Goal: Task Accomplishment & Management: Manage account settings

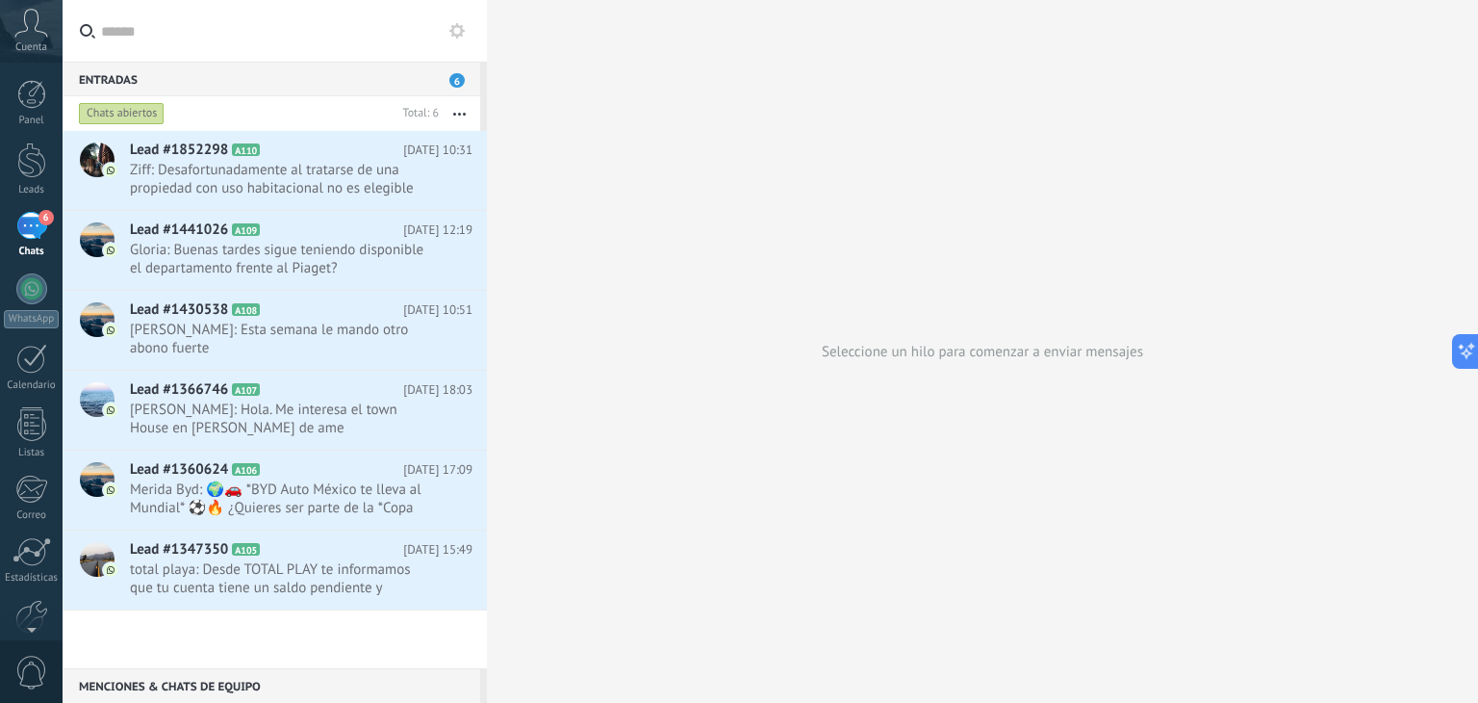
click at [359, 625] on div "Lead #1852298 A110 [DATE] 10:31 Ziff: Desafortunadamente al tratarse de una pro…" at bounding box center [275, 399] width 424 height 537
click at [382, 587] on span "total playa: Desde TOTAL PLAY te informamos que tu cuenta tiene un saldo pendie…" at bounding box center [283, 578] width 306 height 37
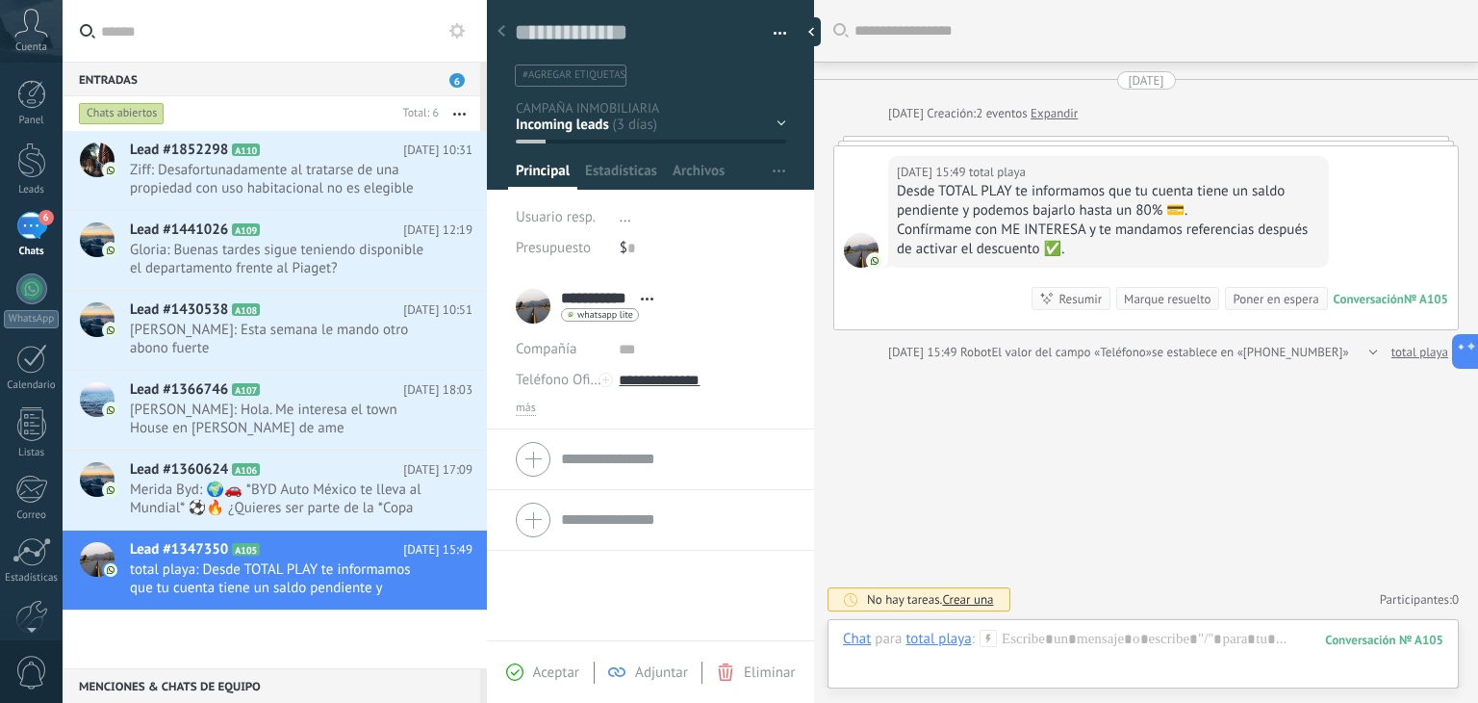
click at [37, 38] on div "Cuenta" at bounding box center [31, 31] width 63 height 63
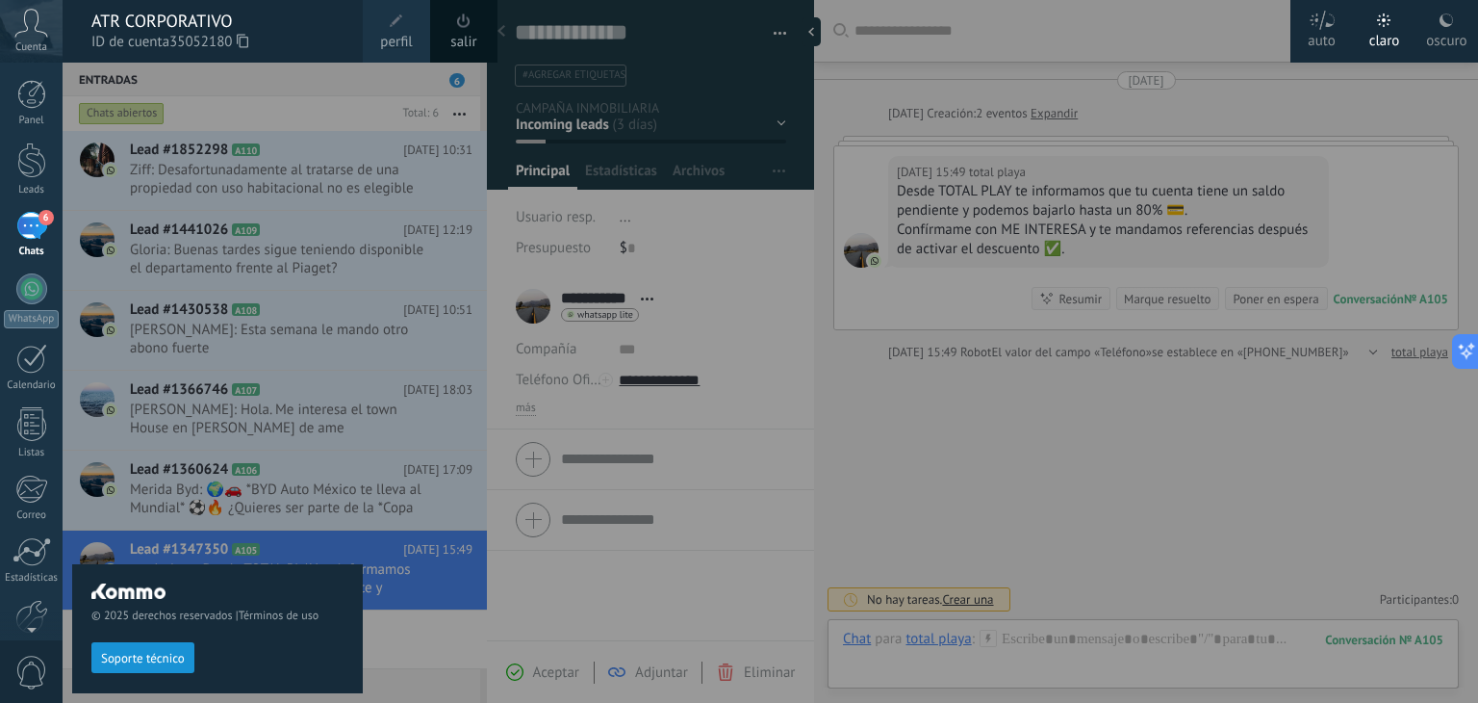
click at [200, 19] on div "ATR CORPORATIVO" at bounding box center [217, 21] width 252 height 21
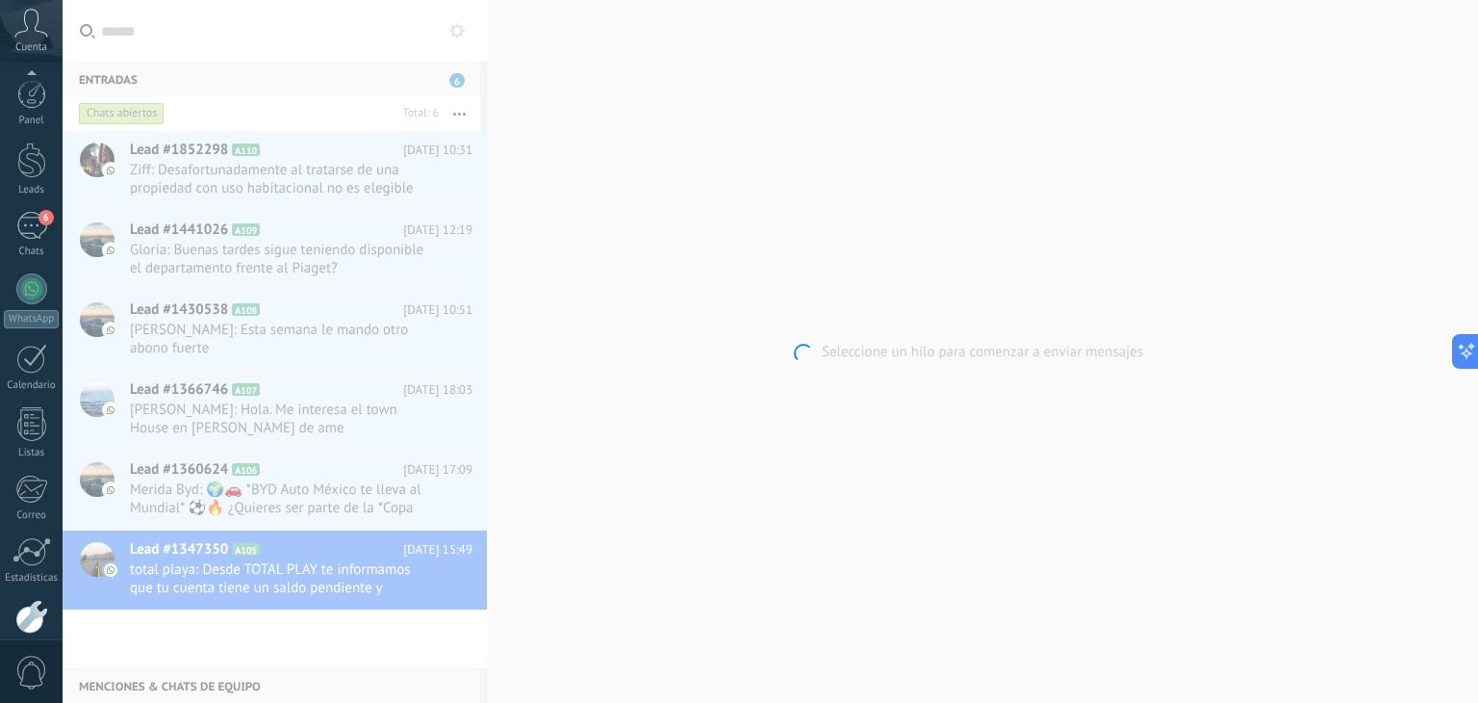
scroll to position [97, 0]
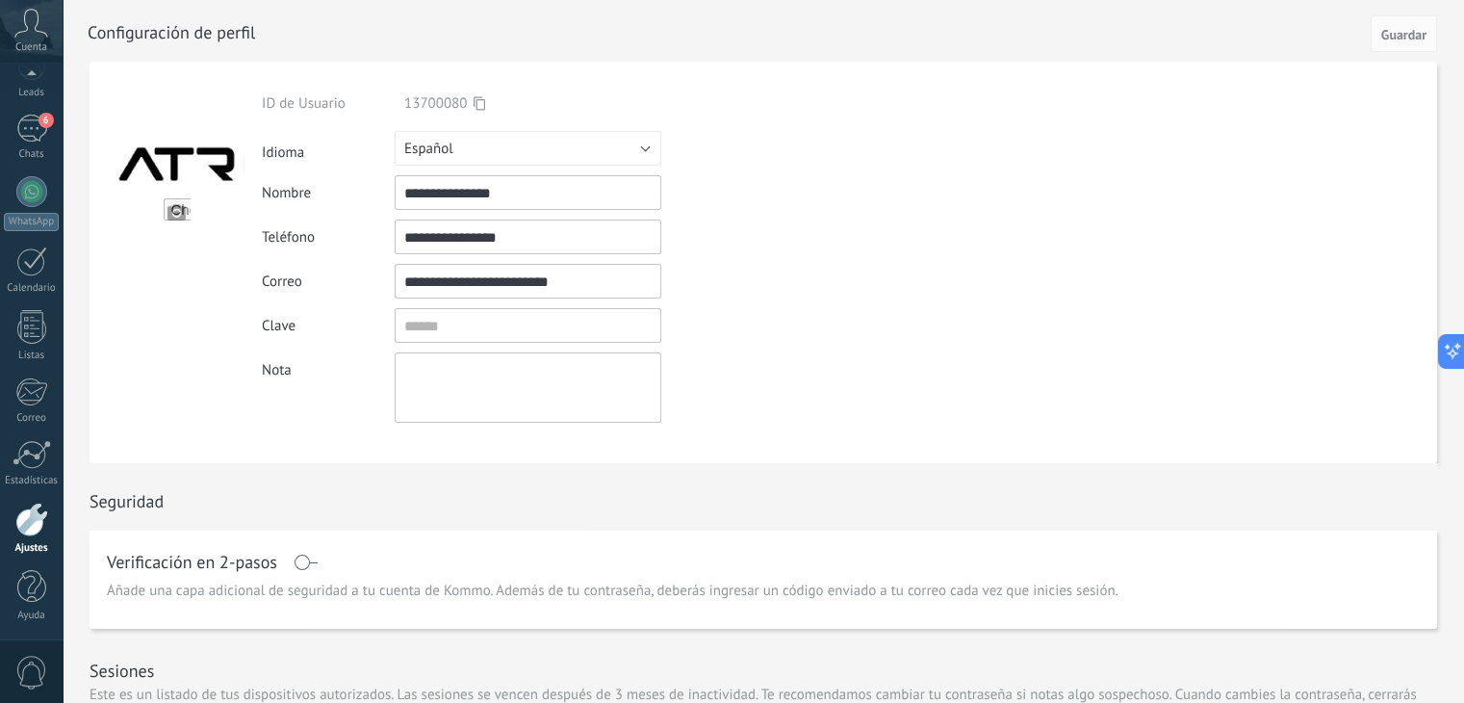
drag, startPoint x: 535, startPoint y: 237, endPoint x: 491, endPoint y: 236, distance: 44.3
click at [491, 236] on input "**********" at bounding box center [528, 236] width 267 height 35
click at [32, 138] on div "6" at bounding box center [31, 129] width 31 height 28
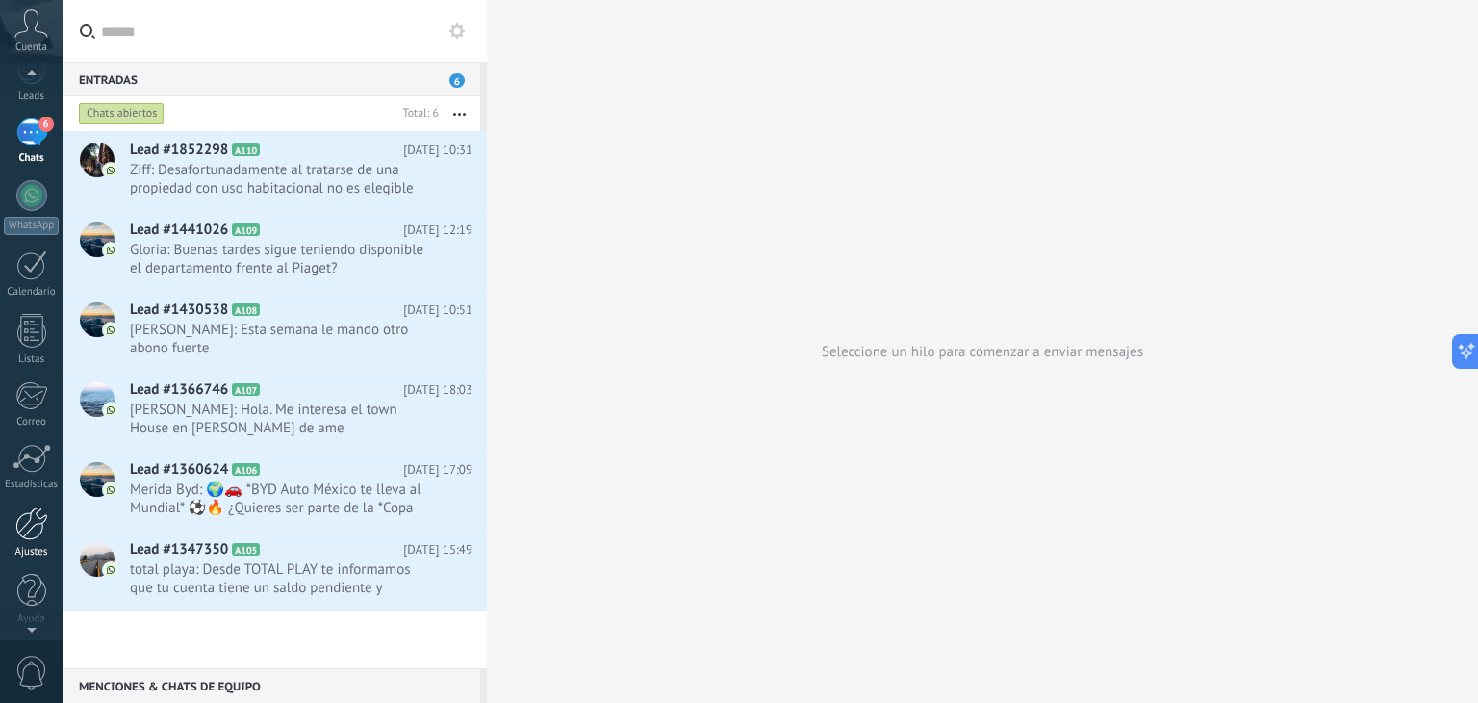
scroll to position [96, 0]
click at [38, 523] on div at bounding box center [31, 520] width 33 height 34
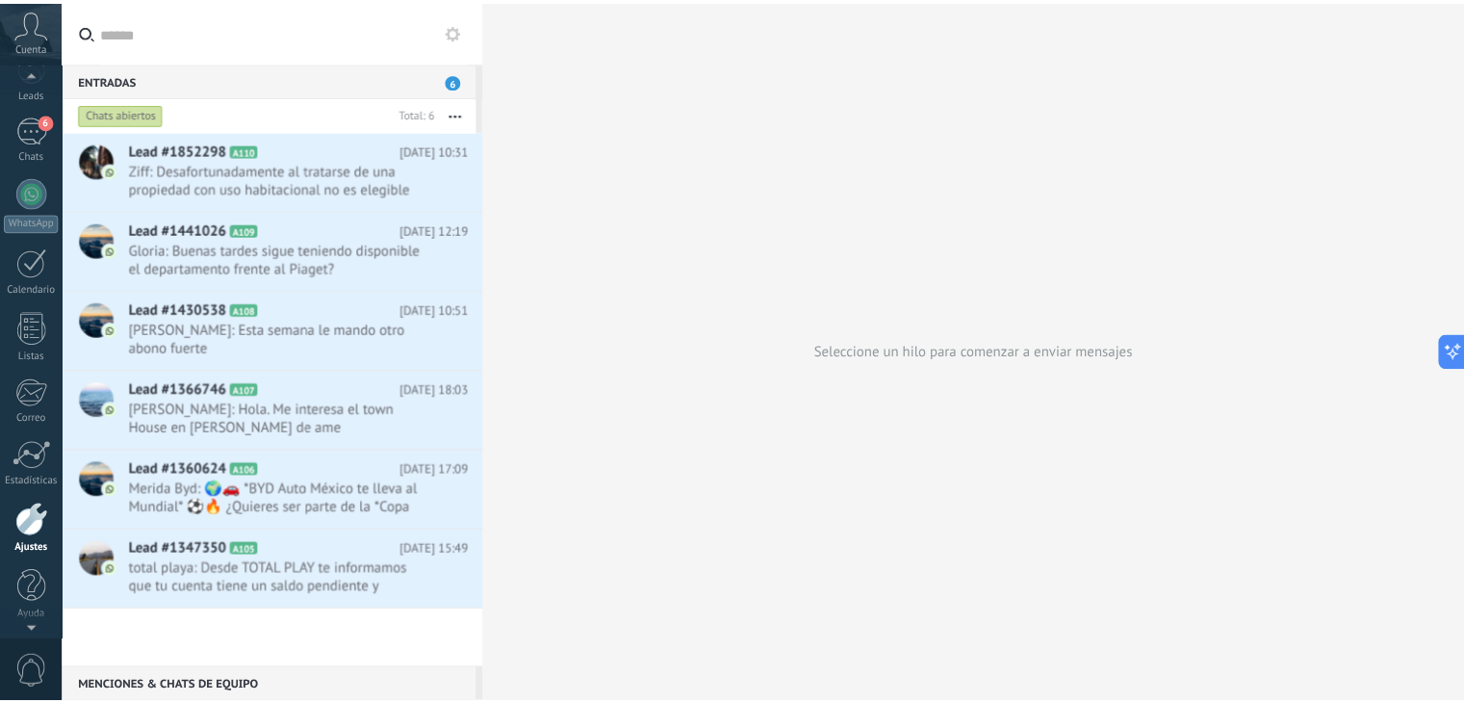
scroll to position [97, 0]
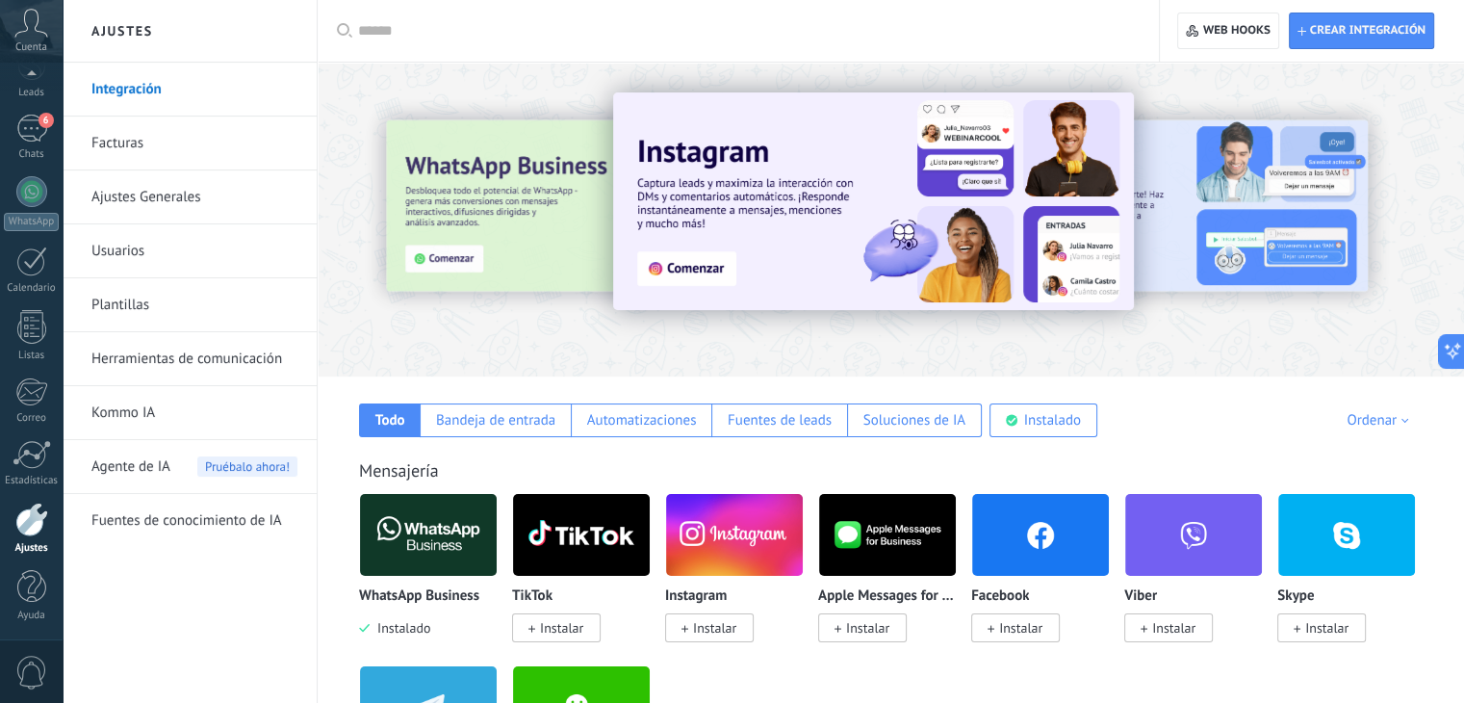
click at [196, 79] on link "Integración" at bounding box center [194, 90] width 206 height 54
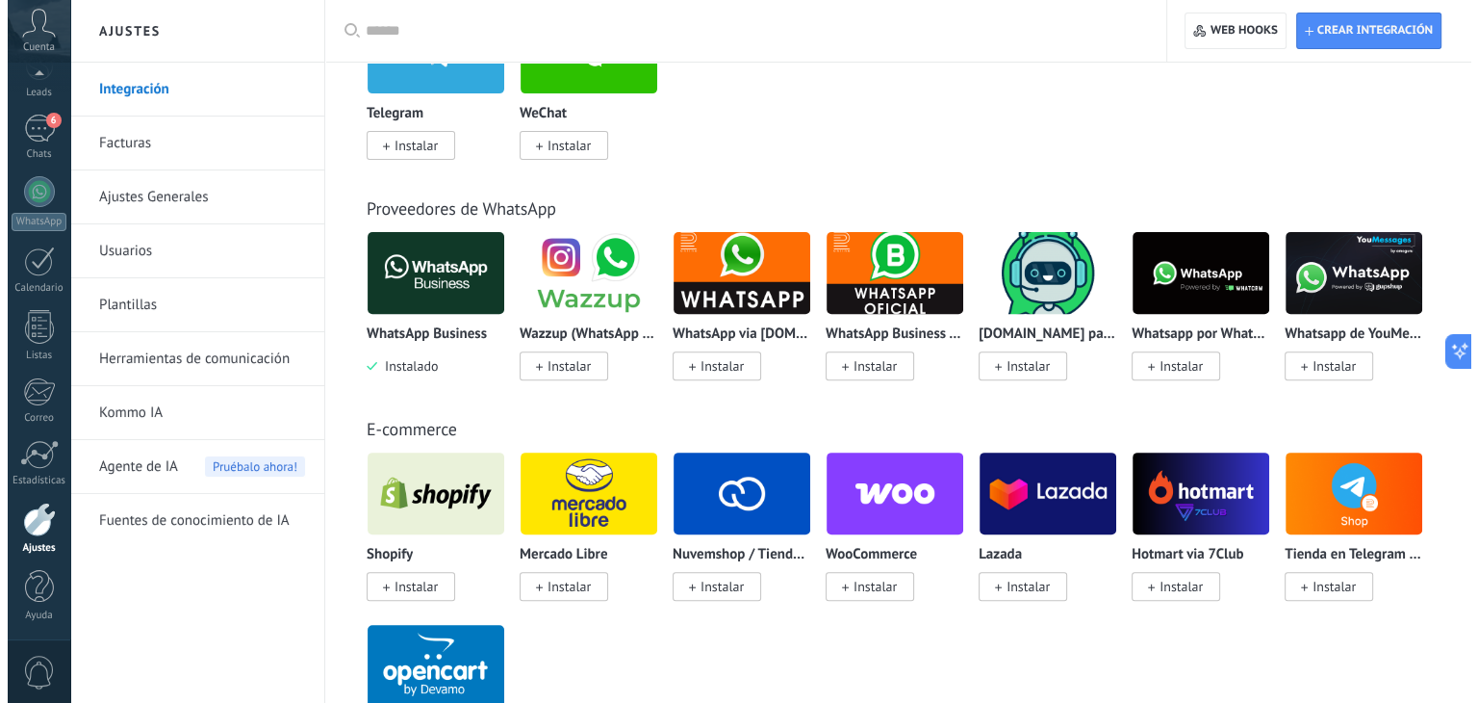
scroll to position [0, 0]
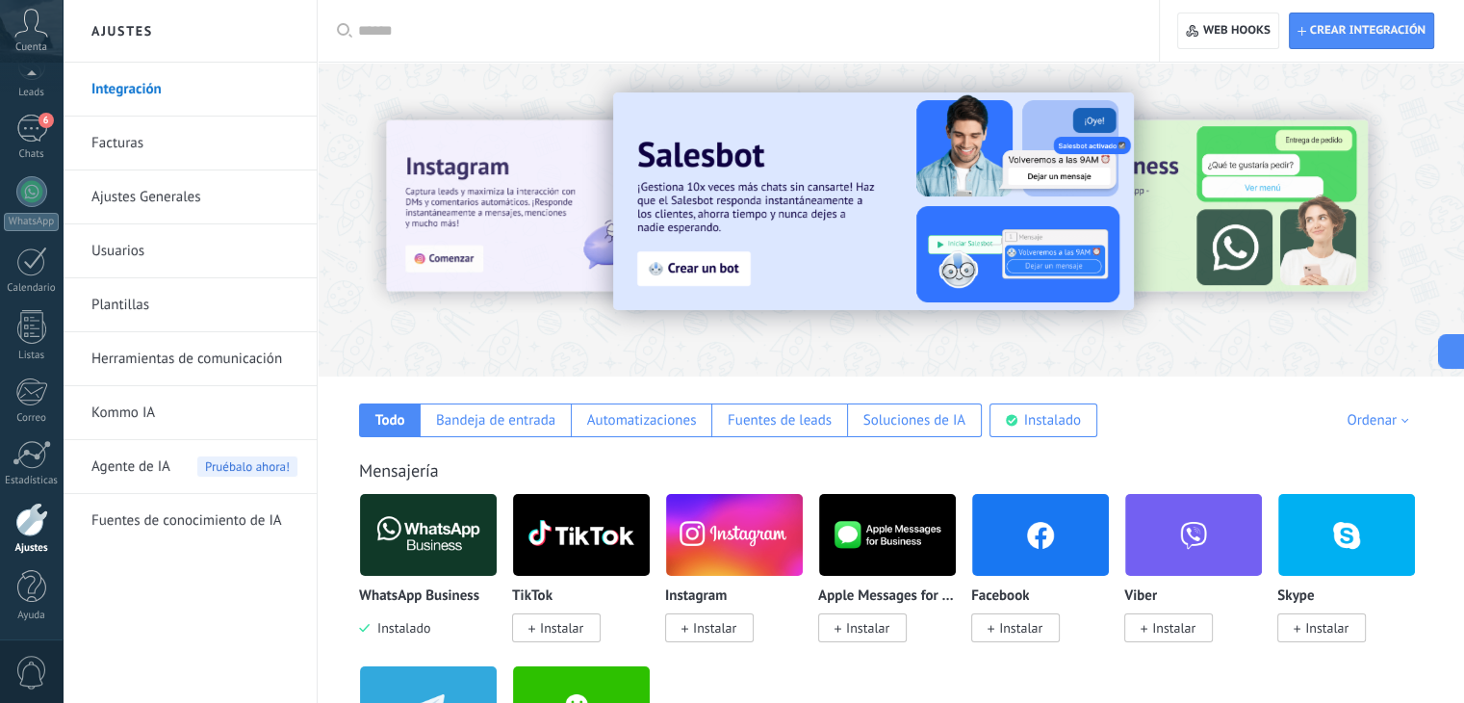
click at [724, 21] on input "text" at bounding box center [745, 31] width 774 height 20
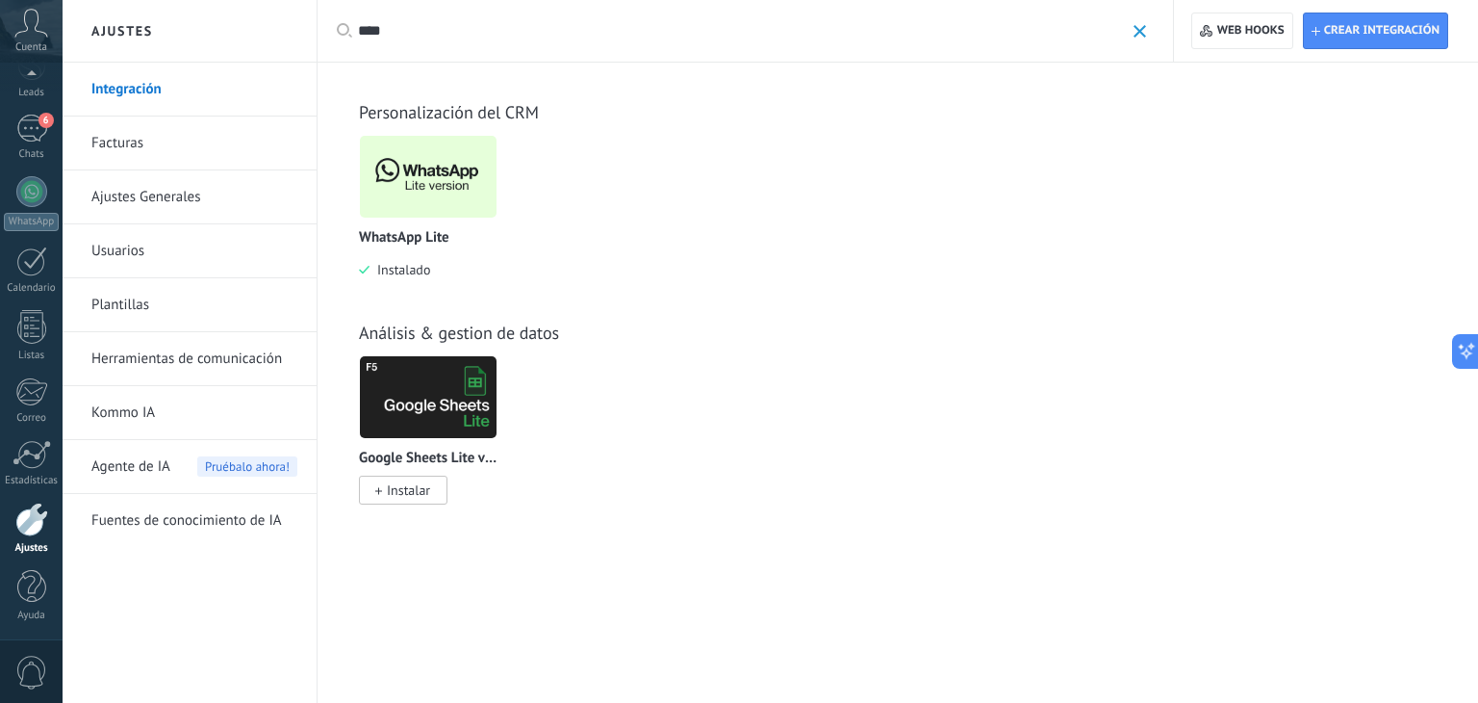
type input "****"
click at [477, 141] on img at bounding box center [428, 176] width 137 height 93
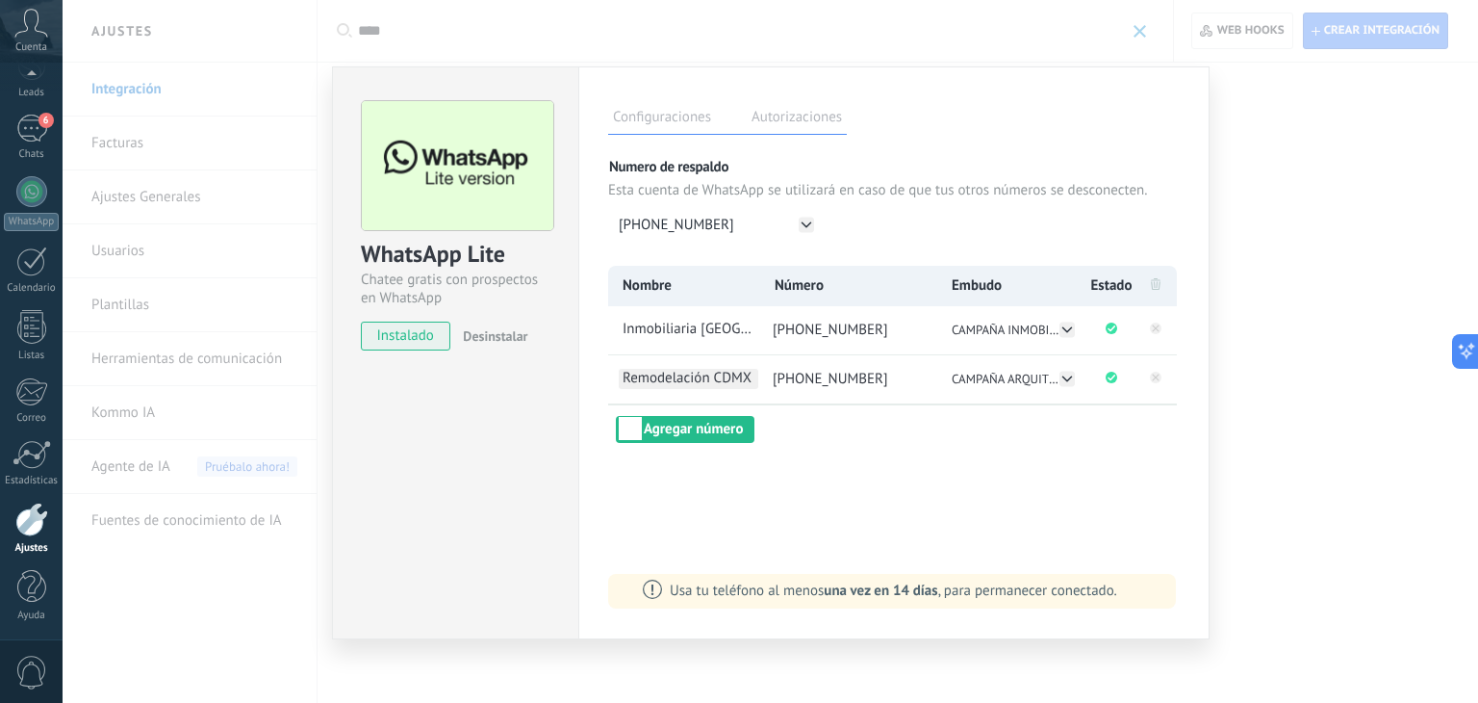
click at [729, 376] on span "Remodelación CDMX" at bounding box center [689, 379] width 140 height 20
click at [809, 377] on span "[PHONE_NUMBER]" at bounding box center [830, 379] width 115 height 18
click at [19, 136] on div "6" at bounding box center [31, 129] width 31 height 28
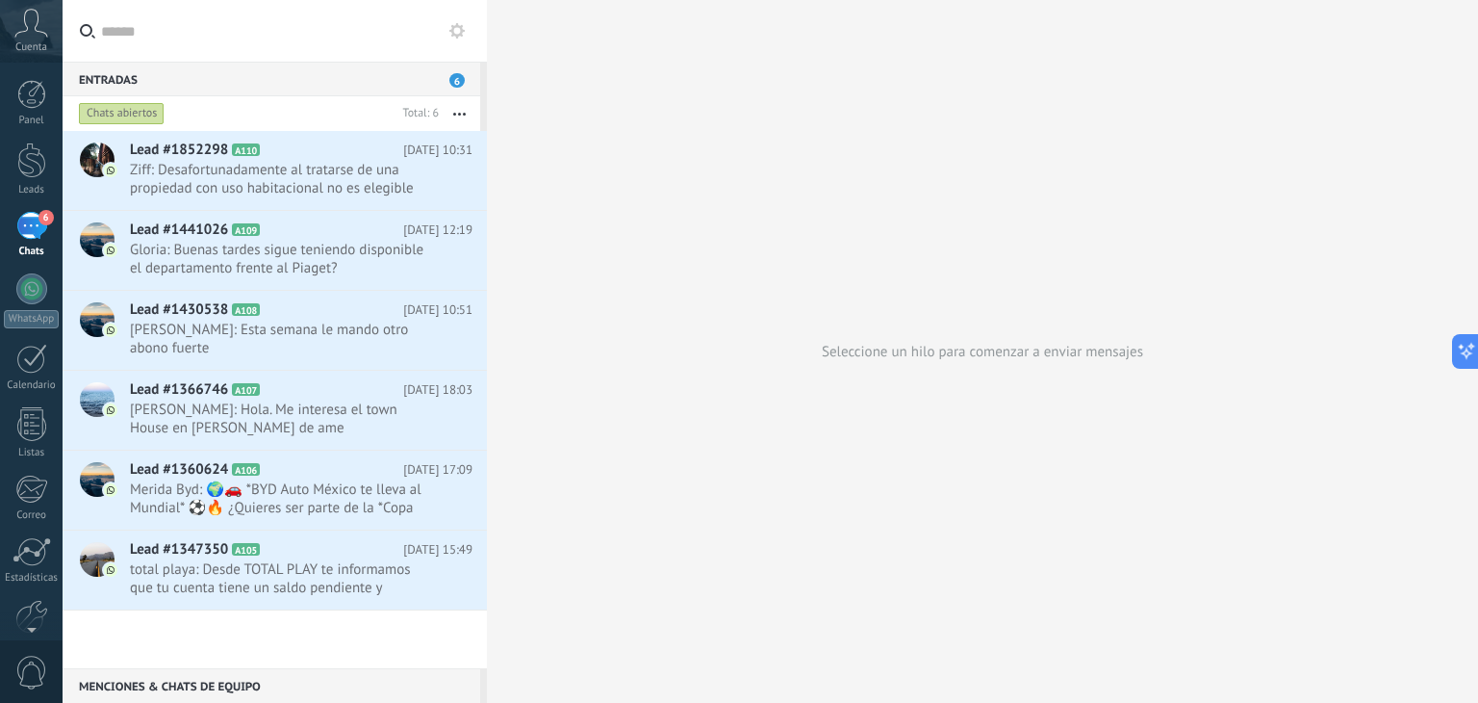
click at [455, 78] on span "6" at bounding box center [456, 80] width 15 height 14
click at [455, 114] on use "button" at bounding box center [459, 114] width 13 height 3
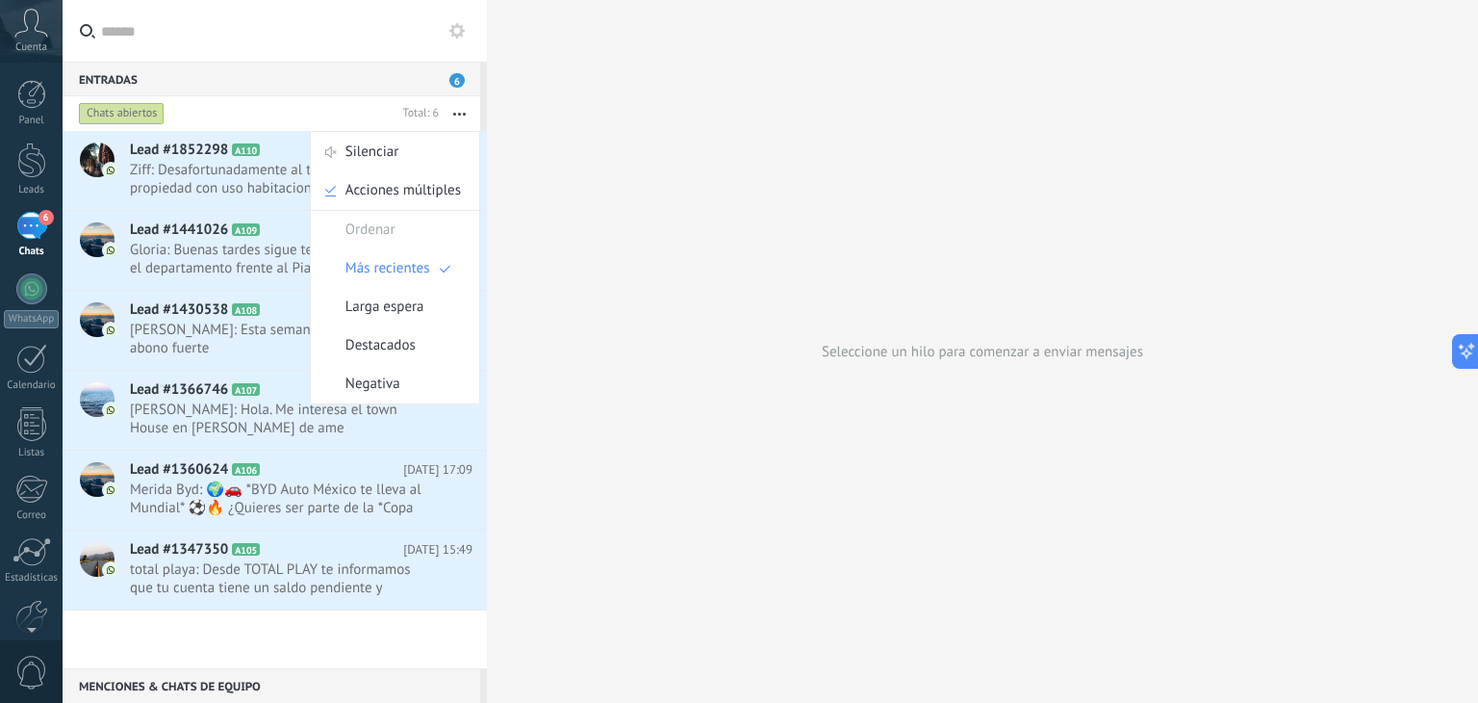
click at [206, 627] on div "Lead #1852298 A110 [DATE] 10:31 Ziff: Desafortunadamente al tratarse de una pro…" at bounding box center [275, 399] width 424 height 537
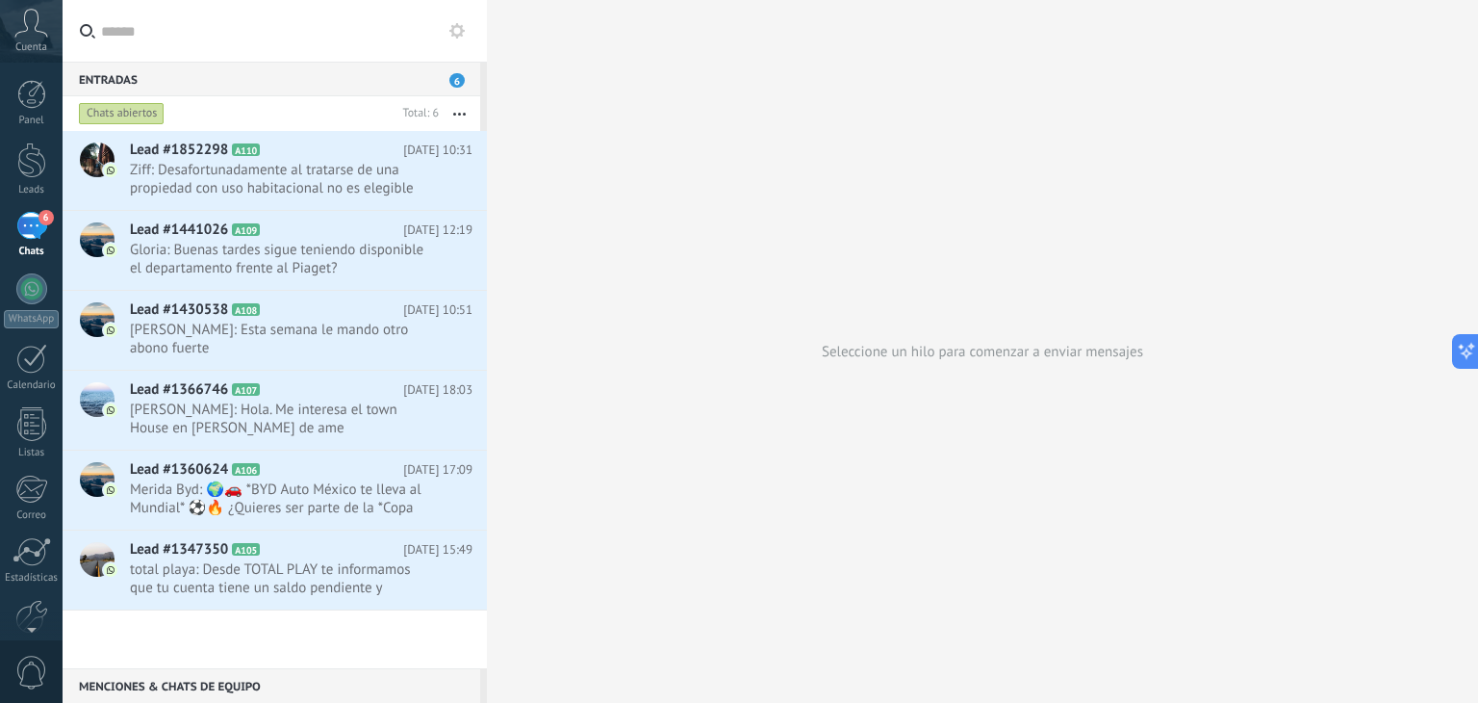
click at [463, 30] on use at bounding box center [456, 30] width 15 height 15
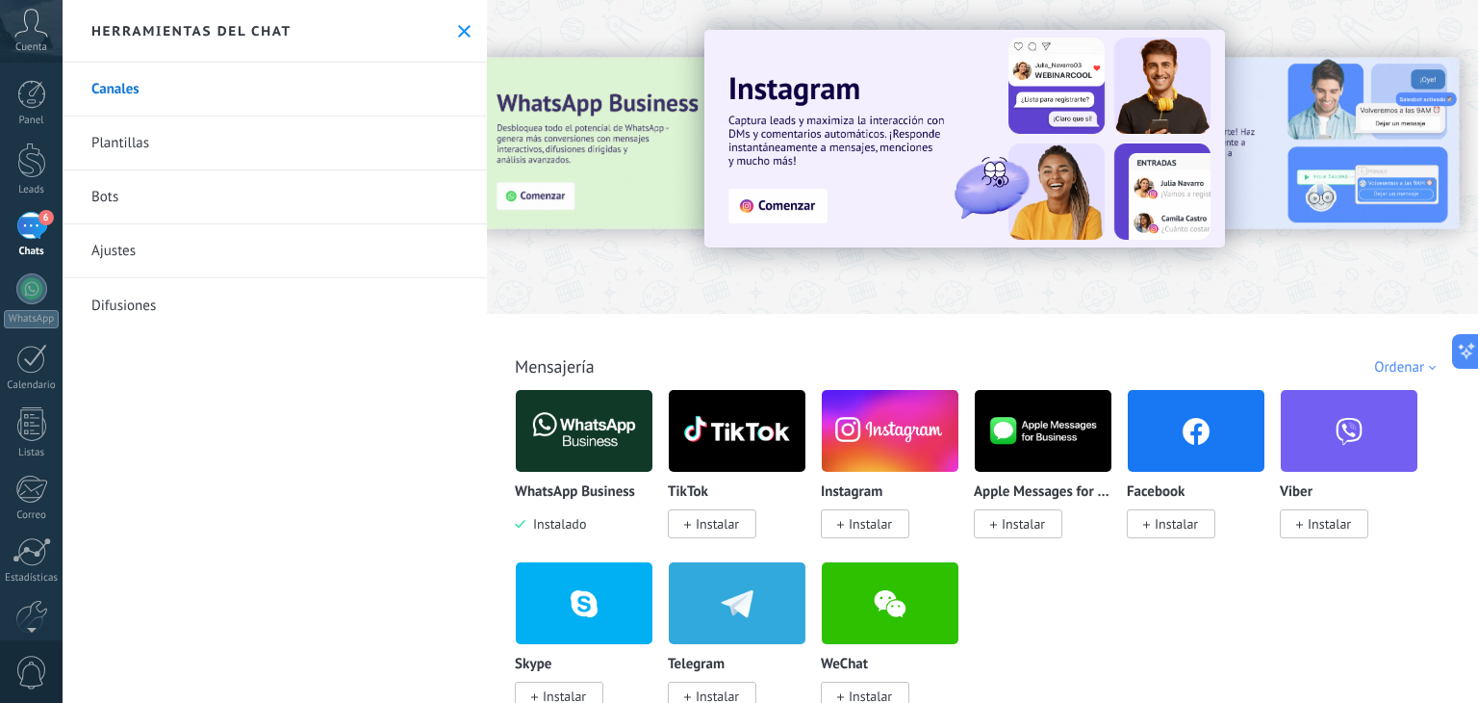
click at [23, 232] on div "6" at bounding box center [31, 226] width 31 height 28
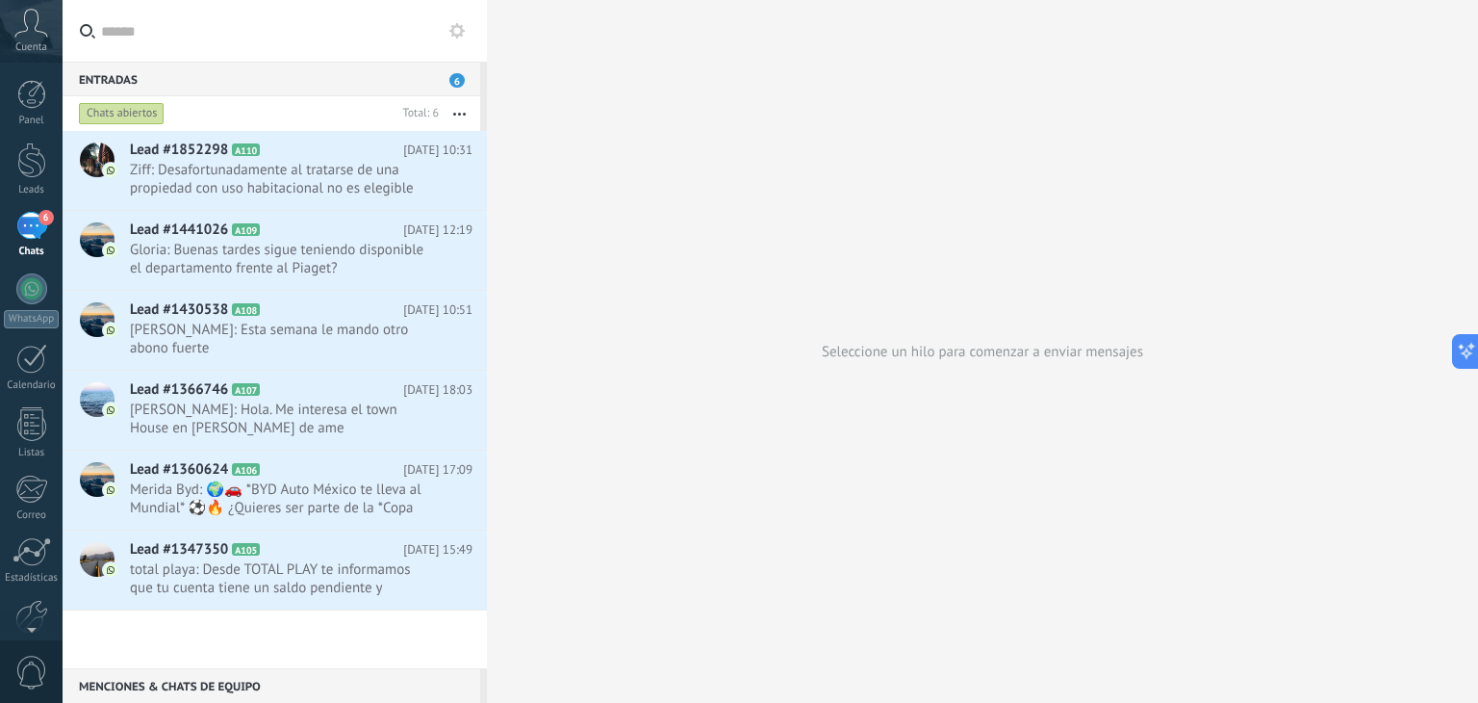
click at [246, 111] on div "Chats abiertos" at bounding box center [235, 113] width 320 height 35
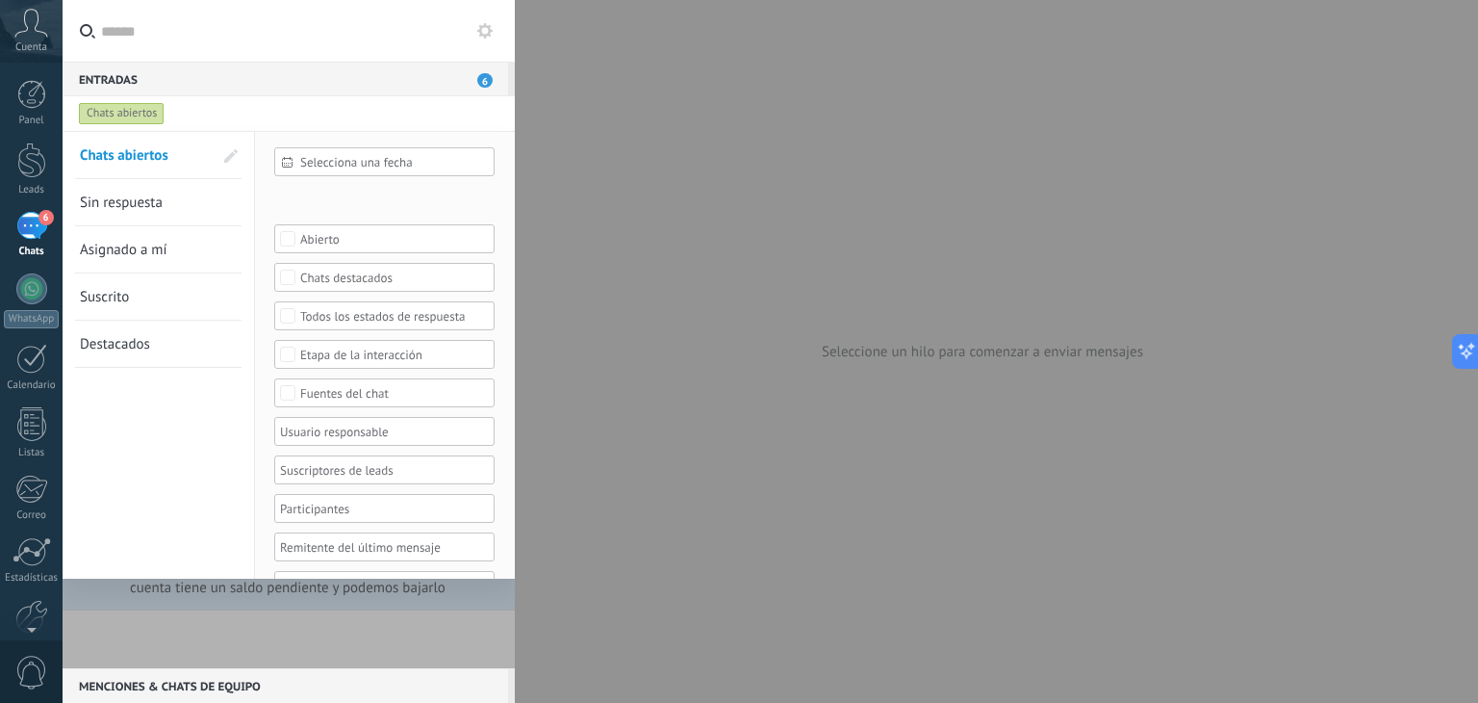
click at [171, 247] on link "Asignado a mí" at bounding box center [146, 249] width 133 height 46
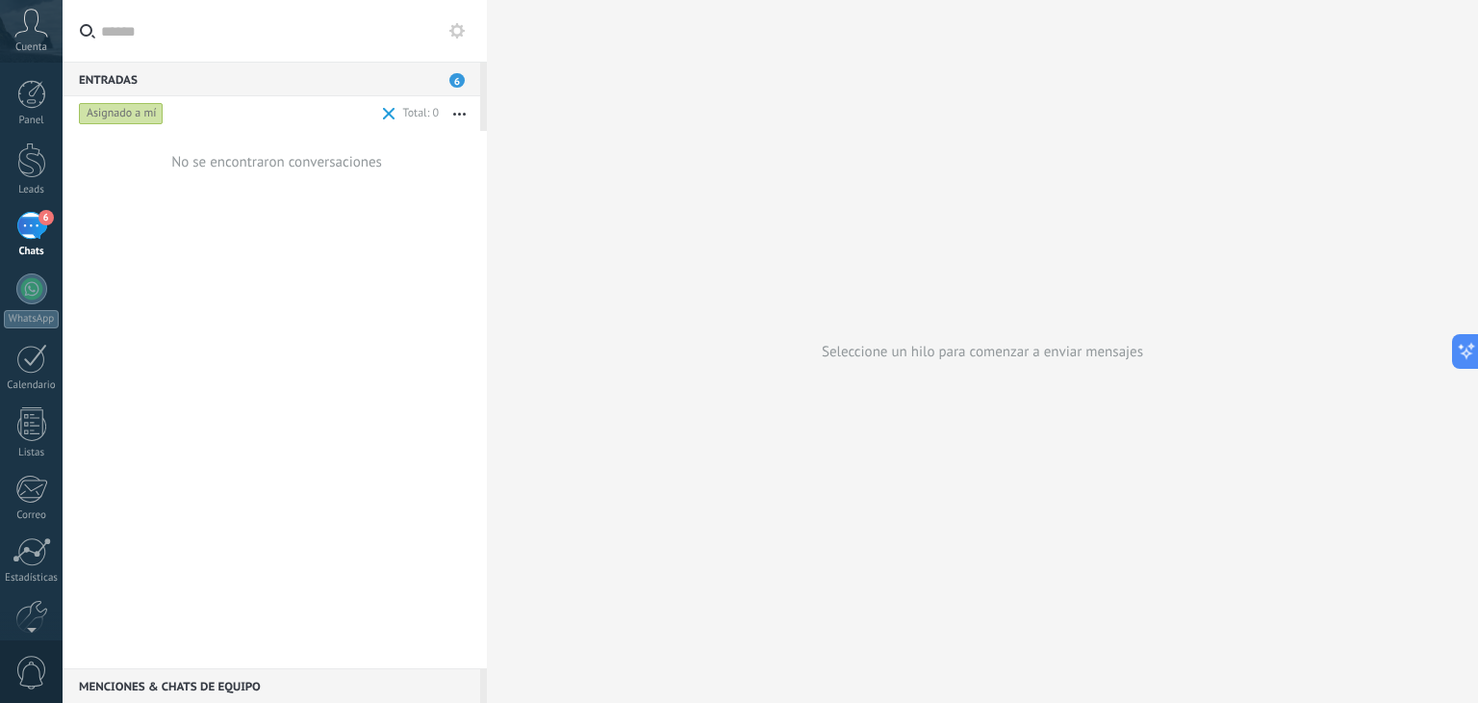
click at [275, 115] on div "Asignado a mí" at bounding box center [226, 113] width 303 height 35
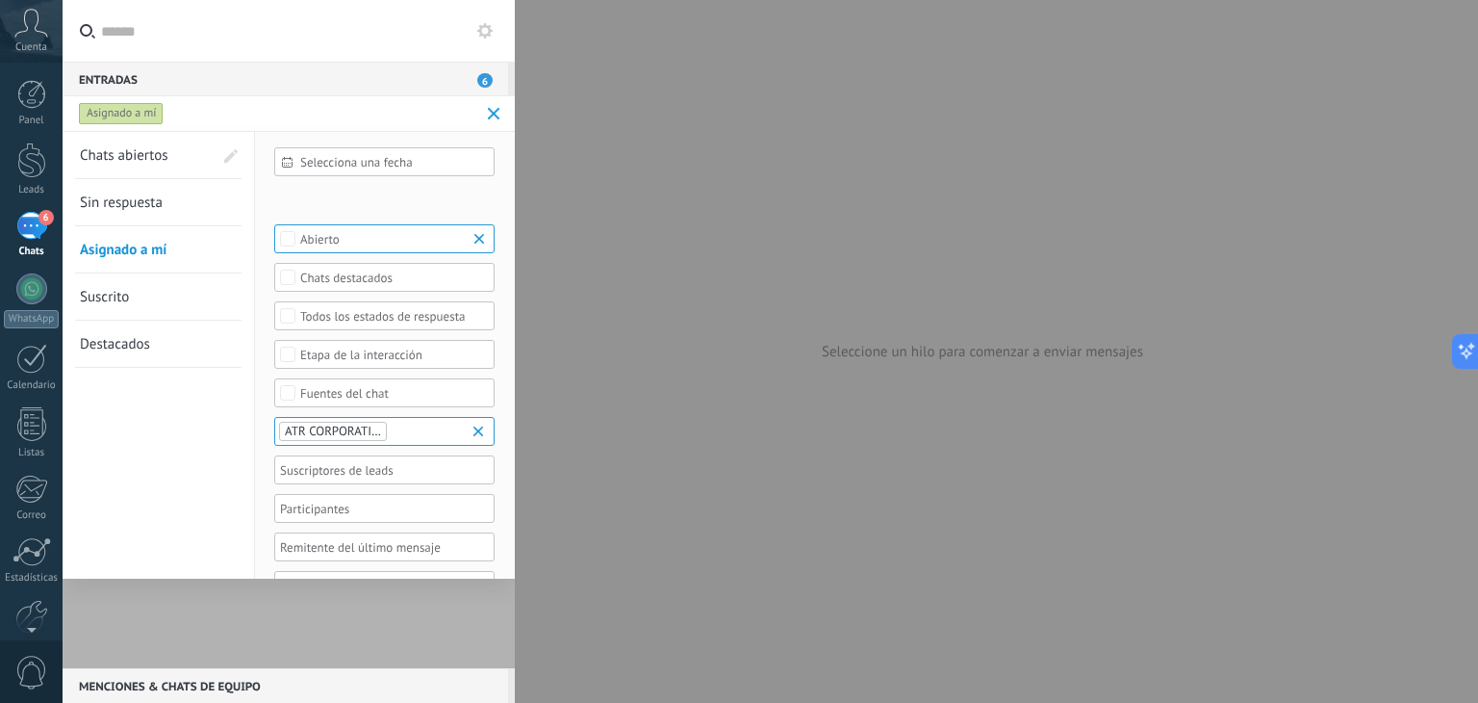
click at [124, 156] on span "Chats abiertos" at bounding box center [124, 155] width 89 height 18
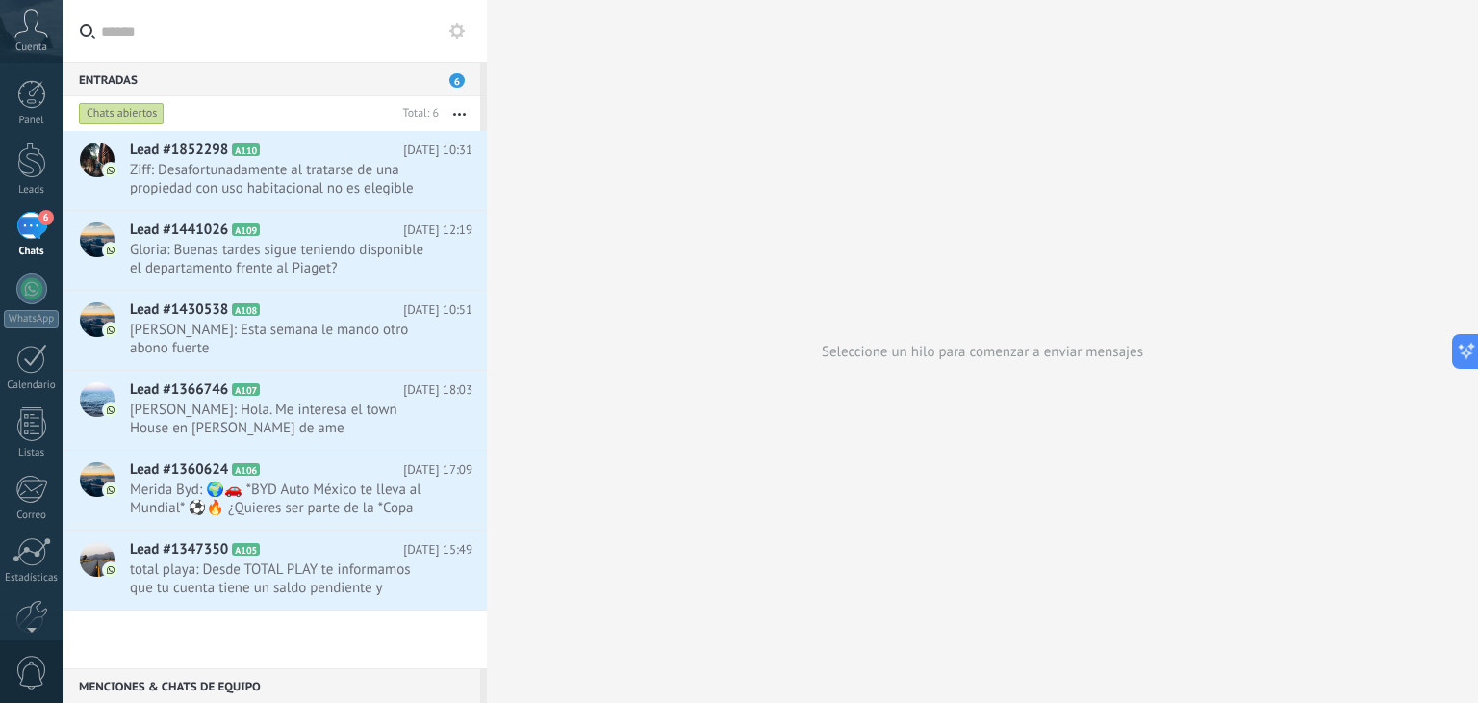
click at [454, 81] on span "6" at bounding box center [456, 80] width 15 height 14
click at [462, 109] on button "button" at bounding box center [459, 113] width 41 height 35
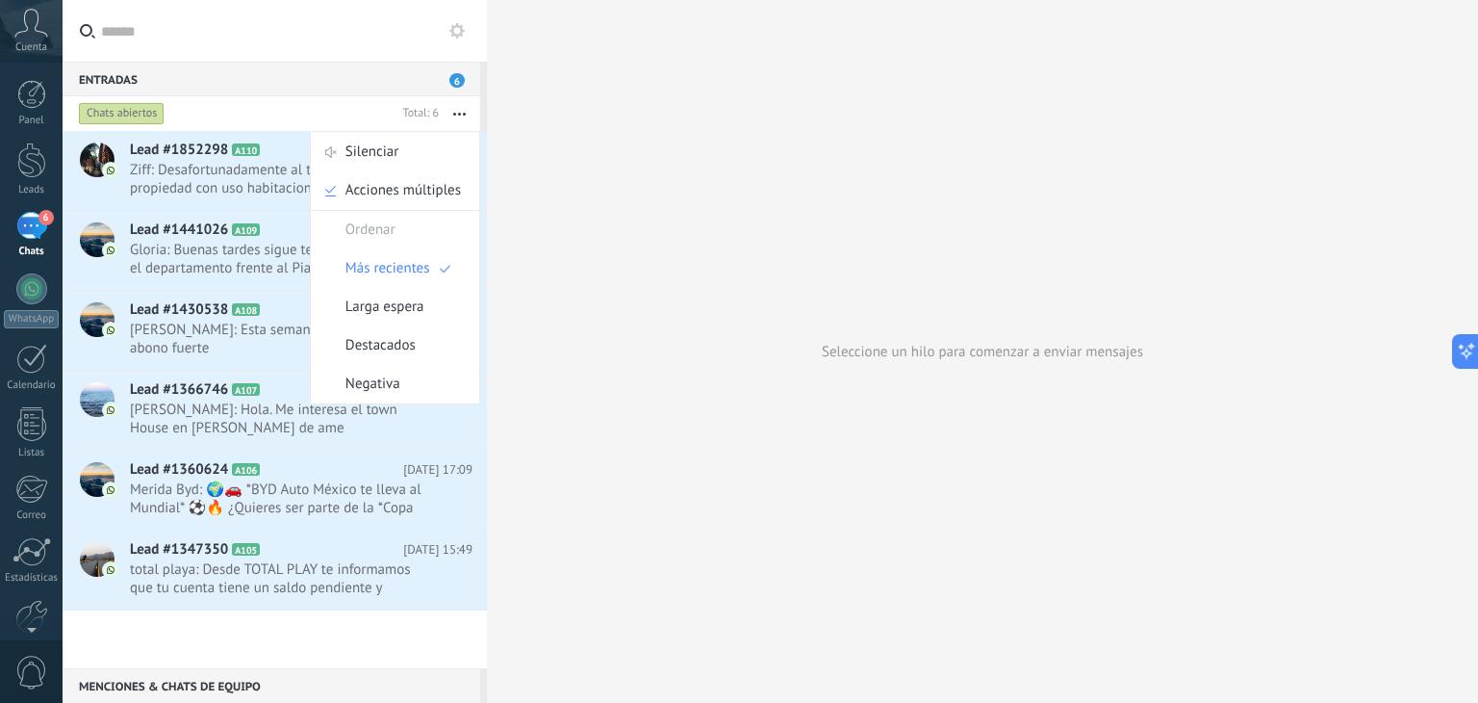
click at [358, 32] on input "text" at bounding box center [286, 31] width 371 height 62
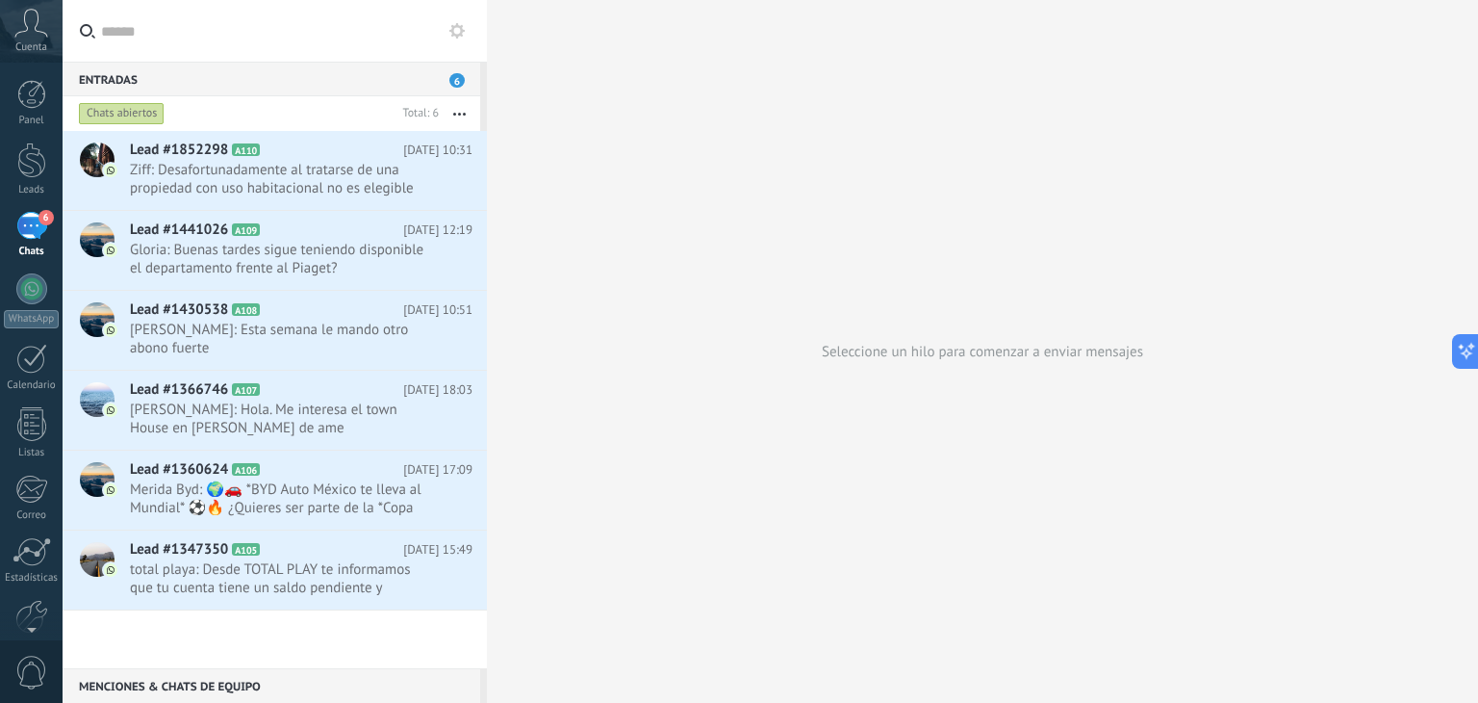
click at [320, 631] on div "Lead #1852298 A110 [DATE] 10:31 Ziff: Desafortunadamente al tratarse de una pro…" at bounding box center [275, 399] width 424 height 537
click at [307, 29] on input "text" at bounding box center [286, 31] width 371 height 62
click at [166, 413] on span "[PERSON_NAME]: Hola. Me interesa el town House en [PERSON_NAME] de ame" at bounding box center [283, 418] width 306 height 37
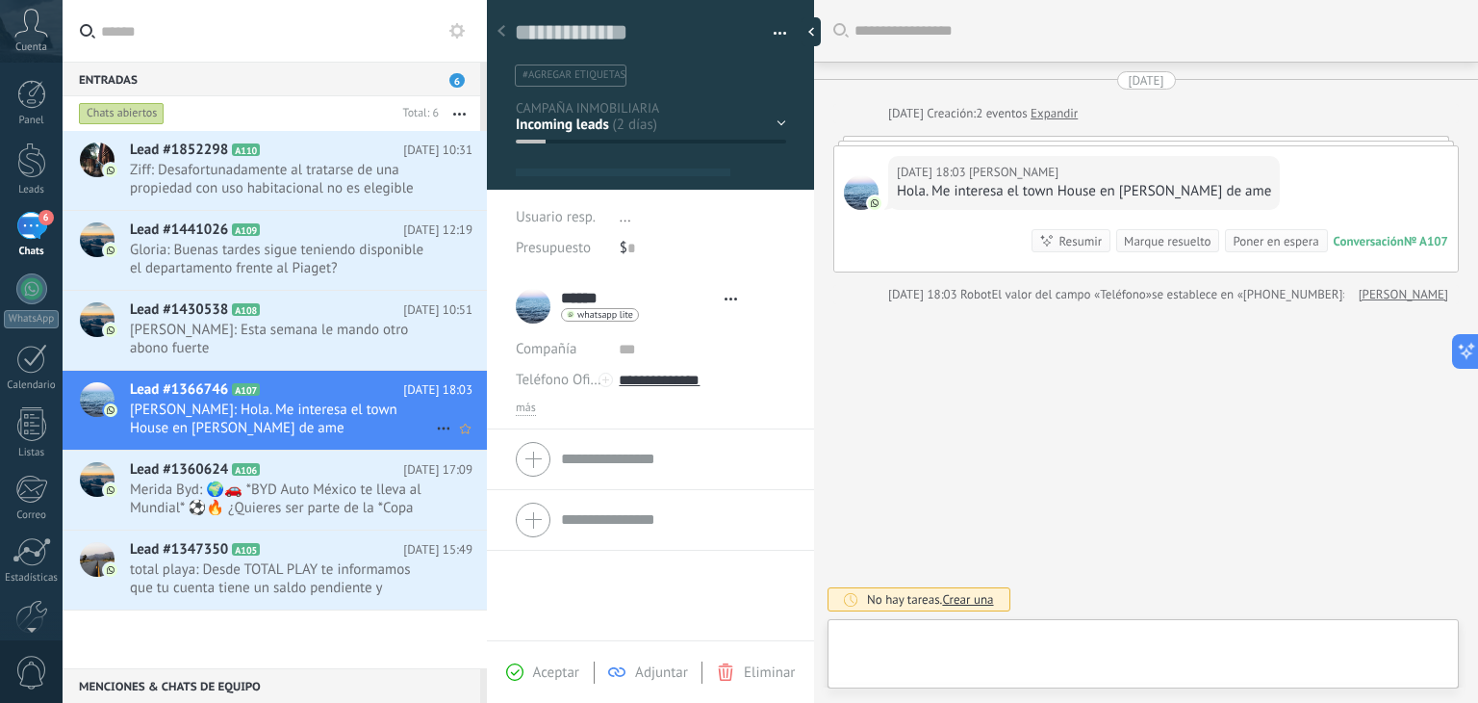
type textarea "**********"
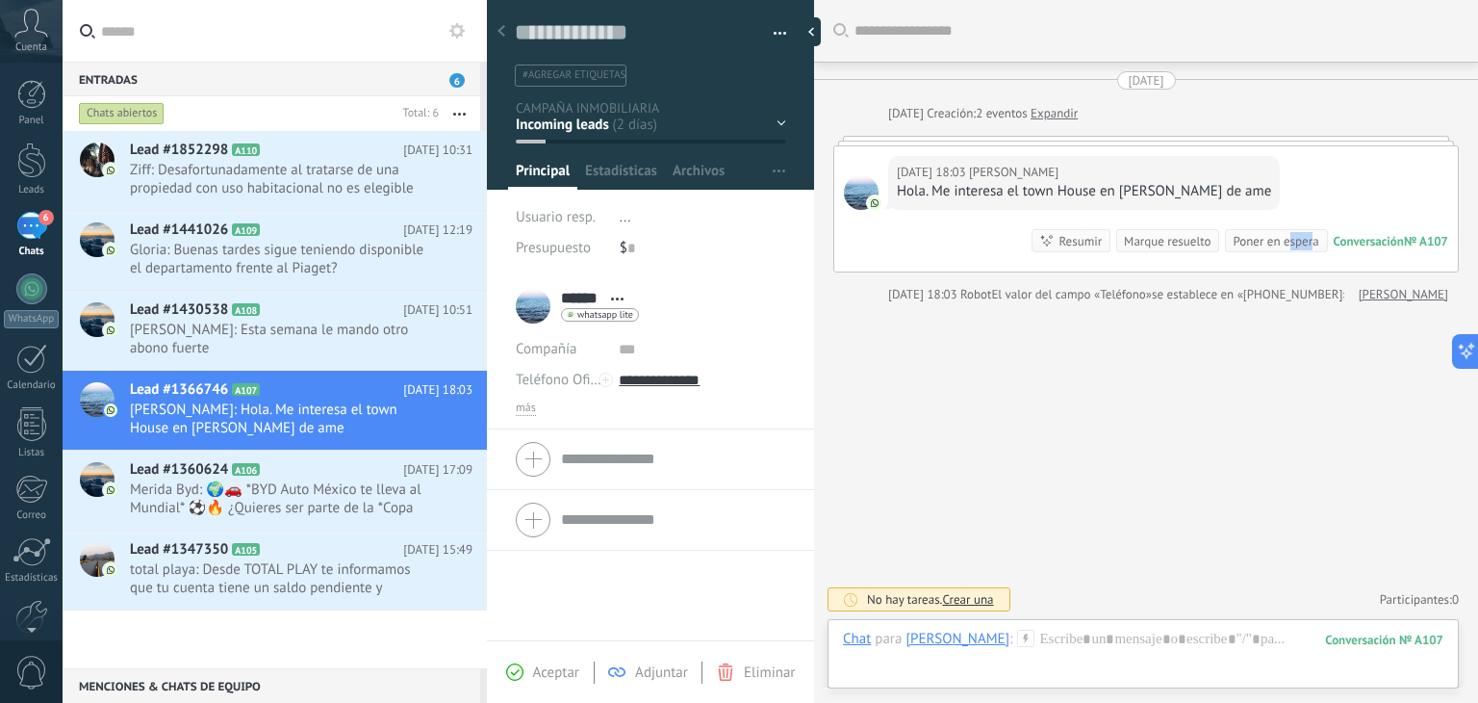
drag, startPoint x: 1282, startPoint y: 187, endPoint x: 1302, endPoint y: 200, distance: 24.3
click at [1302, 200] on div "[DATE] 18:03 [PERSON_NAME]. Me interesa el town House en [PERSON_NAME] de ame C…" at bounding box center [1146, 208] width 624 height 125
click at [1304, 191] on div "[DATE] 18:03 [PERSON_NAME]. Me interesa el town House en [PERSON_NAME] de ame C…" at bounding box center [1146, 208] width 624 height 125
click at [1067, 660] on div at bounding box center [1143, 658] width 601 height 58
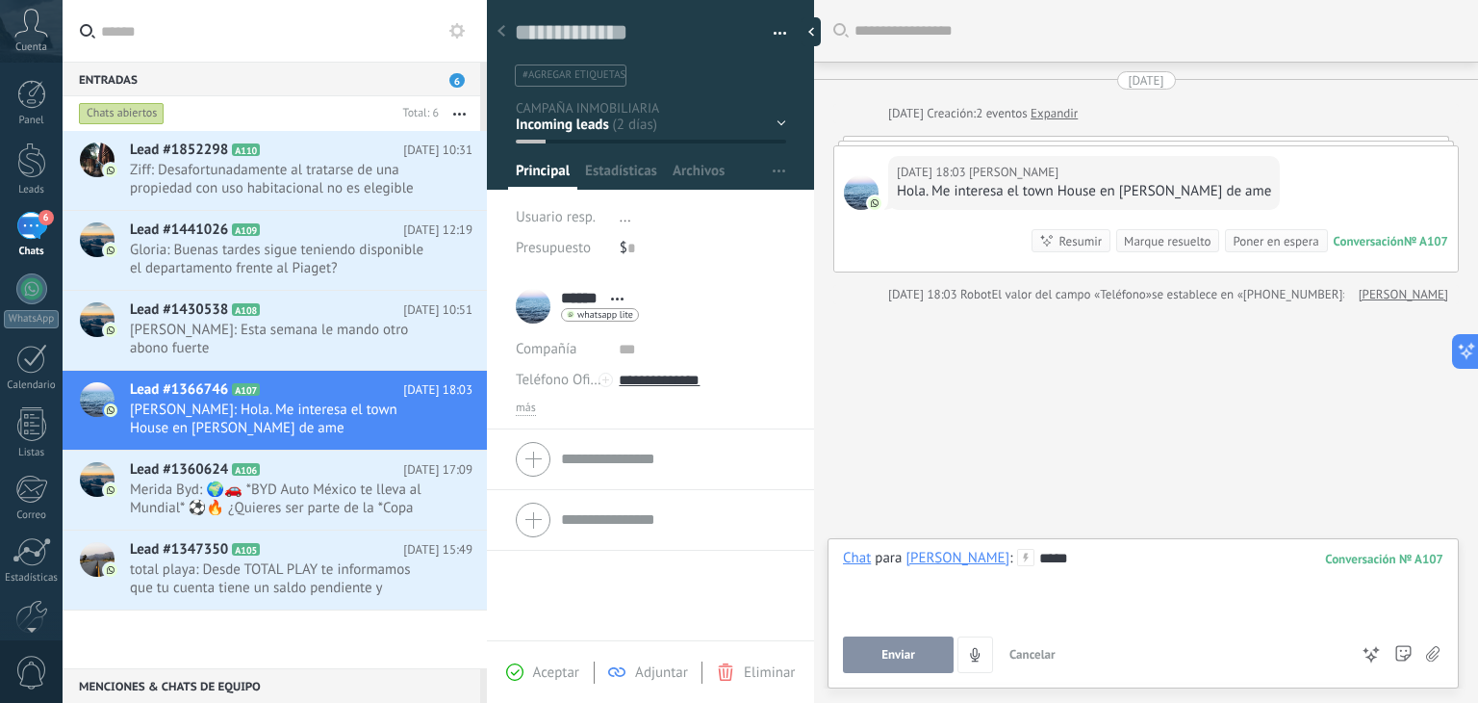
click at [1308, 185] on div "[DATE] 18:03 [PERSON_NAME]. Me interesa el town House en [PERSON_NAME] de ame C…" at bounding box center [1146, 208] width 624 height 125
click at [611, 178] on span "Estadísticas" at bounding box center [621, 176] width 72 height 28
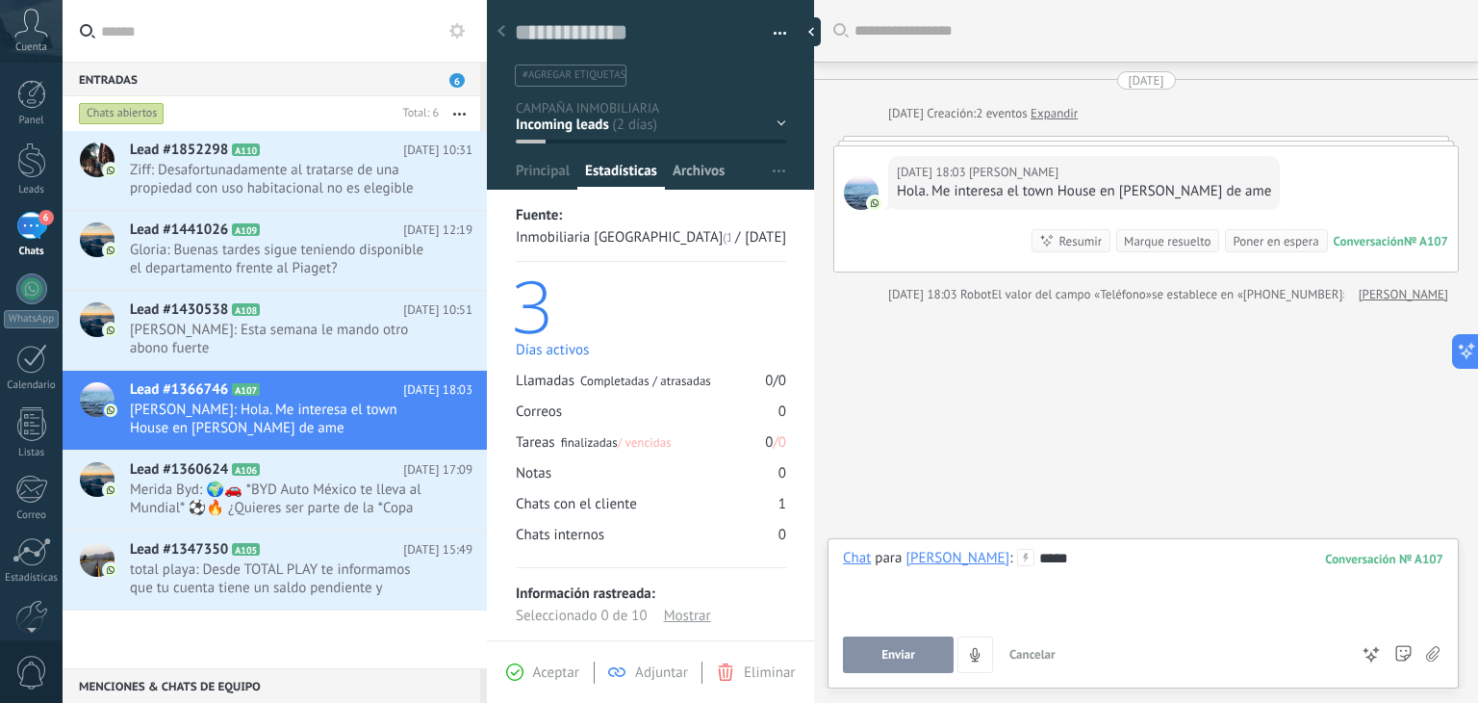
click at [683, 163] on span "Archivos" at bounding box center [699, 176] width 52 height 28
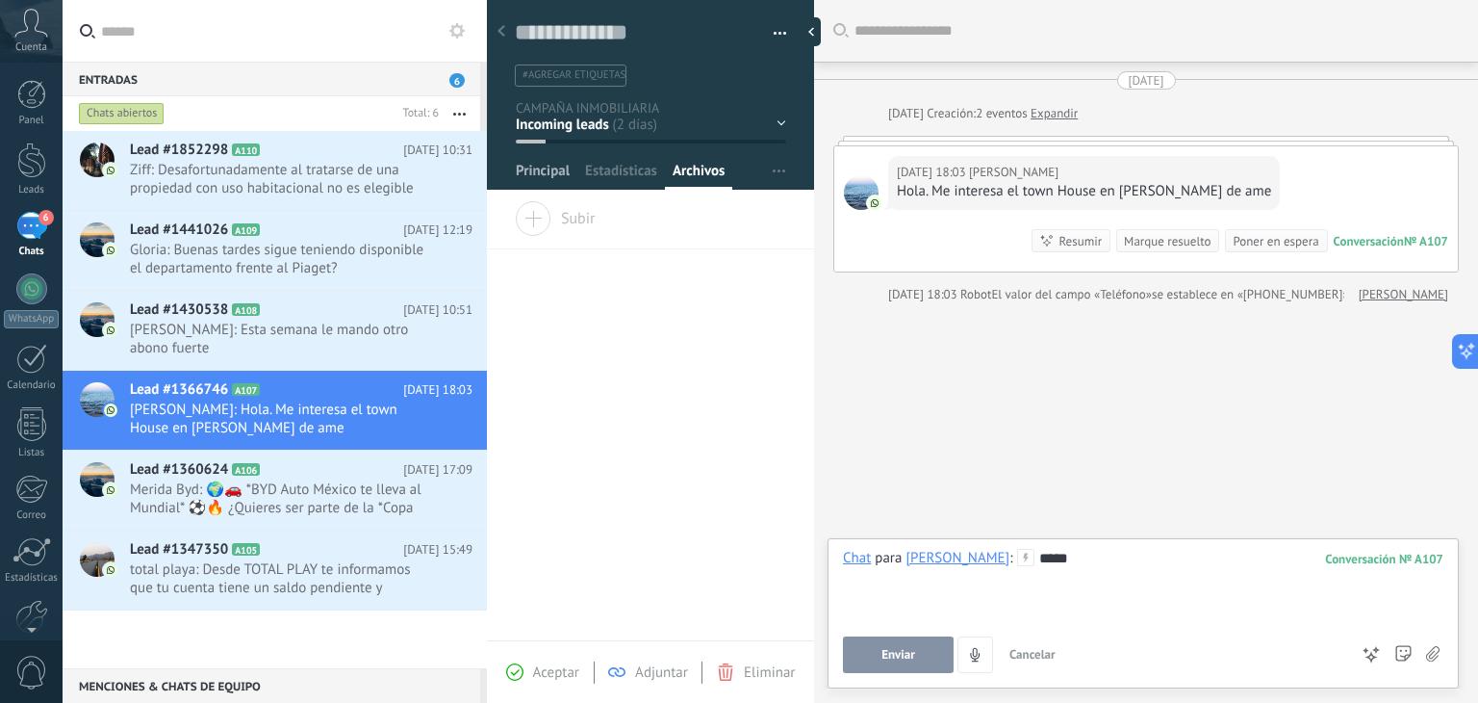
click at [536, 171] on span "Principal" at bounding box center [543, 176] width 54 height 28
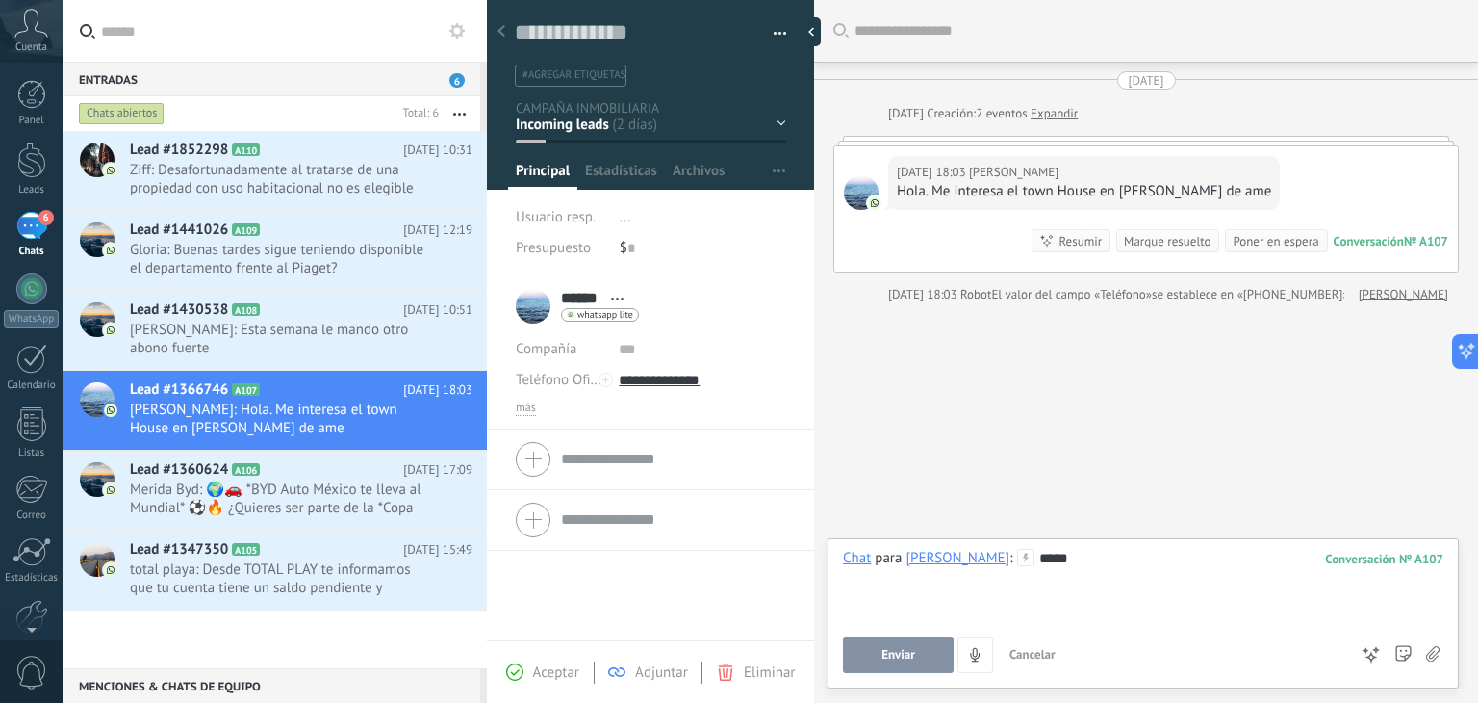
click at [778, 31] on button "button" at bounding box center [773, 33] width 28 height 29
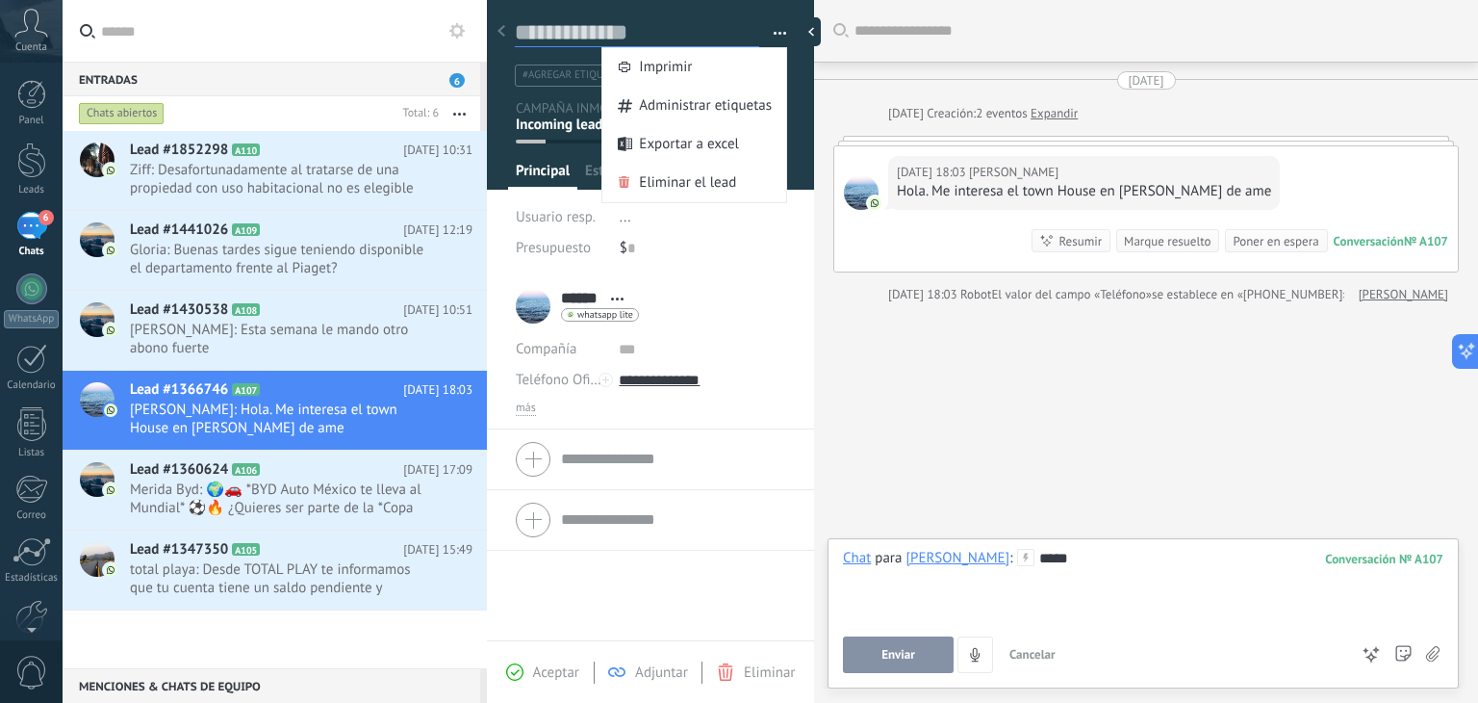
click at [710, 23] on textarea at bounding box center [637, 32] width 244 height 29
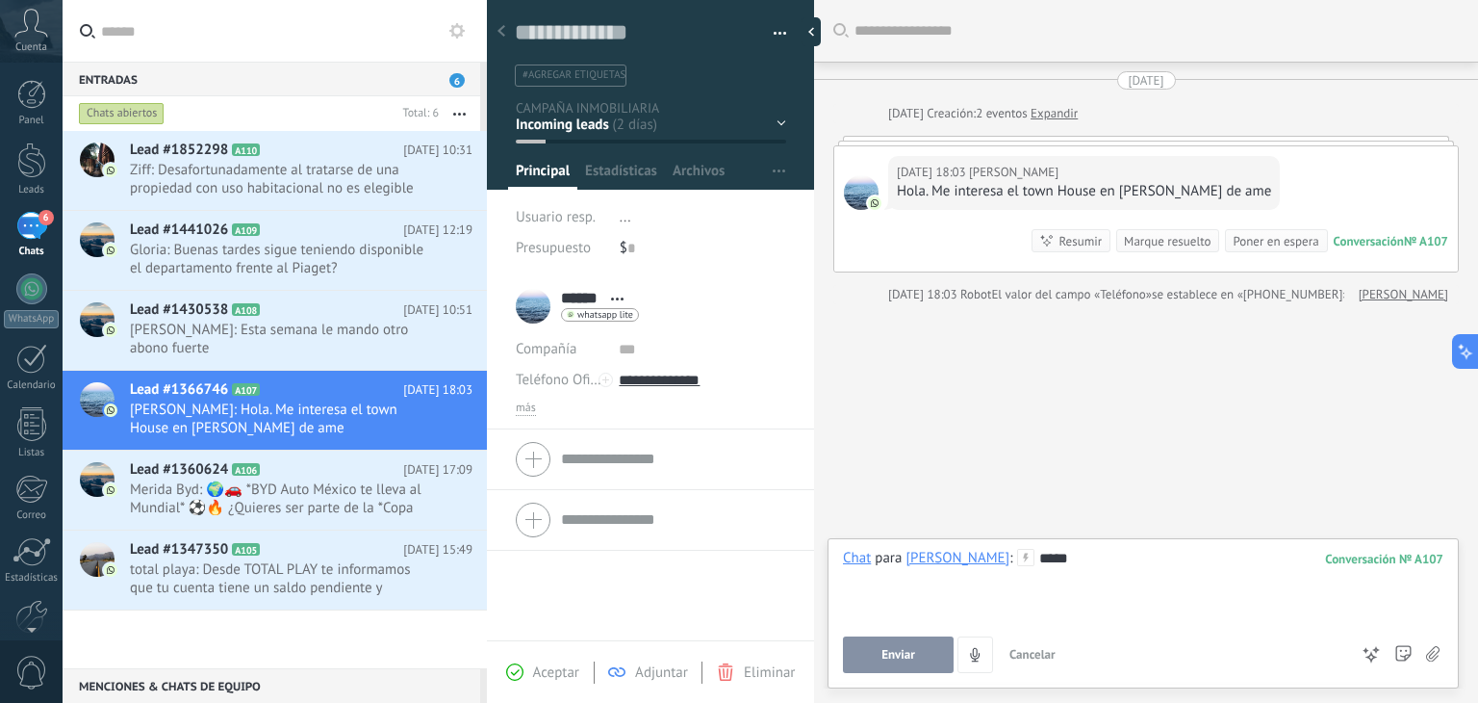
click at [1018, 451] on div "Buscar Carga más [DATE] [DATE] Creación: 2 eventos Expandir [DATE] 18:03 [PERSO…" at bounding box center [1146, 351] width 664 height 703
click at [1106, 562] on div "****" at bounding box center [1143, 585] width 601 height 73
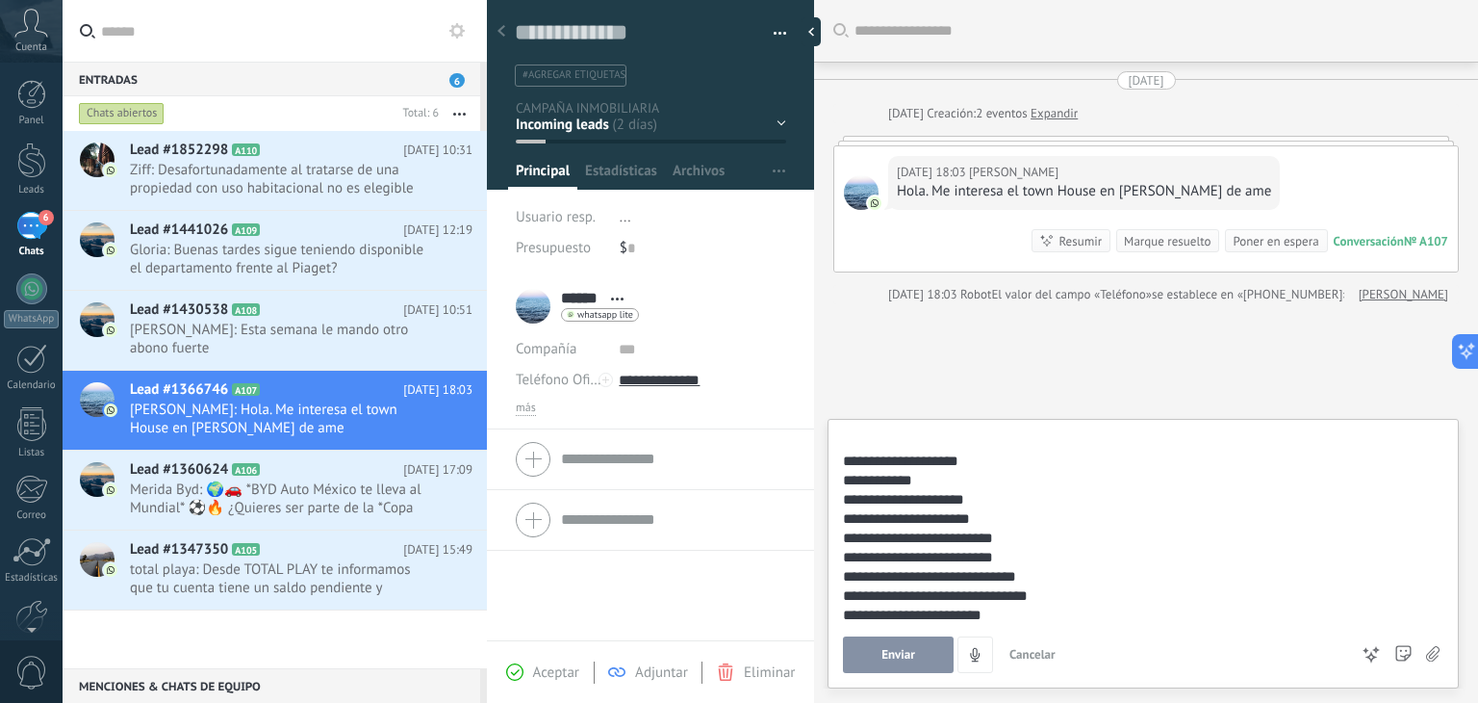
scroll to position [77, 0]
click at [1067, 518] on div "**********" at bounding box center [1140, 515] width 595 height 19
click at [1113, 578] on div "**********" at bounding box center [1140, 573] width 595 height 19
click at [913, 649] on span "Enviar" at bounding box center [899, 654] width 34 height 13
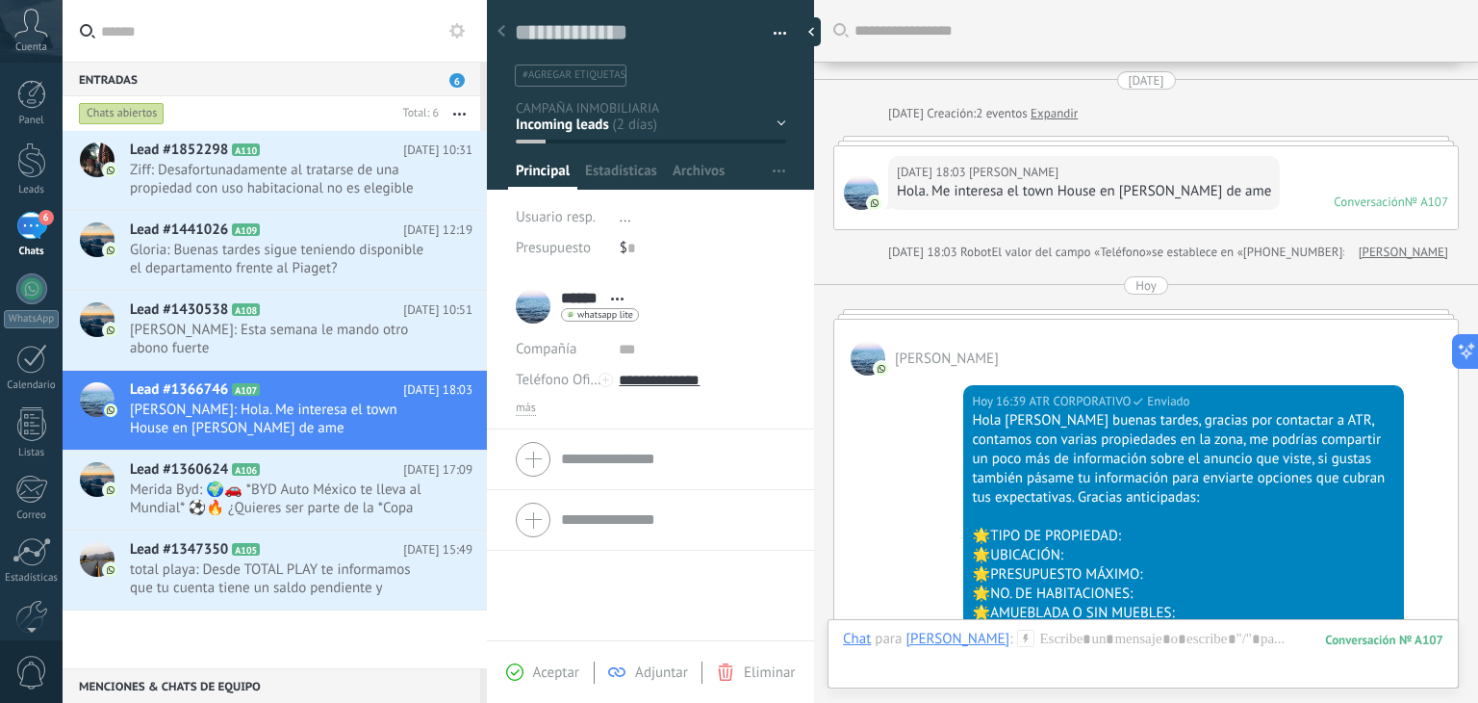
scroll to position [396, 0]
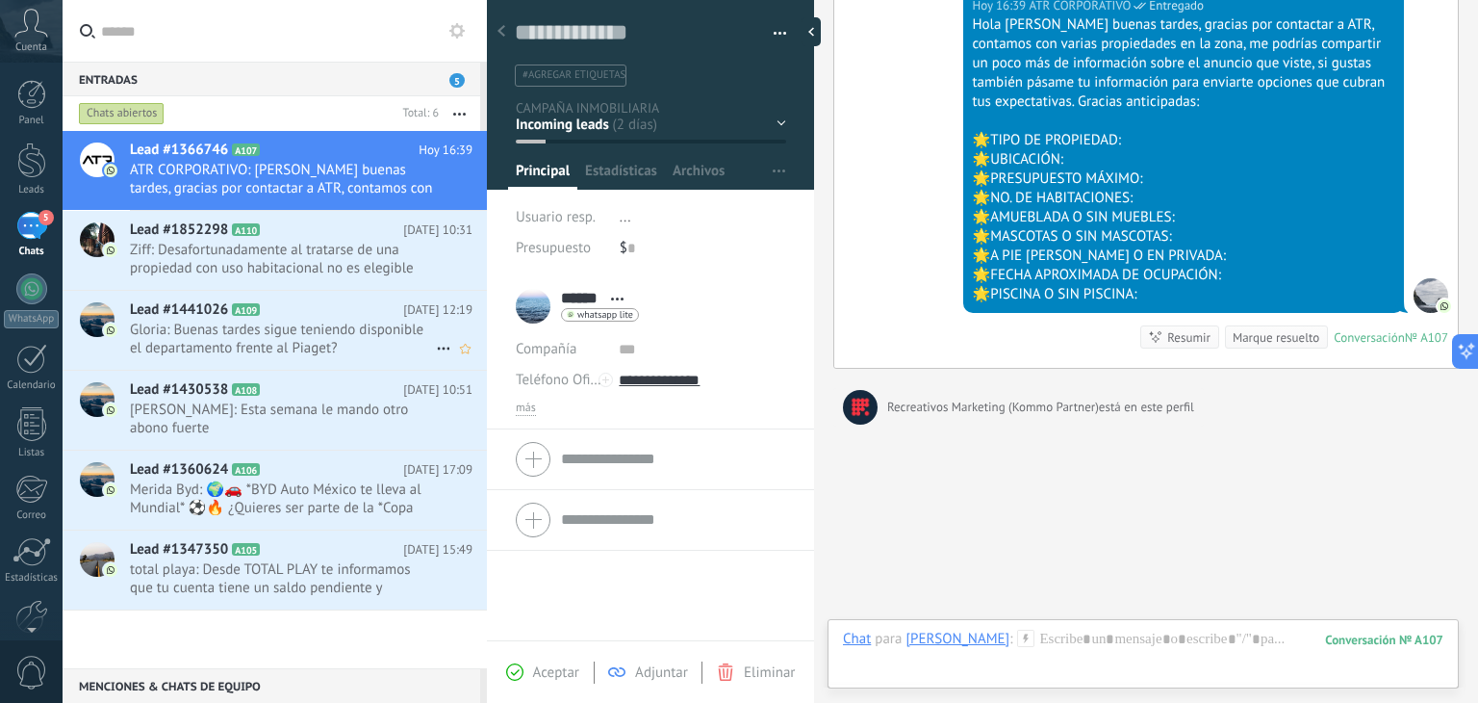
click at [297, 344] on span "Gloria: Buenas tardes sigue teniendo disponible el departamento frente al Piage…" at bounding box center [283, 338] width 306 height 37
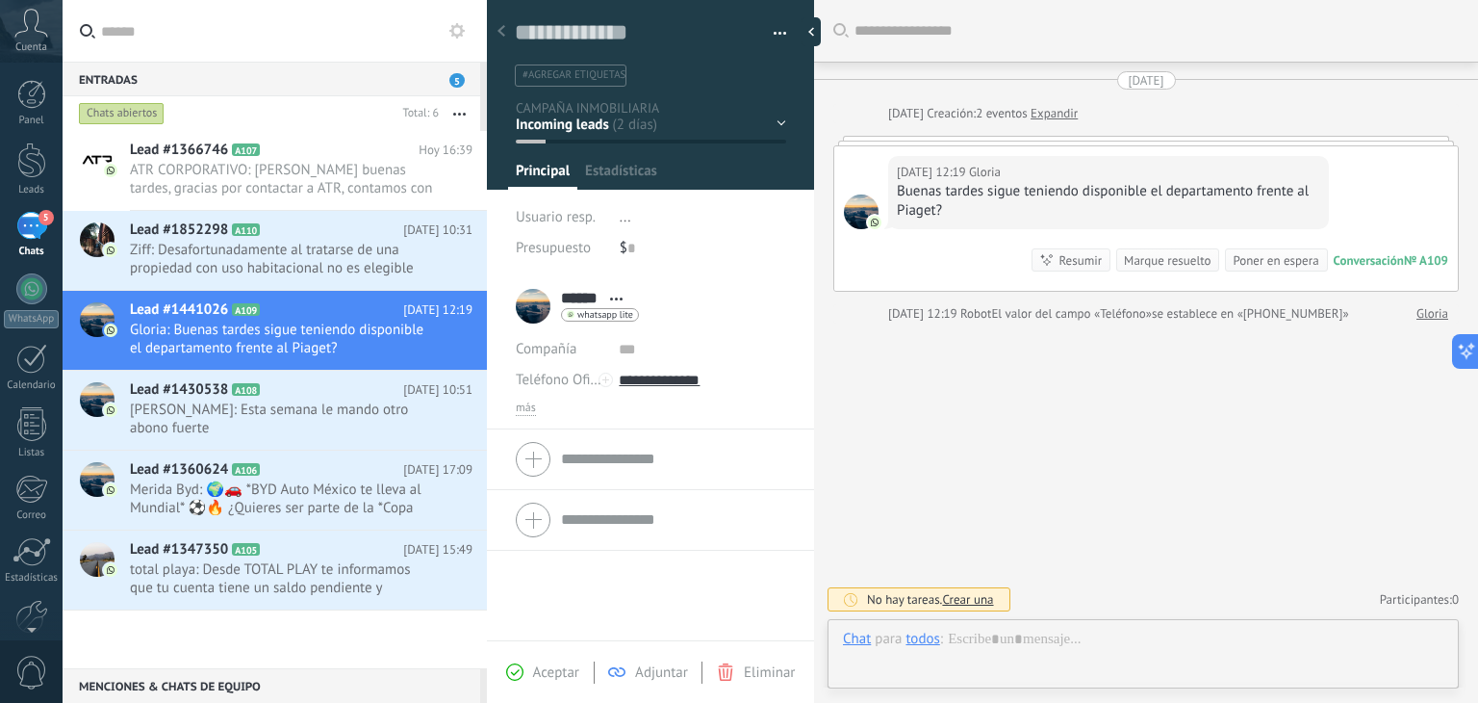
scroll to position [28, 0]
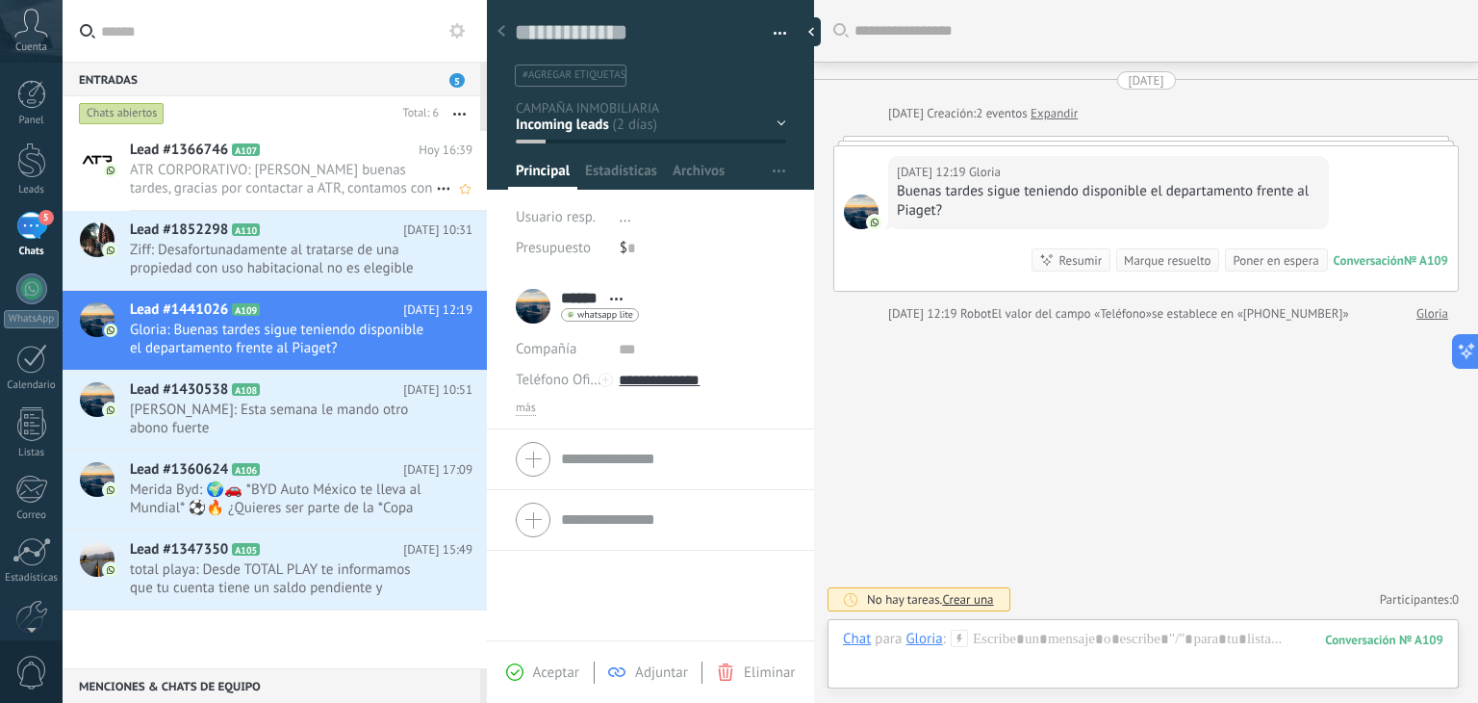
click at [356, 195] on span "ATR CORPORATIVO: [PERSON_NAME] buenas tardes, gracias por contactar a ATR, cont…" at bounding box center [283, 179] width 306 height 37
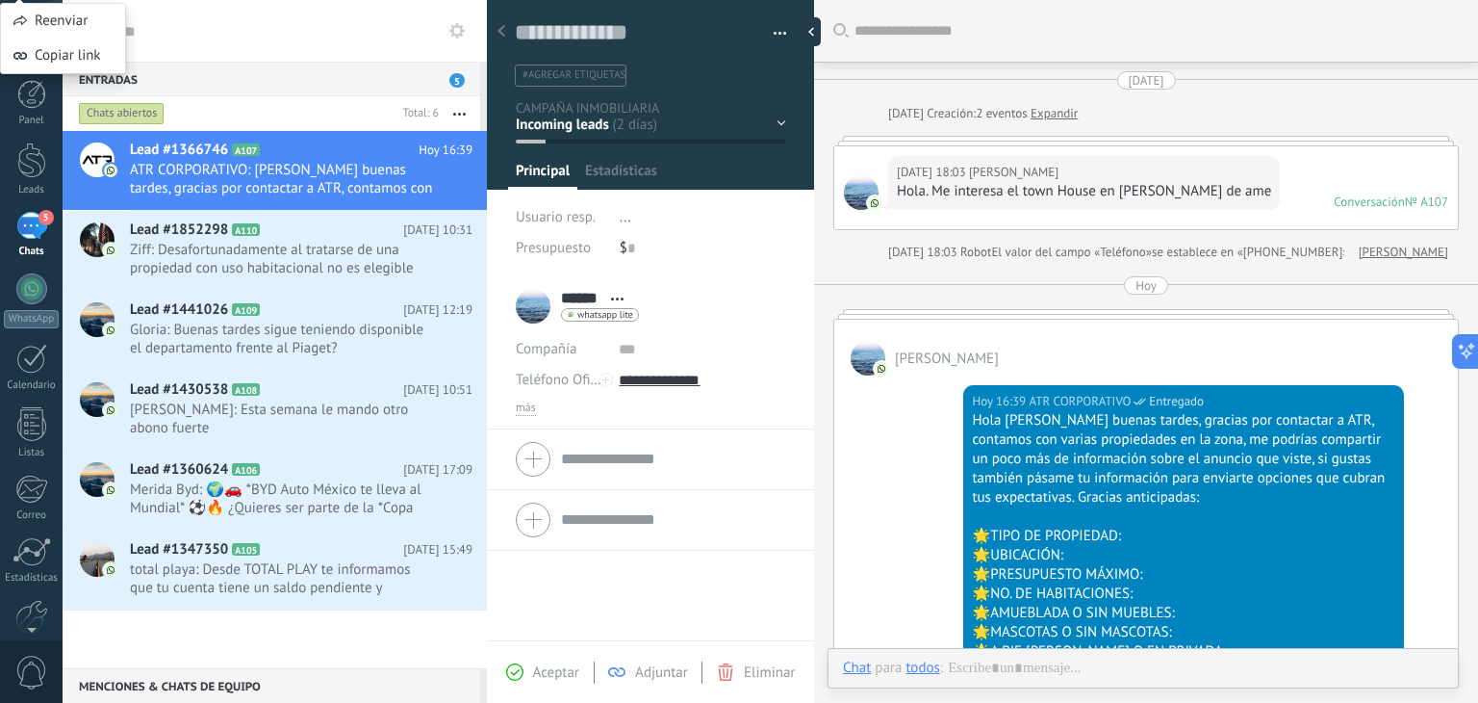
scroll to position [184, 0]
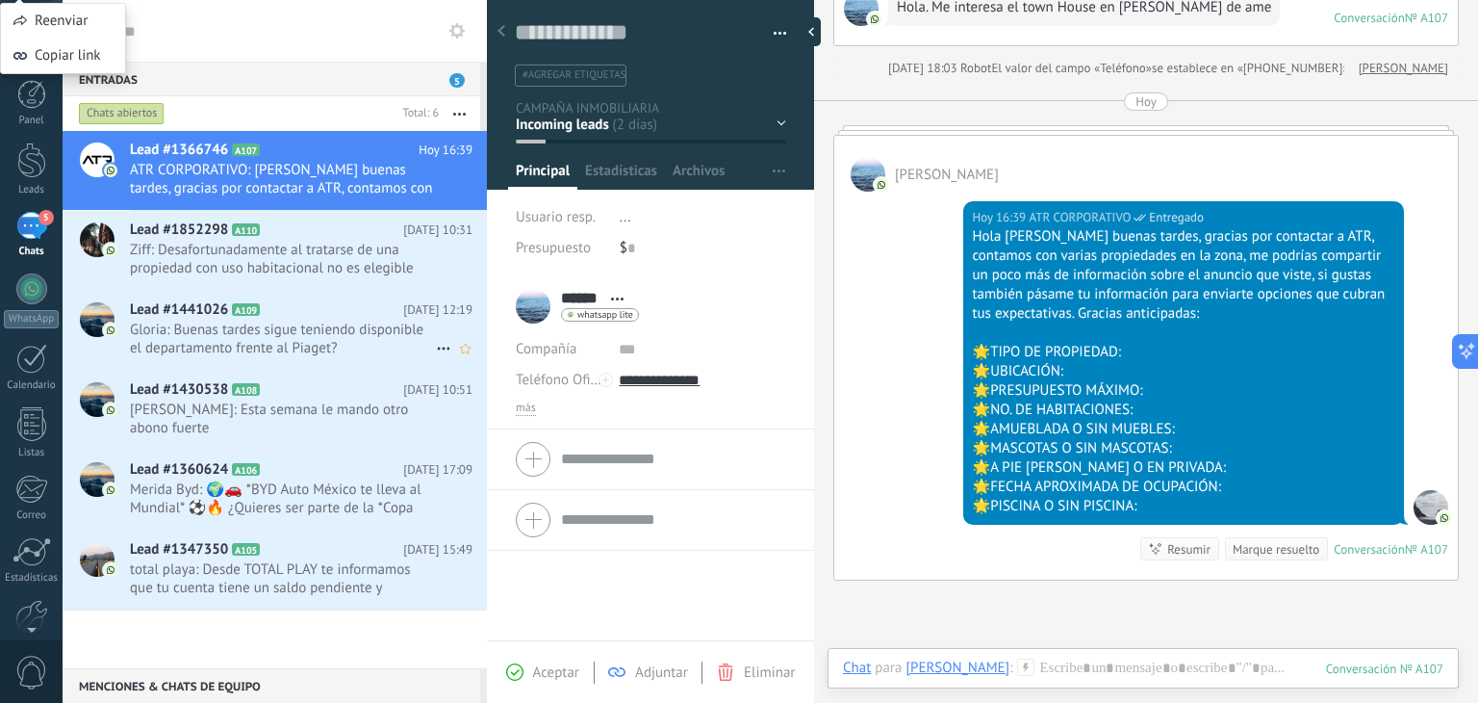
click at [302, 332] on span "Gloria: Buenas tardes sigue teniendo disponible el departamento frente al Piage…" at bounding box center [283, 338] width 306 height 37
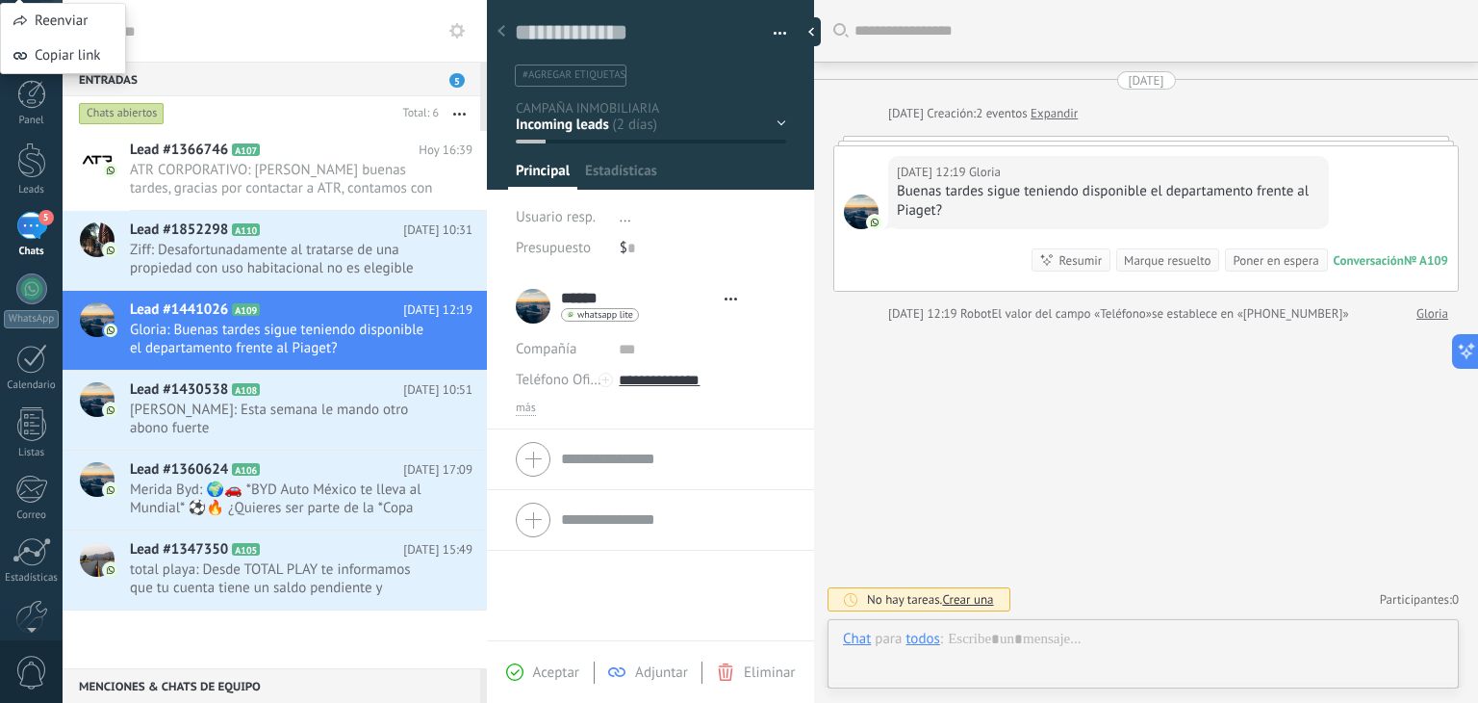
type textarea "**********"
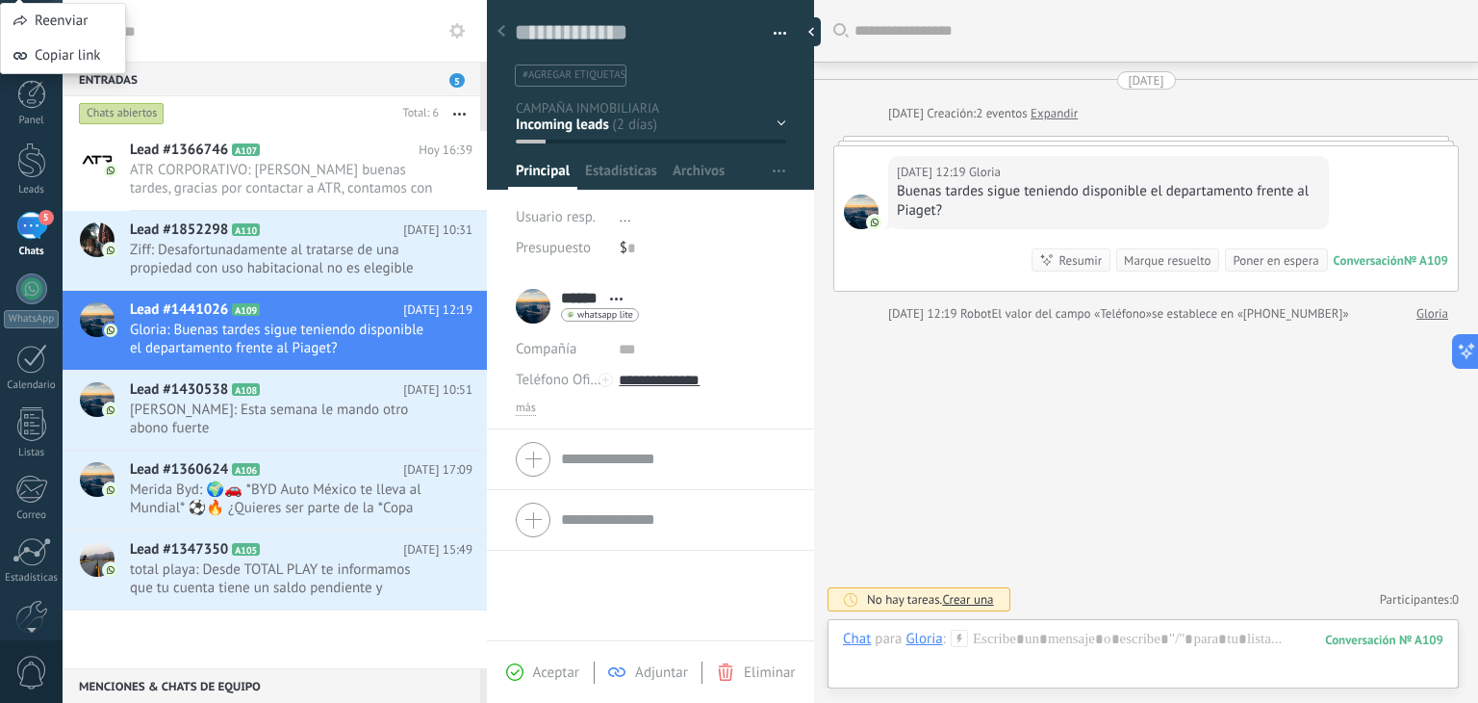
scroll to position [28, 0]
click at [1104, 656] on div at bounding box center [1143, 658] width 601 height 58
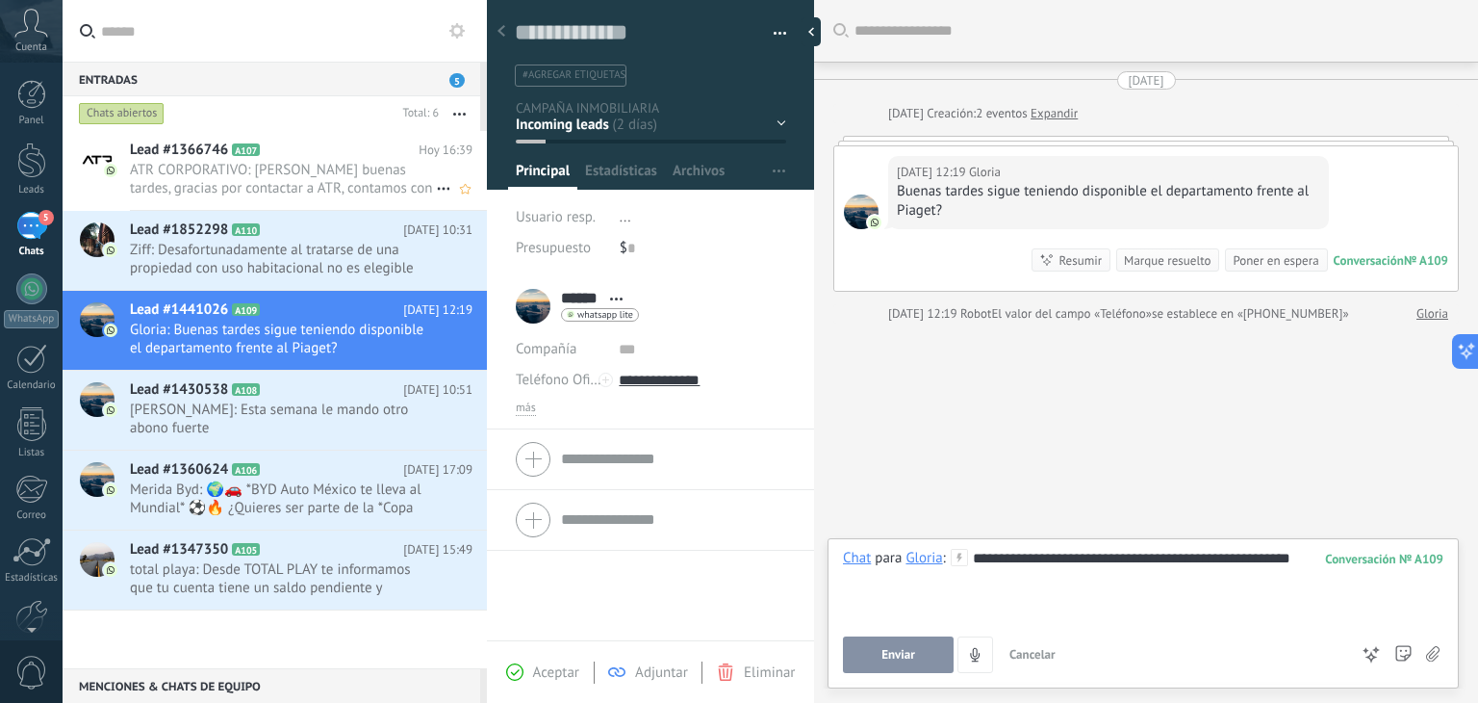
click at [370, 192] on span "ATR CORPORATIVO: [PERSON_NAME] buenas tardes, gracias por contactar a ATR, cont…" at bounding box center [283, 179] width 306 height 37
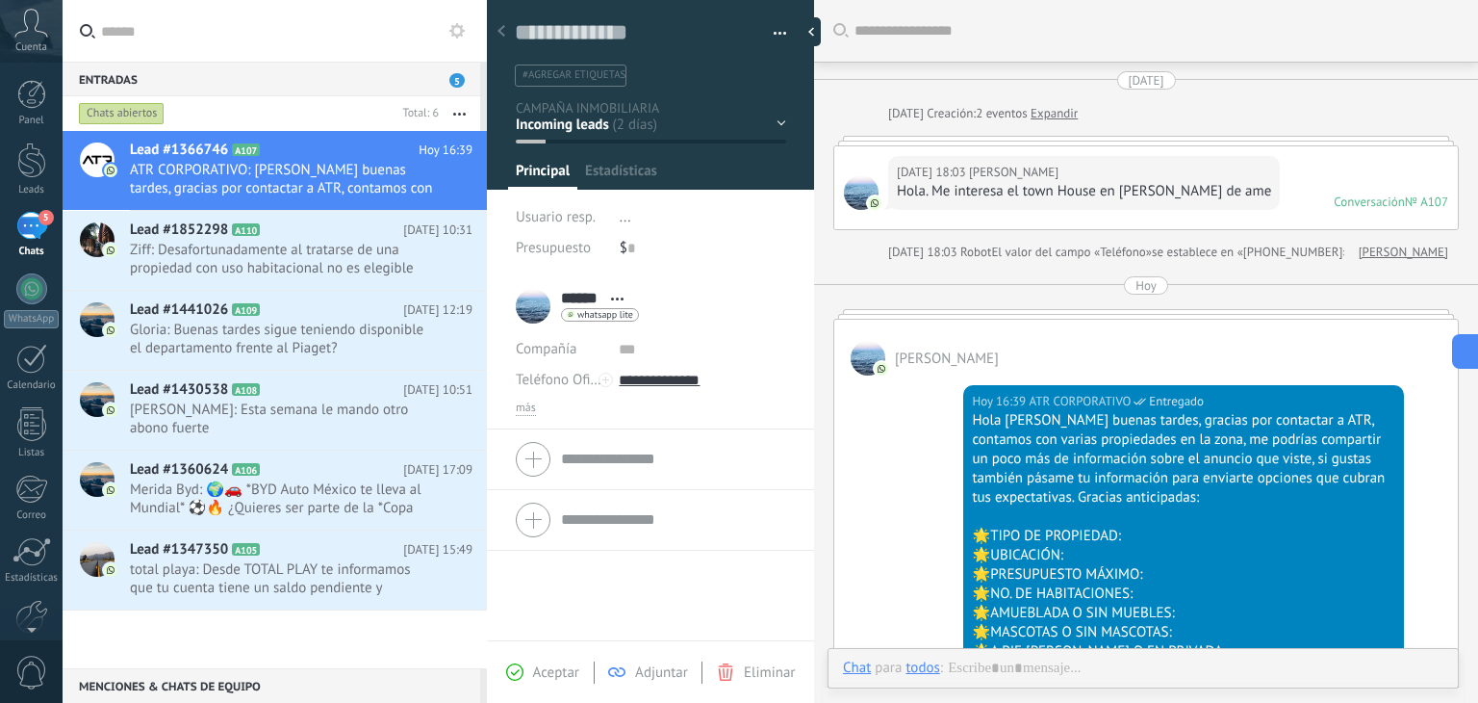
scroll to position [184, 0]
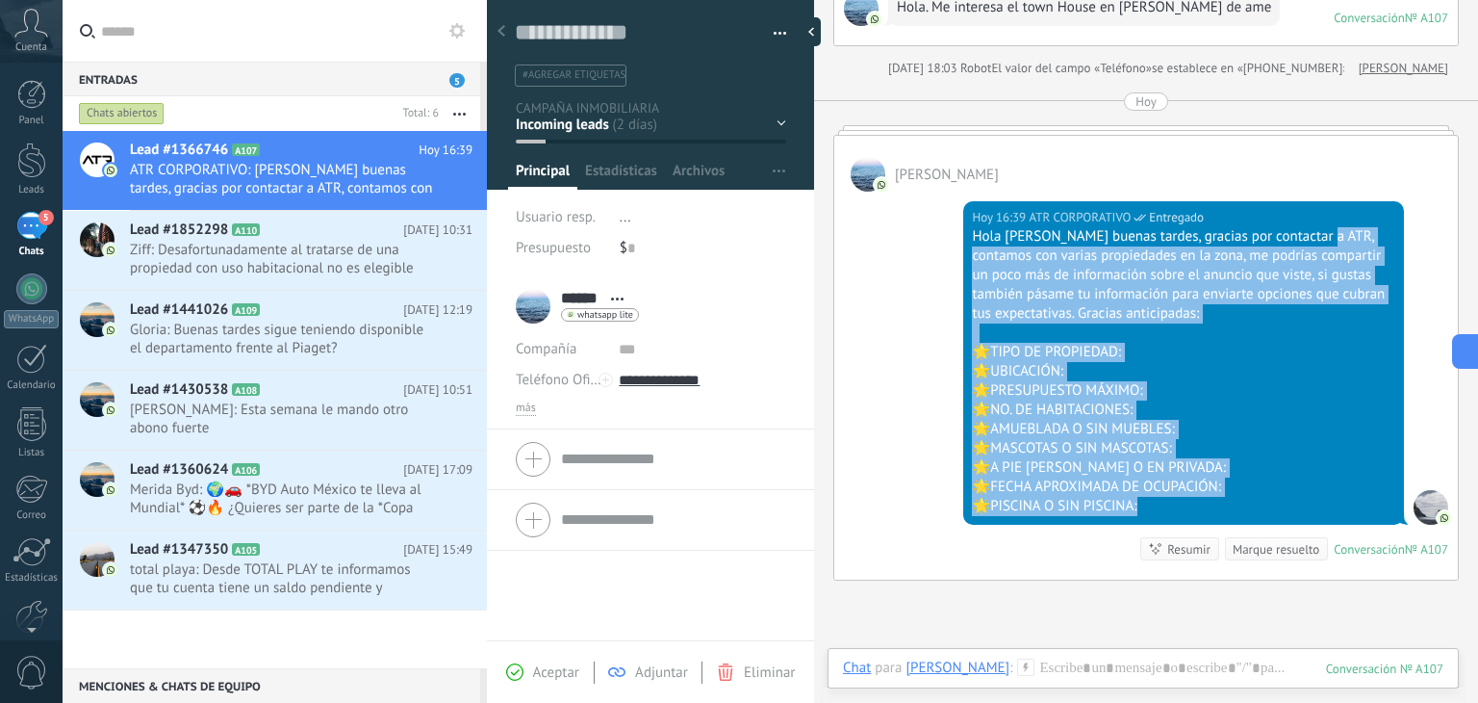
drag, startPoint x: 1155, startPoint y: 512, endPoint x: 1309, endPoint y: 239, distance: 313.7
click at [1309, 239] on div "Hola [PERSON_NAME] buenas tardes, gracias por contactar a ATR, contamos con var…" at bounding box center [1183, 371] width 423 height 289
copy div "contamos con varias propiedades en la zona, me podrías compartir un poco más de…"
click at [292, 330] on span "Gloria: Buenas tardes sigue teniendo disponible el departamento frente al Piage…" at bounding box center [283, 338] width 306 height 37
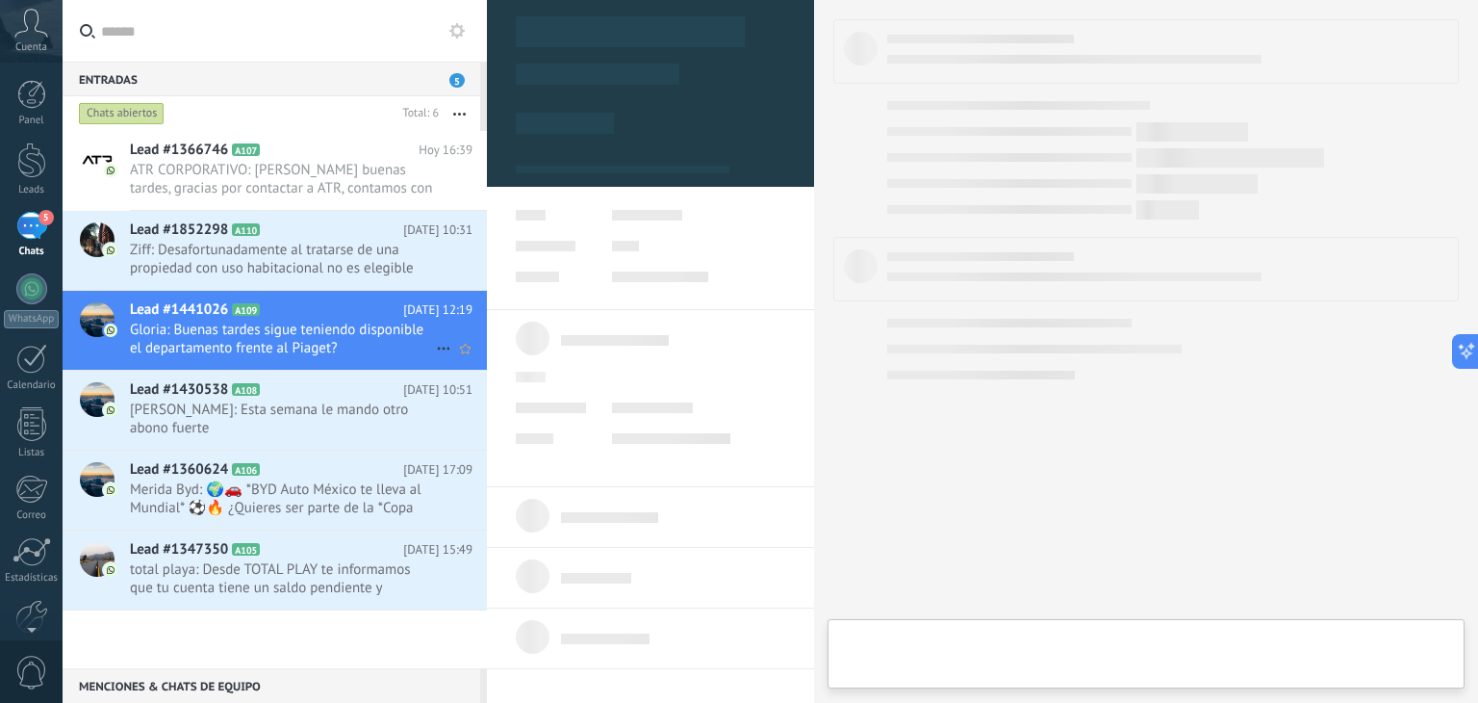
type textarea "**********"
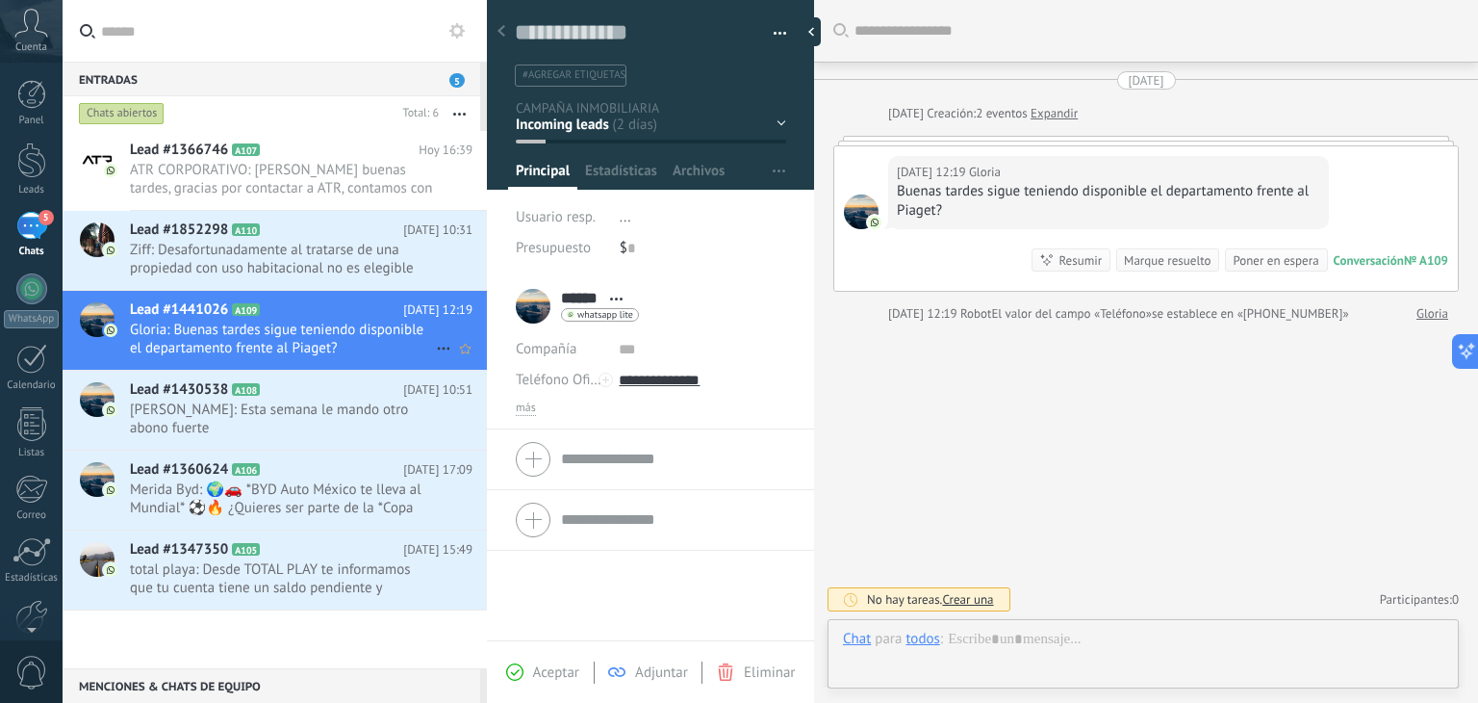
scroll to position [28, 0]
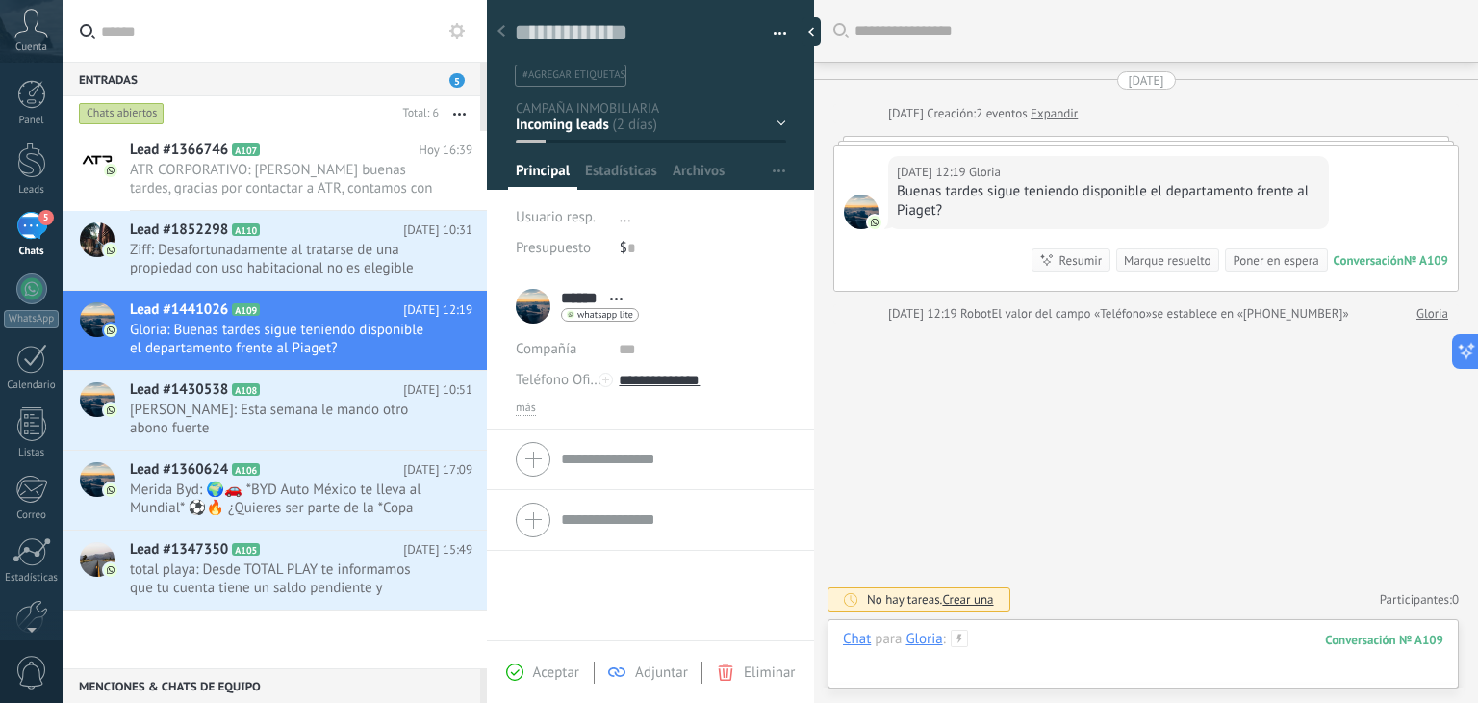
click at [1051, 640] on div at bounding box center [1143, 658] width 601 height 58
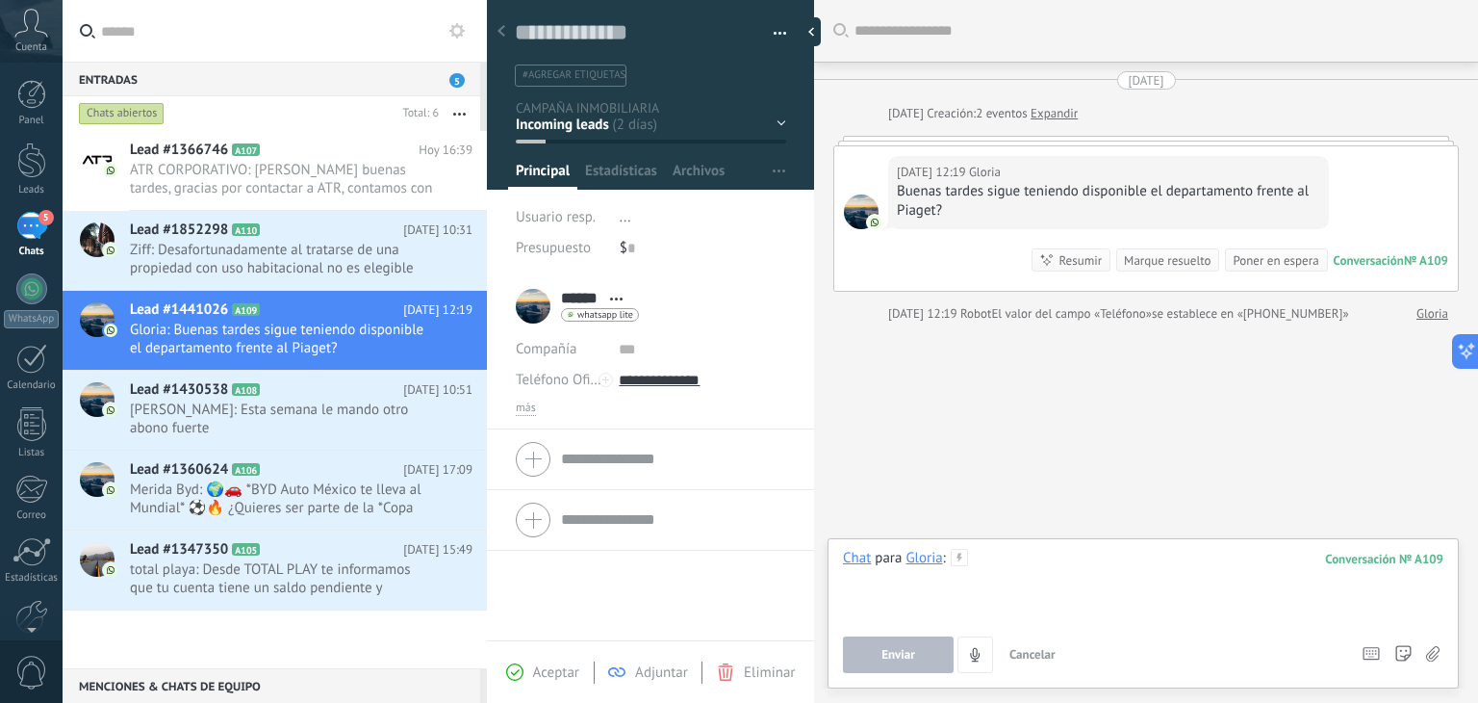
paste div
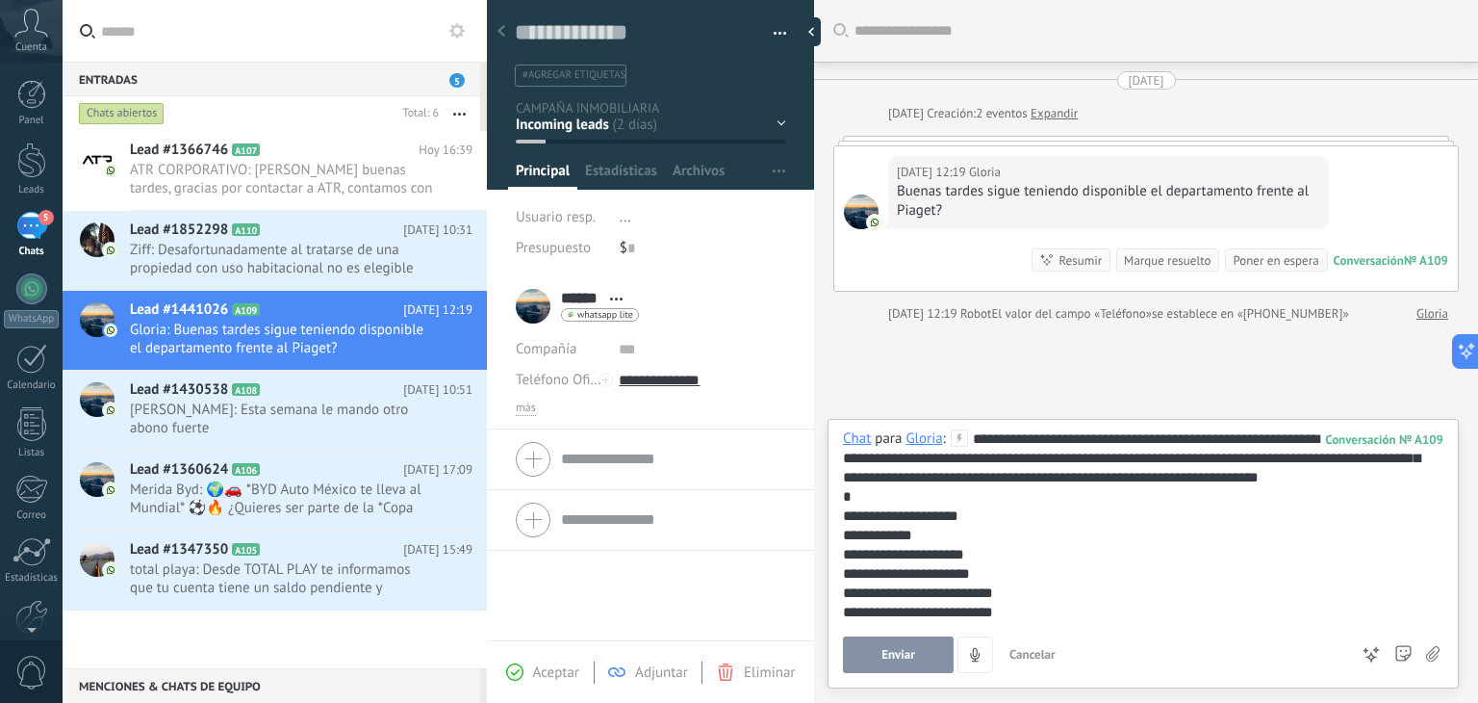
click at [974, 431] on div "**********" at bounding box center [1140, 554] width 595 height 250
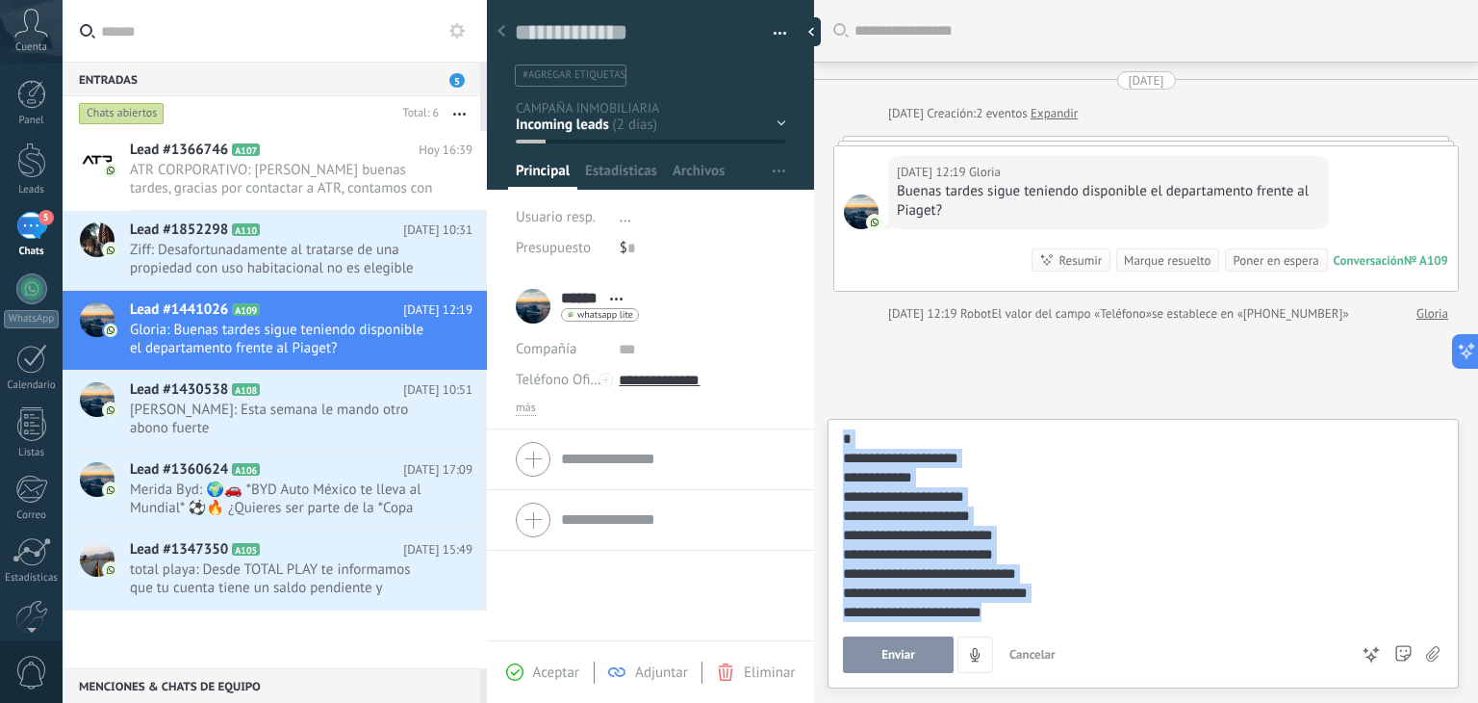
scroll to position [0, 0]
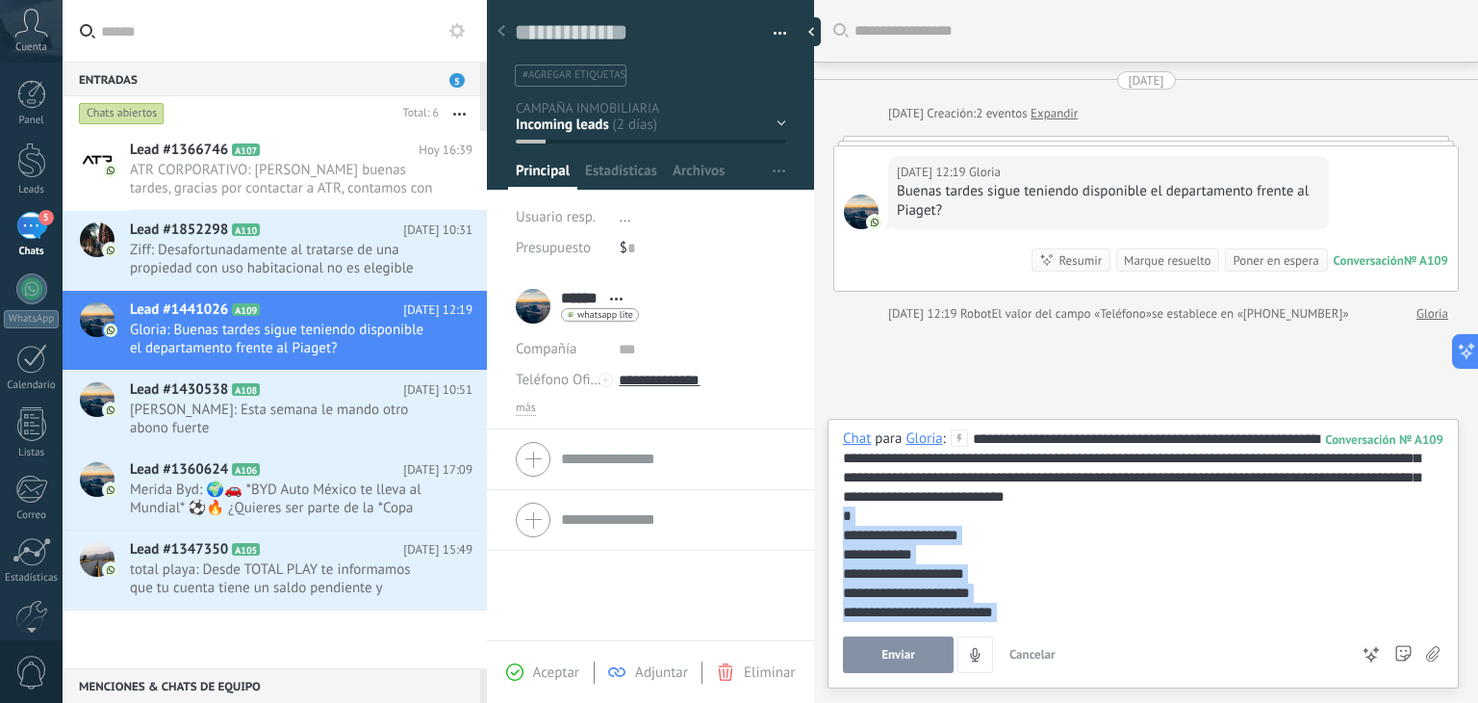
drag, startPoint x: 1017, startPoint y: 614, endPoint x: 844, endPoint y: 517, distance: 198.6
click at [844, 517] on div "**********" at bounding box center [1140, 563] width 595 height 269
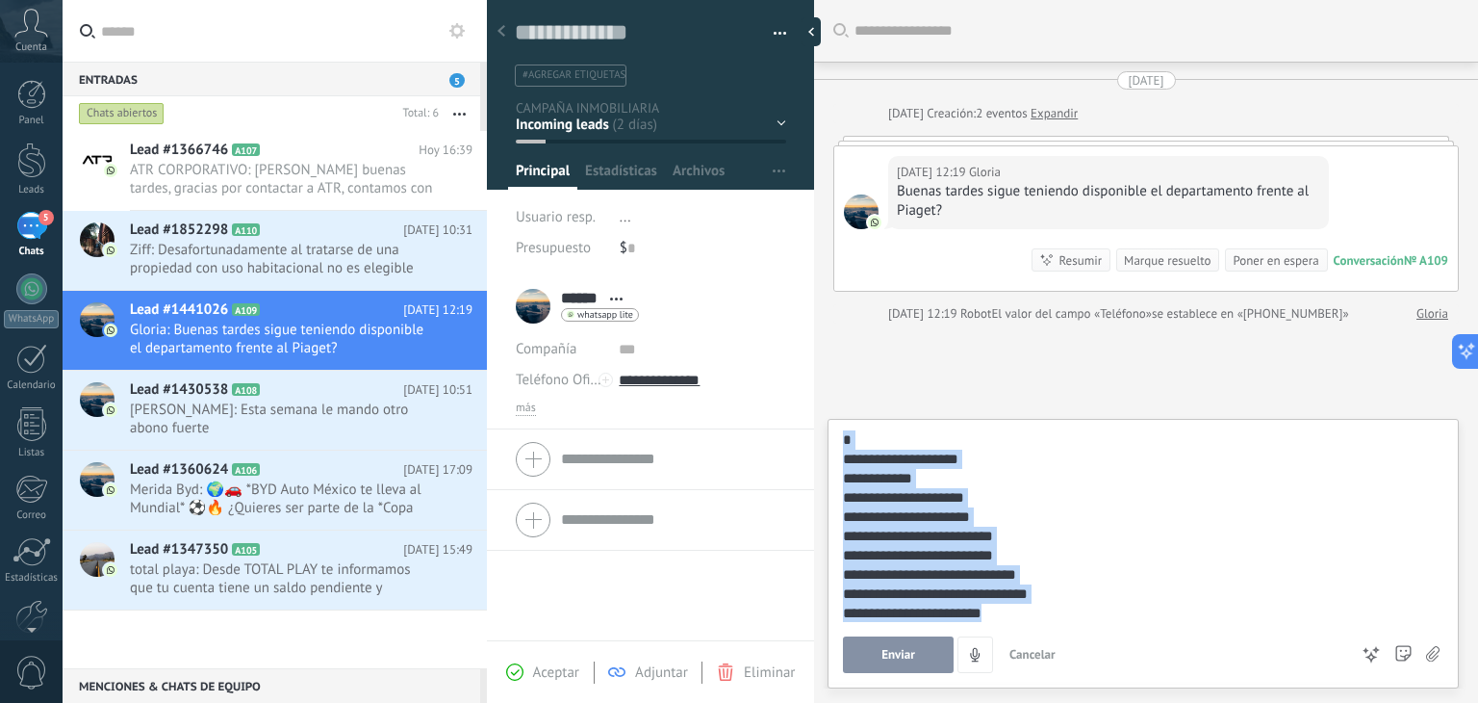
scroll to position [77, 0]
click at [1118, 575] on div "**********" at bounding box center [1140, 573] width 595 height 19
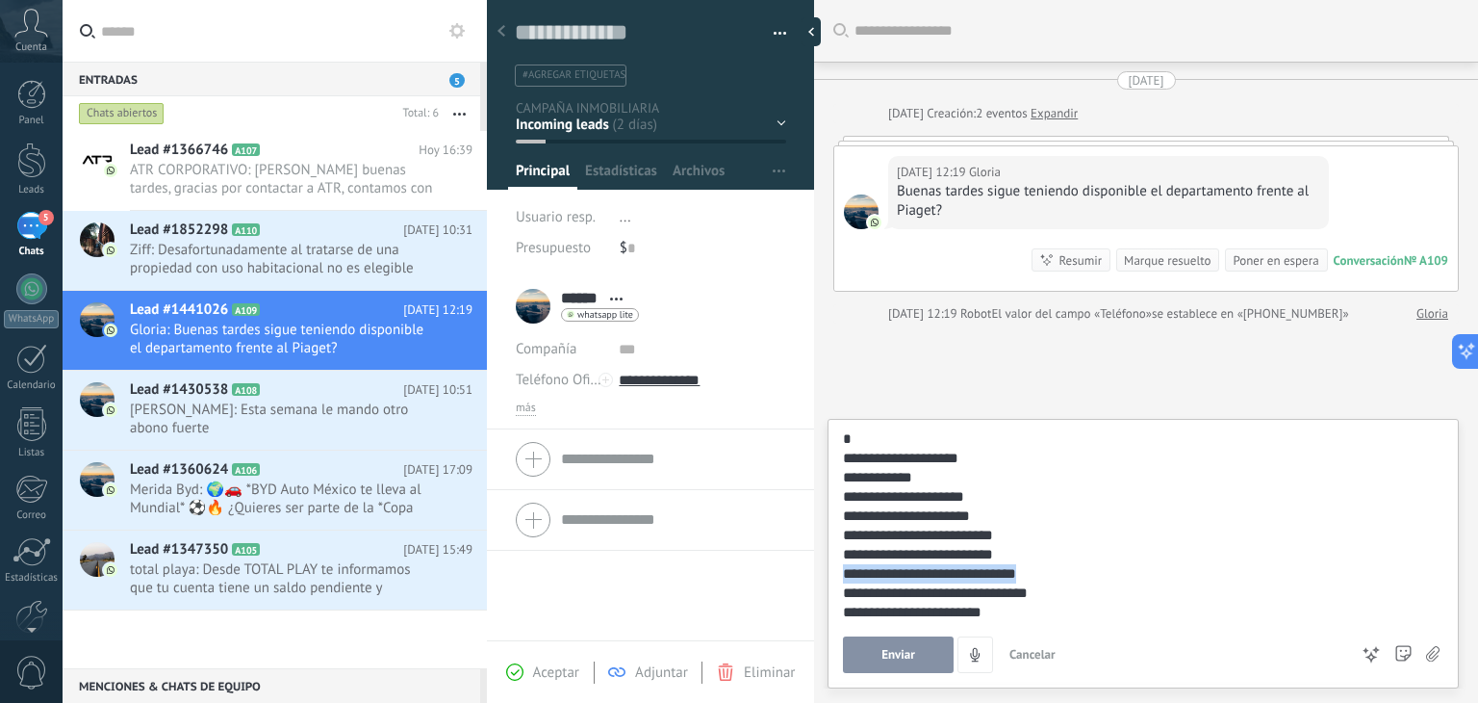
drag, startPoint x: 1061, startPoint y: 572, endPoint x: 833, endPoint y: 579, distance: 227.3
click at [833, 579] on div "**********" at bounding box center [1143, 553] width 631 height 269
click at [1101, 579] on div "**********" at bounding box center [1140, 573] width 595 height 19
click at [1068, 572] on div "**********" at bounding box center [1140, 573] width 595 height 19
drag, startPoint x: 1068, startPoint y: 572, endPoint x: 851, endPoint y: 576, distance: 217.5
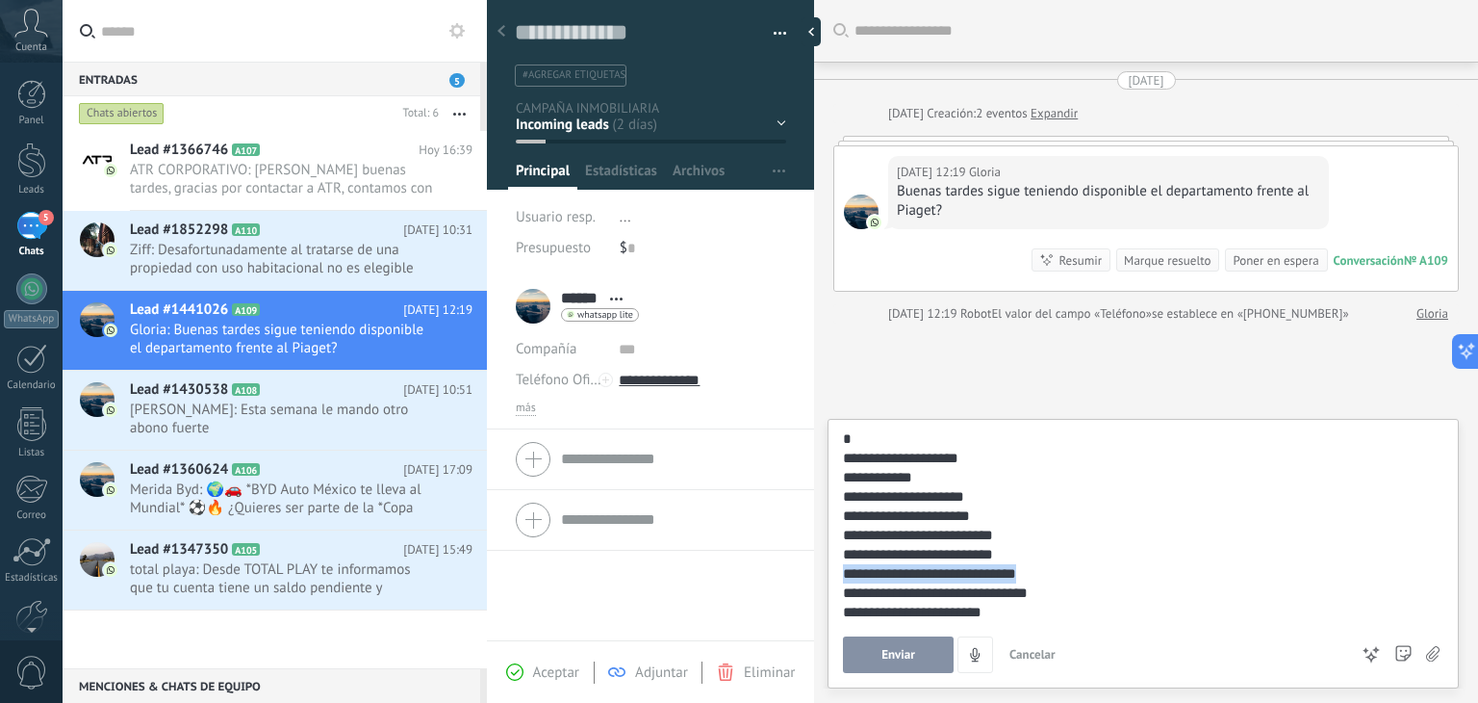
click at [851, 576] on div "**********" at bounding box center [1140, 573] width 595 height 19
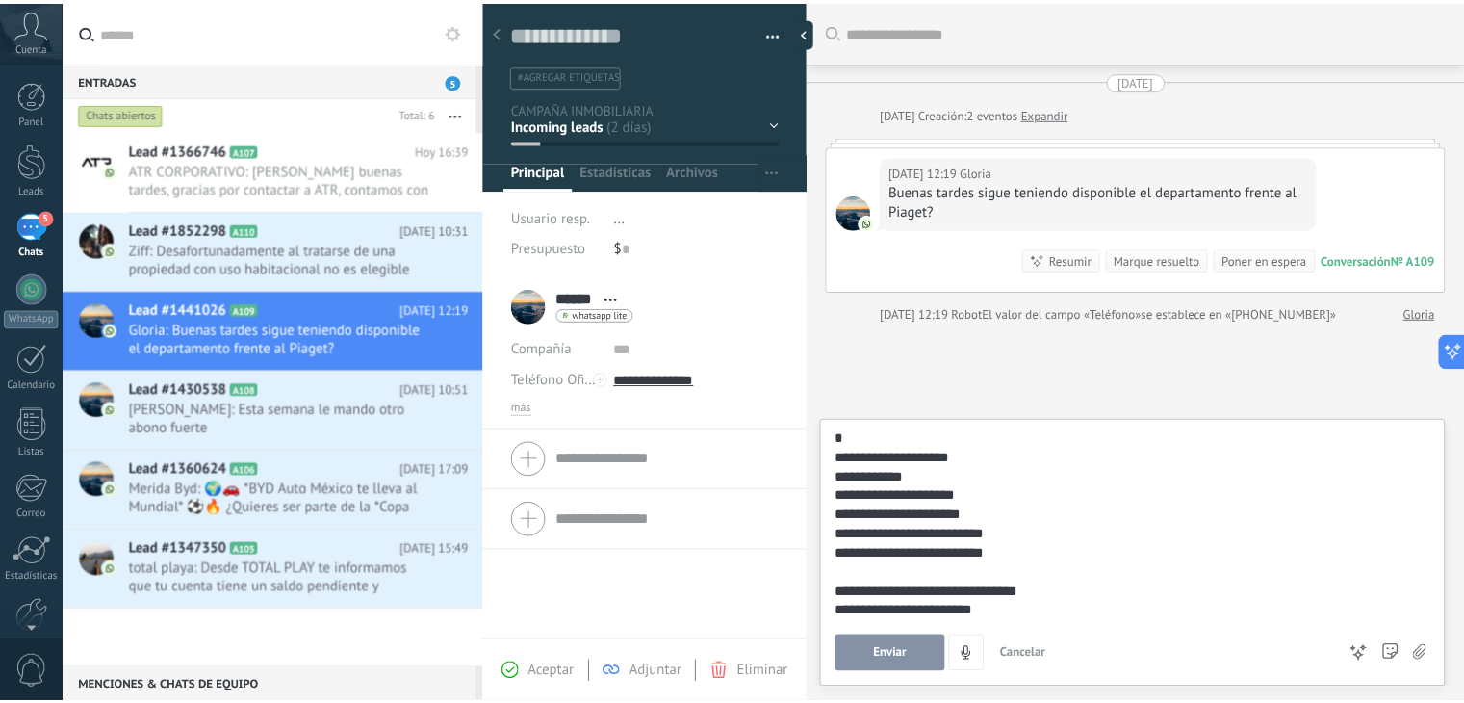
scroll to position [58, 0]
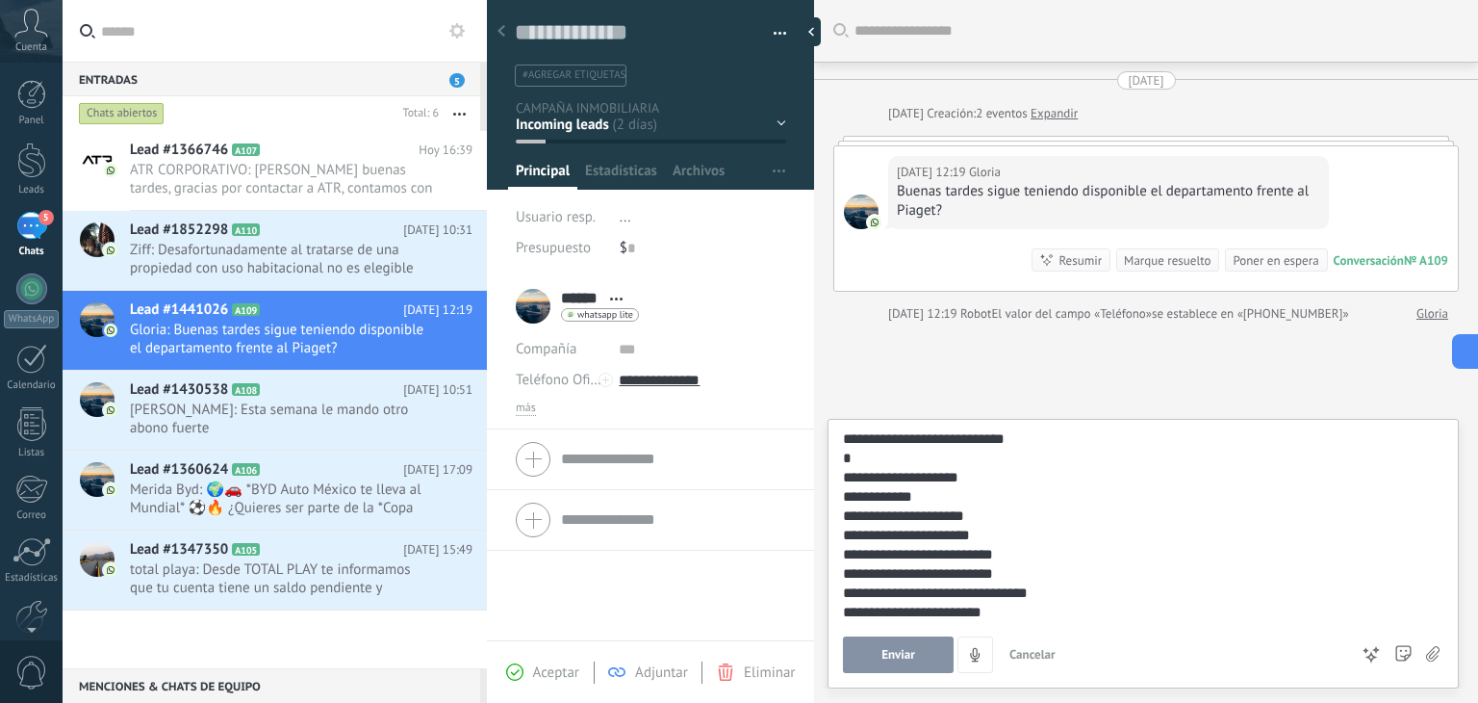
click at [1114, 477] on div "**********" at bounding box center [1140, 477] width 595 height 19
click at [34, 164] on div at bounding box center [31, 160] width 29 height 36
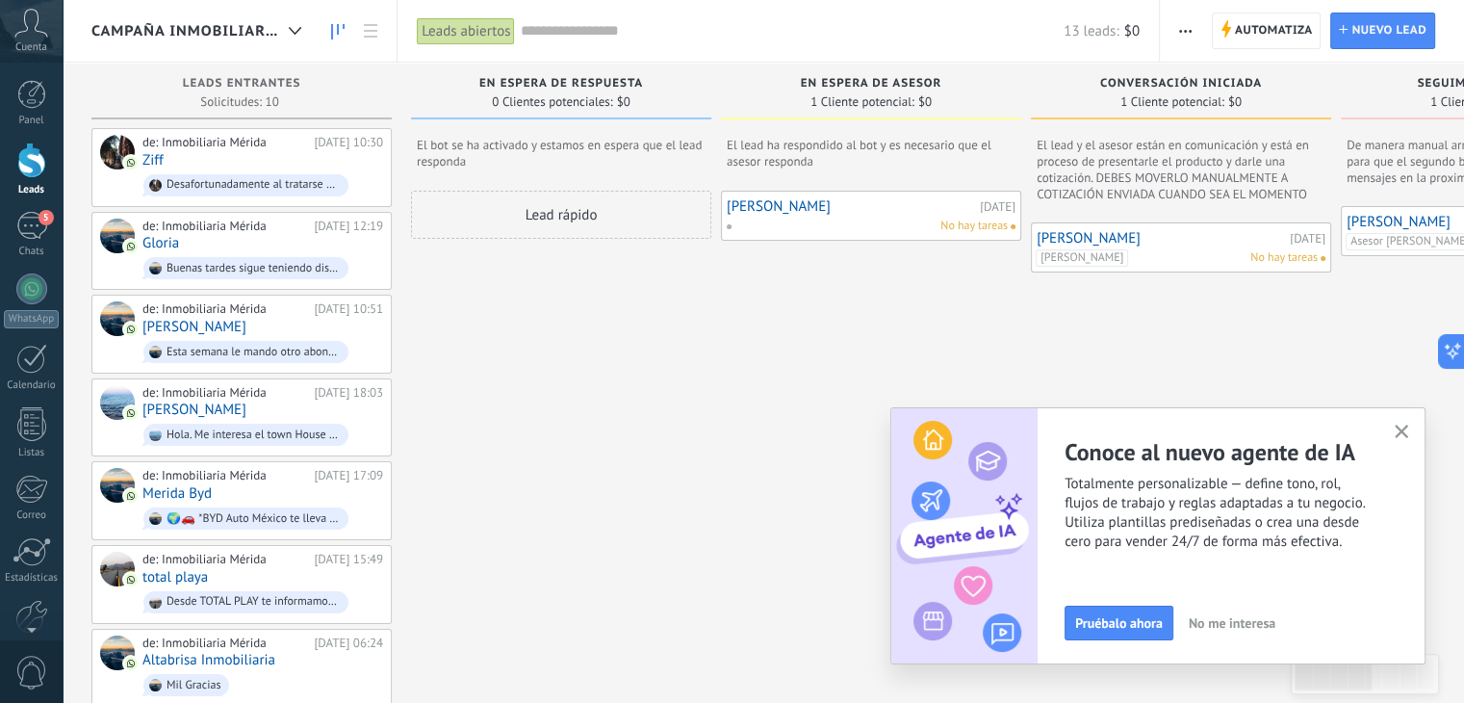
click at [1401, 432] on use "button" at bounding box center [1402, 431] width 14 height 14
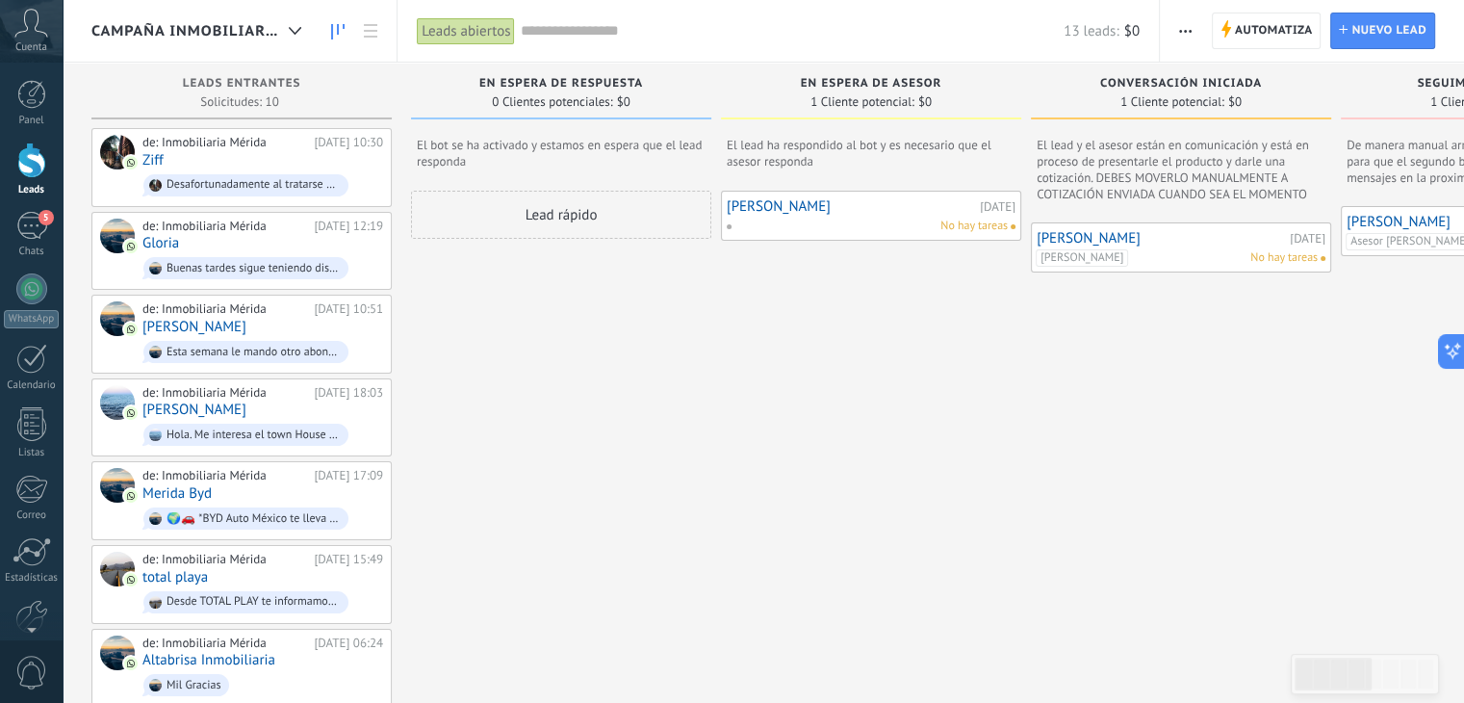
click at [231, 43] on div "CAMPAÑA INMOBILIARIA" at bounding box center [200, 31] width 219 height 62
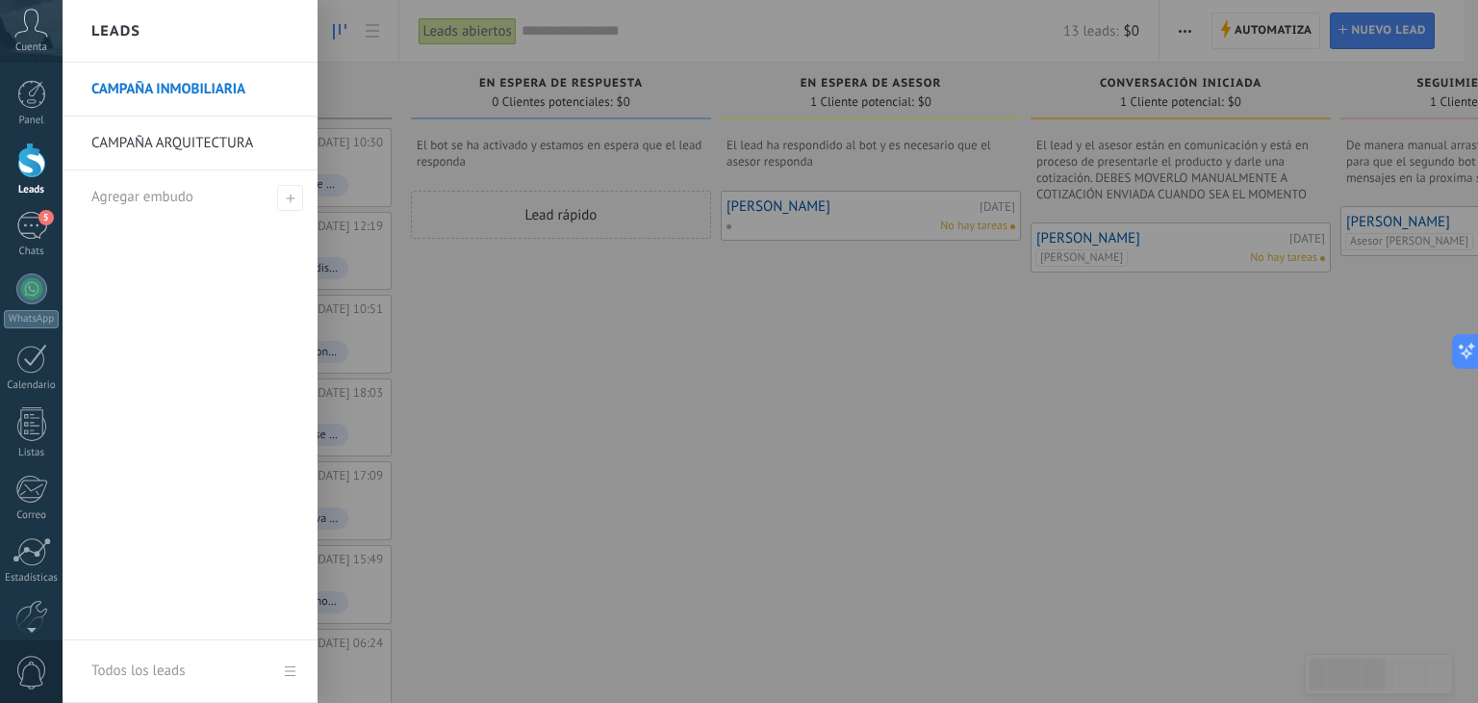
click at [201, 156] on link "CAMPAÑA ARQUITECTURA" at bounding box center [194, 143] width 207 height 54
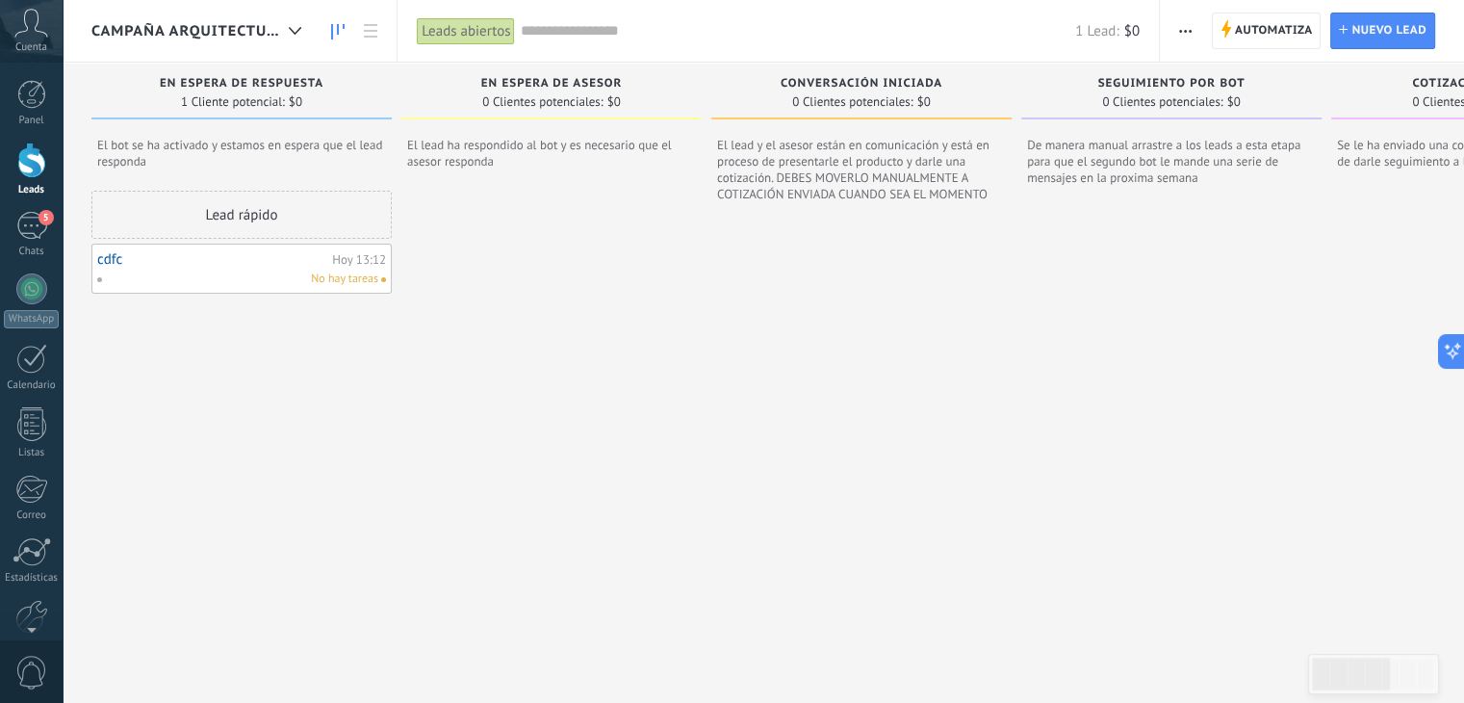
click at [258, 278] on div "No hay tareas" at bounding box center [237, 278] width 282 height 17
click at [235, 255] on link "cdfc" at bounding box center [212, 259] width 230 height 16
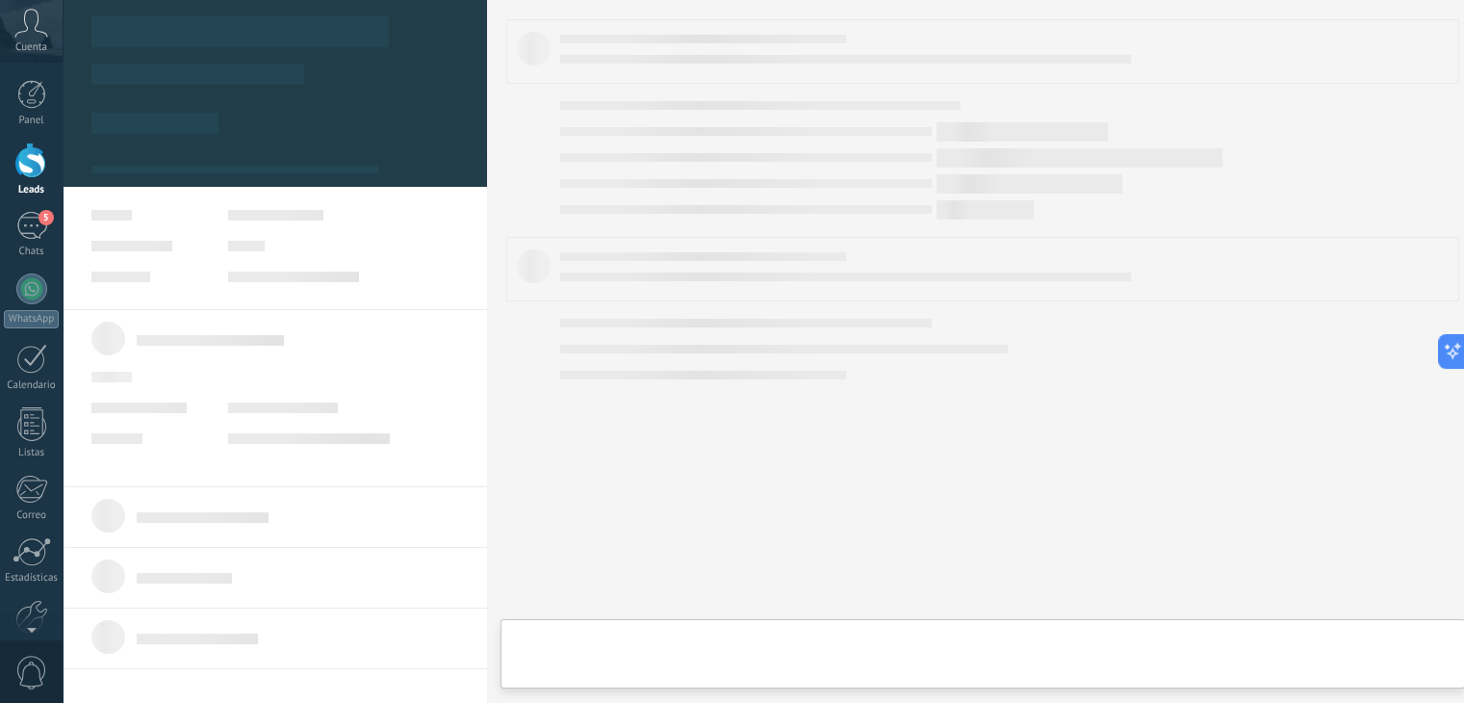
type textarea "****"
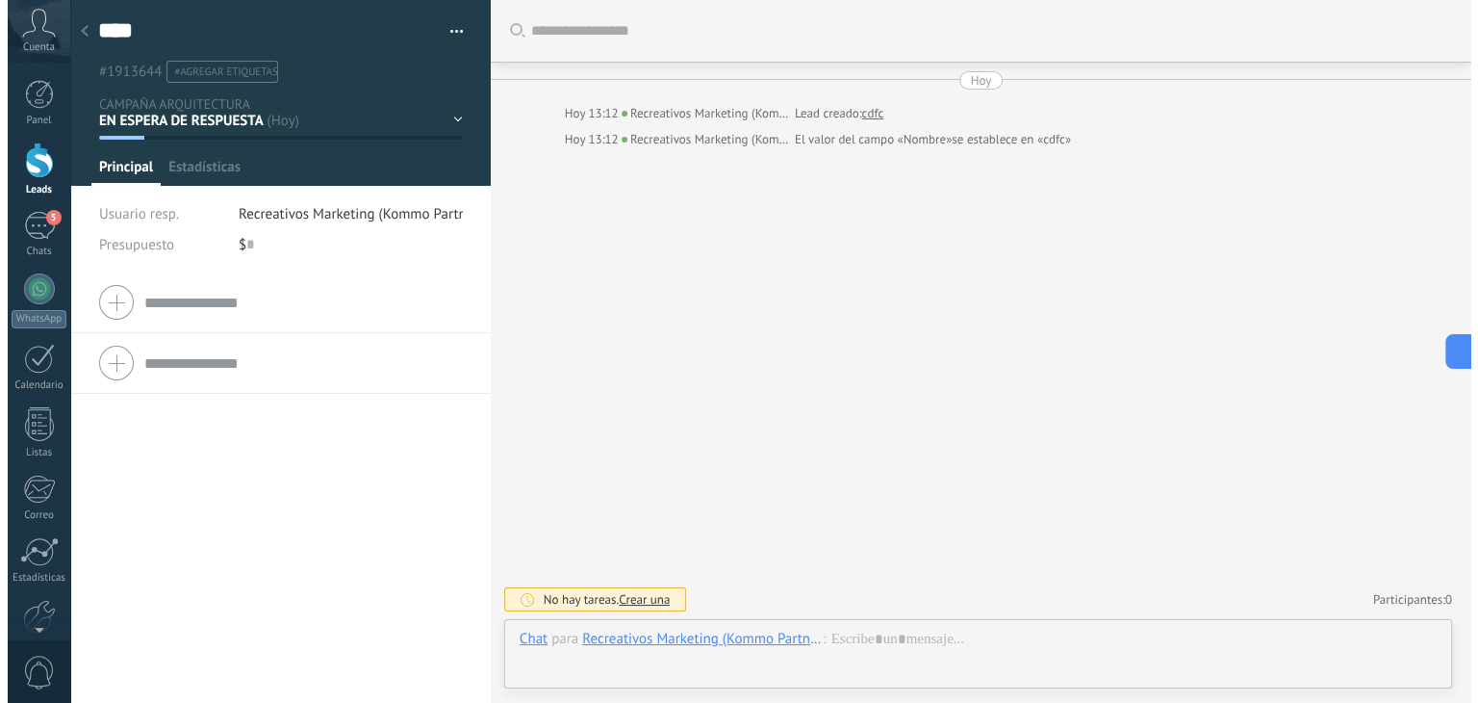
scroll to position [28, 0]
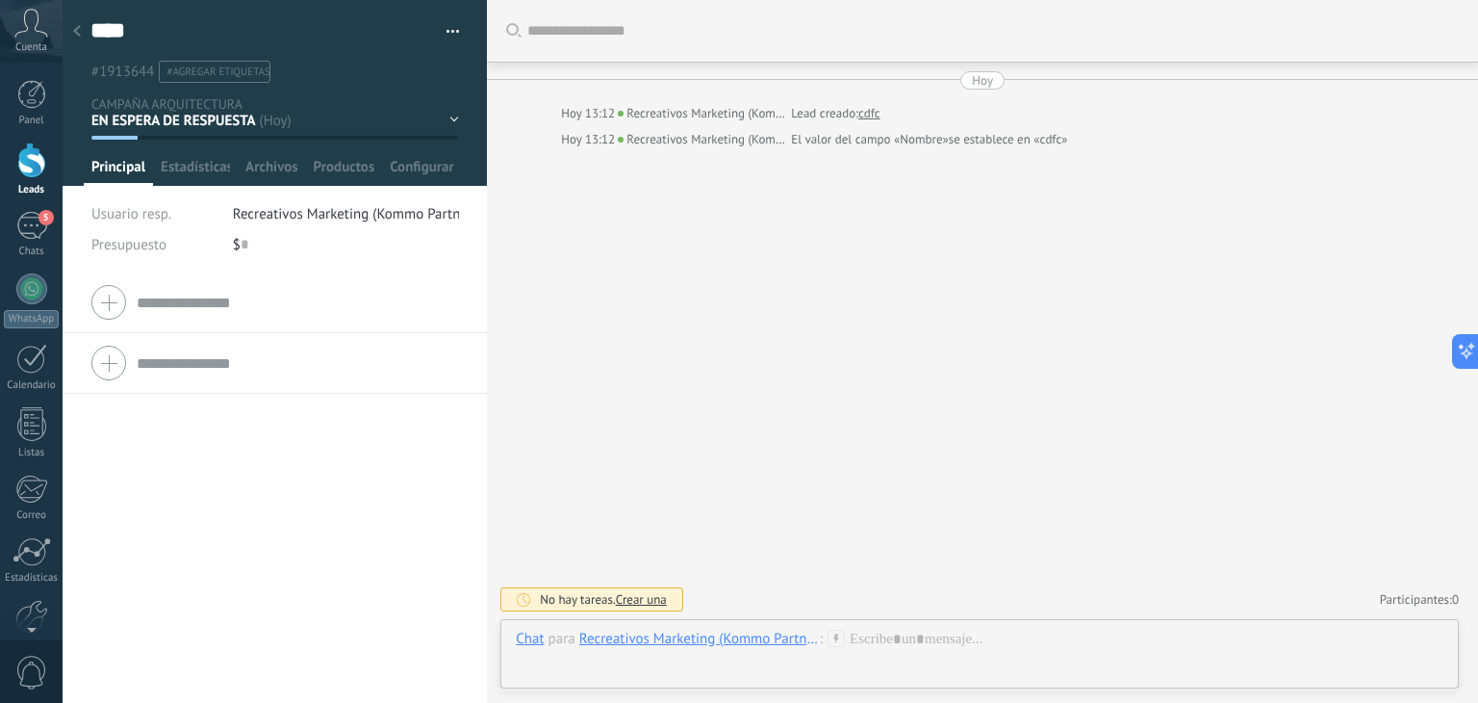
click at [0, 0] on div "EN ESPERA DE RESPUESTA EN ESPERA DE ASESOR CONVERSACIÓN INICIADA SEGUIMIENTO PO…" at bounding box center [0, 0] width 0 height 0
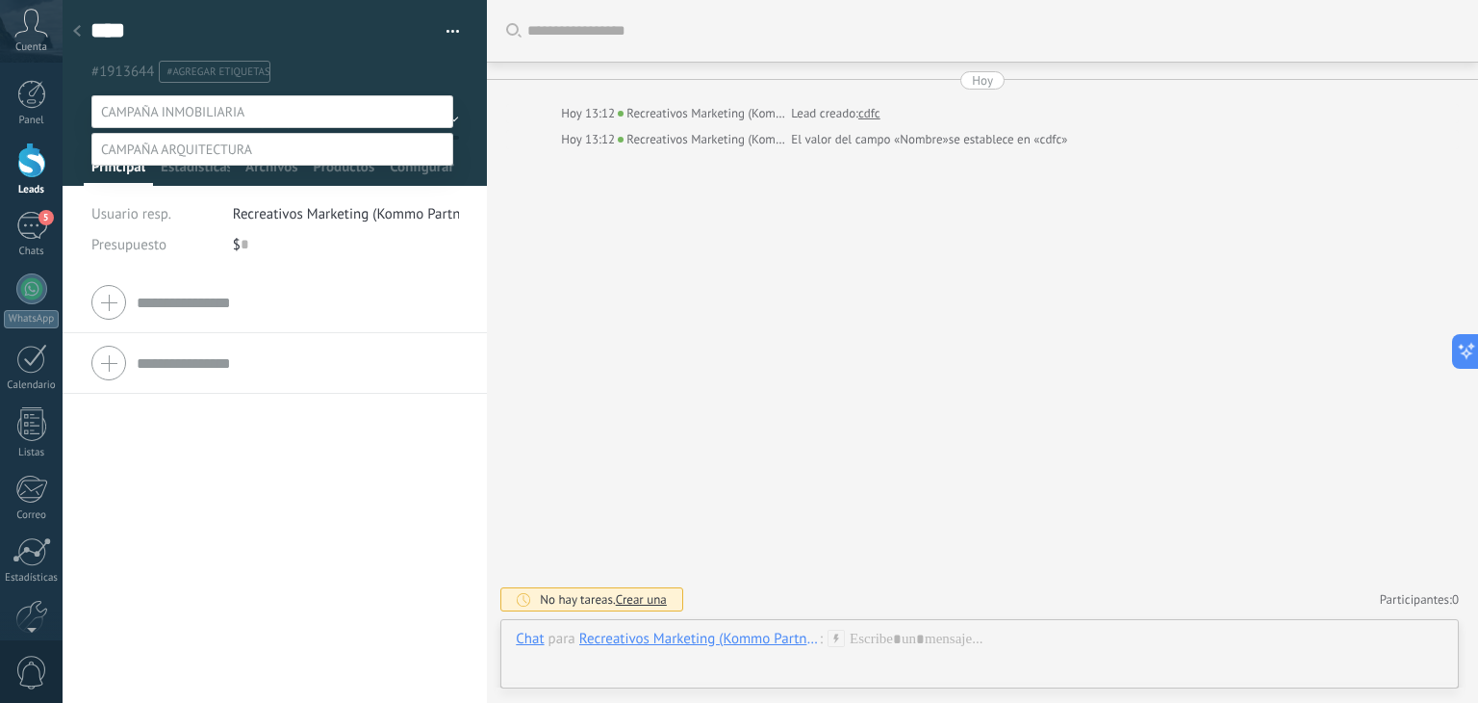
scroll to position [38, 0]
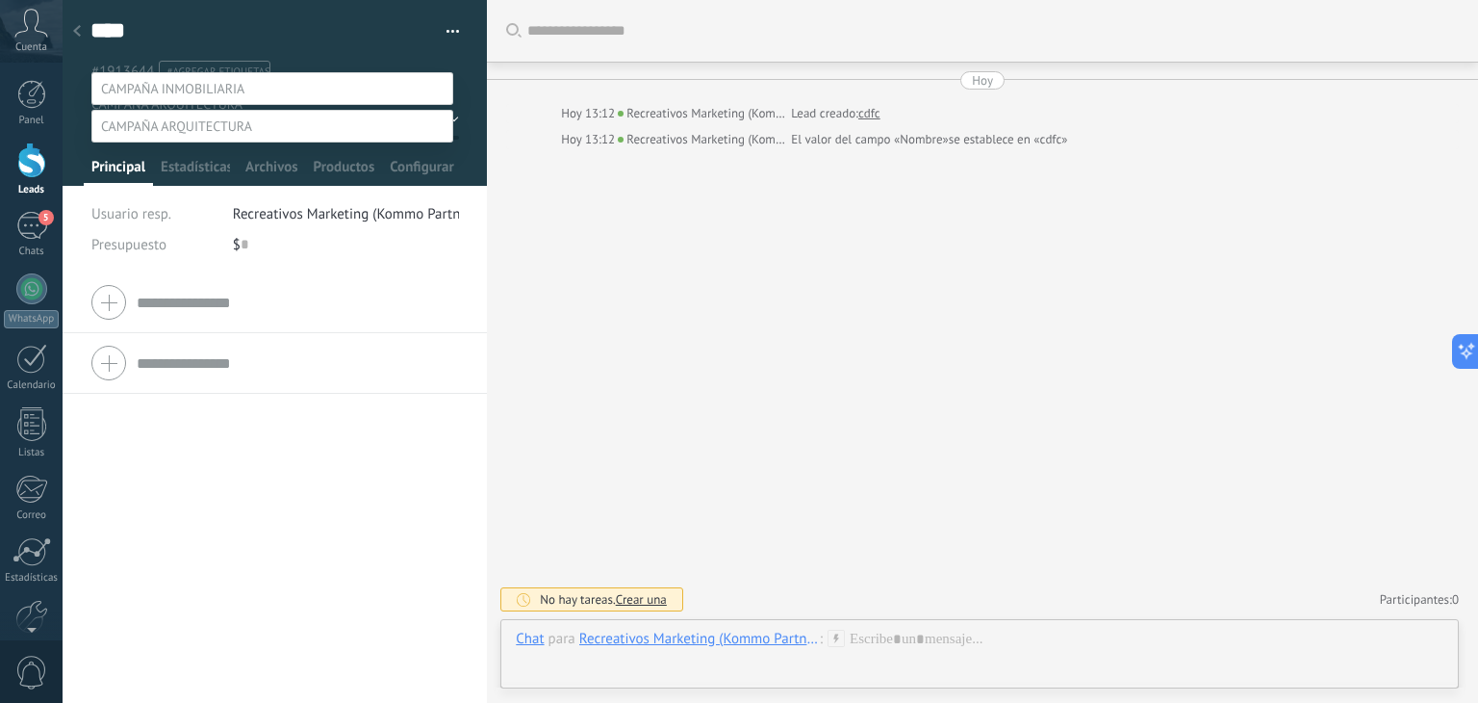
click at [338, 505] on div "EN ESPERA DE RESPUESTA EN ESPERA DE ASESOR CONVERSACIÓN INICIADA SEGUIMIENTO PO…" at bounding box center [272, 387] width 362 height 630
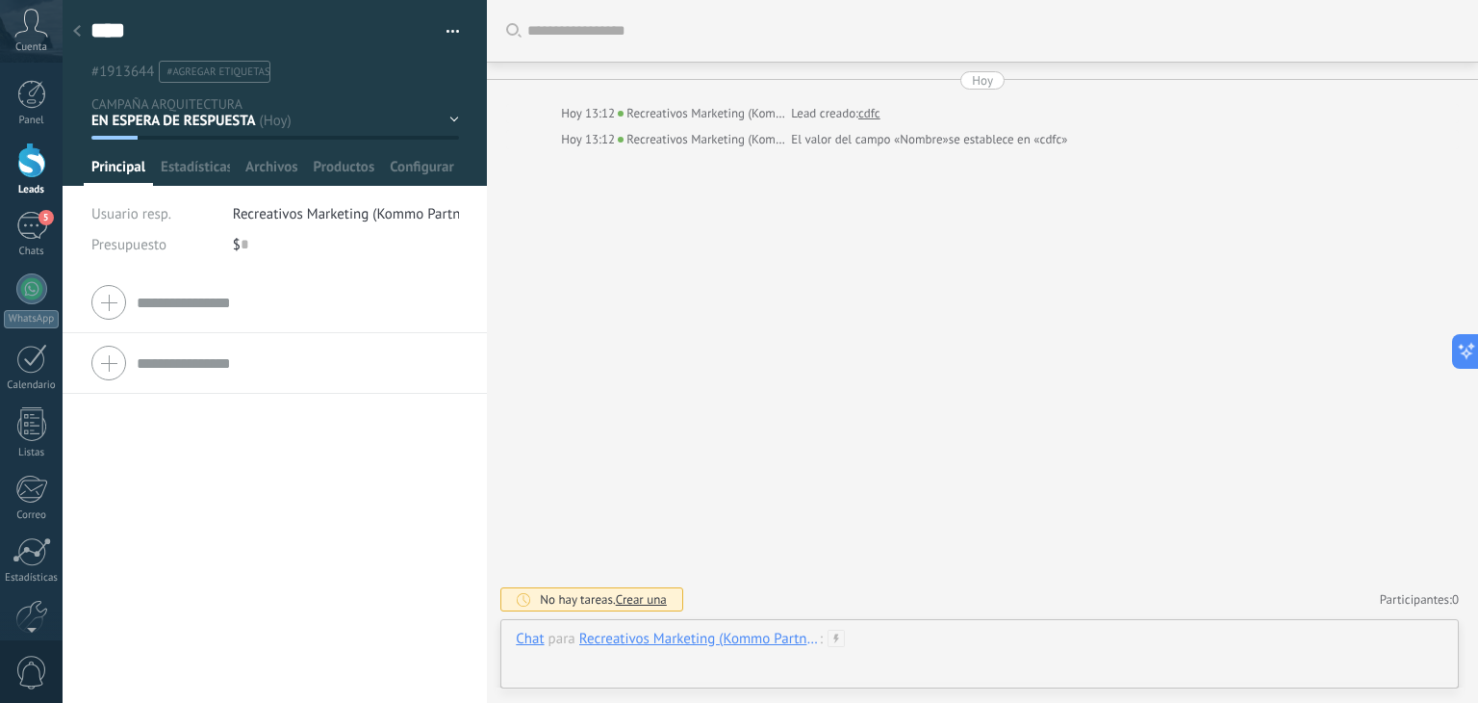
click at [986, 642] on div at bounding box center [980, 658] width 928 height 58
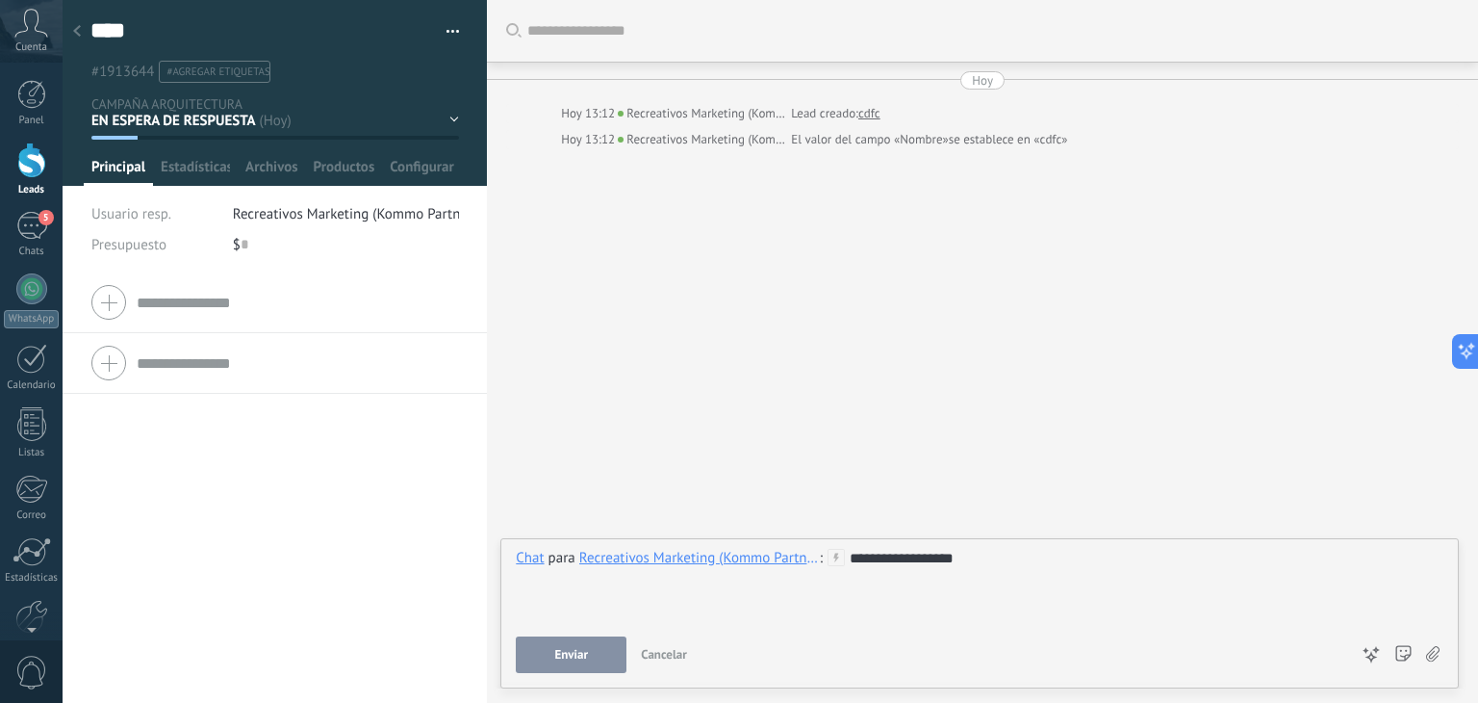
click at [581, 647] on button "Enviar" at bounding box center [571, 654] width 111 height 37
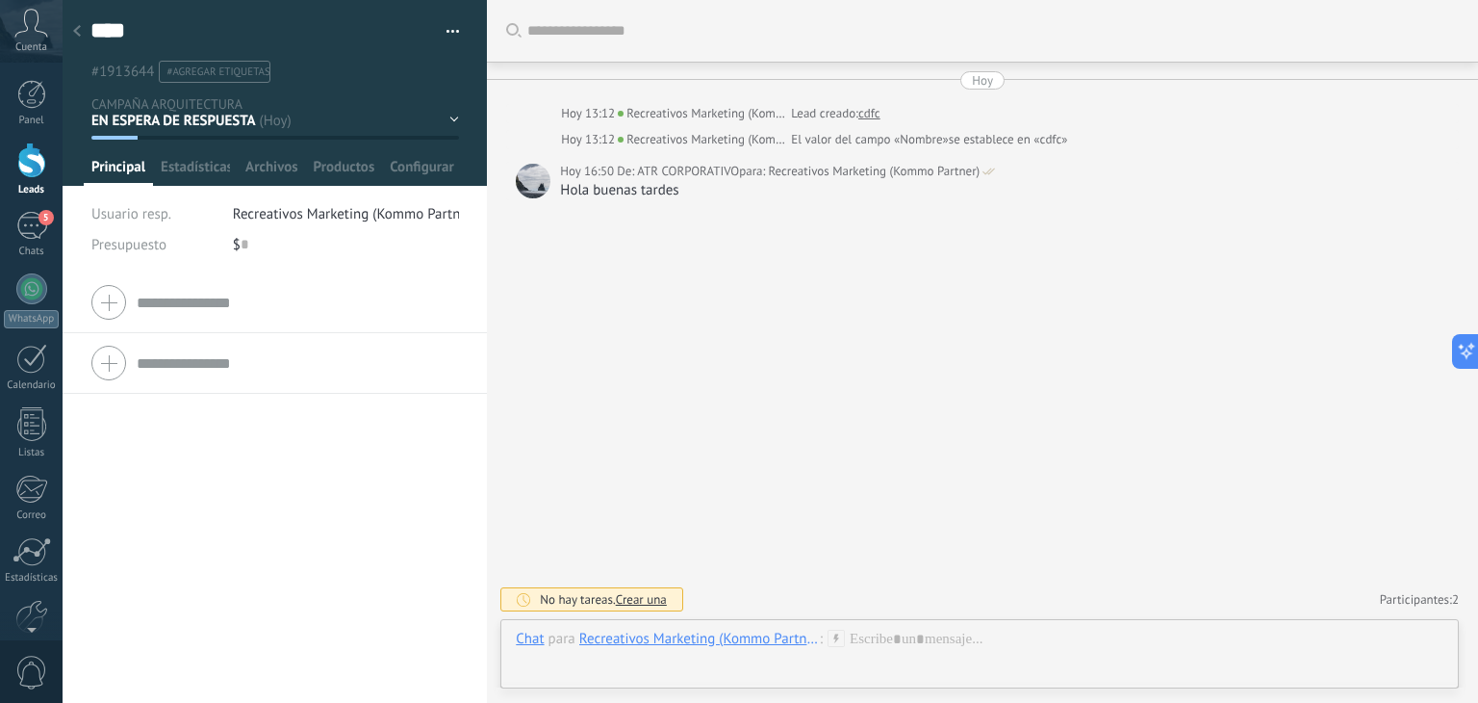
click at [523, 174] on div at bounding box center [533, 181] width 35 height 35
click at [530, 192] on div at bounding box center [533, 181] width 35 height 35
click at [535, 183] on div at bounding box center [533, 181] width 35 height 35
click at [77, 37] on icon at bounding box center [77, 31] width 8 height 12
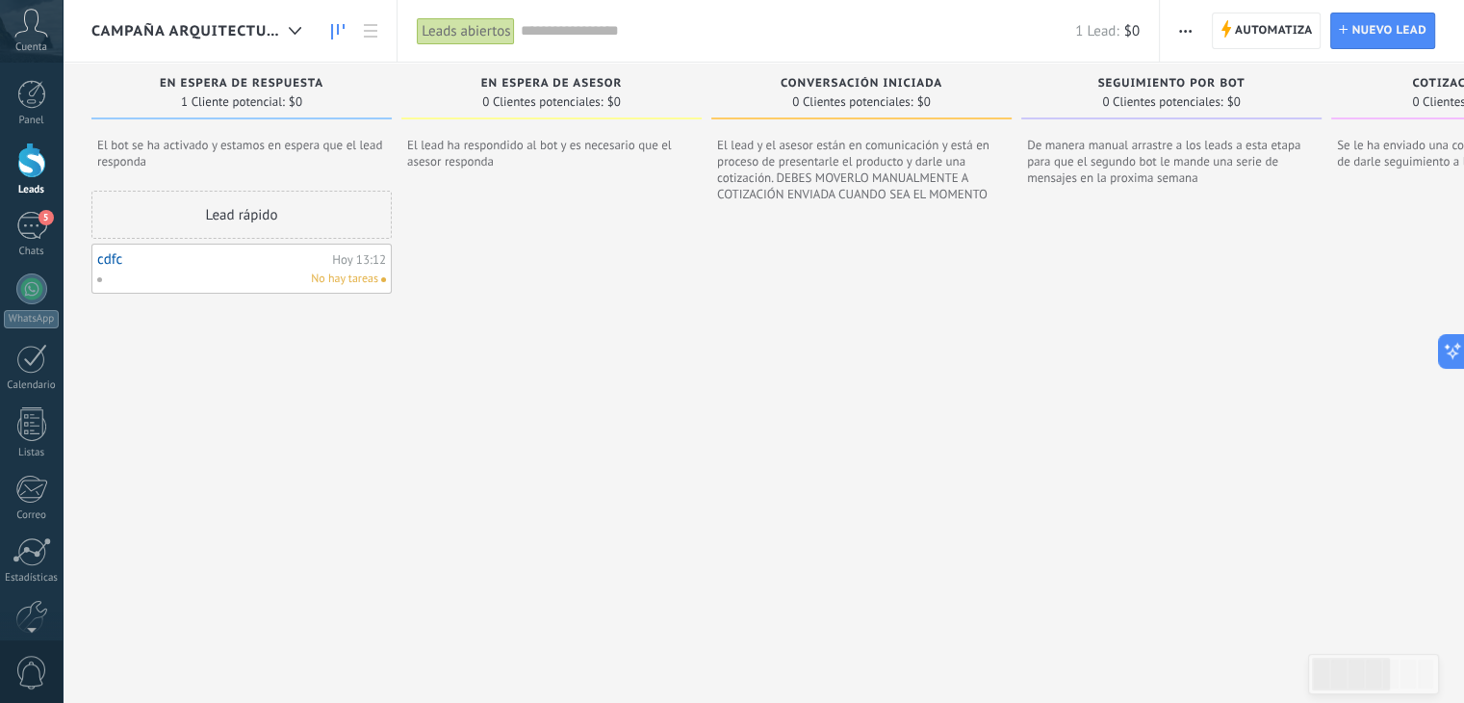
click at [235, 31] on span "CAMPAÑA ARQUITECTURA" at bounding box center [186, 31] width 190 height 18
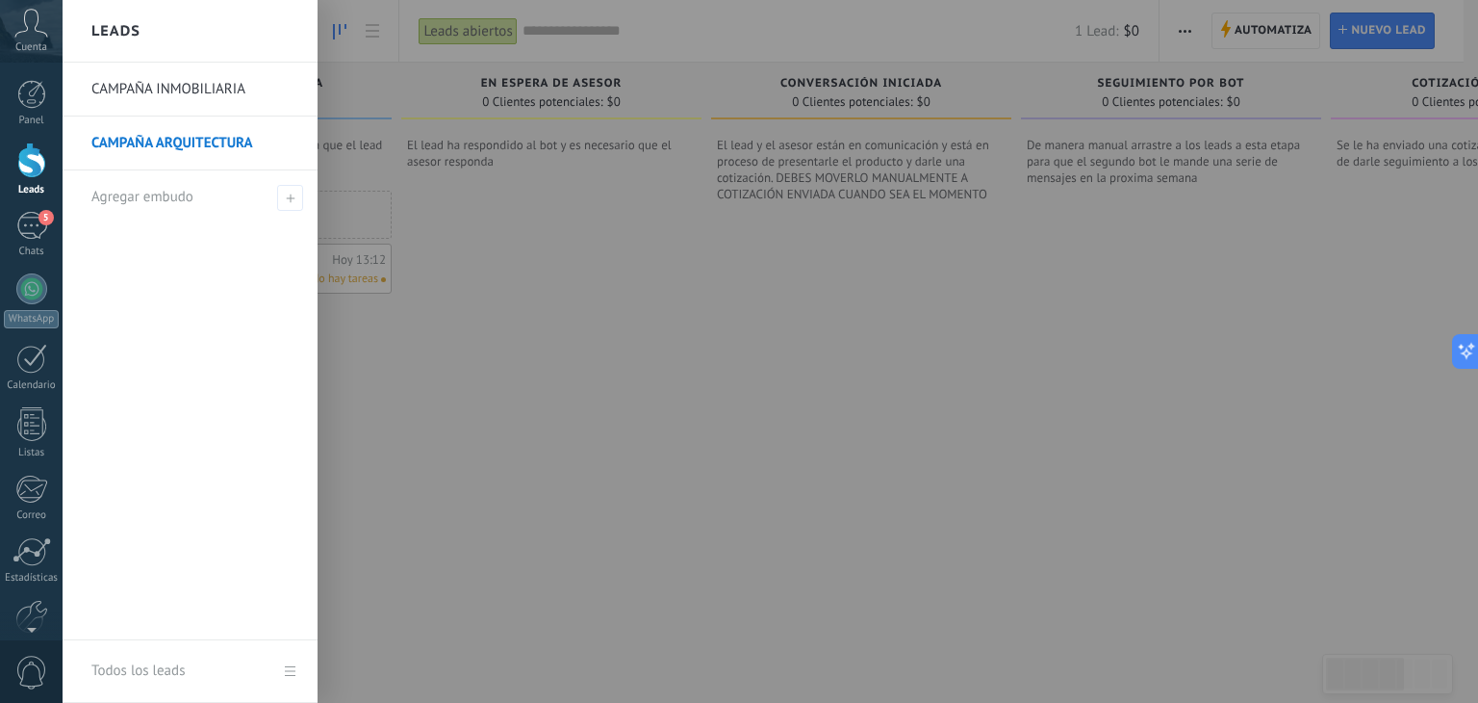
click at [231, 90] on link "CAMPAÑA INMOBILIARIA" at bounding box center [194, 90] width 207 height 54
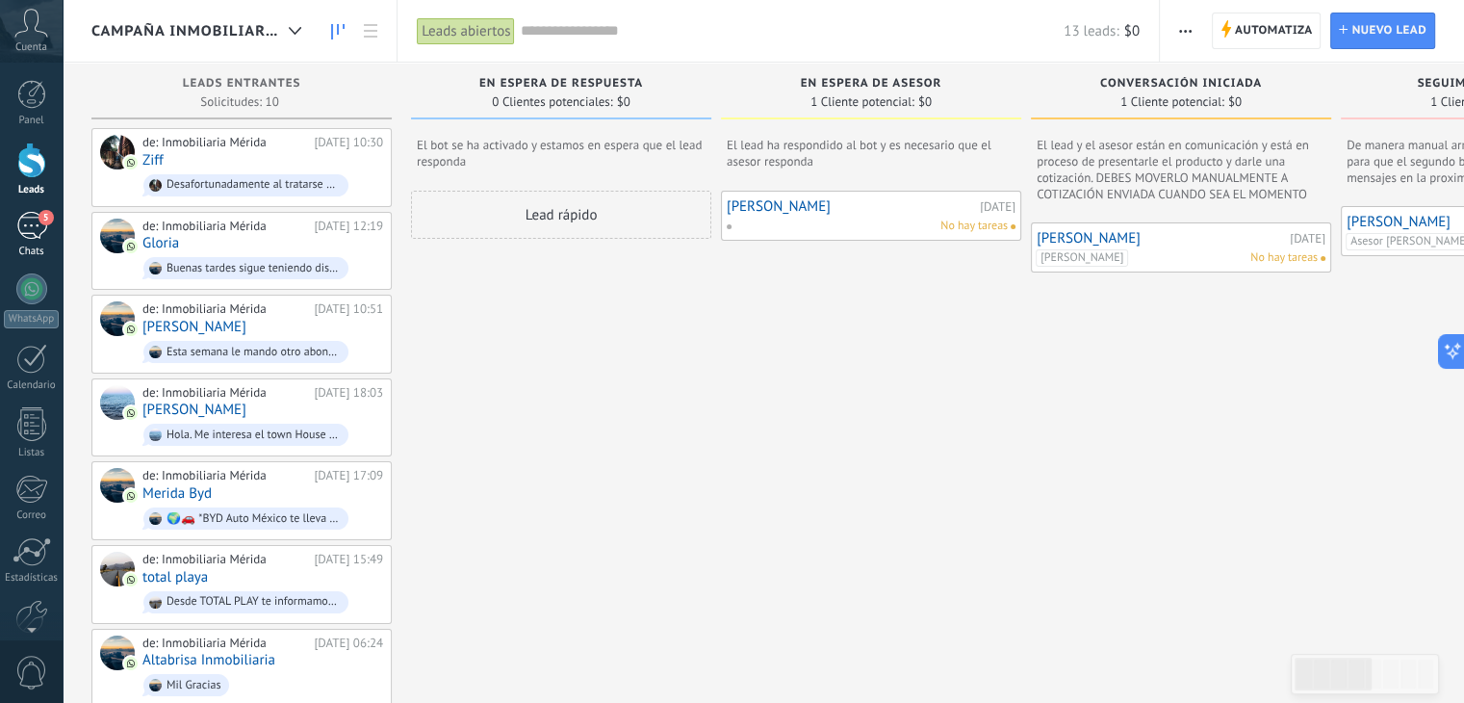
click at [37, 224] on div "5" at bounding box center [31, 226] width 31 height 28
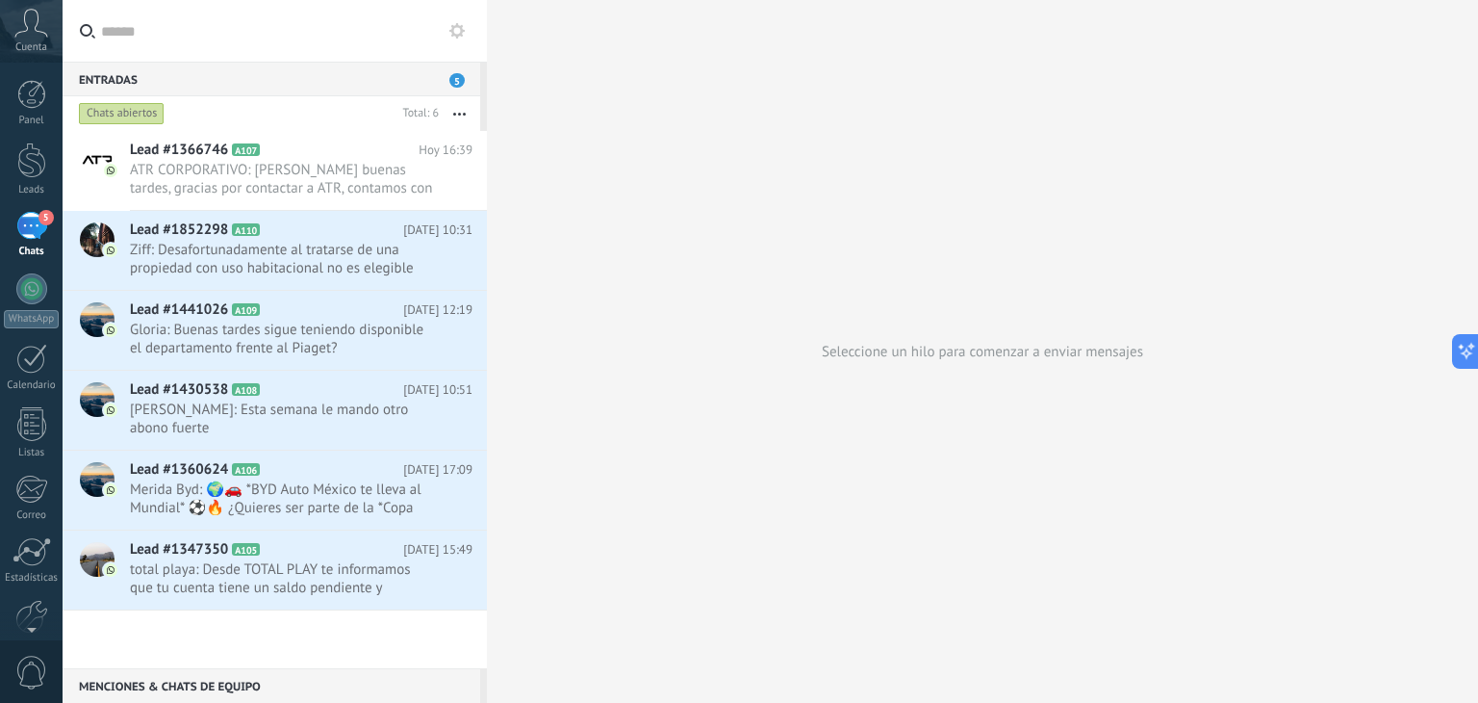
click at [34, 215] on div "5" at bounding box center [31, 226] width 31 height 28
click at [29, 297] on div at bounding box center [31, 288] width 31 height 31
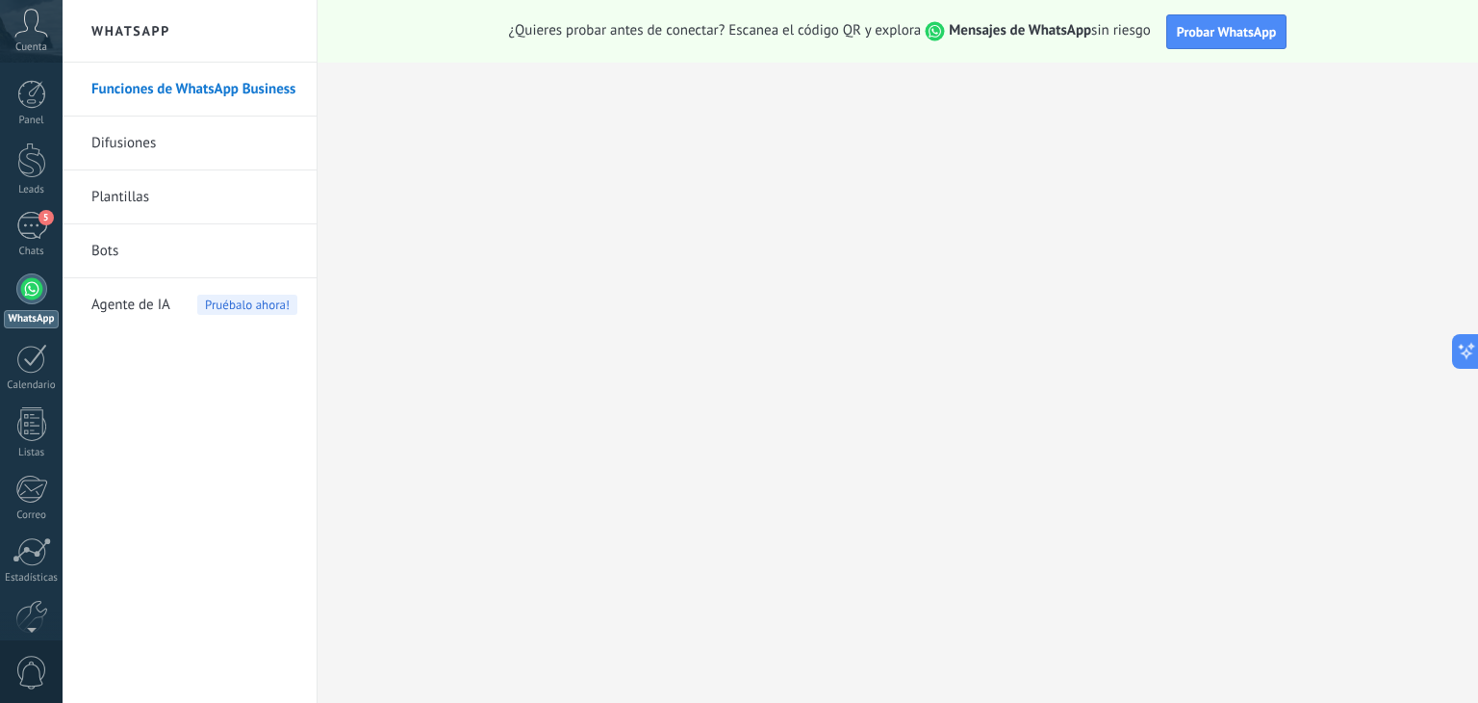
click at [144, 243] on link "Bots" at bounding box center [194, 251] width 206 height 54
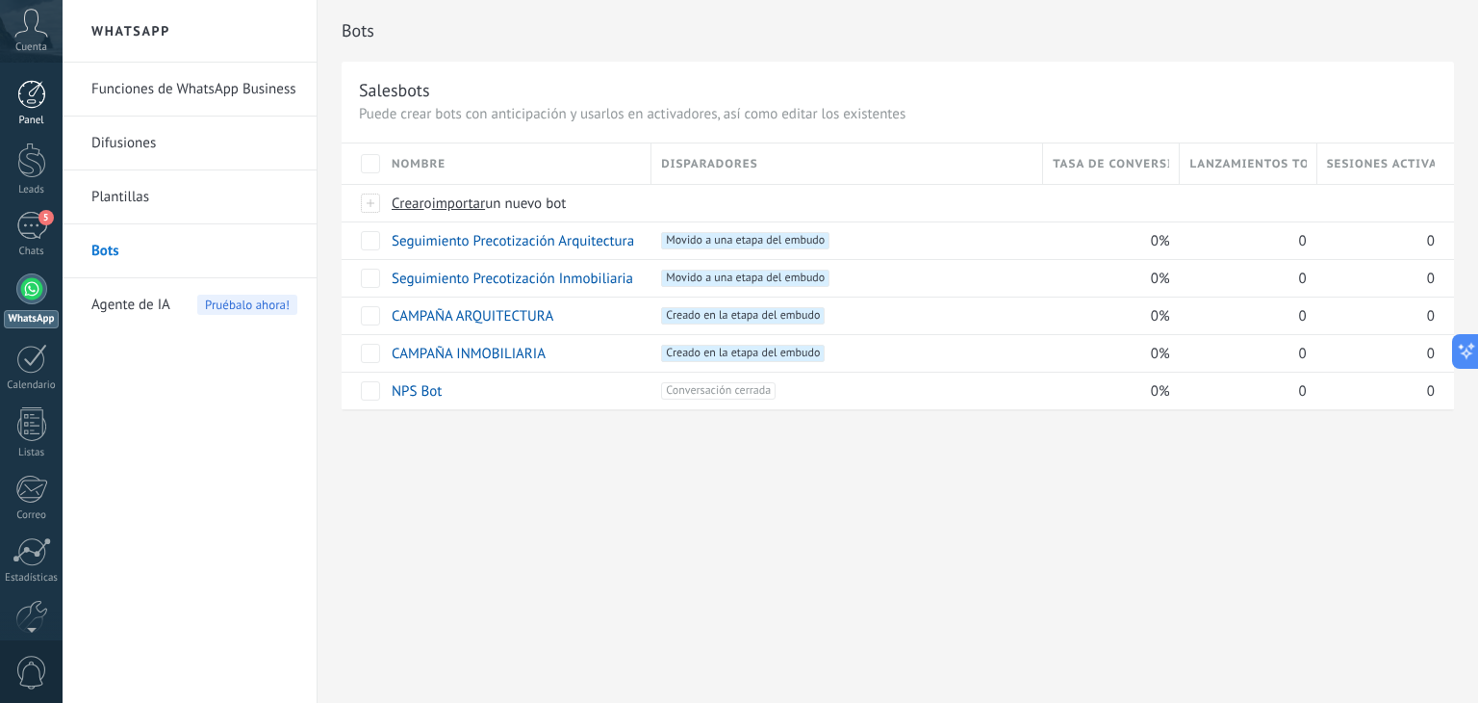
click at [29, 107] on div at bounding box center [31, 94] width 29 height 29
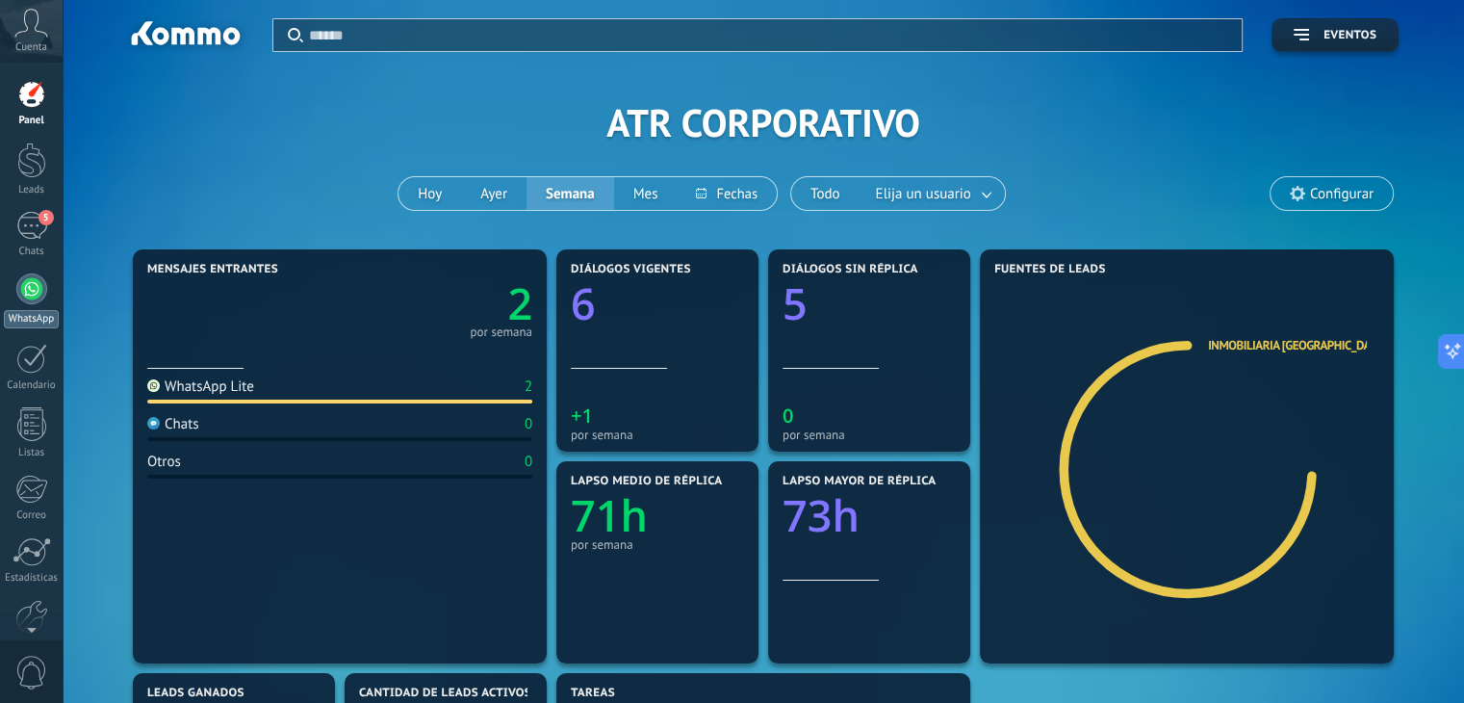
click at [35, 294] on div at bounding box center [31, 288] width 31 height 31
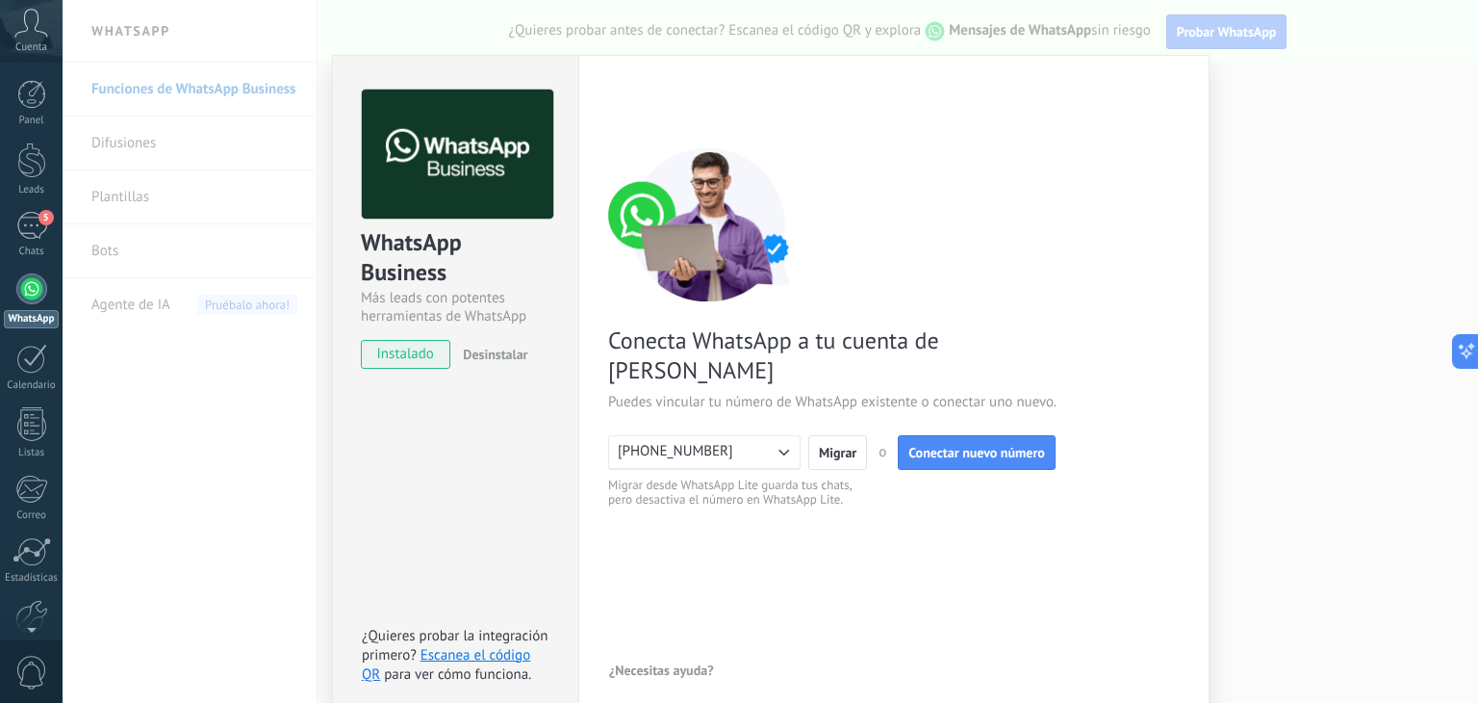
scroll to position [27, 0]
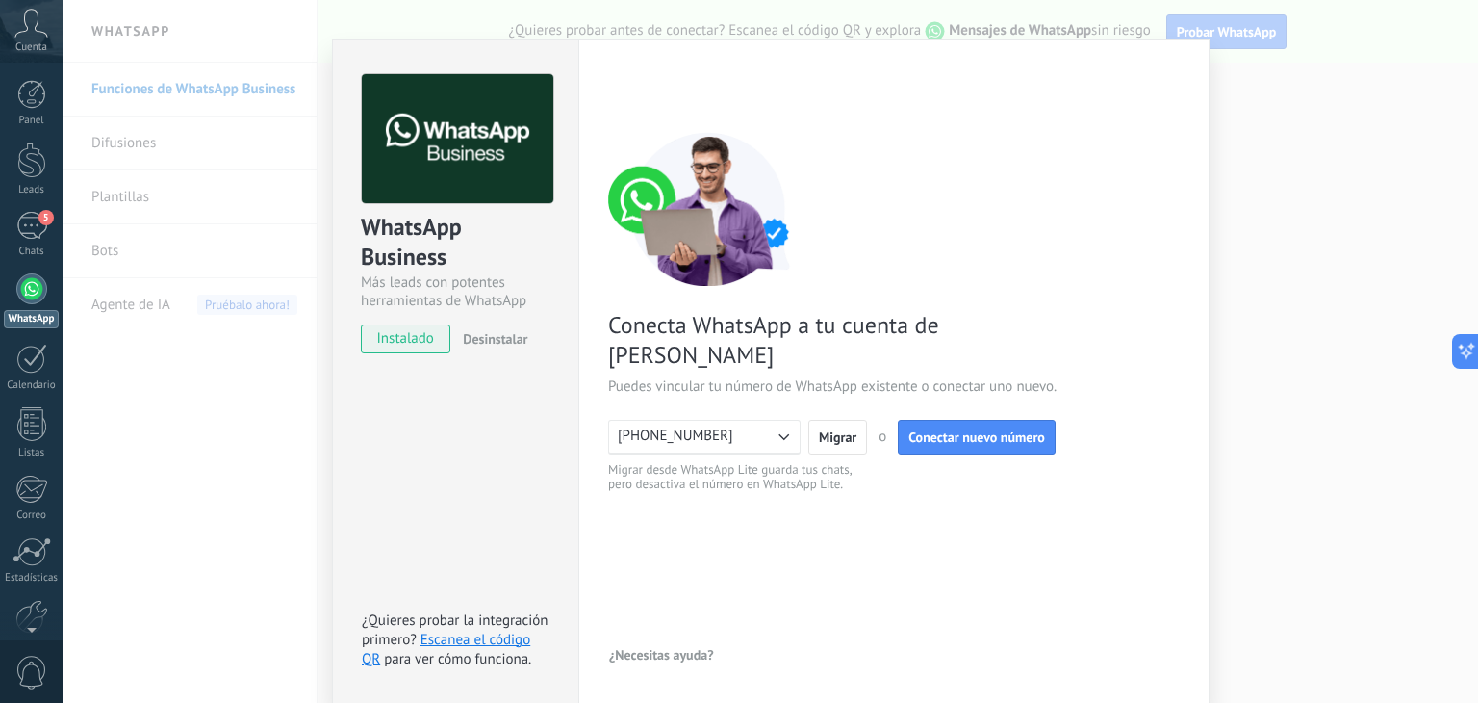
click at [1265, 310] on div "WhatsApp Business Más leads con potentes herramientas de WhatsApp instalado Des…" at bounding box center [771, 351] width 1416 height 703
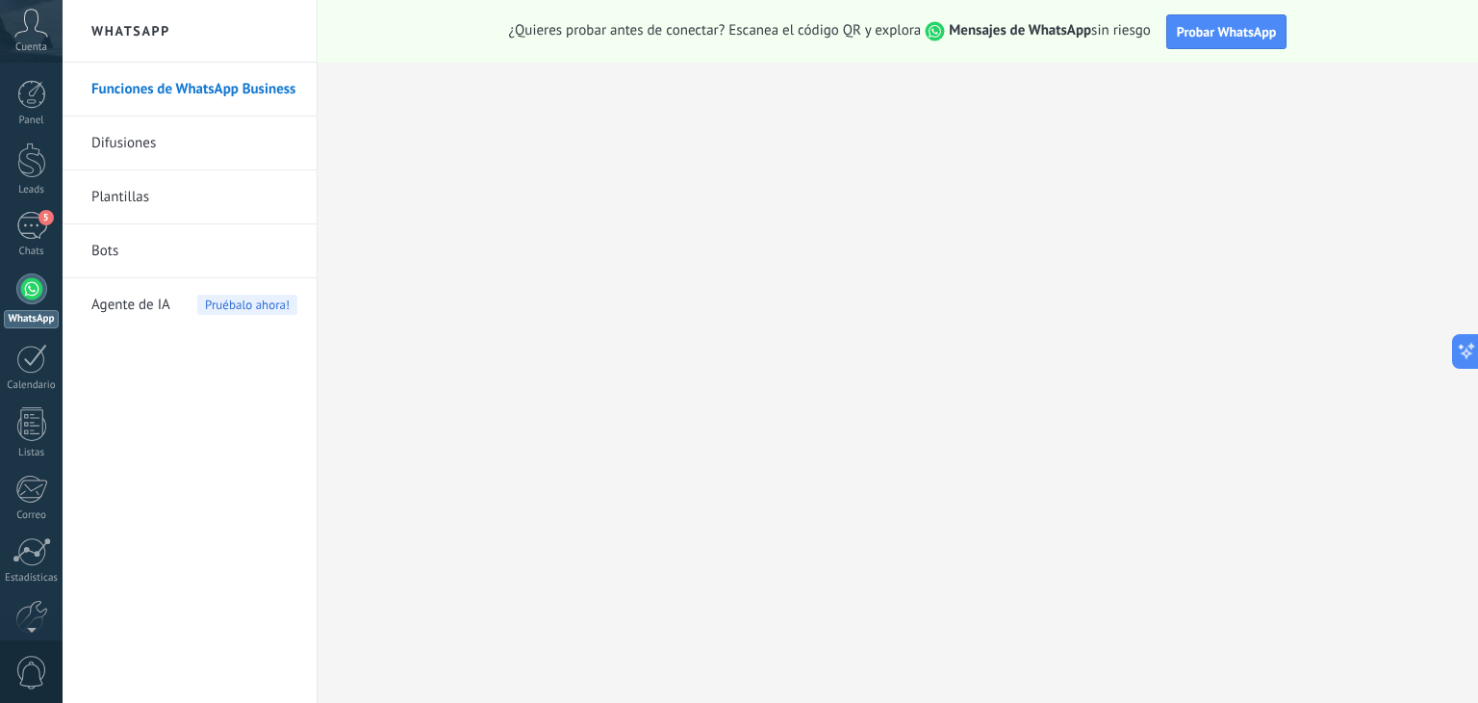
scroll to position [0, 0]
click at [33, 37] on icon at bounding box center [31, 23] width 34 height 29
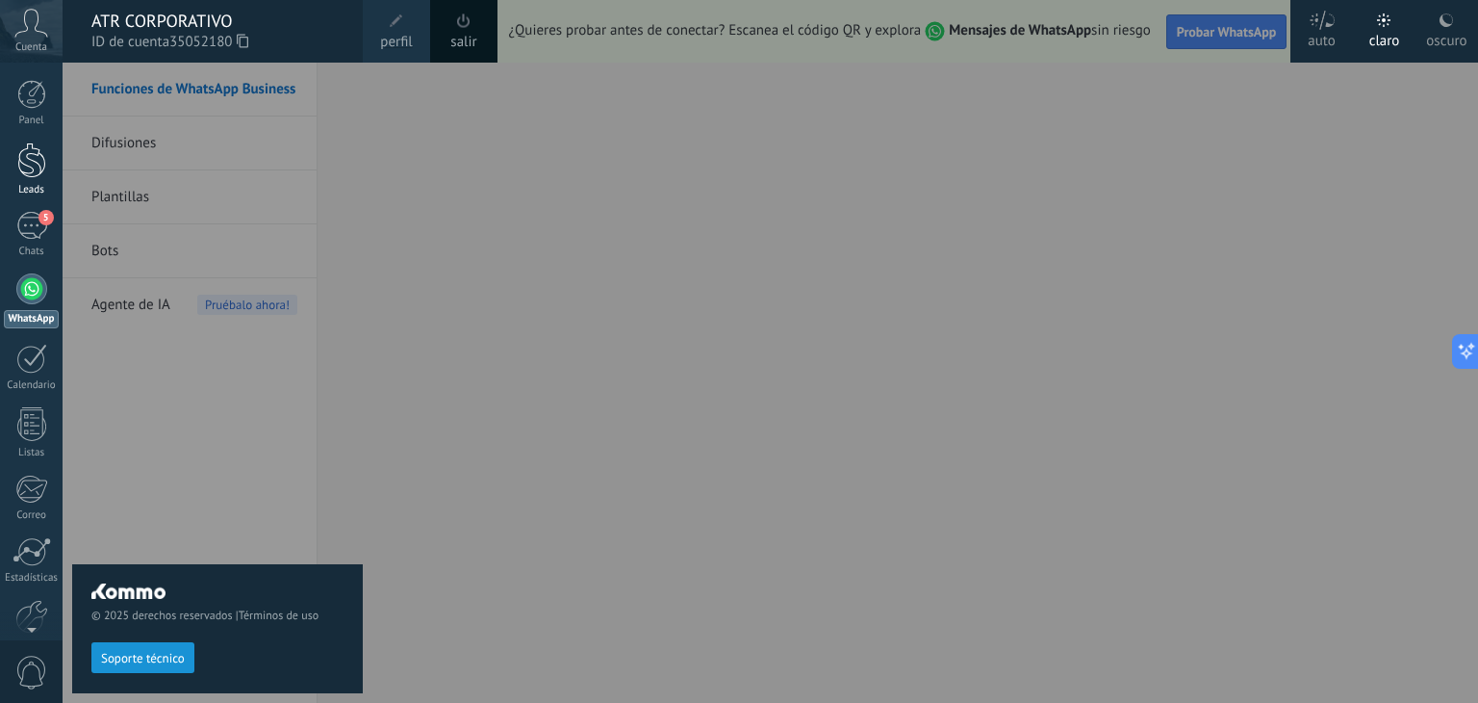
click at [31, 167] on div at bounding box center [31, 160] width 29 height 36
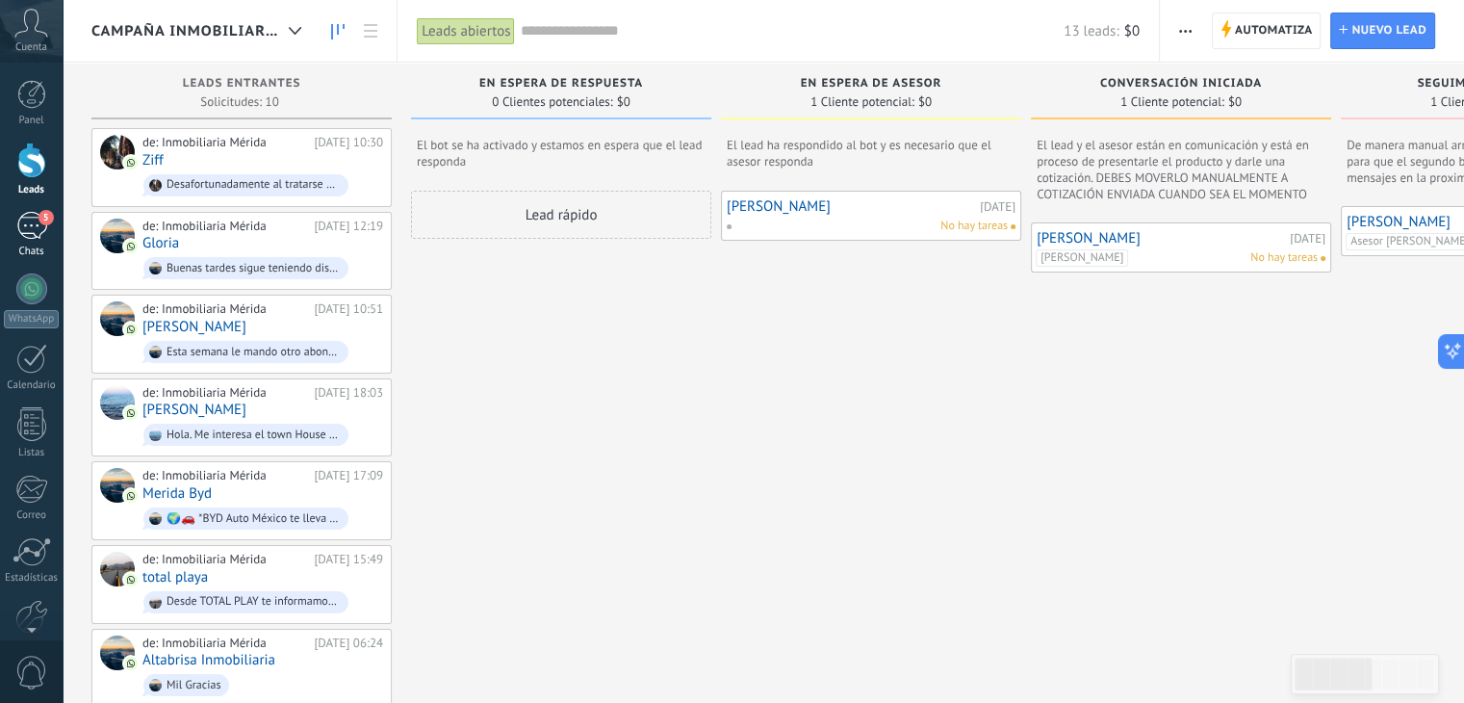
click at [31, 226] on div "5" at bounding box center [31, 226] width 31 height 28
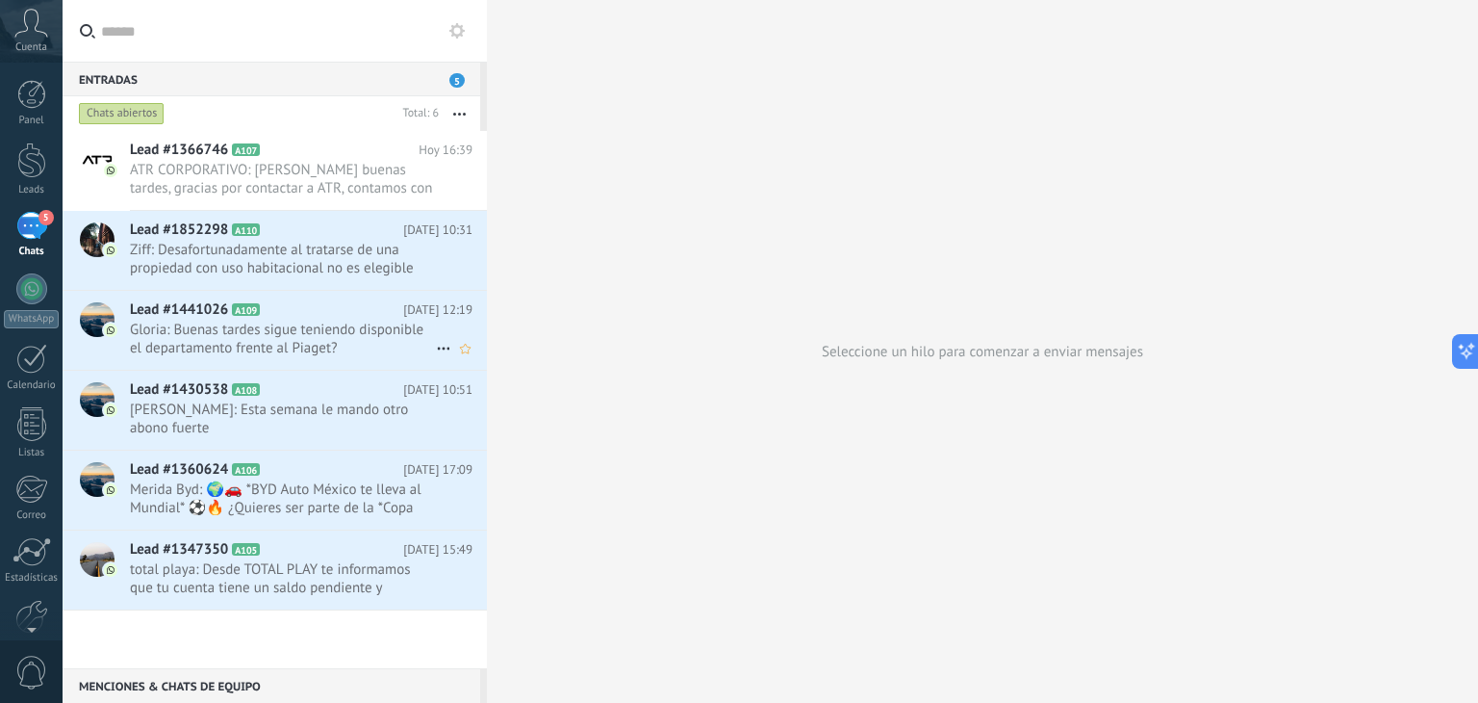
click at [335, 340] on span "Gloria: Buenas tardes sigue teniendo disponible el departamento frente al Piage…" at bounding box center [283, 338] width 306 height 37
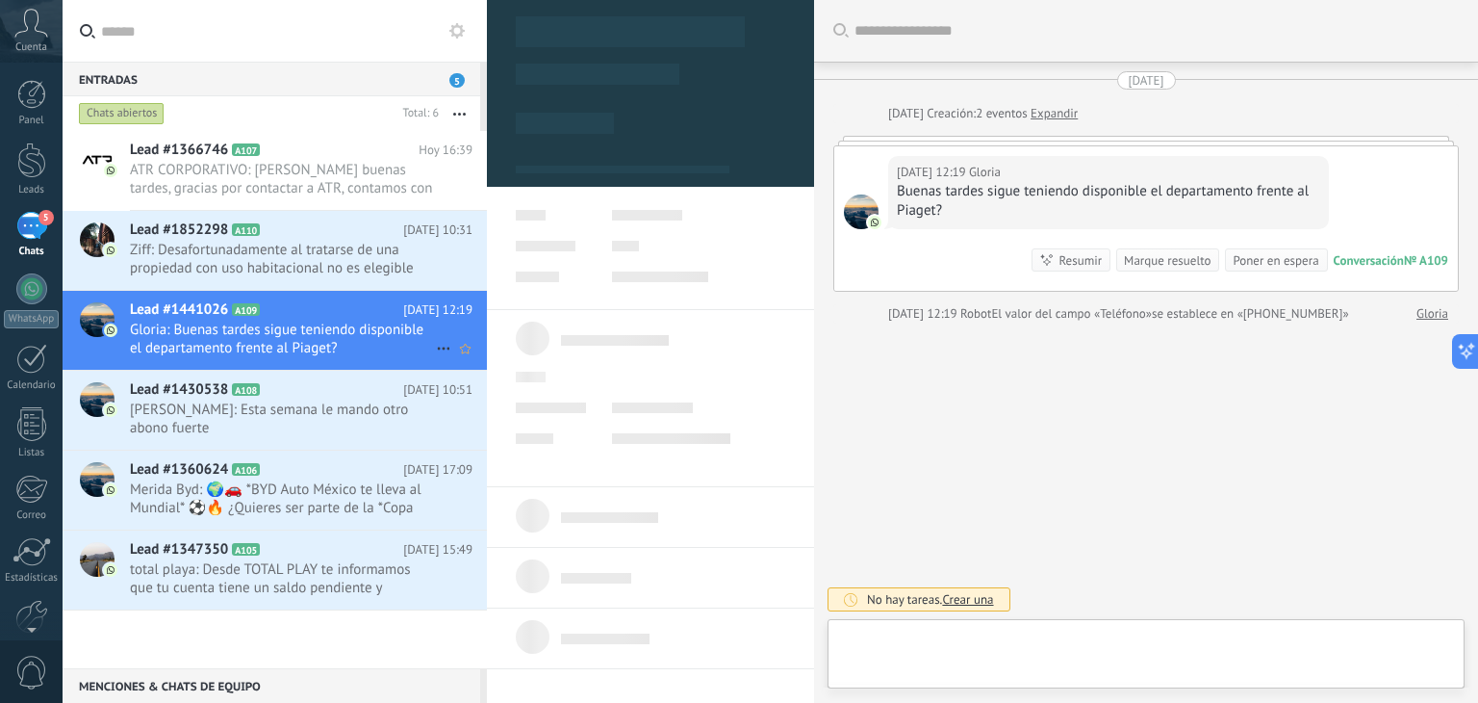
scroll to position [28, 0]
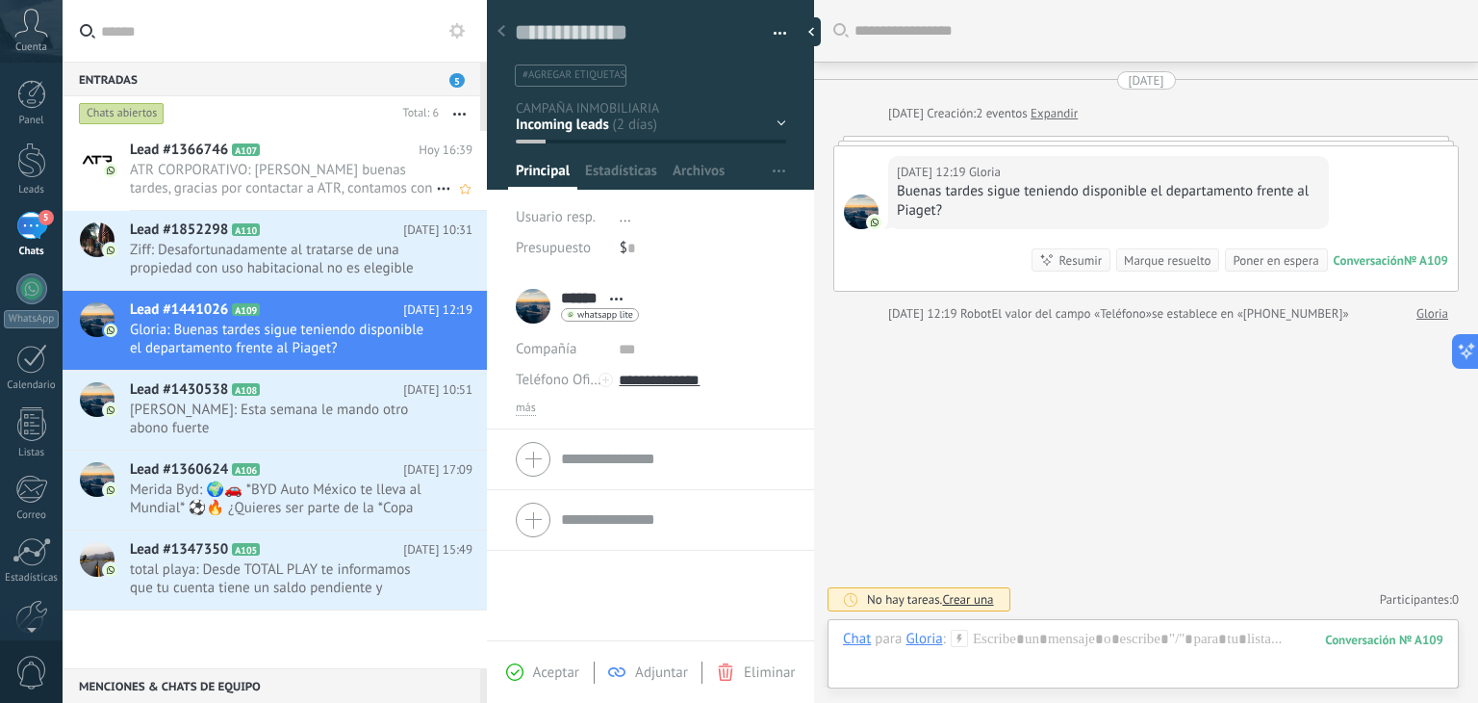
click at [311, 190] on span "ATR CORPORATIVO: [PERSON_NAME] buenas tardes, gracias por contactar a ATR, cont…" at bounding box center [283, 179] width 306 height 37
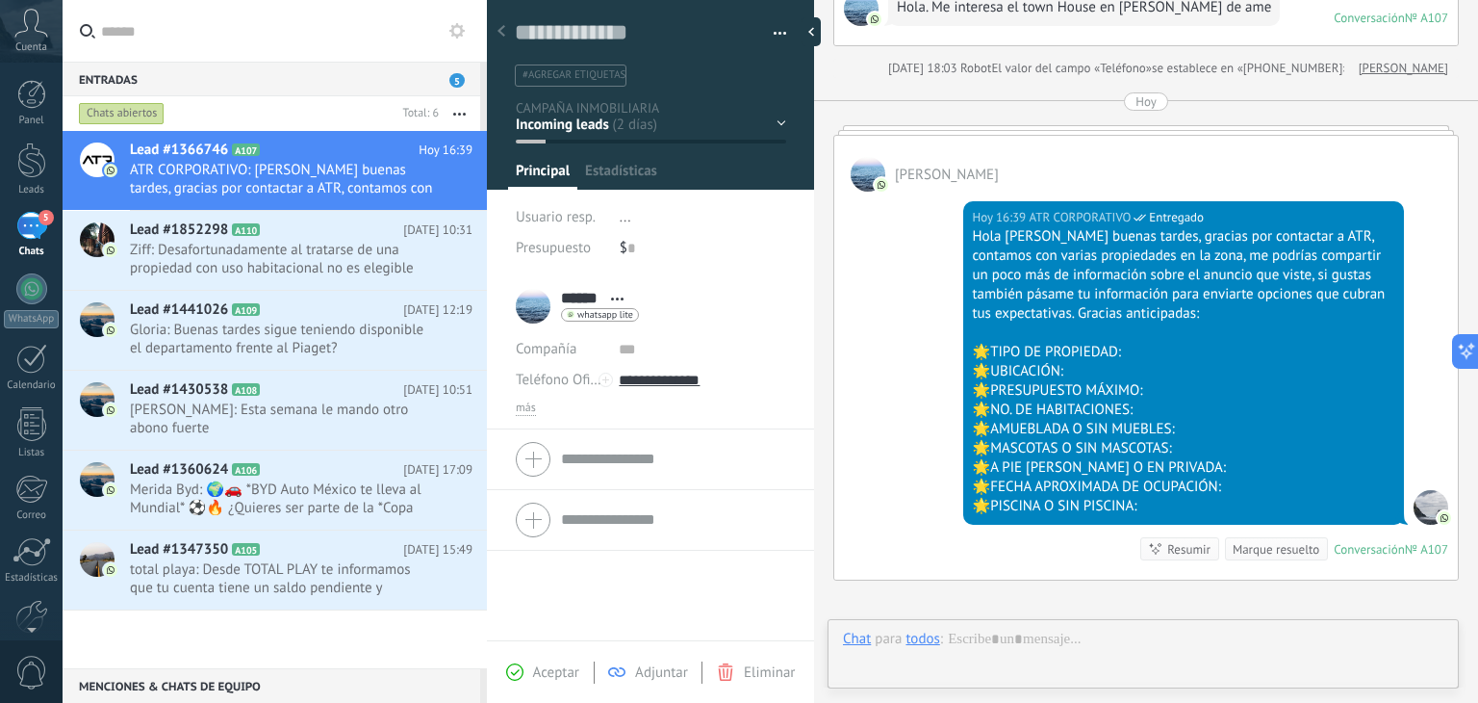
scroll to position [28, 0]
click at [276, 337] on span "Gloria: Buenas tardes sigue teniendo disponible el departamento frente al Piage…" at bounding box center [283, 338] width 306 height 37
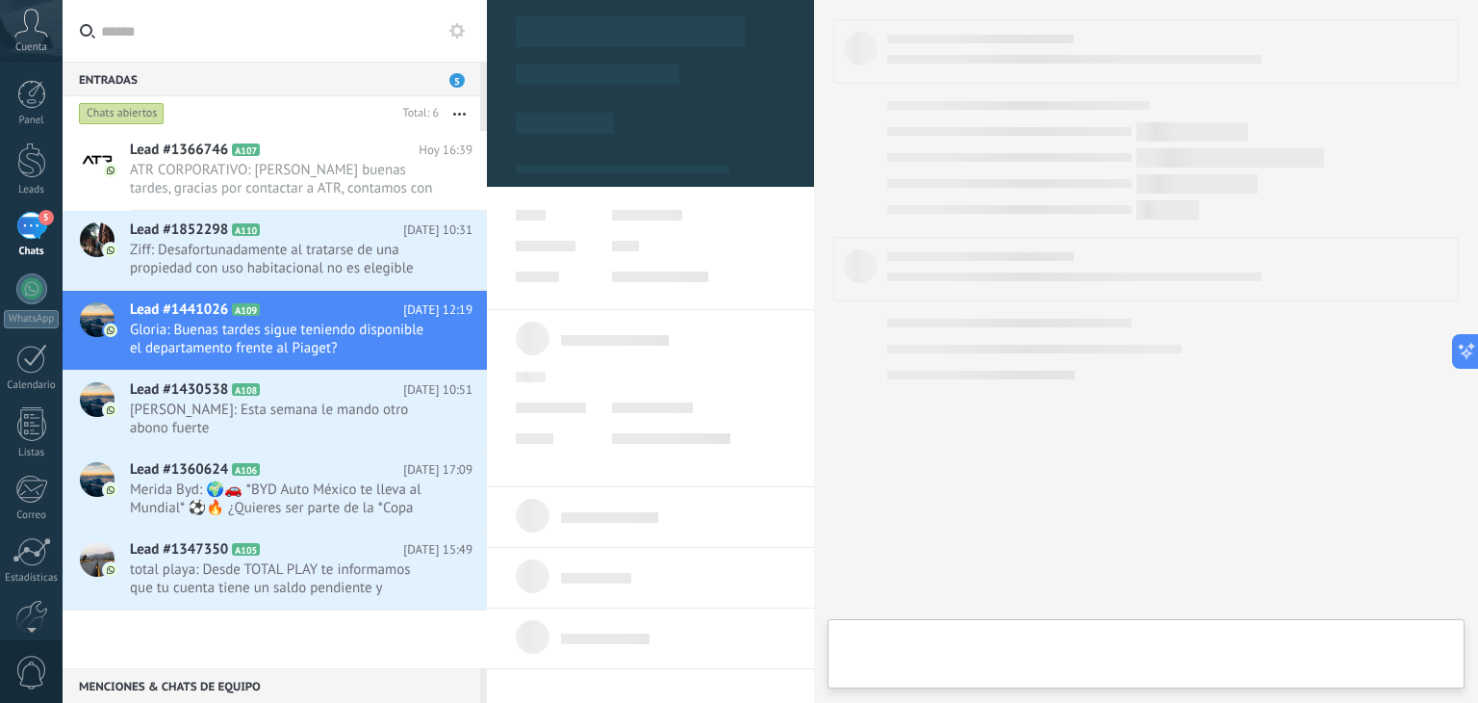
type textarea "**********"
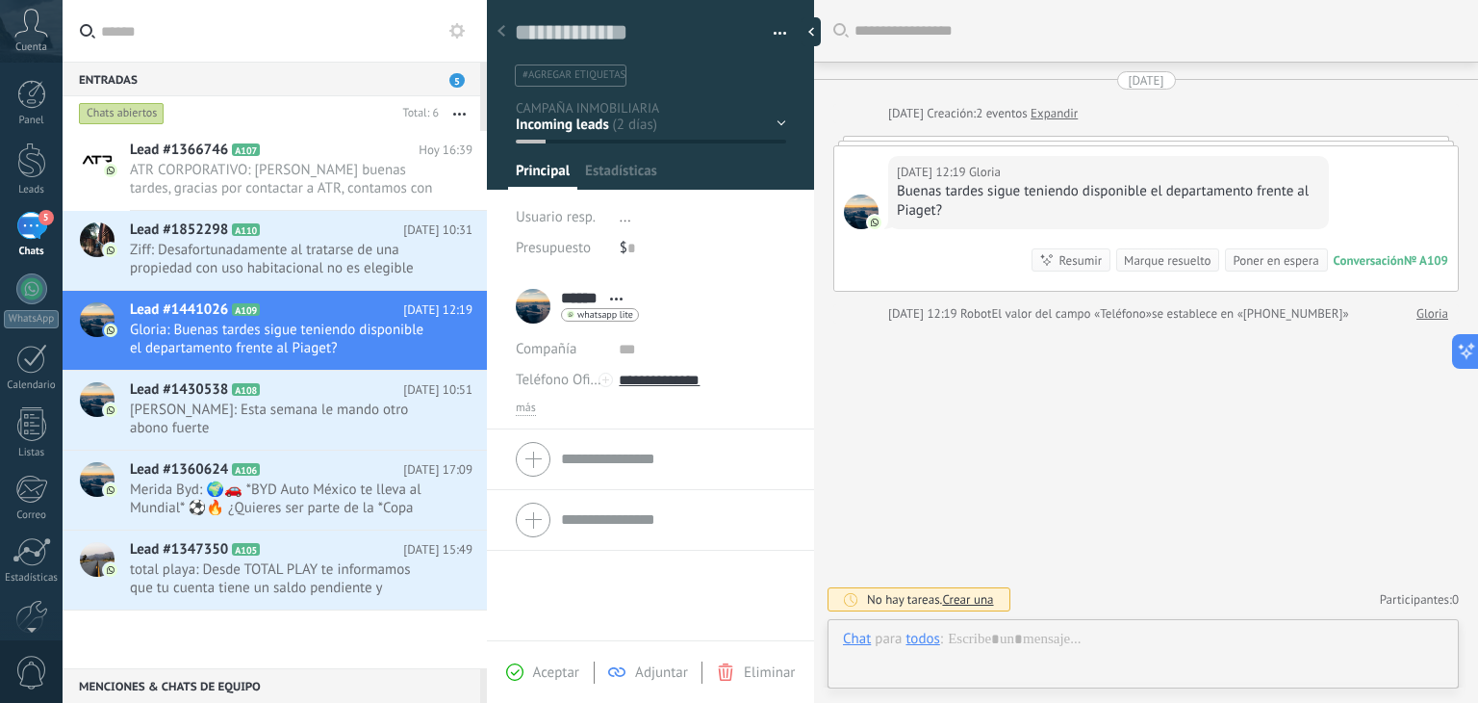
scroll to position [28, 0]
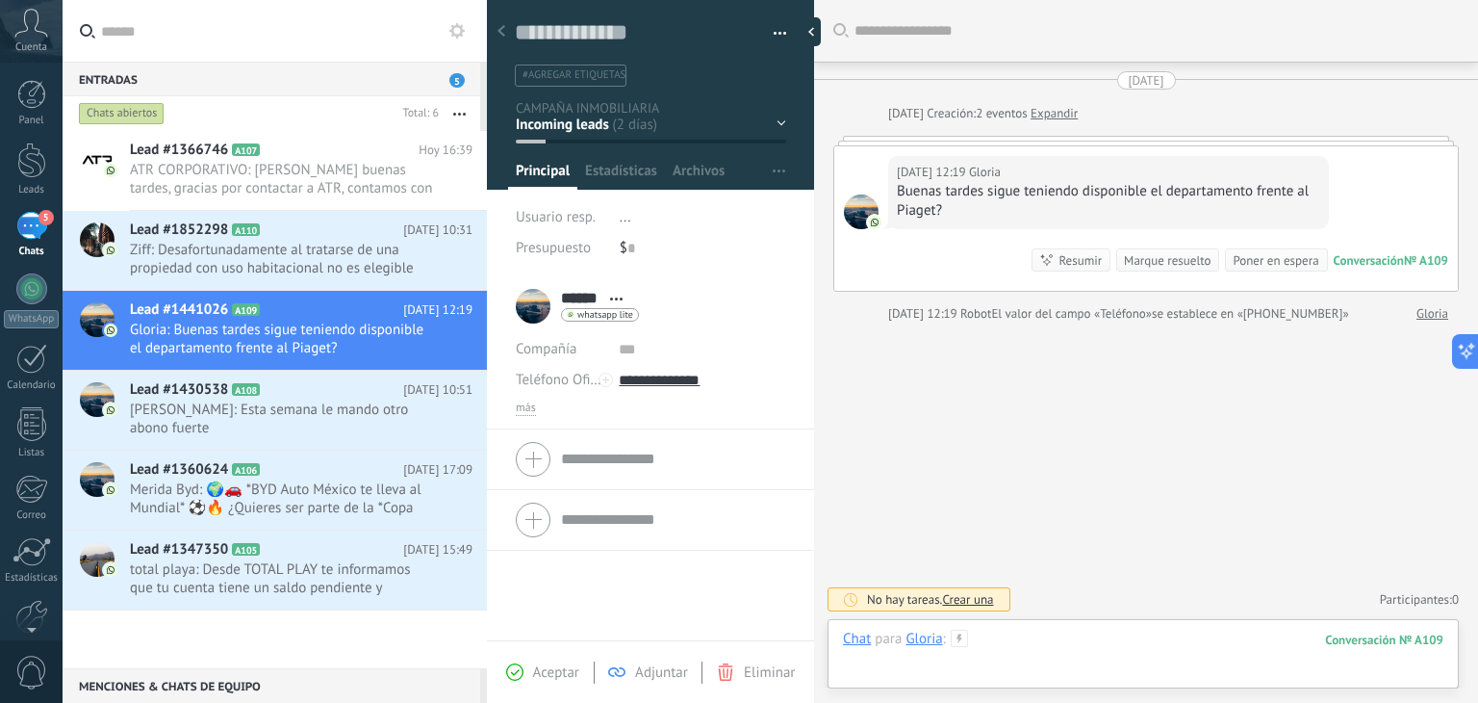
click at [1039, 633] on div at bounding box center [1143, 658] width 601 height 58
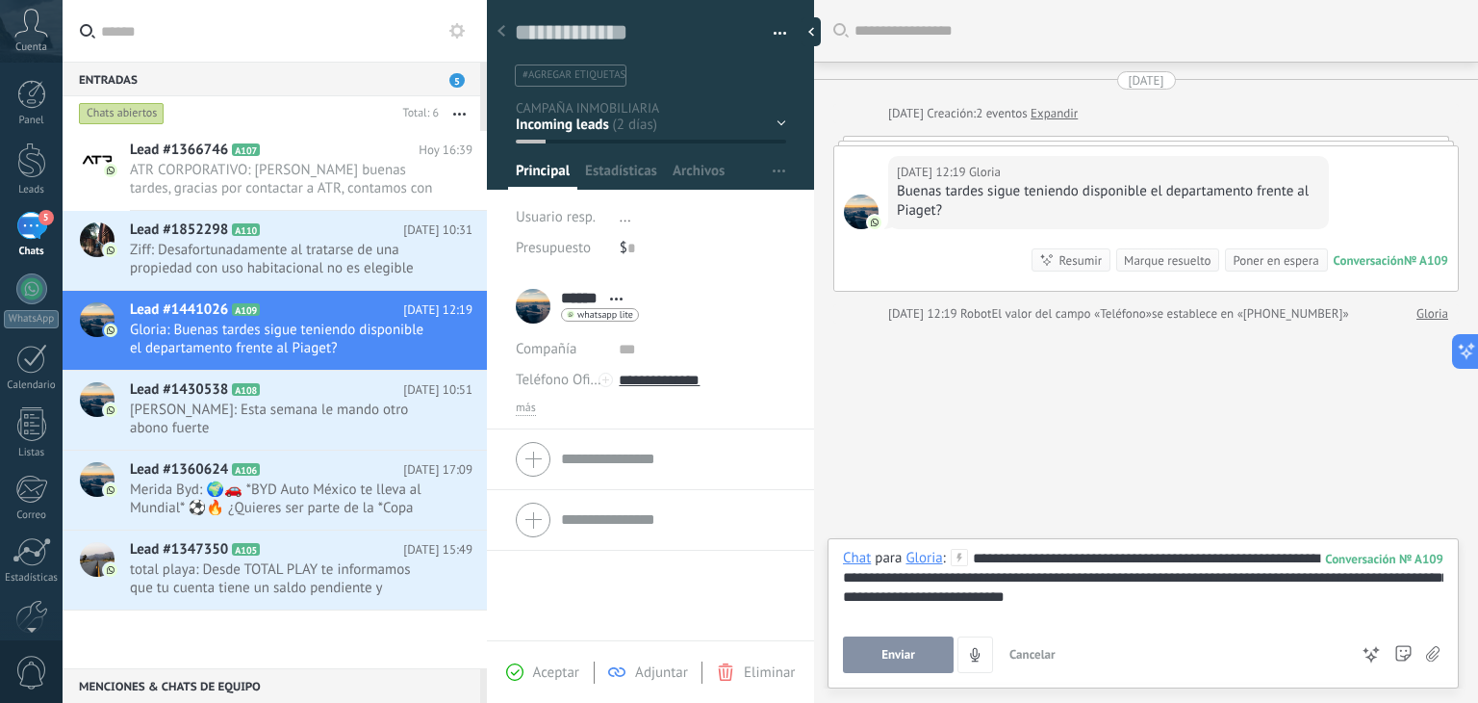
click at [904, 575] on div "**********" at bounding box center [1143, 585] width 601 height 73
click at [1156, 603] on div "**********" at bounding box center [1143, 585] width 601 height 73
click at [1170, 603] on div "**********" at bounding box center [1143, 585] width 601 height 73
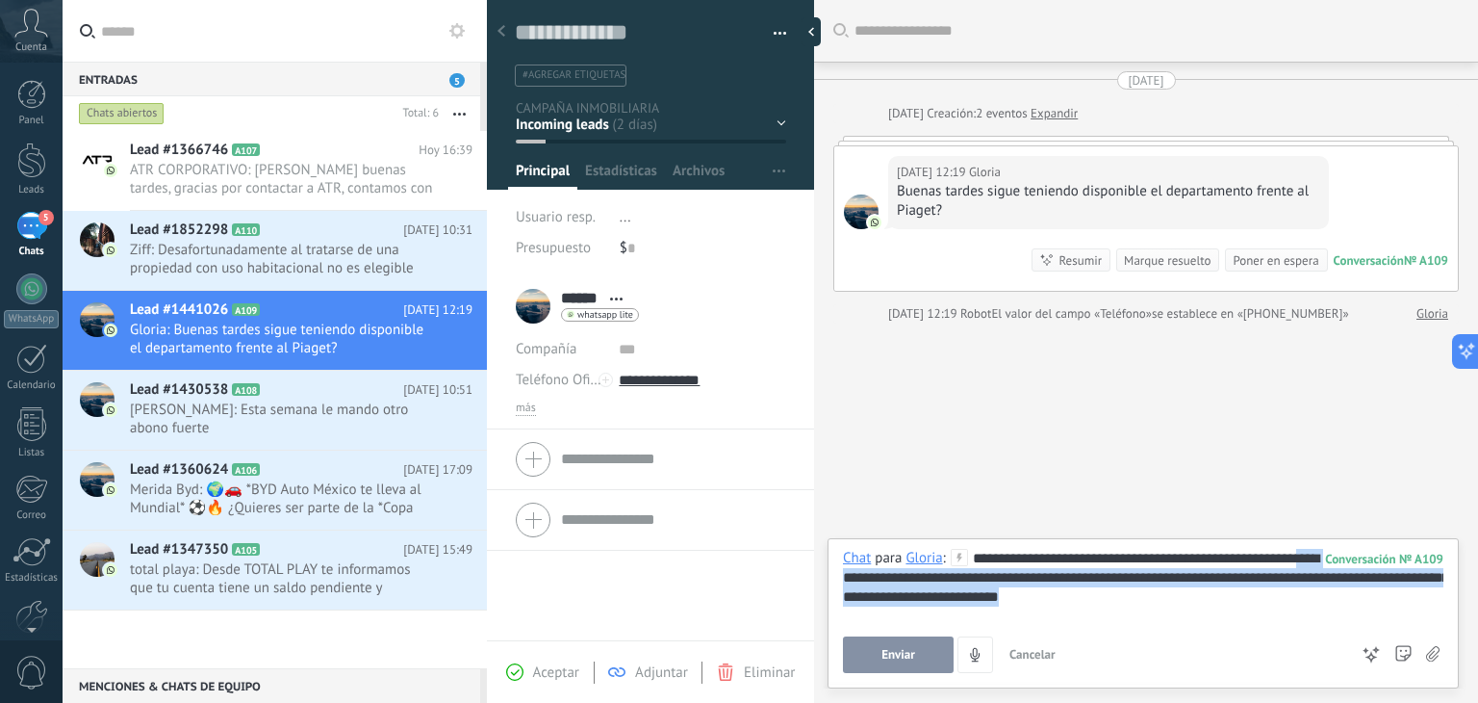
drag, startPoint x: 1162, startPoint y: 602, endPoint x: 827, endPoint y: 578, distance: 335.7
click at [827, 578] on div "**********" at bounding box center [1146, 351] width 664 height 703
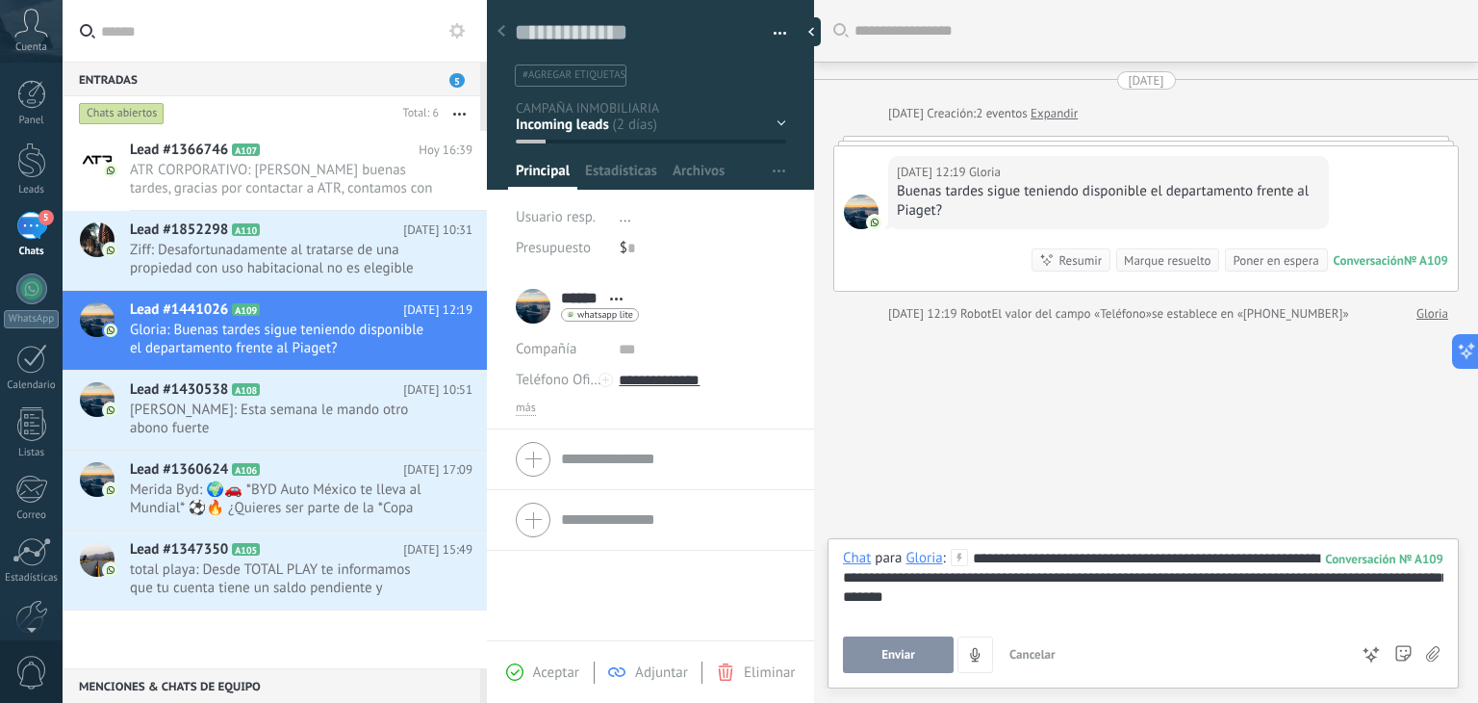
click at [1148, 610] on div "**********" at bounding box center [1143, 585] width 601 height 73
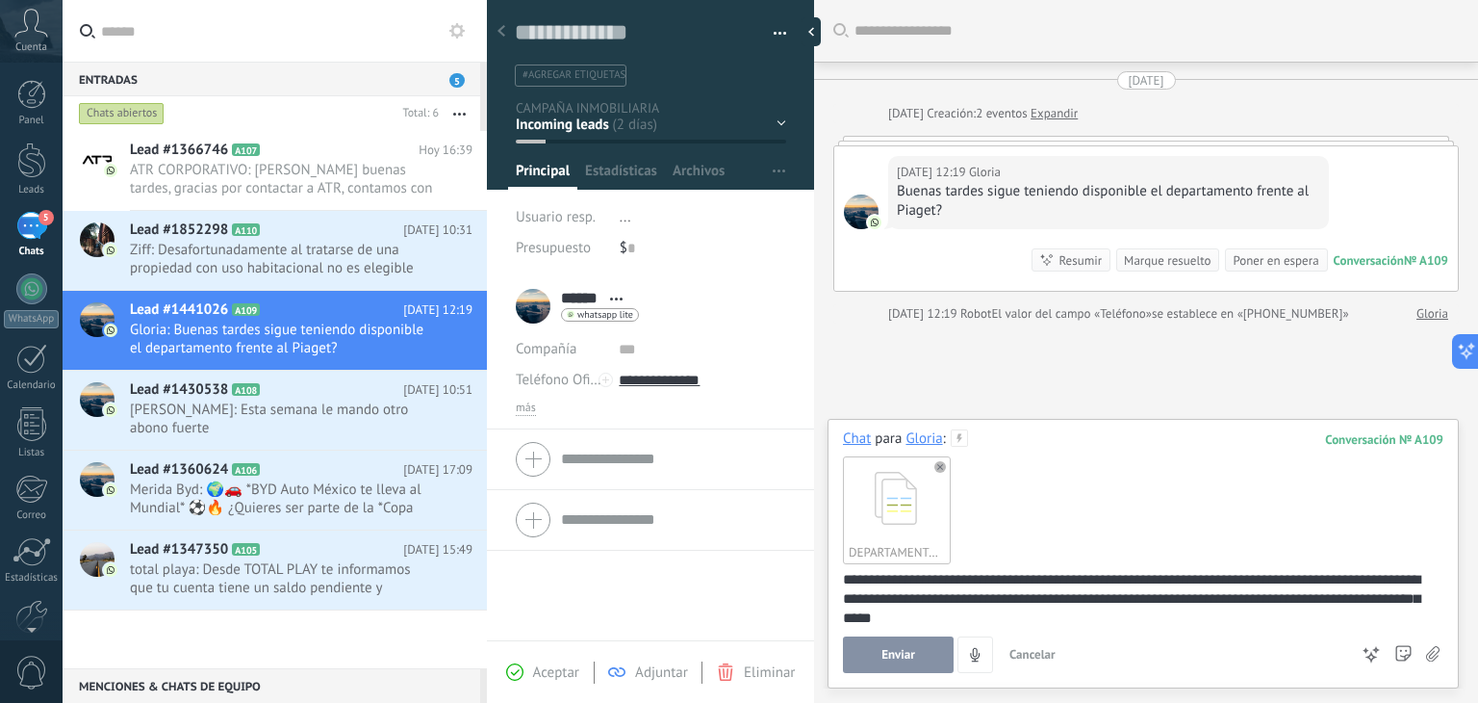
scroll to position [21, 0]
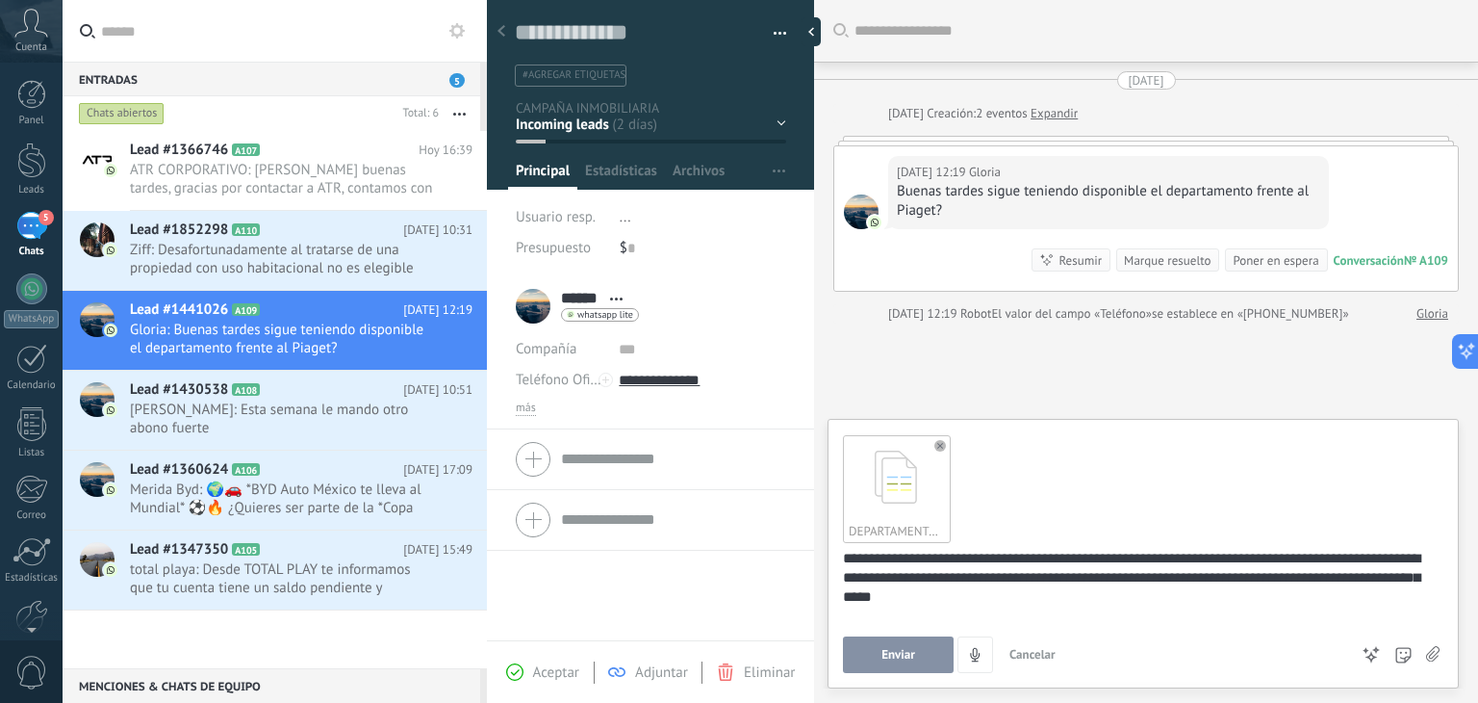
click at [905, 661] on span "Enviar" at bounding box center [899, 654] width 34 height 13
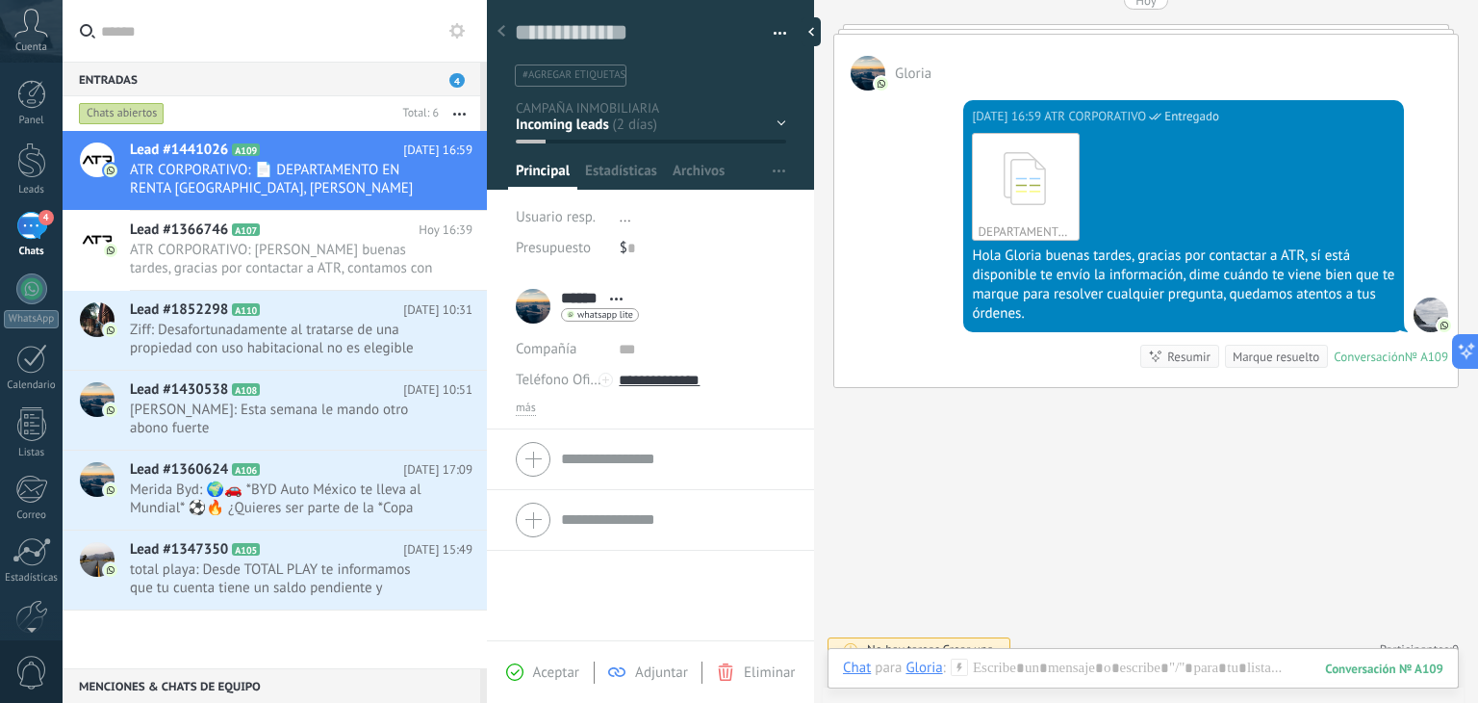
scroll to position [323, 0]
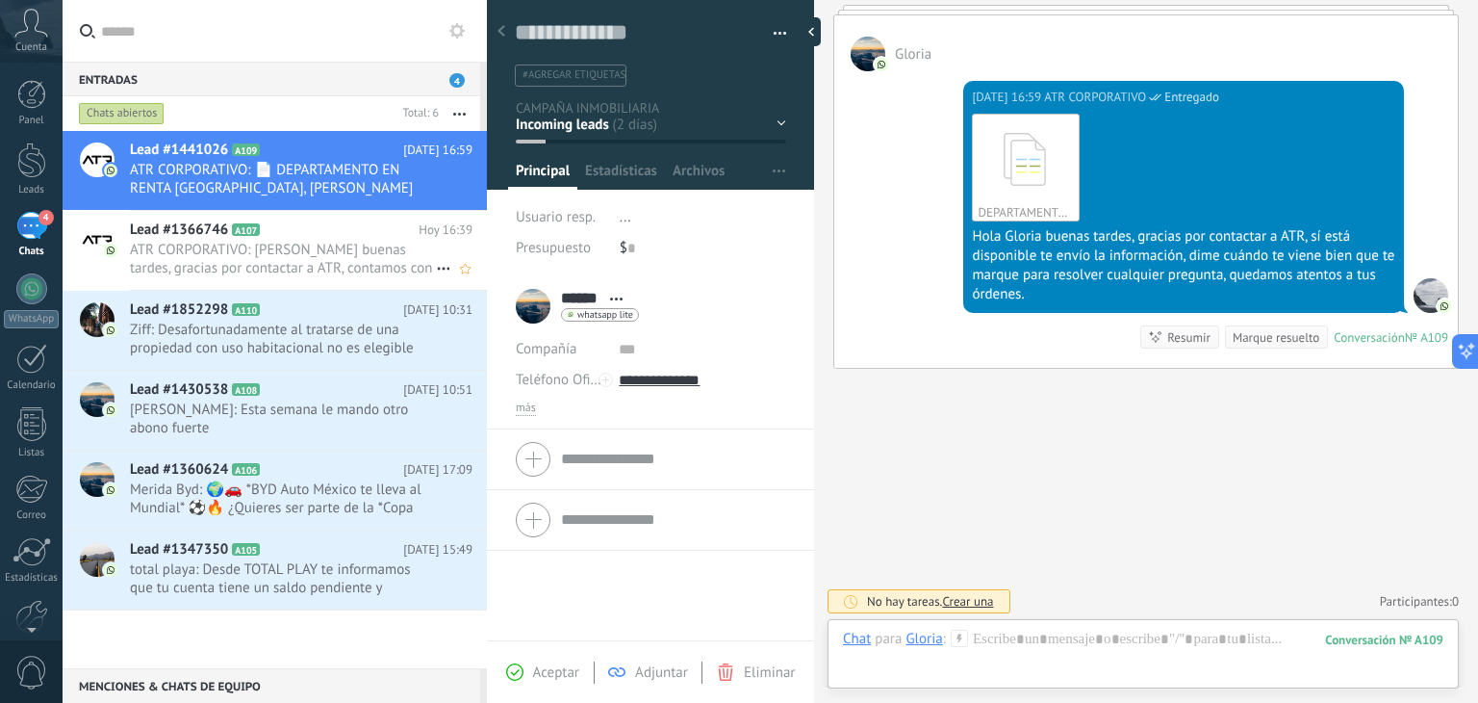
click at [275, 278] on div "Lead #1366746 A107 [DATE] 16:39 ATR CORPORATIVO: [PERSON_NAME] buenas tardes, g…" at bounding box center [308, 250] width 357 height 79
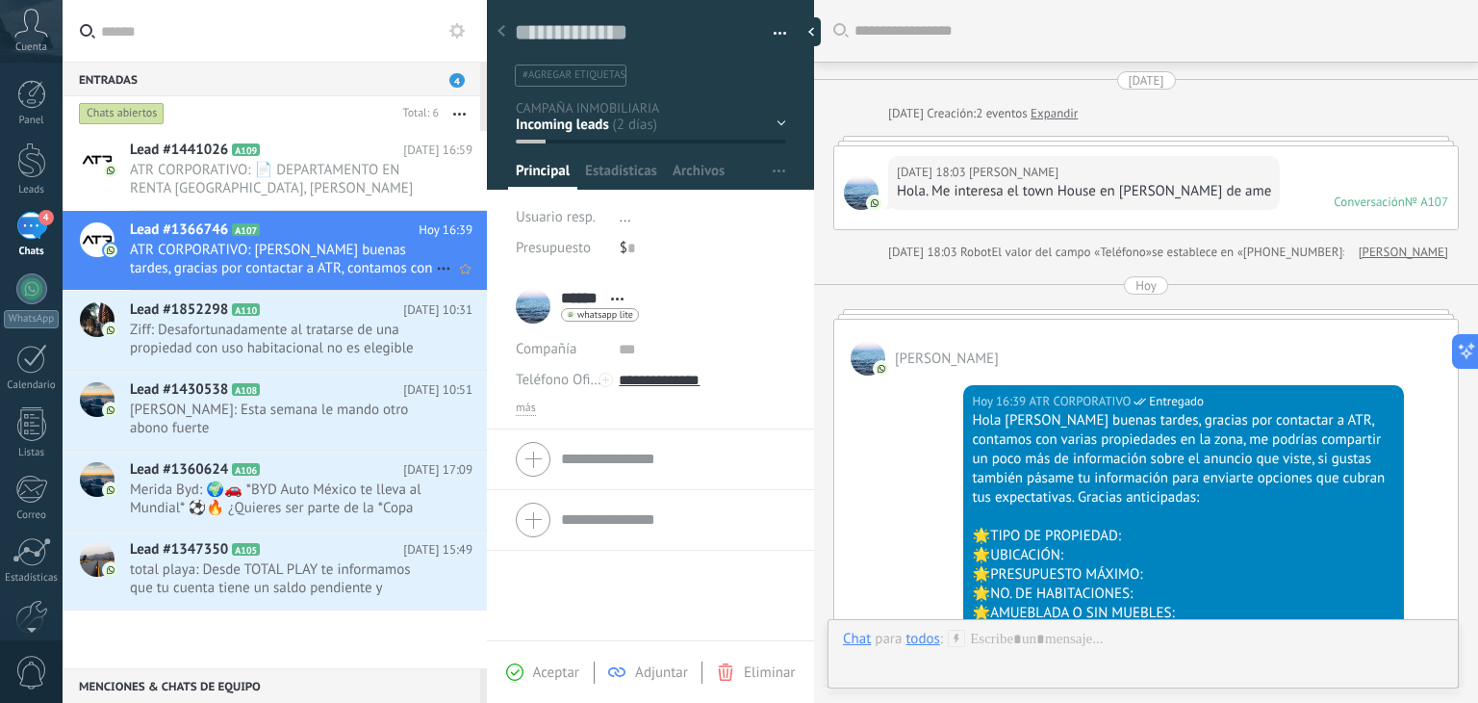
scroll to position [184, 0]
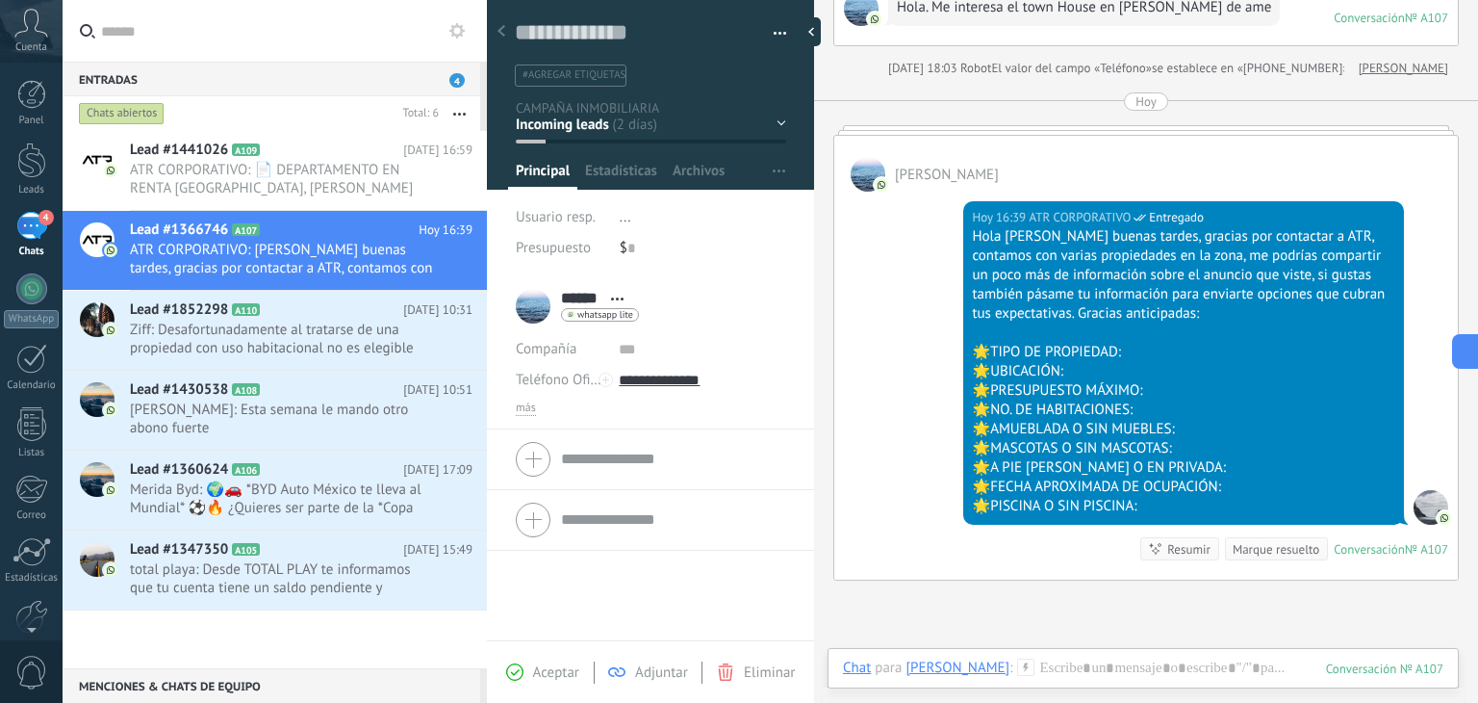
click at [289, 644] on div "Lead #1441026 A109 [DATE] 16:59 ATR CORPORATIVO: 📄 DEPARTAMENTO EN RENTA [GEOGR…" at bounding box center [275, 399] width 424 height 537
click at [1038, 624] on div "Buscar Carga más [DATE] [DATE] Creación: 2 eventos Expandir [DATE] 18:03 [PERSO…" at bounding box center [1146, 366] width 664 height 1100
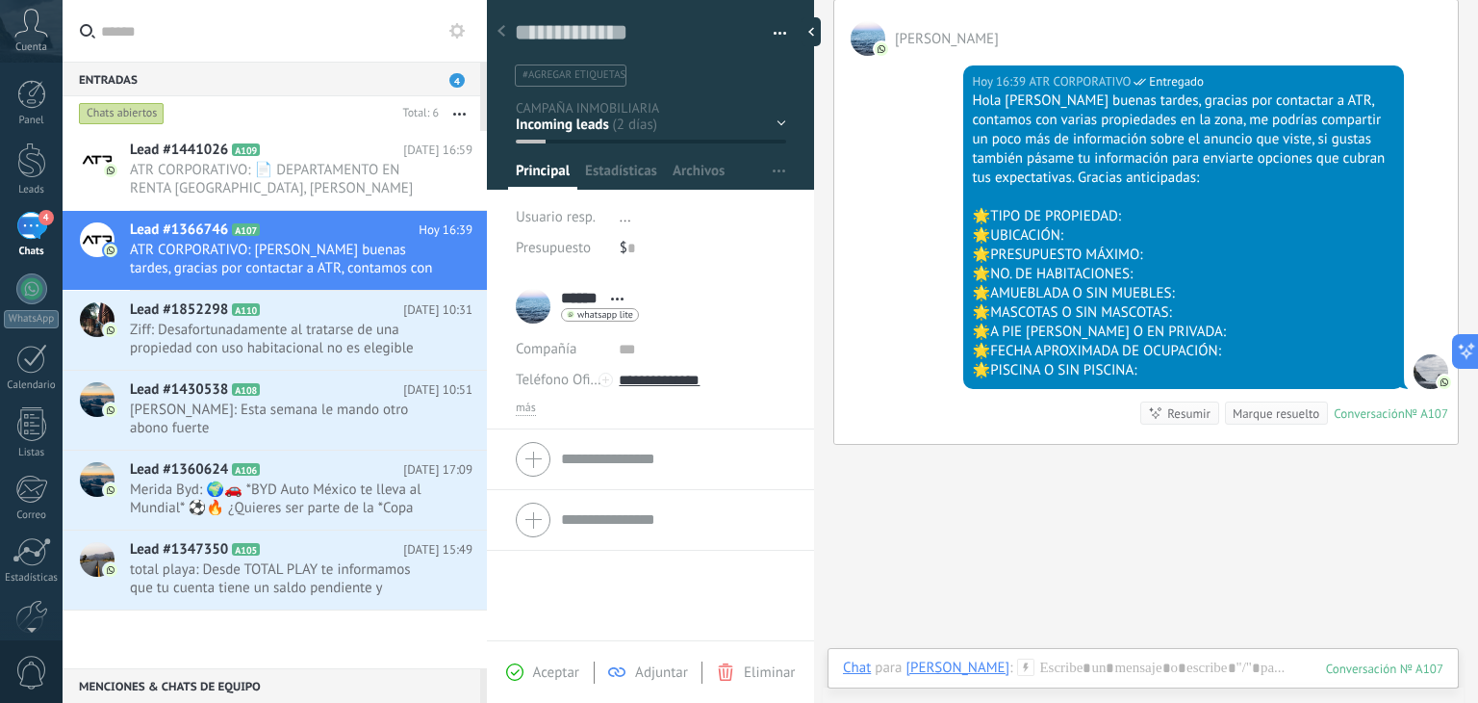
scroll to position [385, 0]
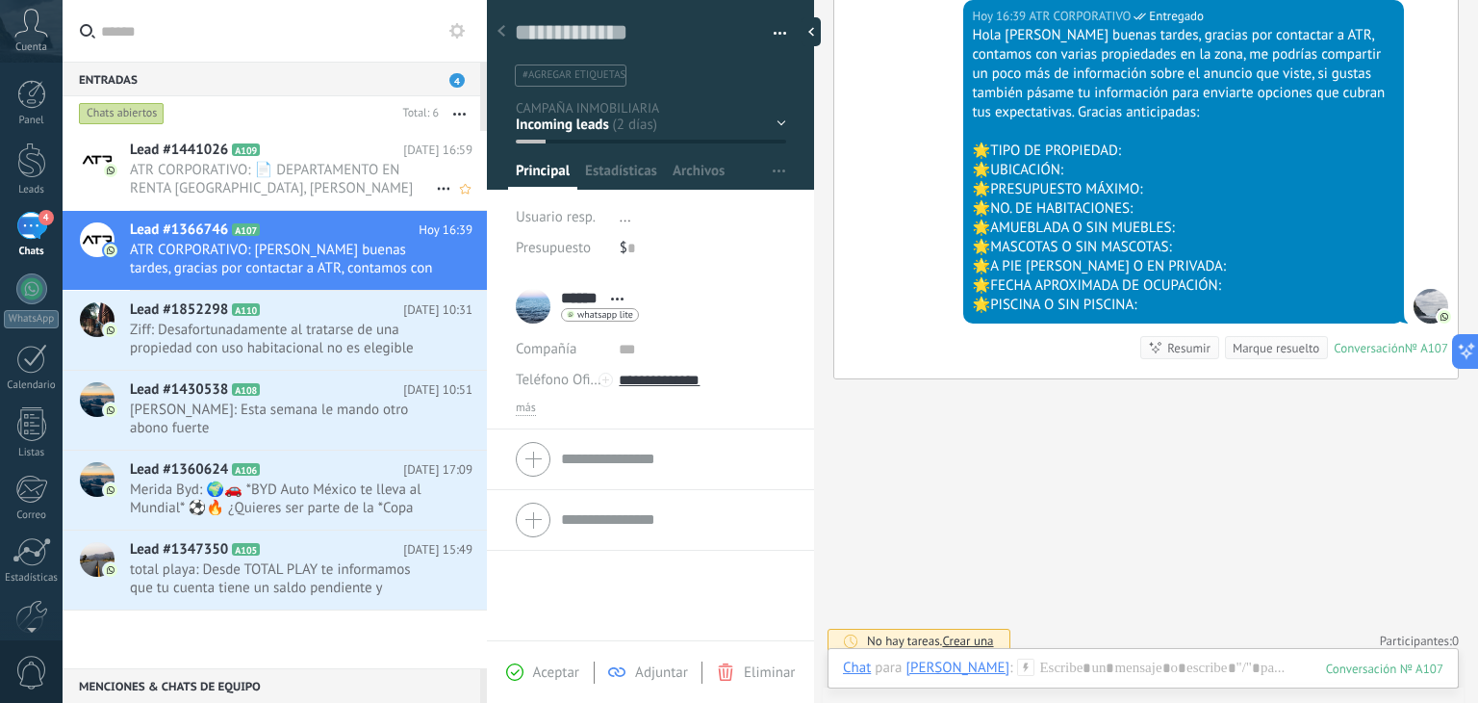
click at [227, 182] on span "ATR CORPORATIVO: 📄 DEPARTAMENTO EN RENTA [GEOGRAPHIC_DATA], [PERSON_NAME][GEOGR…" at bounding box center [283, 179] width 306 height 37
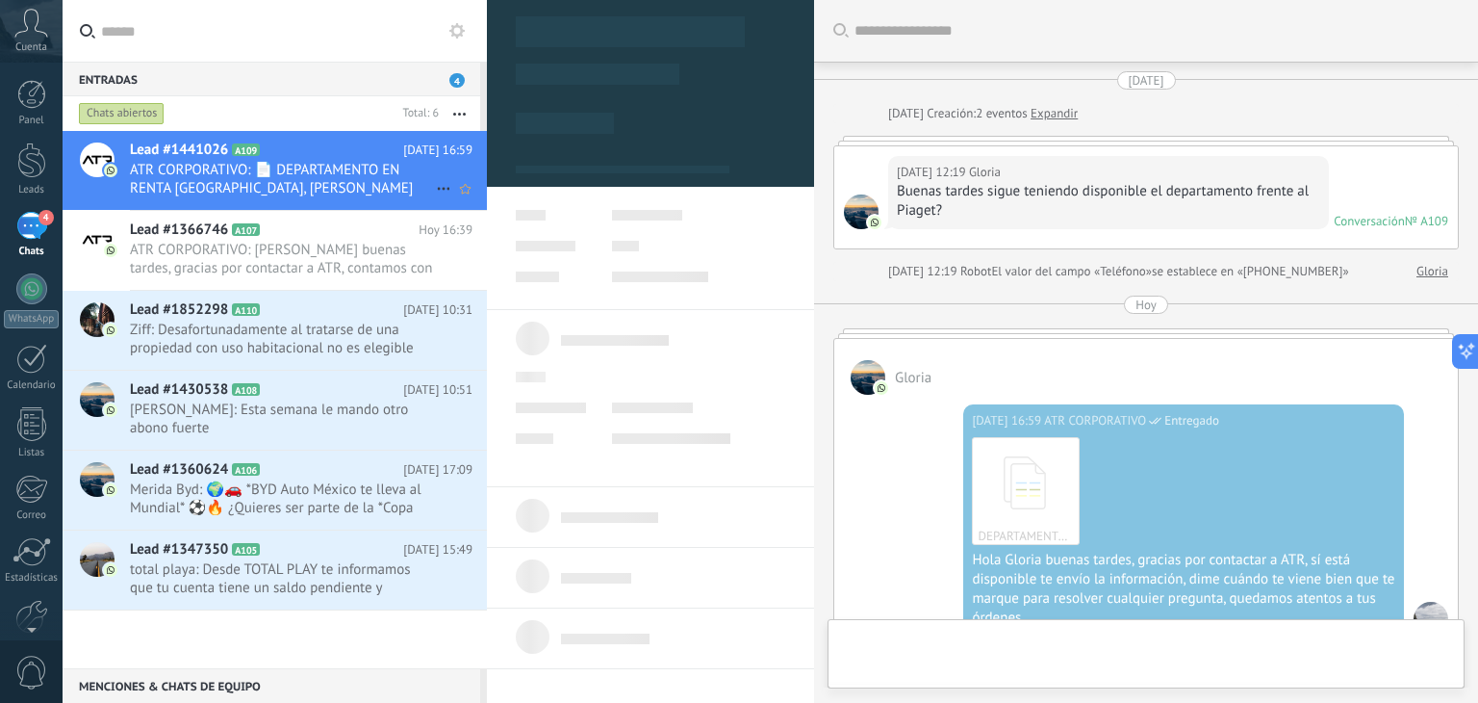
scroll to position [323, 0]
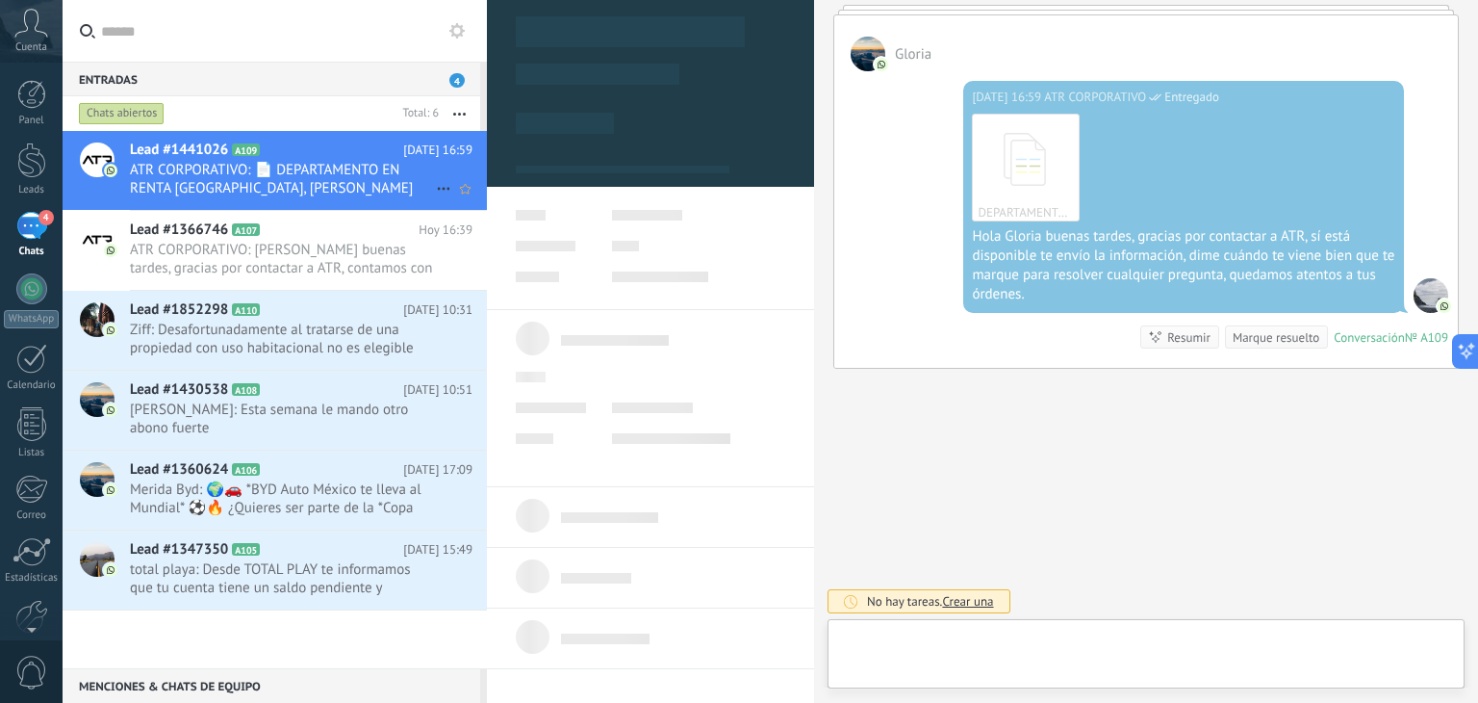
type textarea "**********"
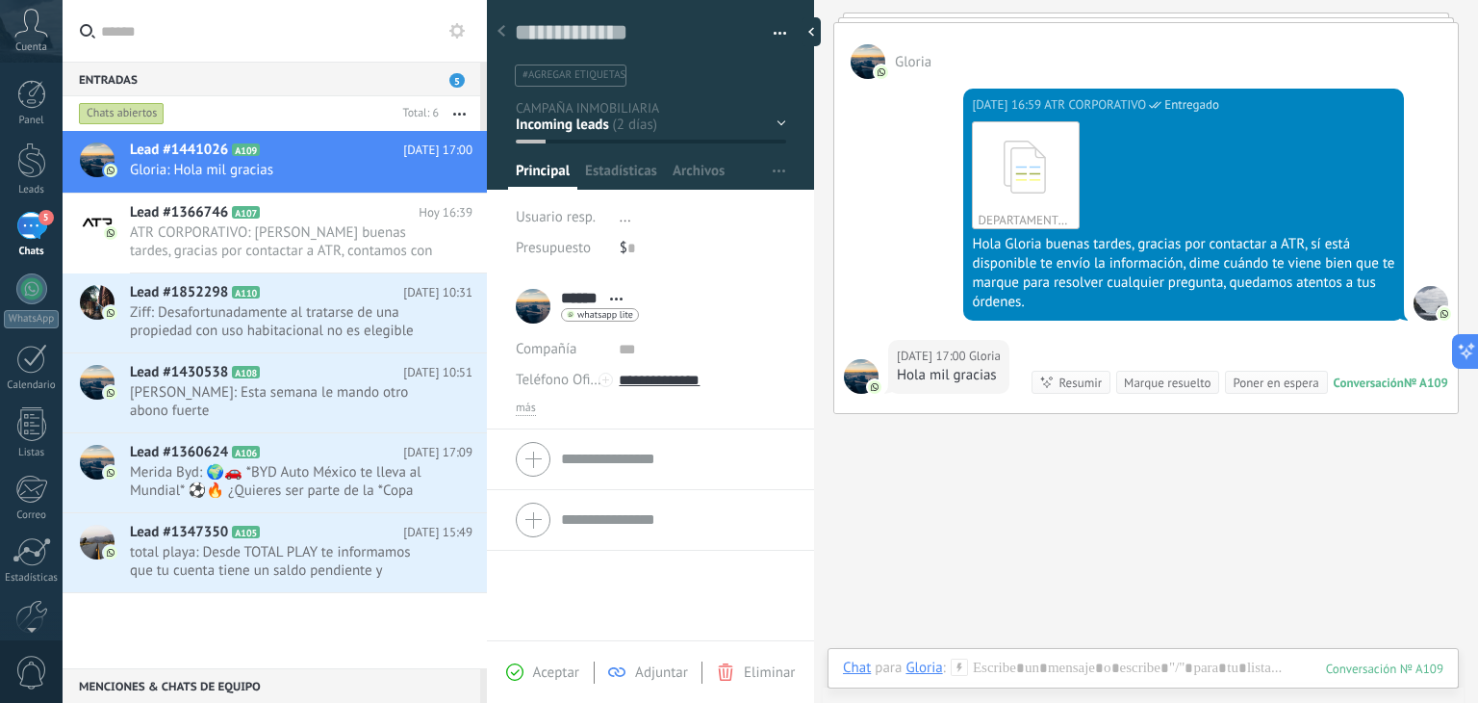
scroll to position [361, 0]
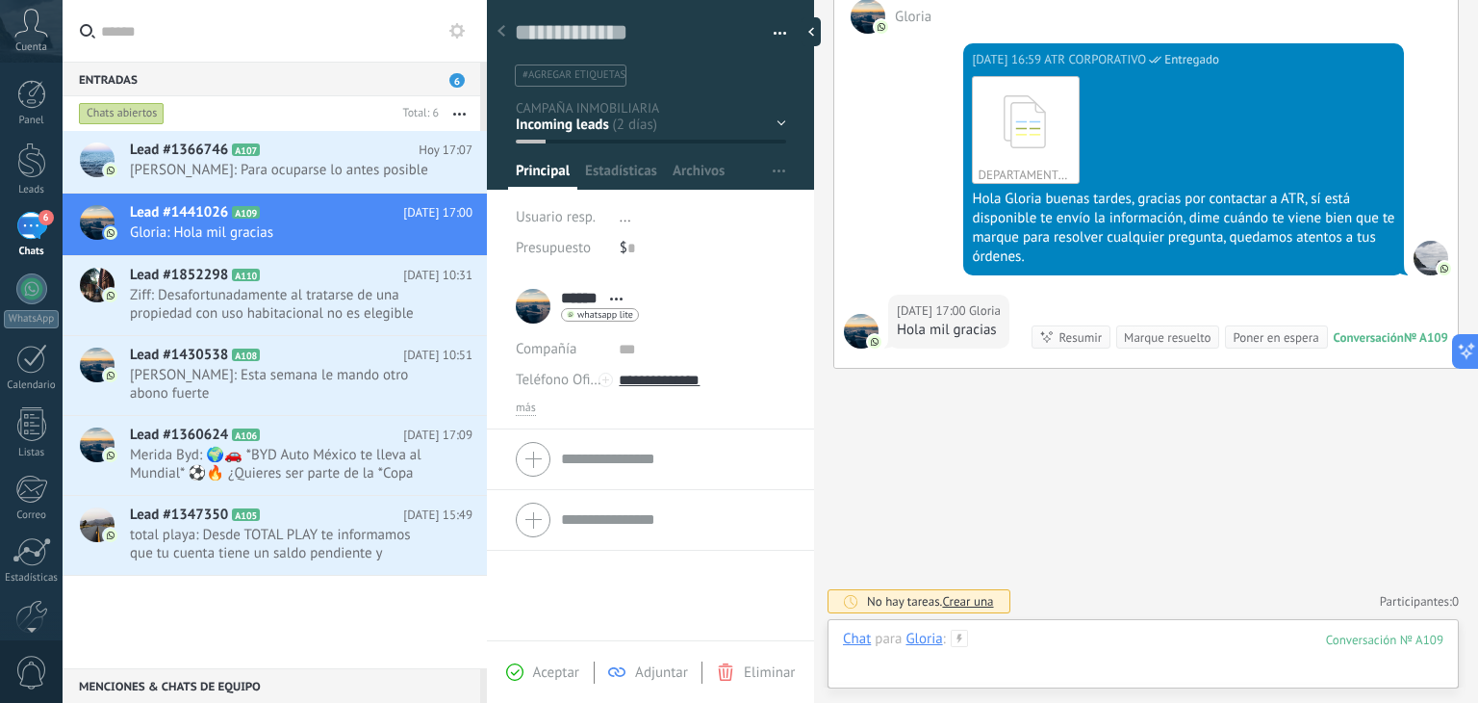
click at [1074, 653] on div at bounding box center [1143, 658] width 601 height 58
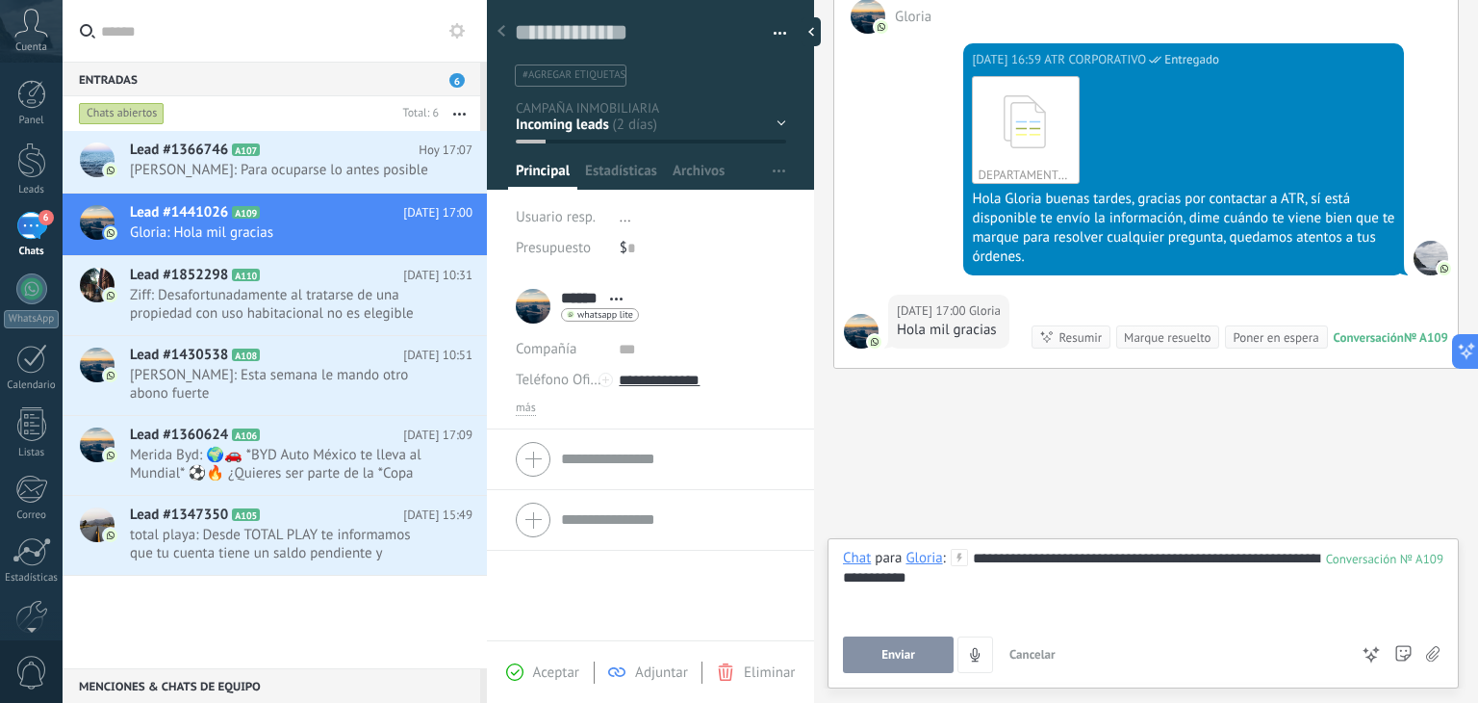
click at [897, 648] on span "Enviar" at bounding box center [899, 654] width 34 height 13
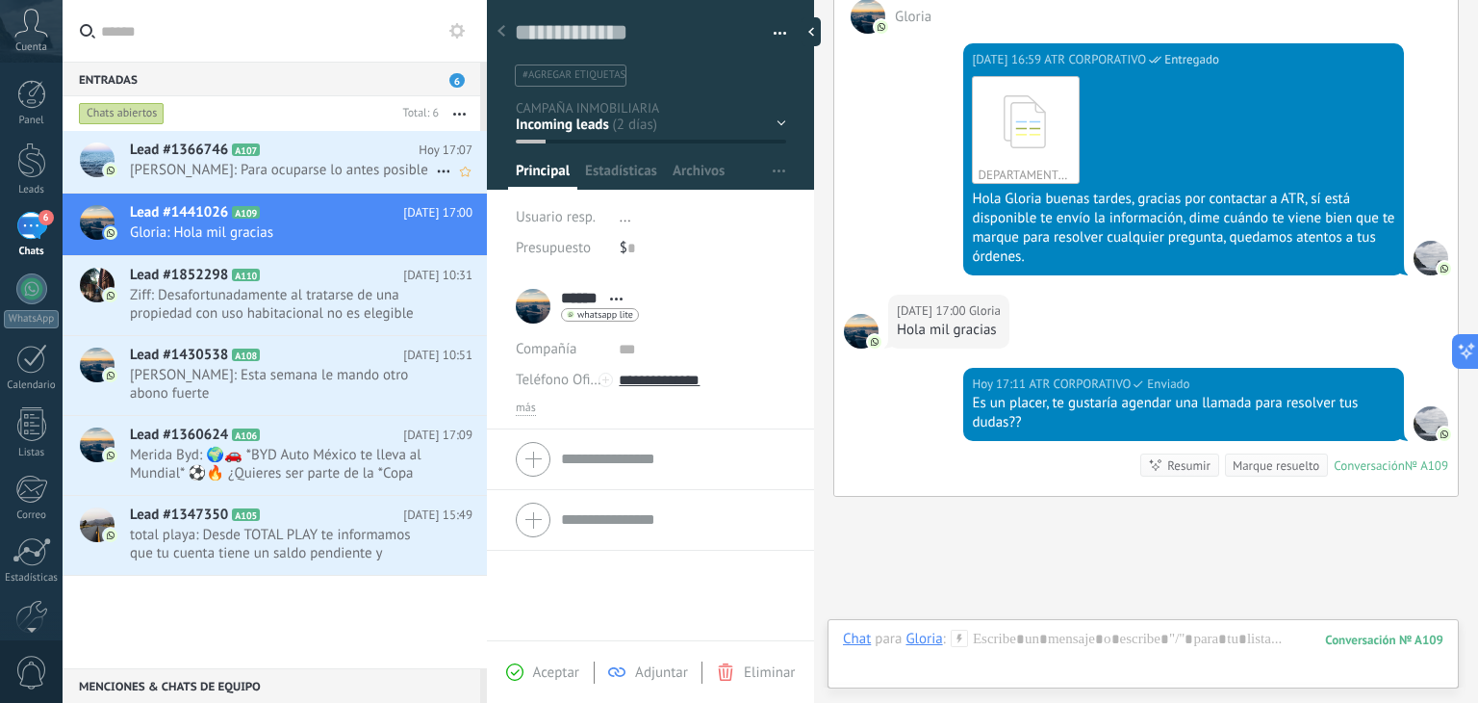
scroll to position [489, 0]
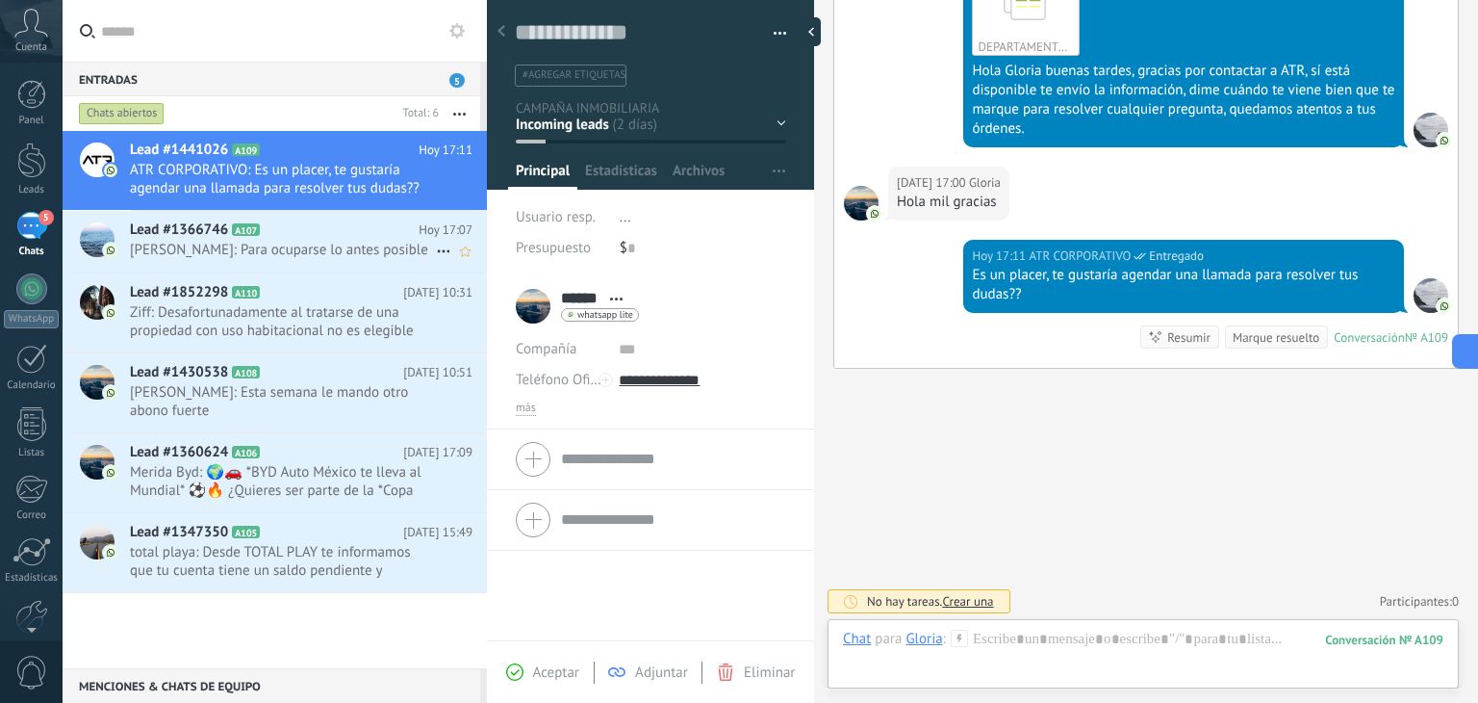
click at [219, 249] on span "[PERSON_NAME]: Para ocuparse lo antes posible" at bounding box center [283, 250] width 306 height 18
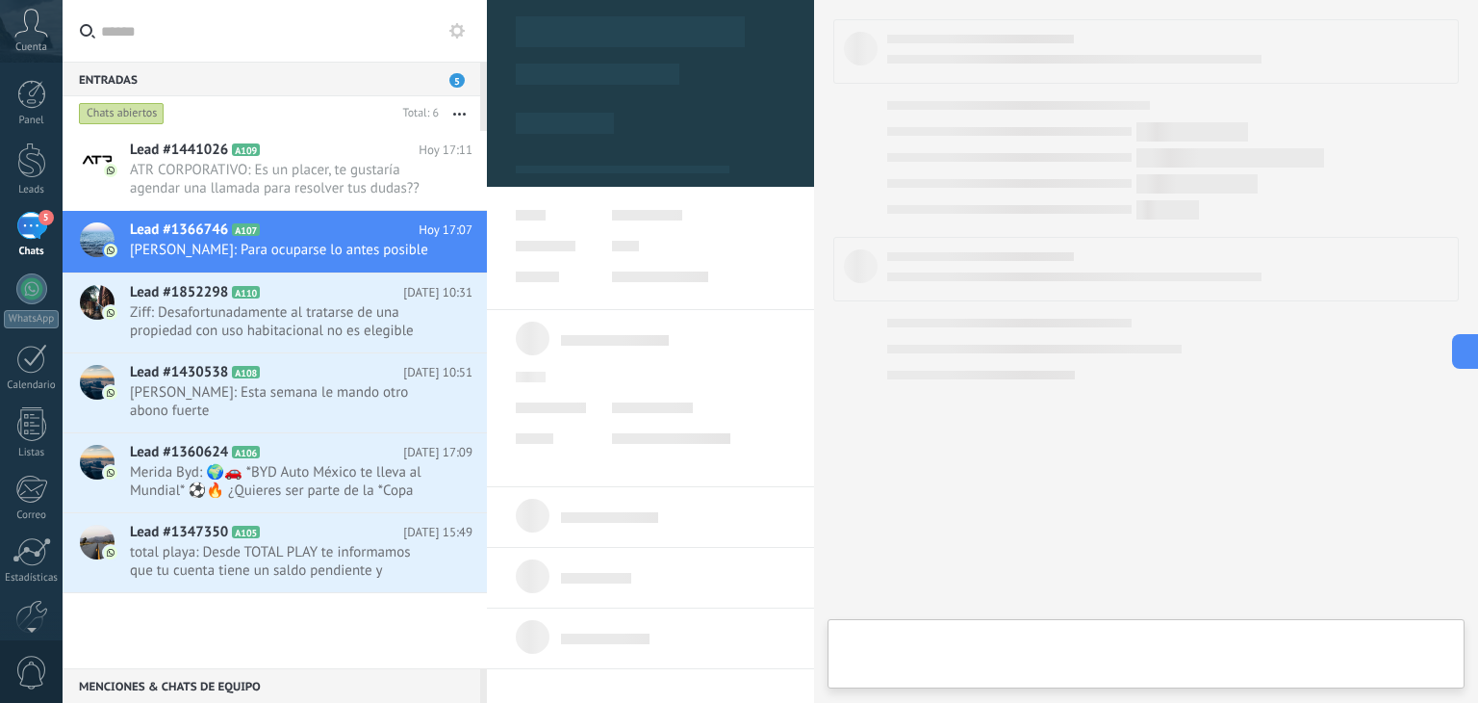
type textarea "**********"
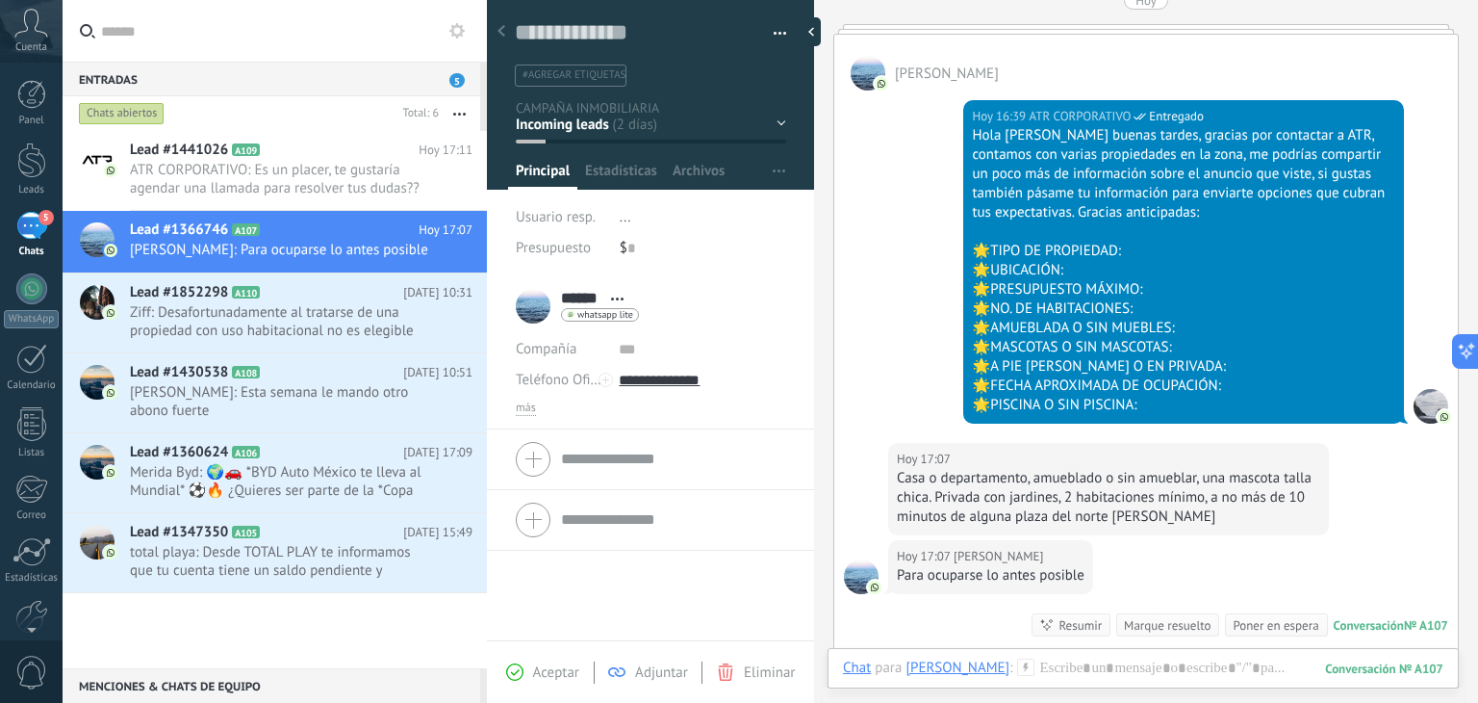
scroll to position [284, 0]
click at [1376, 501] on div "[DATE] 17:07 [PERSON_NAME] o departamento, amueblado o sin amueblar, una mascot…" at bounding box center [1146, 492] width 624 height 97
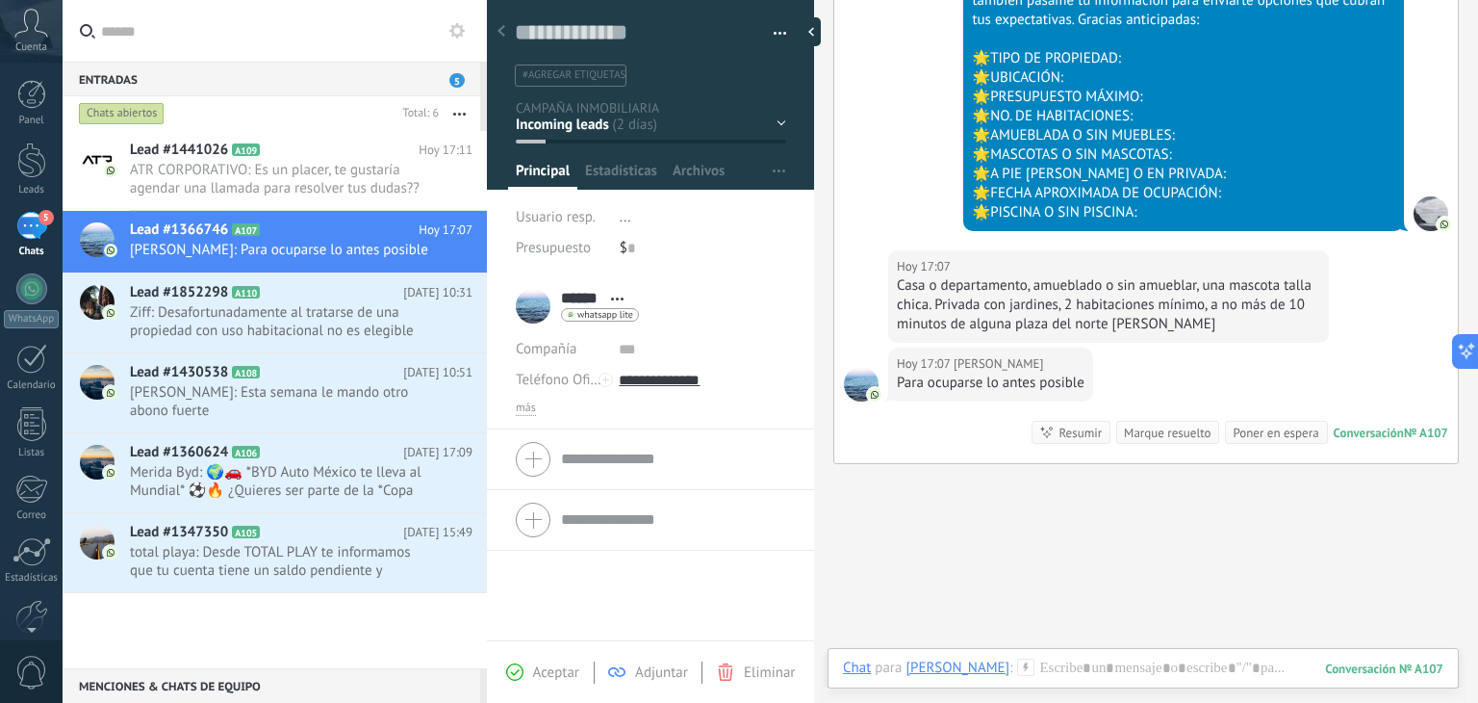
scroll to position [476, 0]
click at [1149, 664] on div at bounding box center [1143, 687] width 601 height 58
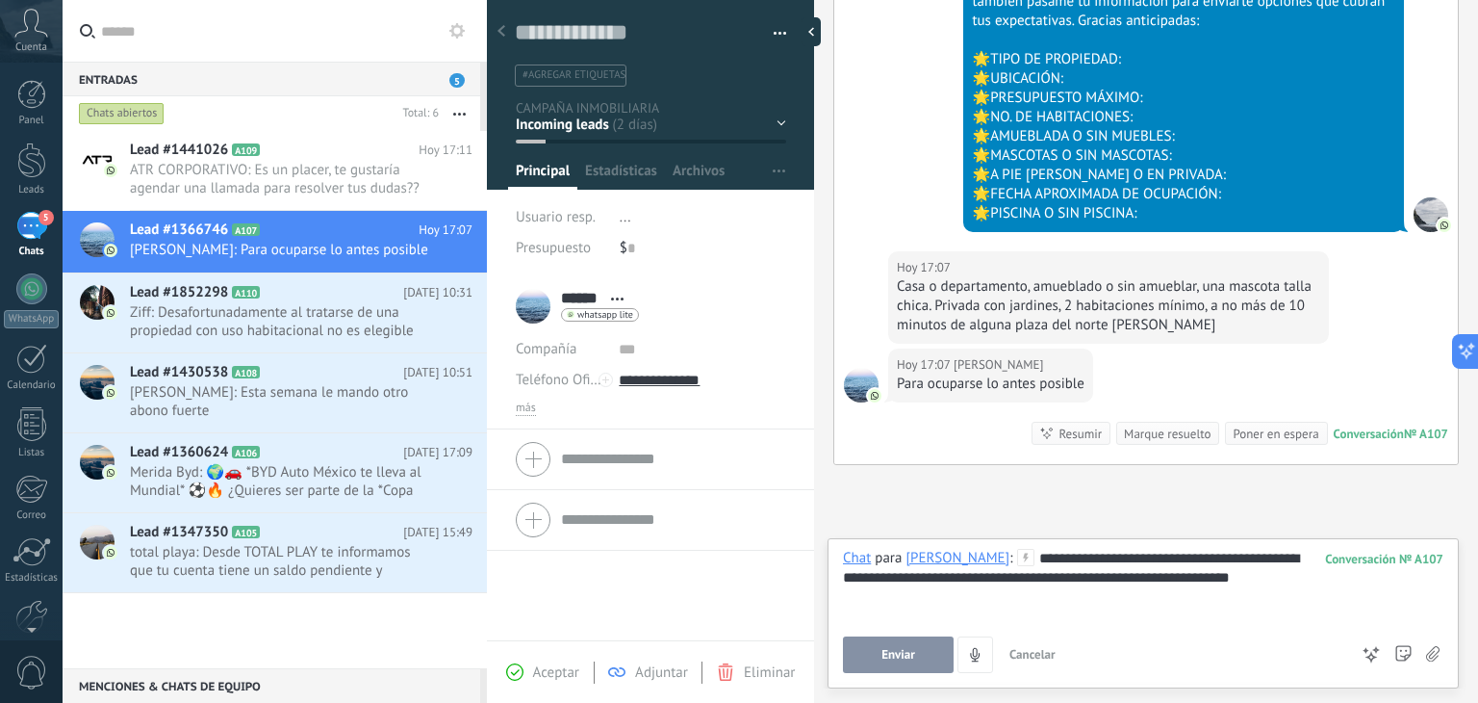
click at [910, 652] on span "Enviar" at bounding box center [899, 654] width 34 height 13
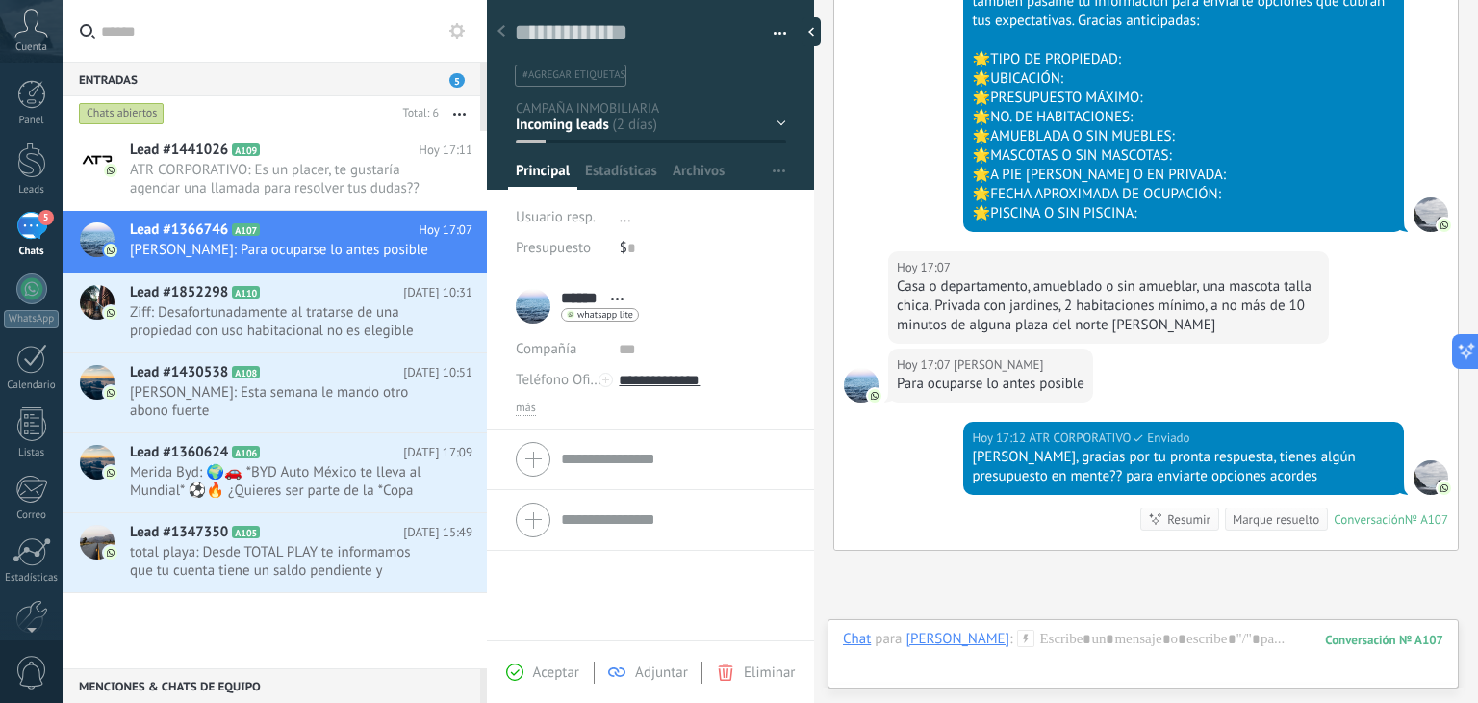
scroll to position [658, 0]
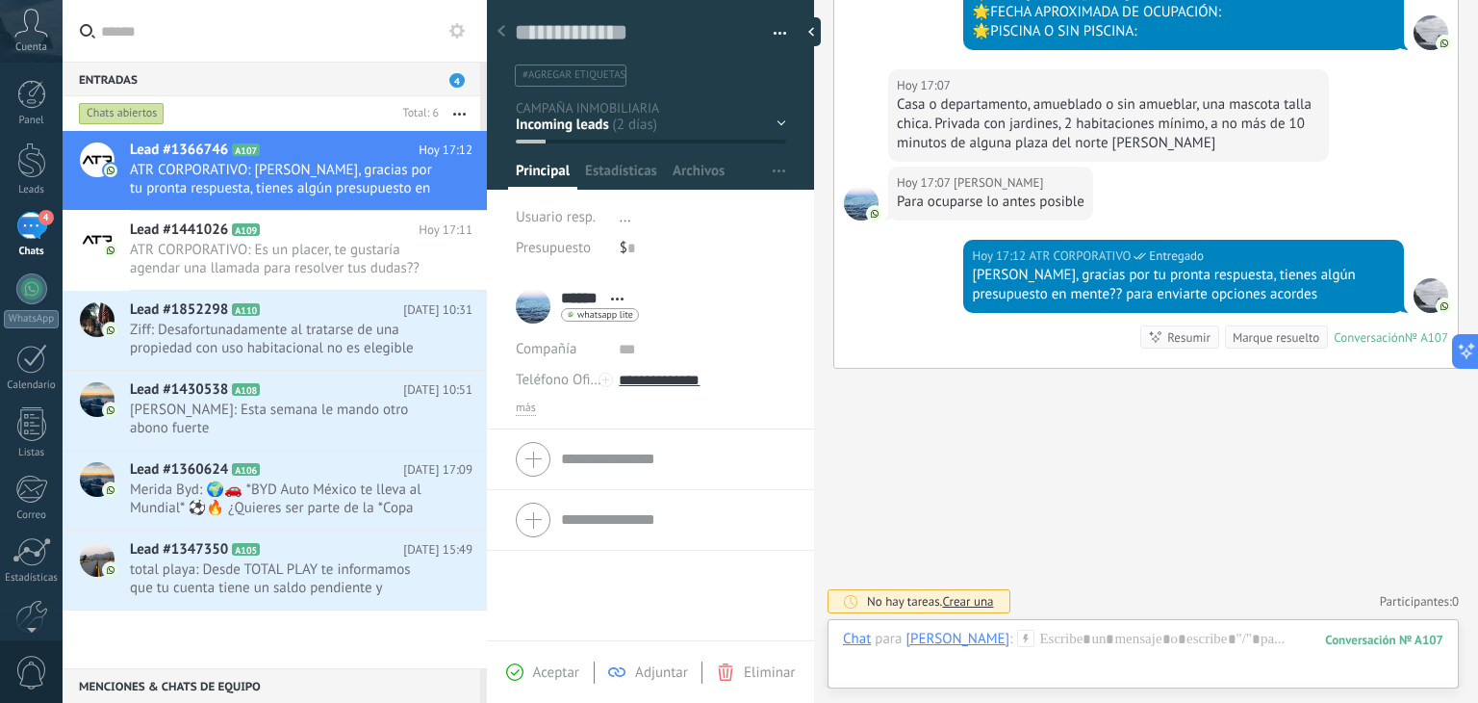
click at [302, 642] on div "Lead #1366746 A107 [DATE] 17:12 ATR CORPORATIVO: [PERSON_NAME], gracias por tu …" at bounding box center [275, 399] width 424 height 537
click at [992, 447] on div "Buscar Carga más [DATE] [DATE] Creación: 2 eventos Expandir [DATE] 18:03 [PERSO…" at bounding box center [1146, 23] width 664 height 1363
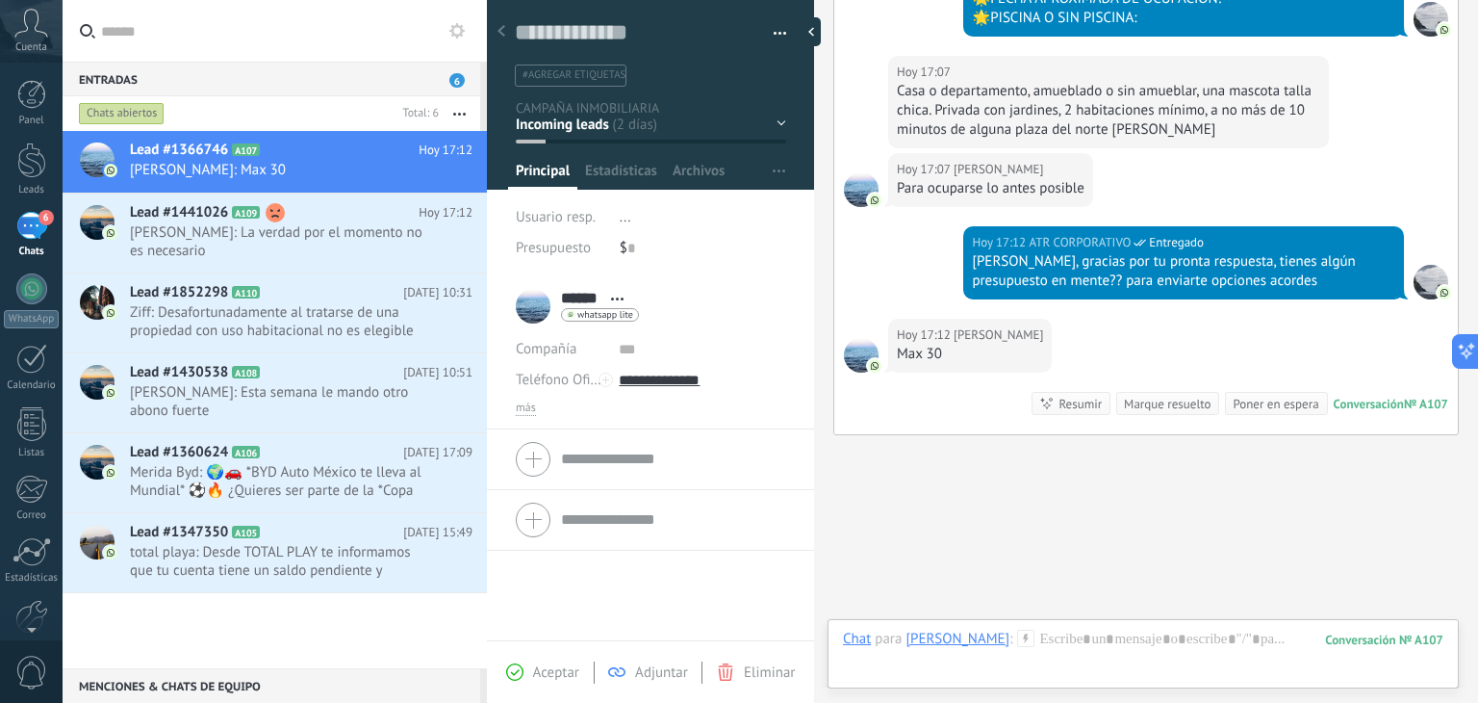
scroll to position [696, 0]
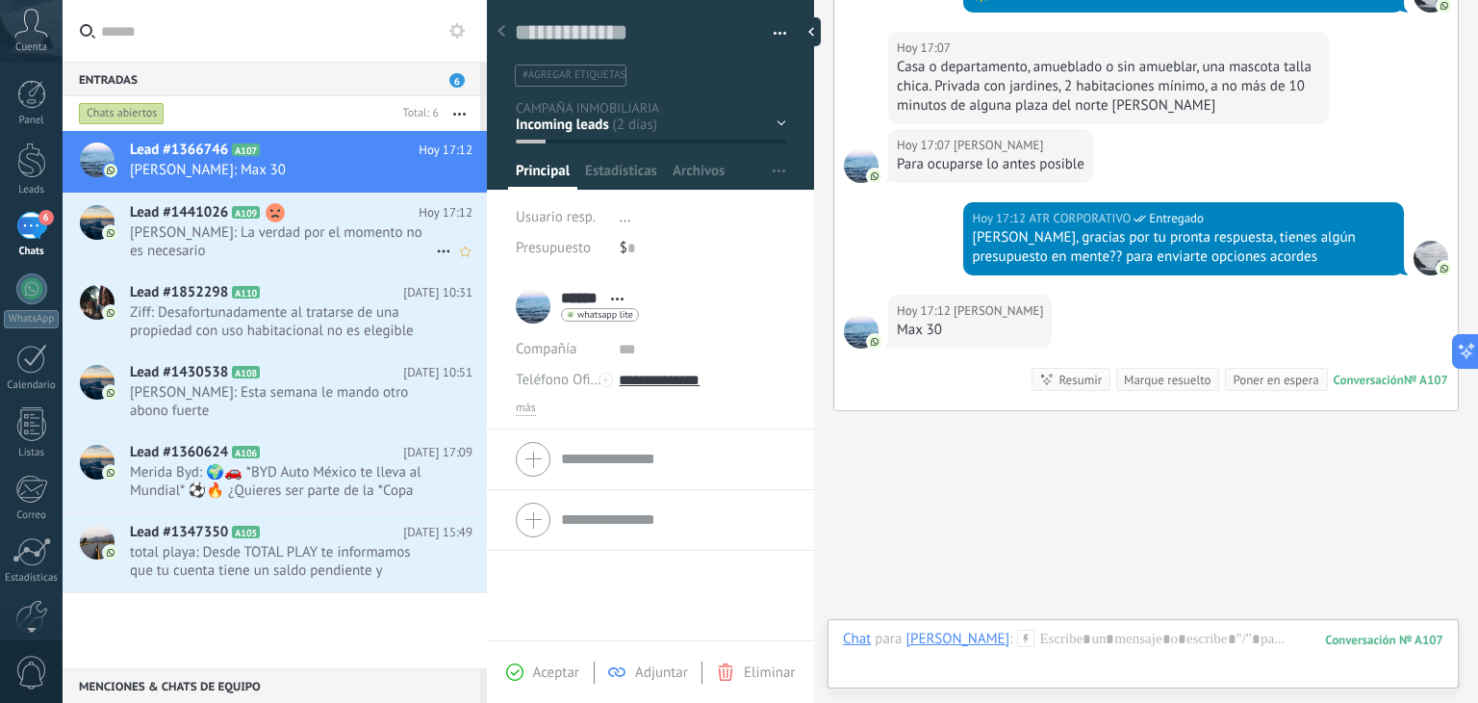
click at [230, 220] on h2 "Lead #1441026 A109" at bounding box center [274, 212] width 289 height 19
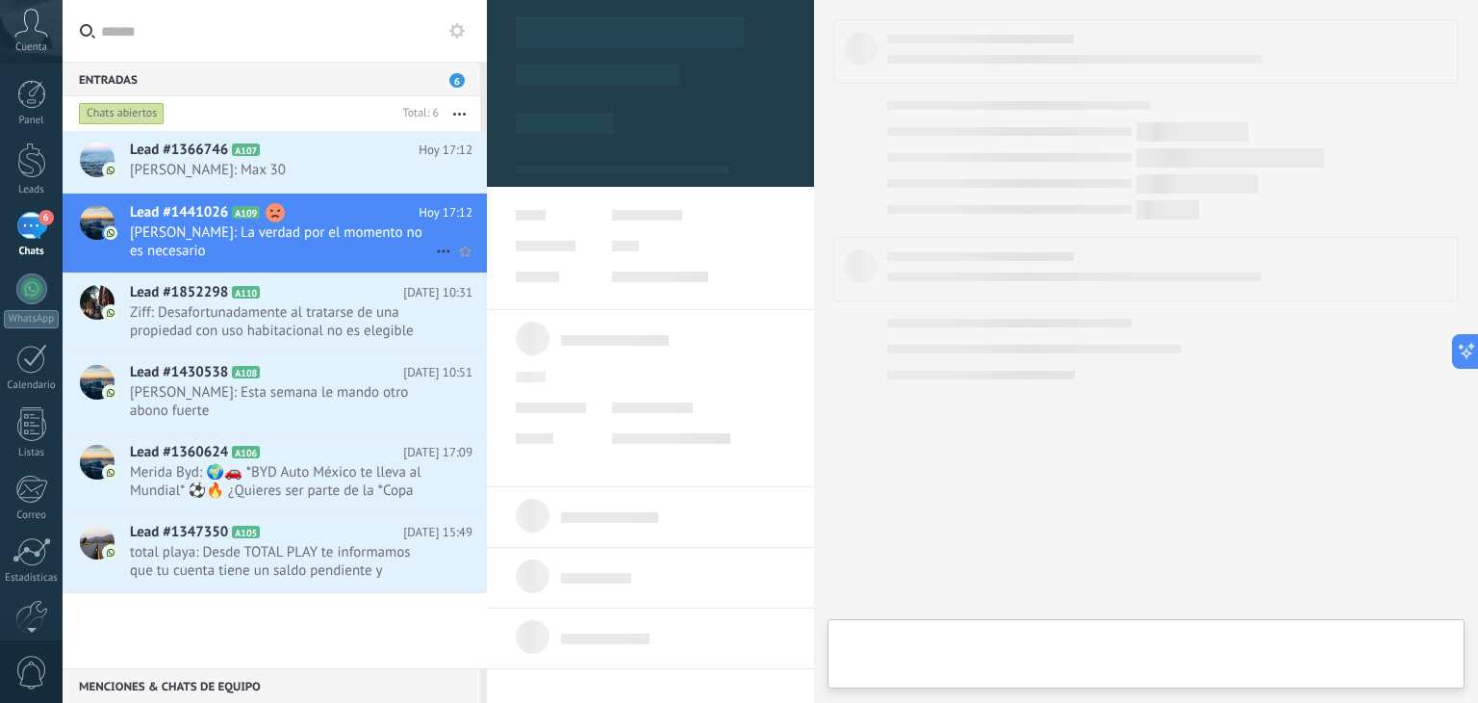
type textarea "**********"
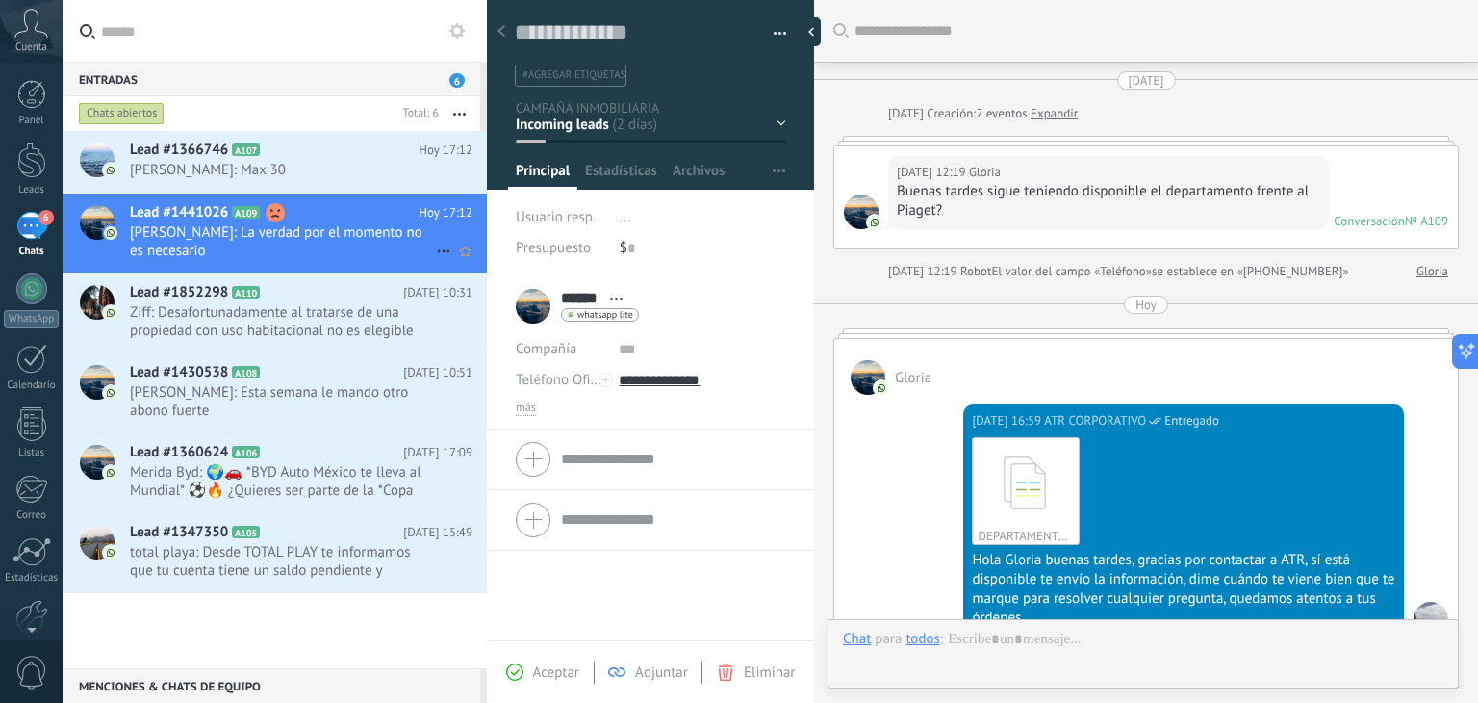
scroll to position [627, 0]
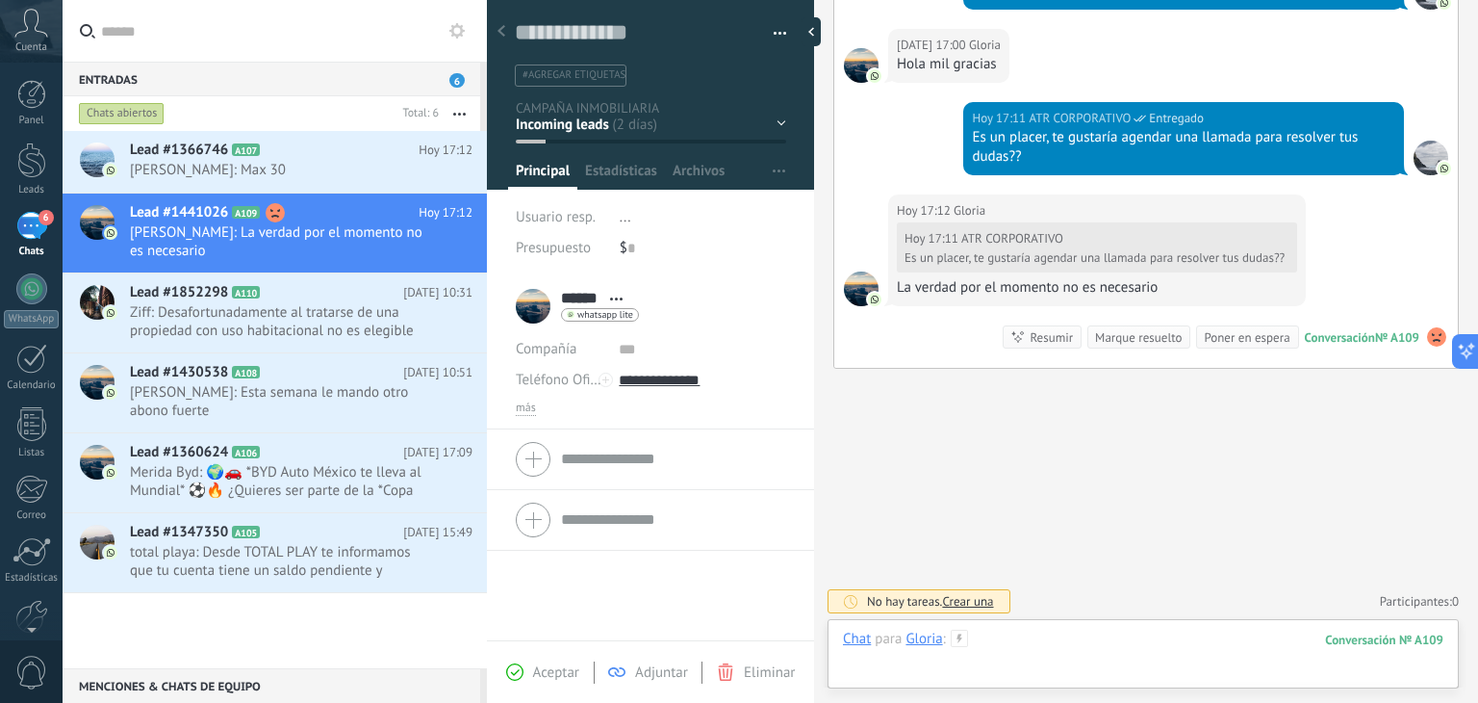
click at [1175, 646] on div at bounding box center [1143, 658] width 601 height 58
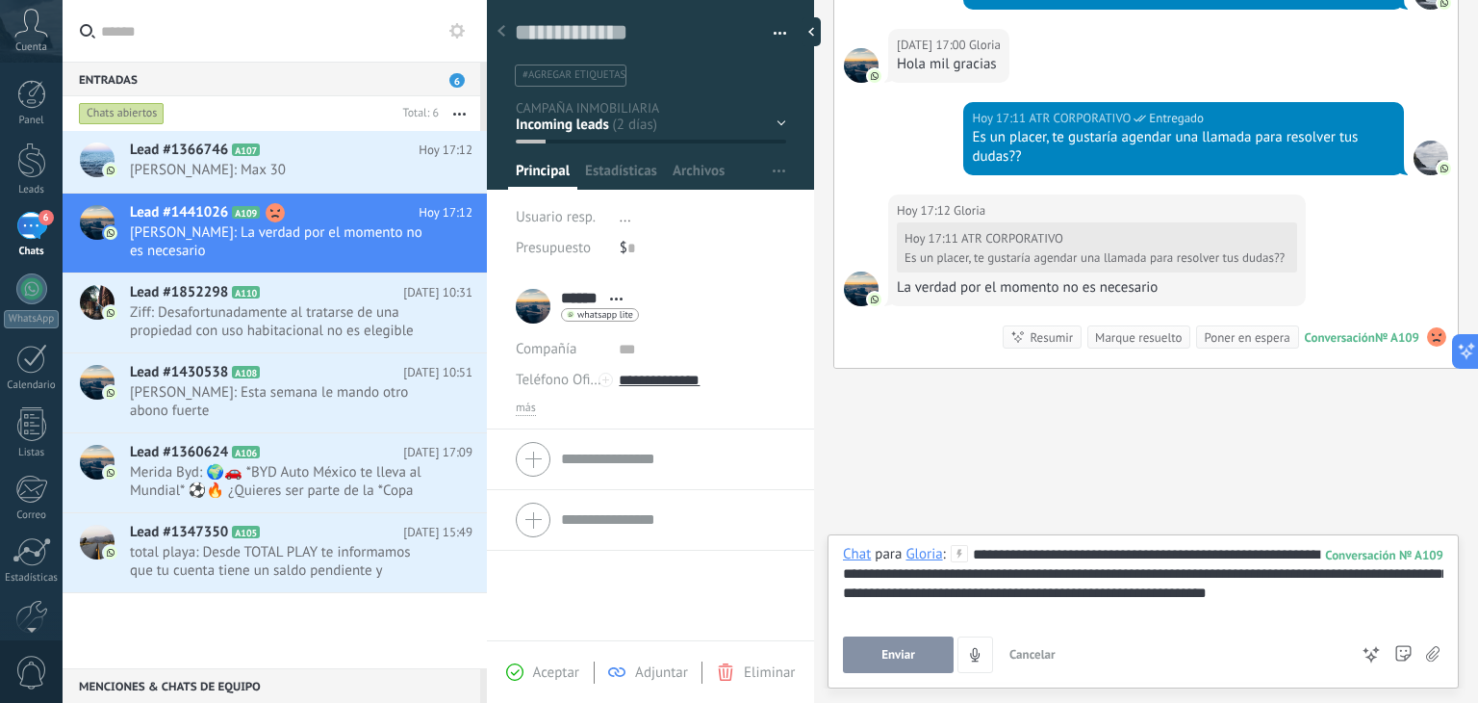
click at [886, 653] on span "Enviar" at bounding box center [899, 654] width 34 height 13
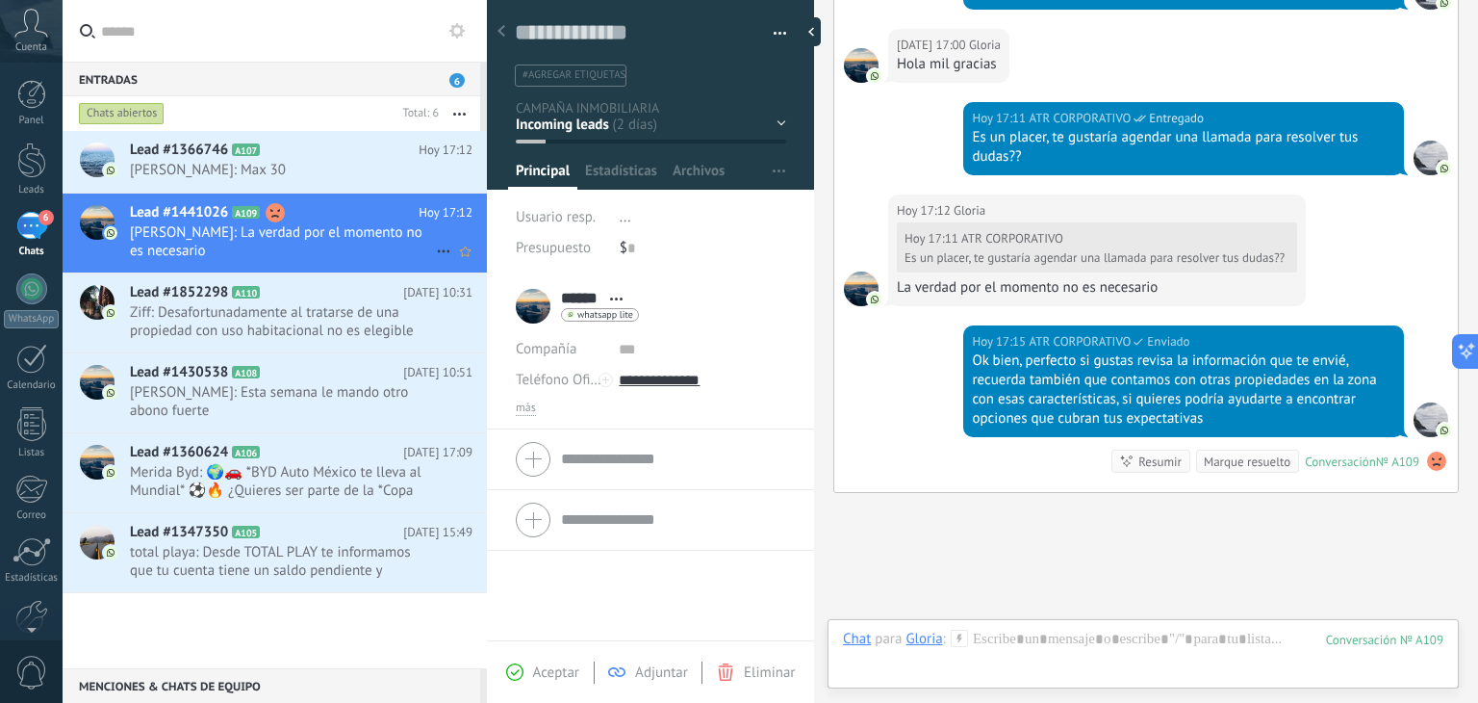
scroll to position [751, 0]
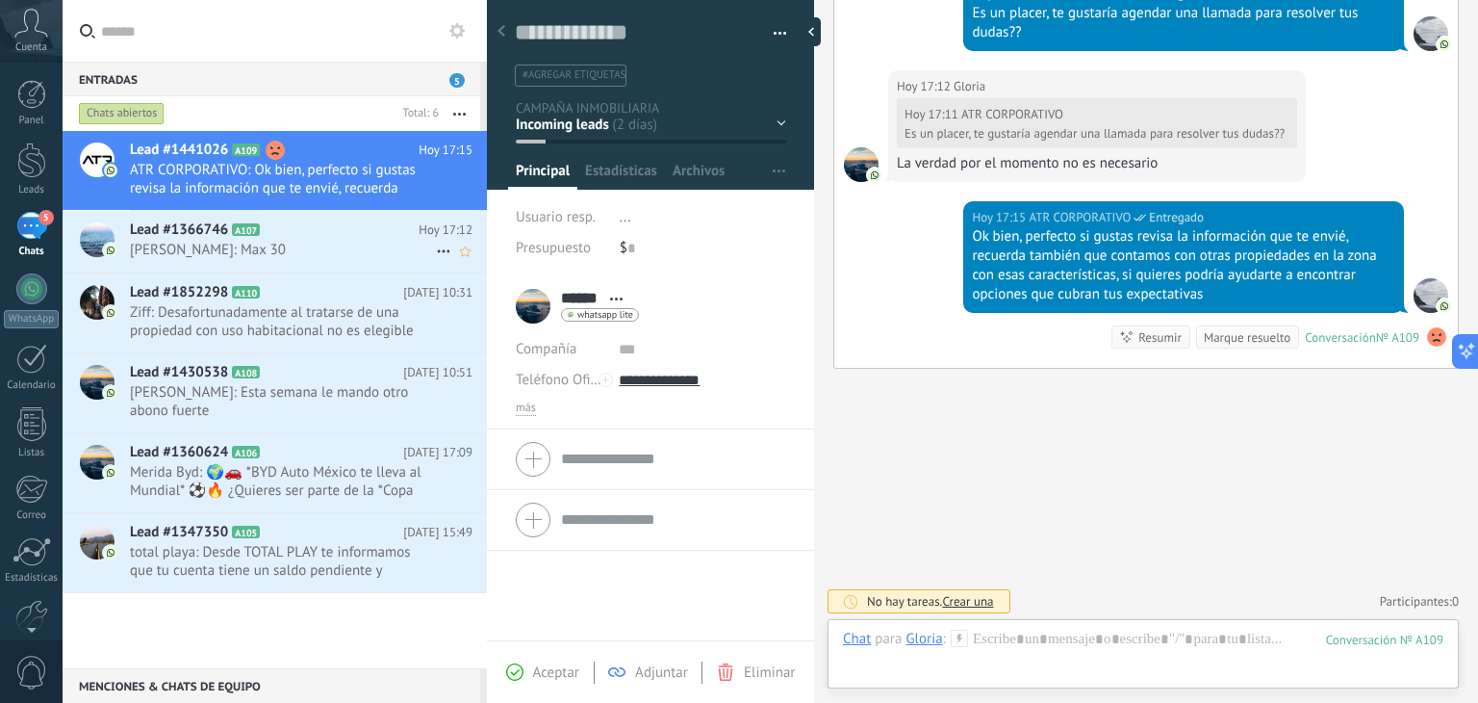
click at [293, 252] on span "[PERSON_NAME]: Max 30" at bounding box center [283, 250] width 306 height 18
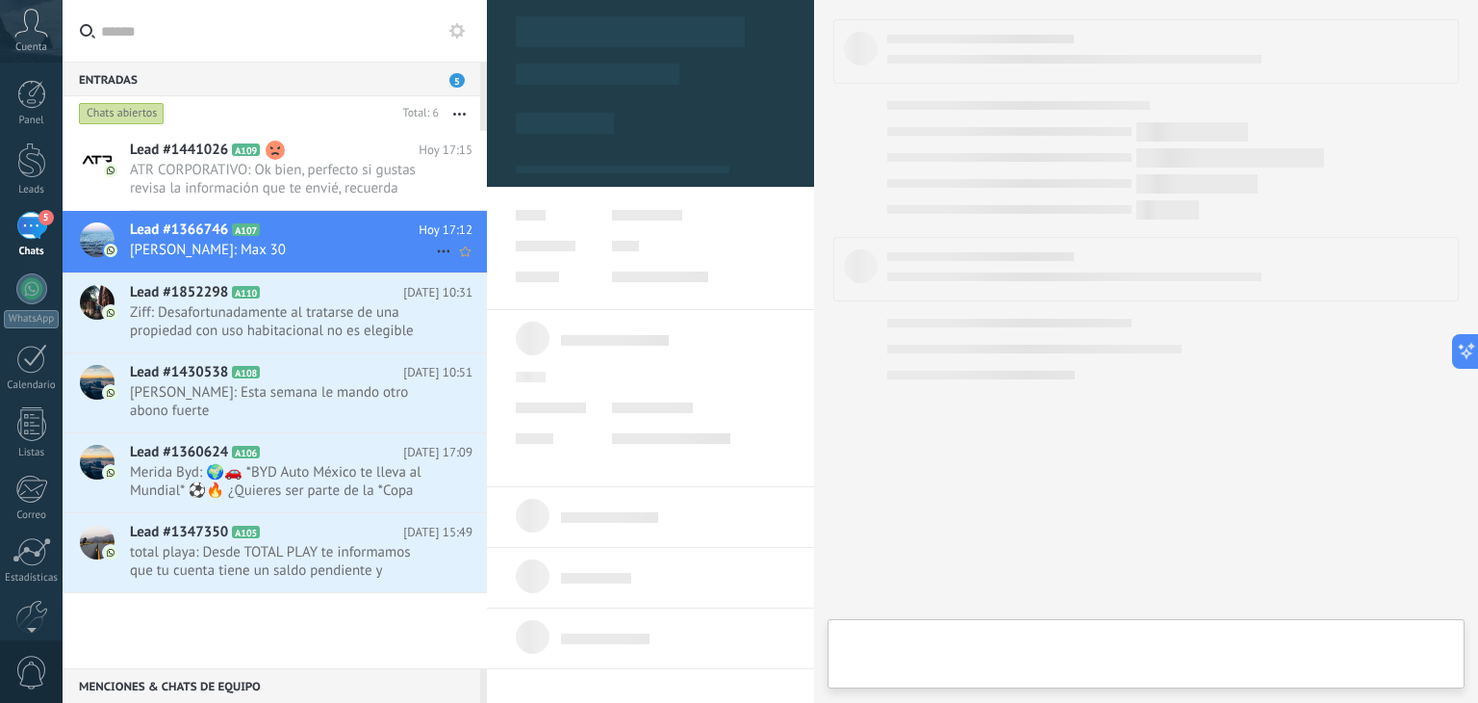
type textarea "**********"
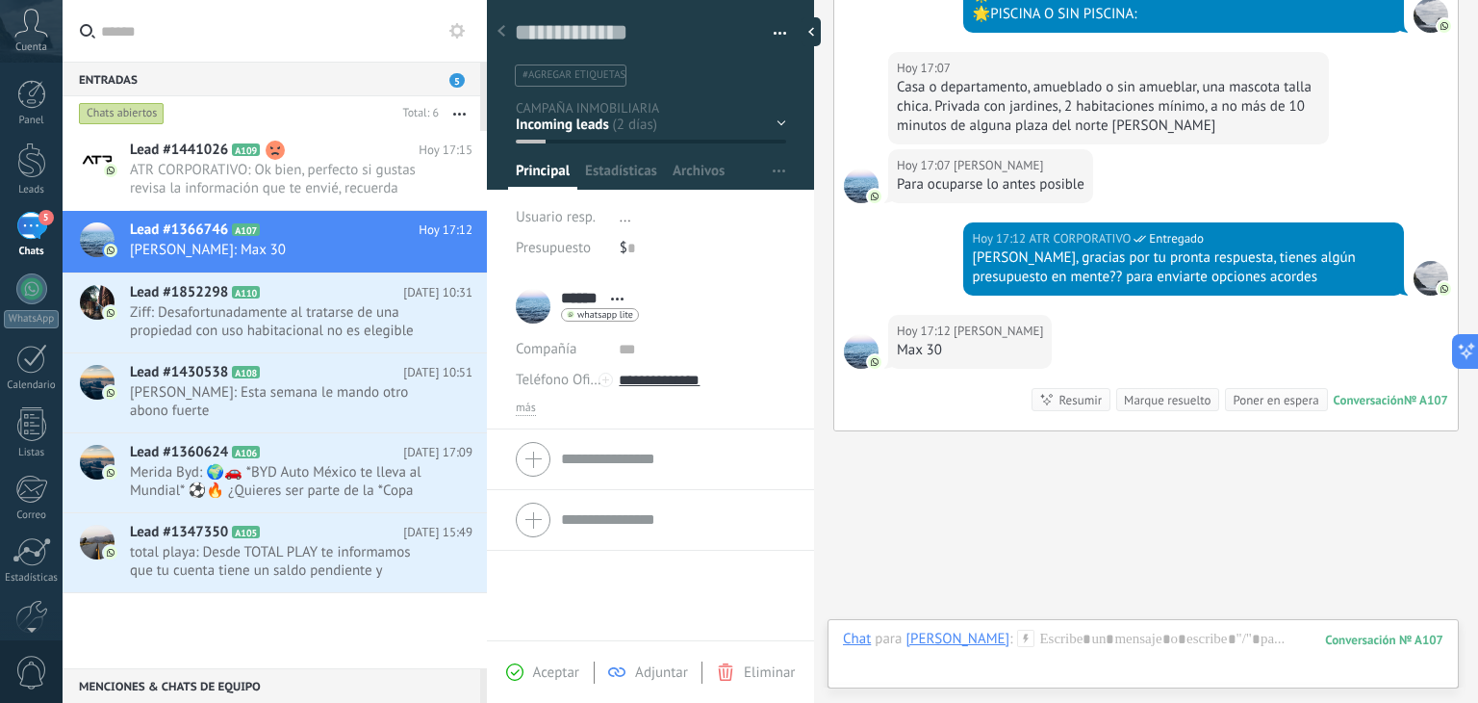
scroll to position [696, 0]
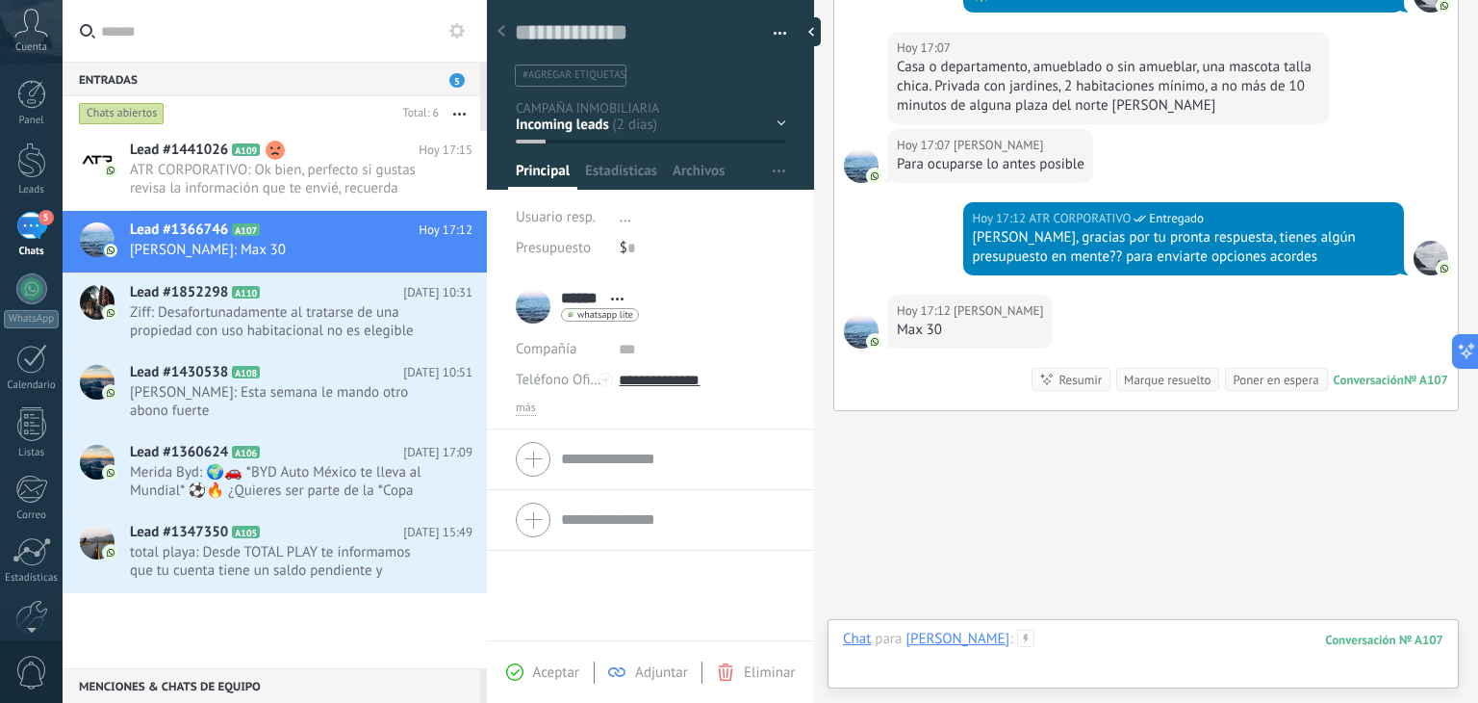
click at [1074, 646] on div at bounding box center [1143, 658] width 601 height 58
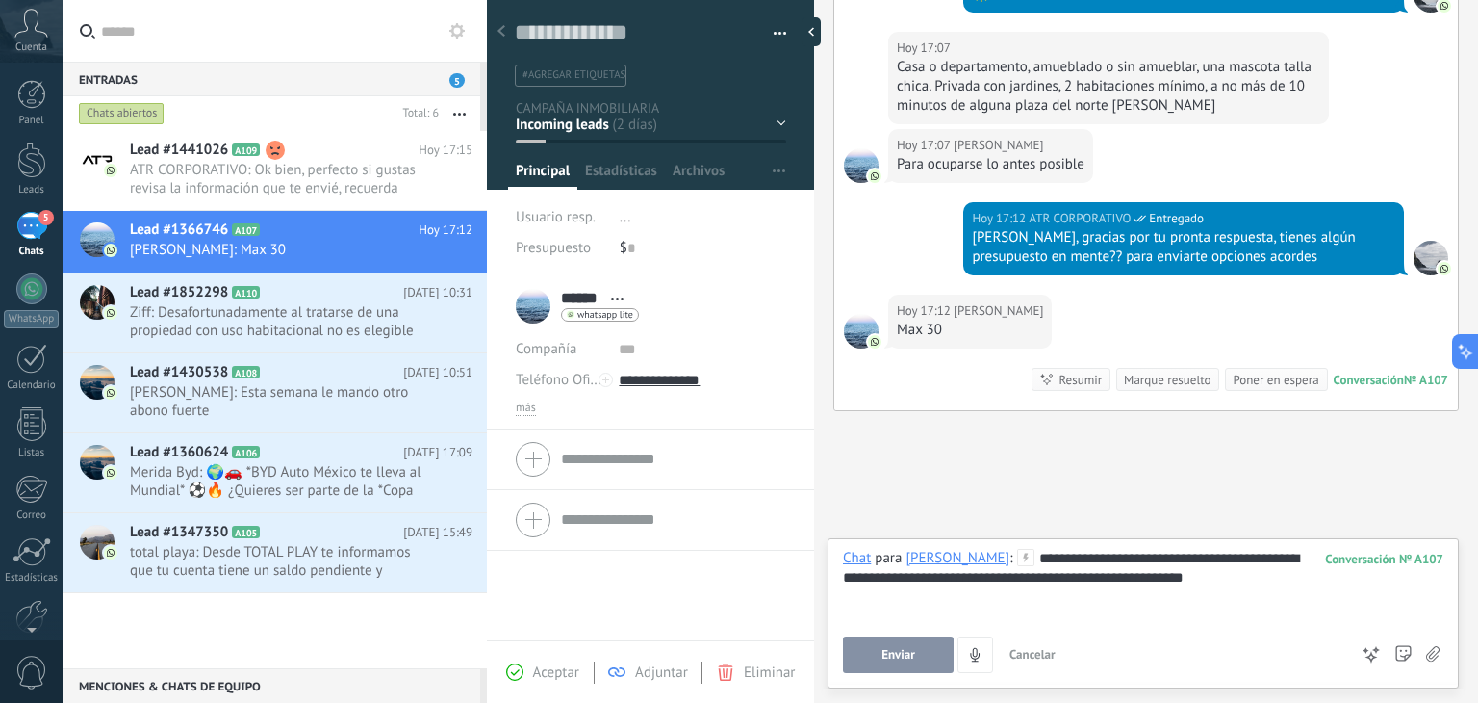
click at [854, 648] on button "Enviar" at bounding box center [898, 654] width 111 height 37
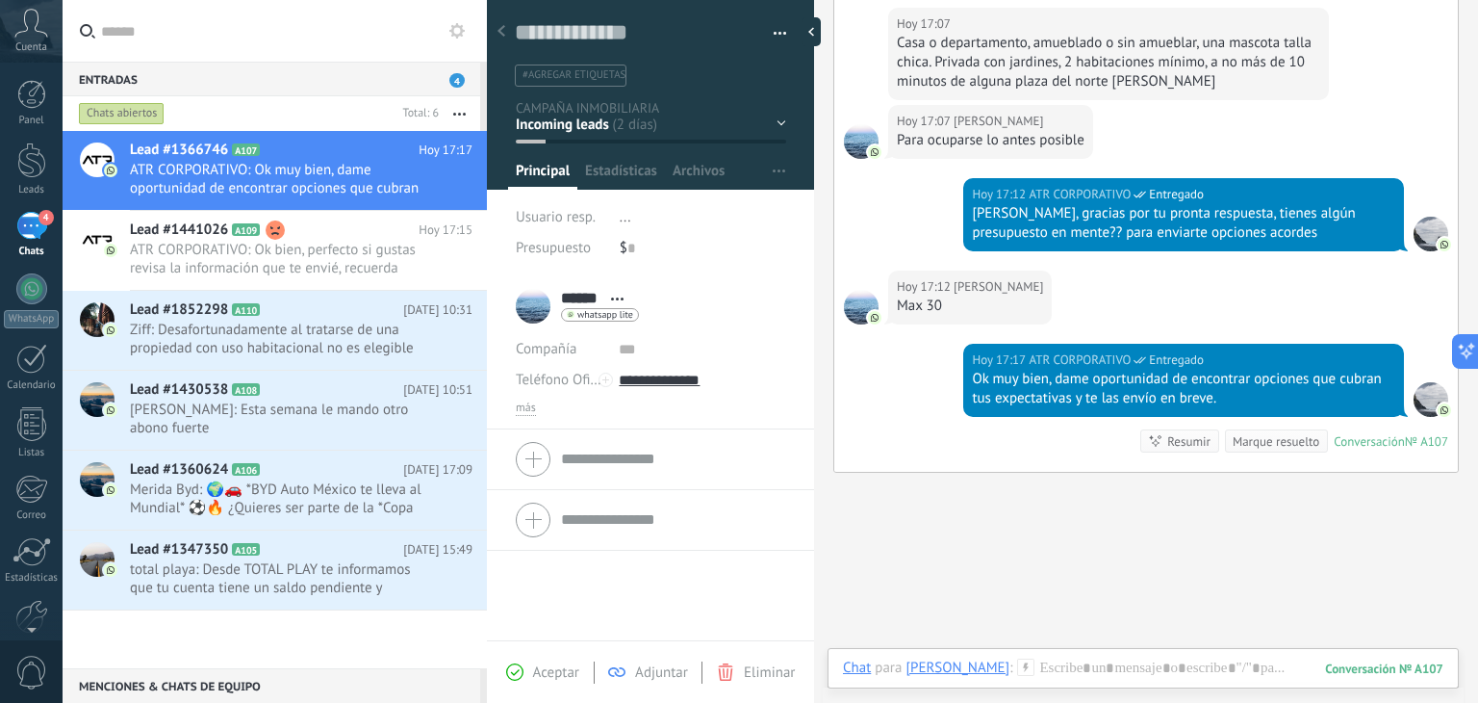
scroll to position [824, 0]
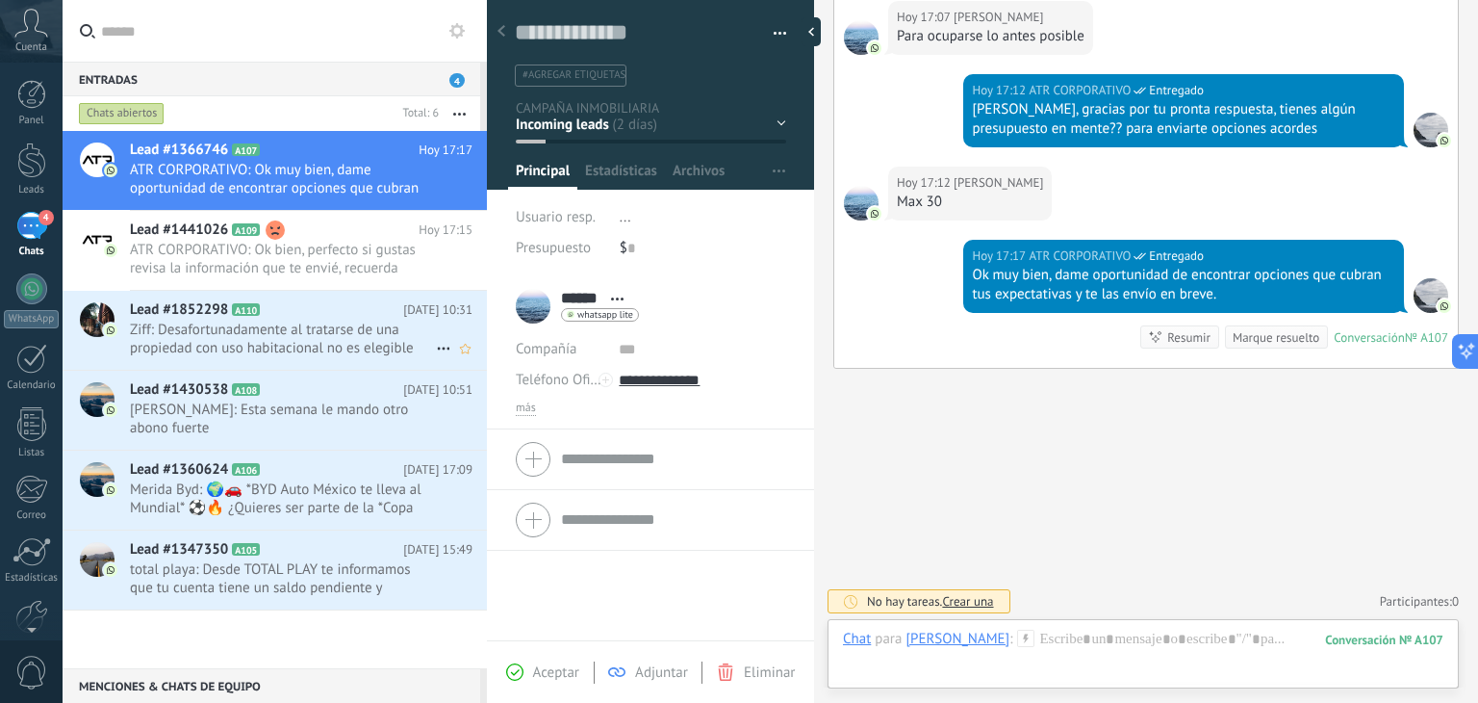
click at [208, 346] on span "Ziff: Desafortunadamente al tratarse de una propiedad con uso habitacional no e…" at bounding box center [283, 338] width 306 height 37
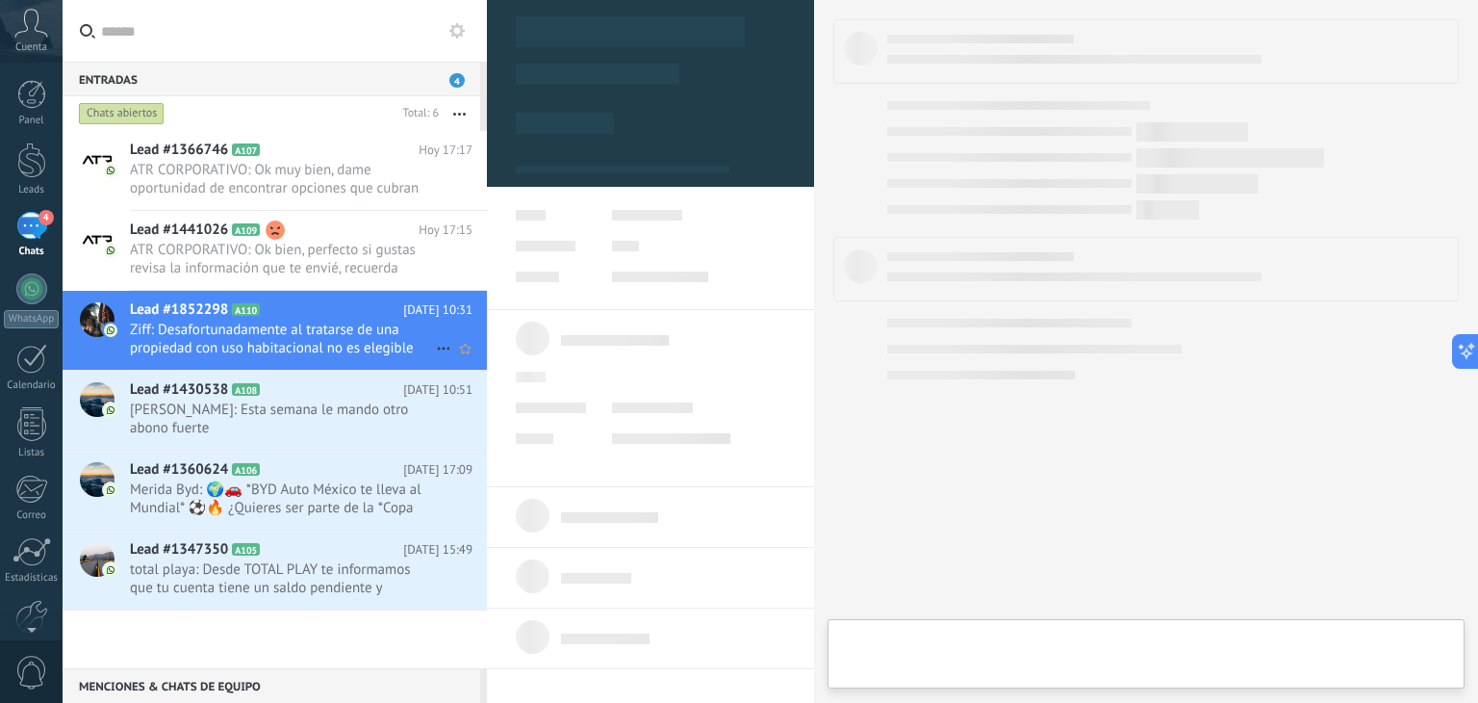
type textarea "**********"
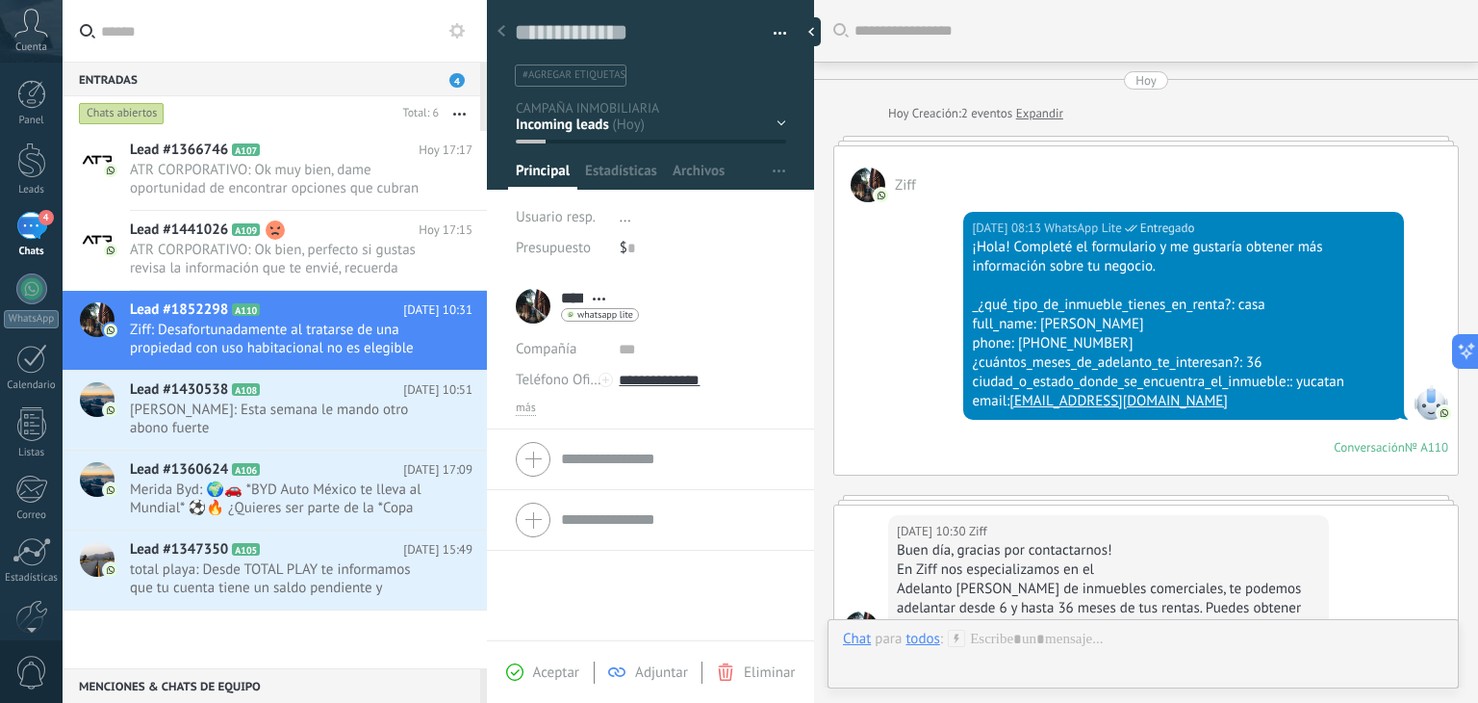
scroll to position [497, 0]
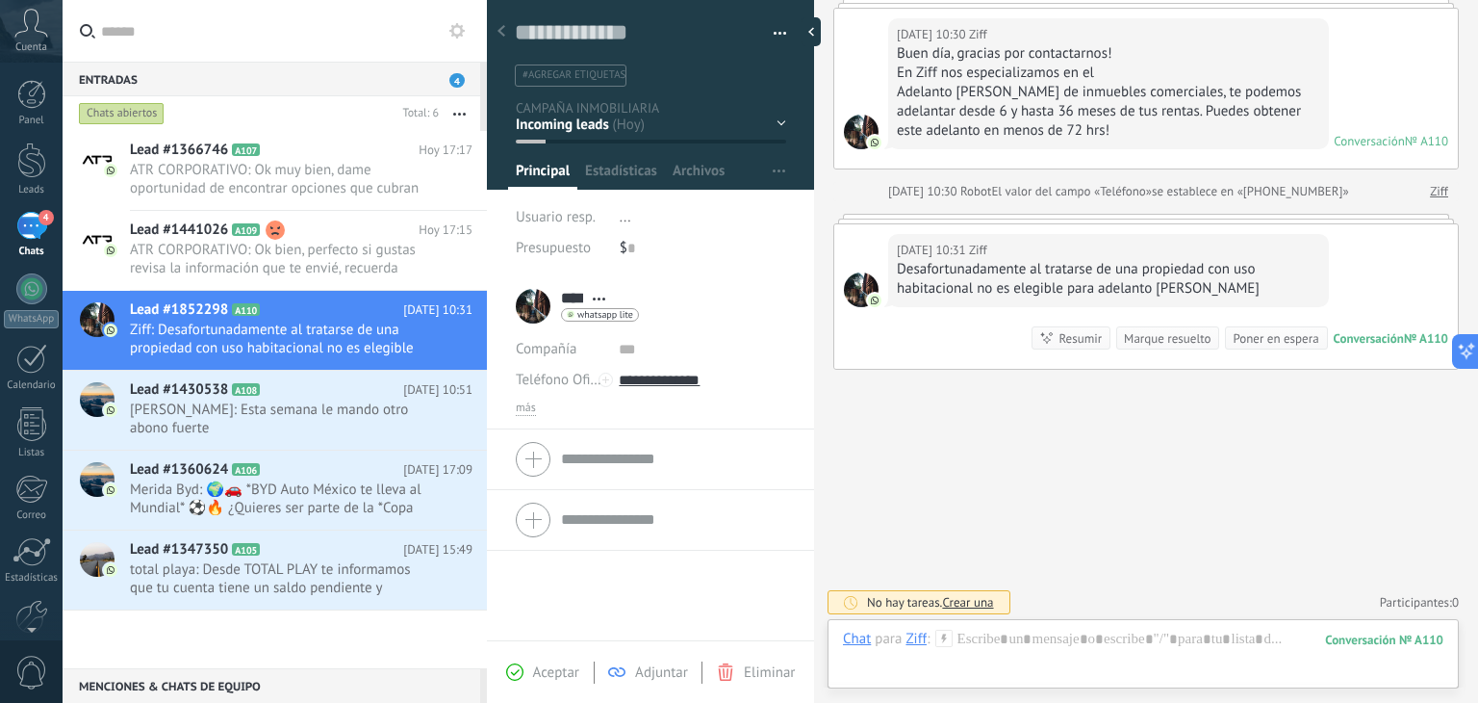
click at [1096, 435] on div "Buscar Carga más [DATE] [DATE] Creación: 2 eventos Expandir Ziff [DATE] 08:13 W…" at bounding box center [1146, 104] width 664 height 1202
click at [1166, 340] on div "Marque resuelto" at bounding box center [1167, 338] width 87 height 18
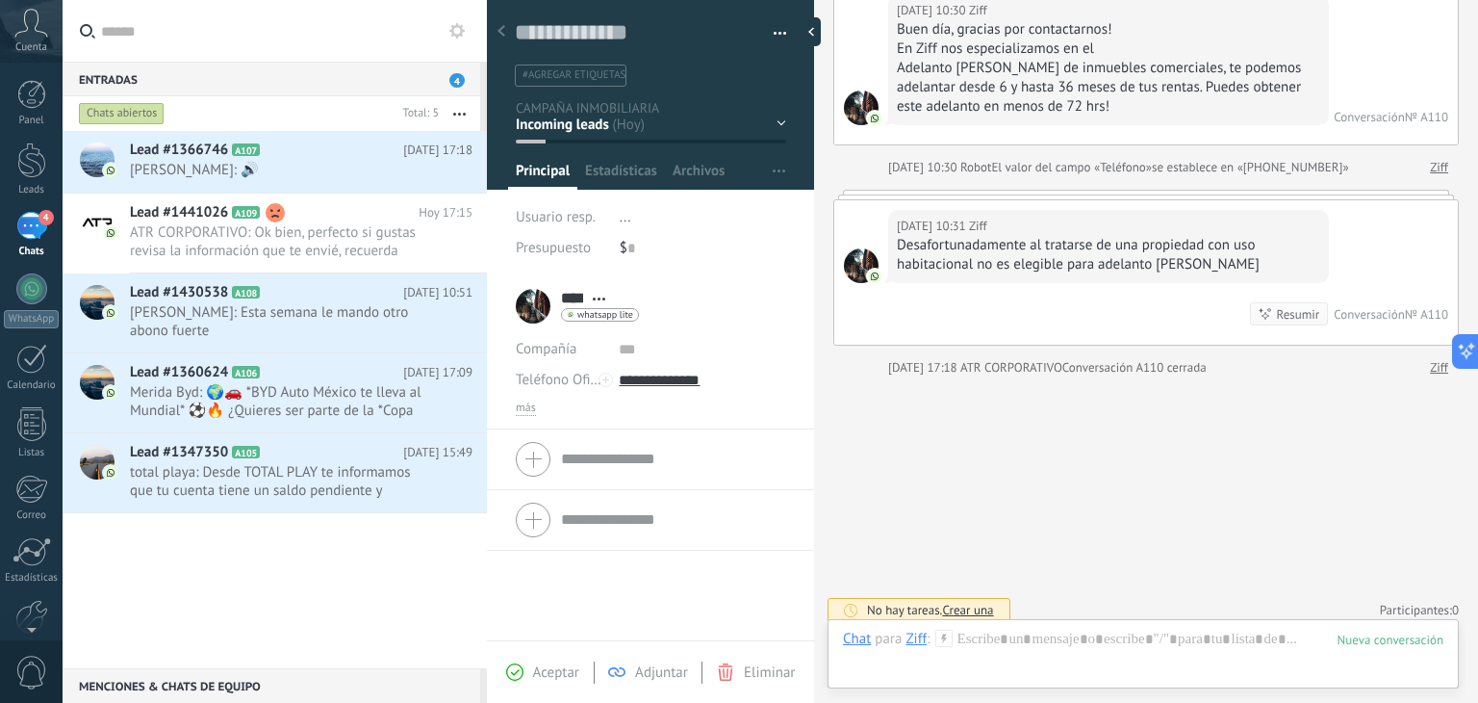
scroll to position [528, 0]
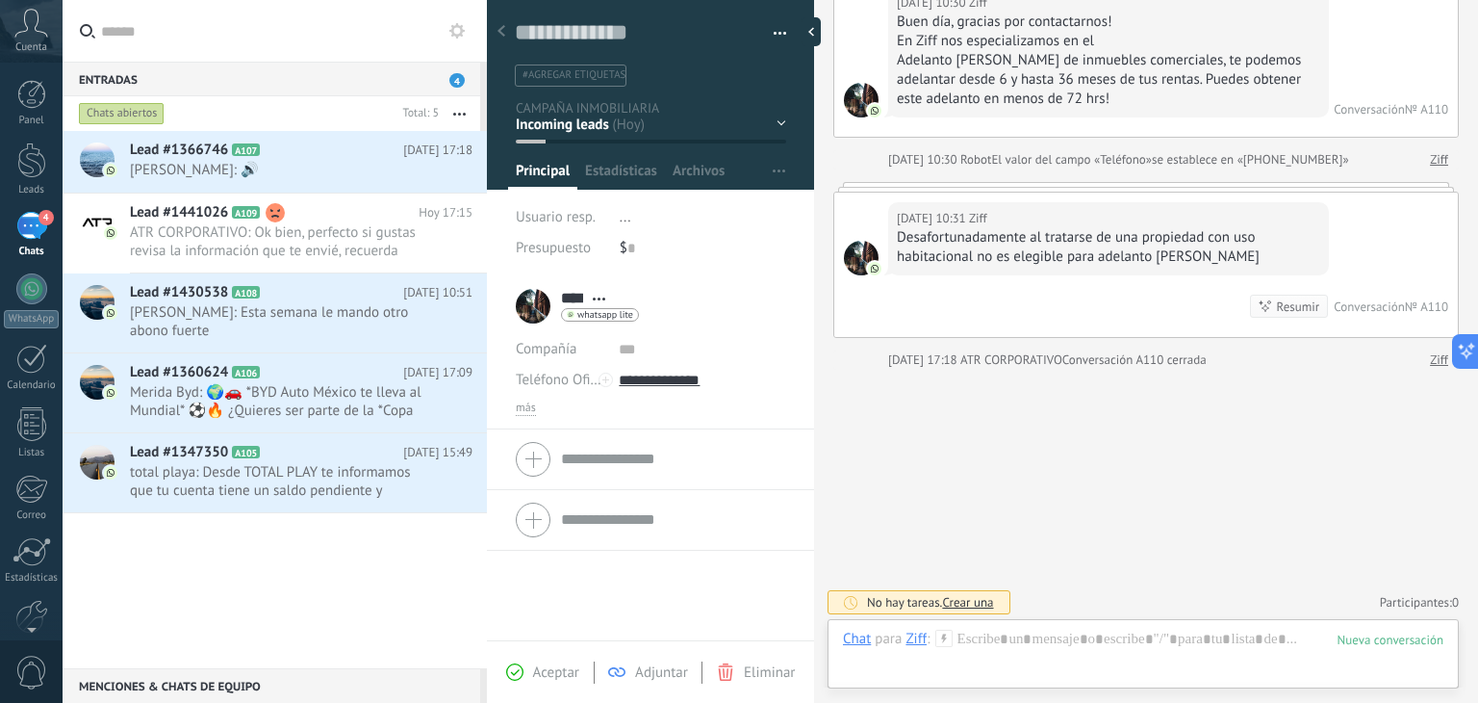
click at [1292, 303] on div "Resumir" at bounding box center [1298, 306] width 43 height 18
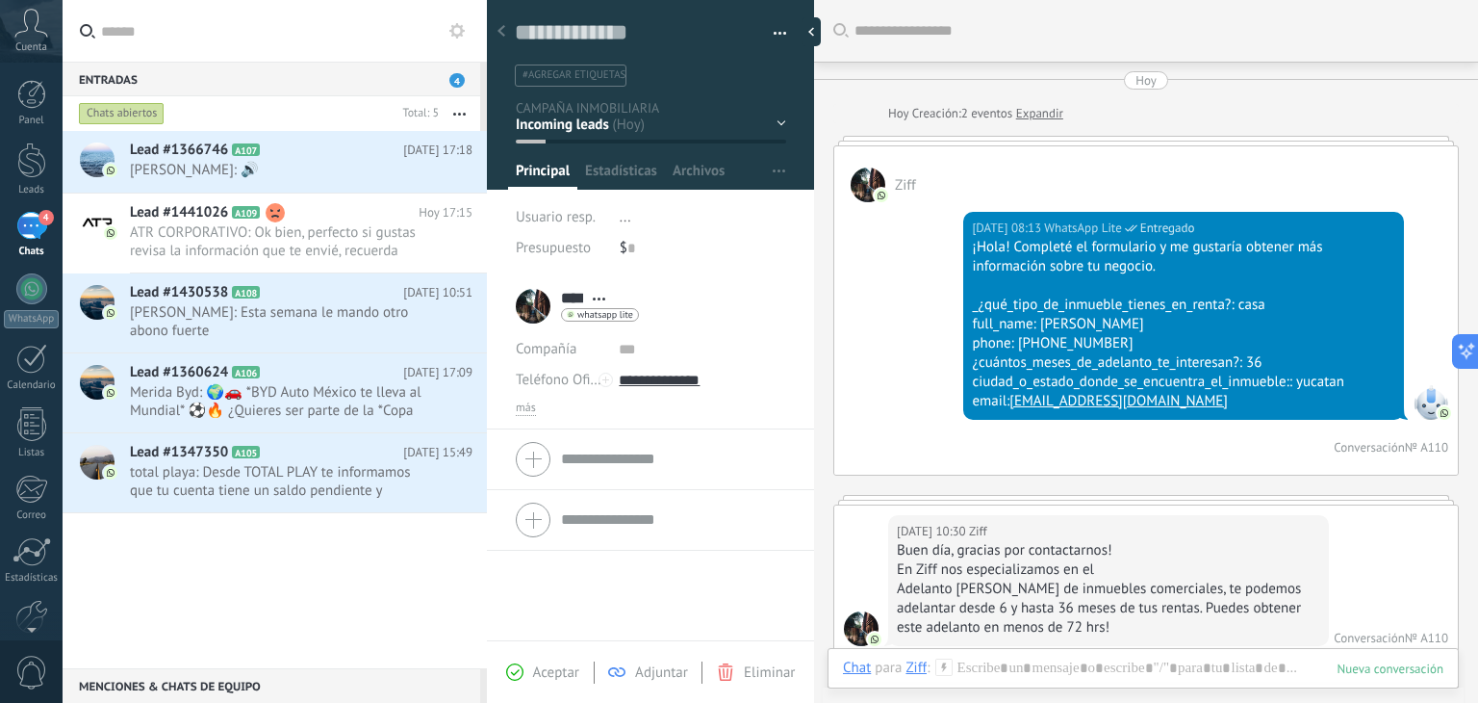
scroll to position [0, 0]
click at [1059, 112] on link "Expandir" at bounding box center [1039, 113] width 47 height 19
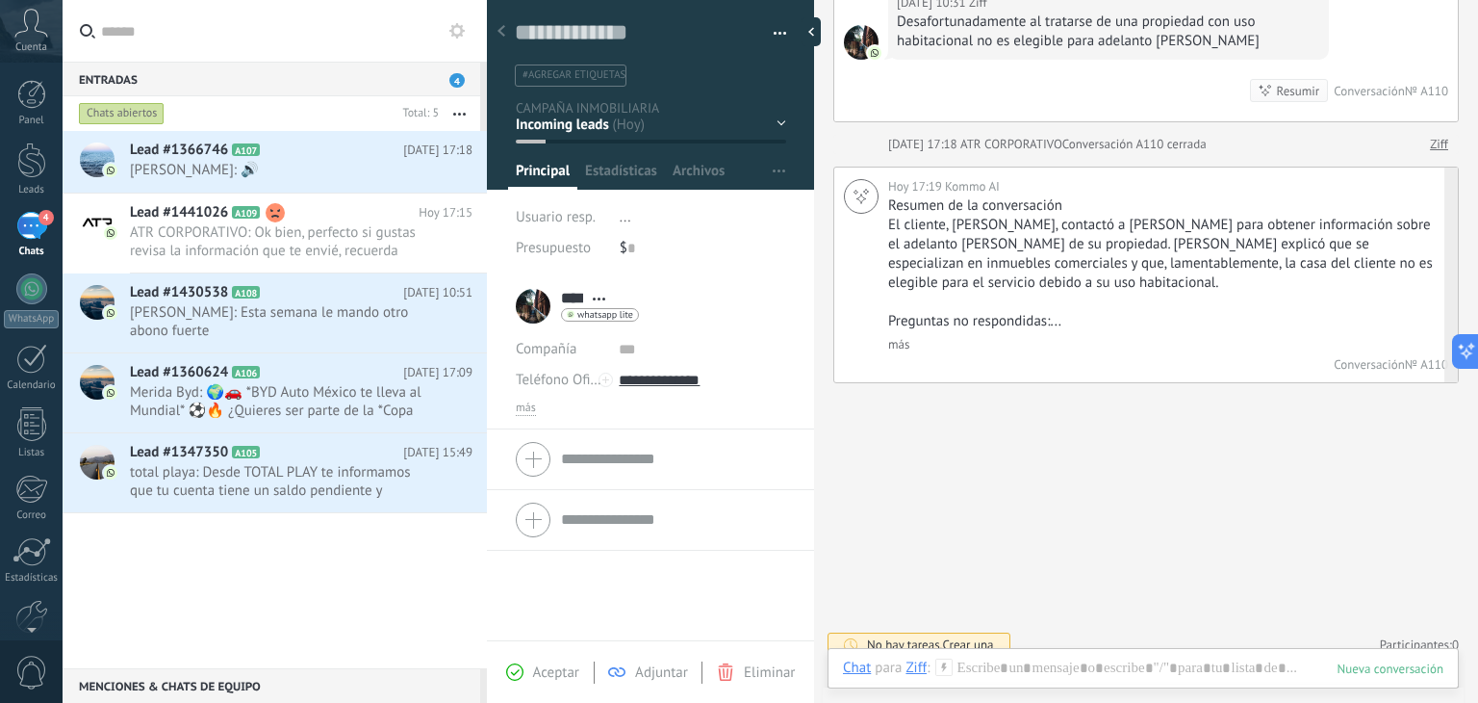
scroll to position [783, 0]
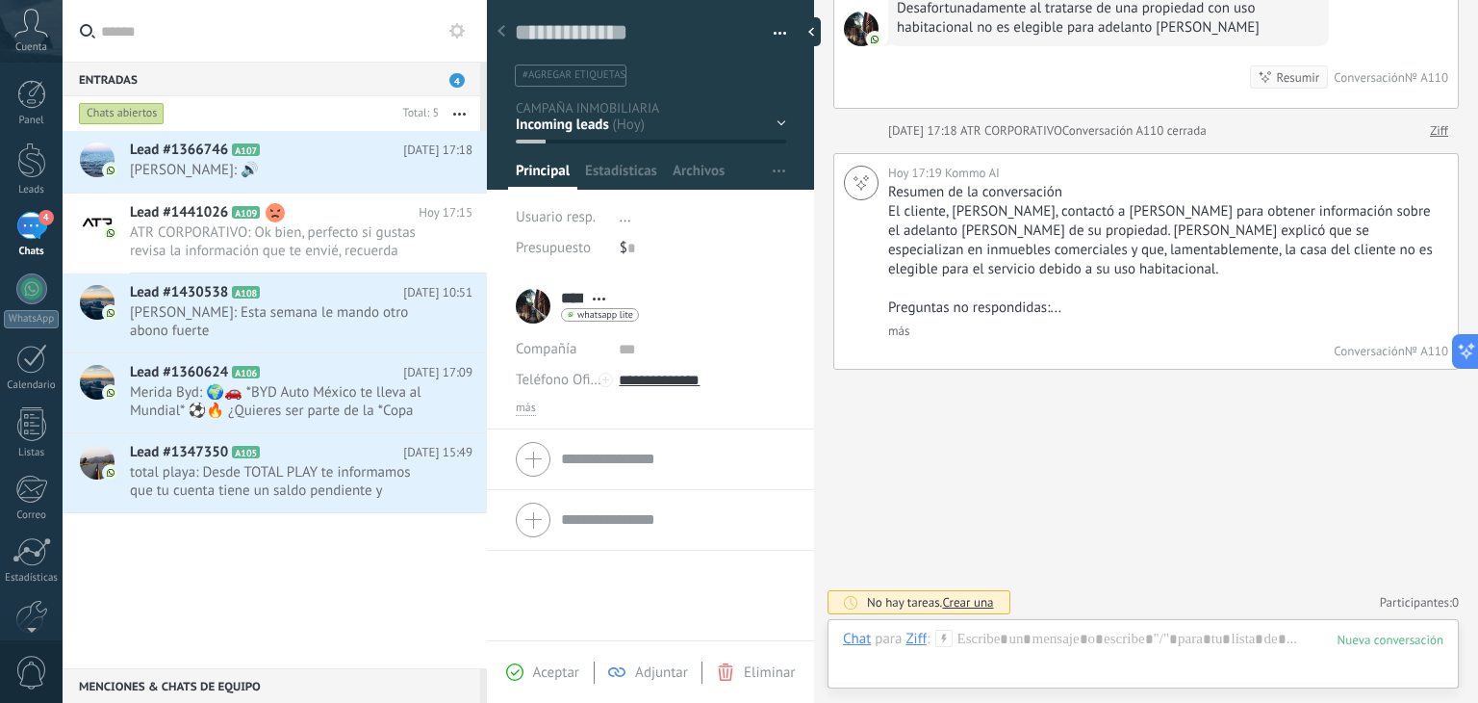
click at [946, 635] on icon at bounding box center [943, 637] width 17 height 17
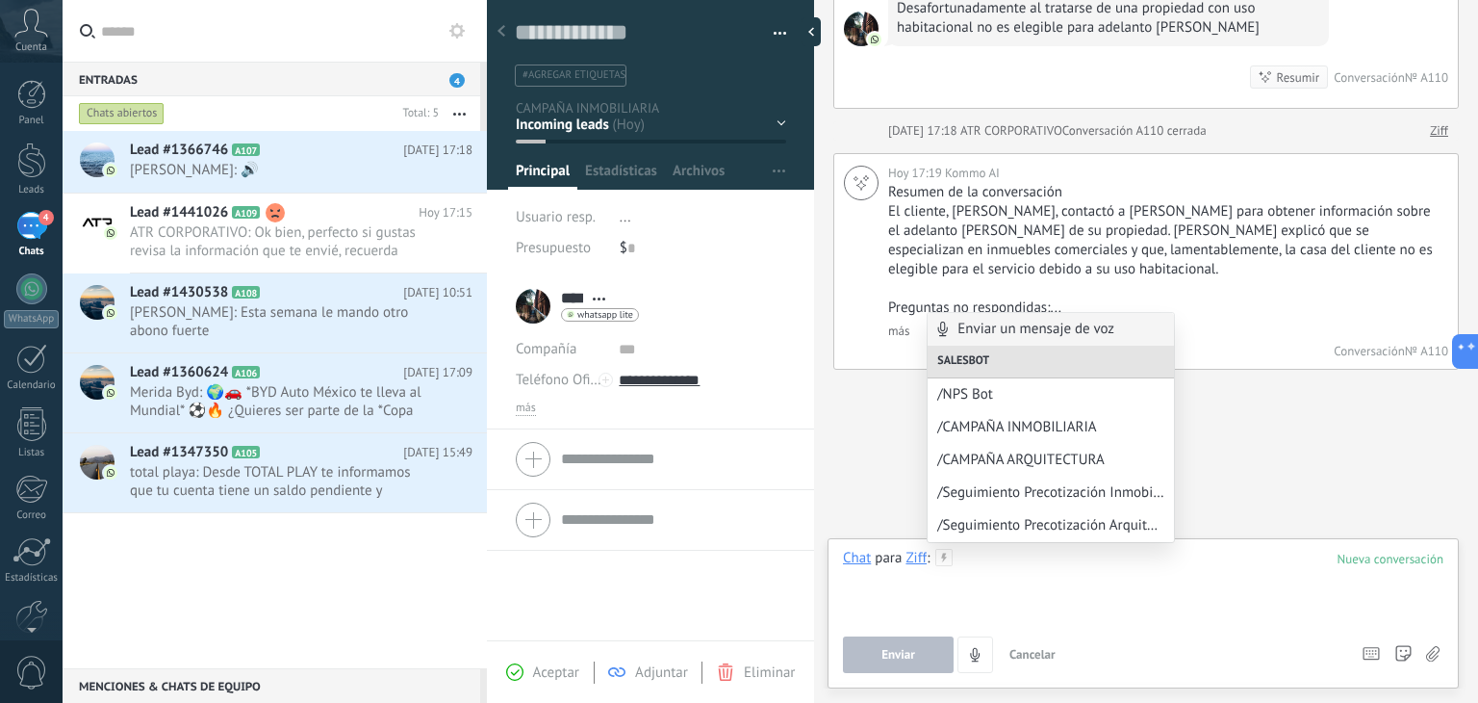
click at [989, 594] on div at bounding box center [1143, 585] width 601 height 73
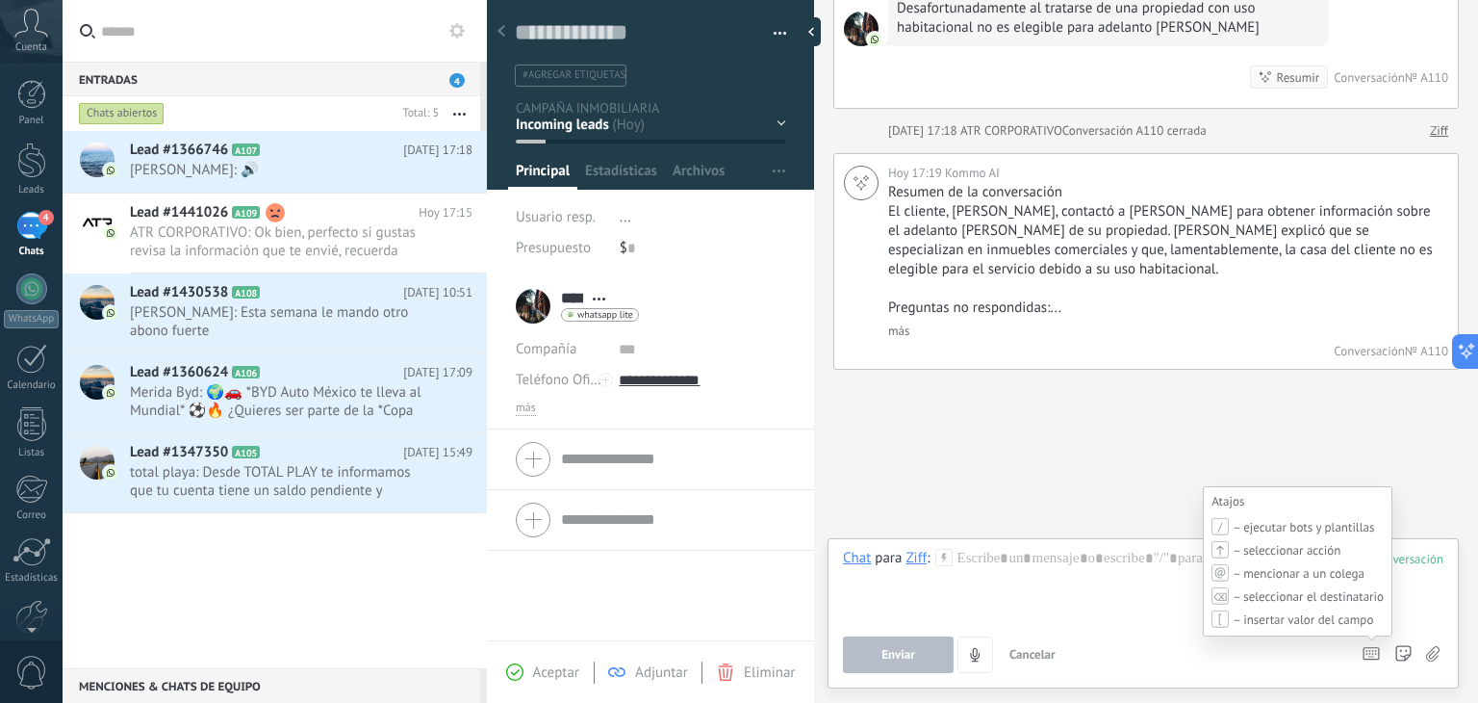
click at [1373, 659] on icon at bounding box center [1371, 653] width 17 height 13
click at [1374, 647] on div "Atajos – ejecutar bots y plantillas – seleccionar acción – mencionar a un coleg…" at bounding box center [1371, 656] width 17 height 18
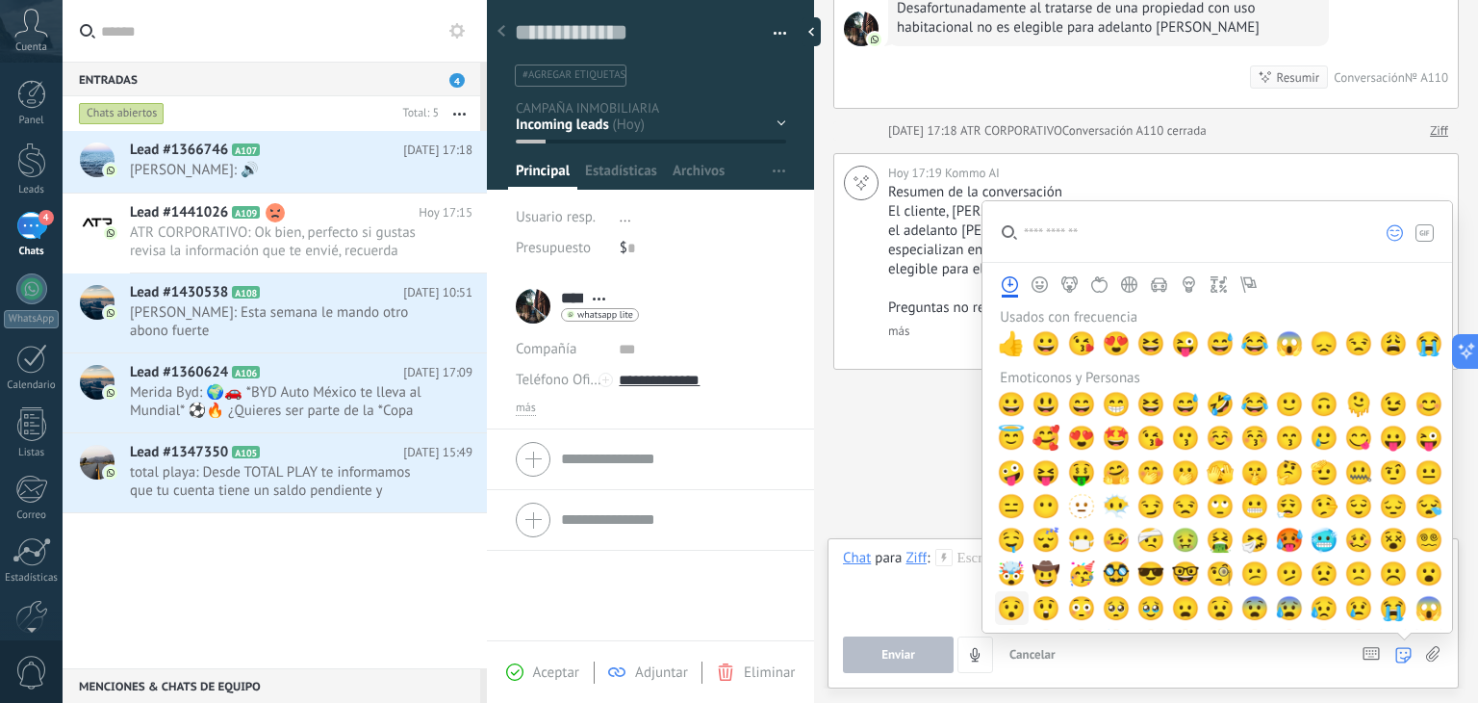
click at [1006, 604] on span "😯" at bounding box center [1011, 608] width 29 height 27
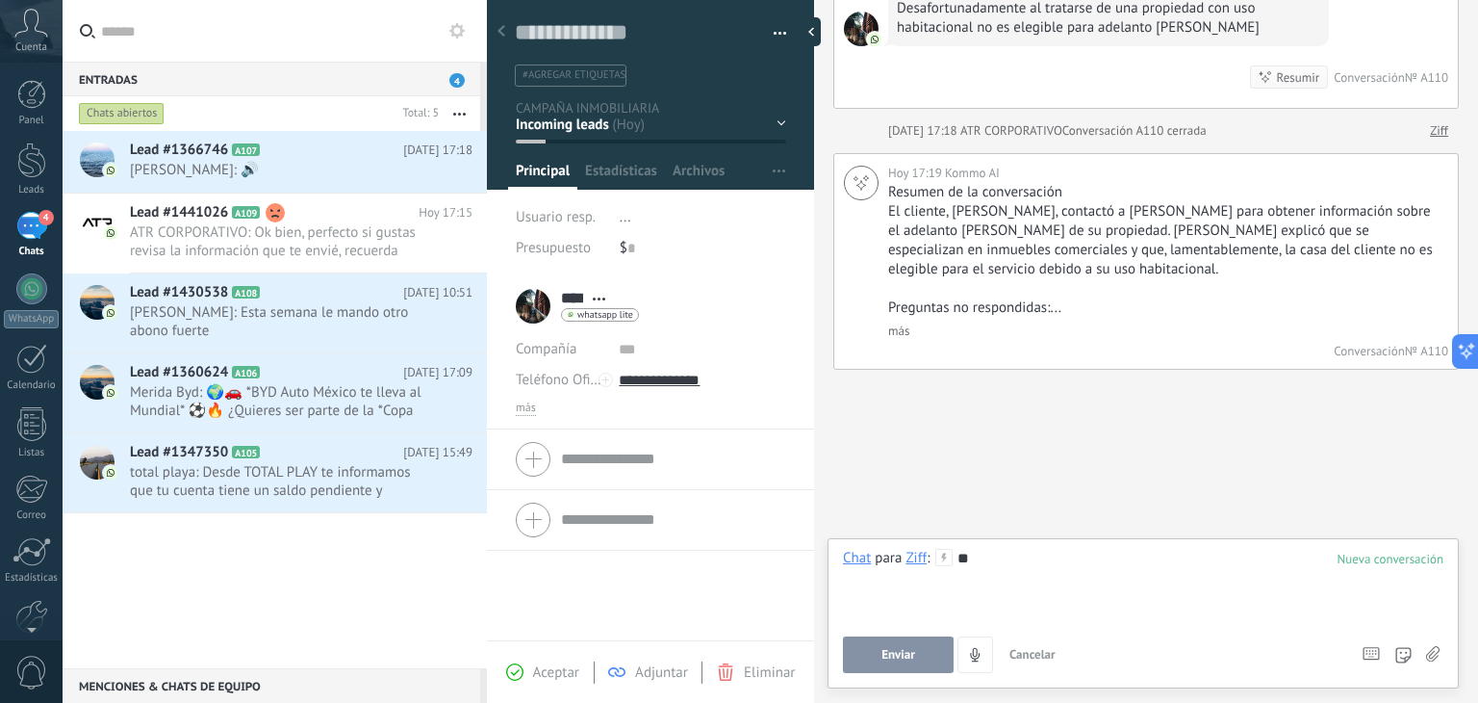
click at [920, 603] on div "**" at bounding box center [1143, 585] width 601 height 73
click at [923, 602] on div at bounding box center [1143, 585] width 601 height 73
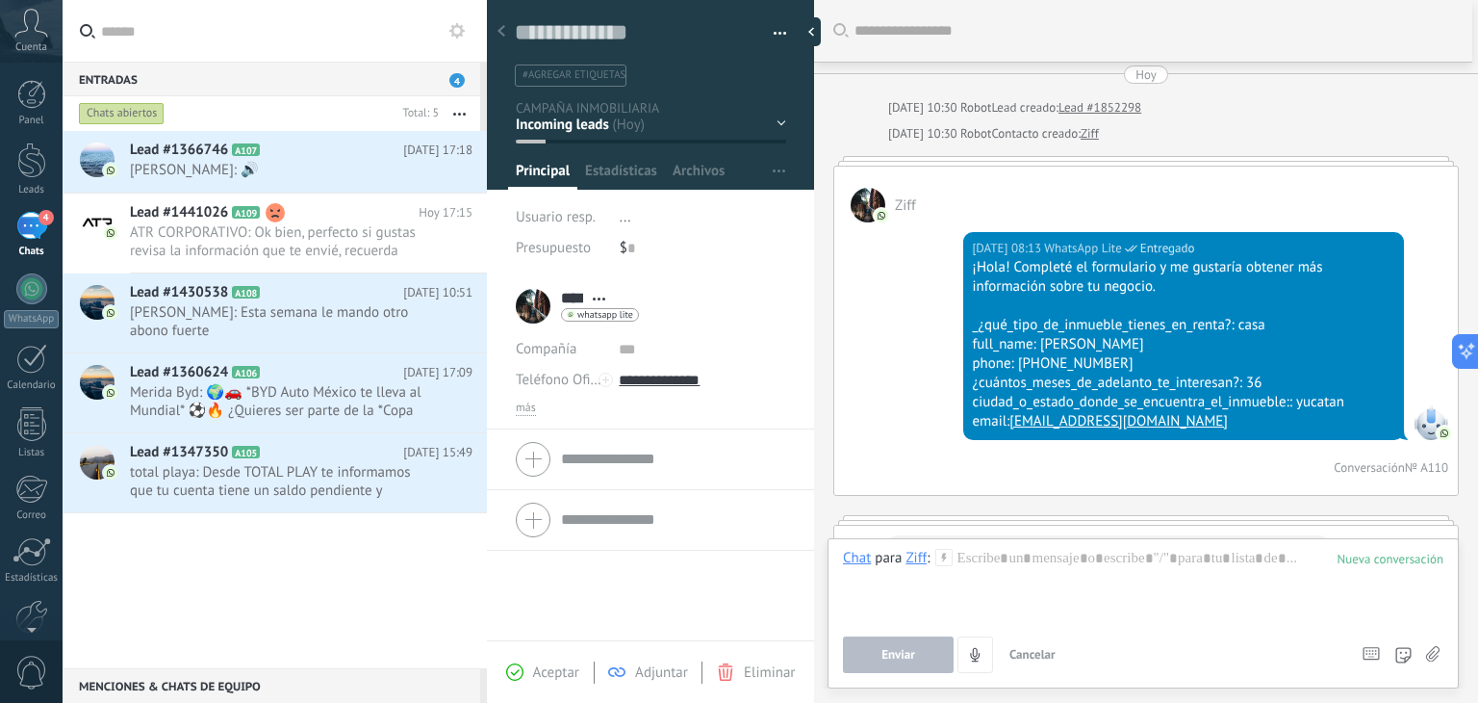
scroll to position [0, 0]
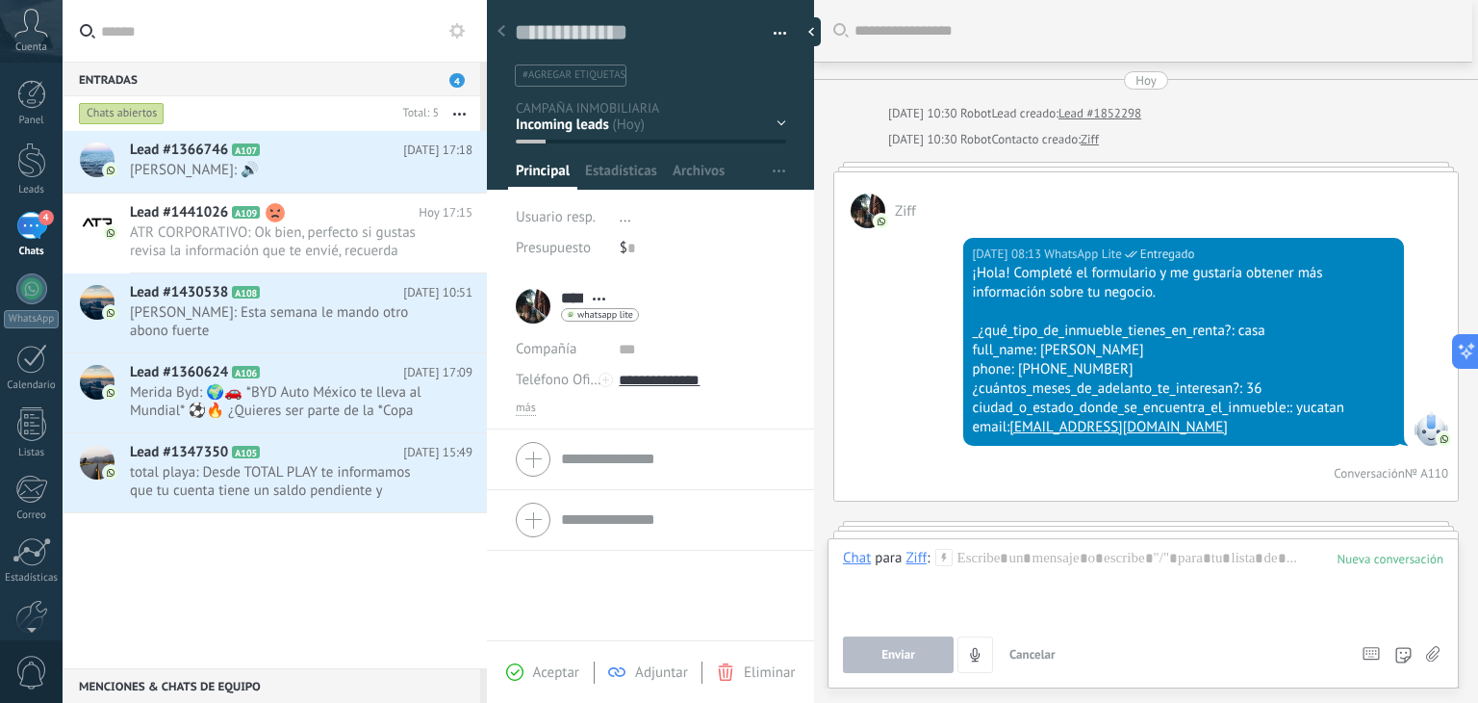
click at [0, 0] on div "EN ESPERA DE RESPUESTA EN ESPERA DE ASESOR CONVERSACIÓN INICIADA SEGUIMIENTO PO…" at bounding box center [0, 0] width 0 height 0
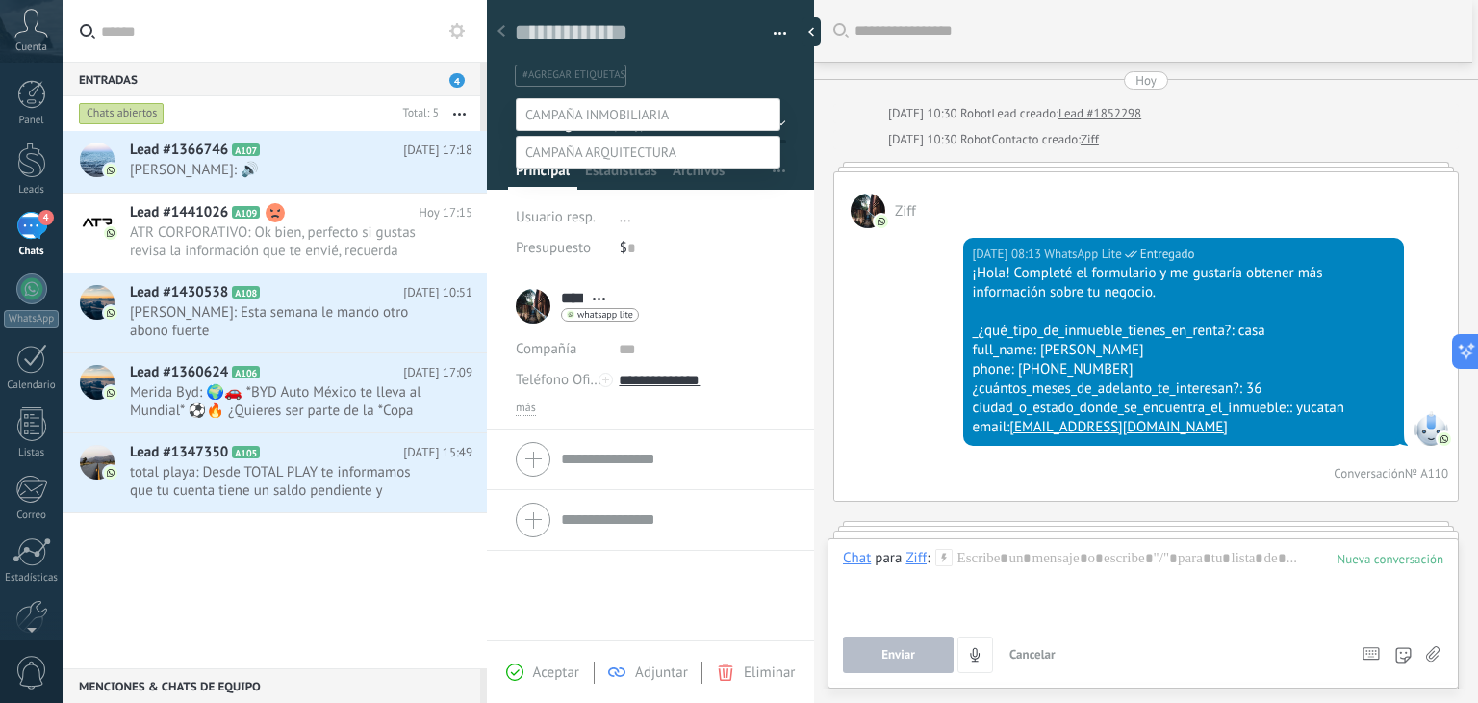
click at [832, 112] on div at bounding box center [771, 351] width 1416 height 703
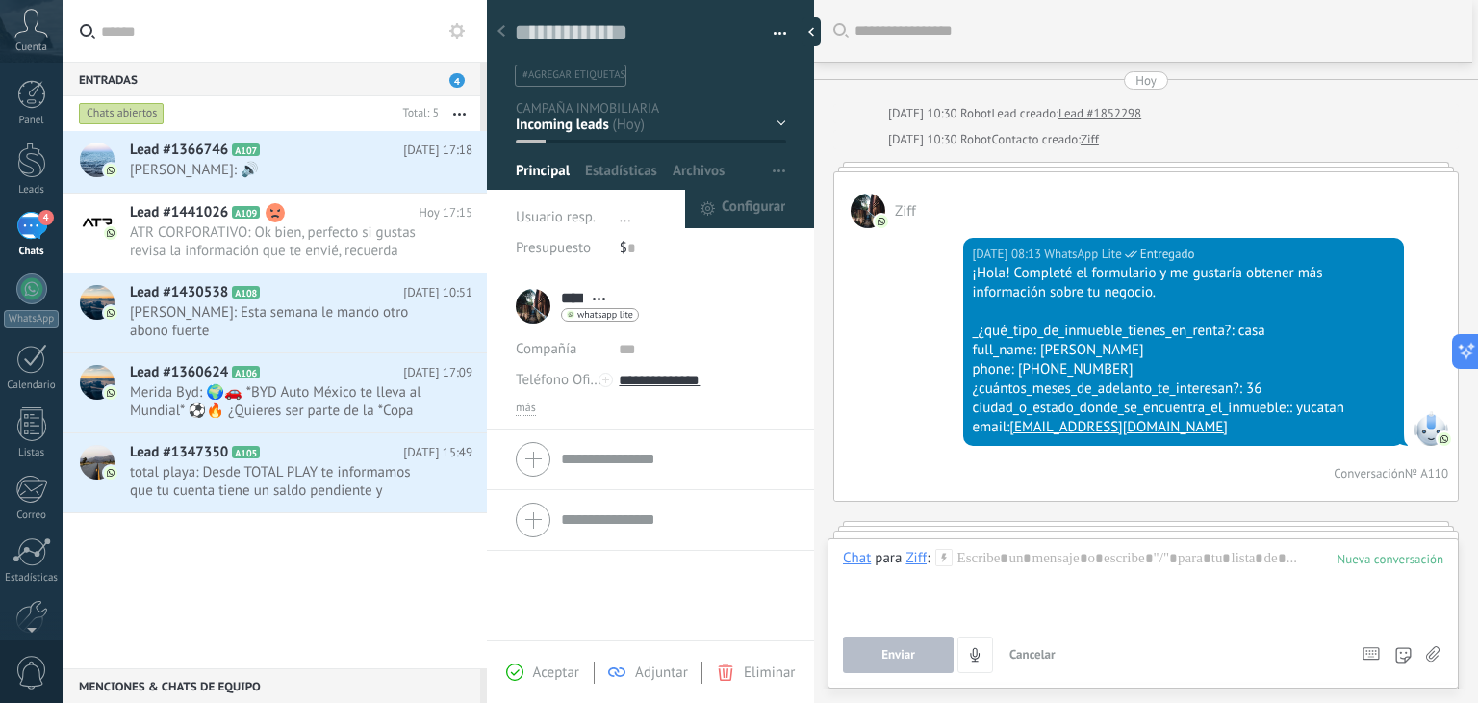
click at [785, 166] on button "button" at bounding box center [779, 171] width 28 height 37
click at [775, 206] on span "Configurar" at bounding box center [754, 209] width 64 height 38
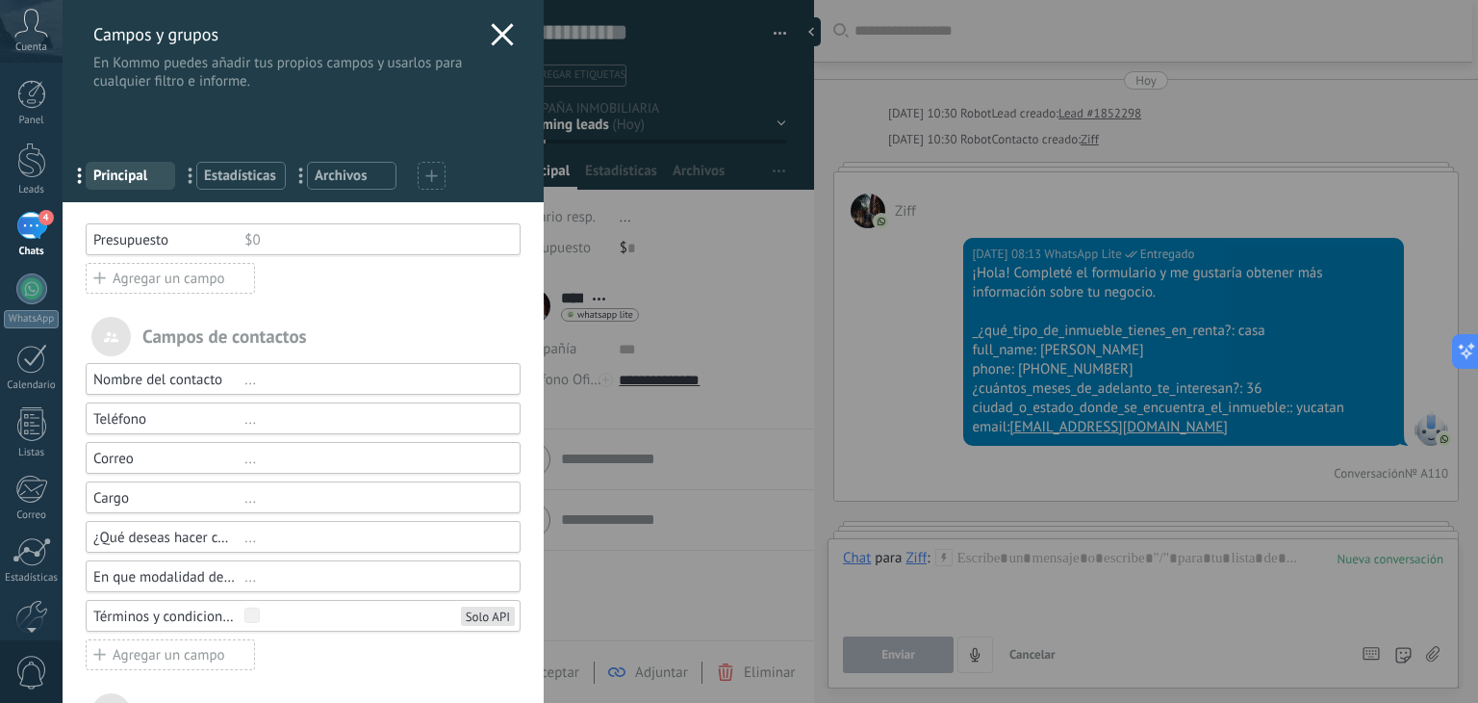
click at [498, 39] on icon at bounding box center [502, 34] width 23 height 23
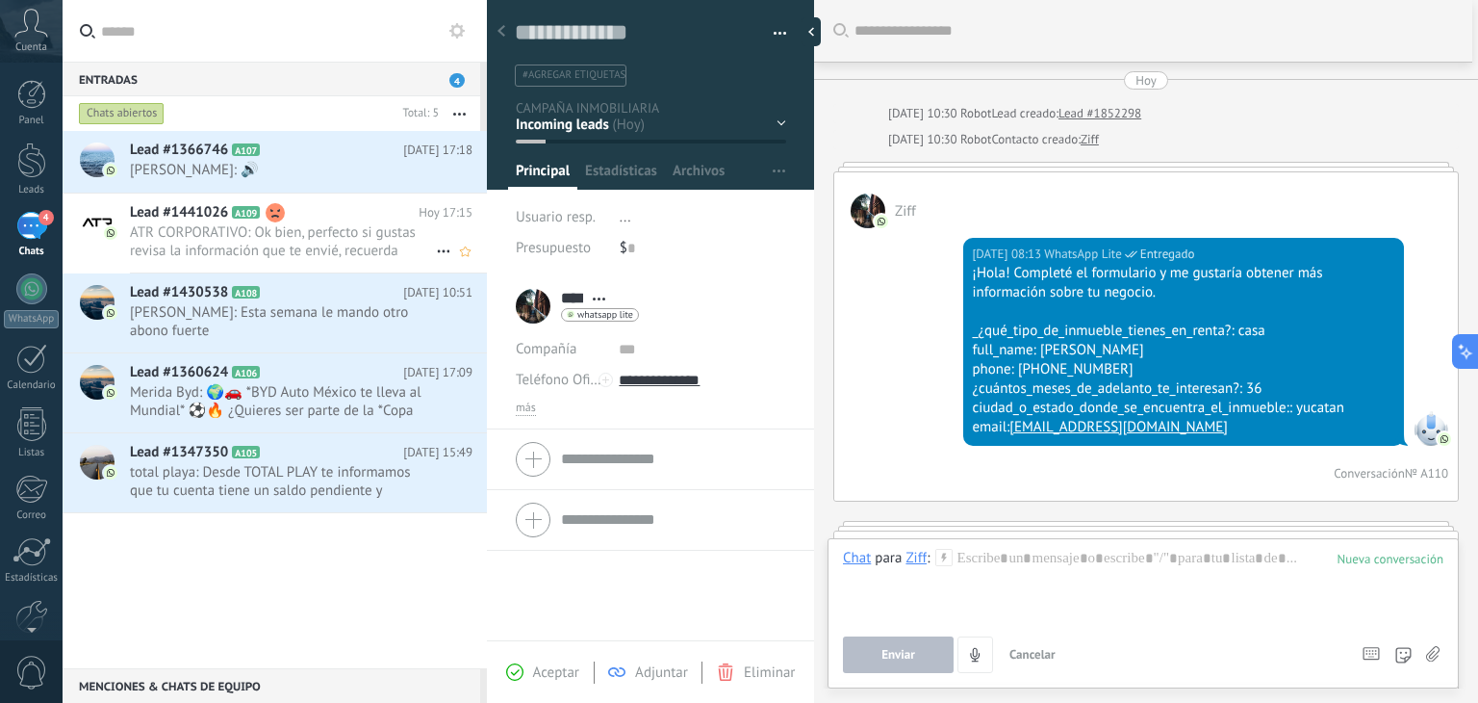
click at [300, 250] on span "ATR CORPORATIVO: Ok bien, perfecto si gustas revisa la información que te envié…" at bounding box center [283, 241] width 306 height 37
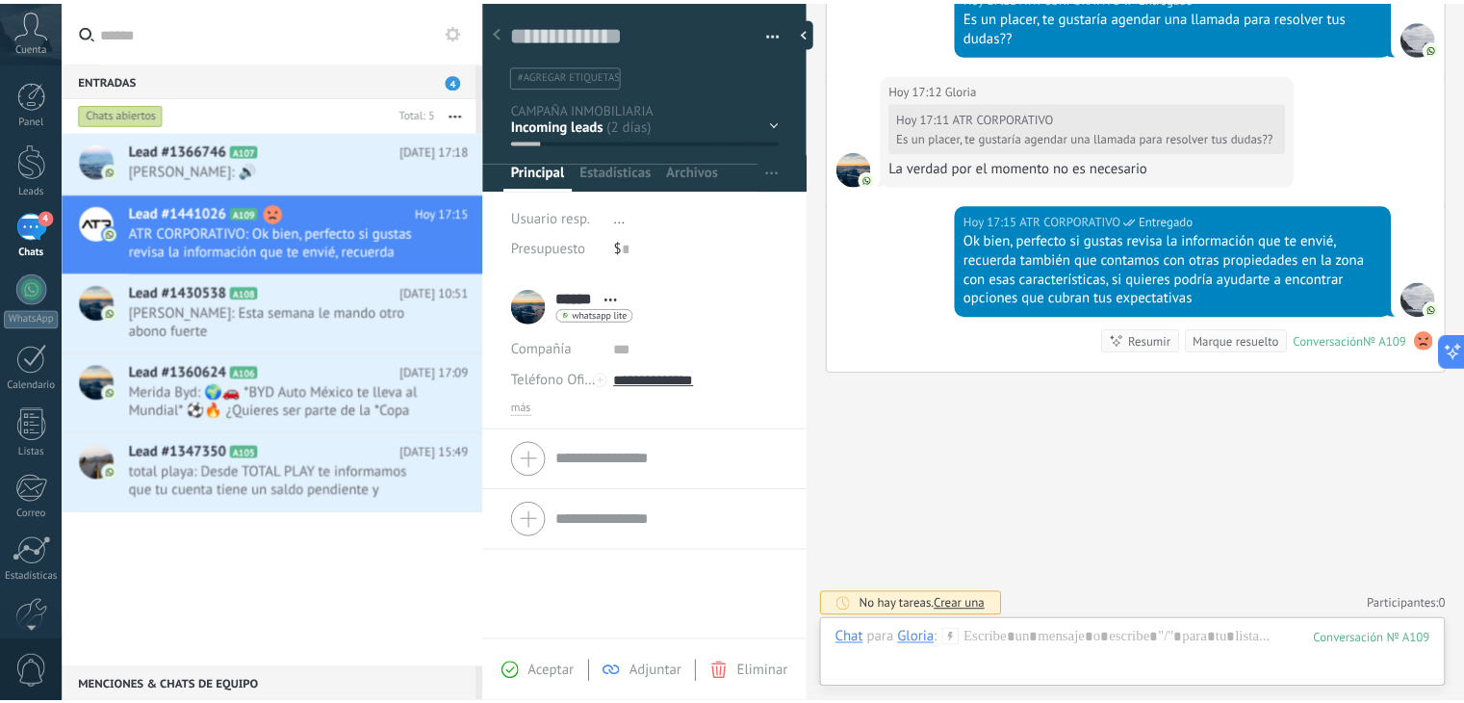
scroll to position [751, 0]
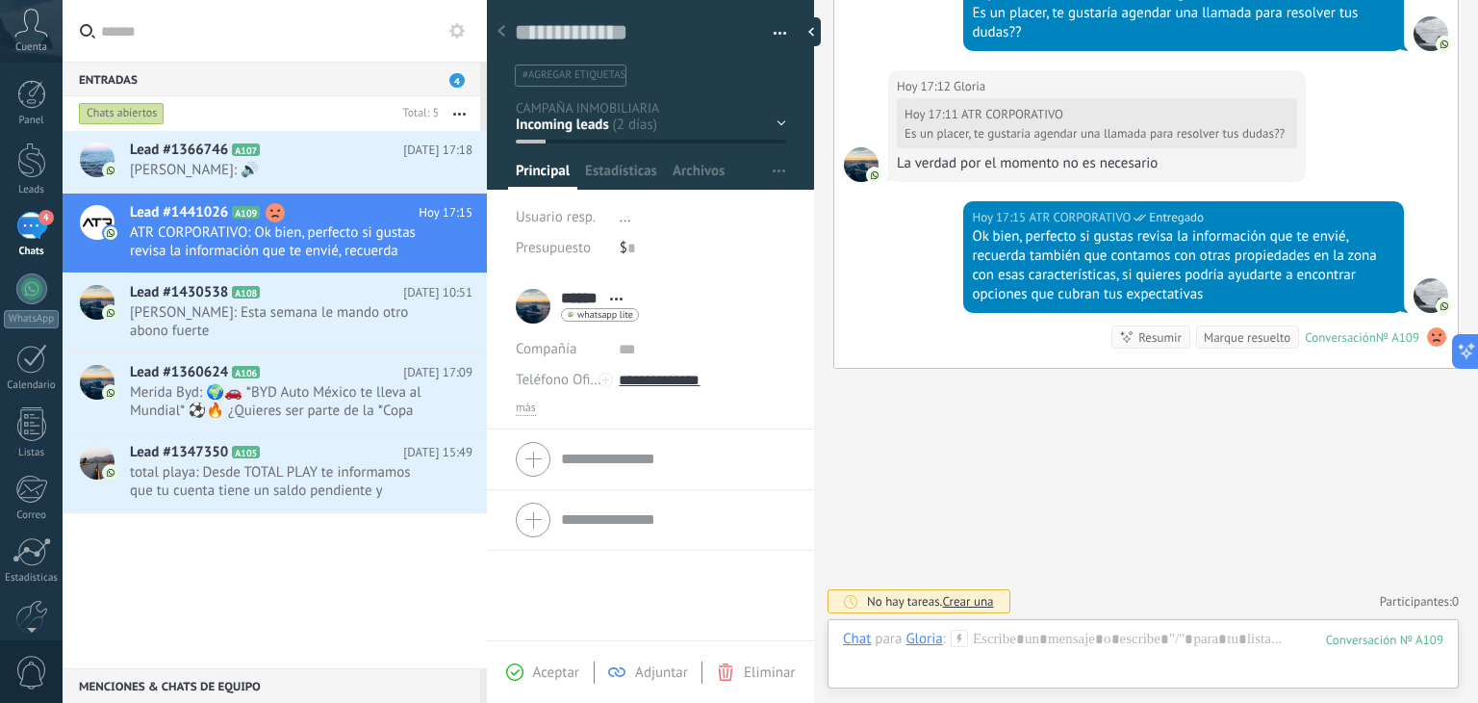
click at [33, 228] on div "4" at bounding box center [31, 226] width 31 height 28
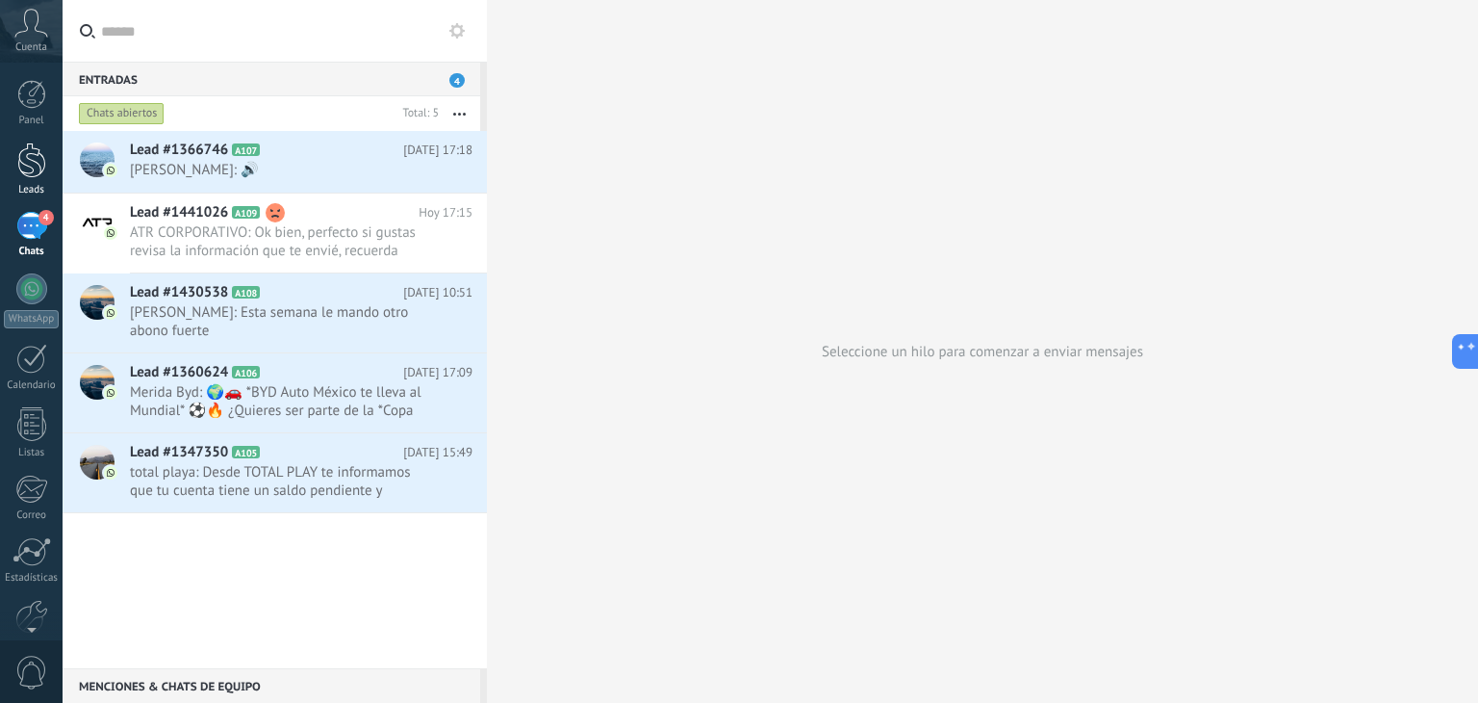
click at [27, 167] on div at bounding box center [31, 160] width 29 height 36
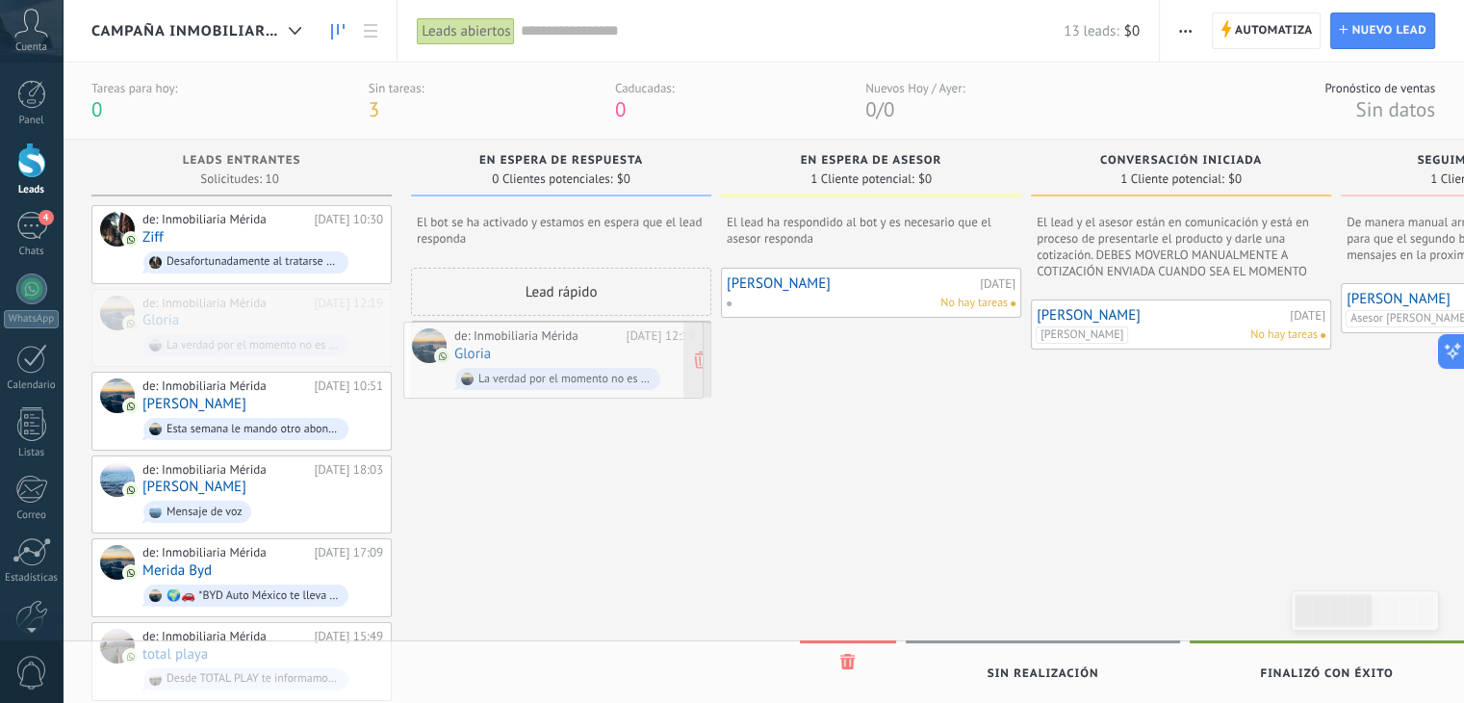
drag, startPoint x: 238, startPoint y: 328, endPoint x: 550, endPoint y: 363, distance: 313.8
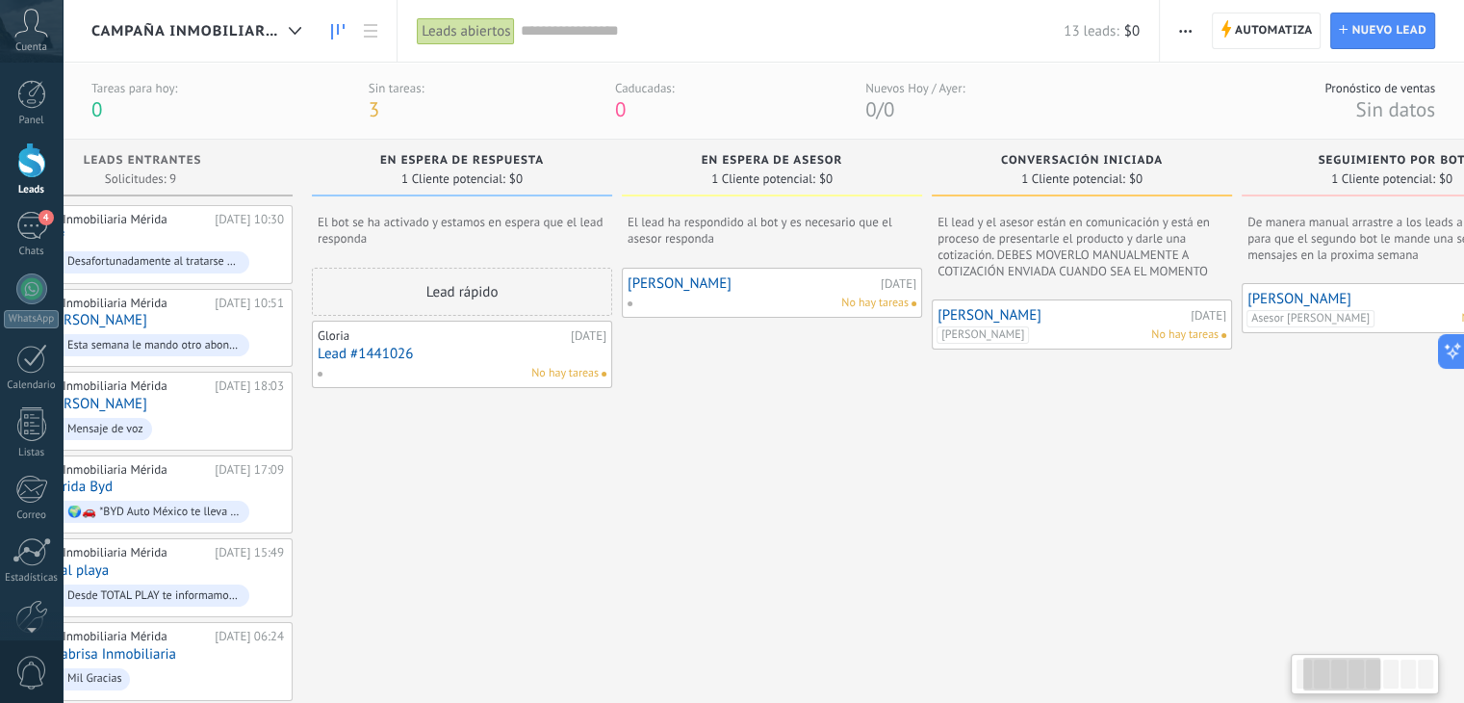
scroll to position [0, 92]
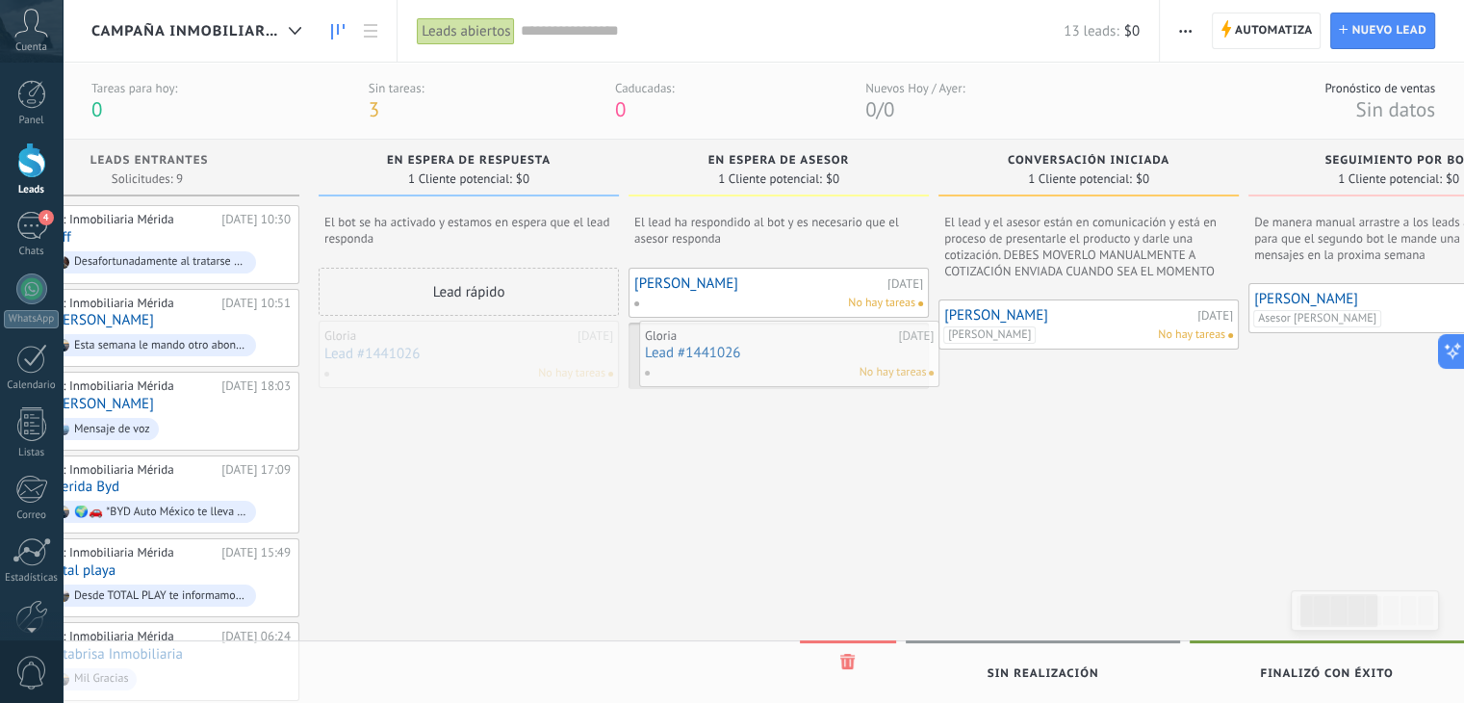
drag, startPoint x: 458, startPoint y: 355, endPoint x: 779, endPoint y: 355, distance: 320.5
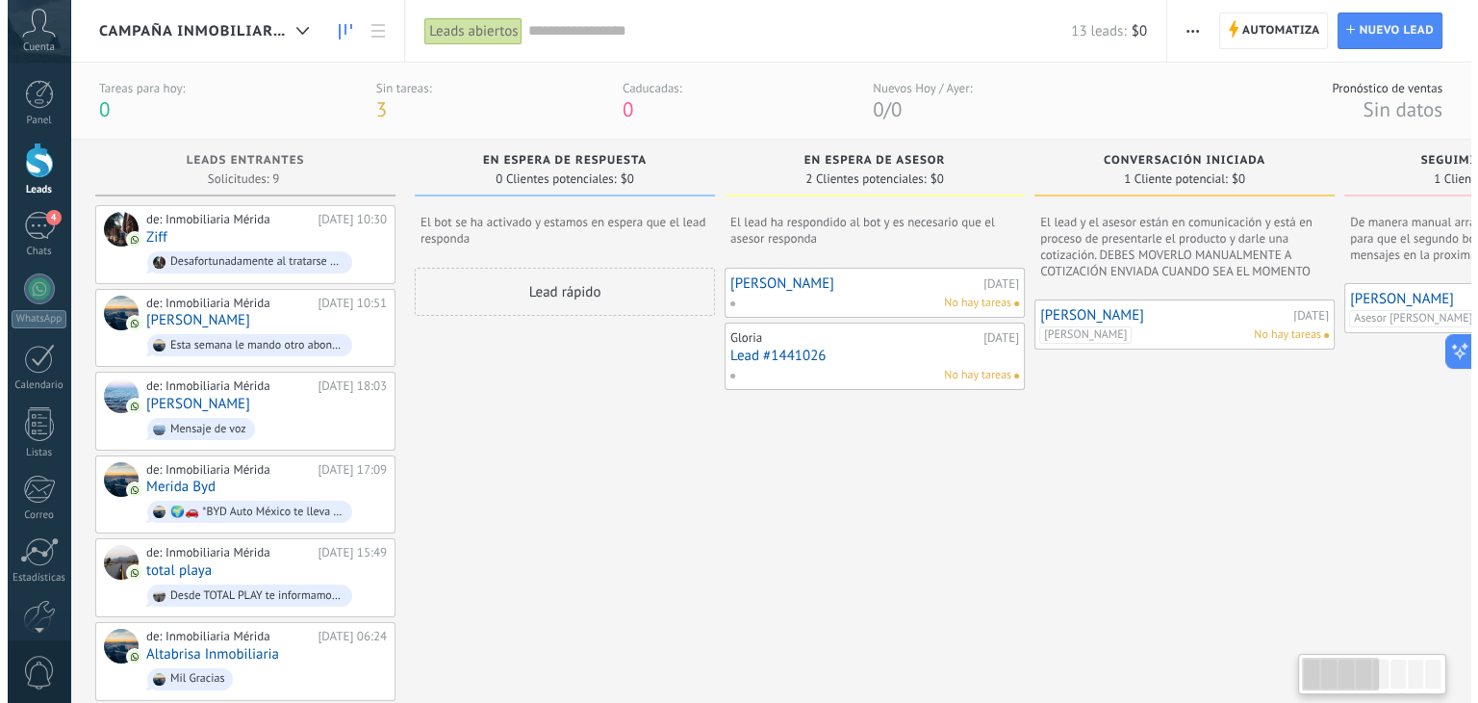
scroll to position [0, 0]
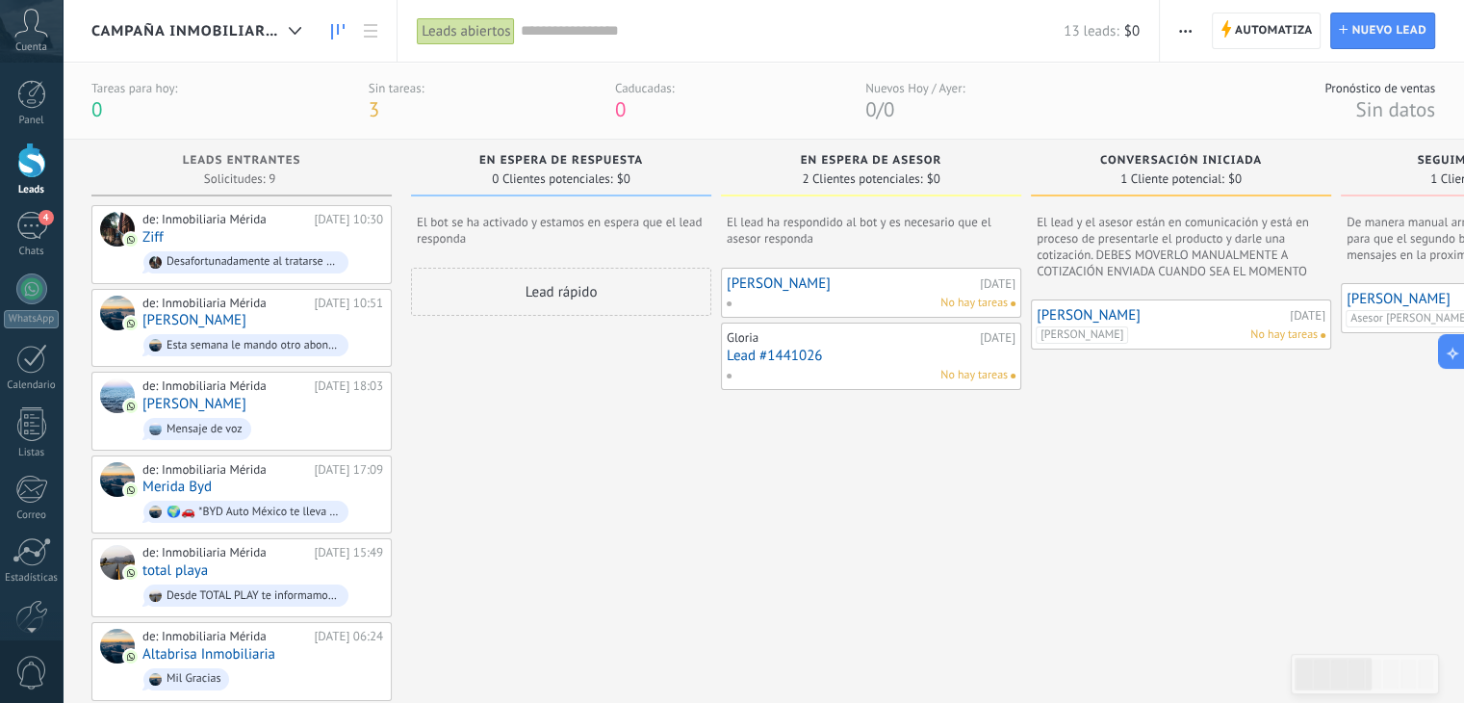
click at [254, 33] on span "CAMPAÑA INMOBILIARIA" at bounding box center [186, 31] width 190 height 18
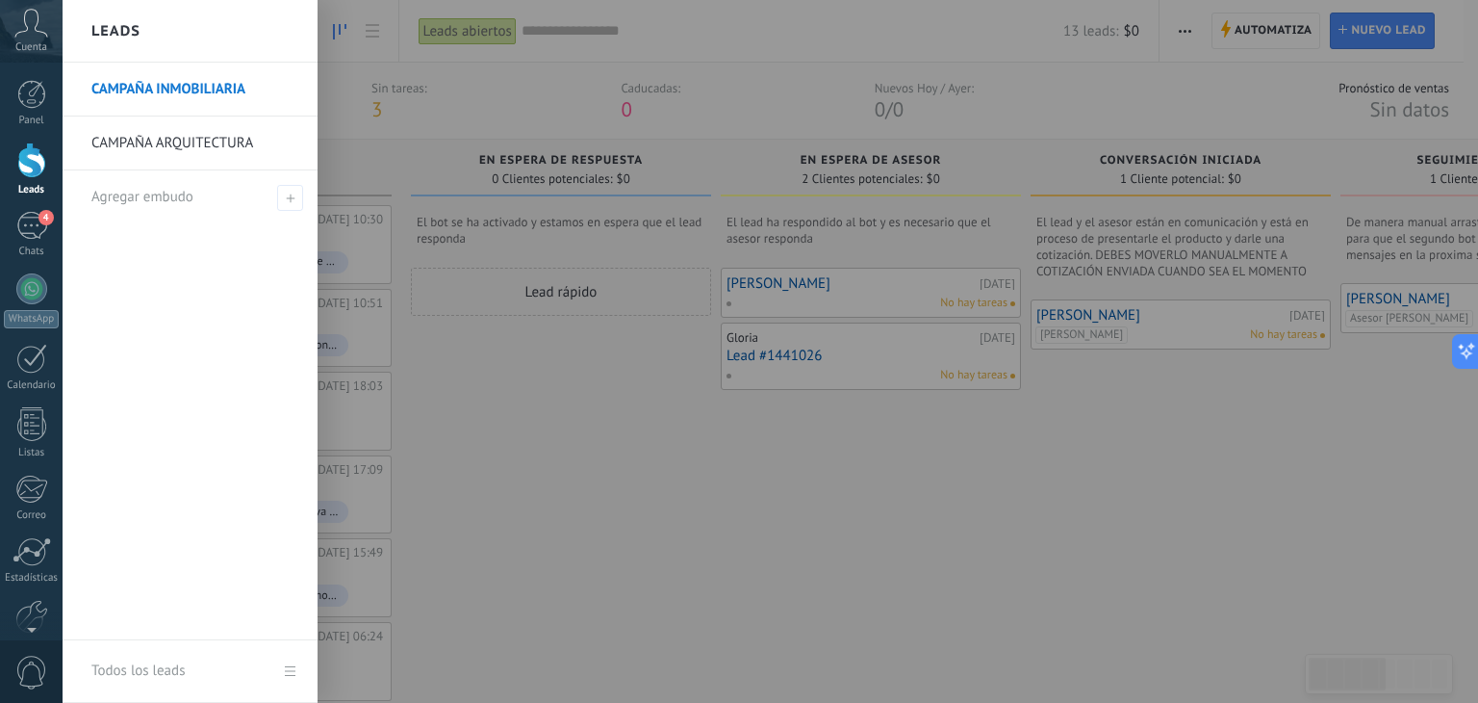
click at [456, 379] on div at bounding box center [802, 351] width 1478 height 703
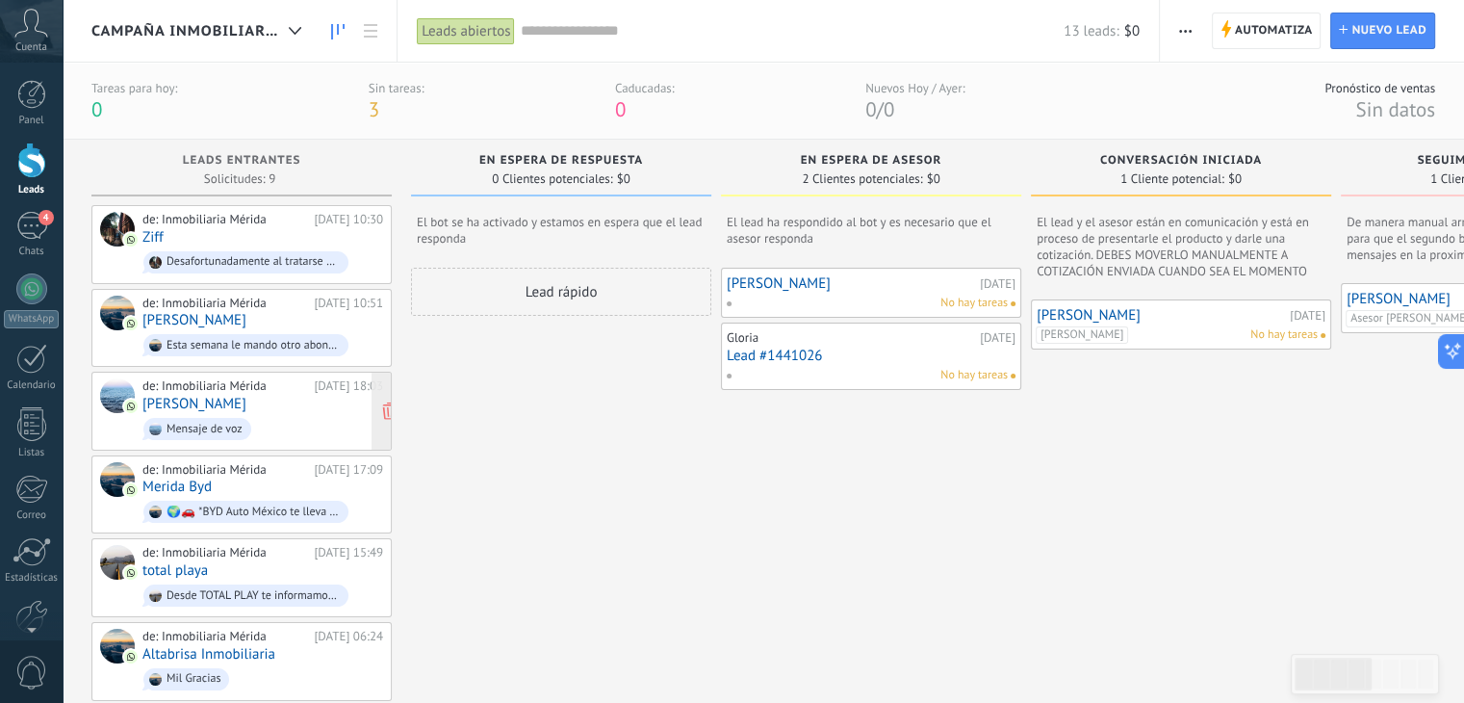
click at [239, 400] on div "de: Inmobiliaria [GEOGRAPHIC_DATA] [DATE] 18:03 [PERSON_NAME] de voz" at bounding box center [262, 410] width 241 height 65
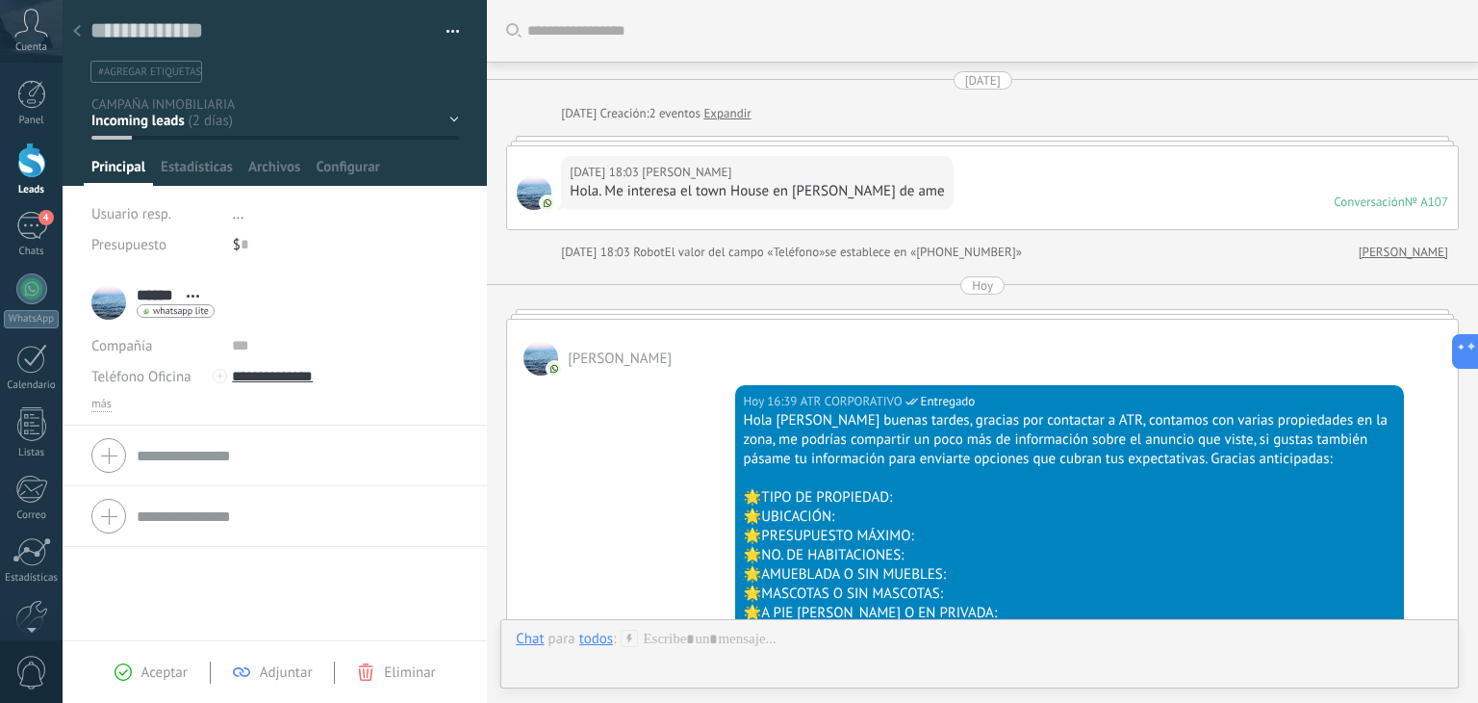
scroll to position [823, 0]
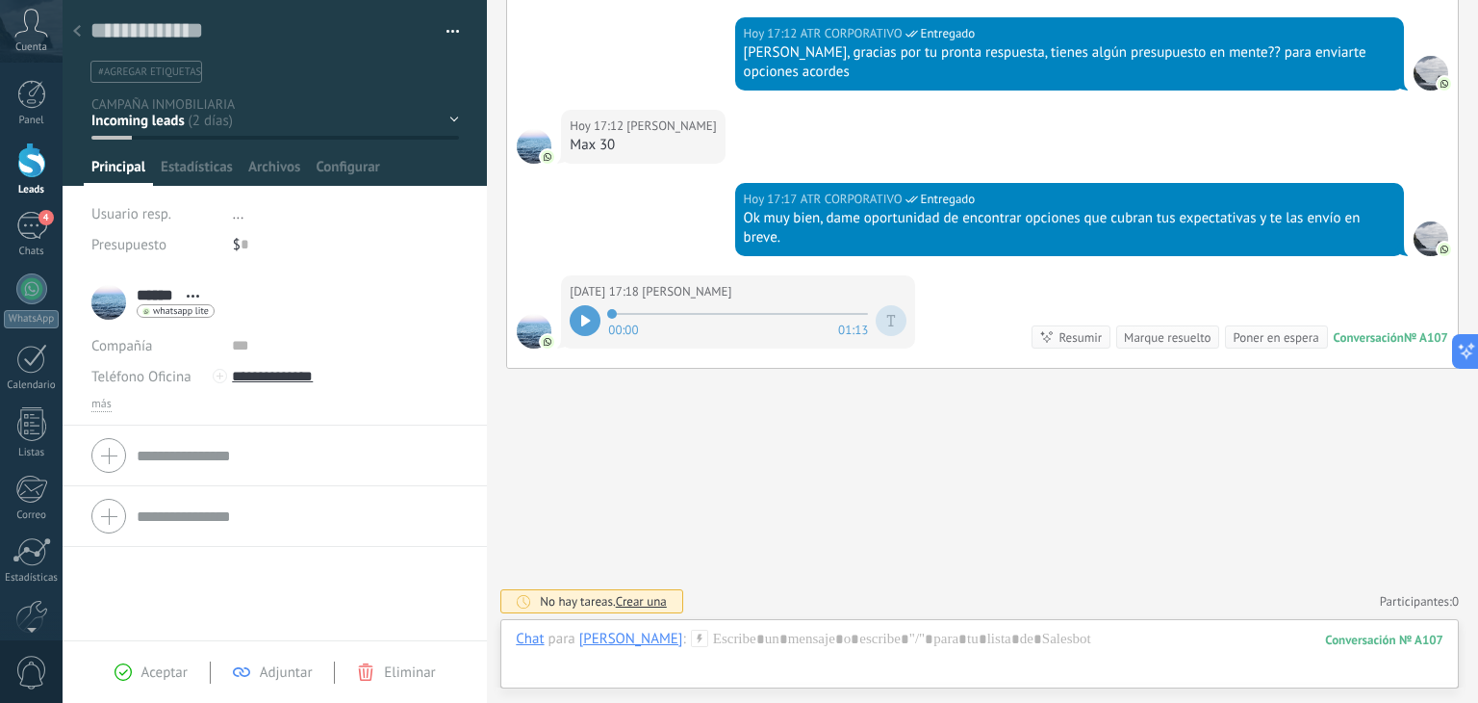
click at [0, 0] on div "EN ESPERA DE RESPUESTA EN ESPERA DE ASESOR CONVERSACIÓN INICIADA SEGUIMIENTO PO…" at bounding box center [0, 0] width 0 height 0
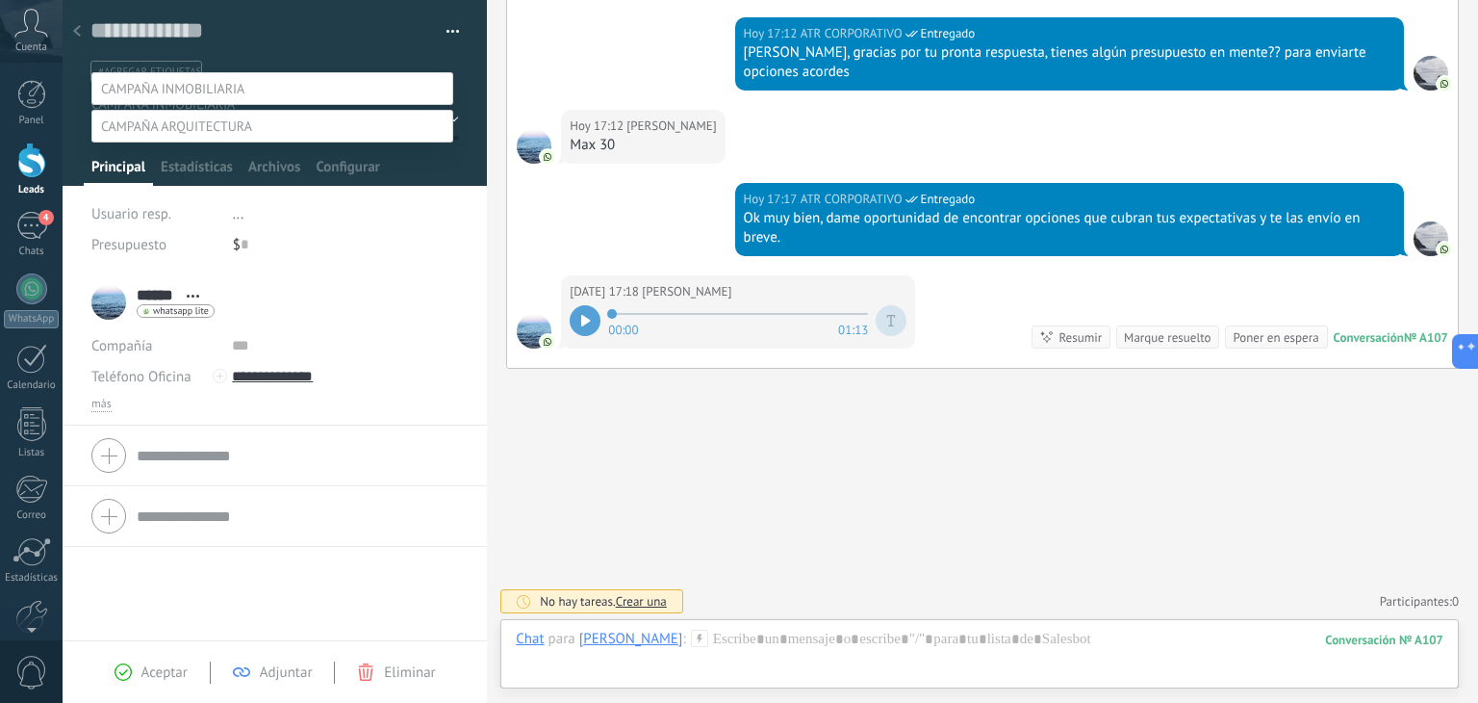
scroll to position [86, 0]
click at [201, 135] on span at bounding box center [176, 125] width 151 height 17
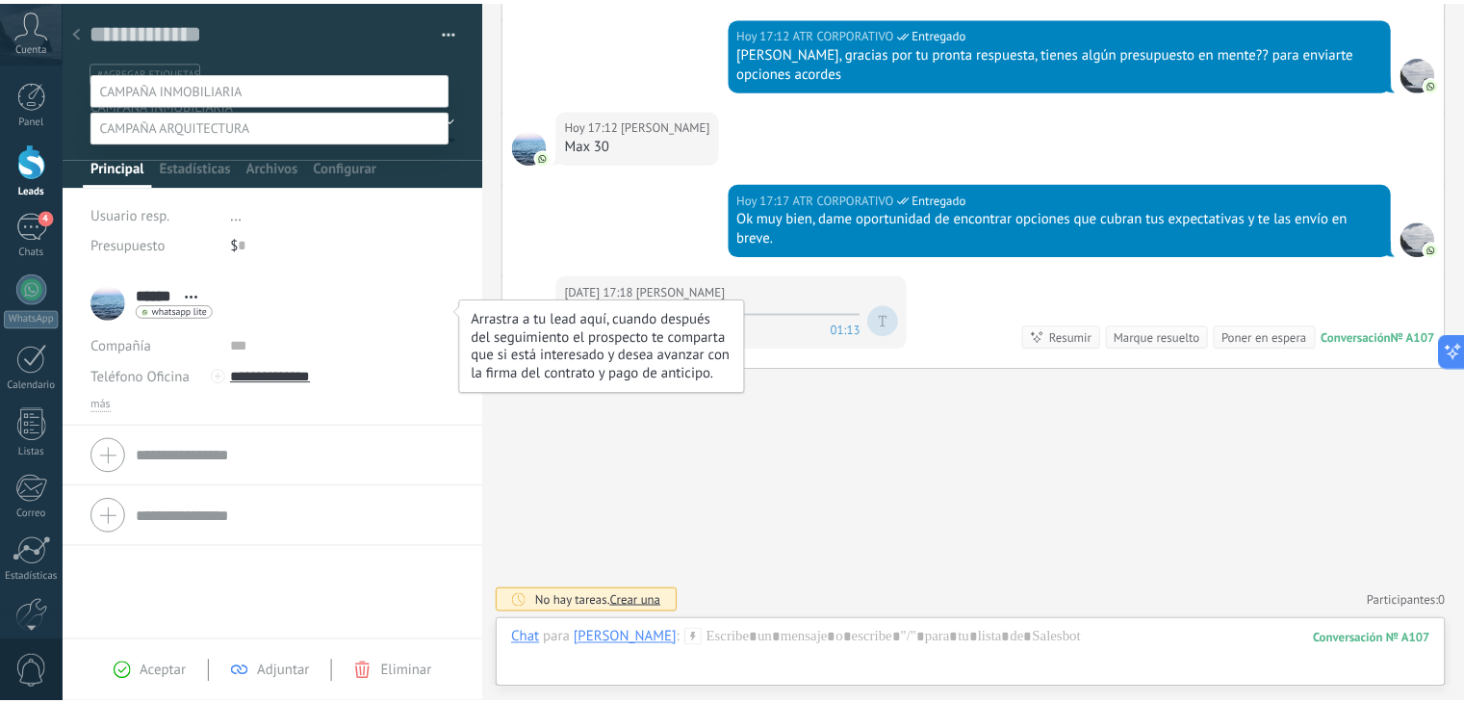
scroll to position [38, 0]
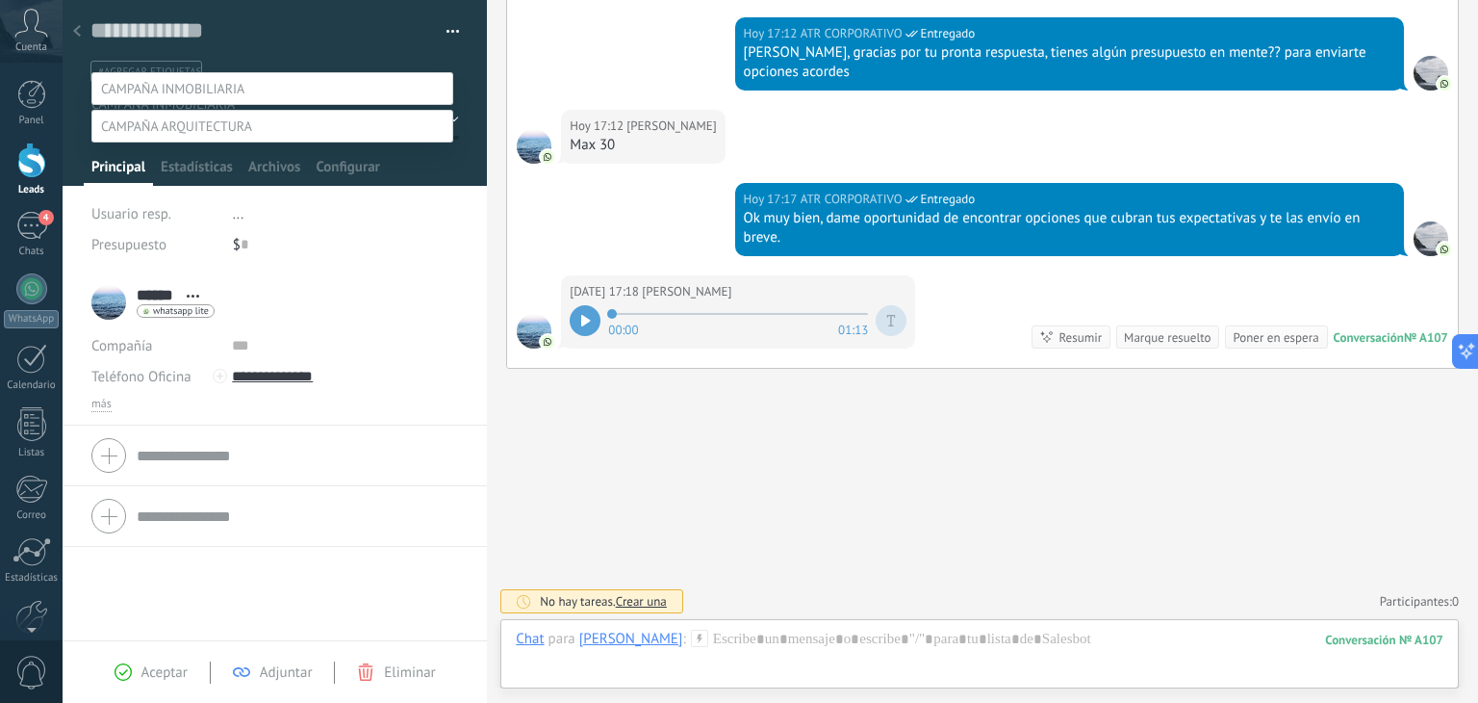
click at [518, 448] on div at bounding box center [771, 328] width 1416 height 703
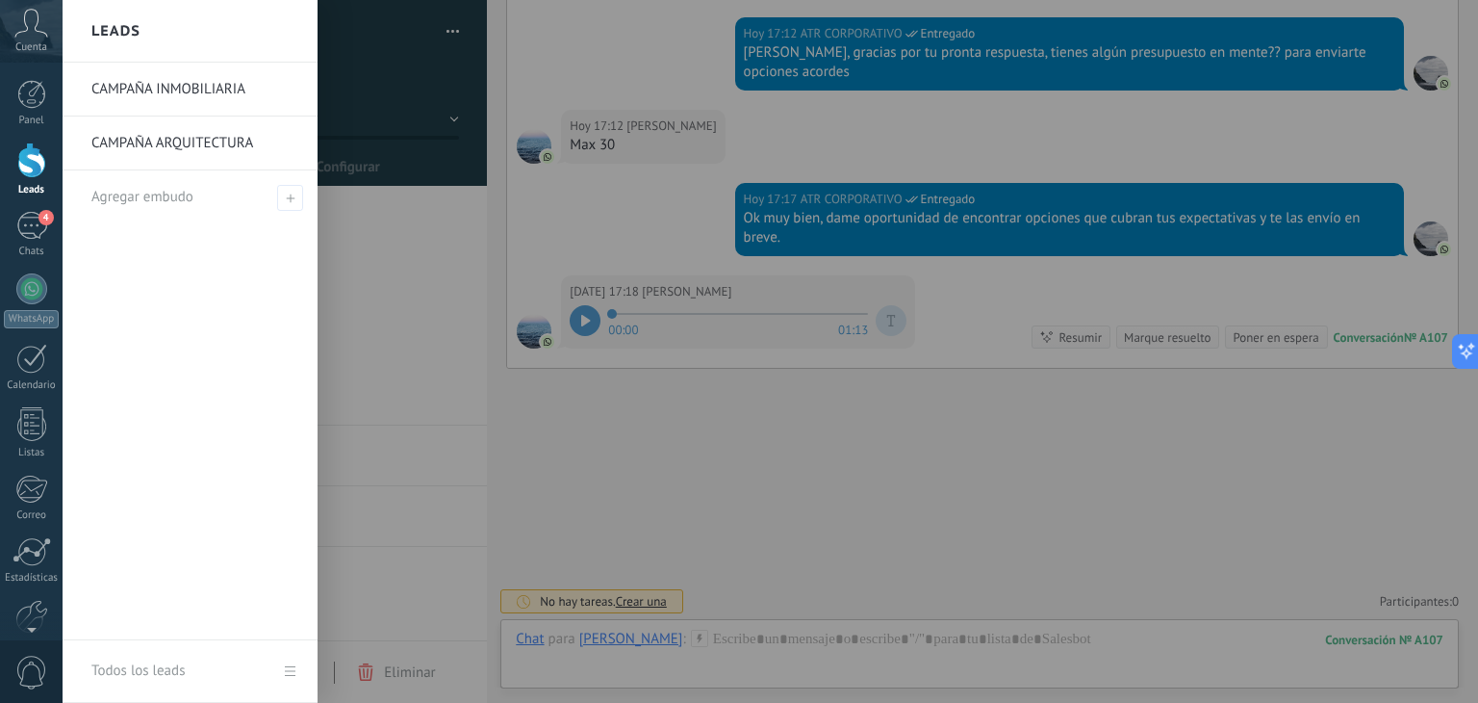
click at [32, 163] on div at bounding box center [31, 160] width 29 height 36
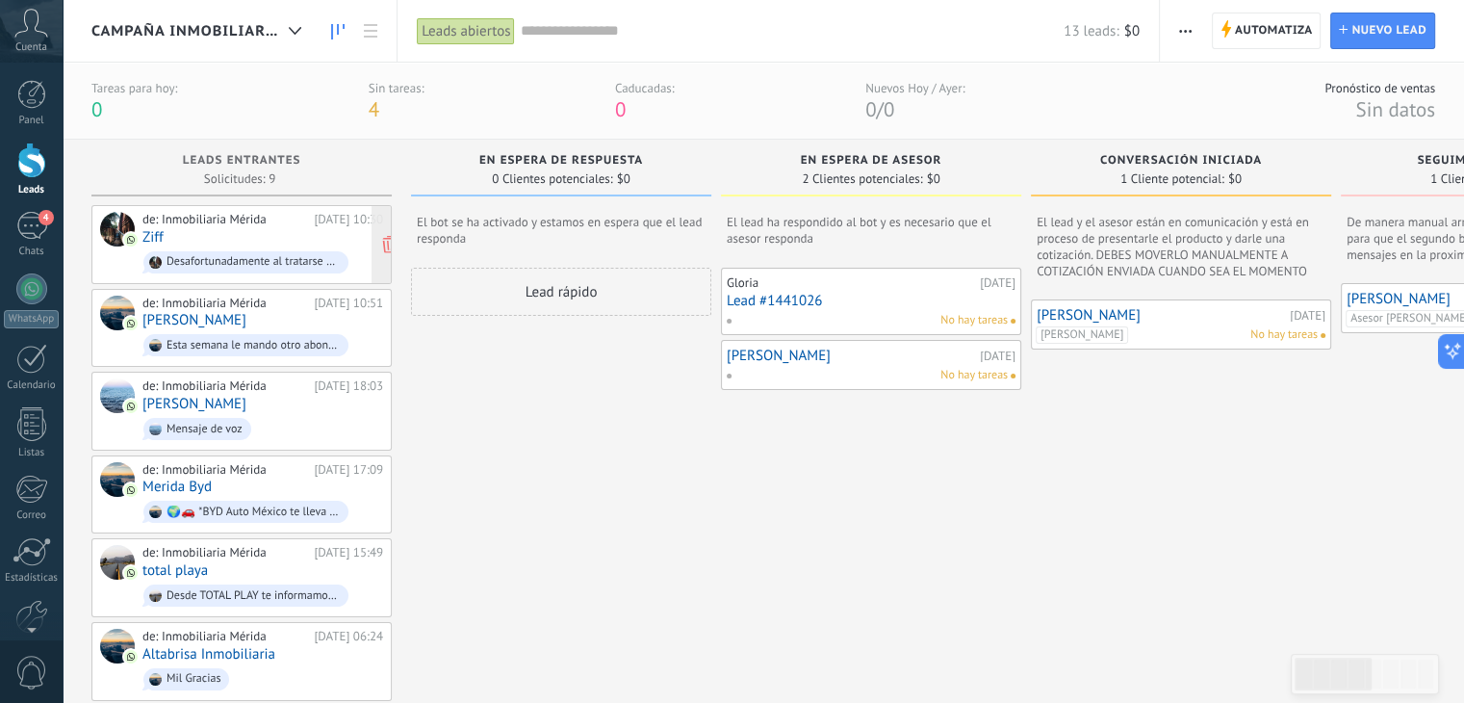
click at [242, 230] on div "de: Inmobiliaria [PERSON_NAME][DATE] 10:30 Ziff Desafortunadamente al tratarse …" at bounding box center [262, 244] width 241 height 65
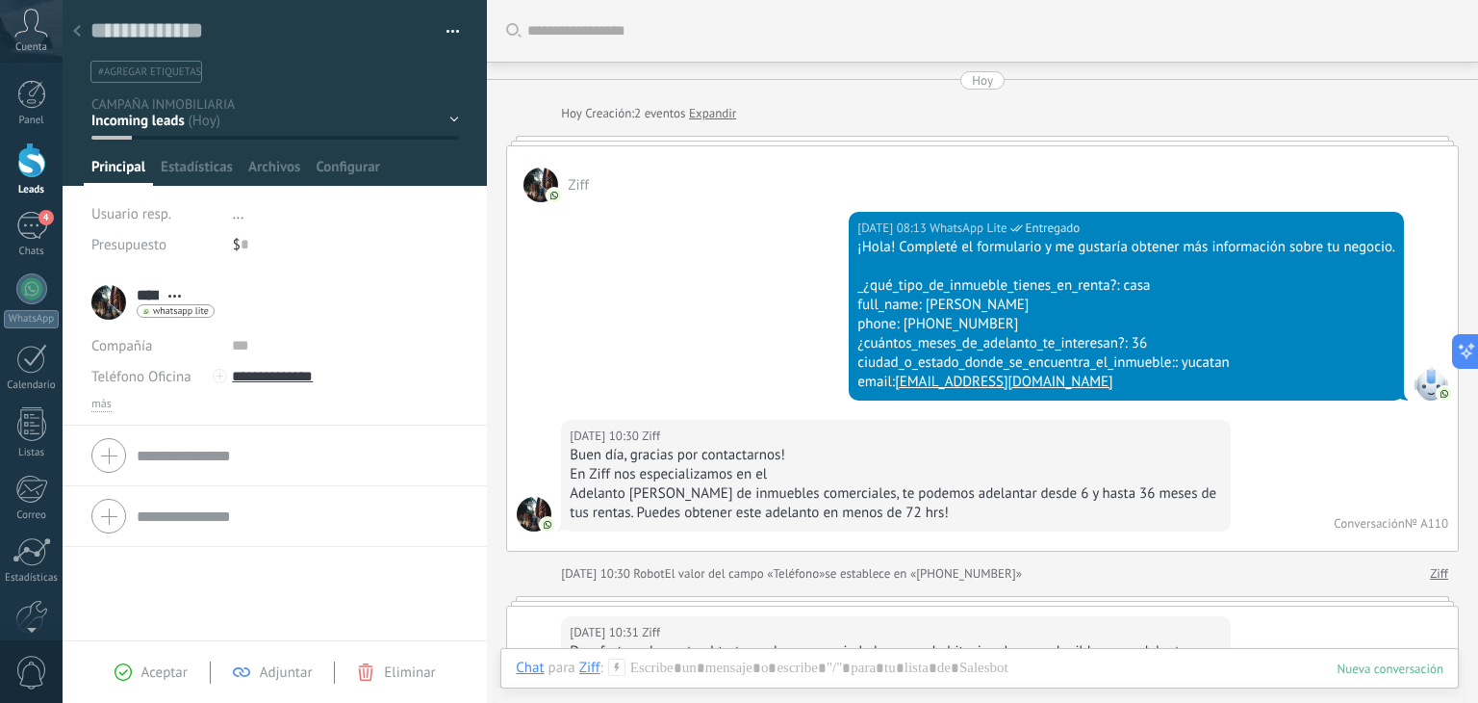
click at [0, 0] on div "EN ESPERA DE RESPUESTA EN ESPERA DE ASESOR CONVERSACIÓN INICIADA SEGUIMIENTO PO…" at bounding box center [0, 0] width 0 height 0
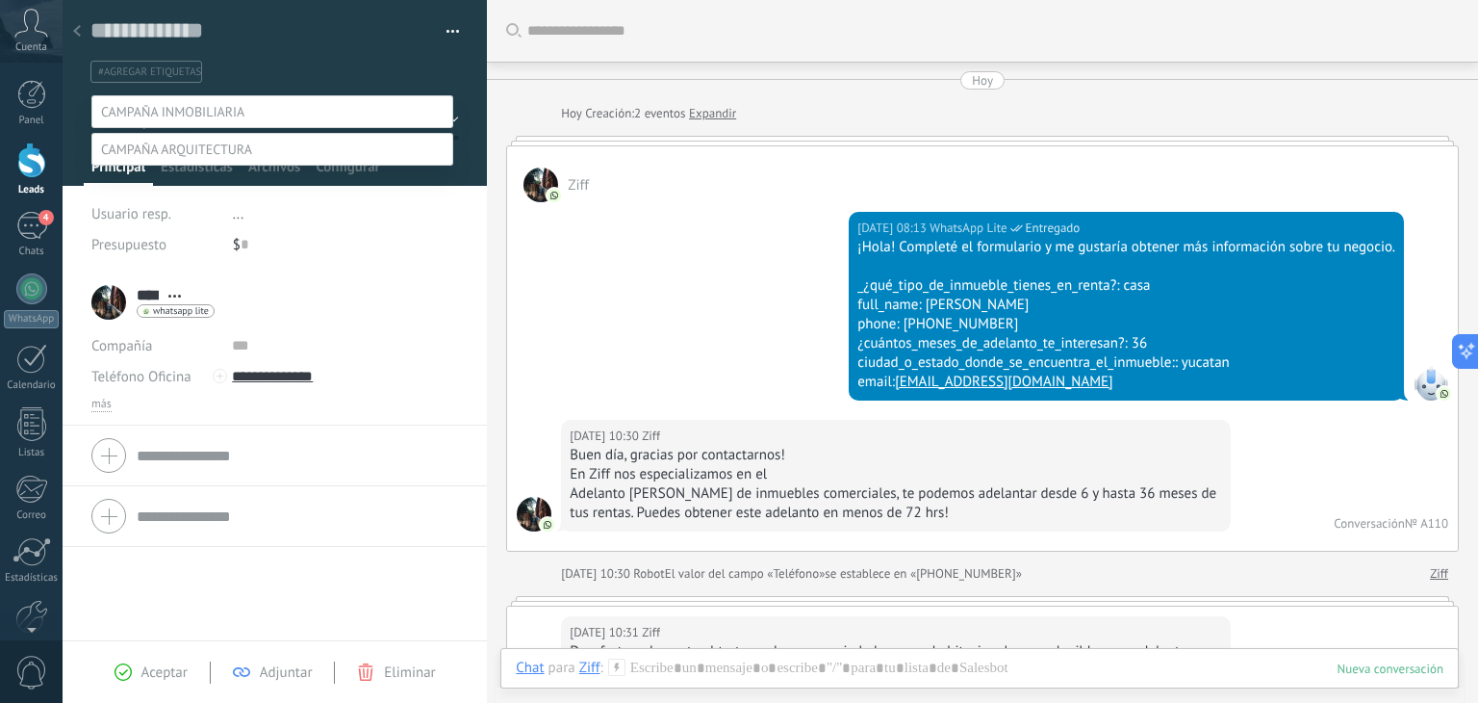
click at [239, 158] on span at bounding box center [176, 149] width 151 height 17
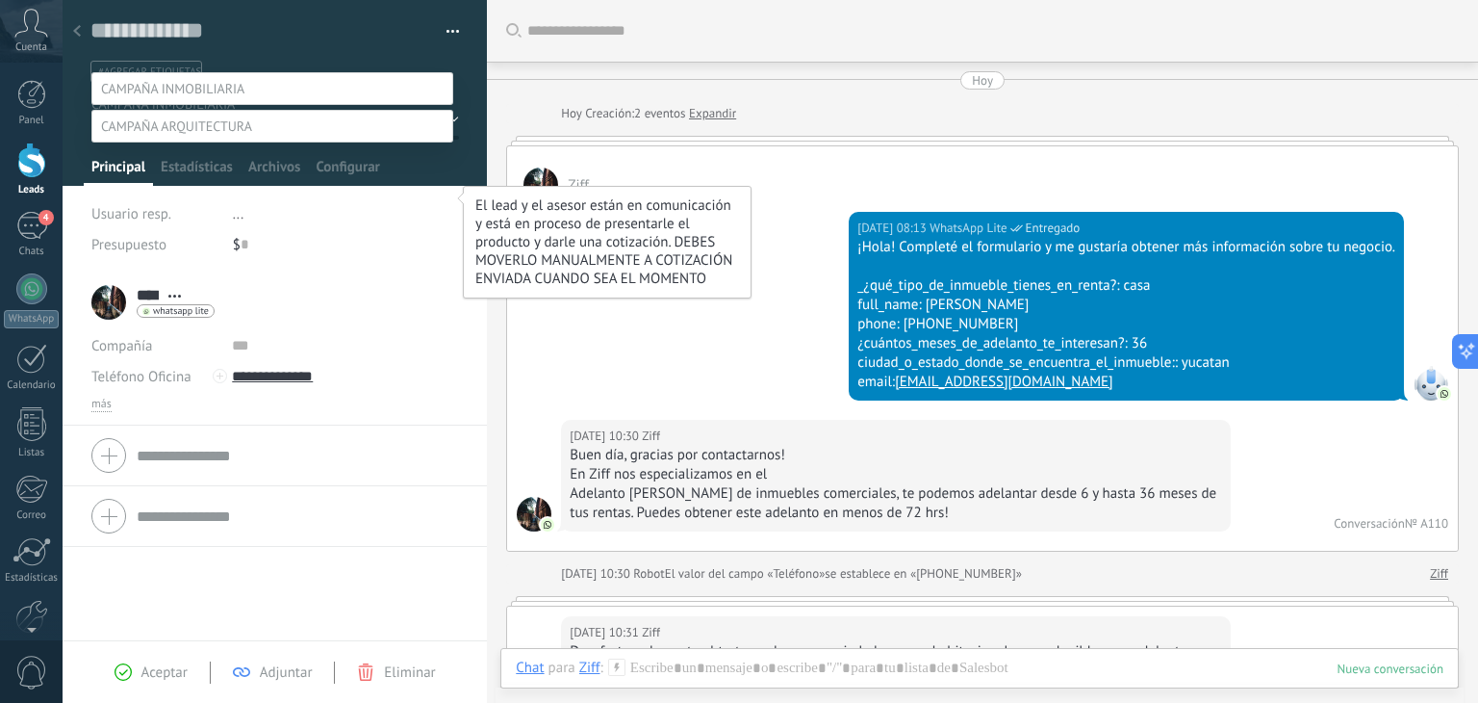
click at [0, 0] on label "CONVERSACIÓN INICIADA" at bounding box center [0, 0] width 0 height 0
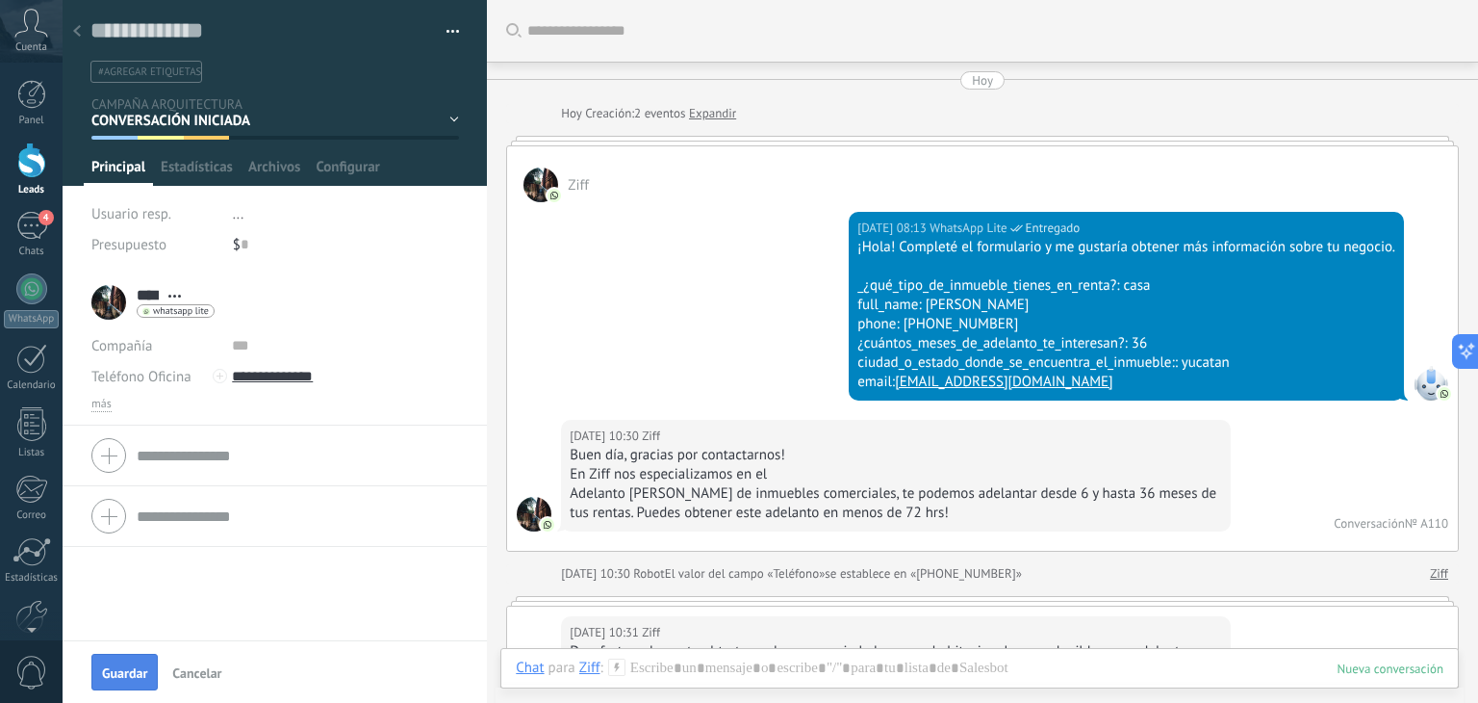
click at [126, 677] on span "Guardar" at bounding box center [124, 672] width 45 height 13
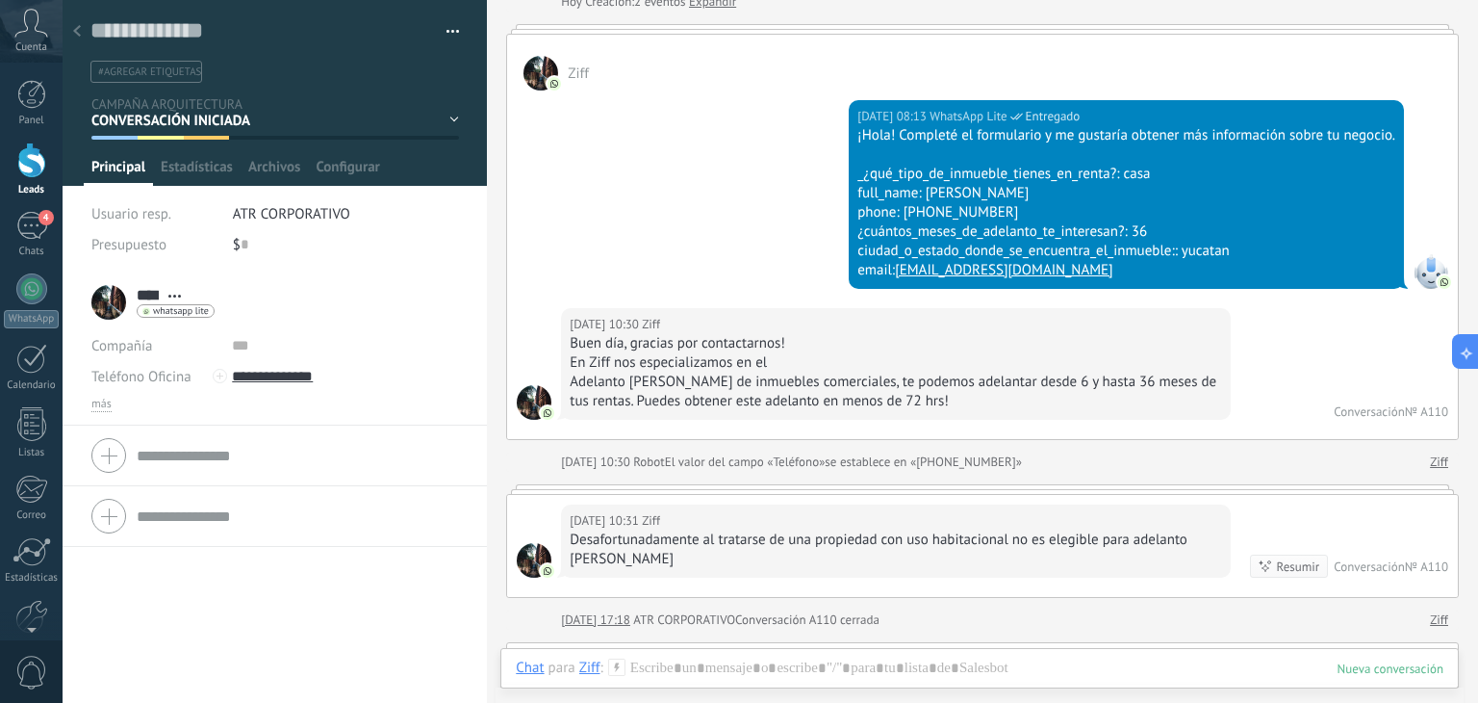
scroll to position [0, 0]
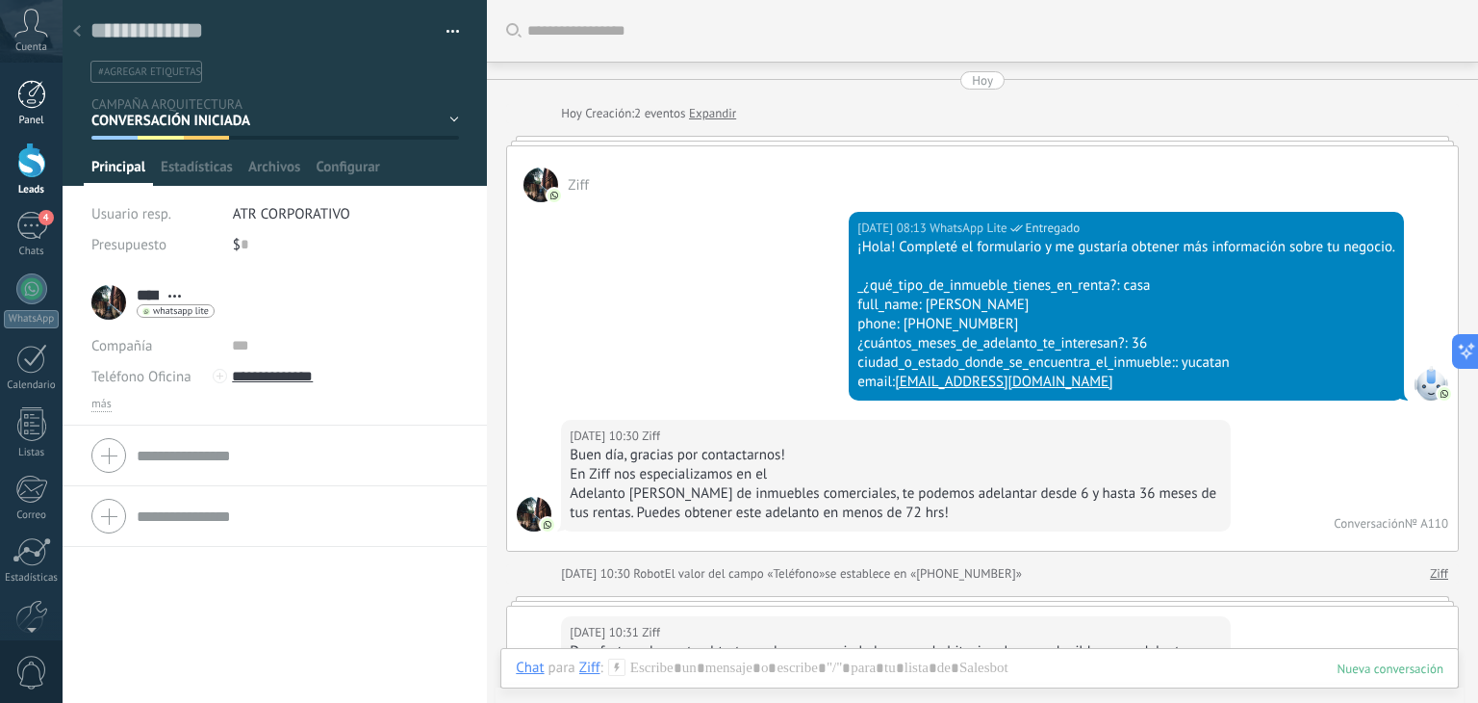
click at [31, 105] on div at bounding box center [31, 94] width 29 height 29
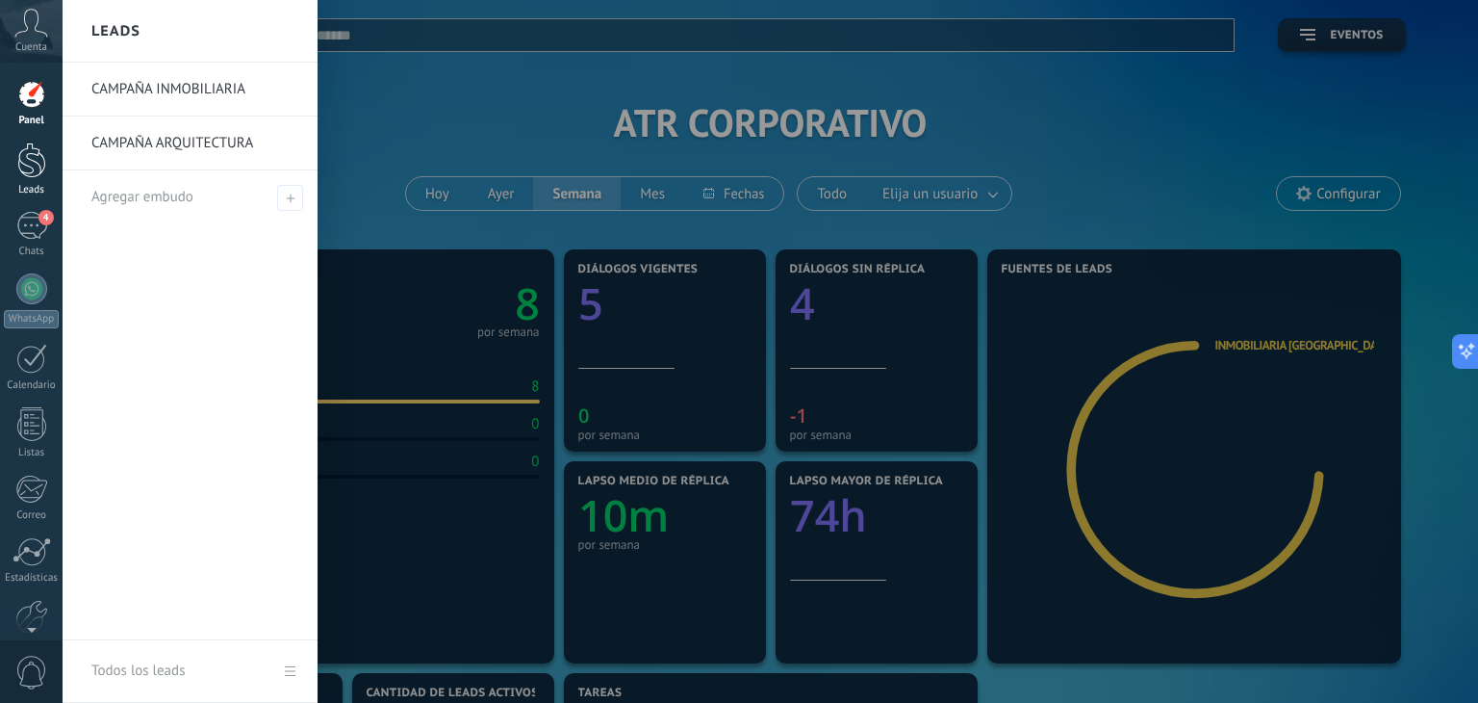
click at [30, 167] on div at bounding box center [31, 160] width 29 height 36
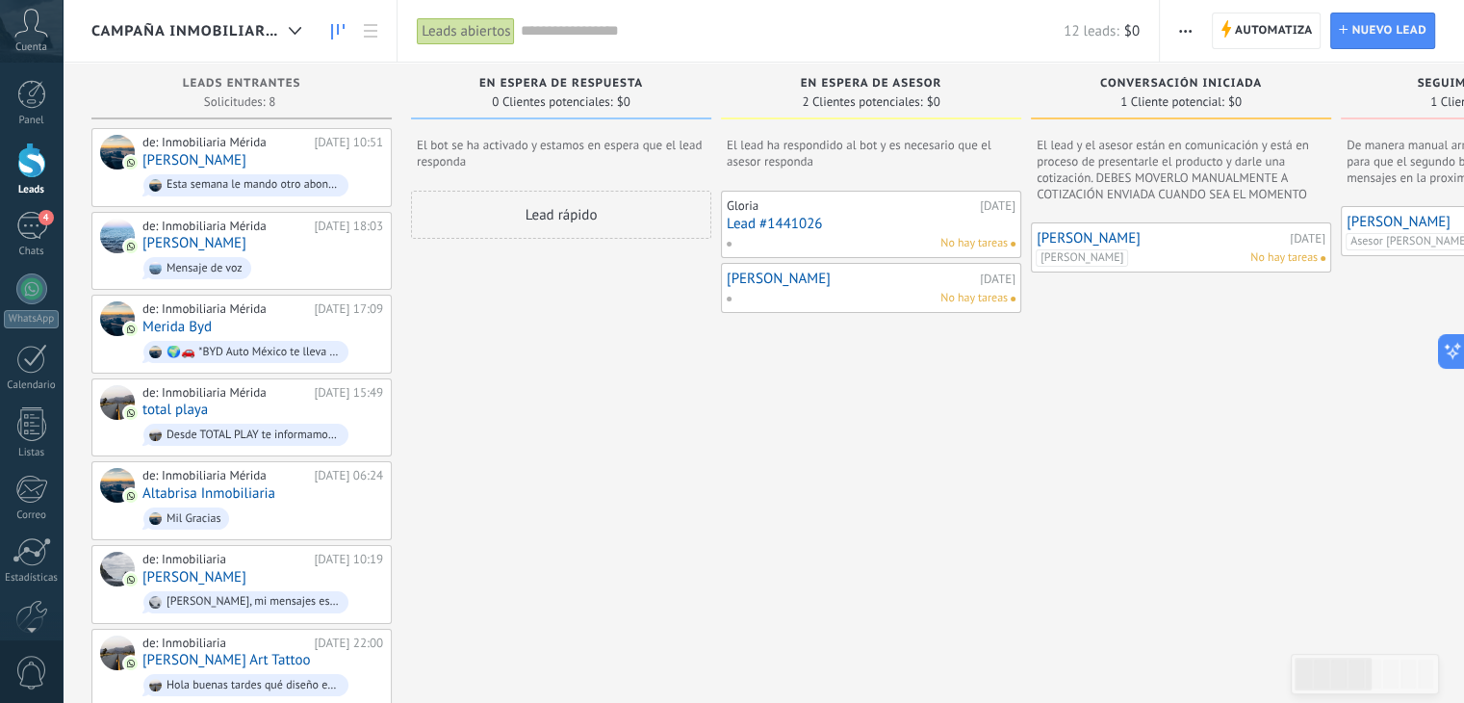
click at [23, 168] on div at bounding box center [31, 160] width 29 height 36
click at [274, 33] on span "CAMPAÑA INMOBILIARIA" at bounding box center [186, 31] width 190 height 18
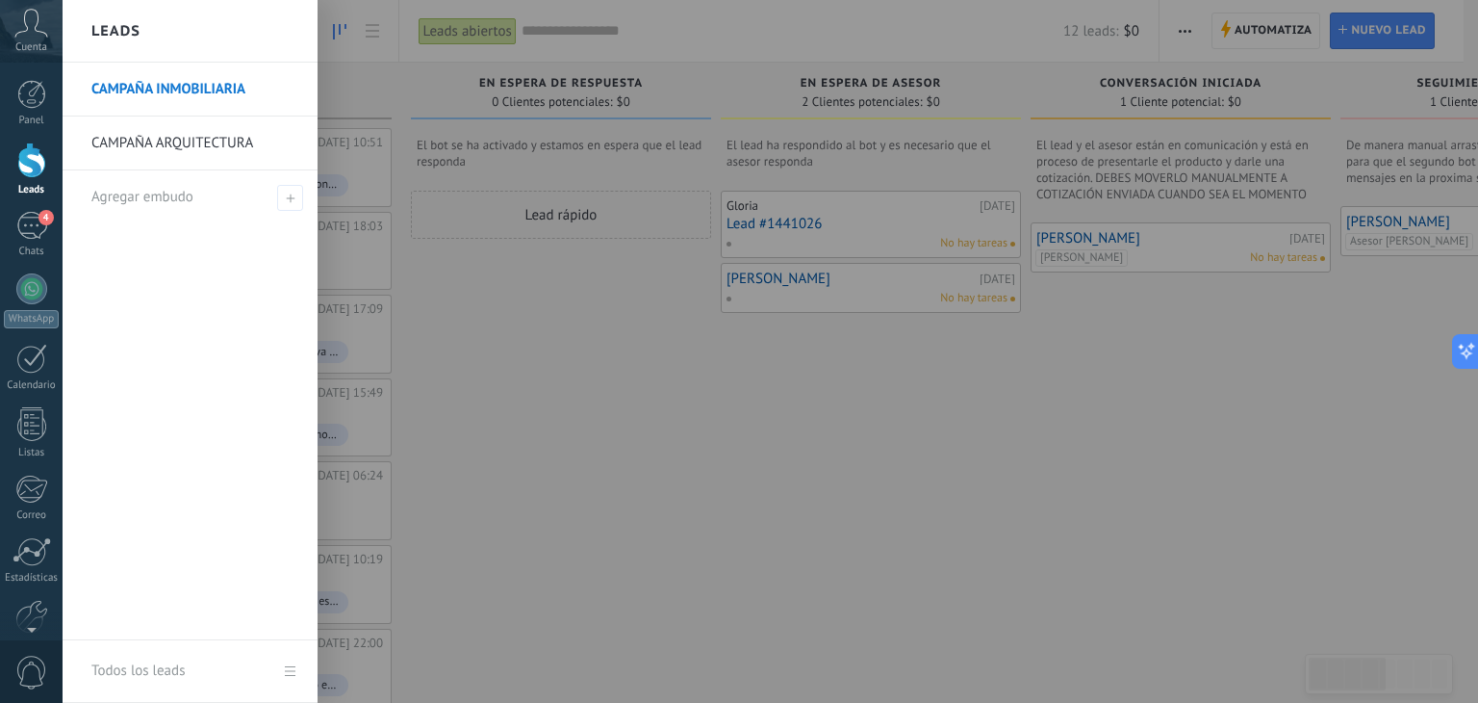
click at [201, 133] on link "CAMPAÑA ARQUITECTURA" at bounding box center [194, 143] width 207 height 54
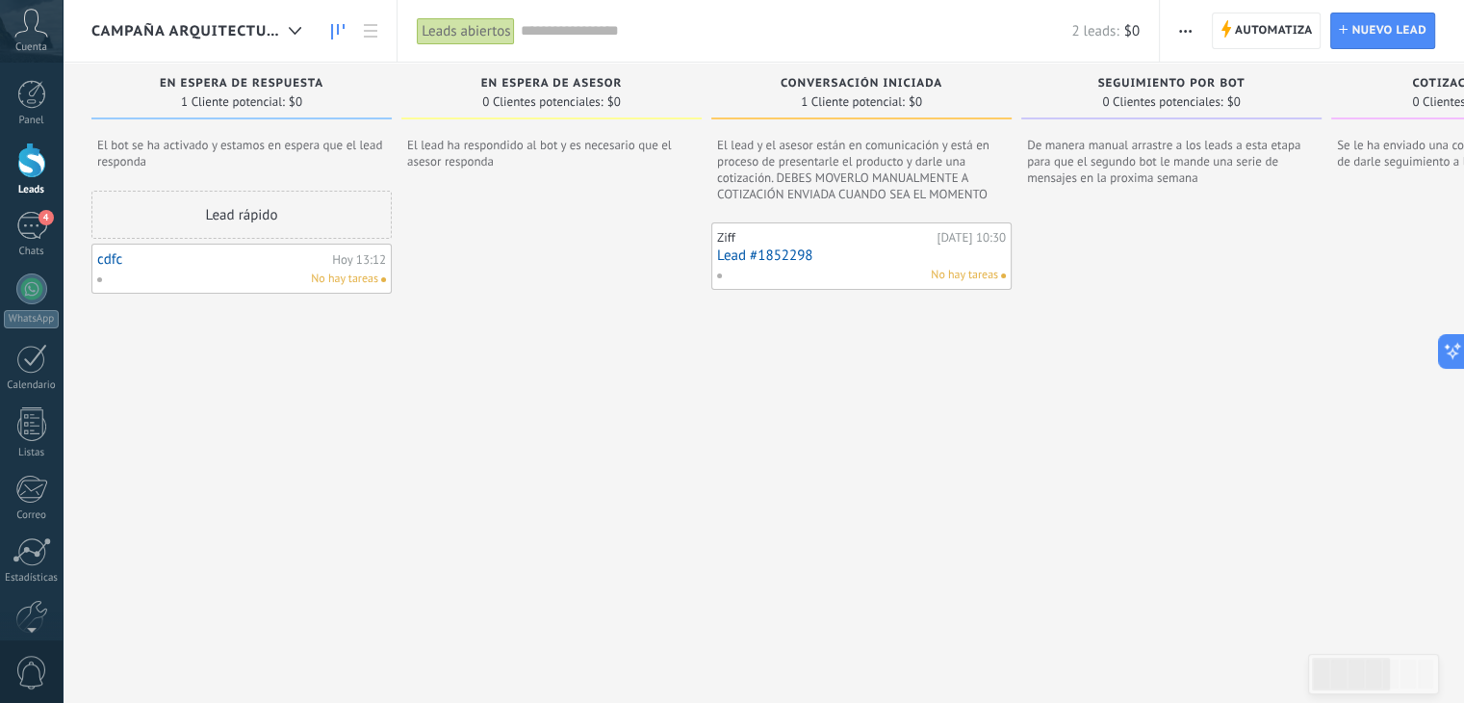
click at [850, 263] on div "Ziff [DATE] 10:30 Lead #1852298 No hay tareas" at bounding box center [861, 256] width 289 height 56
click at [839, 259] on link "Lead #1852298" at bounding box center [861, 255] width 289 height 16
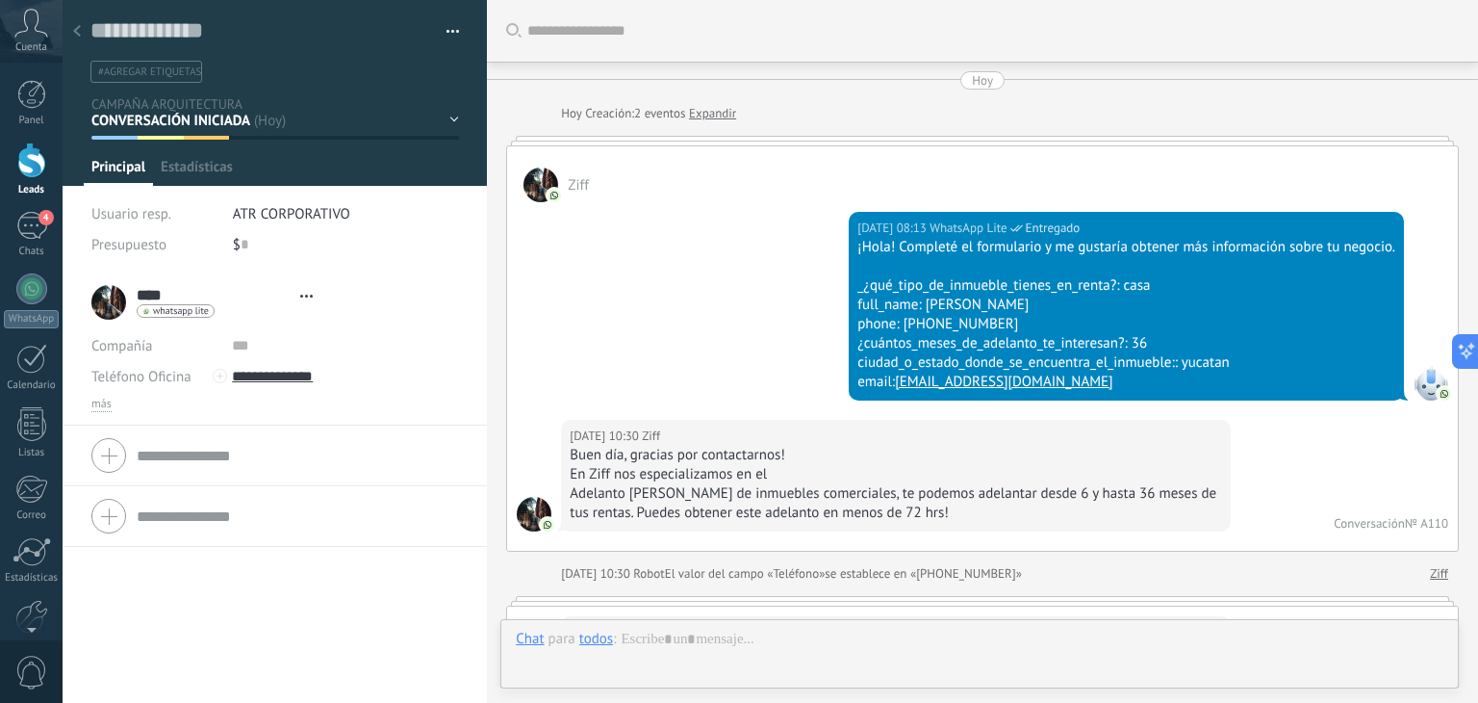
type textarea "**********"
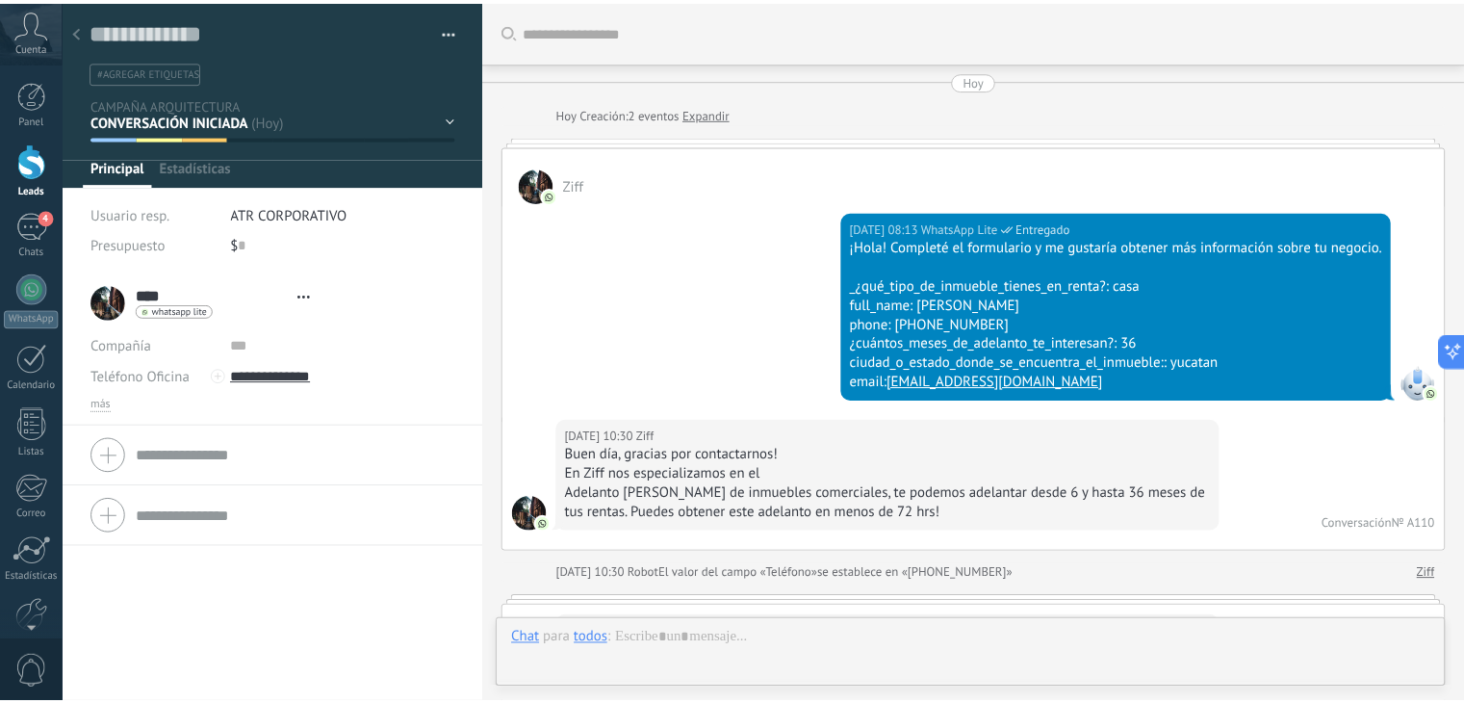
scroll to position [28, 0]
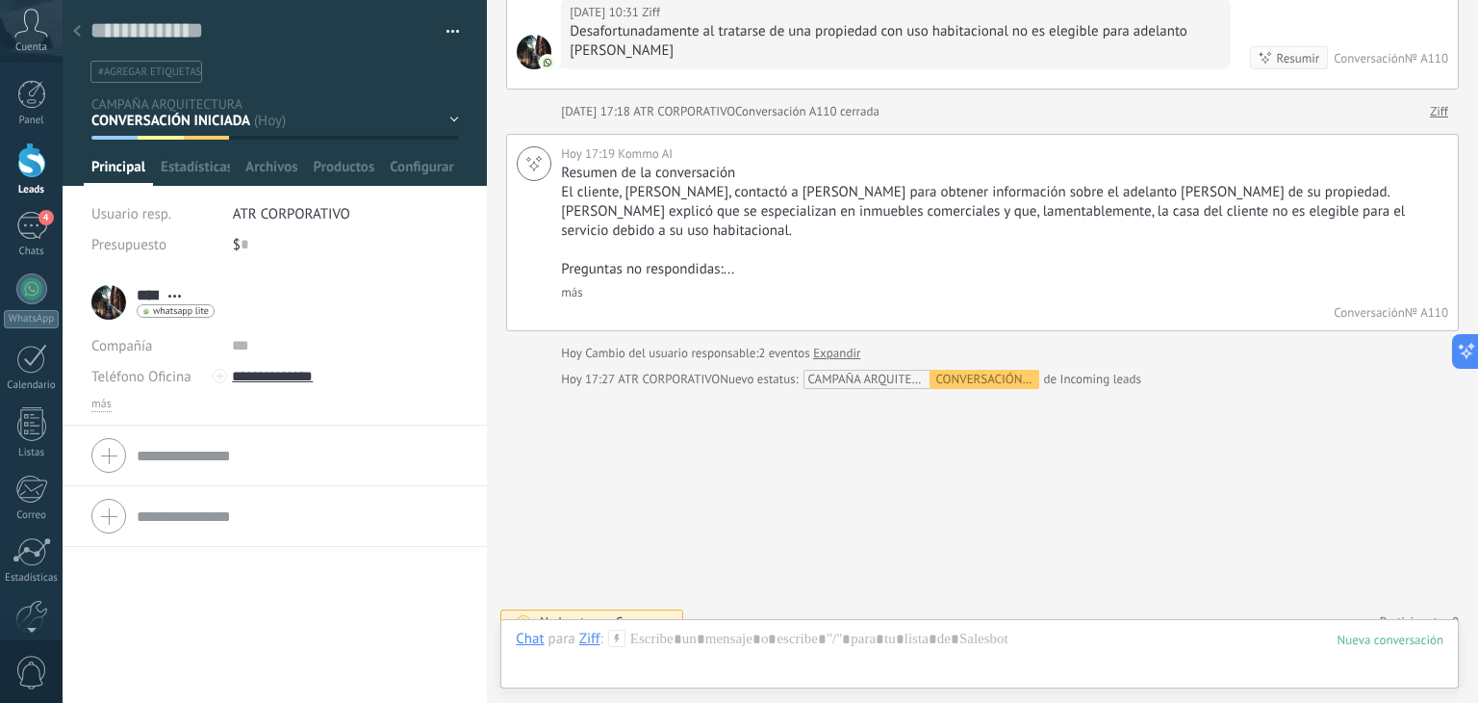
click at [447, 32] on button "button" at bounding box center [446, 31] width 28 height 29
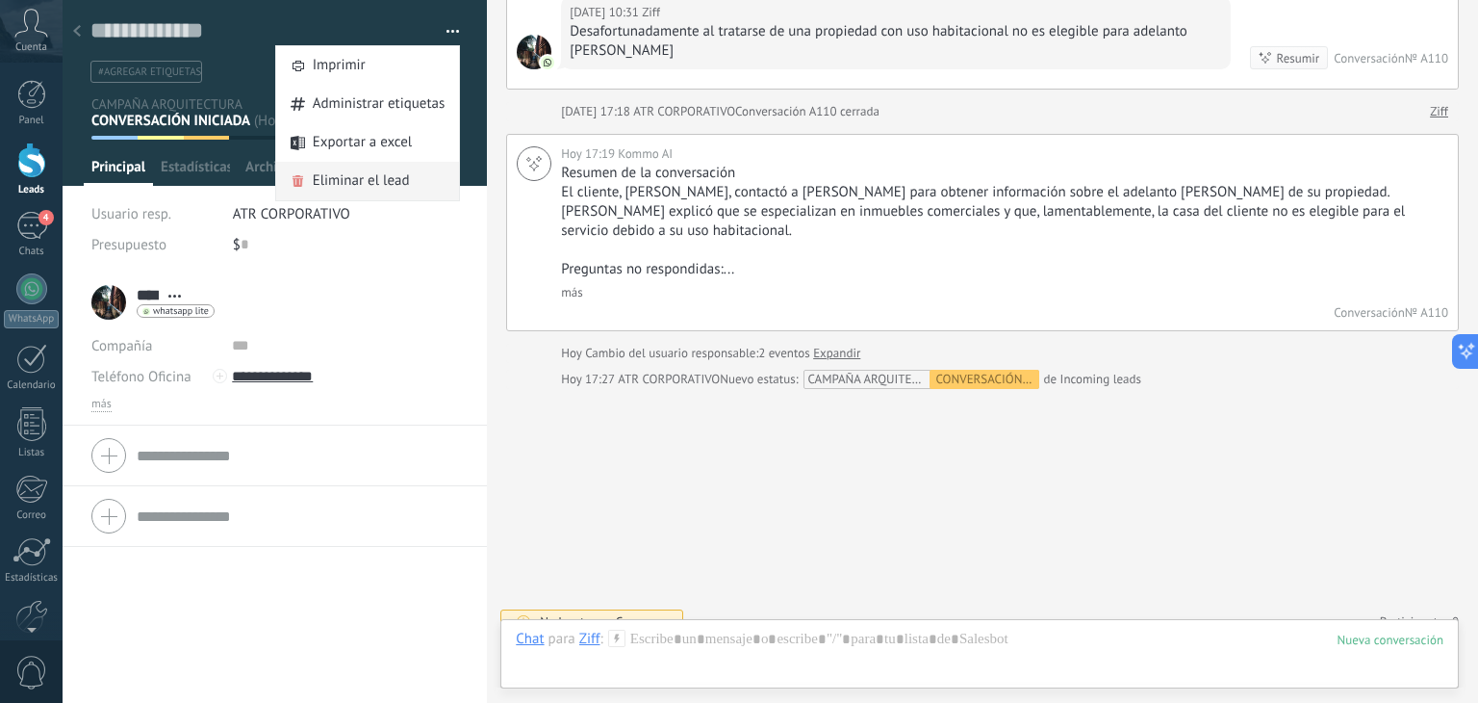
click at [401, 181] on span "Eliminar el lead" at bounding box center [361, 181] width 97 height 38
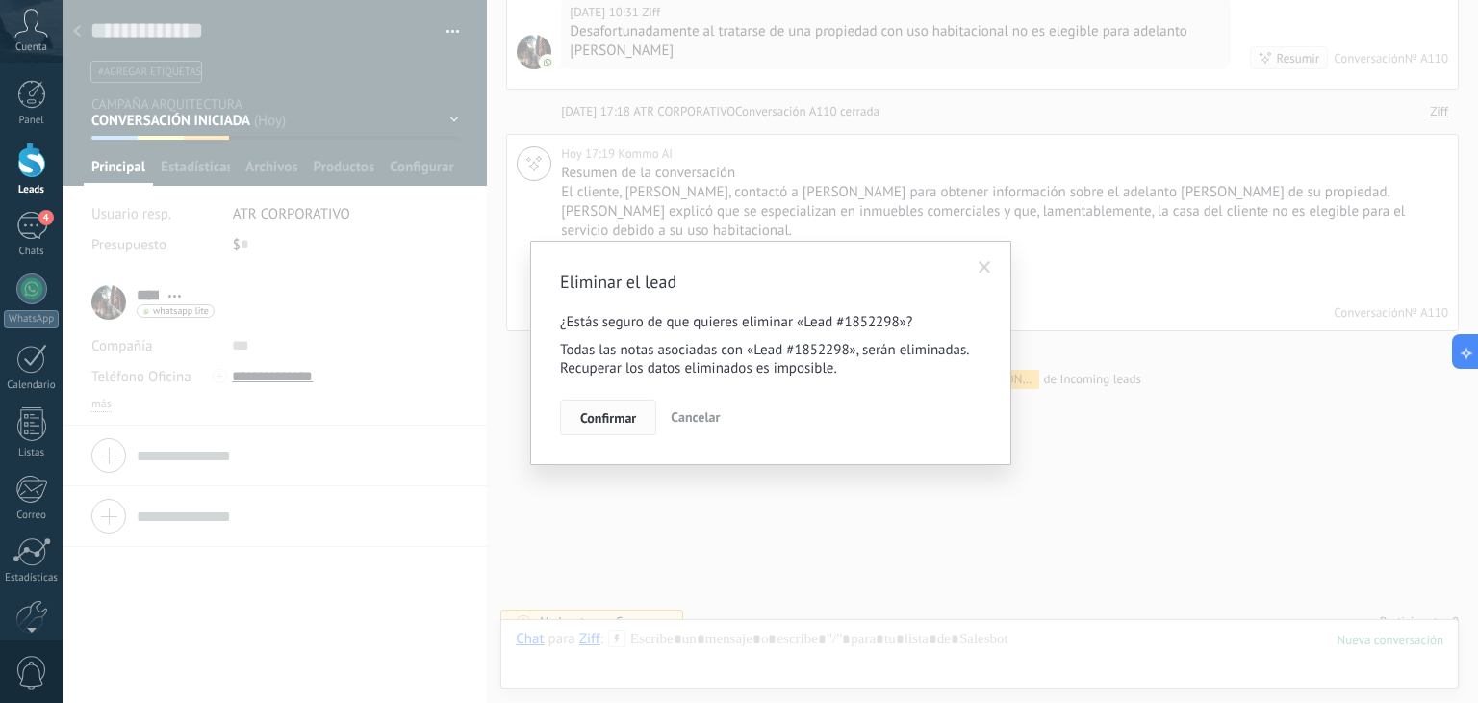
click at [590, 424] on span "Confirmar" at bounding box center [608, 417] width 56 height 13
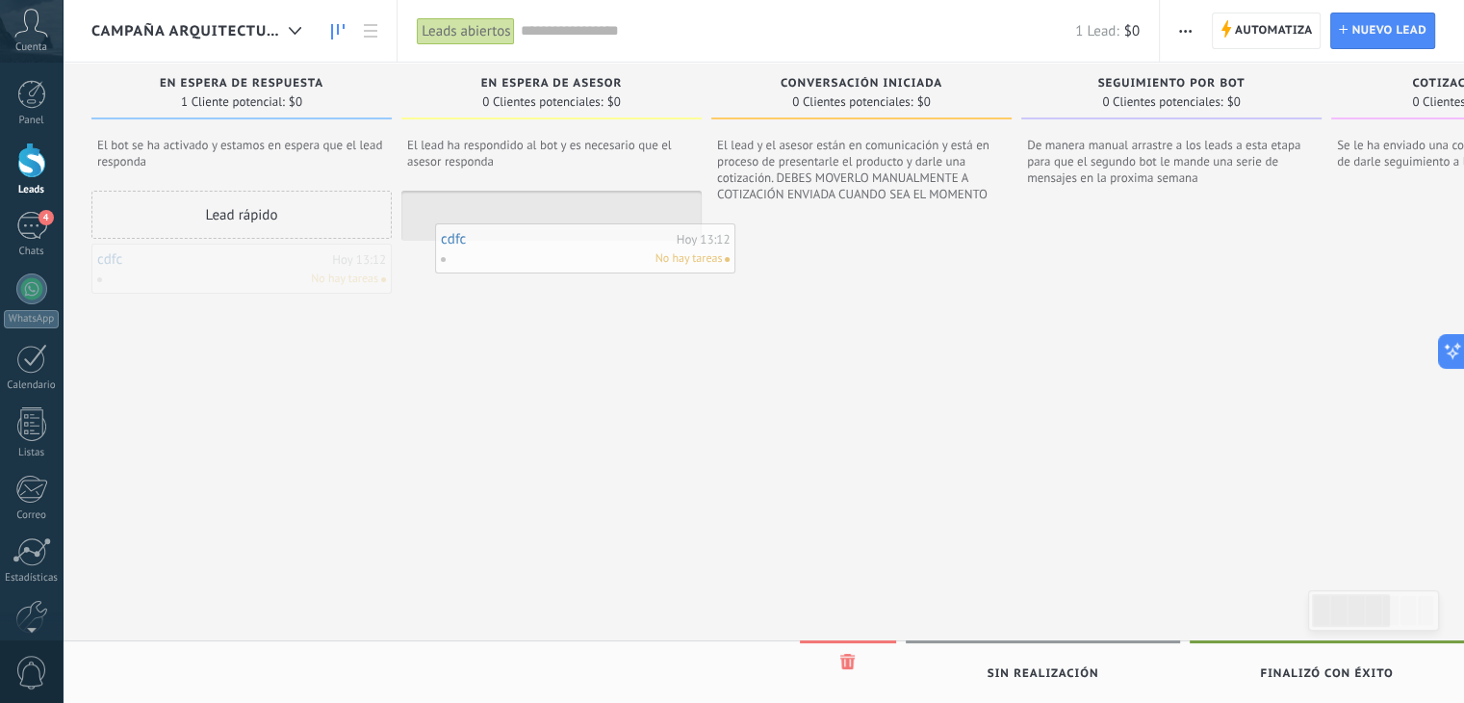
drag, startPoint x: 212, startPoint y: 265, endPoint x: 555, endPoint y: 244, distance: 344.2
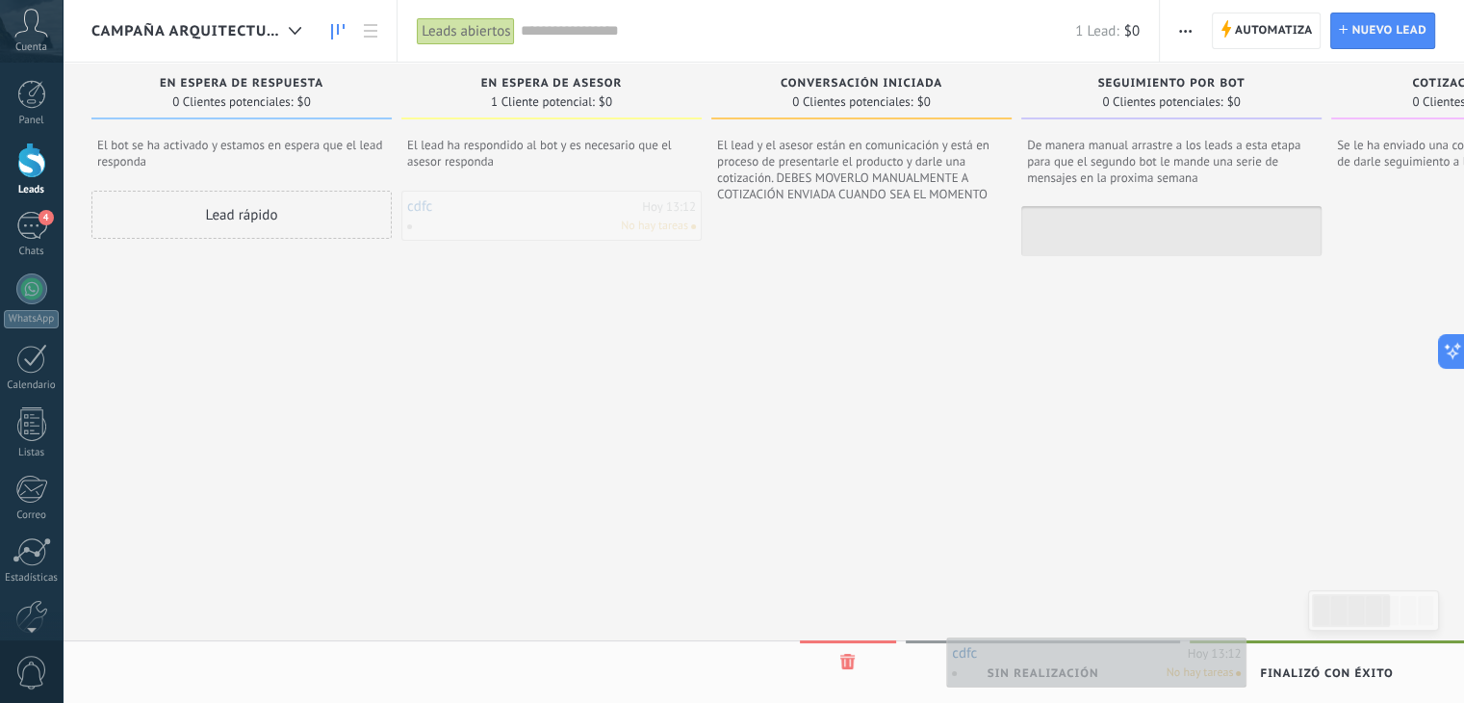
drag, startPoint x: 484, startPoint y: 217, endPoint x: 1029, endPoint y: 663, distance: 704.4
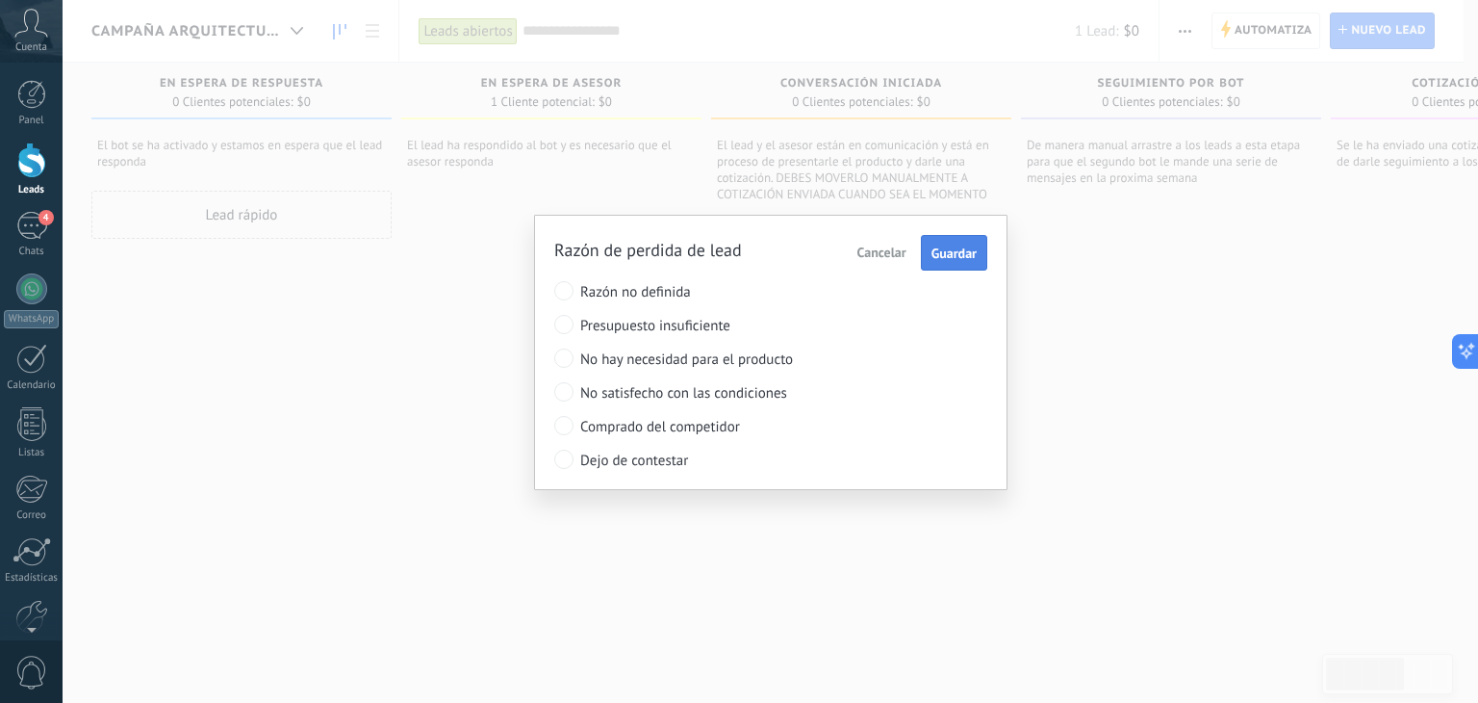
click at [970, 250] on span "Guardar" at bounding box center [954, 252] width 45 height 13
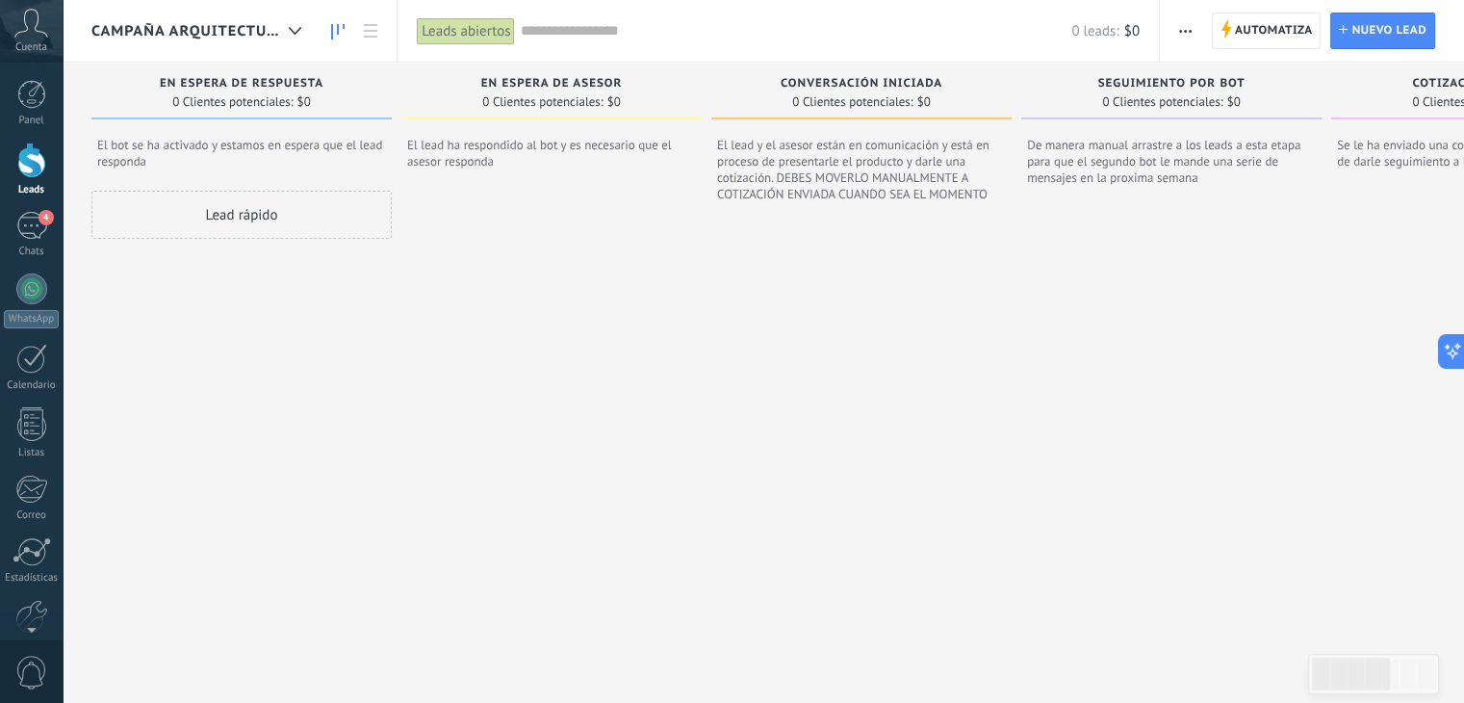
click at [552, 24] on input "text" at bounding box center [795, 31] width 551 height 20
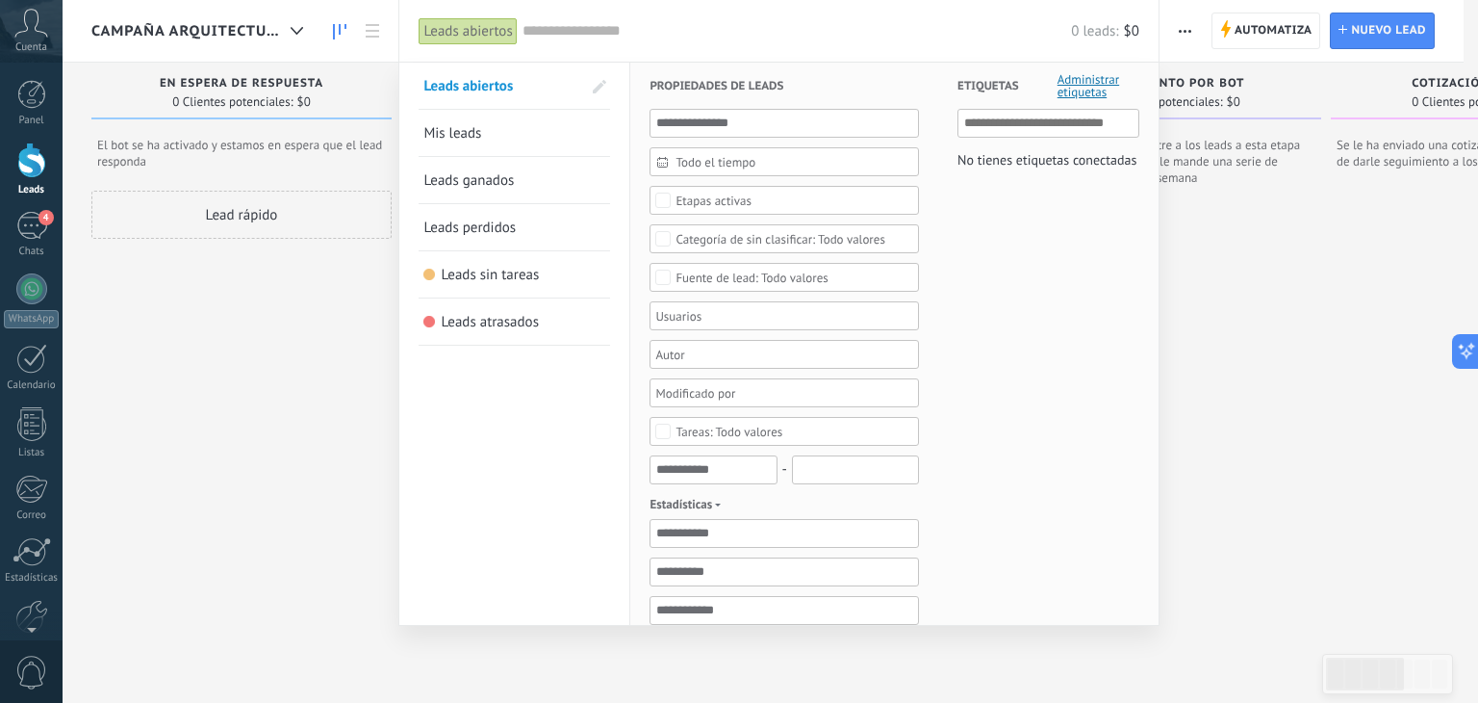
click at [500, 232] on span "Leads perdidos" at bounding box center [469, 227] width 92 height 18
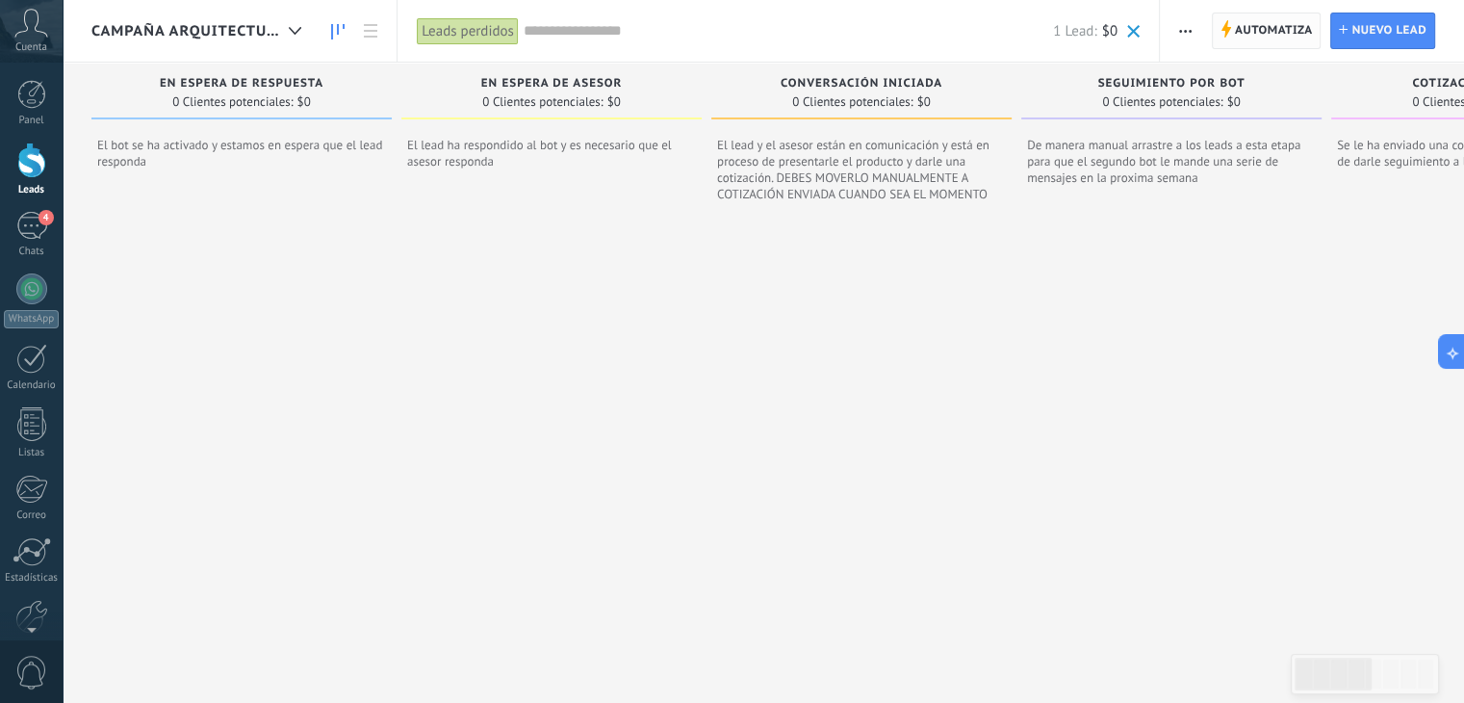
click at [1283, 38] on span "Automatiza" at bounding box center [1274, 30] width 78 height 35
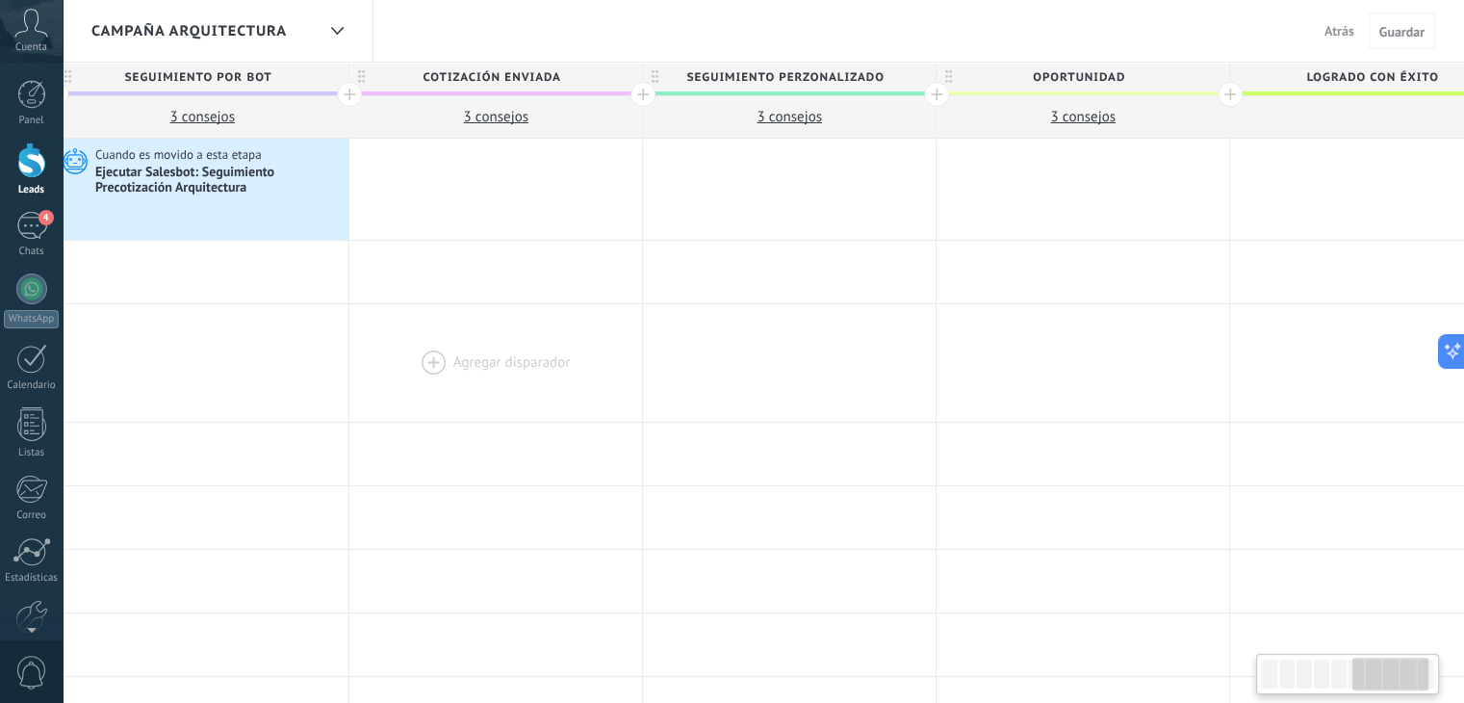
scroll to position [0, 1843]
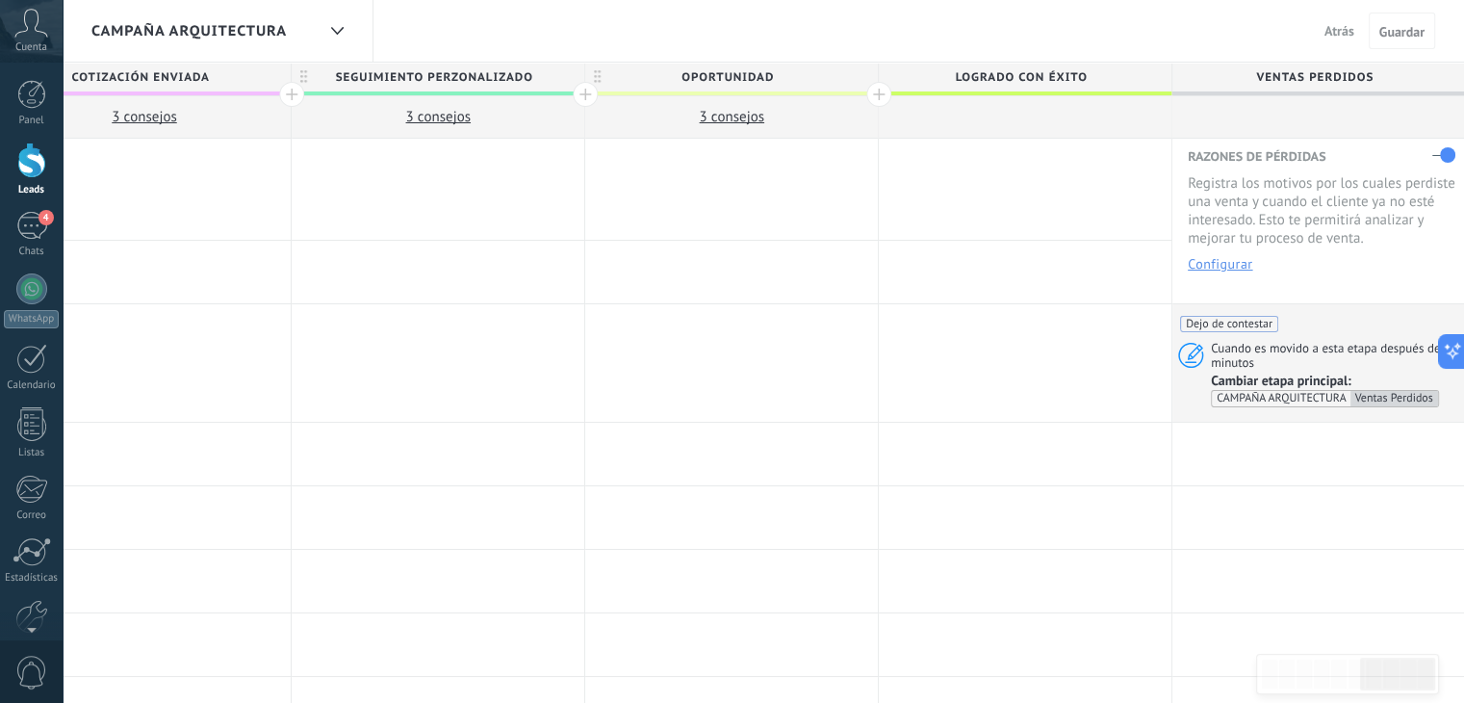
click at [1342, 155] on h4 "Razones de pérdidas" at bounding box center [1322, 156] width 268 height 16
click at [1224, 267] on button "Configurar" at bounding box center [1220, 263] width 64 height 13
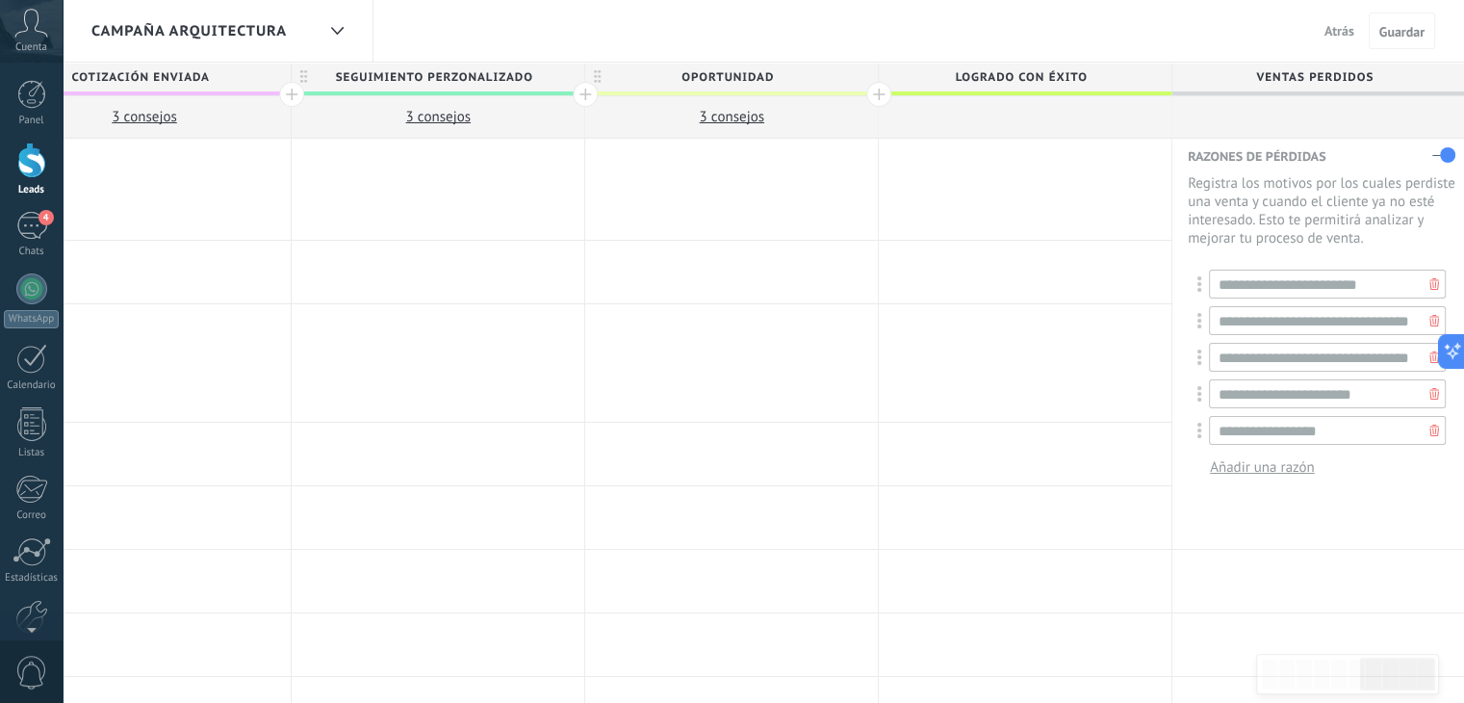
click at [1261, 468] on span "Añadir una razón" at bounding box center [1262, 467] width 105 height 18
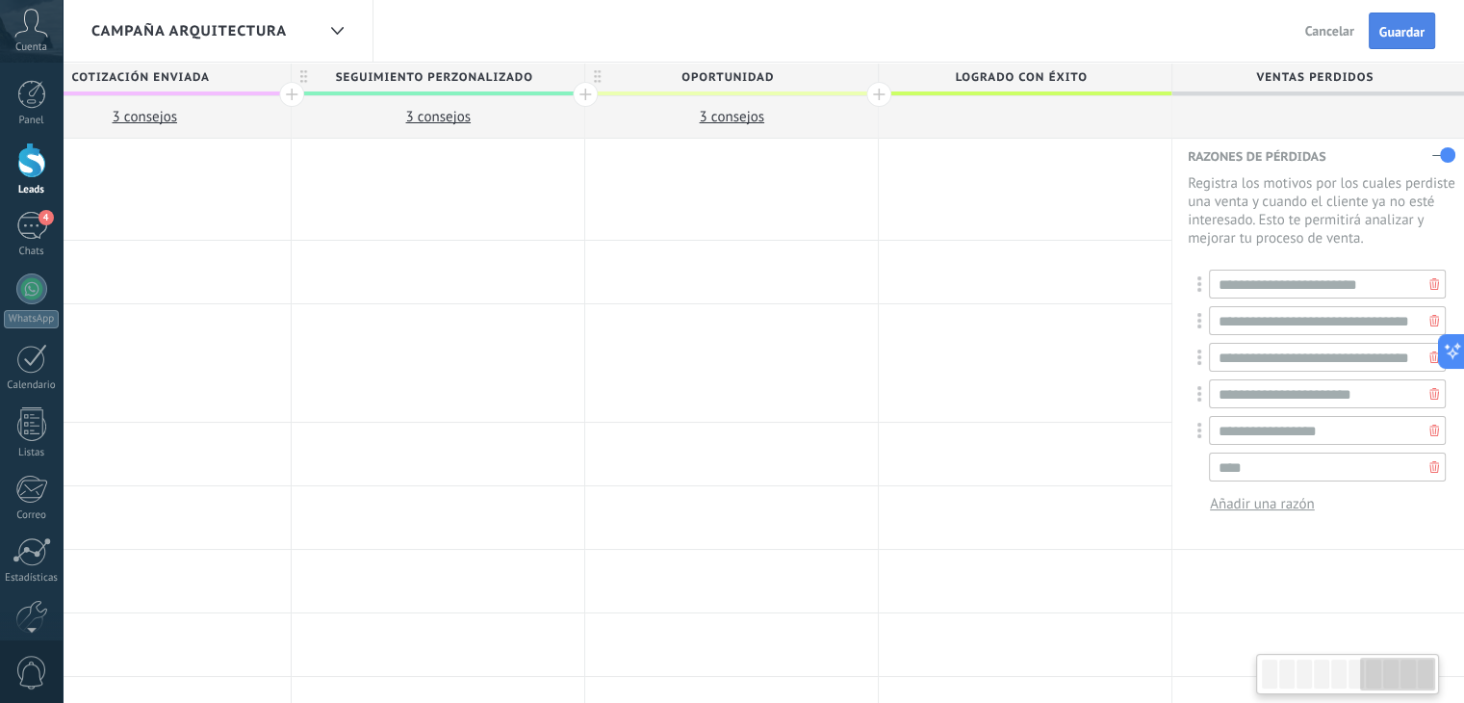
type input "****"
click at [1392, 38] on span "Guardar" at bounding box center [1401, 31] width 45 height 13
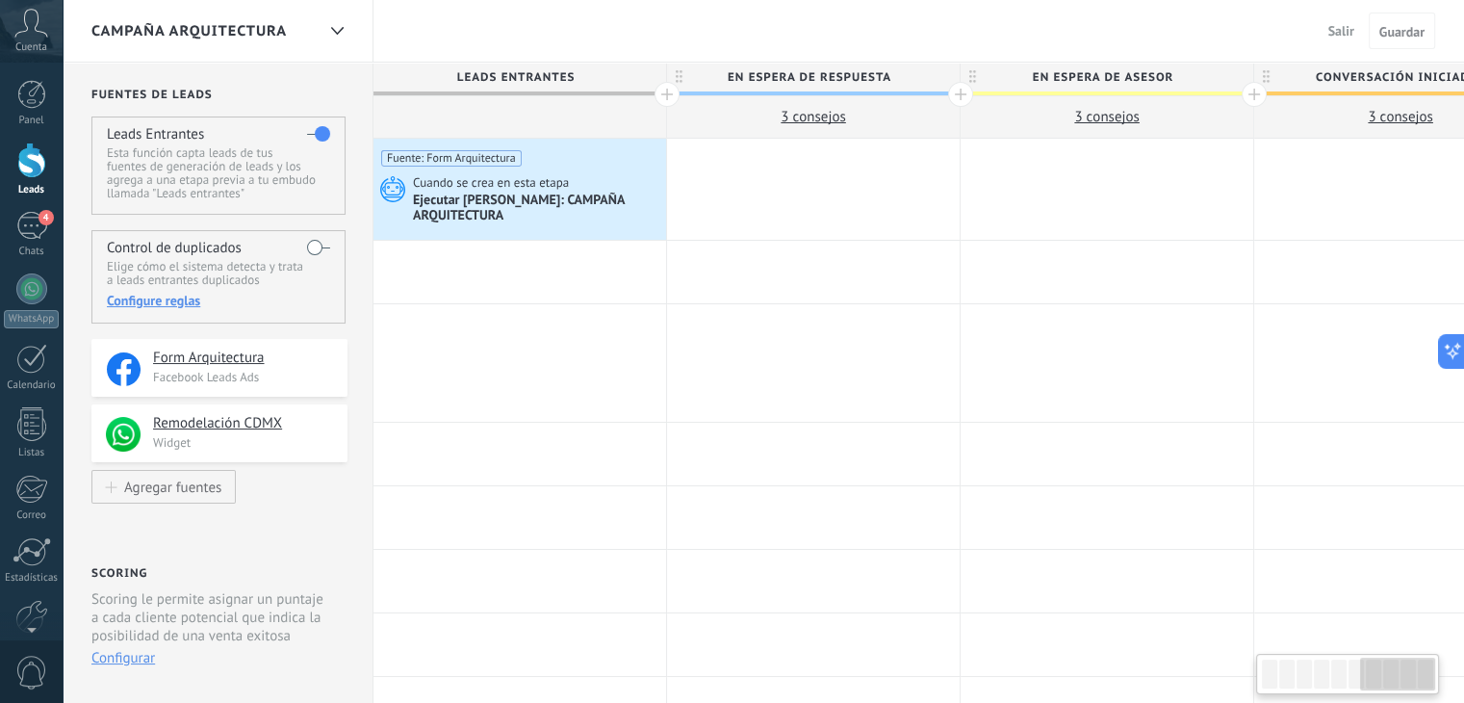
scroll to position [0, 1843]
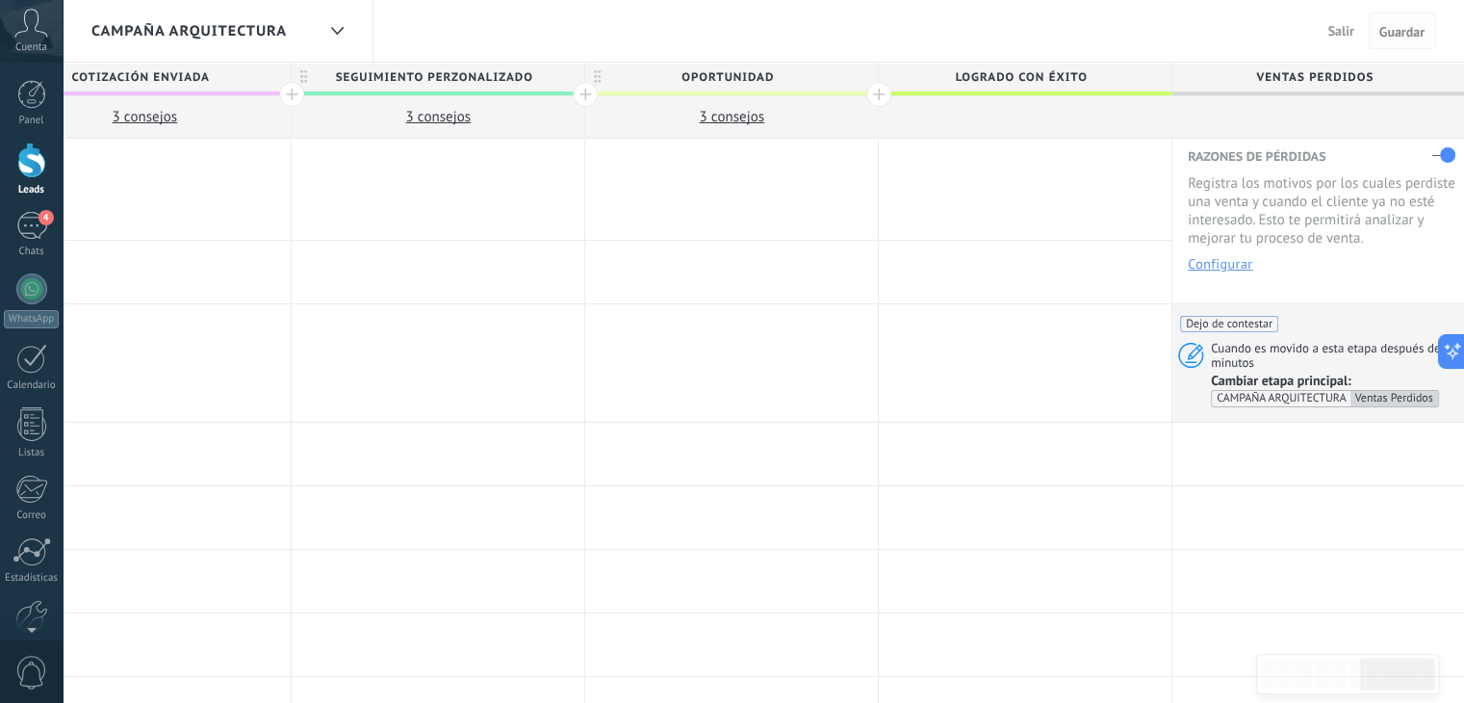
drag, startPoint x: 1399, startPoint y: 33, endPoint x: 1389, endPoint y: 36, distance: 11.0
click at [1389, 36] on span "Guardar" at bounding box center [1401, 31] width 45 height 13
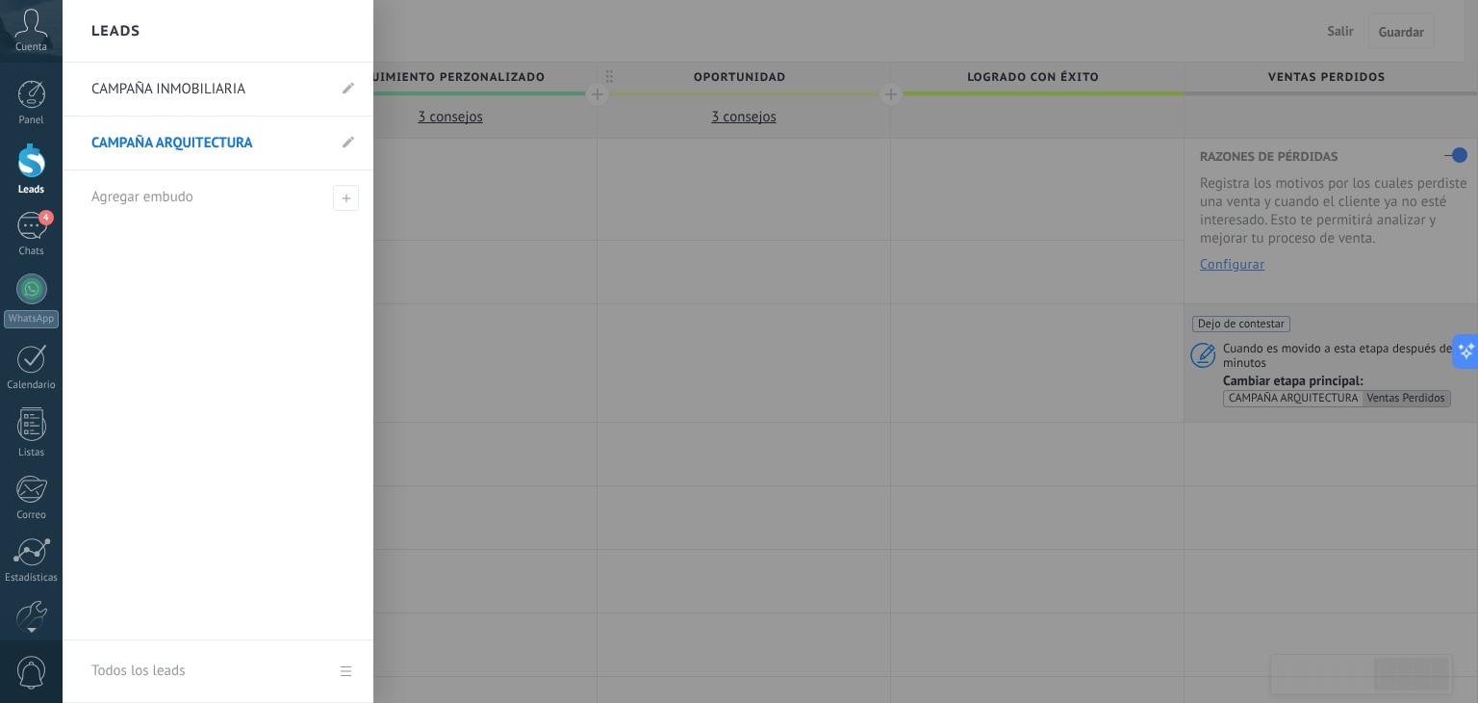
click at [30, 163] on div at bounding box center [31, 160] width 29 height 36
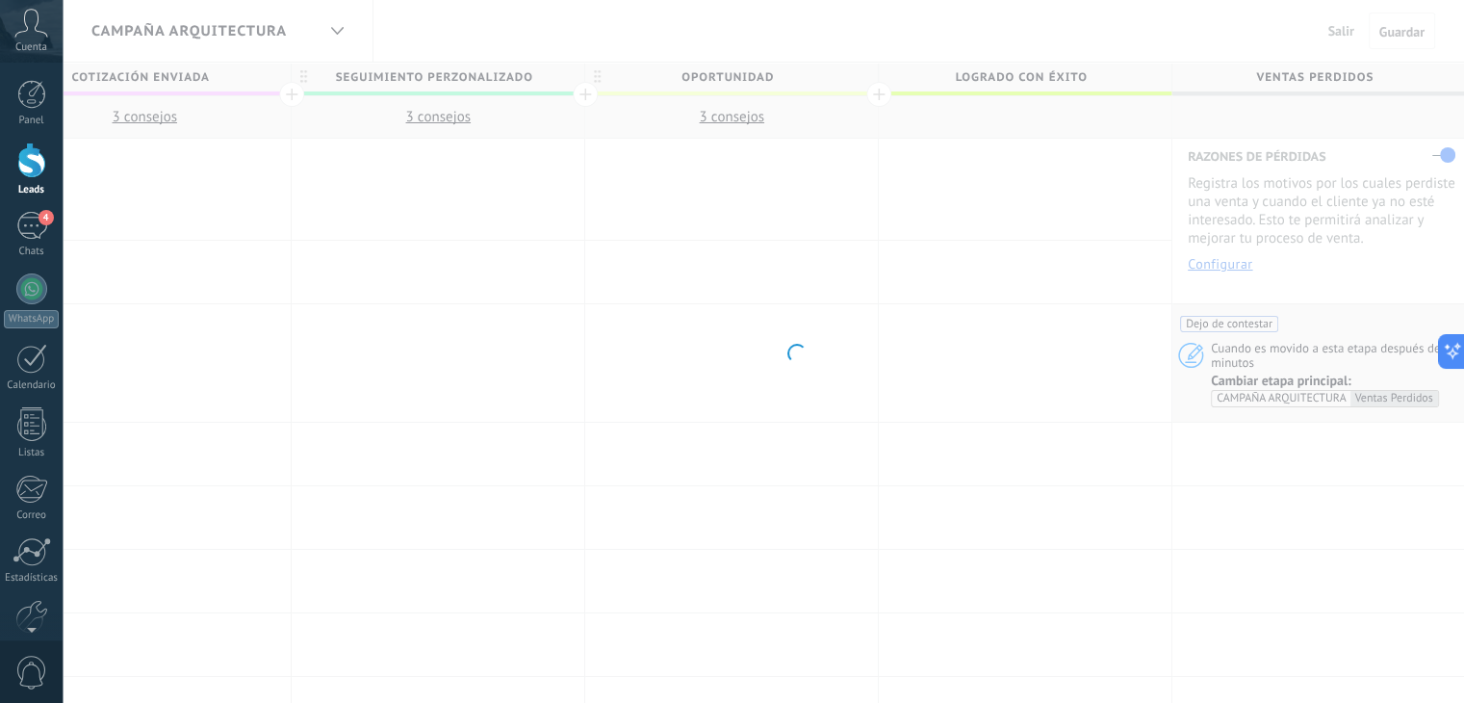
scroll to position [0, 1829]
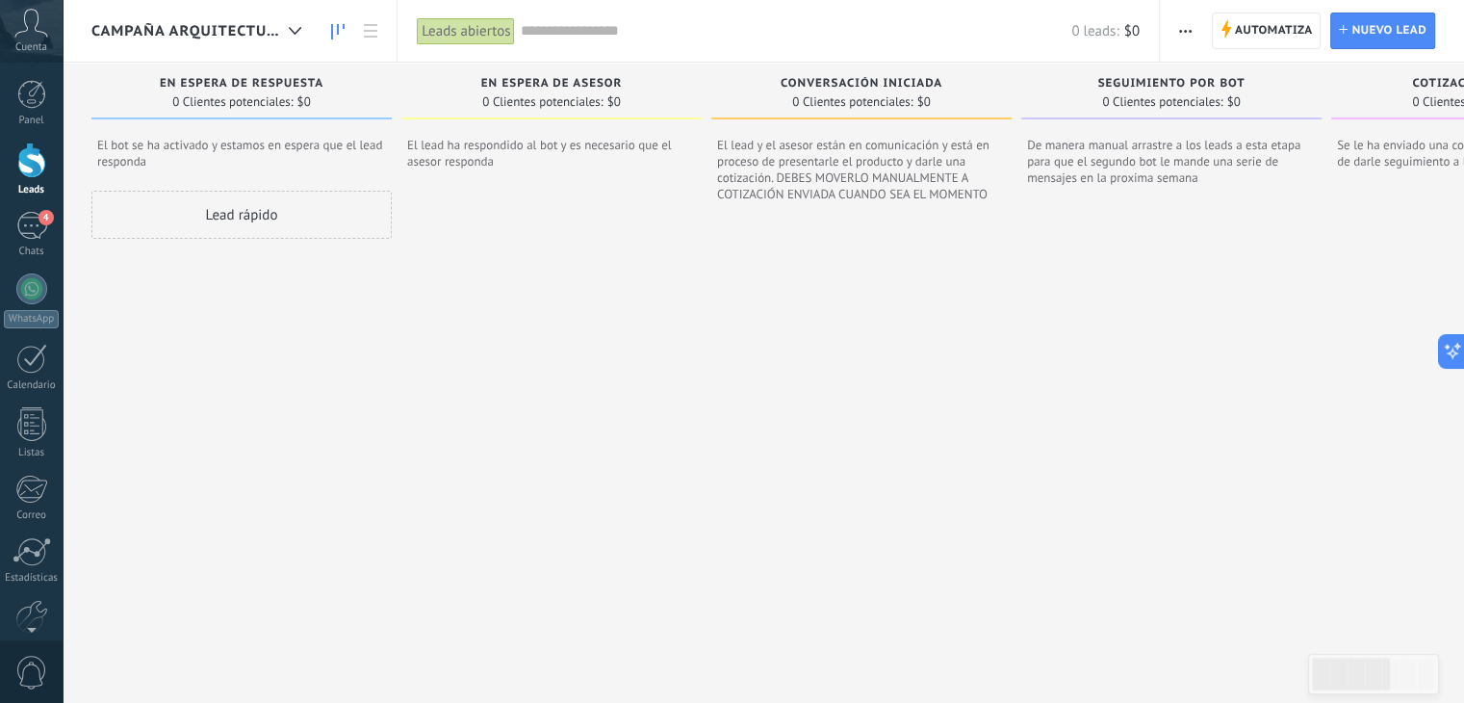
click at [536, 31] on input "text" at bounding box center [795, 31] width 551 height 20
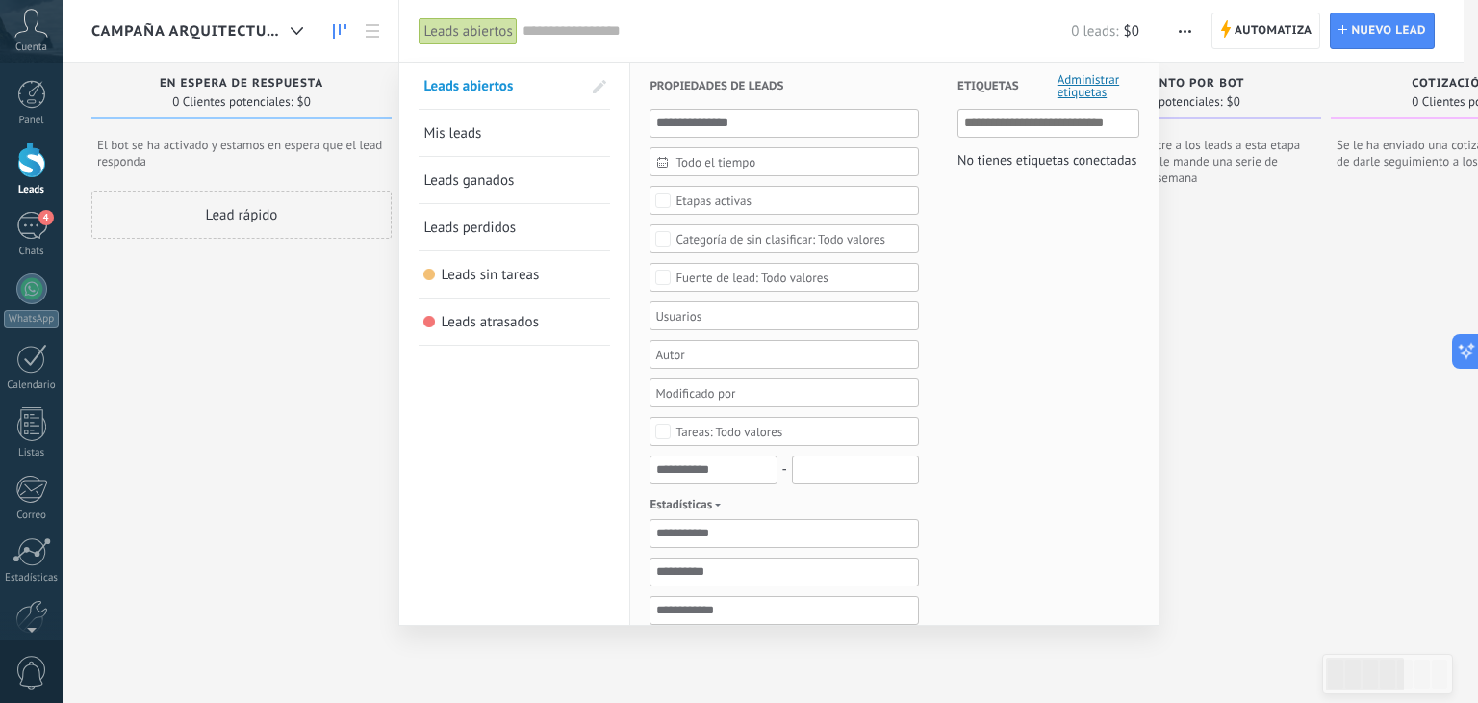
click at [484, 228] on span "Leads perdidos" at bounding box center [469, 227] width 92 height 18
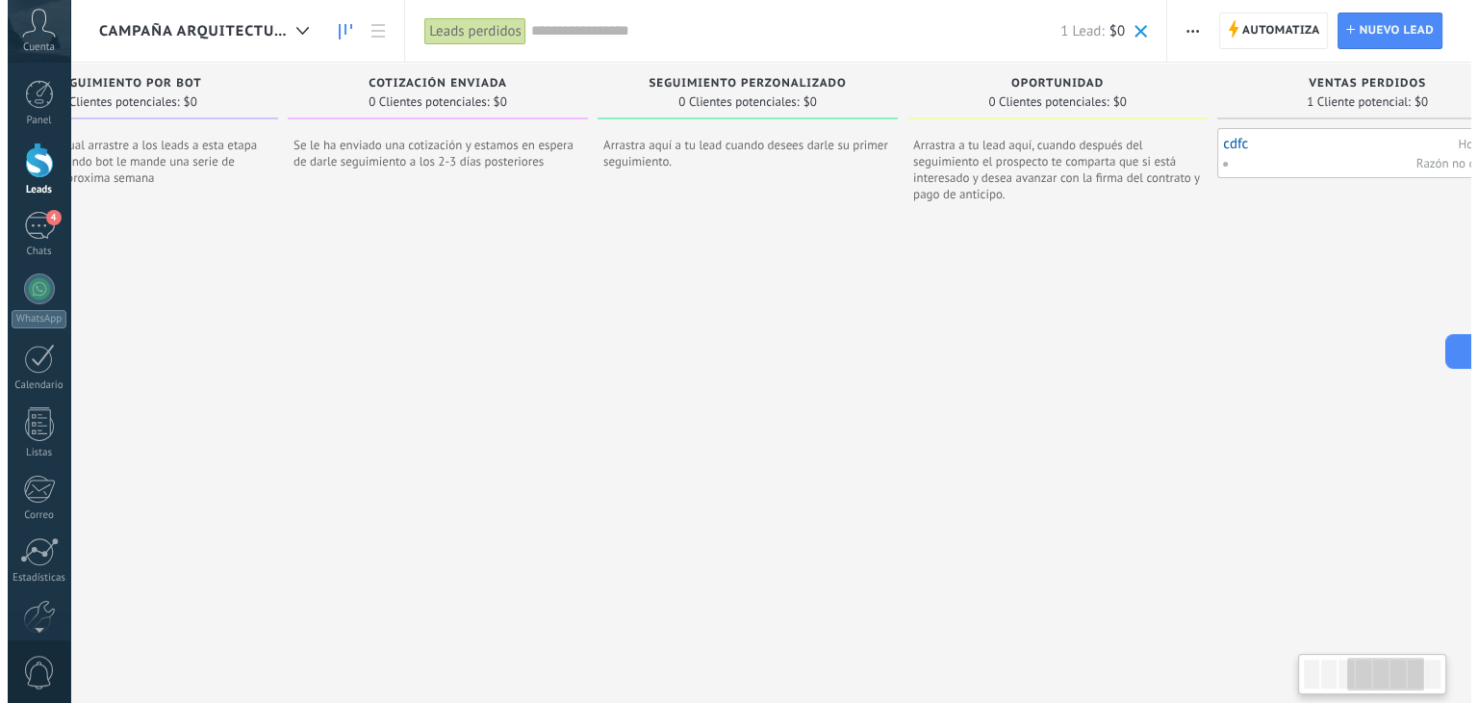
scroll to position [0, 1126]
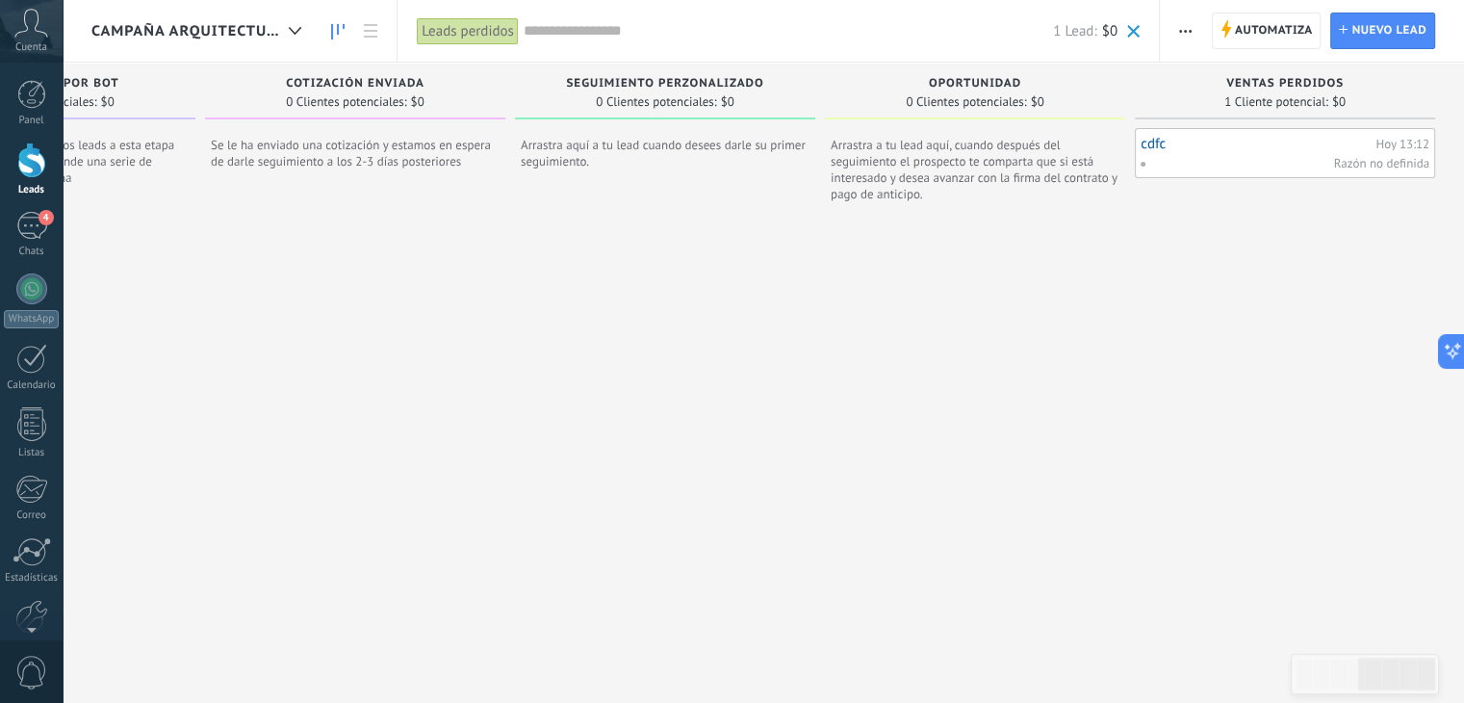
click at [1311, 147] on link "cdfc" at bounding box center [1255, 144] width 230 height 16
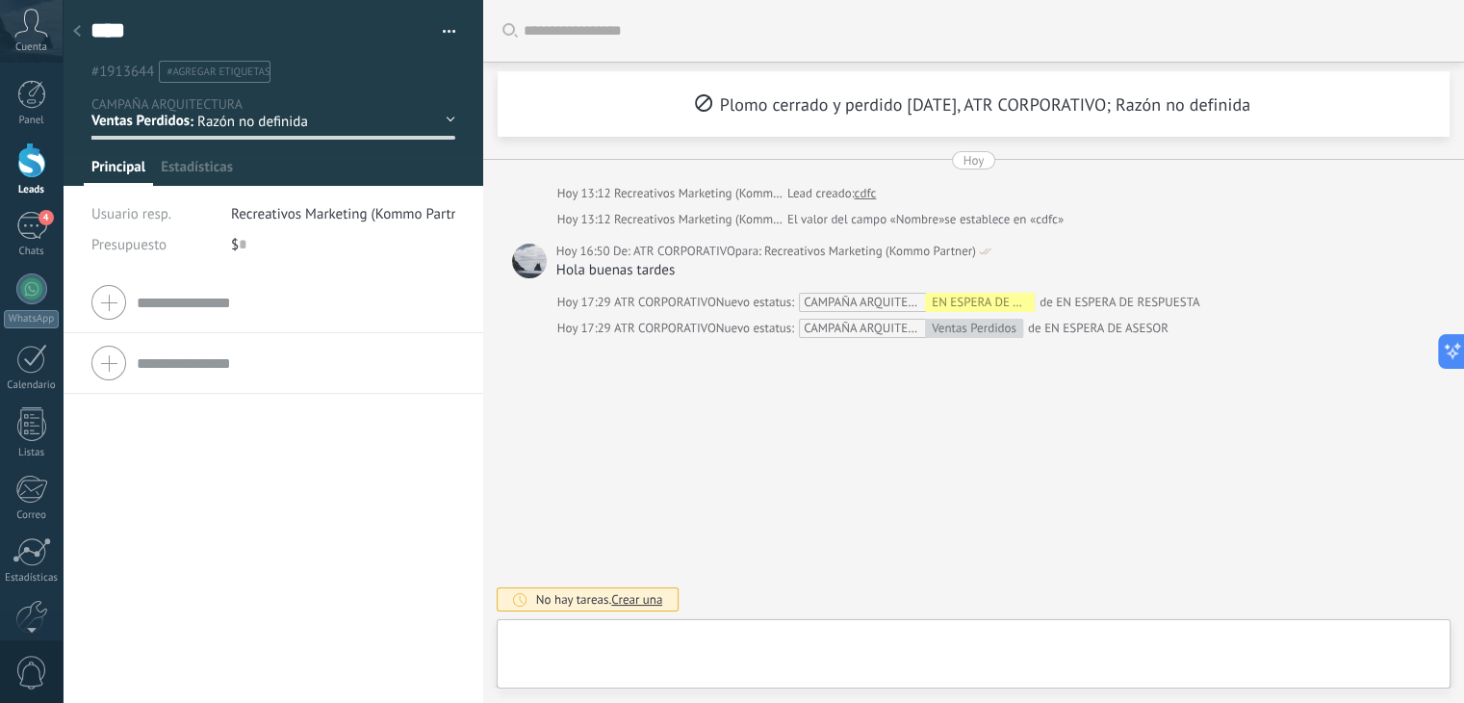
type textarea "****"
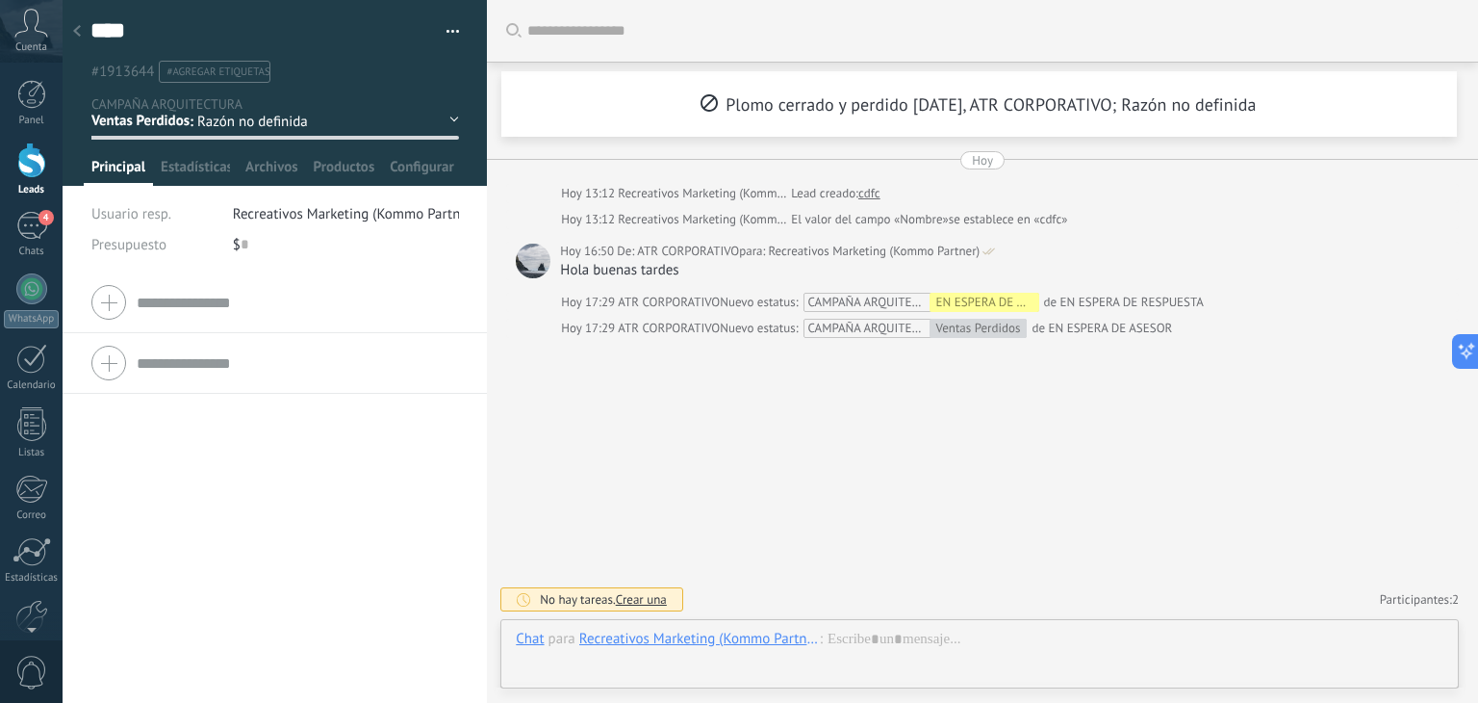
scroll to position [28, 0]
click at [321, 120] on span "Razón no definida" at bounding box center [278, 122] width 163 height 18
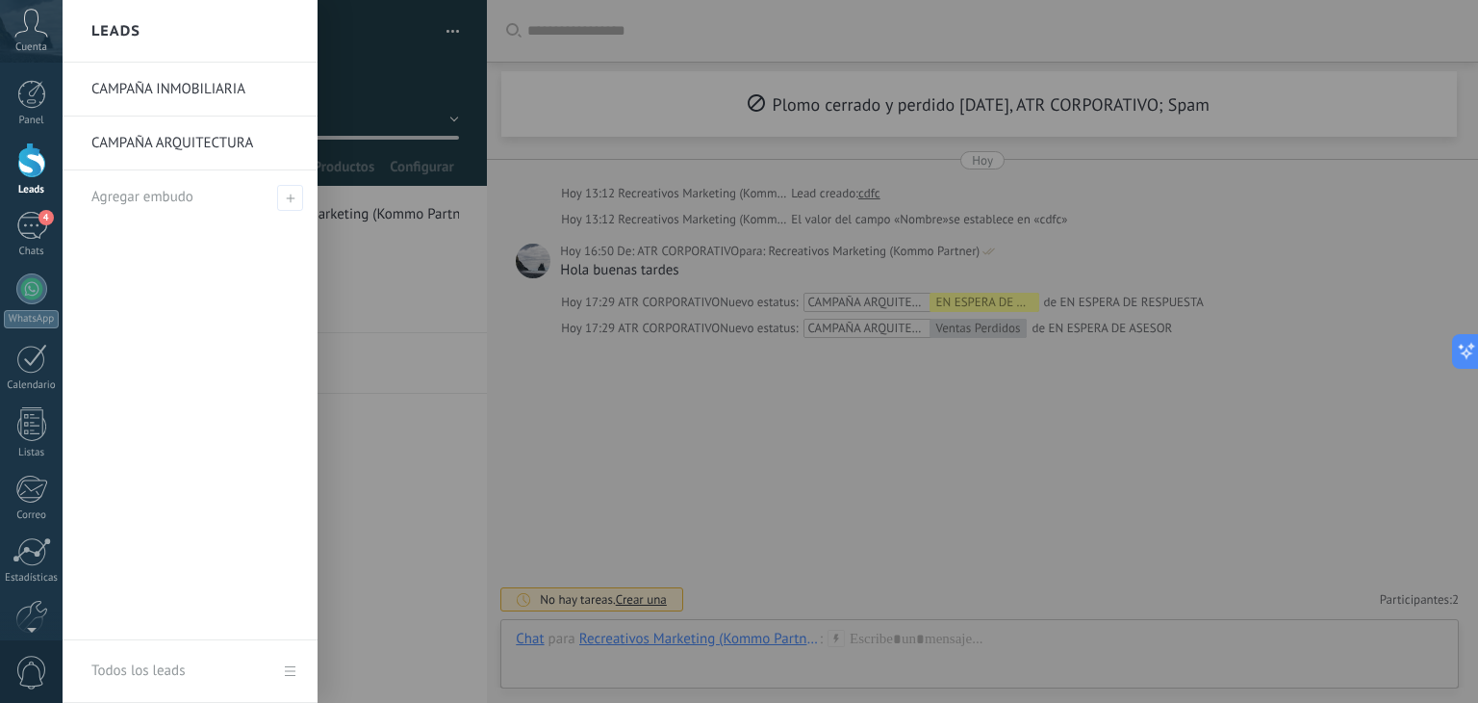
click at [30, 159] on div at bounding box center [31, 160] width 29 height 36
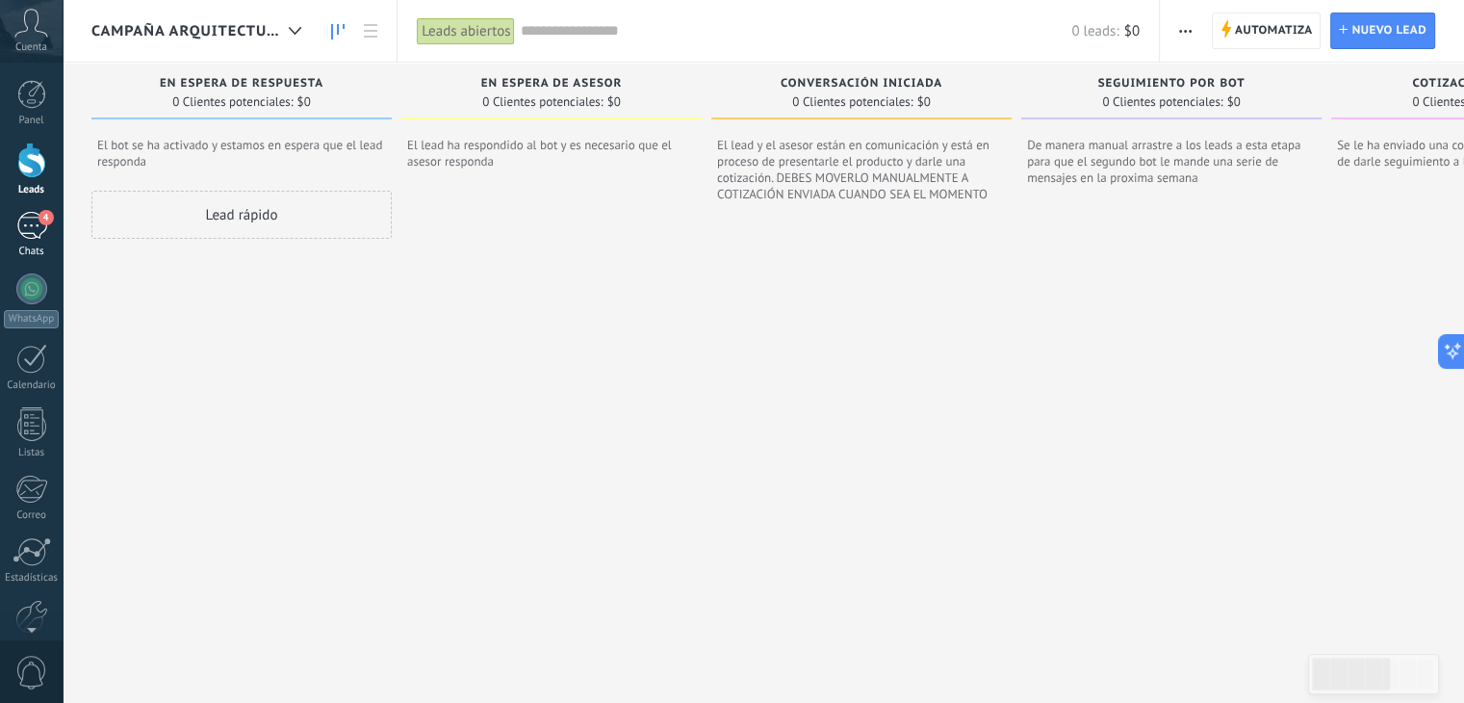
click at [27, 225] on div "4" at bounding box center [31, 226] width 31 height 28
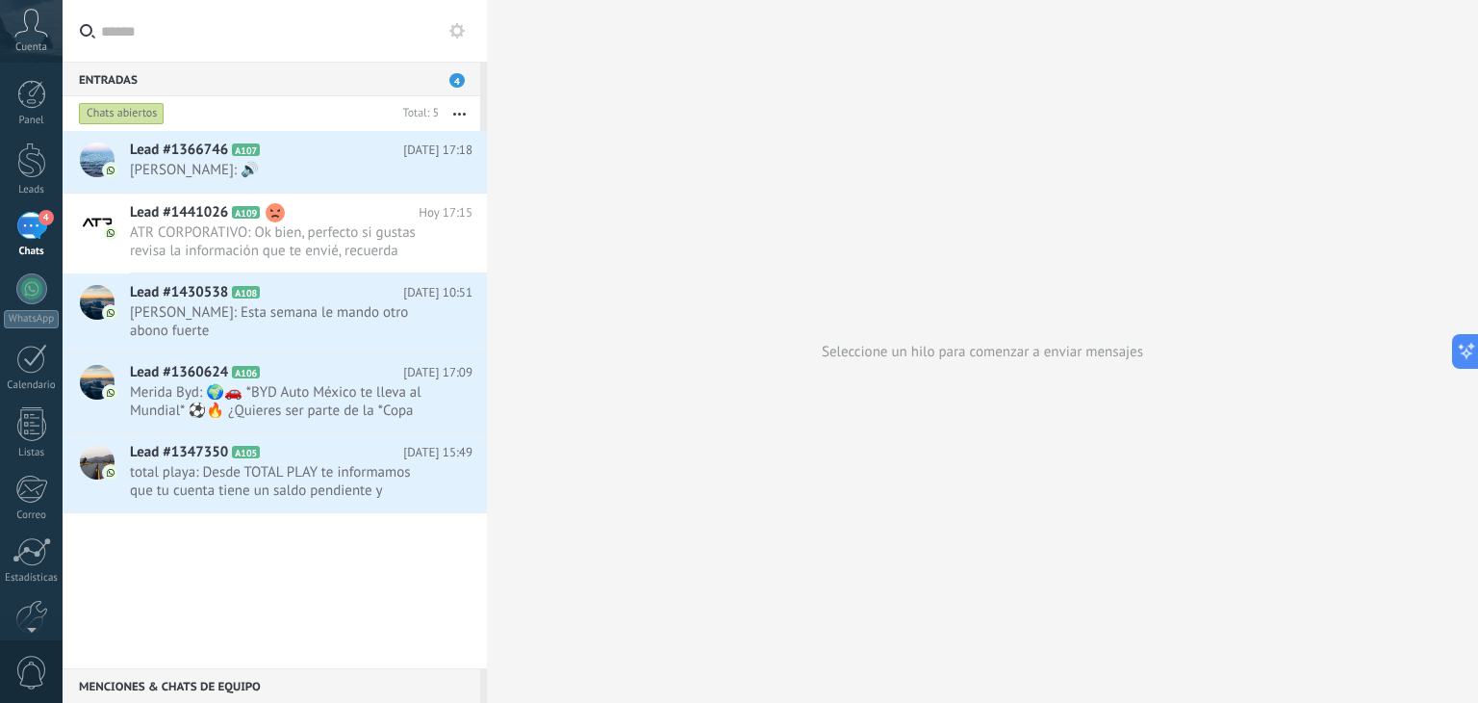
scroll to position [28, 0]
click at [36, 295] on div at bounding box center [31, 288] width 31 height 31
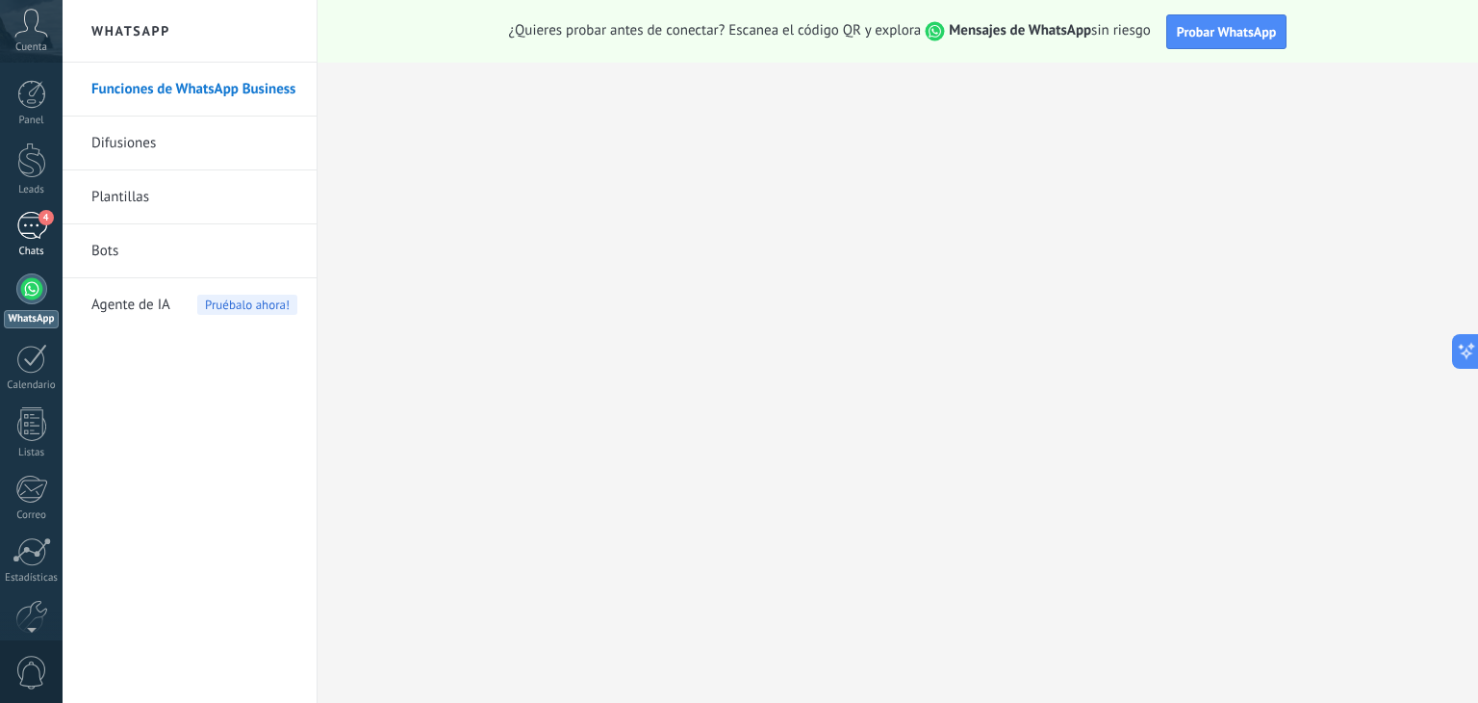
click at [33, 231] on div "4" at bounding box center [31, 226] width 31 height 28
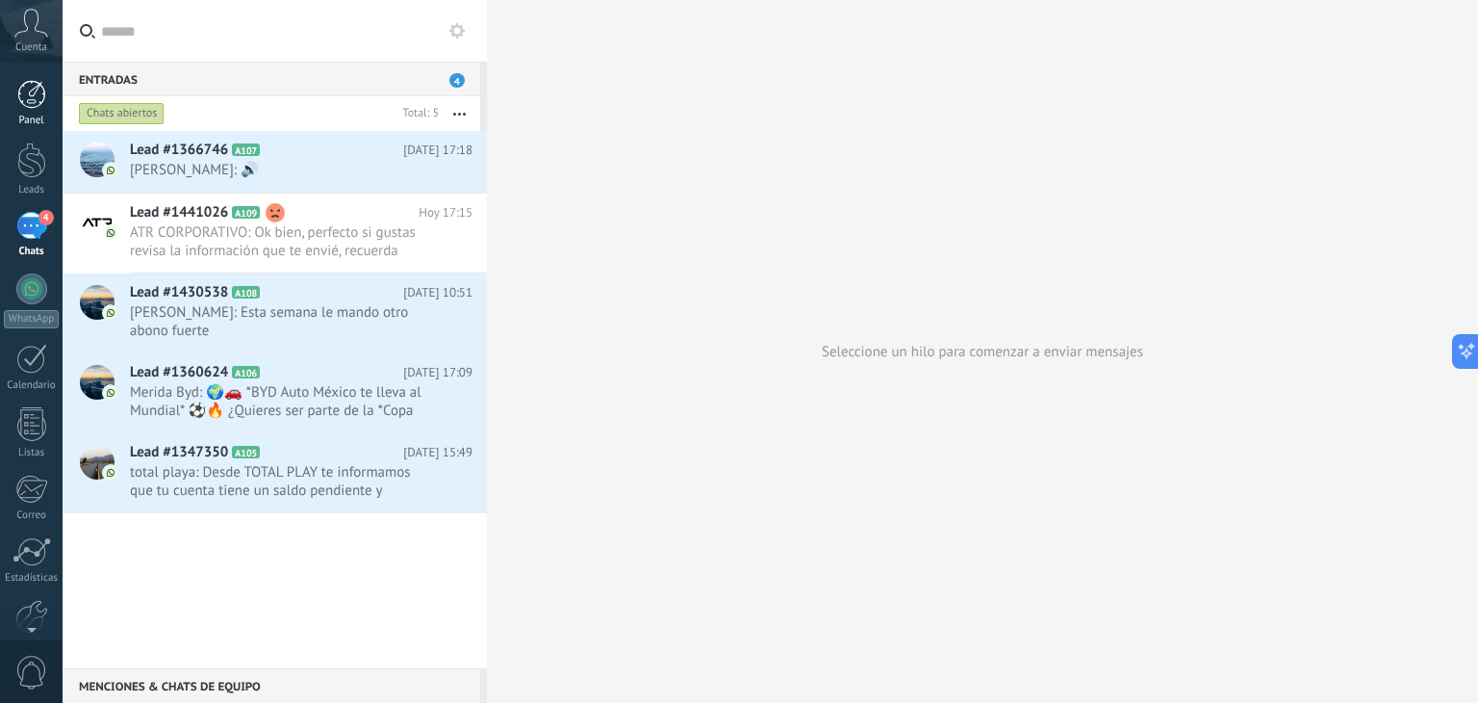
click at [27, 102] on div at bounding box center [31, 94] width 29 height 29
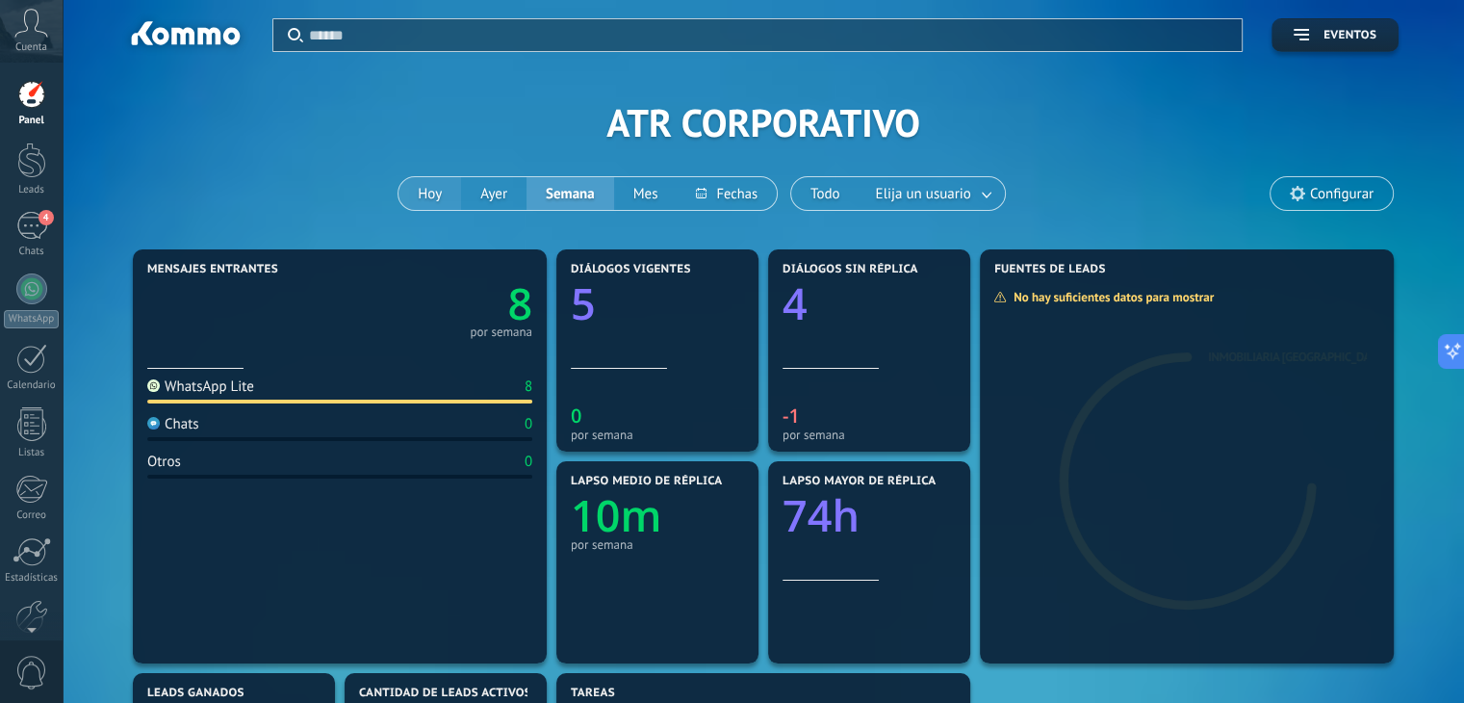
click at [435, 187] on button "Hoy" at bounding box center [429, 193] width 63 height 33
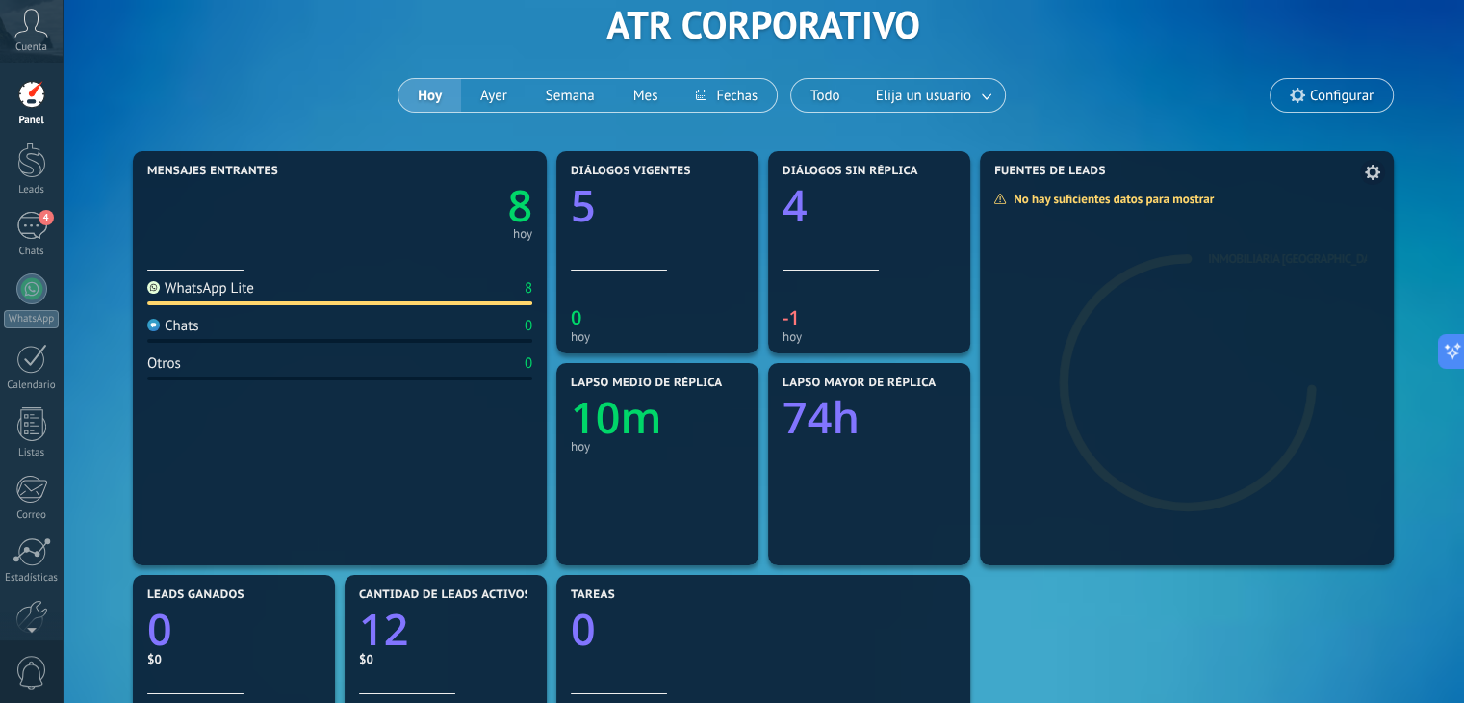
scroll to position [96, 0]
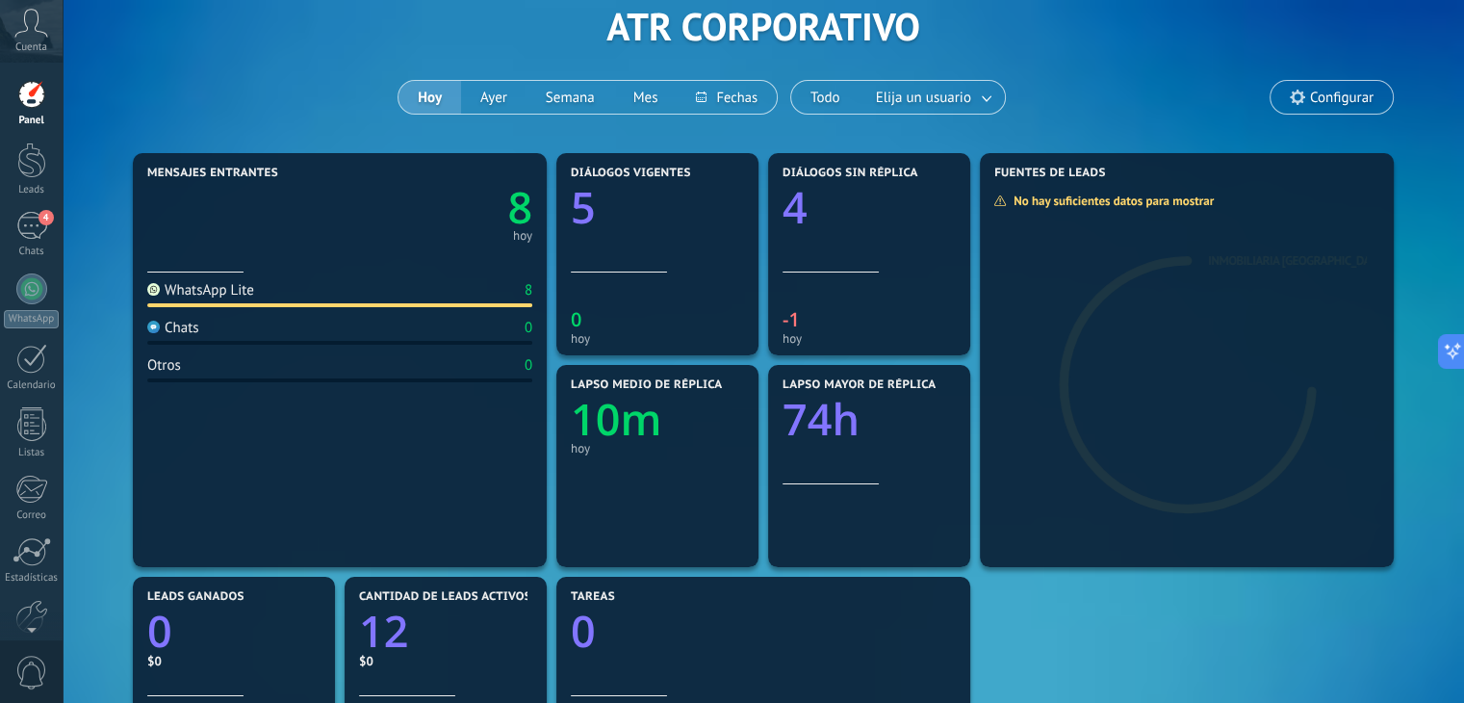
click at [1122, 124] on div "Aplicar Eventos ATR CORPORATIVO Hoy Ayer Semana Mes Todo Elija un usuario Confi…" at bounding box center [763, 26] width 1344 height 244
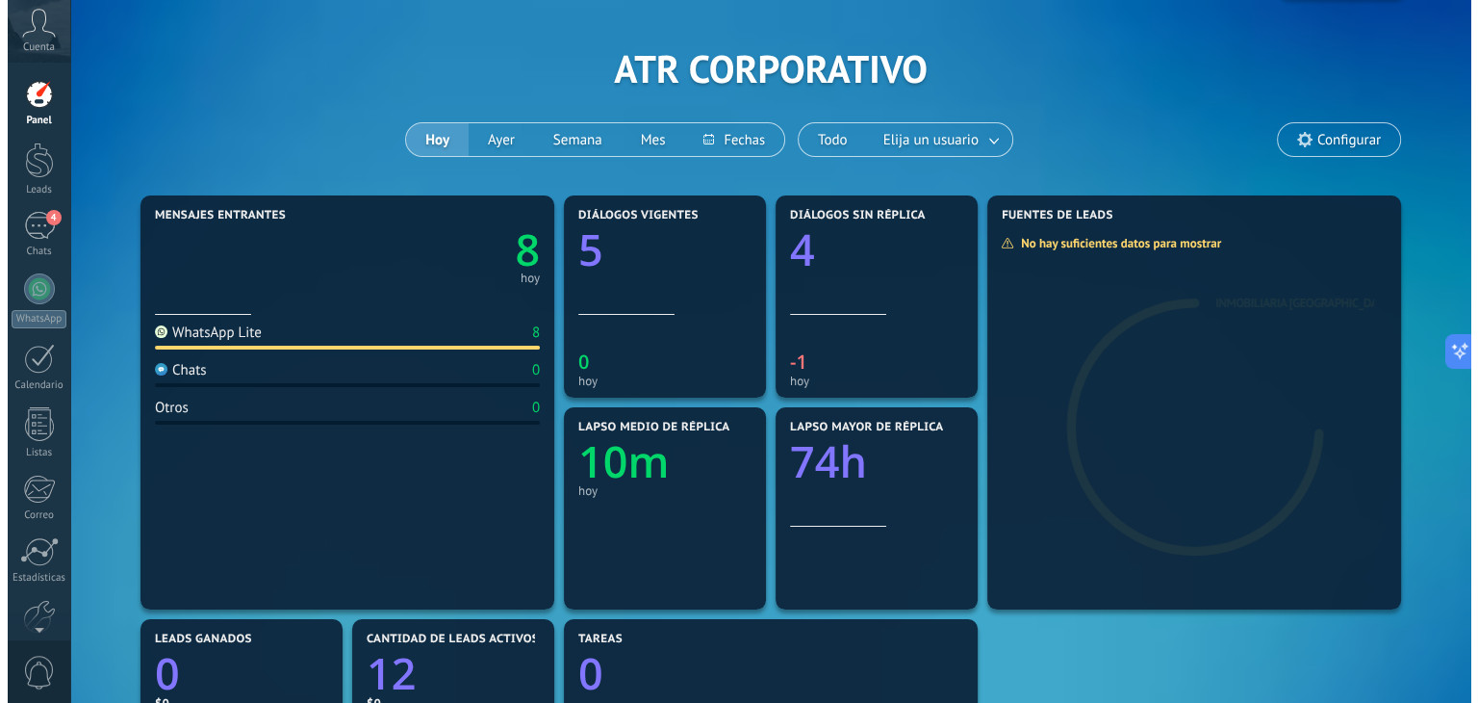
scroll to position [0, 0]
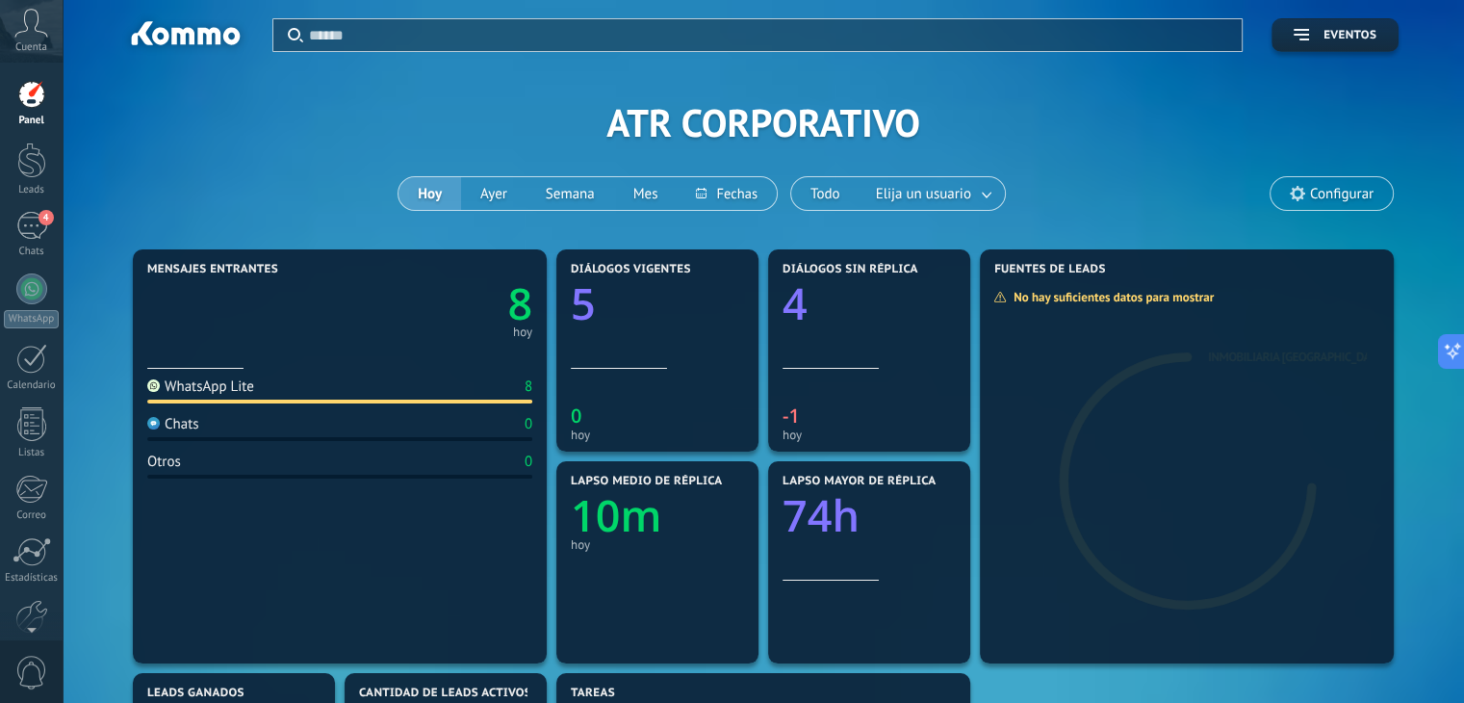
click at [17, 25] on icon at bounding box center [31, 23] width 34 height 29
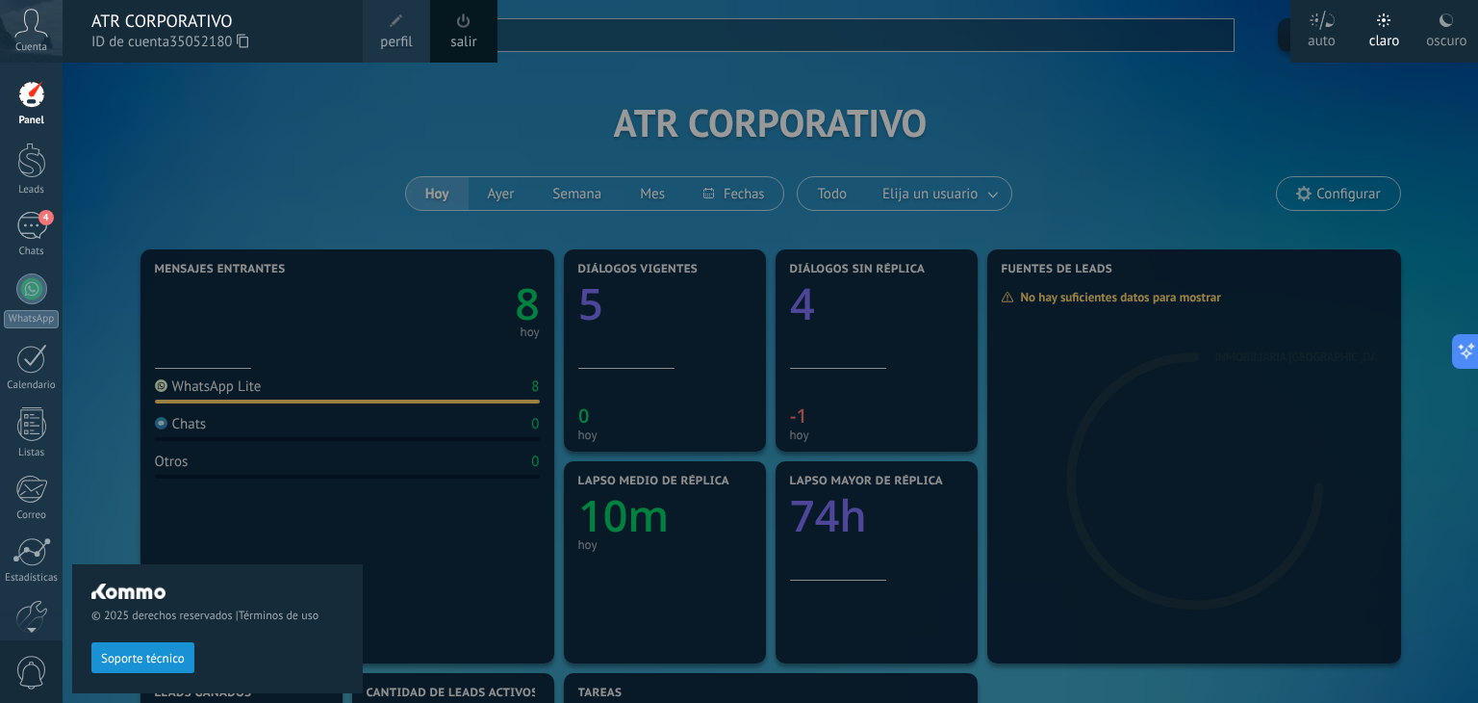
click at [260, 103] on div "© 2025 derechos reservados | Términos de uso Soporte técnico" at bounding box center [217, 383] width 291 height 640
click at [187, 115] on div "© 2025 derechos reservados | Términos de uso Soporte técnico" at bounding box center [217, 383] width 291 height 640
click at [29, 98] on div at bounding box center [31, 94] width 29 height 29
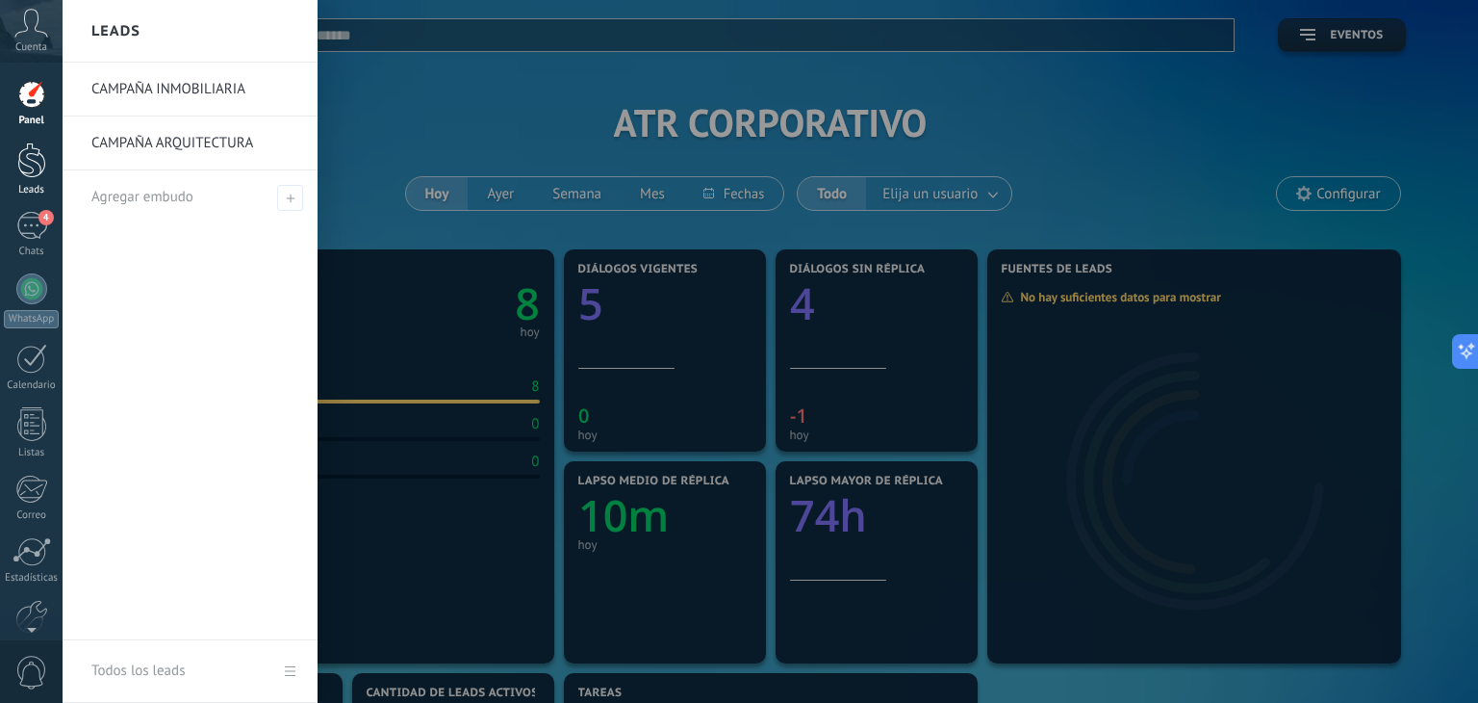
click at [25, 167] on div at bounding box center [31, 160] width 29 height 36
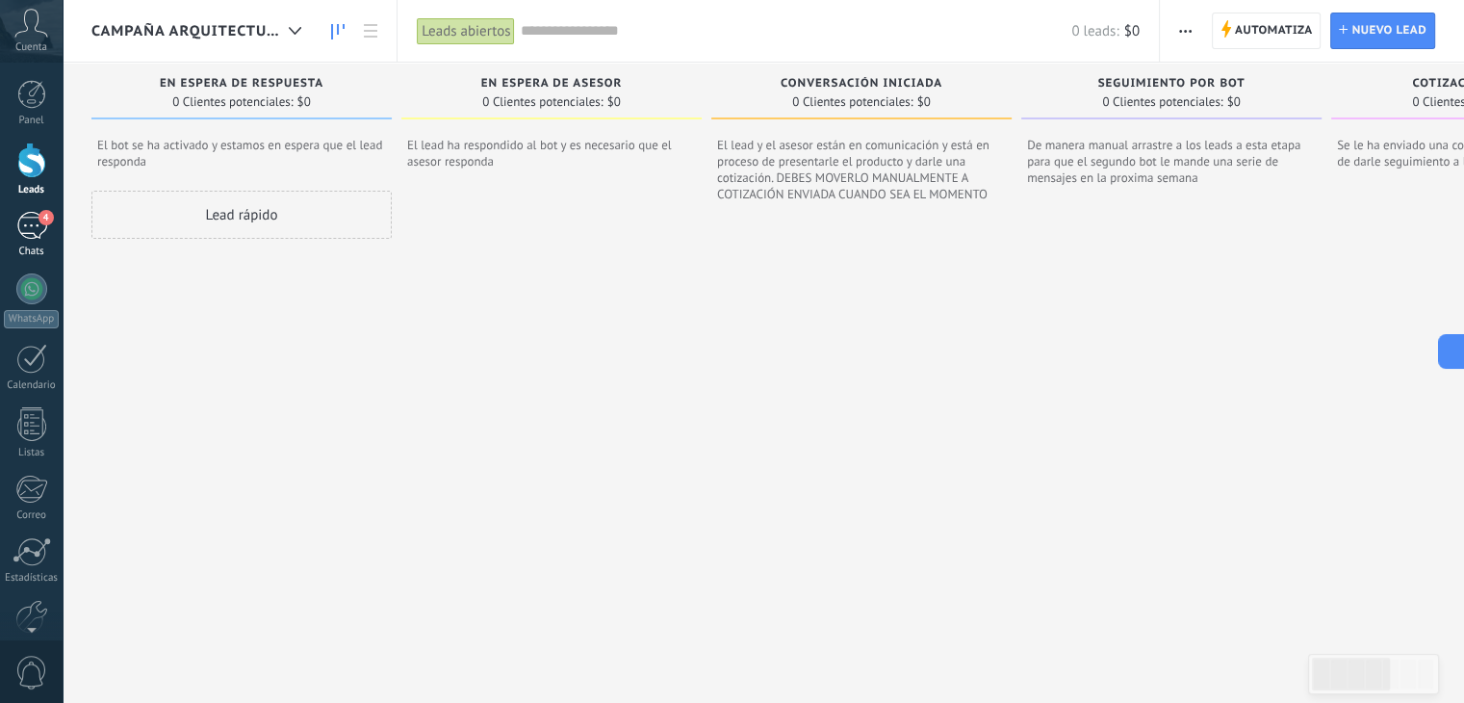
click at [12, 224] on link "4 Chats" at bounding box center [31, 235] width 63 height 46
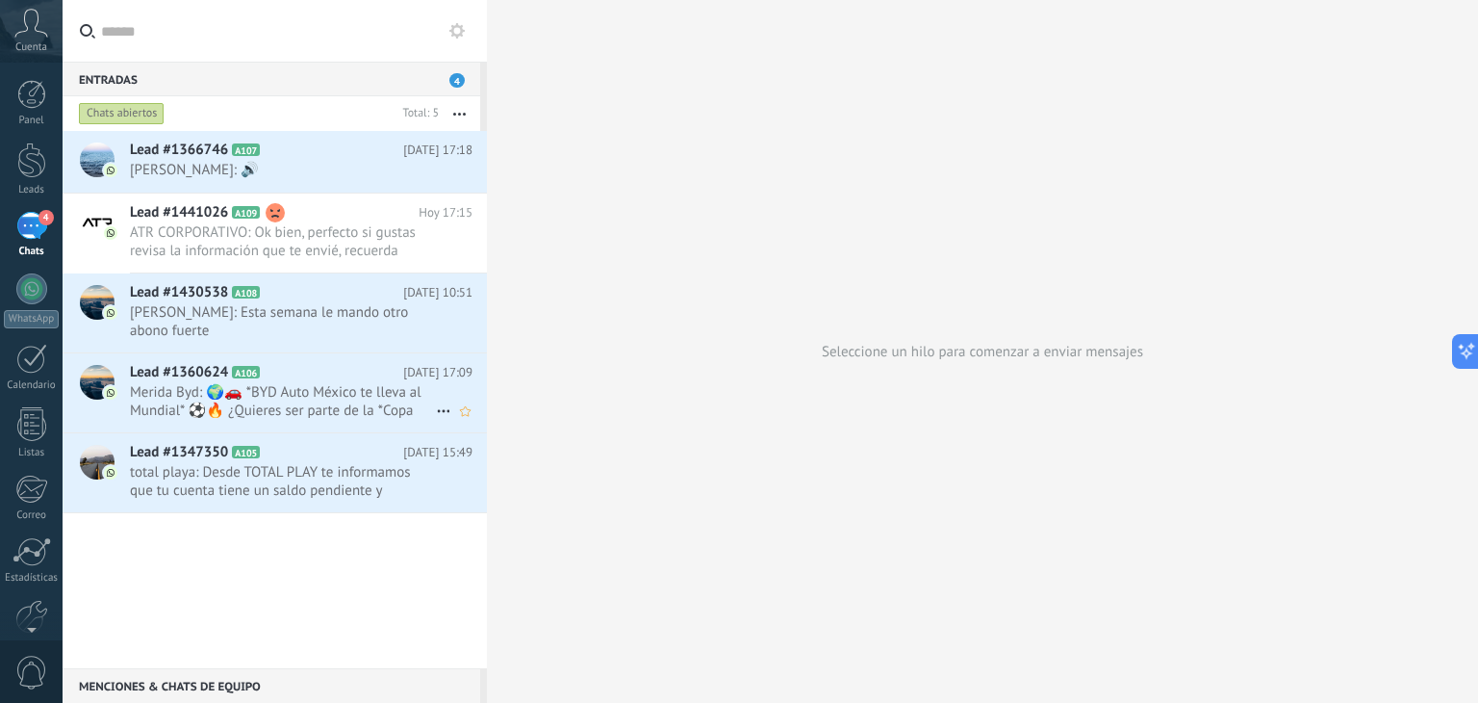
click at [304, 393] on span "Merida Byd: 🌍🚗 *BYD Auto México te lleva al Mundial* ⚽🔥 ¿Quieres ser parte de l…" at bounding box center [283, 401] width 306 height 37
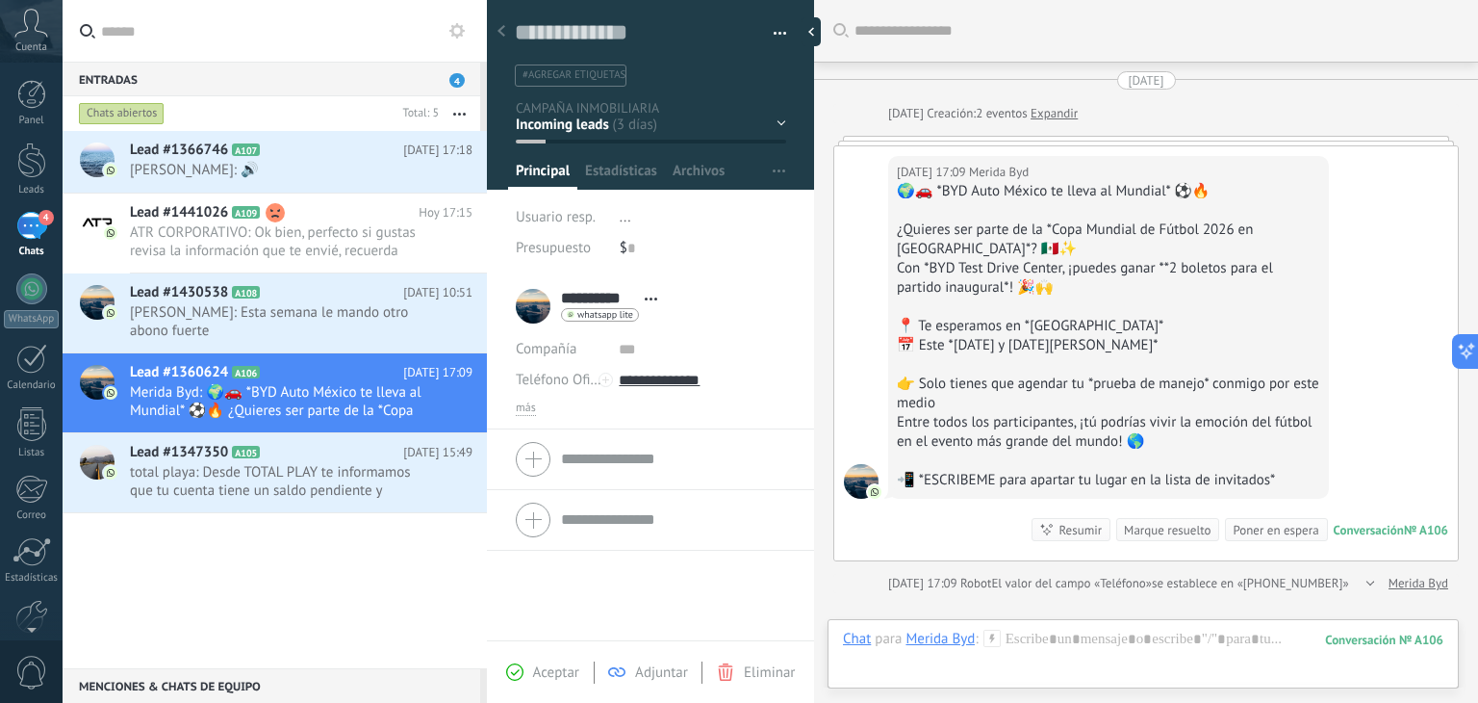
scroll to position [28, 0]
click at [0, 0] on div "EN ESPERA DE RESPUESTA EN ESPERA DE ASESOR CONVERSACIÓN INICIADA SEGUIMIENTO PO…" at bounding box center [0, 0] width 0 height 0
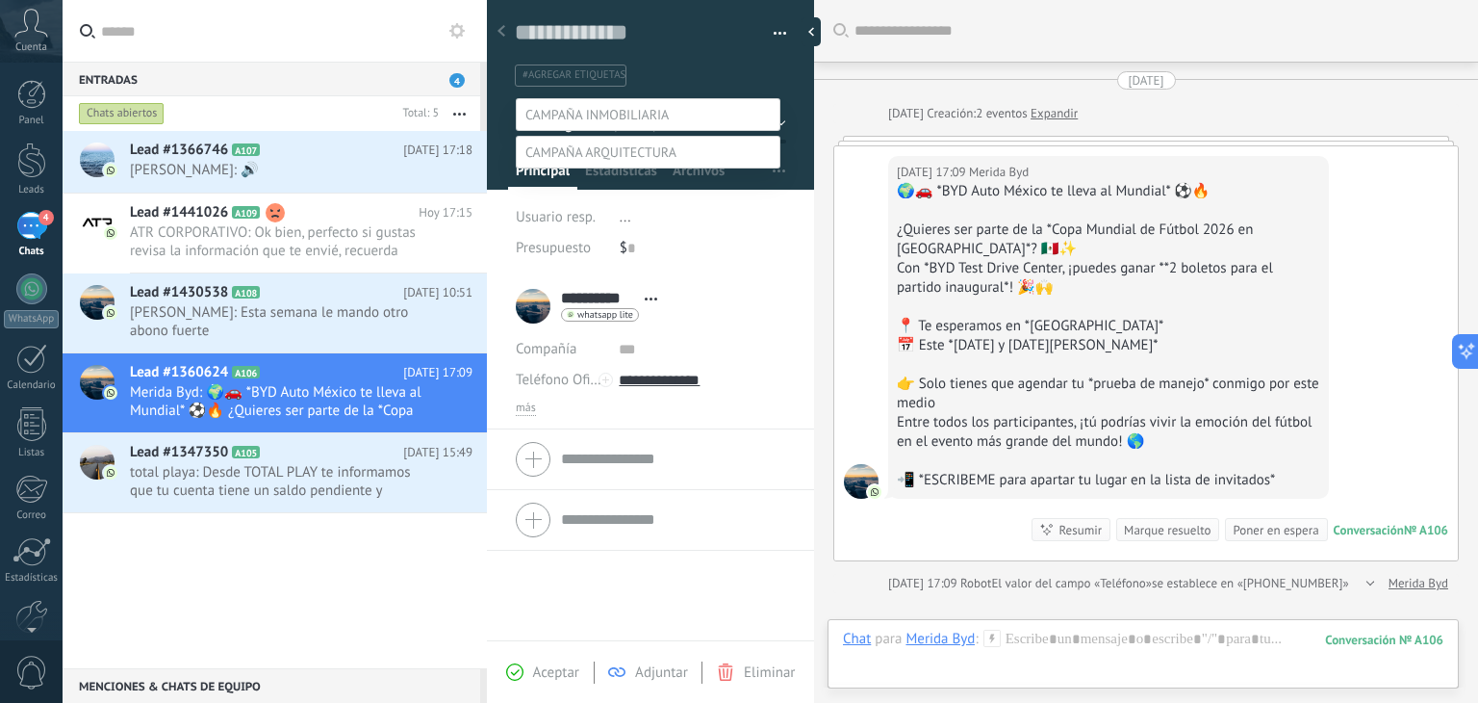
click at [652, 168] on label at bounding box center [648, 152] width 265 height 33
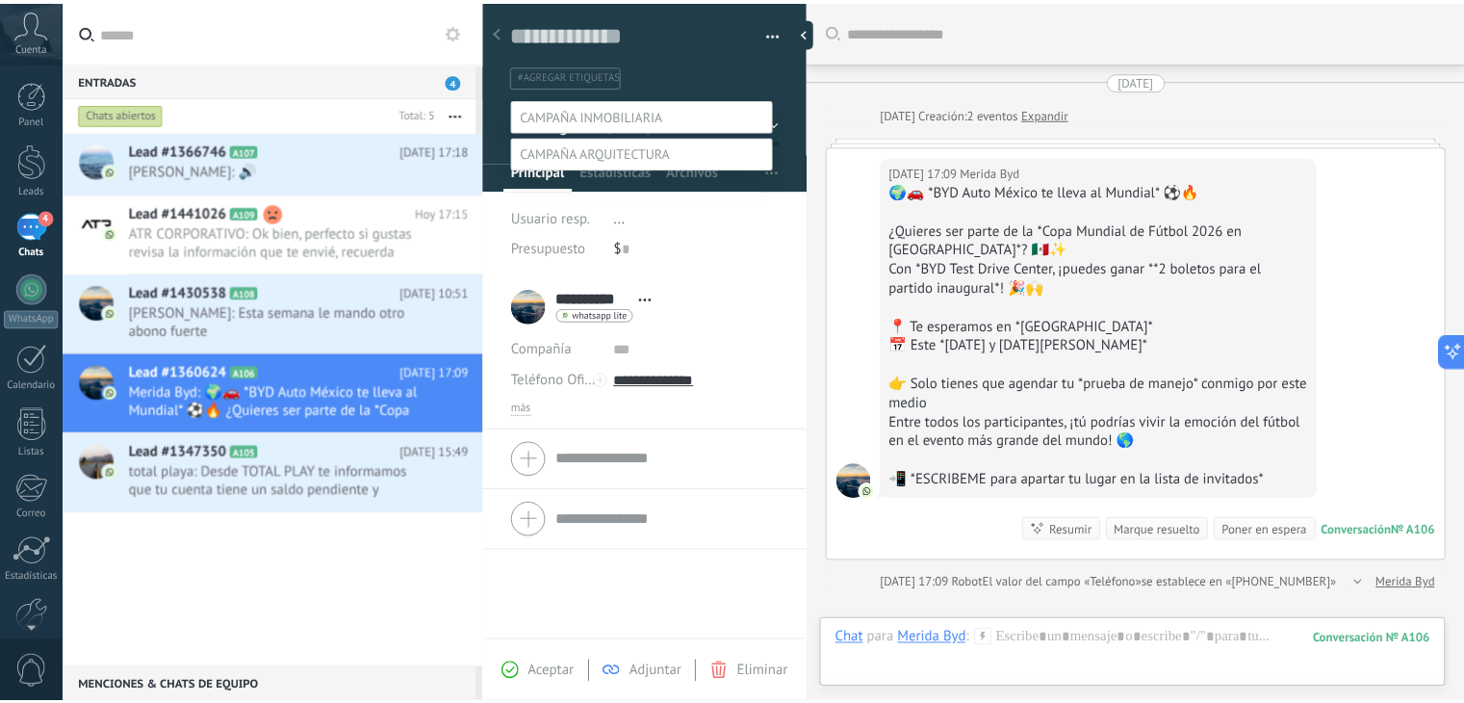
scroll to position [38, 0]
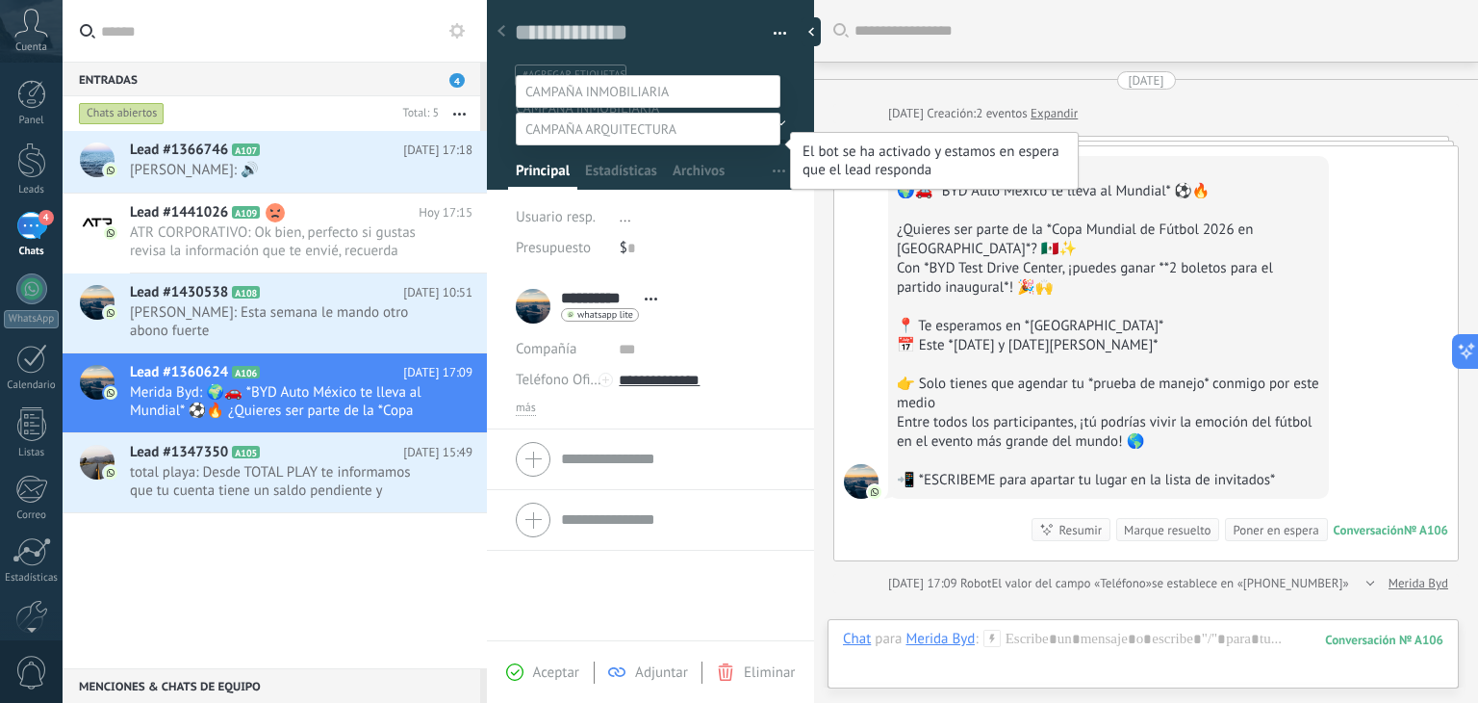
click at [0, 0] on label "EN ESPERA DE RESPUESTA" at bounding box center [0, 0] width 0 height 0
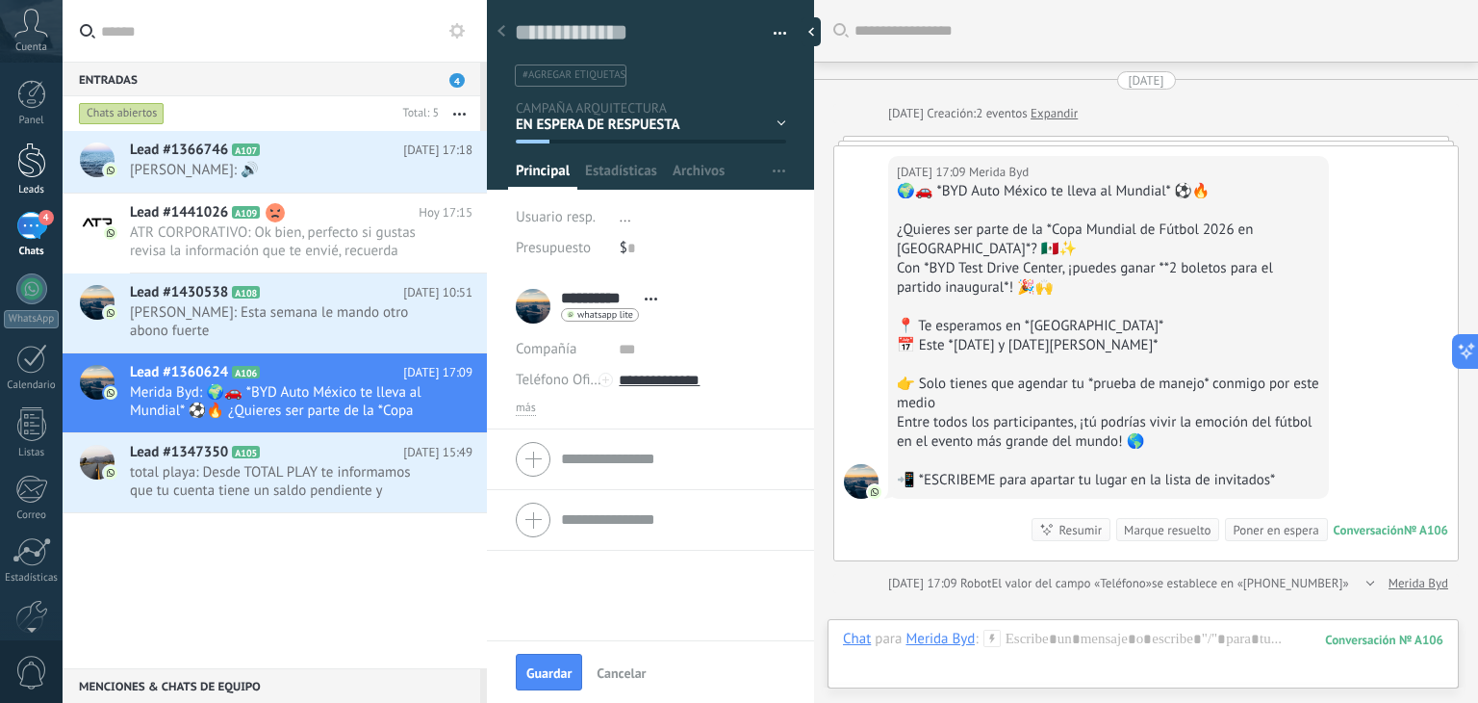
click at [31, 174] on div at bounding box center [31, 160] width 29 height 36
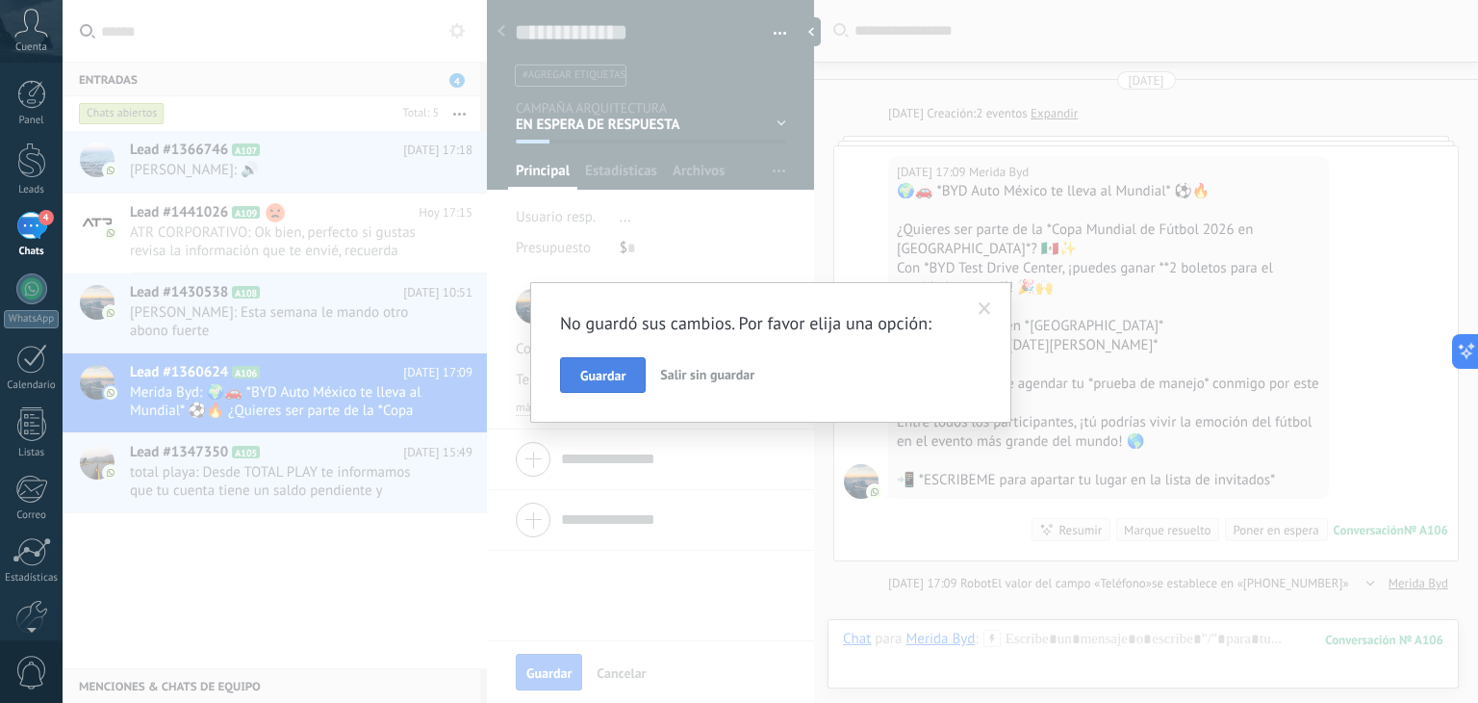
click at [626, 382] on button "Guardar" at bounding box center [603, 375] width 86 height 37
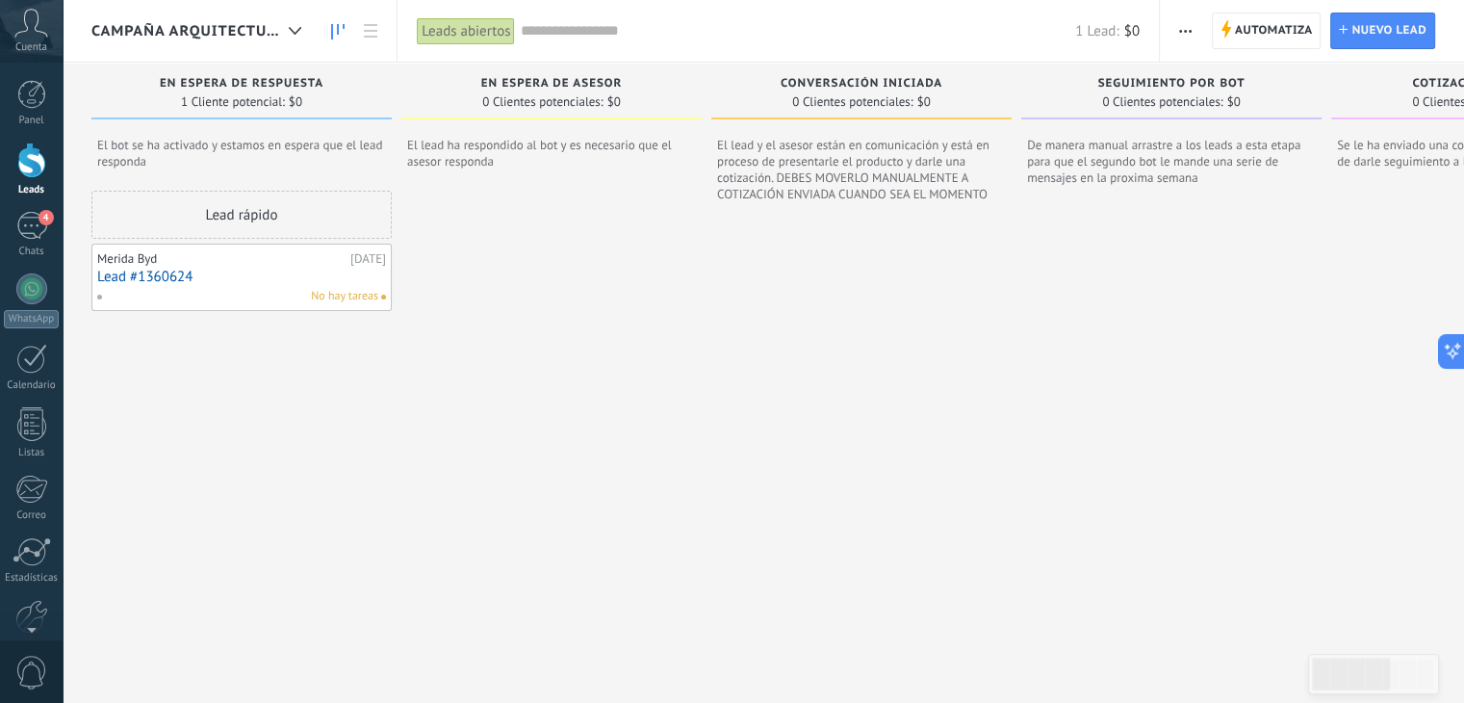
click at [264, 22] on span "CAMPAÑA ARQUITECTURA" at bounding box center [186, 31] width 190 height 18
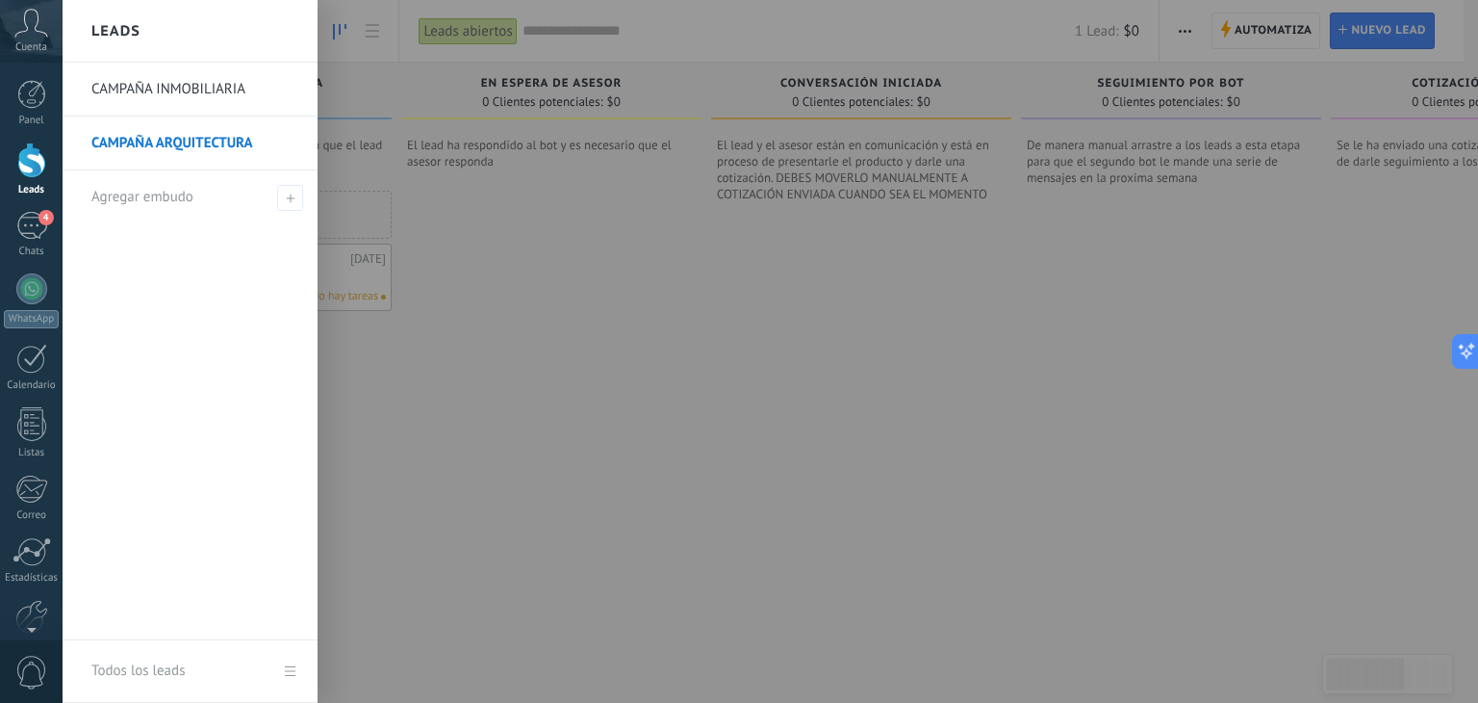
click at [474, 246] on div at bounding box center [802, 351] width 1478 height 703
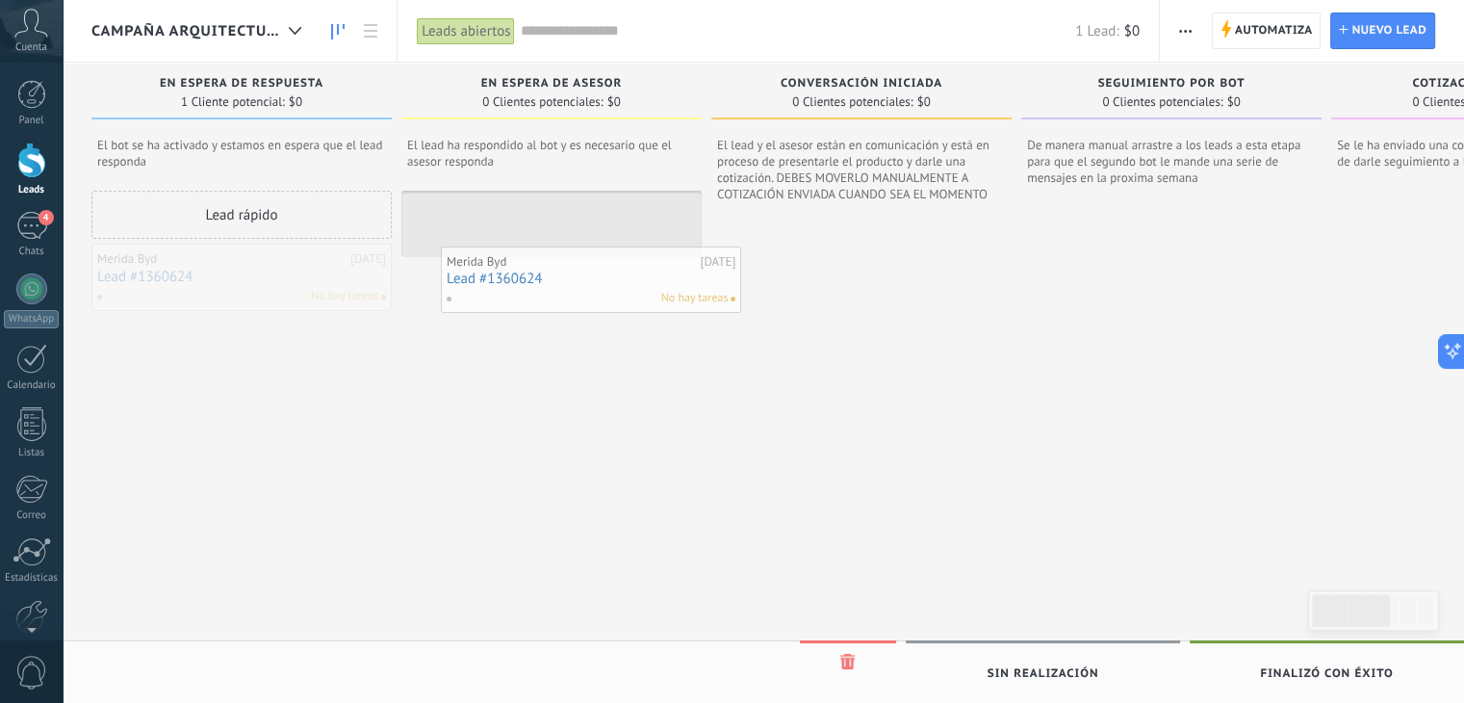
drag, startPoint x: 223, startPoint y: 283, endPoint x: 569, endPoint y: 260, distance: 346.3
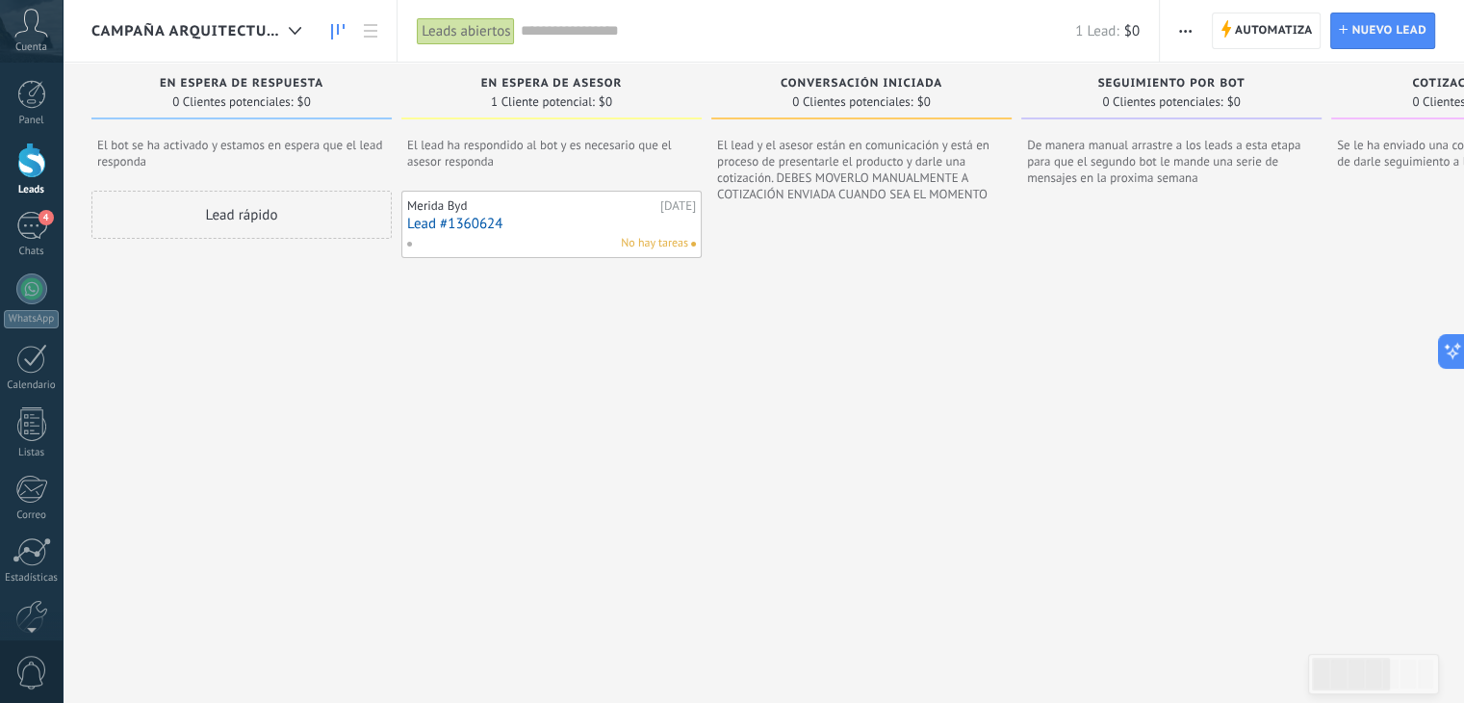
click at [543, 237] on div "No hay tareas" at bounding box center [547, 243] width 282 height 17
click at [524, 217] on link "Lead #1360624" at bounding box center [551, 224] width 289 height 16
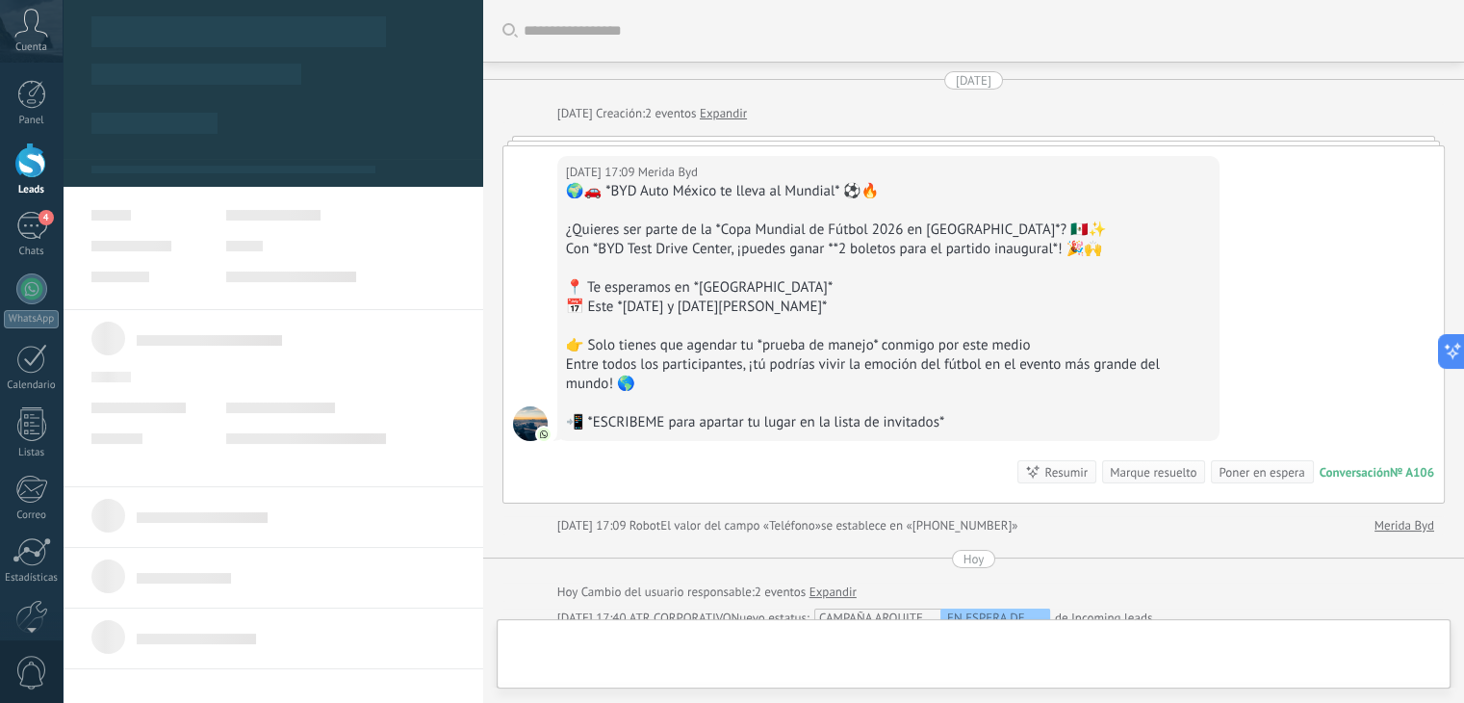
type textarea "**********"
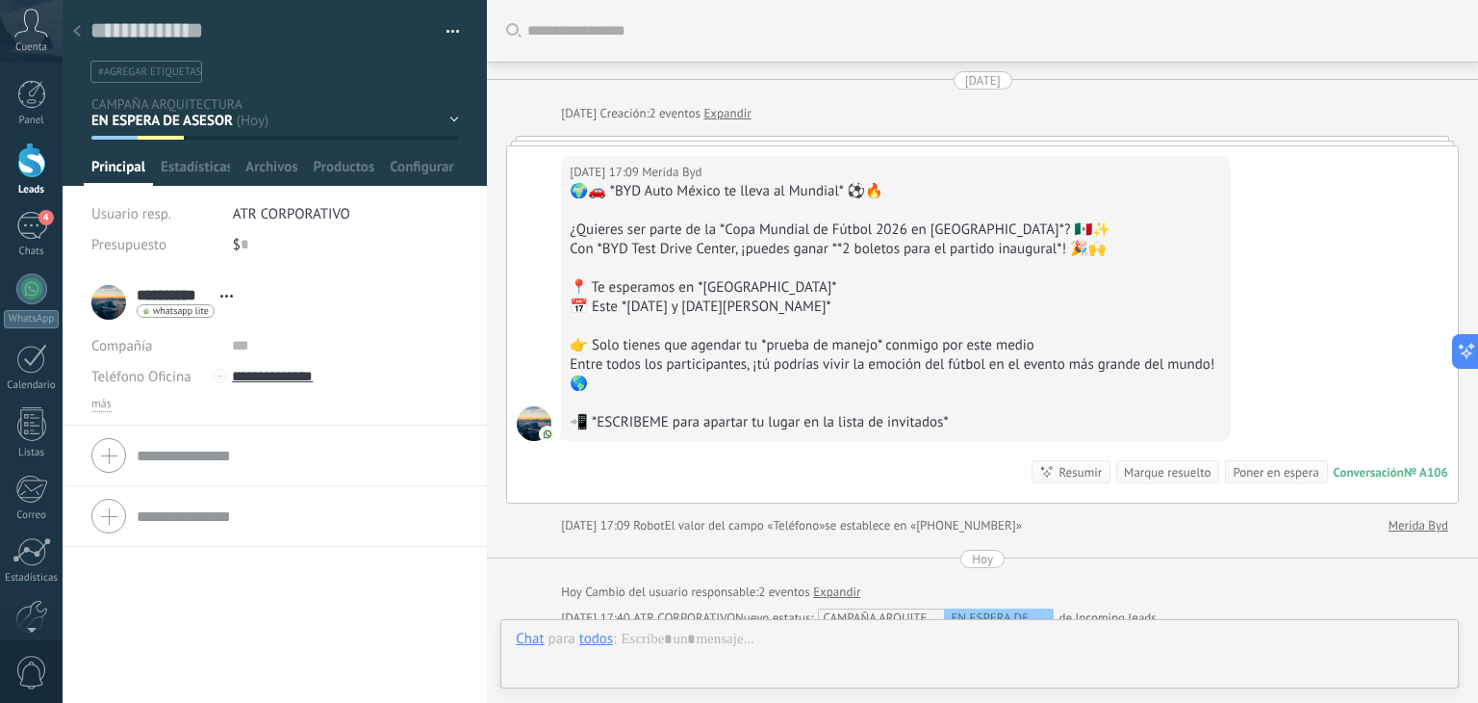
scroll to position [286, 0]
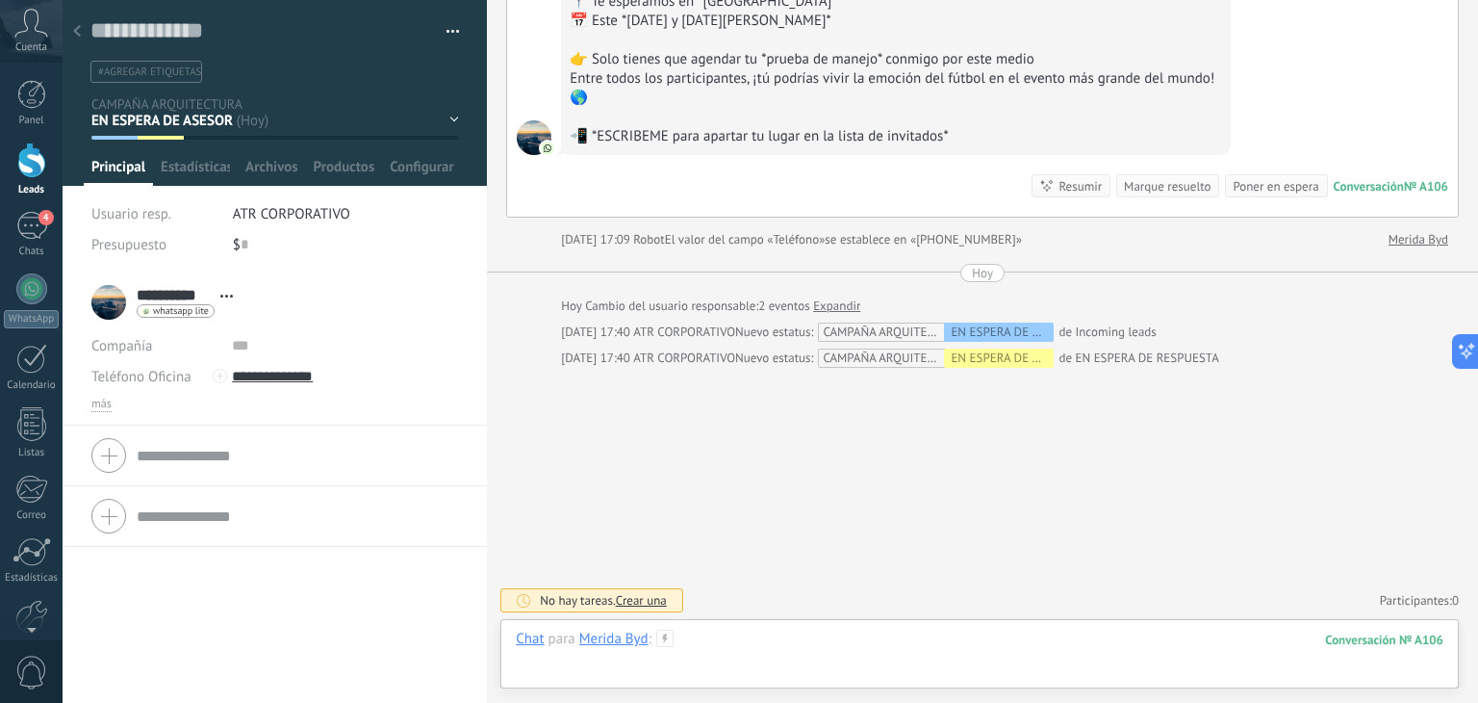
click at [1064, 652] on div at bounding box center [980, 658] width 928 height 58
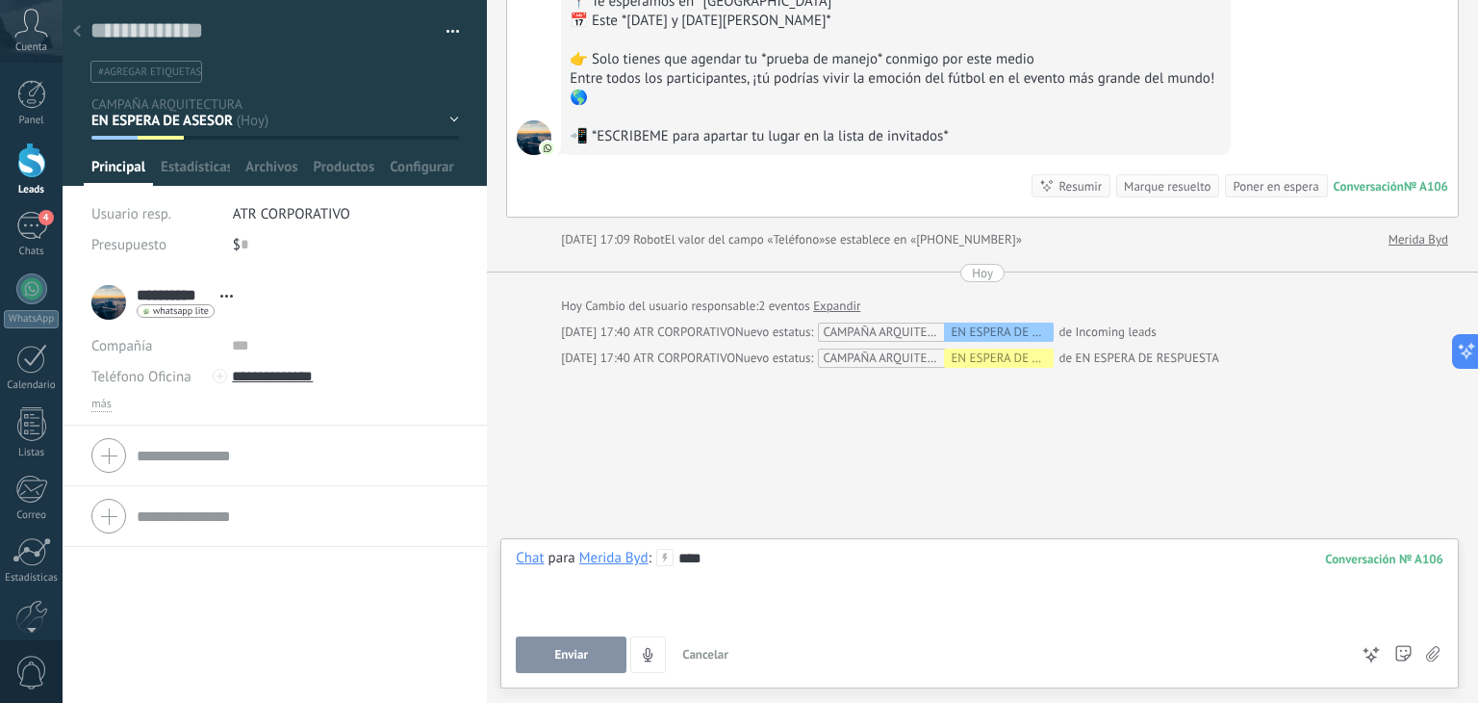
click at [539, 672] on button "Enviar" at bounding box center [571, 654] width 111 height 37
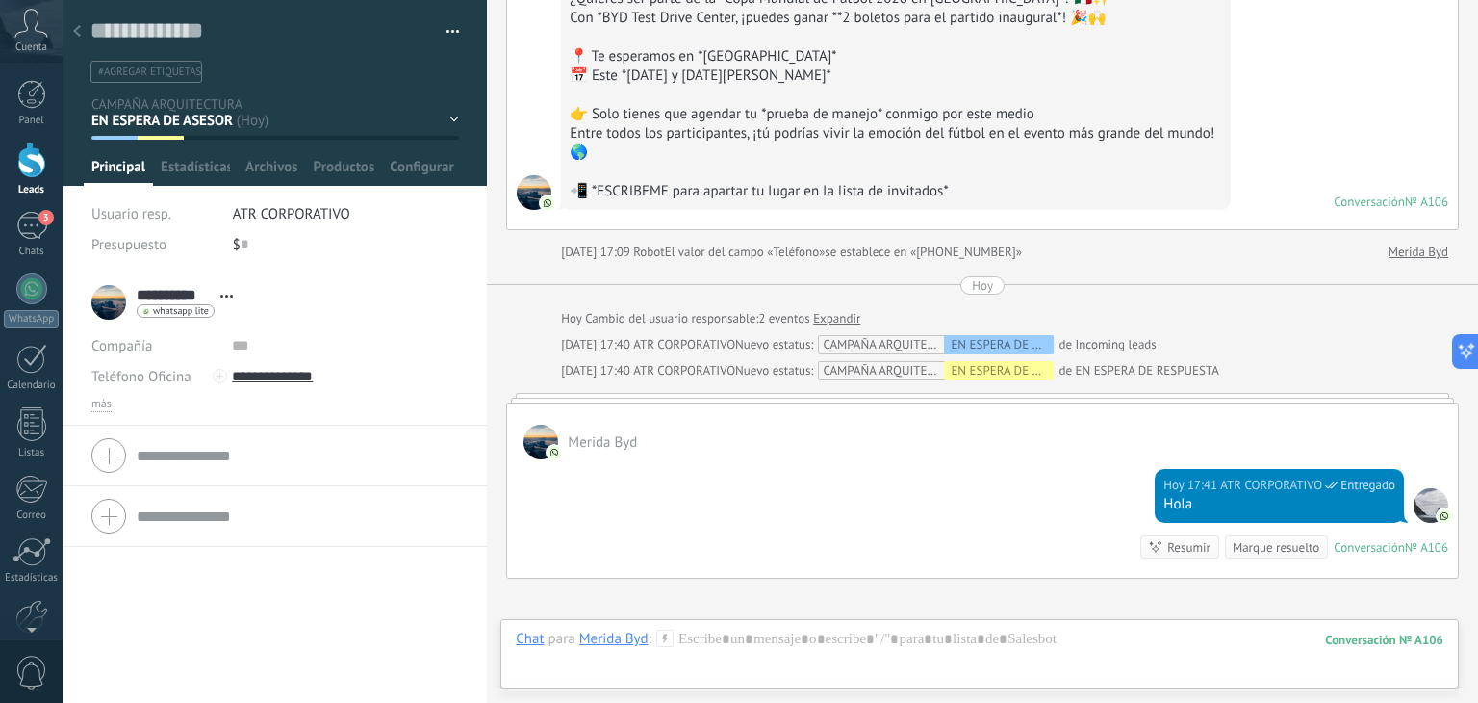
scroll to position [272, 0]
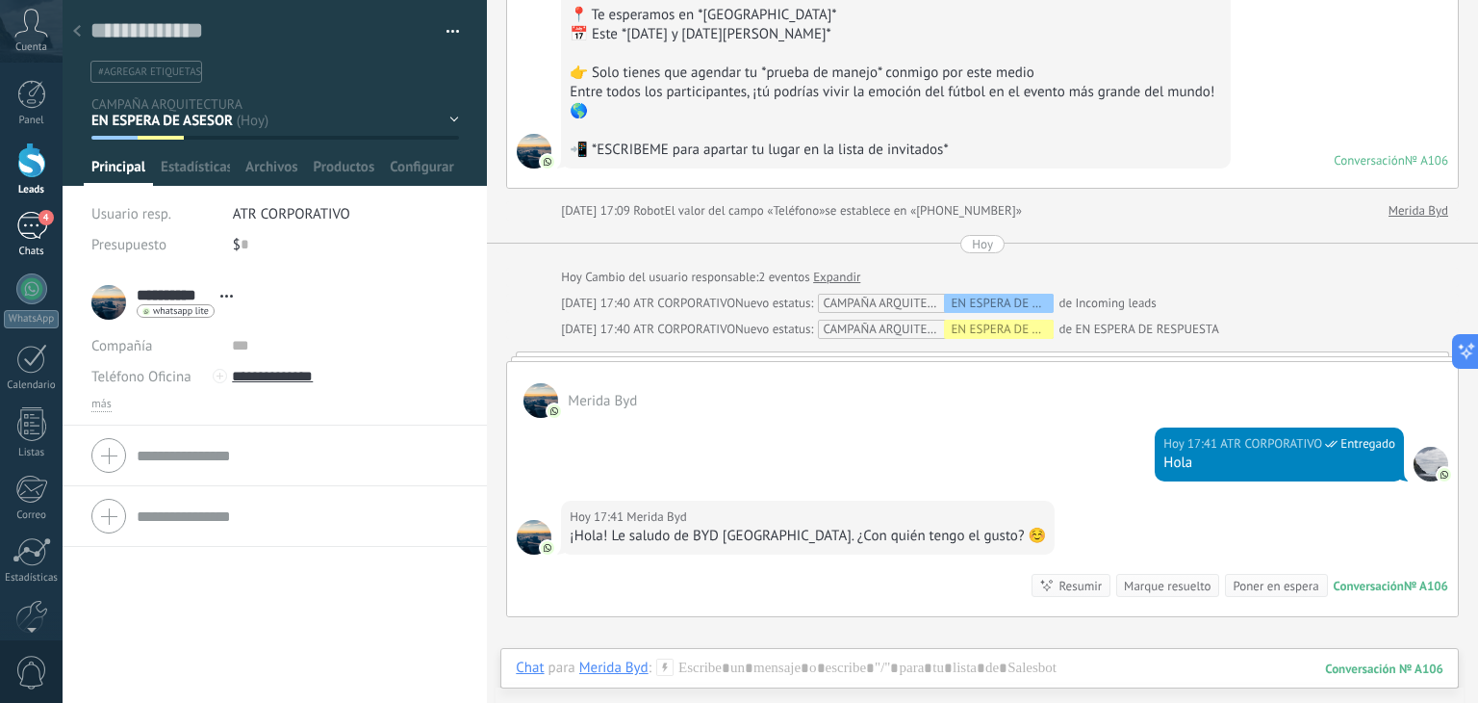
click at [28, 218] on div "4" at bounding box center [31, 226] width 31 height 28
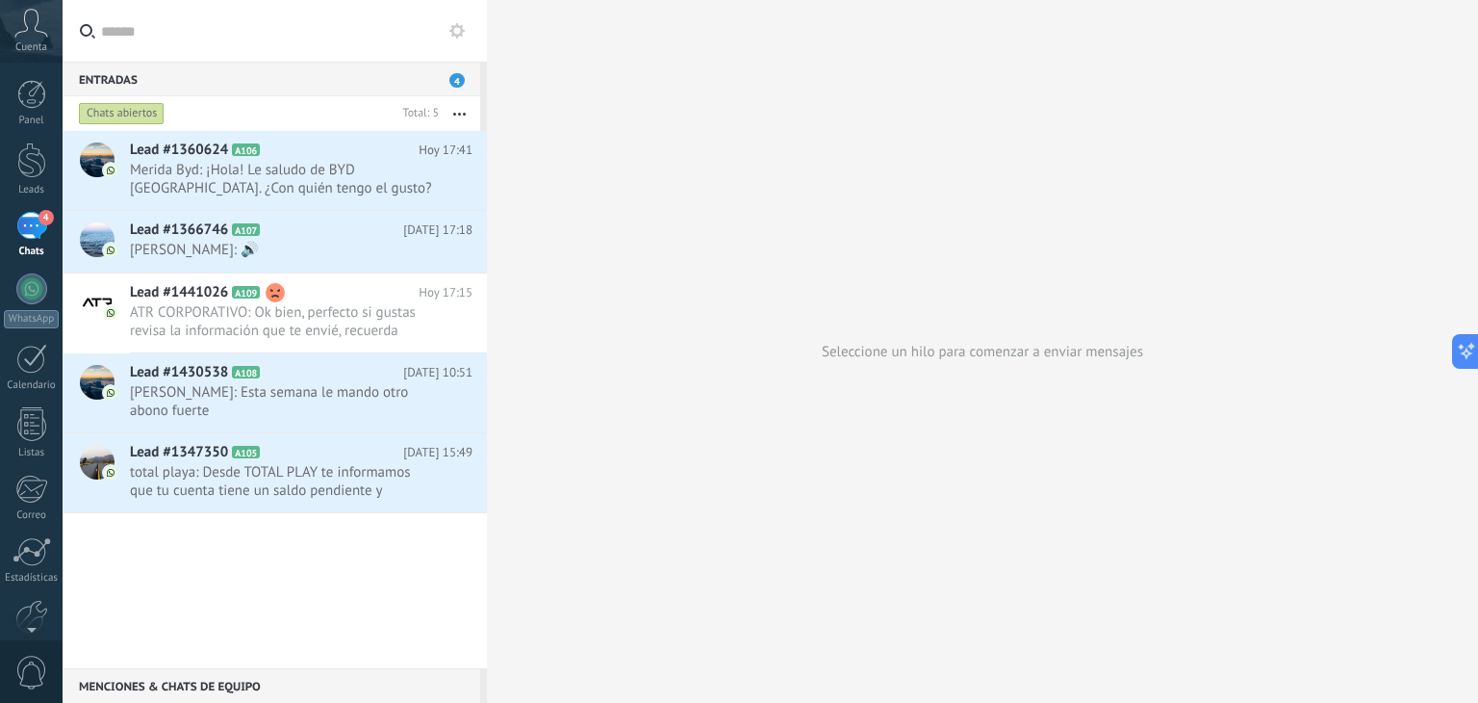
click at [323, 34] on input "text" at bounding box center [286, 31] width 371 height 62
type input "*"
click at [336, 155] on h2 "Lead #1360624 A106" at bounding box center [274, 150] width 289 height 19
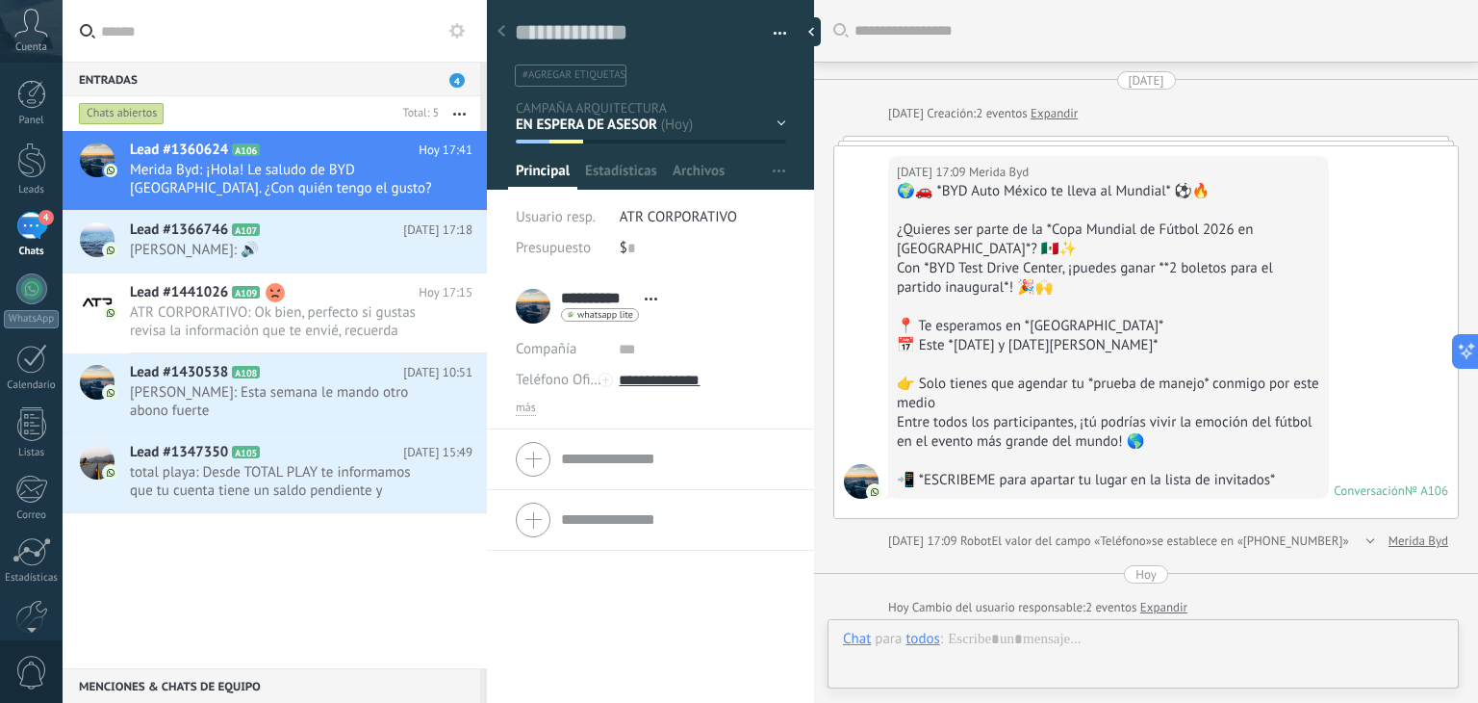
scroll to position [577, 0]
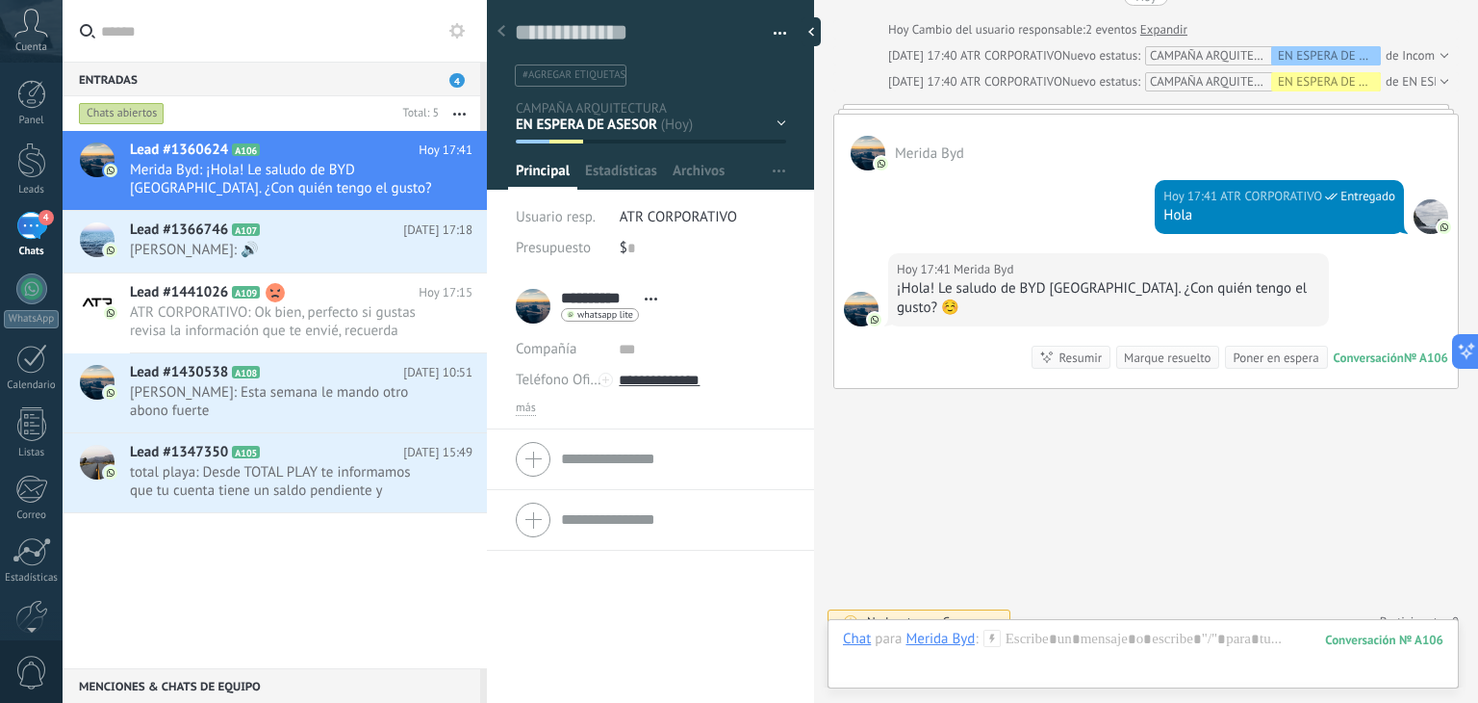
click at [1438, 54] on div at bounding box center [1442, 55] width 13 height 19
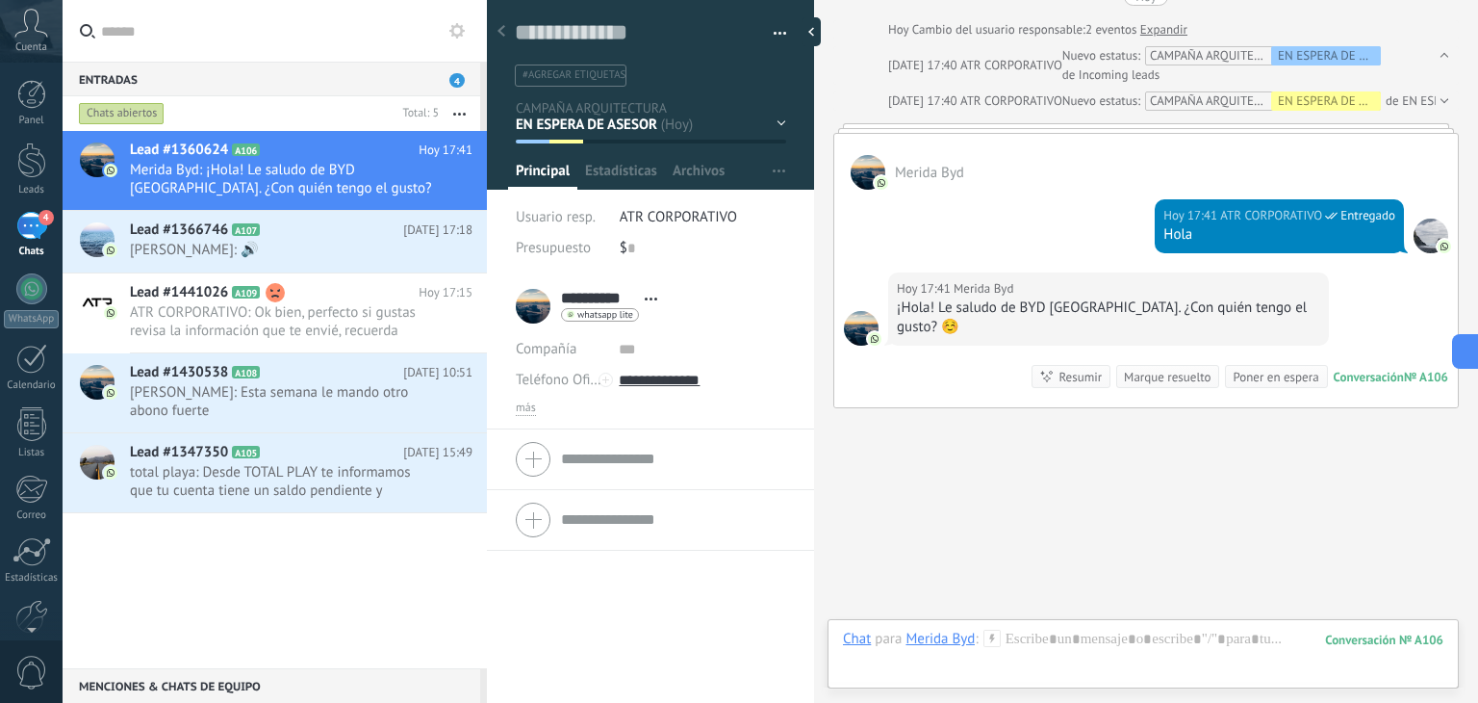
click at [1440, 99] on div at bounding box center [1442, 100] width 13 height 19
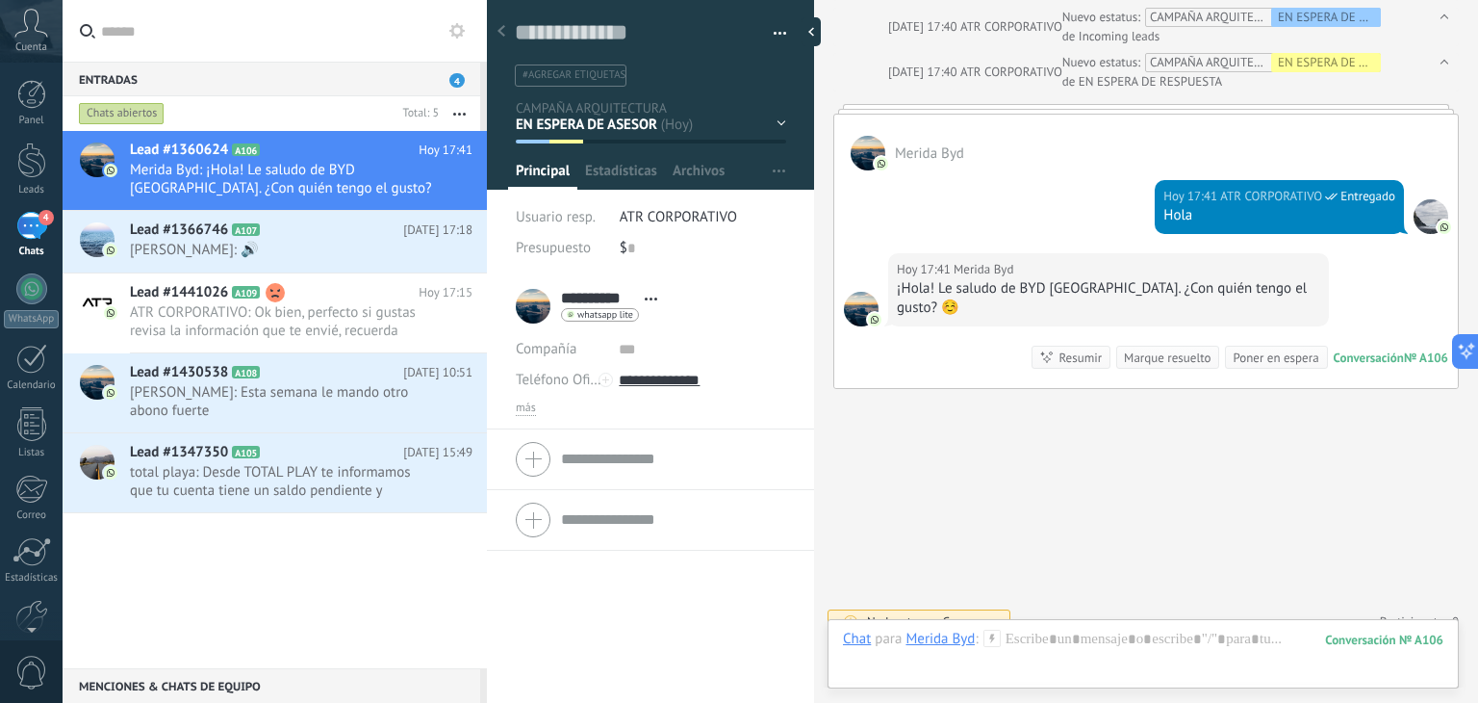
scroll to position [617, 0]
click at [1150, 347] on div "Marque resuelto" at bounding box center [1167, 356] width 87 height 18
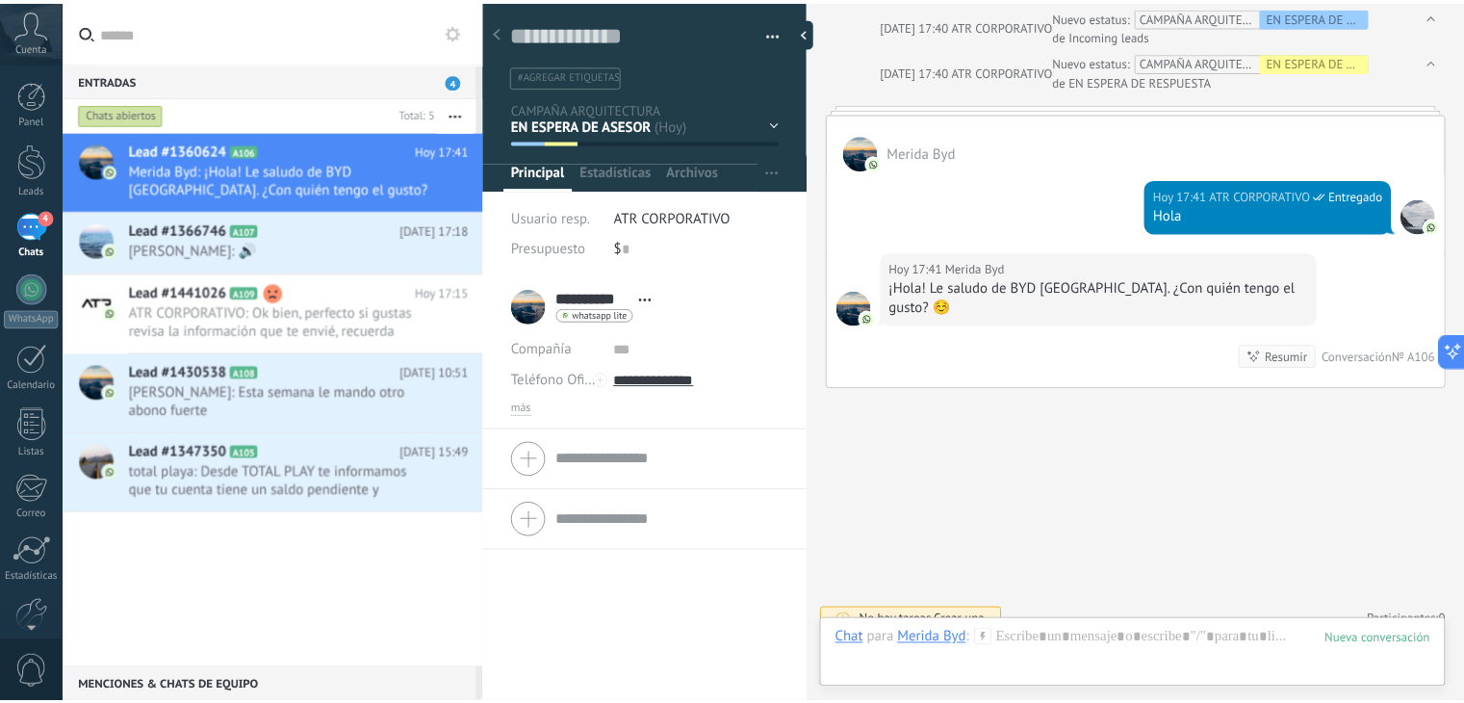
scroll to position [649, 0]
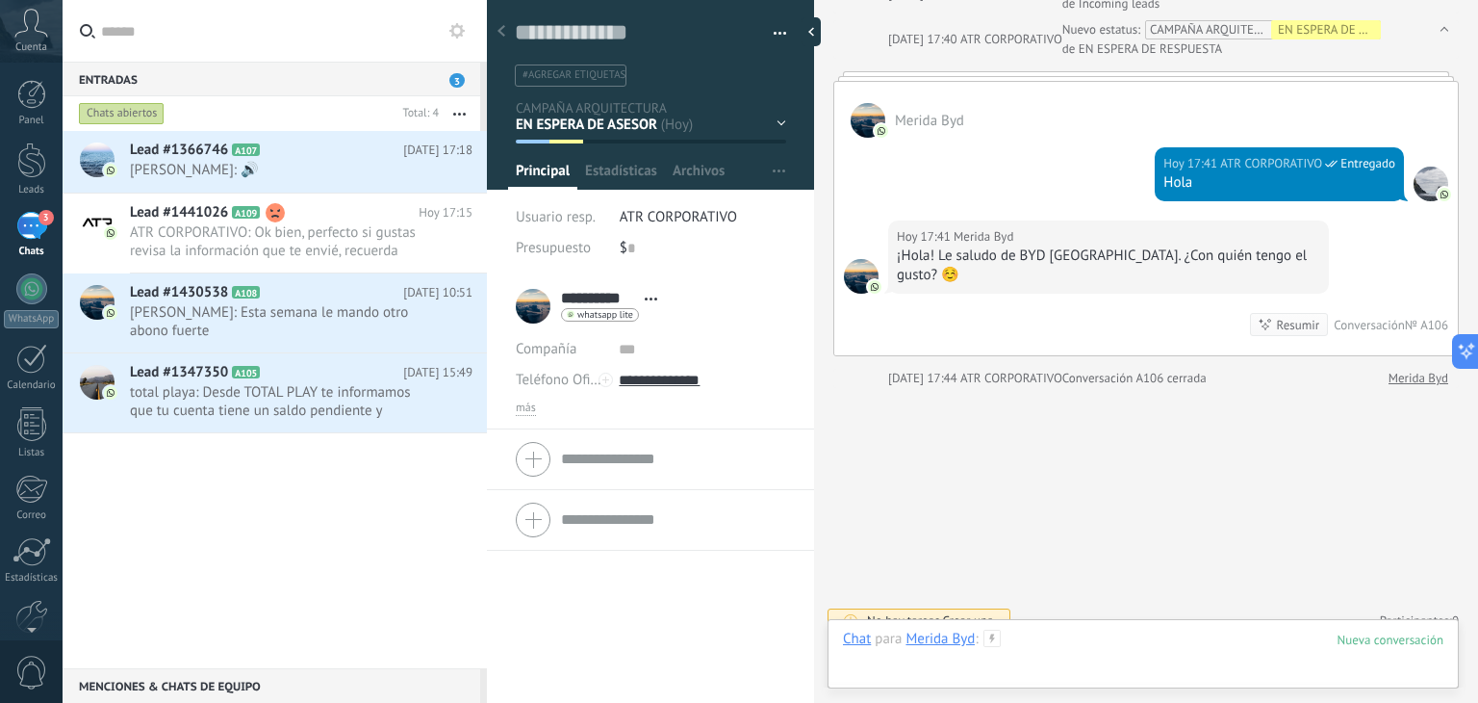
click at [1043, 648] on div at bounding box center [1143, 658] width 601 height 58
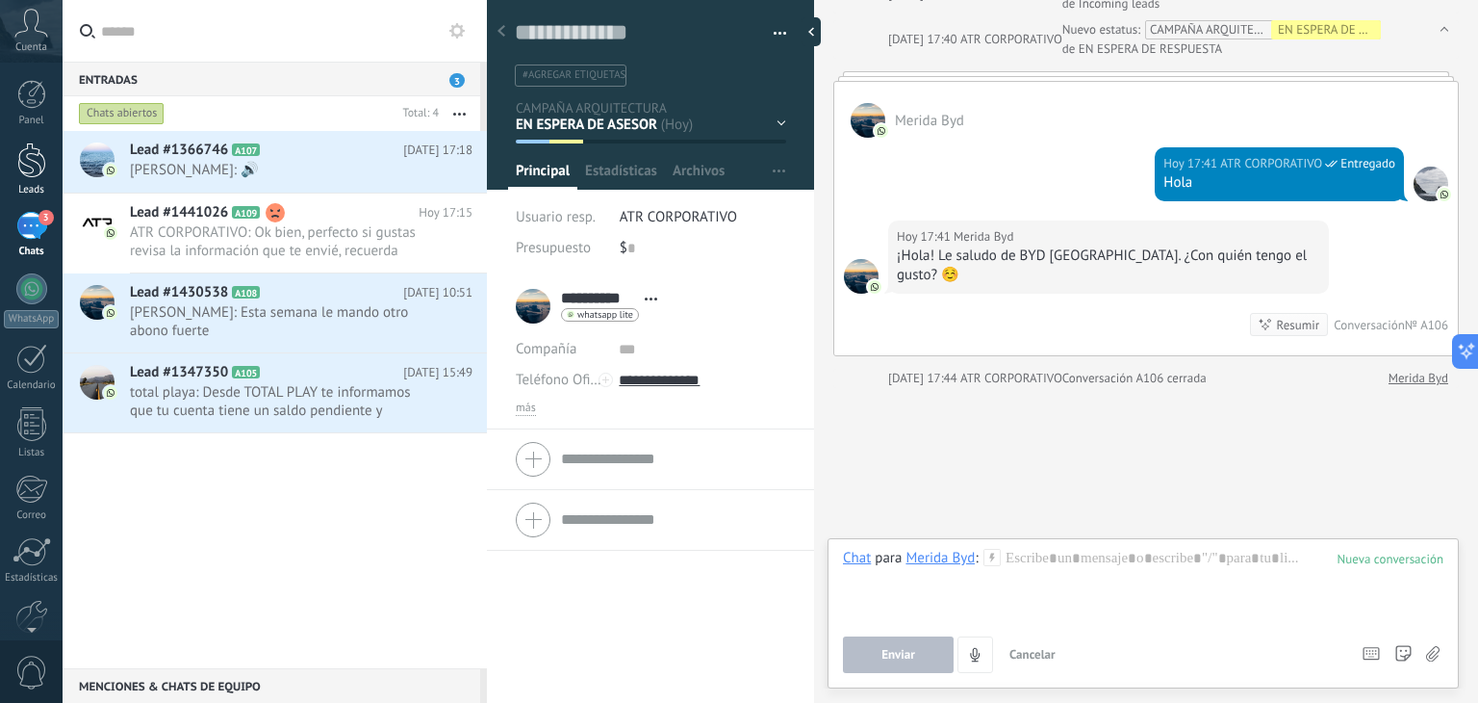
click at [36, 167] on div at bounding box center [31, 160] width 29 height 36
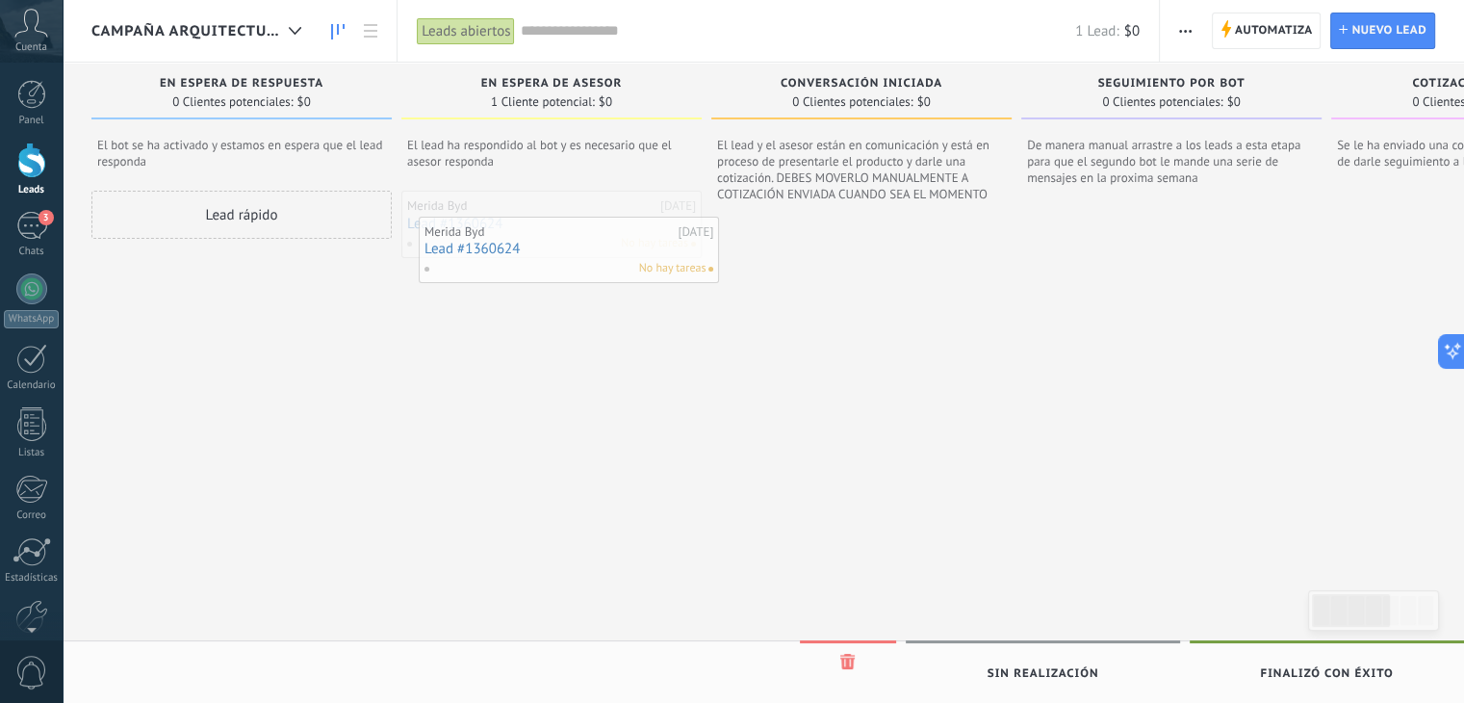
drag, startPoint x: 520, startPoint y: 209, endPoint x: 537, endPoint y: 235, distance: 31.2
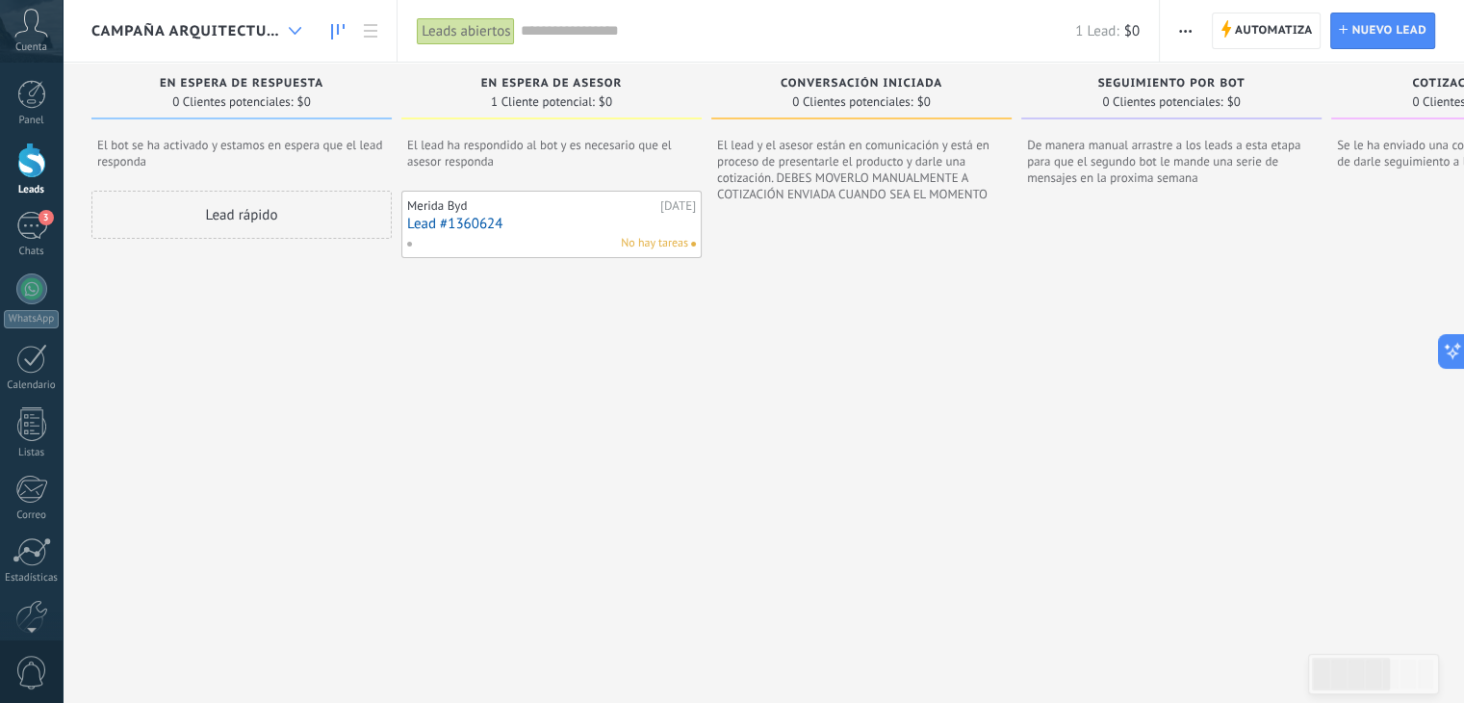
click at [295, 34] on icon at bounding box center [295, 31] width 13 height 8
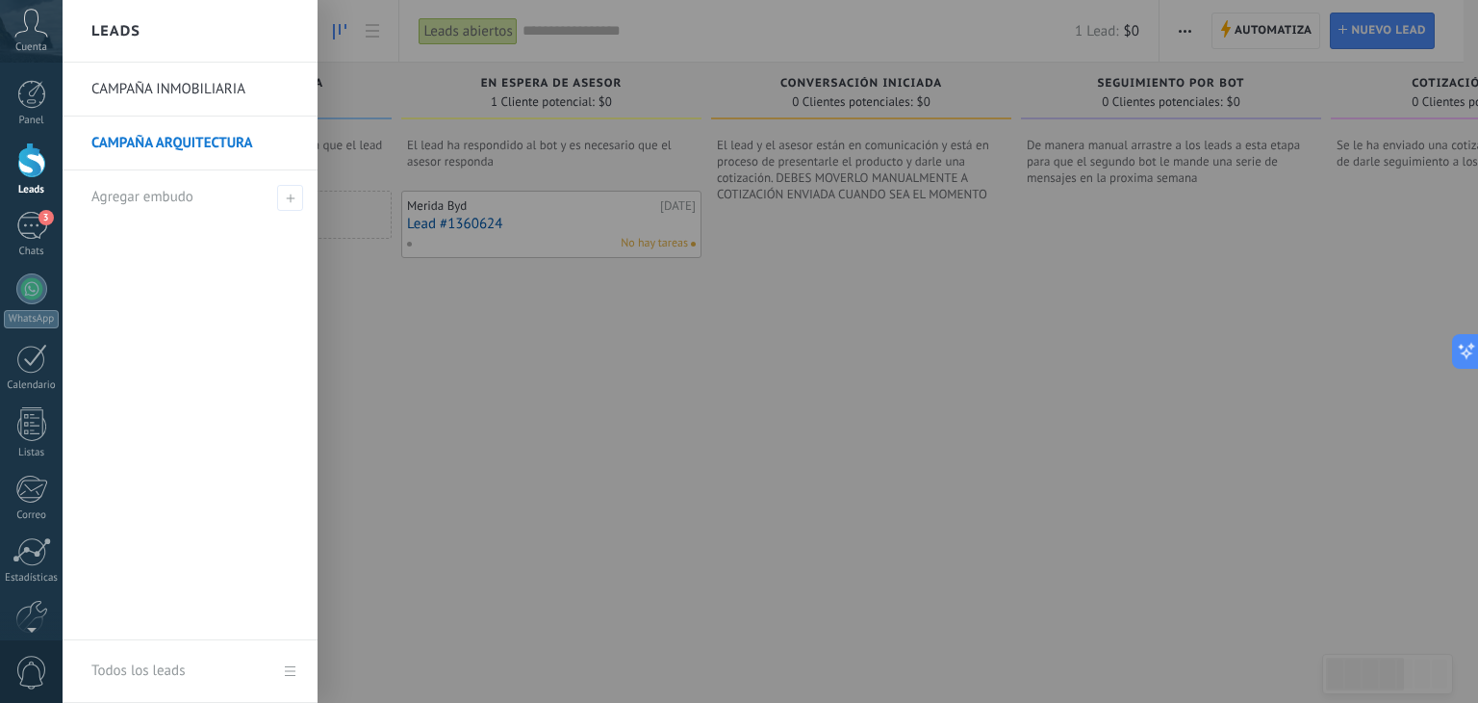
click at [246, 88] on link "CAMPAÑA INMOBILIARIA" at bounding box center [194, 90] width 207 height 54
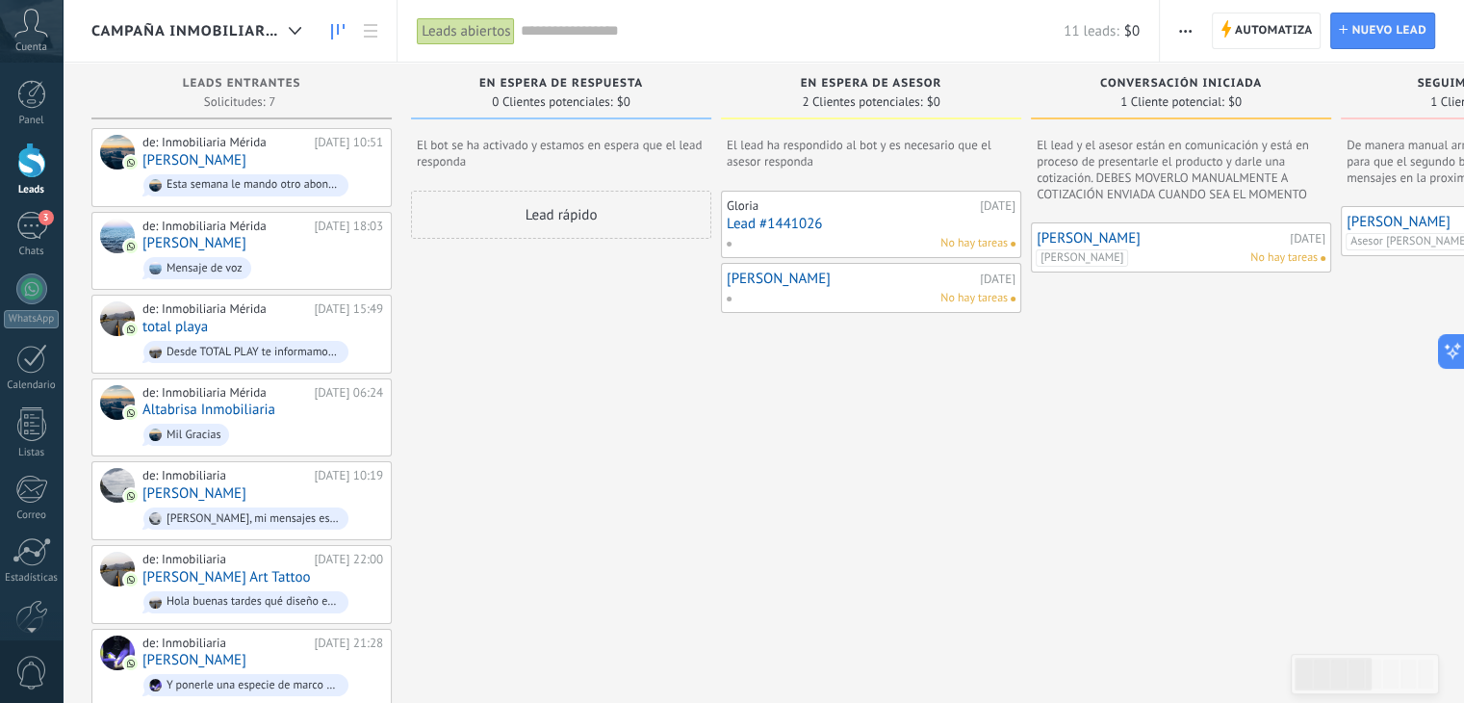
click at [253, 35] on span "CAMPAÑA INMOBILIARIA" at bounding box center [186, 31] width 190 height 18
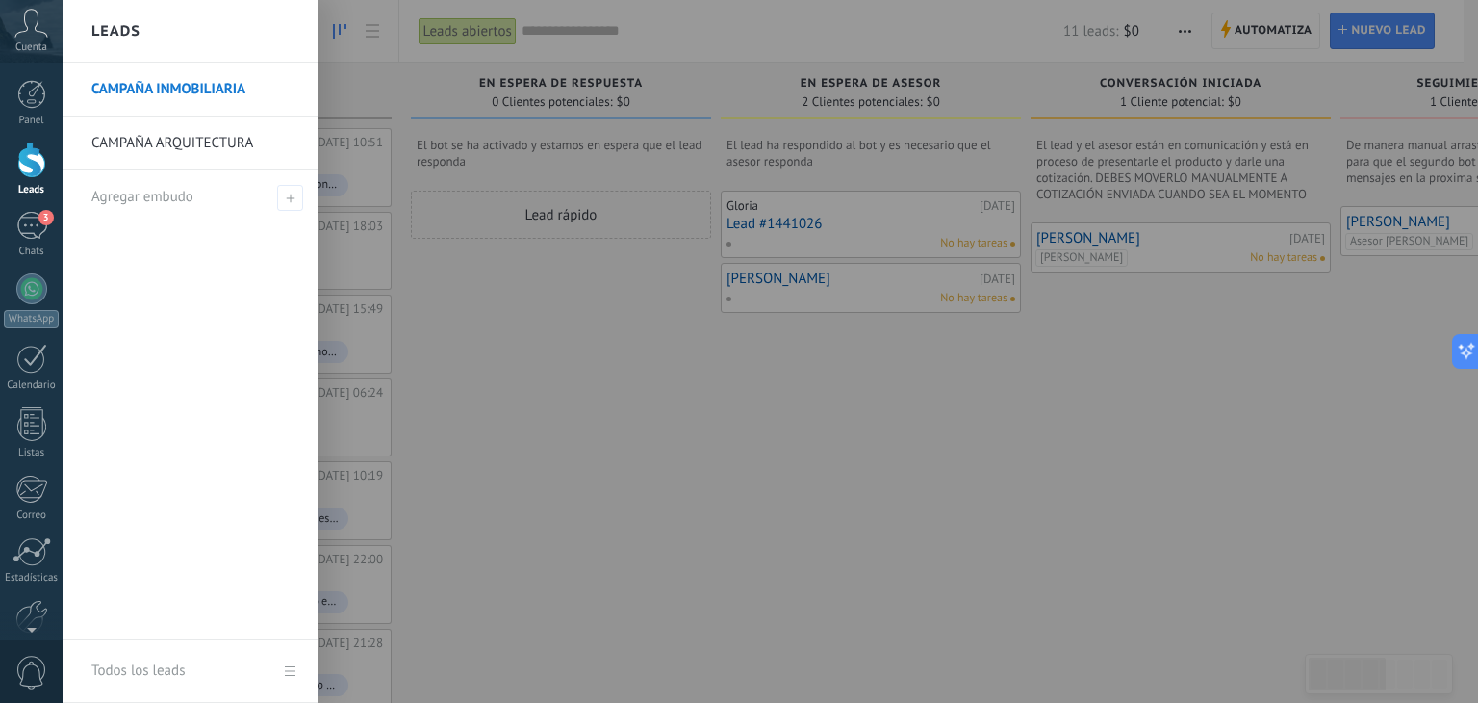
click at [216, 138] on link "CAMPAÑA ARQUITECTURA" at bounding box center [194, 143] width 207 height 54
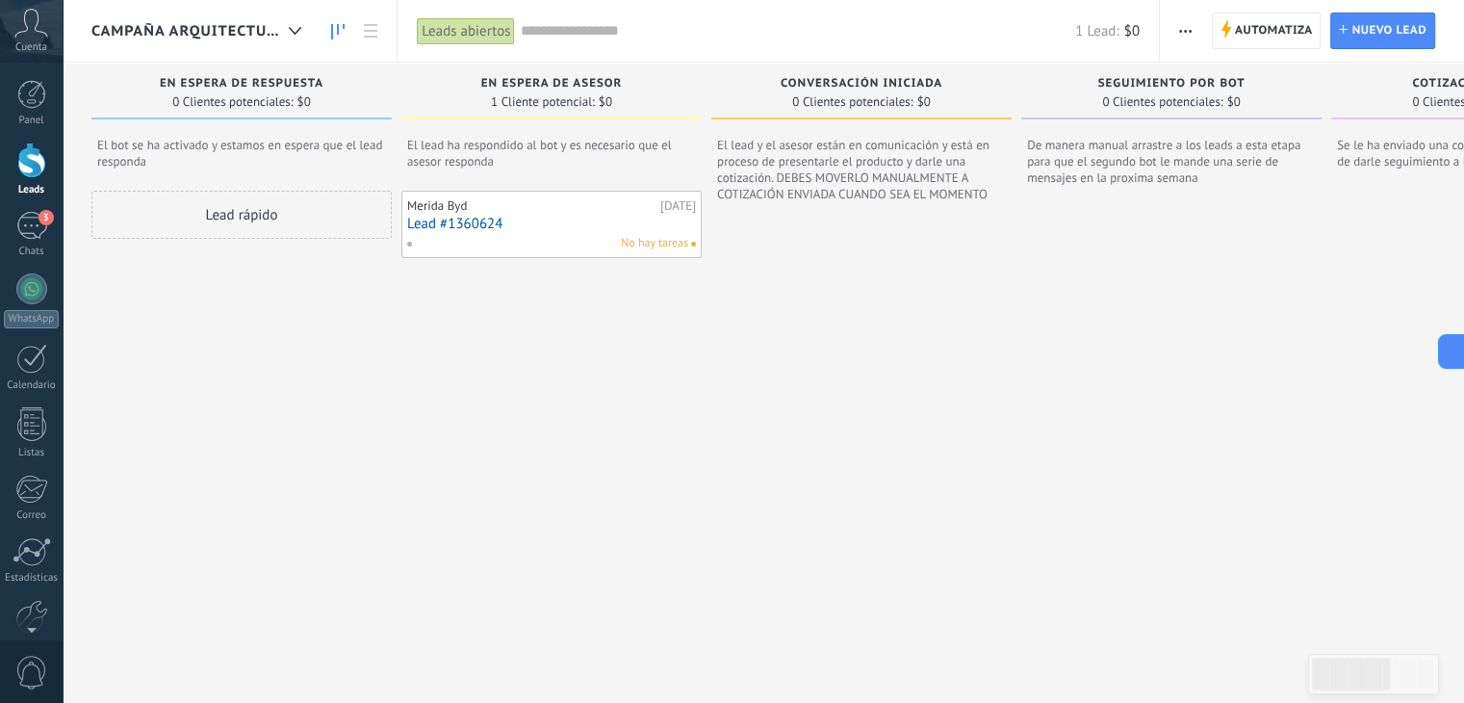
click at [210, 28] on span "CAMPAÑA ARQUITECTURA" at bounding box center [186, 31] width 190 height 18
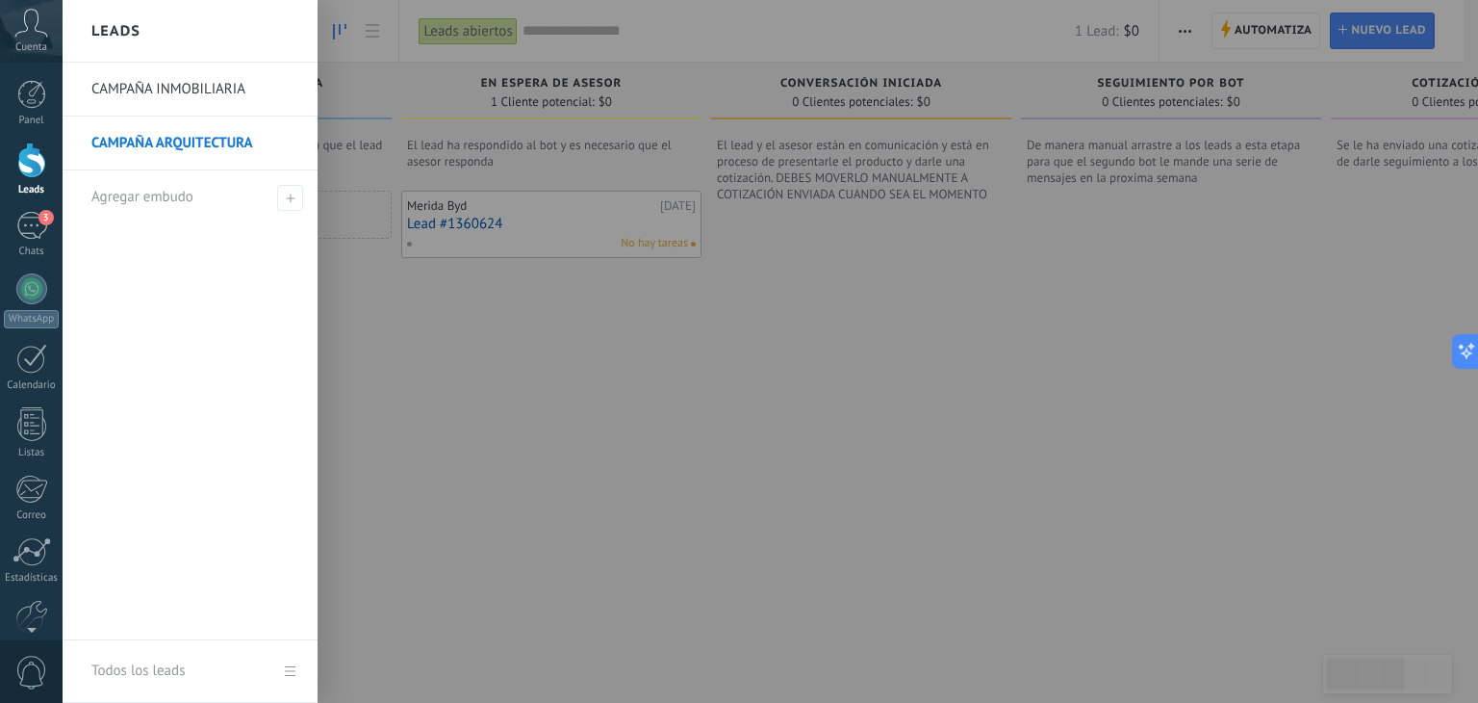
click at [214, 97] on link "CAMPAÑA INMOBILIARIA" at bounding box center [194, 90] width 207 height 54
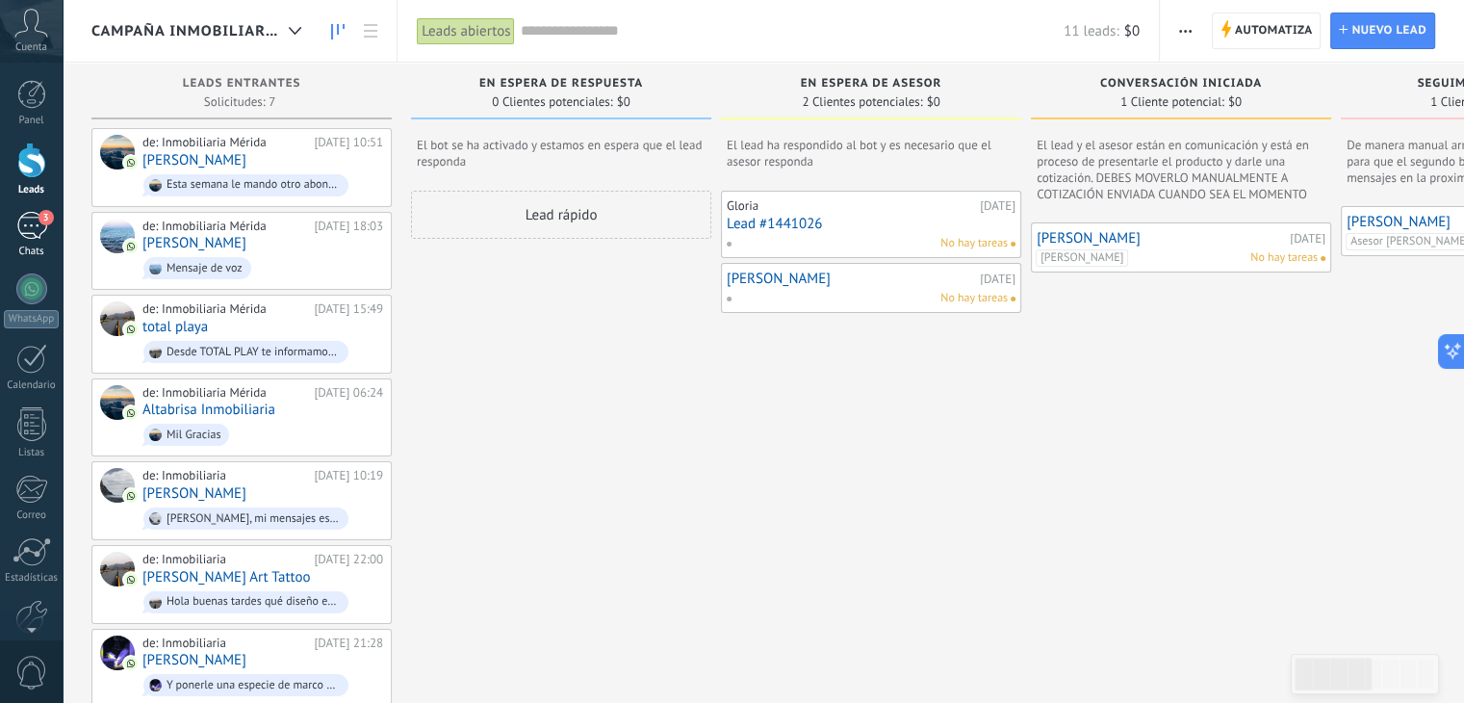
click at [22, 232] on div "3" at bounding box center [31, 226] width 31 height 28
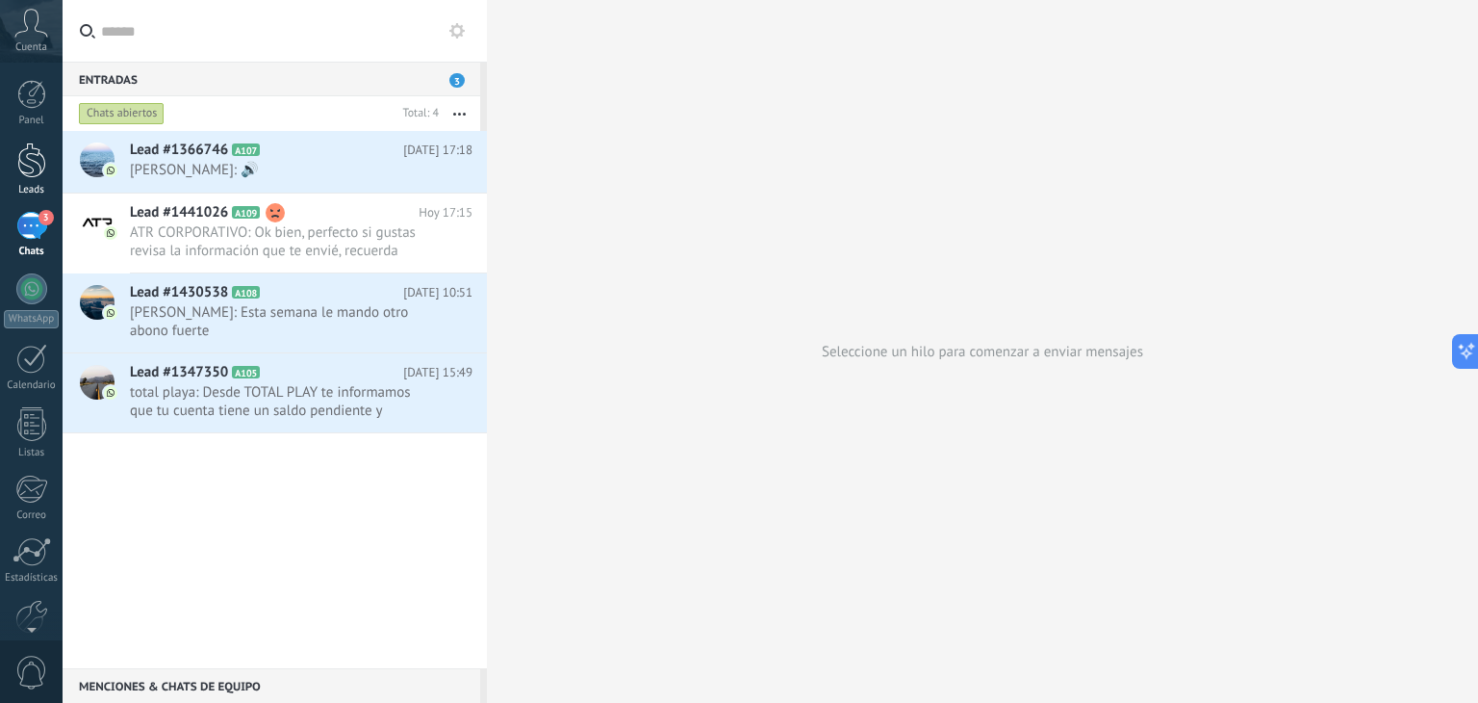
click at [19, 160] on div at bounding box center [31, 160] width 29 height 36
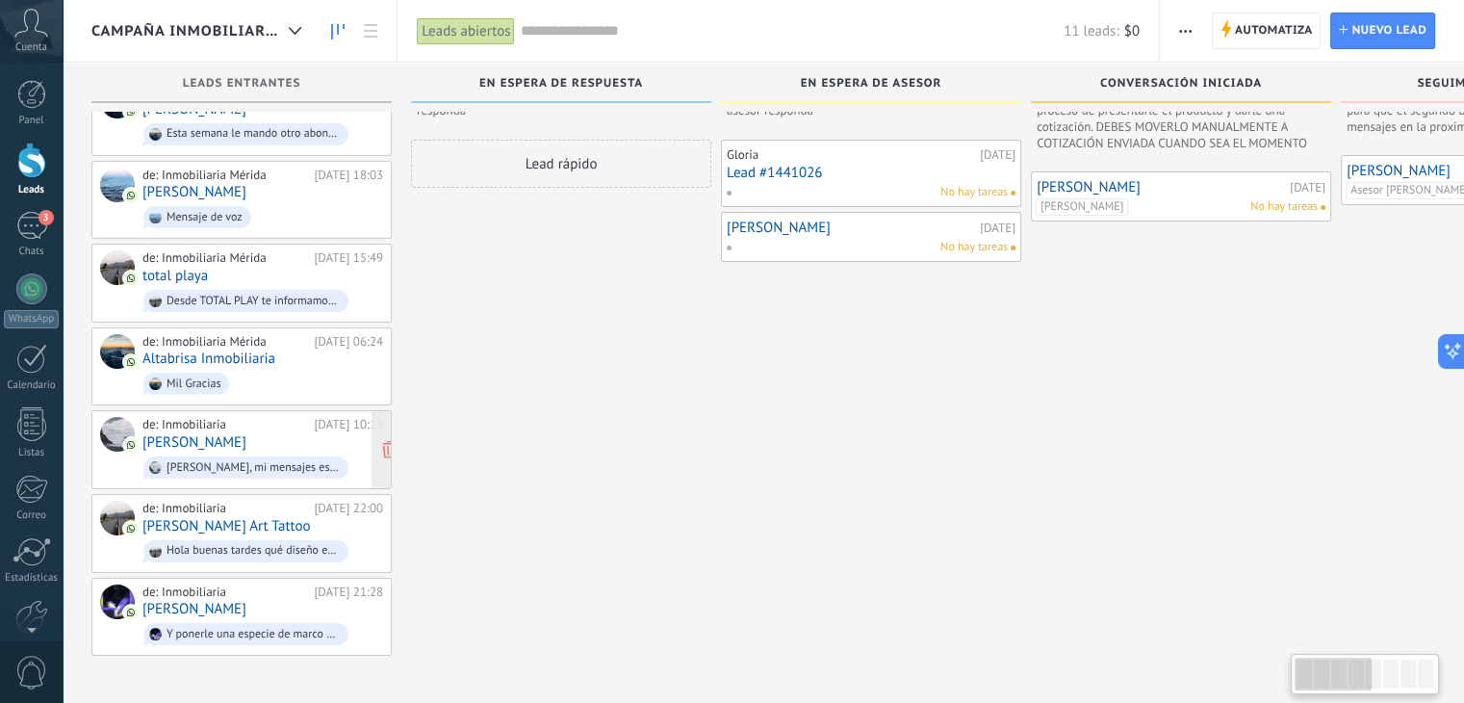
scroll to position [27, 0]
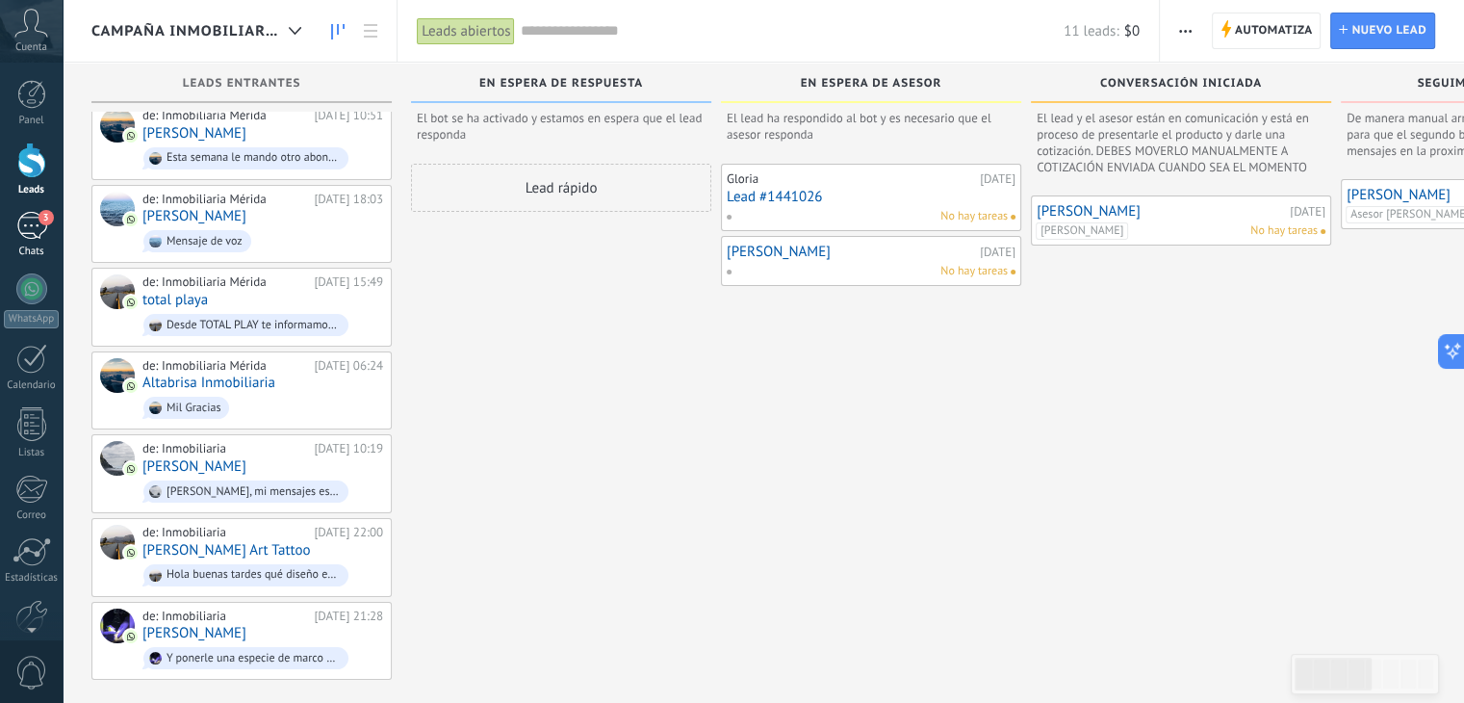
click at [29, 224] on div "3" at bounding box center [31, 226] width 31 height 28
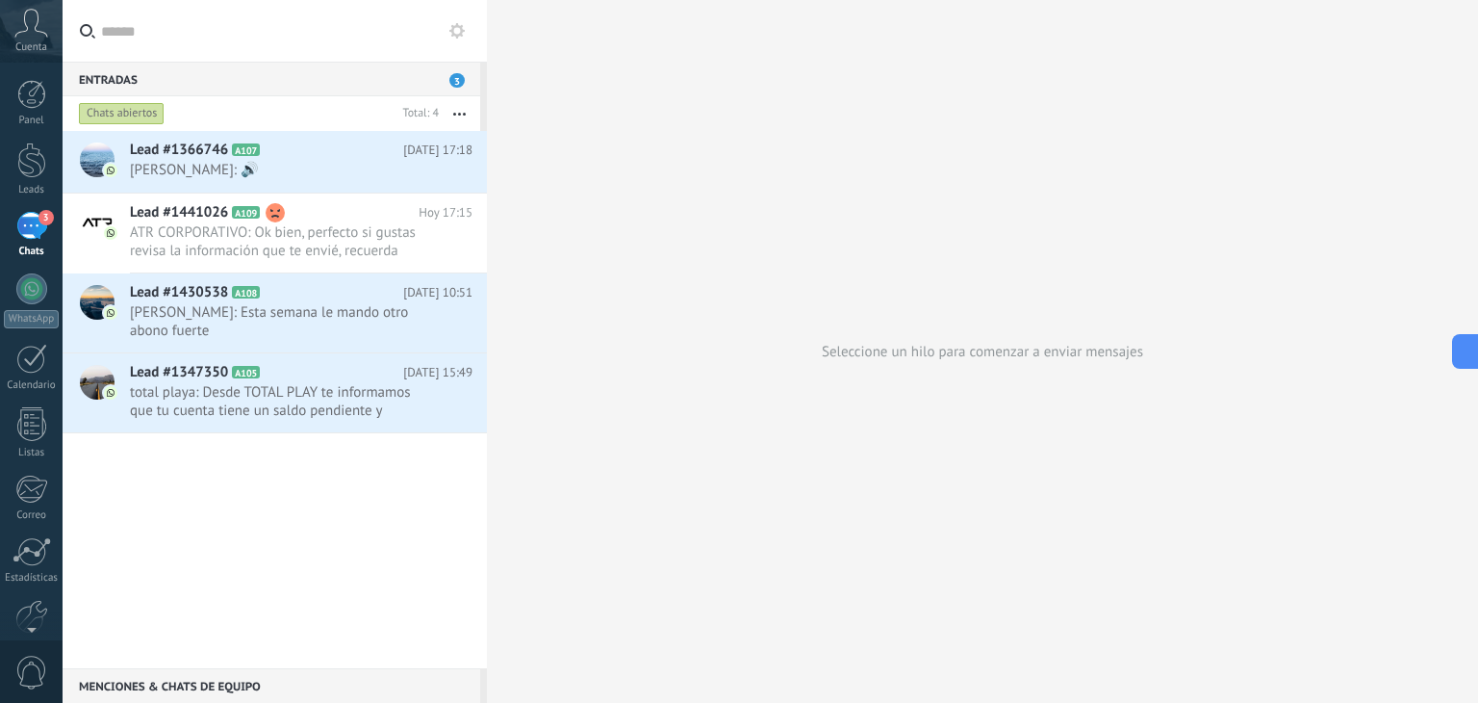
click at [23, 235] on div "3" at bounding box center [31, 226] width 31 height 28
click at [37, 166] on div at bounding box center [31, 160] width 29 height 36
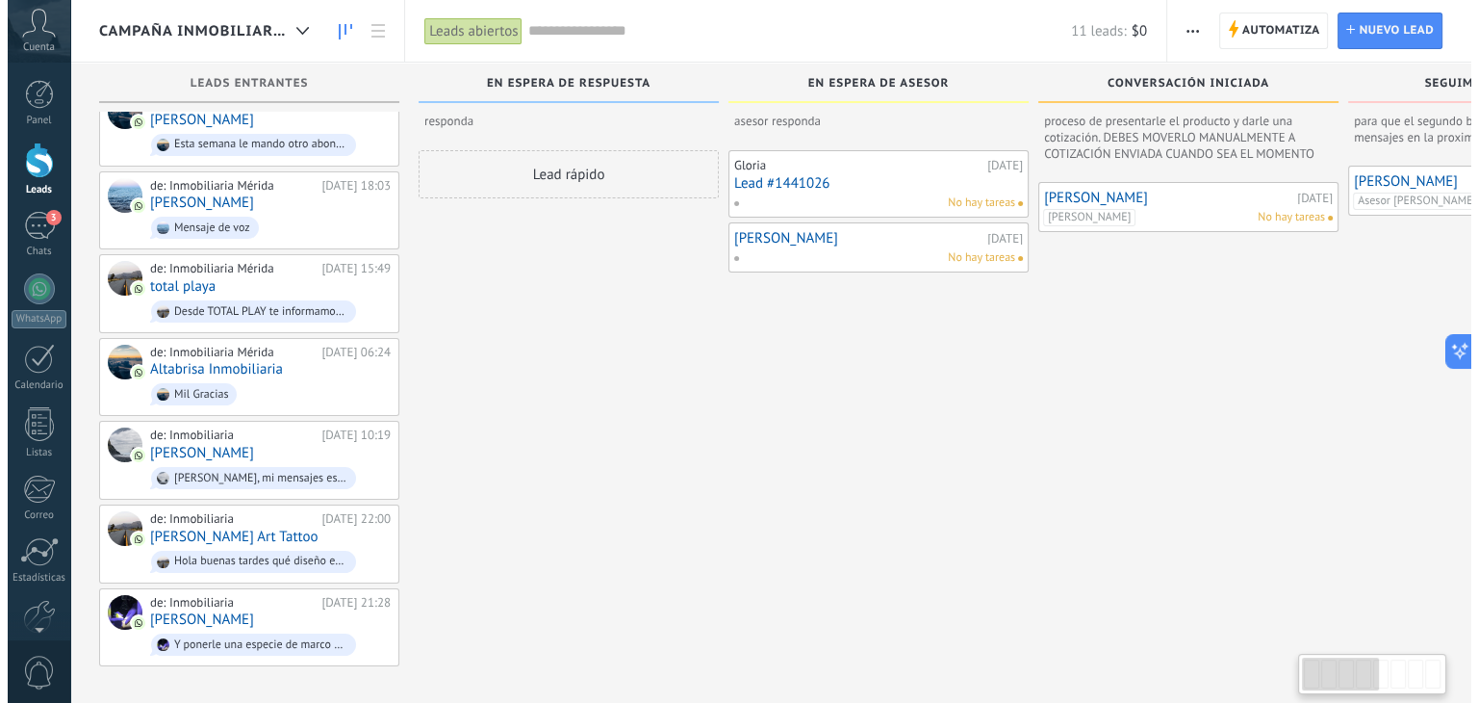
scroll to position [42, 0]
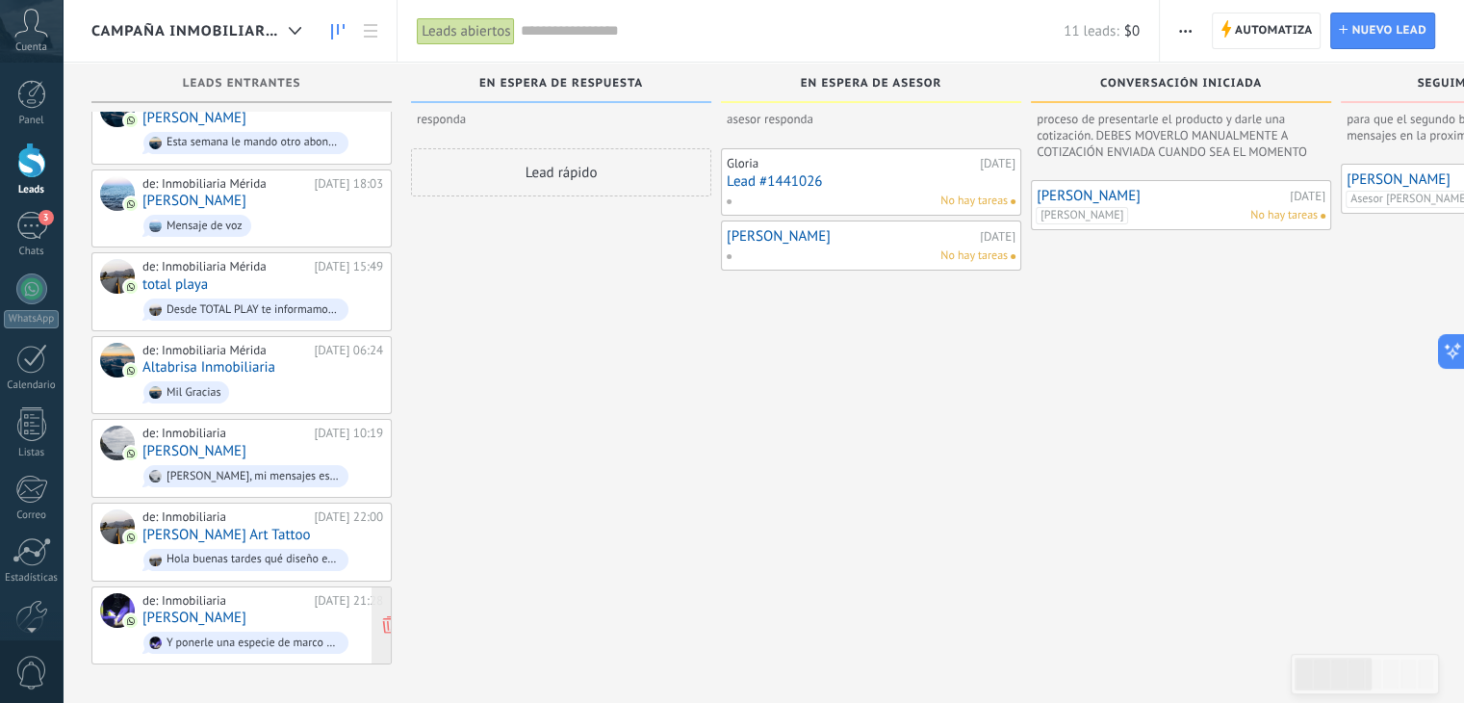
click at [166, 595] on div "de: Inmobiliaria" at bounding box center [224, 600] width 165 height 15
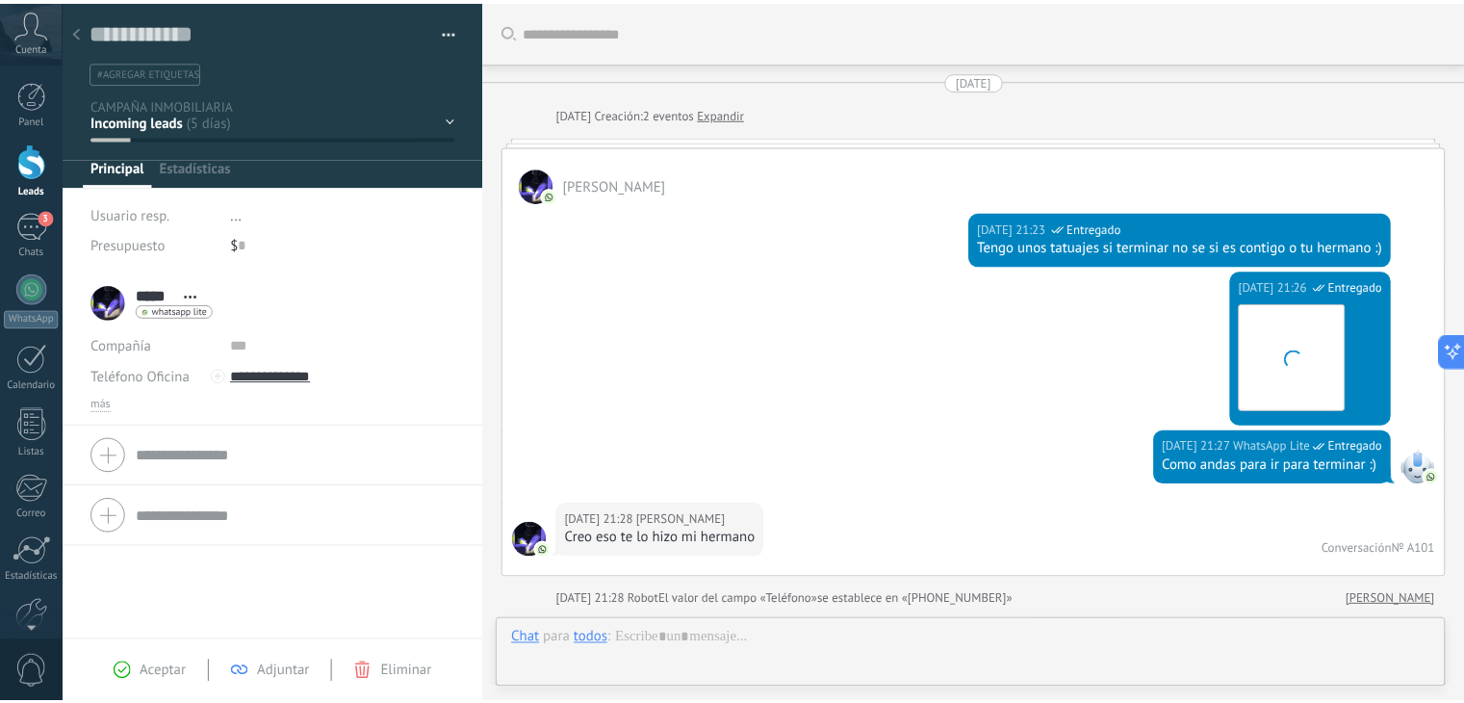
scroll to position [28, 0]
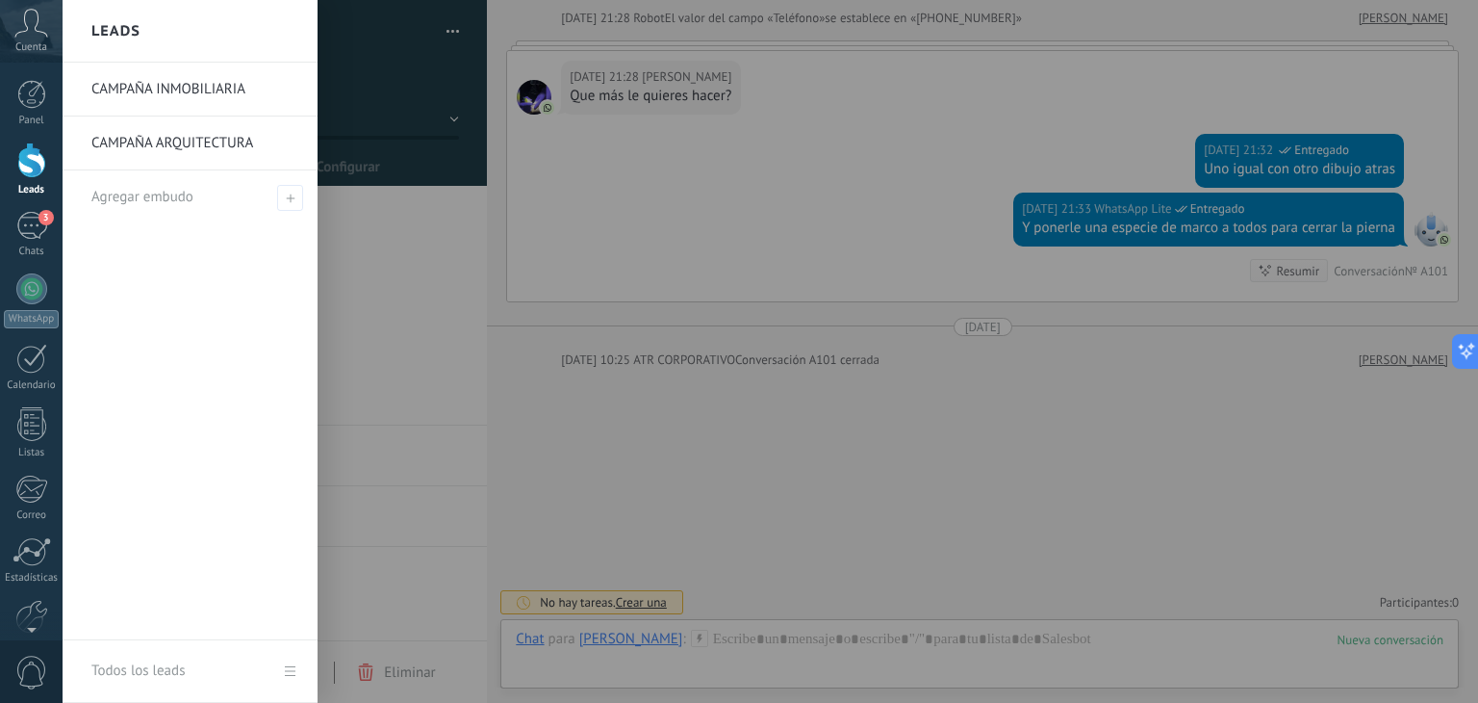
click at [38, 159] on div at bounding box center [31, 160] width 29 height 36
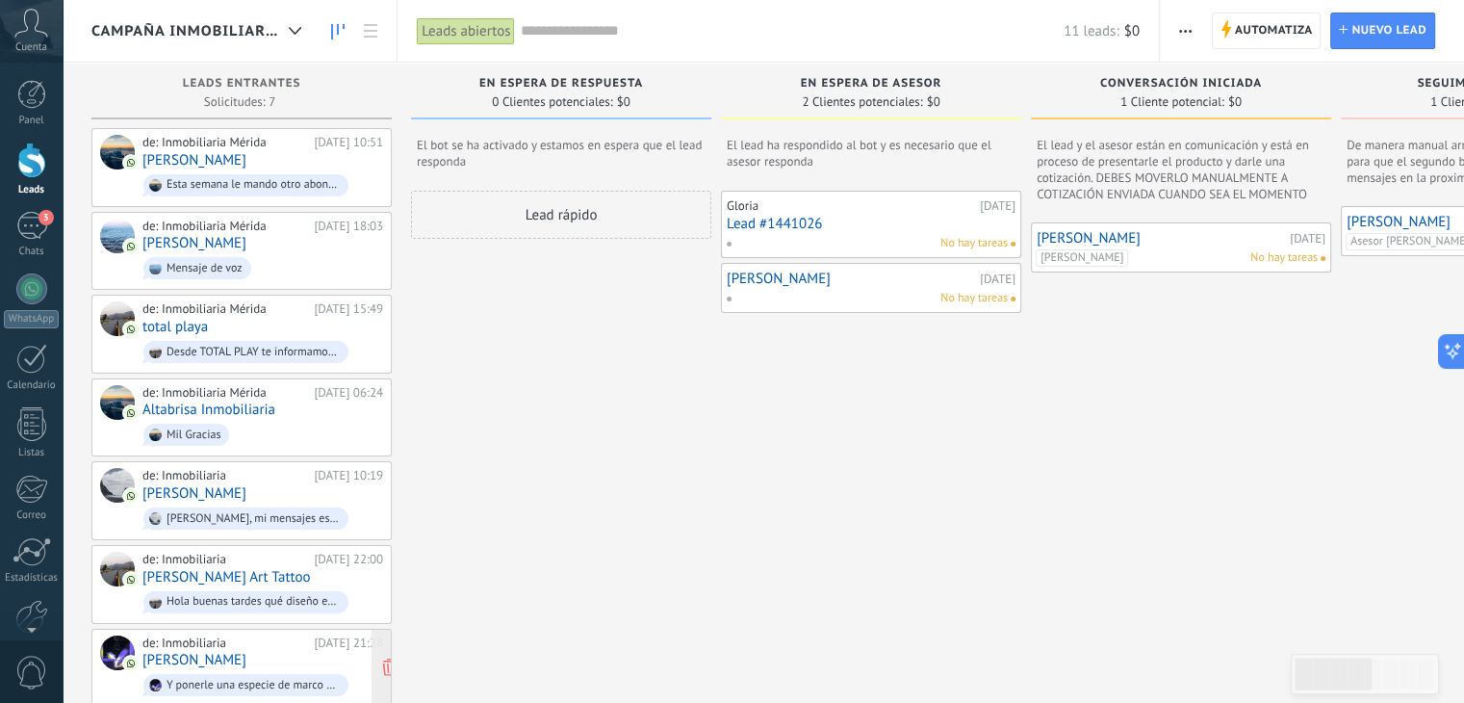
click at [160, 653] on link "[PERSON_NAME]" at bounding box center [194, 660] width 104 height 16
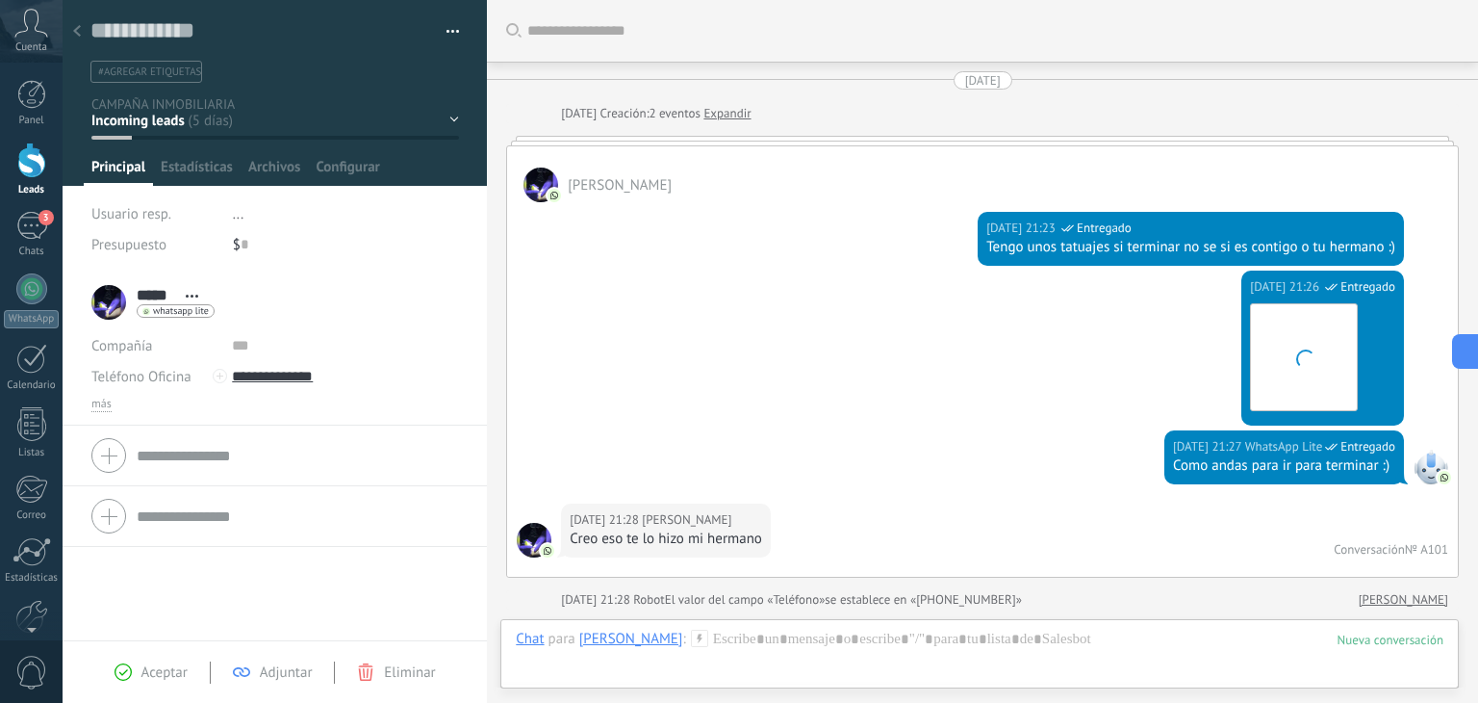
scroll to position [581, 0]
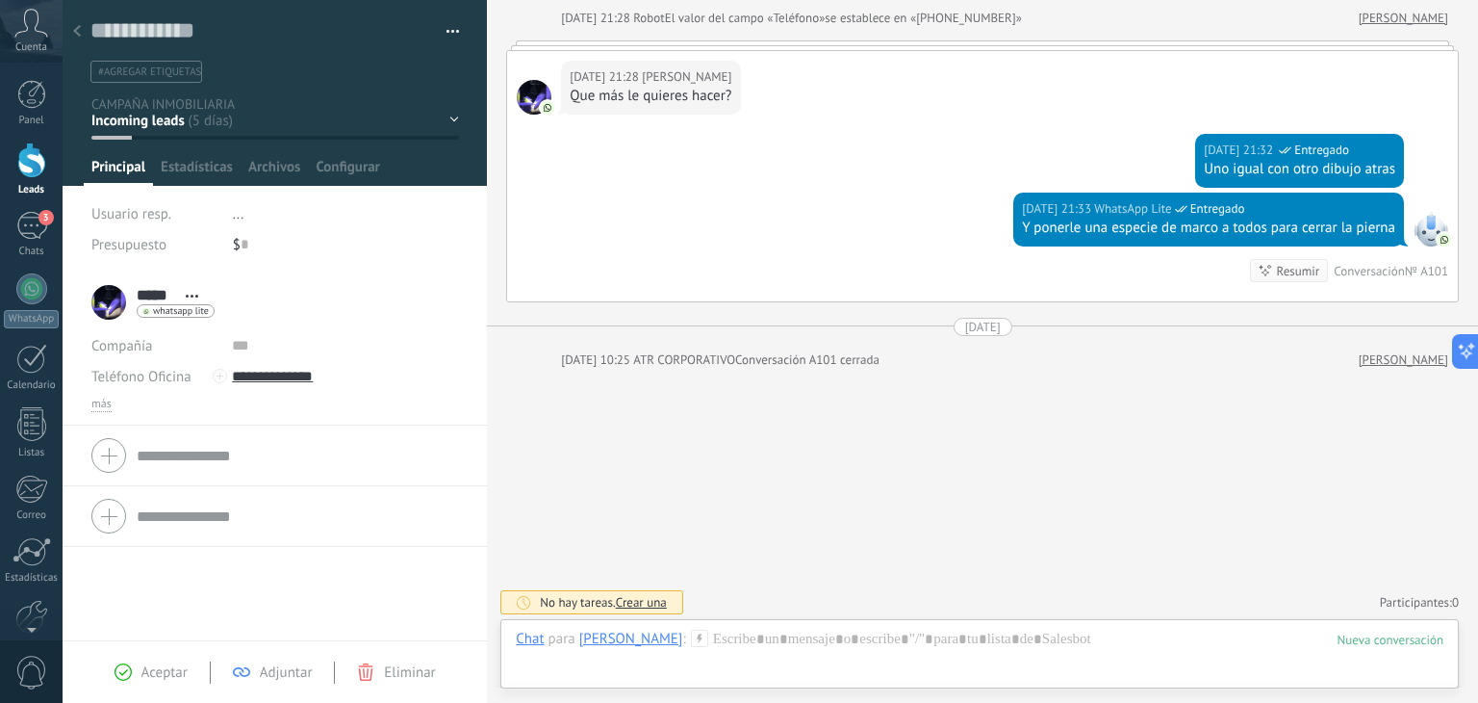
click at [449, 21] on button "button" at bounding box center [446, 31] width 28 height 29
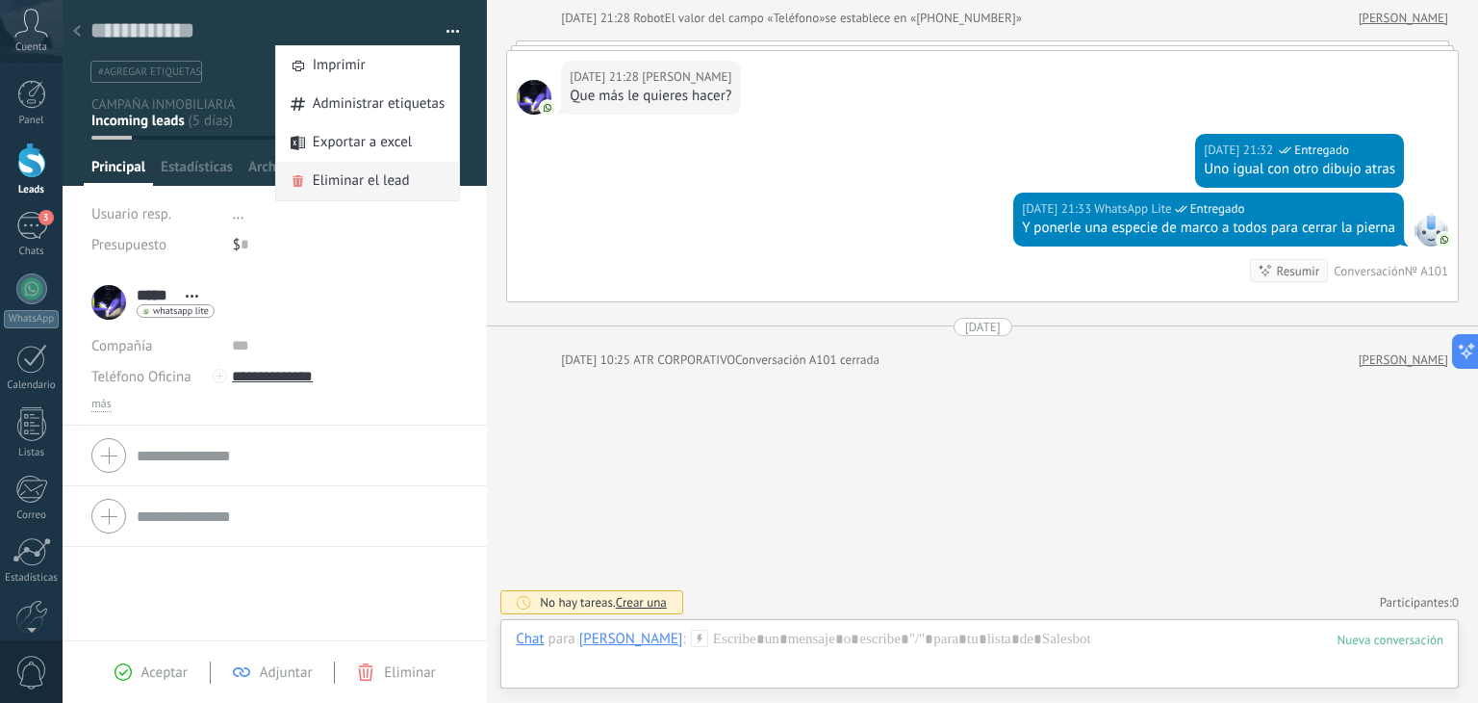
click at [350, 175] on span "Eliminar el lead" at bounding box center [361, 181] width 97 height 38
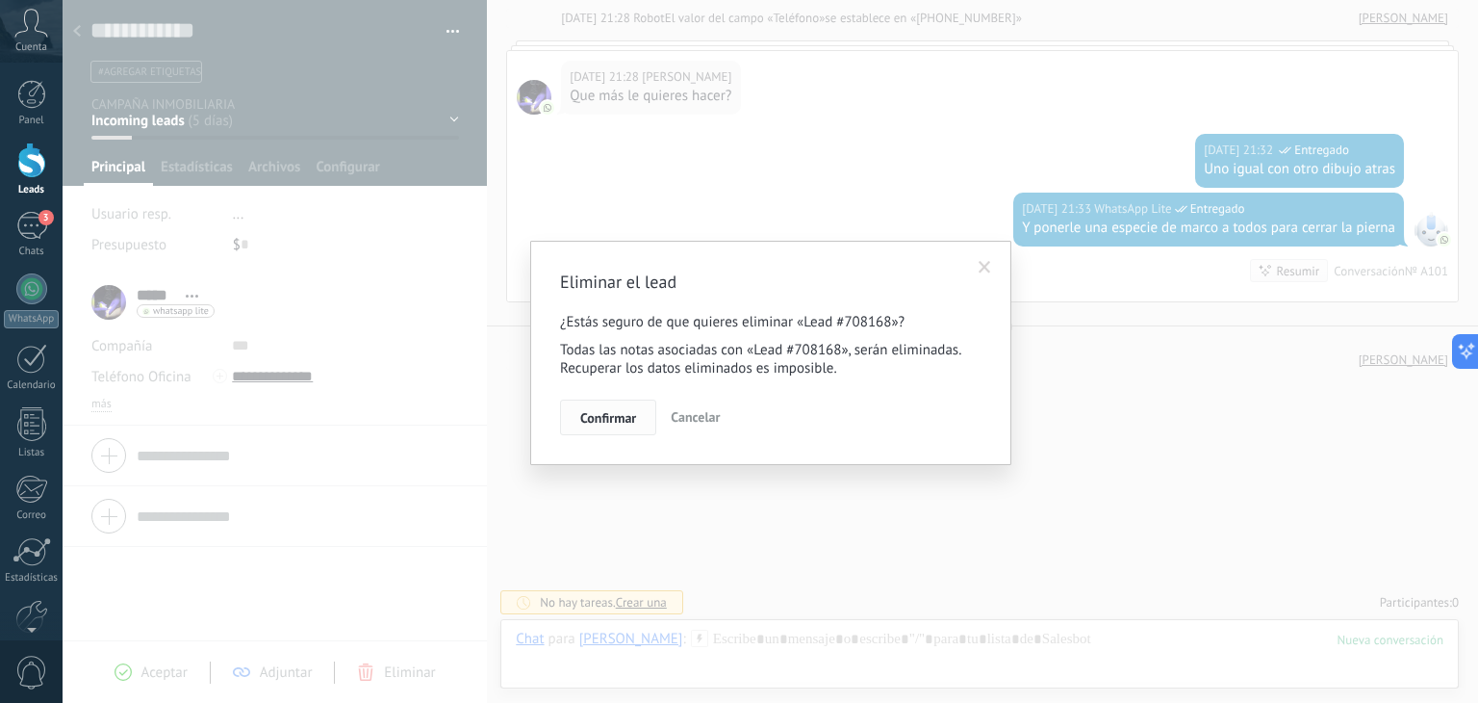
click at [628, 421] on span "Confirmar" at bounding box center [608, 417] width 56 height 13
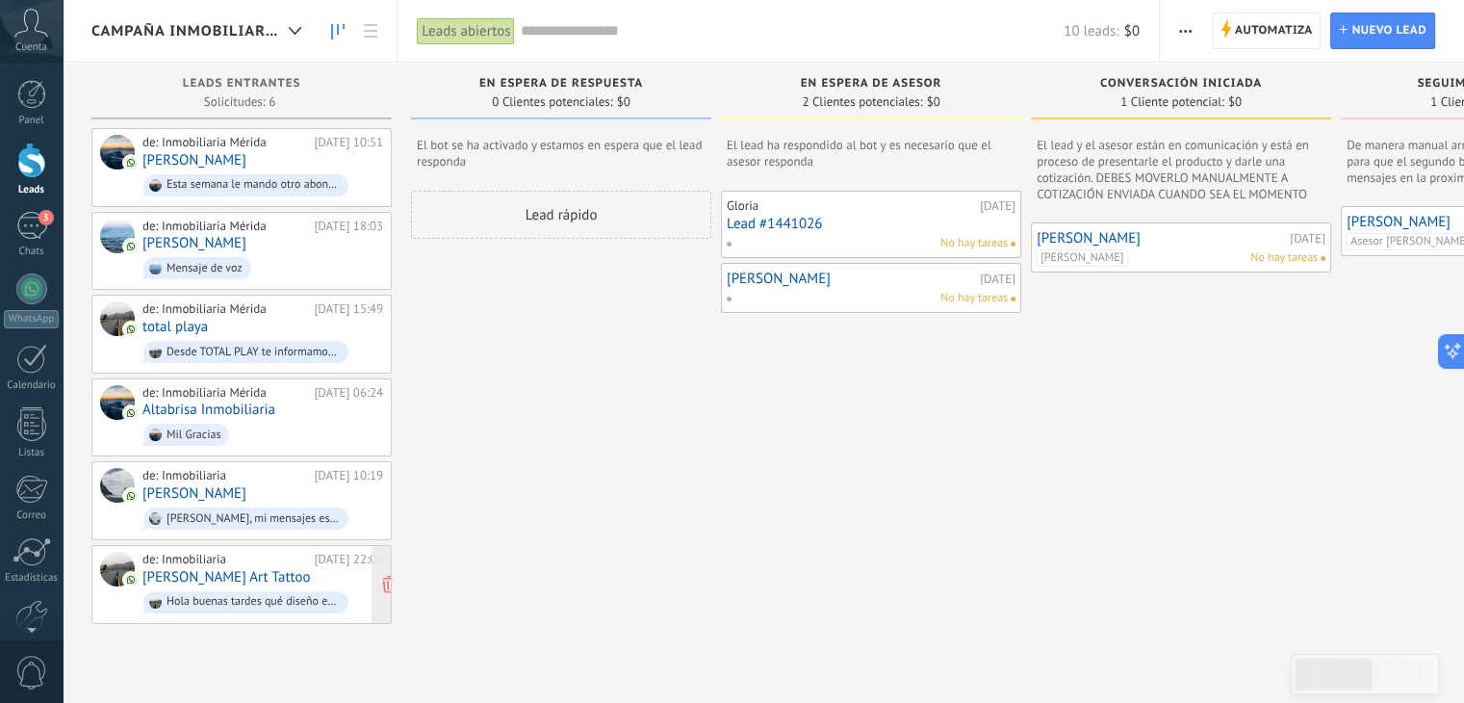
click at [226, 556] on div "de: Inmobiliaria" at bounding box center [224, 558] width 165 height 15
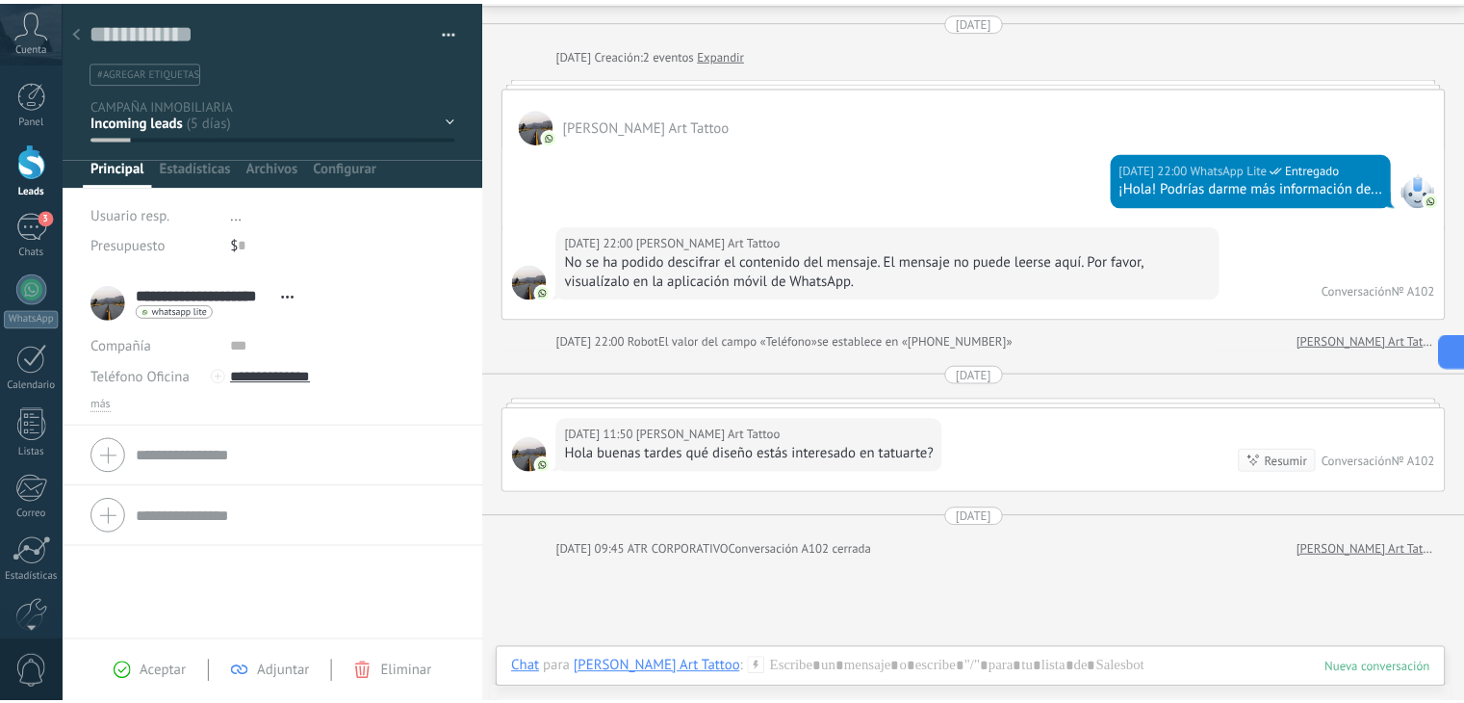
scroll to position [58, 0]
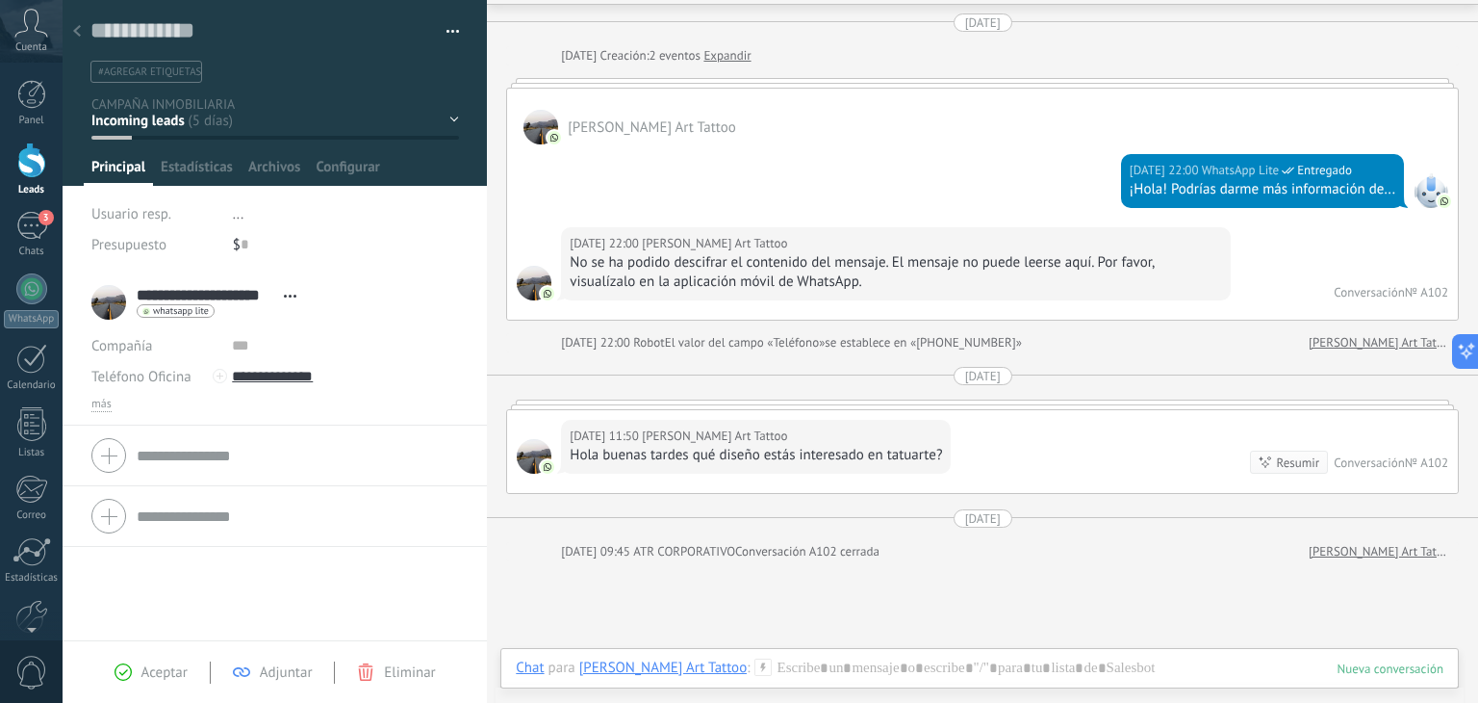
click at [447, 27] on button "button" at bounding box center [446, 31] width 28 height 29
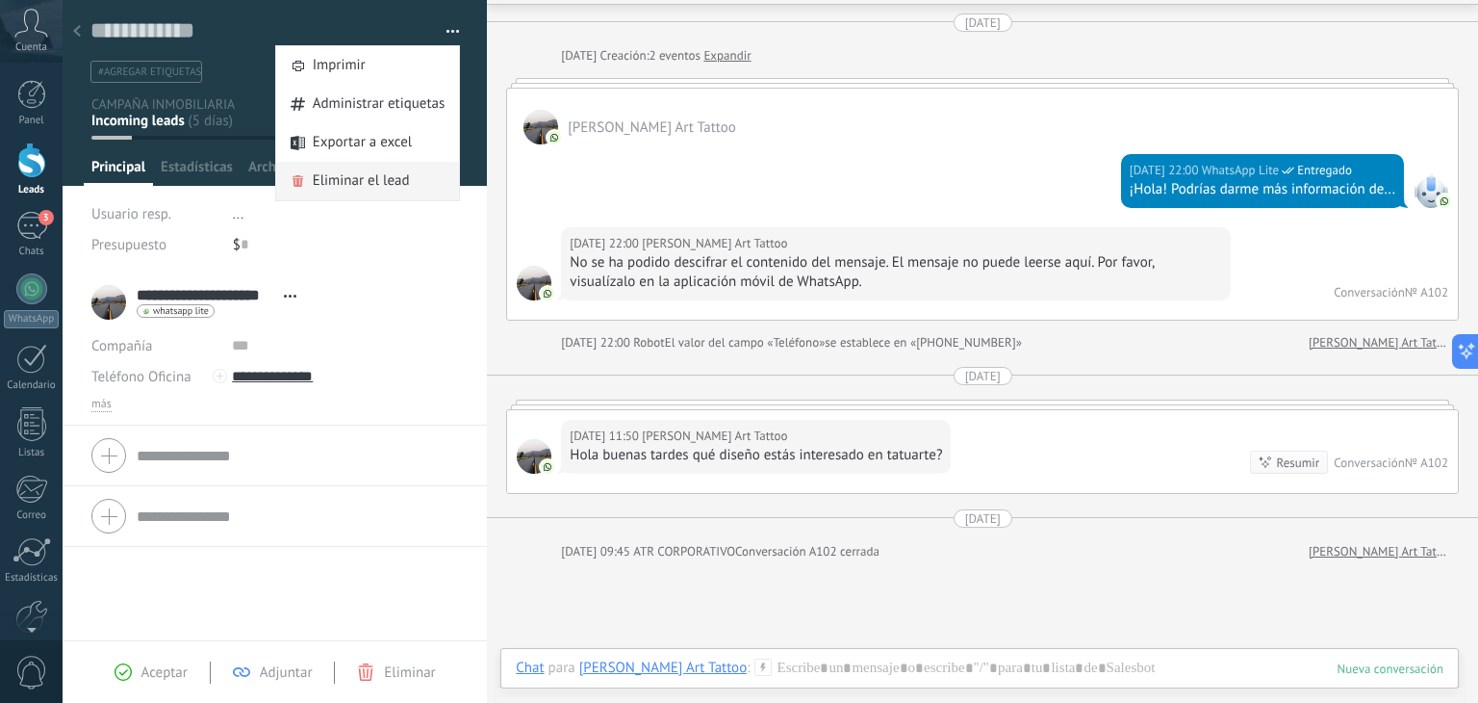
click at [359, 184] on span "Eliminar el lead" at bounding box center [361, 181] width 97 height 38
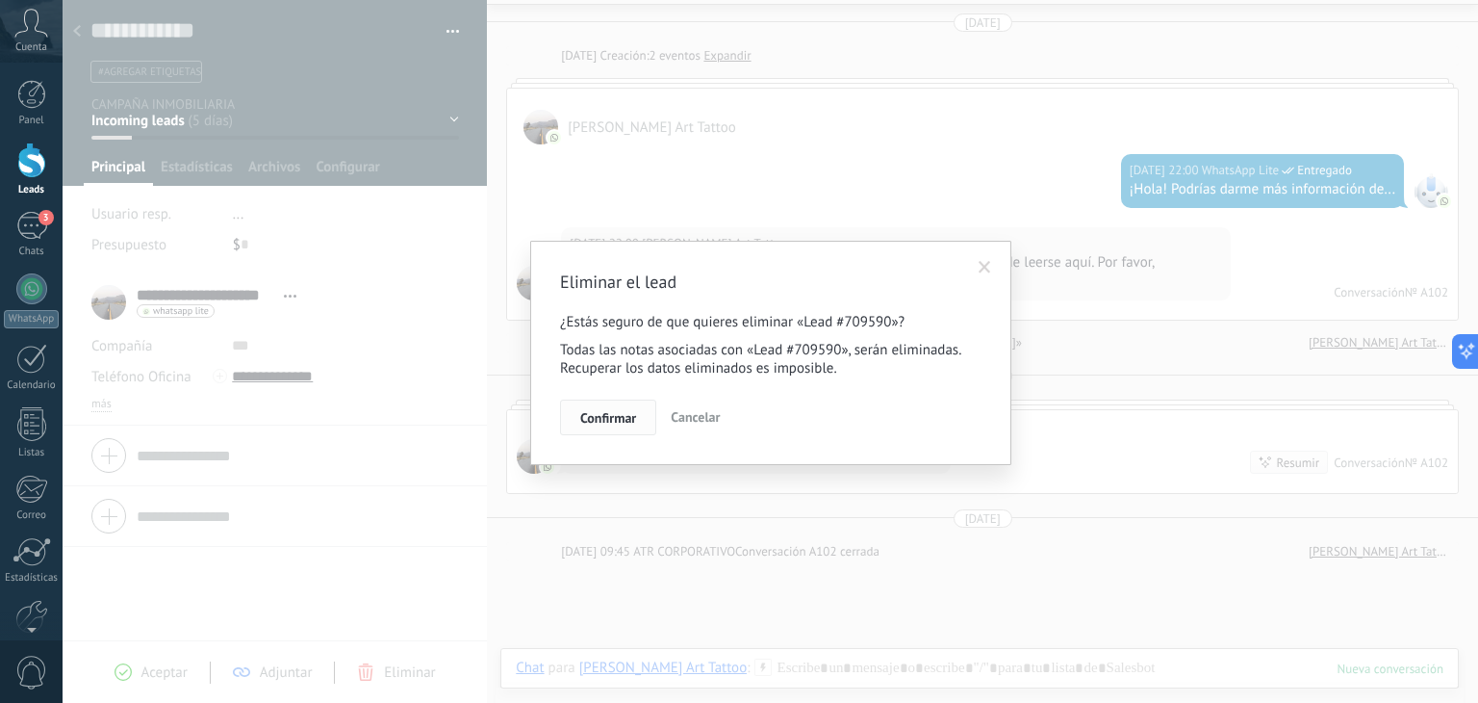
click at [612, 413] on span "Confirmar" at bounding box center [608, 417] width 56 height 13
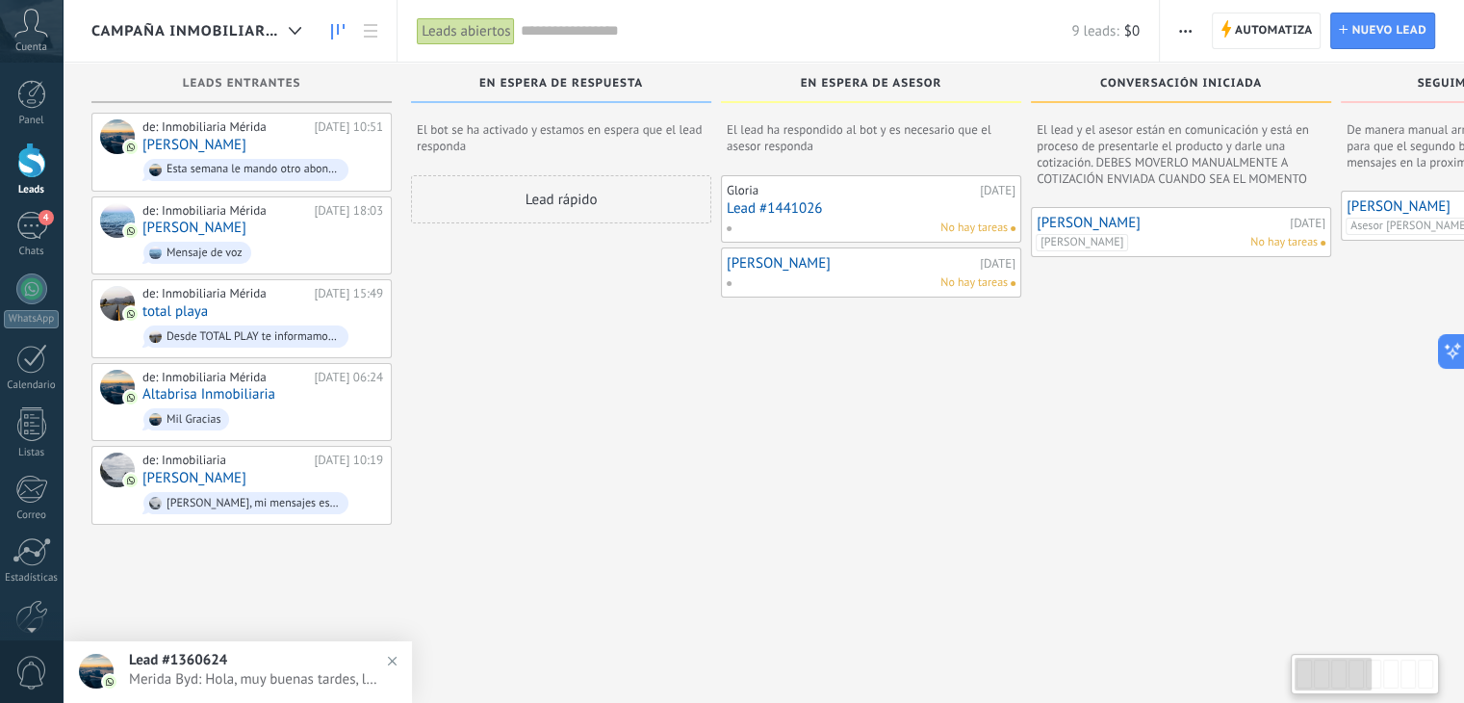
scroll to position [33, 0]
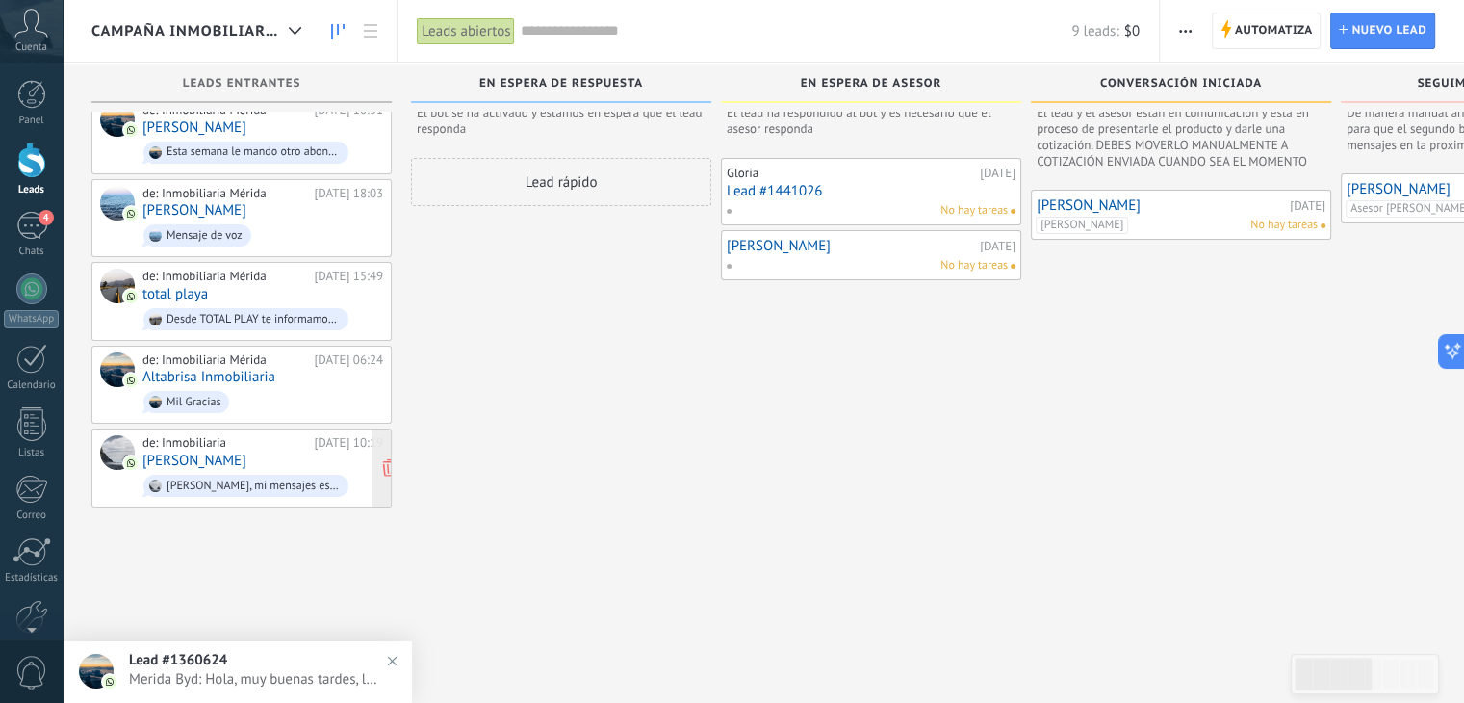
click at [249, 440] on div "de: Inmobiliaria" at bounding box center [224, 442] width 165 height 15
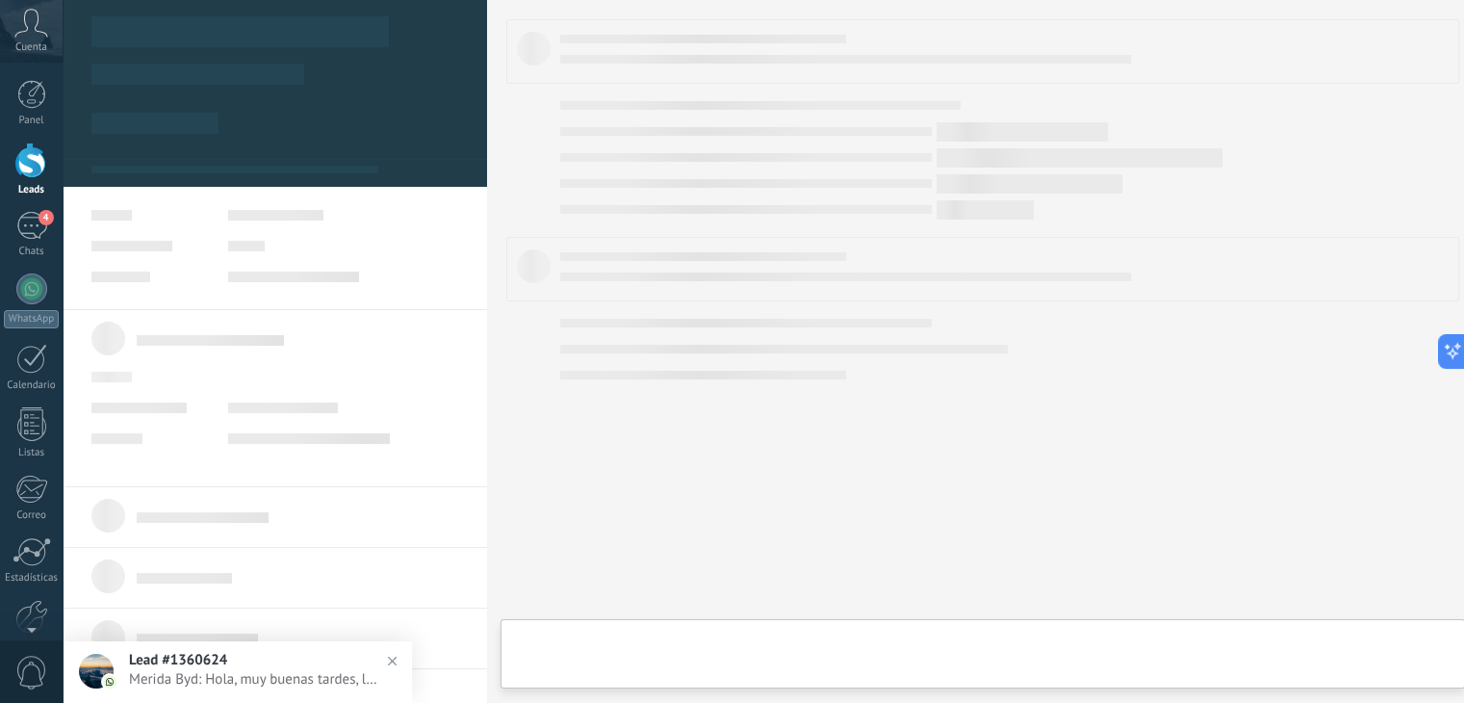
type textarea "**********"
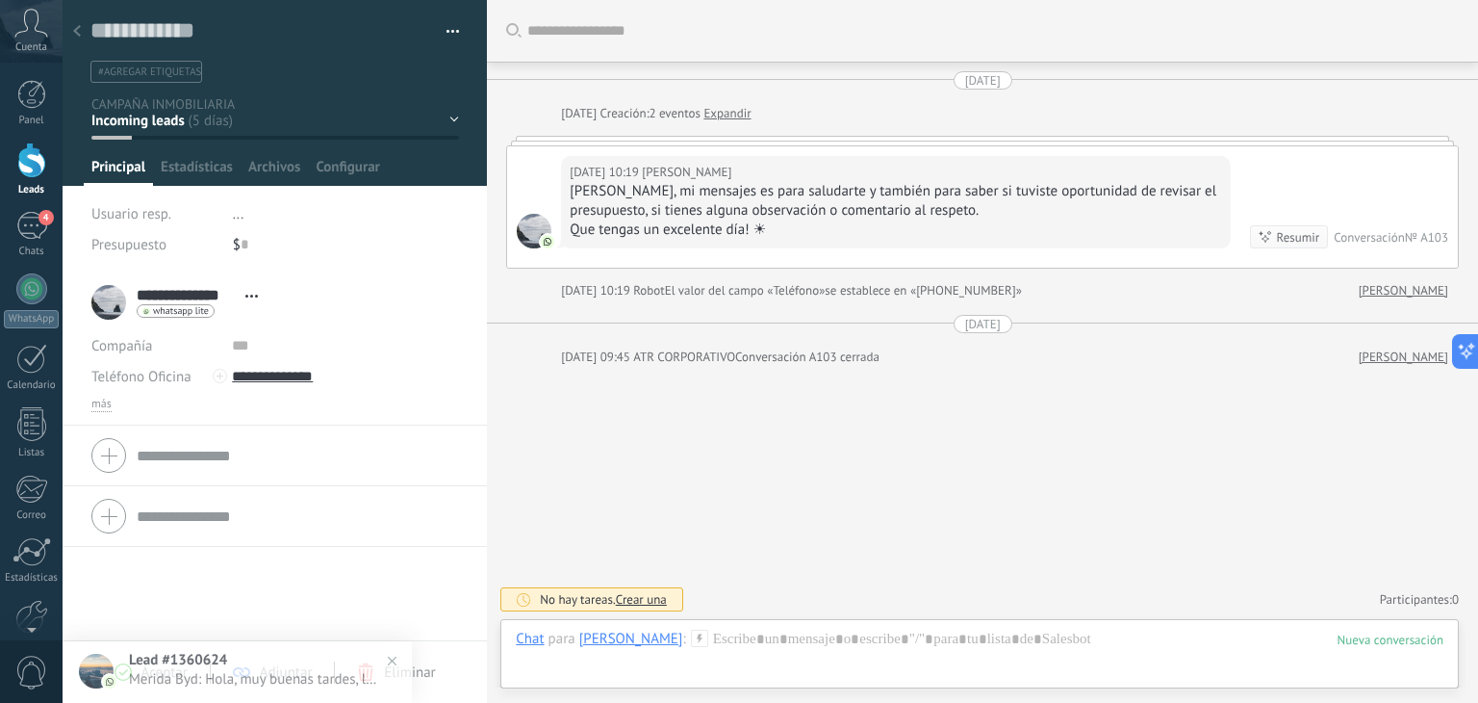
scroll to position [28, 0]
click at [450, 31] on button "button" at bounding box center [446, 31] width 28 height 29
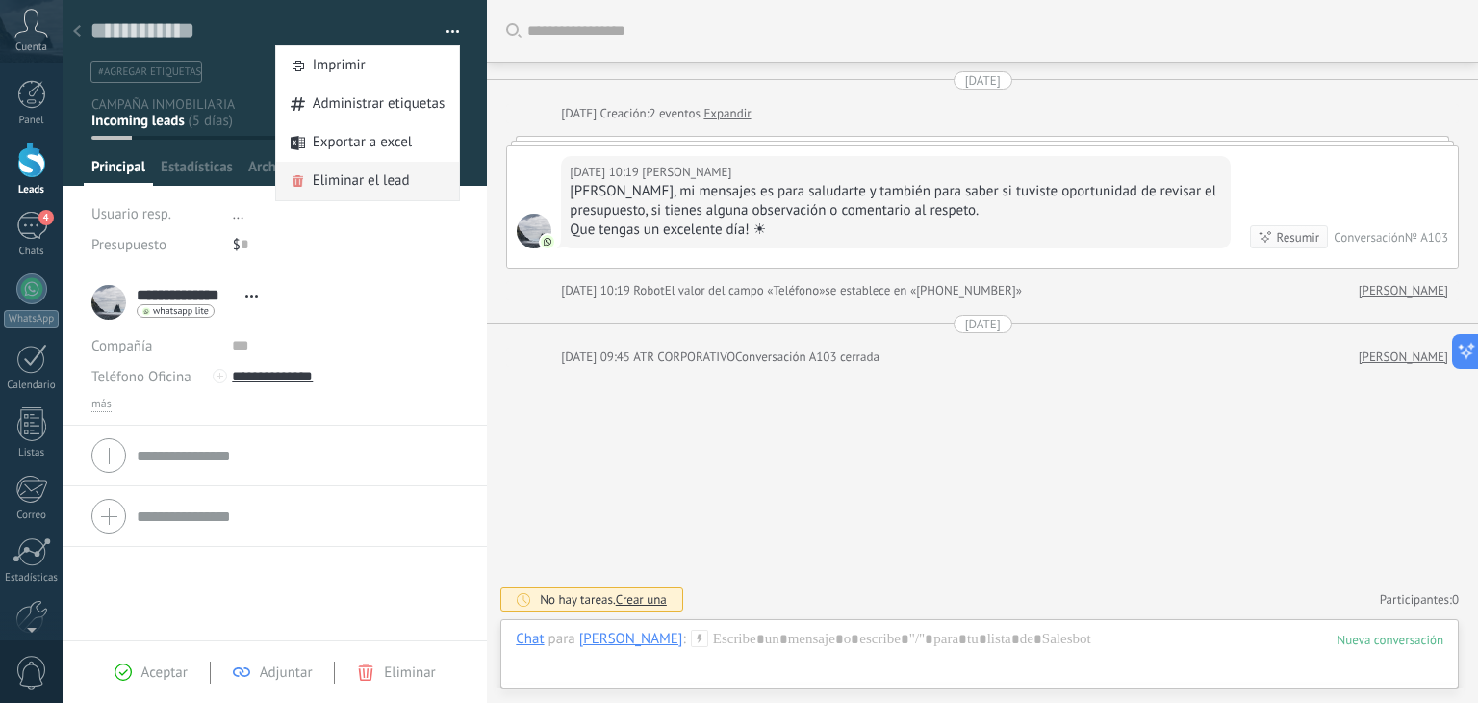
click at [364, 180] on span "Eliminar el lead" at bounding box center [361, 181] width 97 height 38
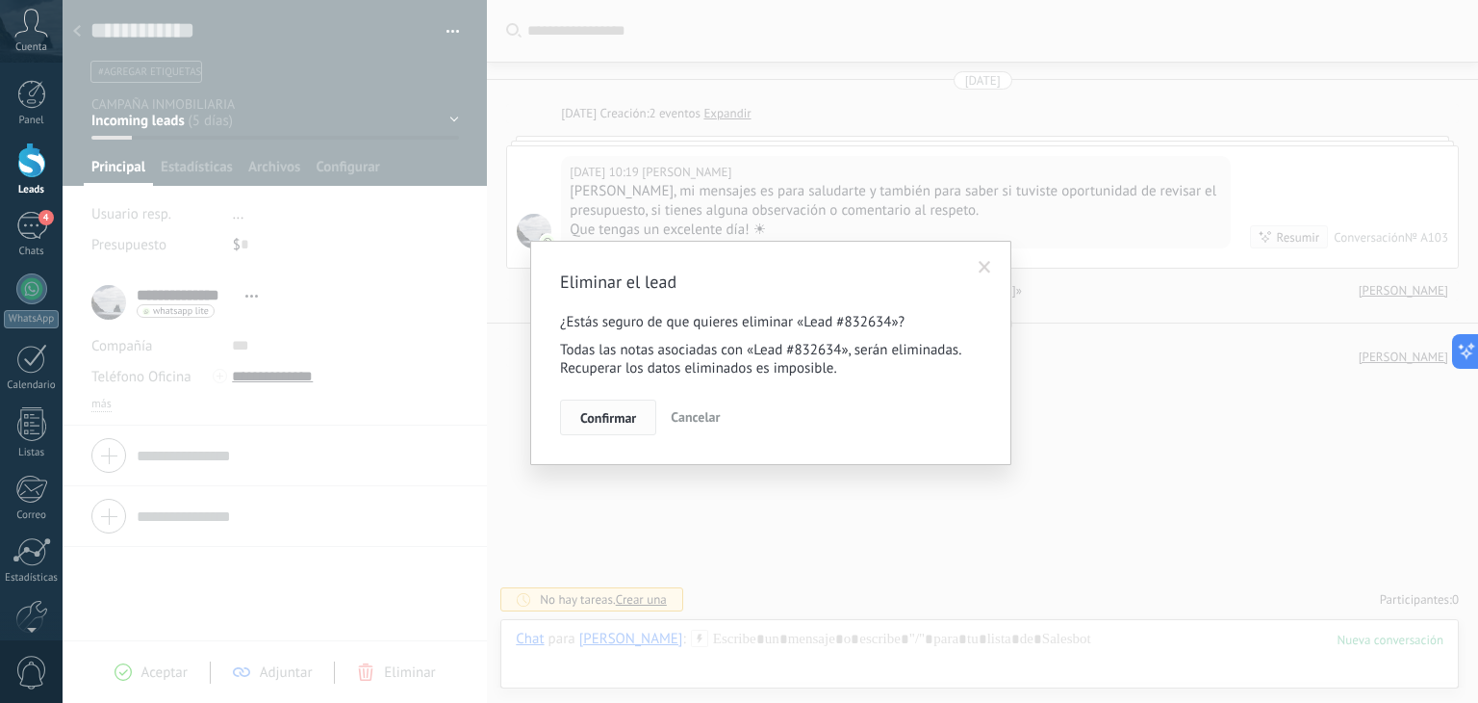
click at [628, 424] on span "Confirmar" at bounding box center [608, 417] width 56 height 13
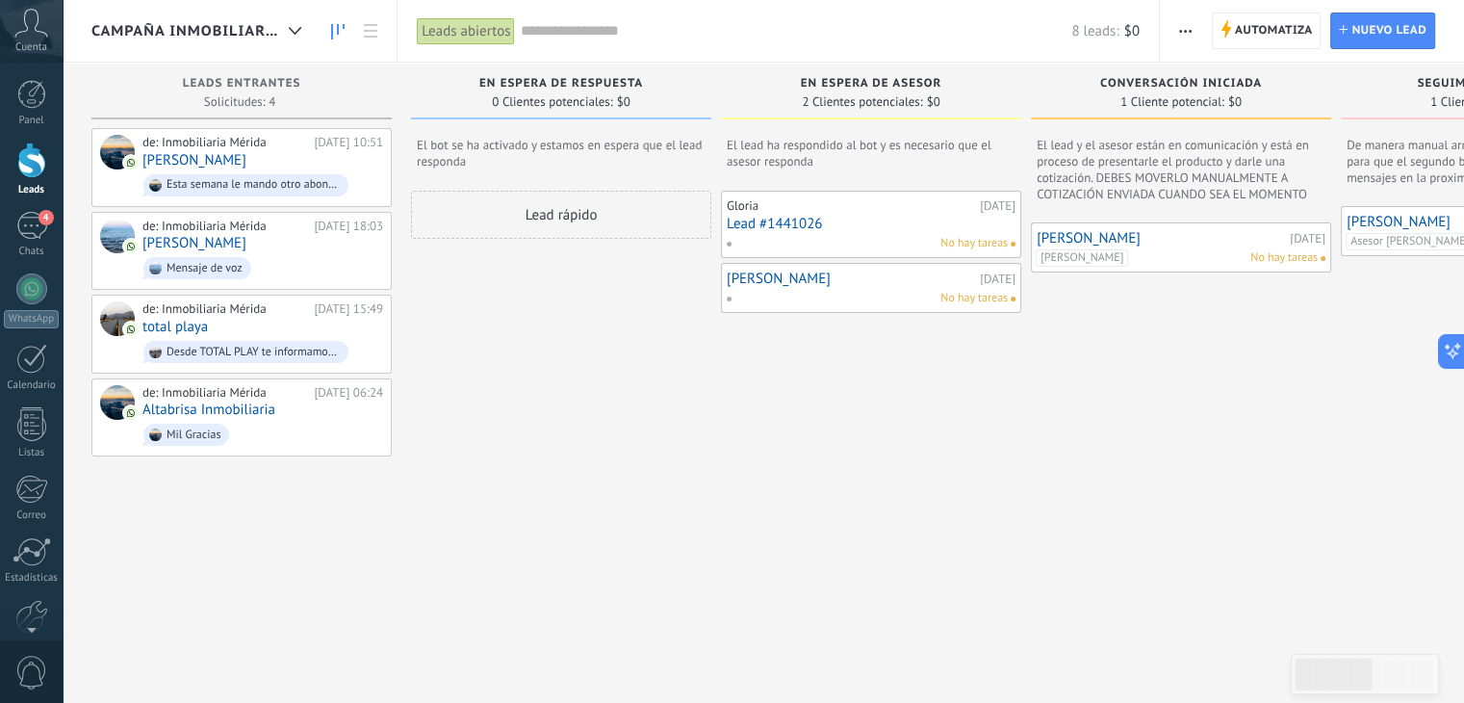
click at [615, 369] on div "Lead rápido" at bounding box center [561, 432] width 300 height 483
